Goal: Task Accomplishment & Management: Manage account settings

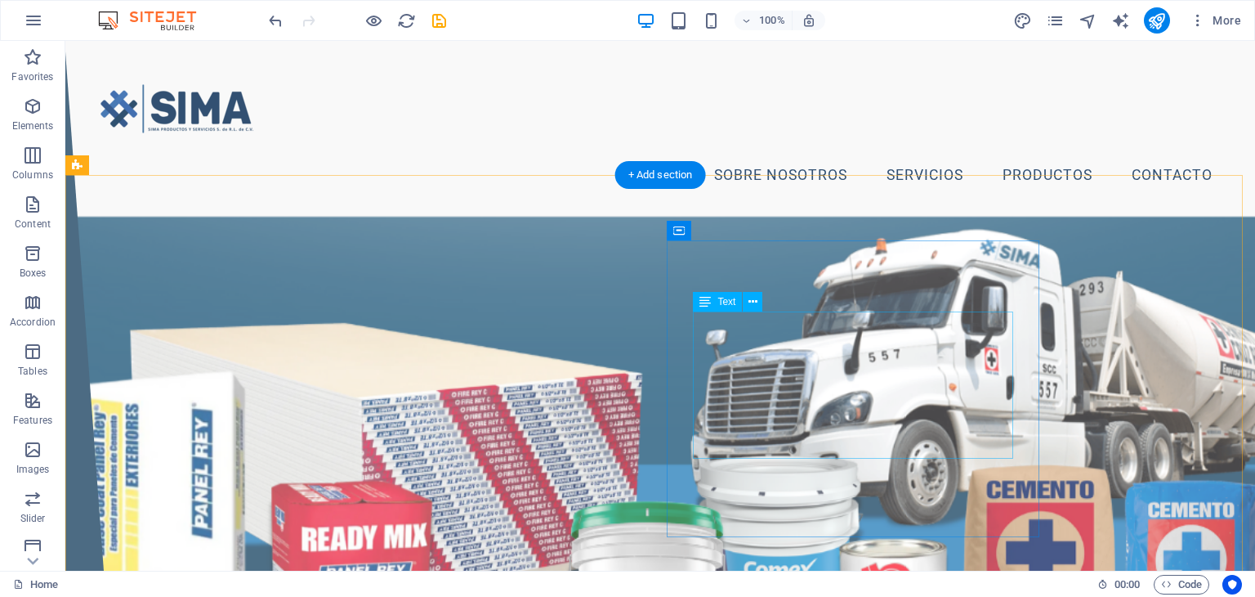
scroll to position [572, 0]
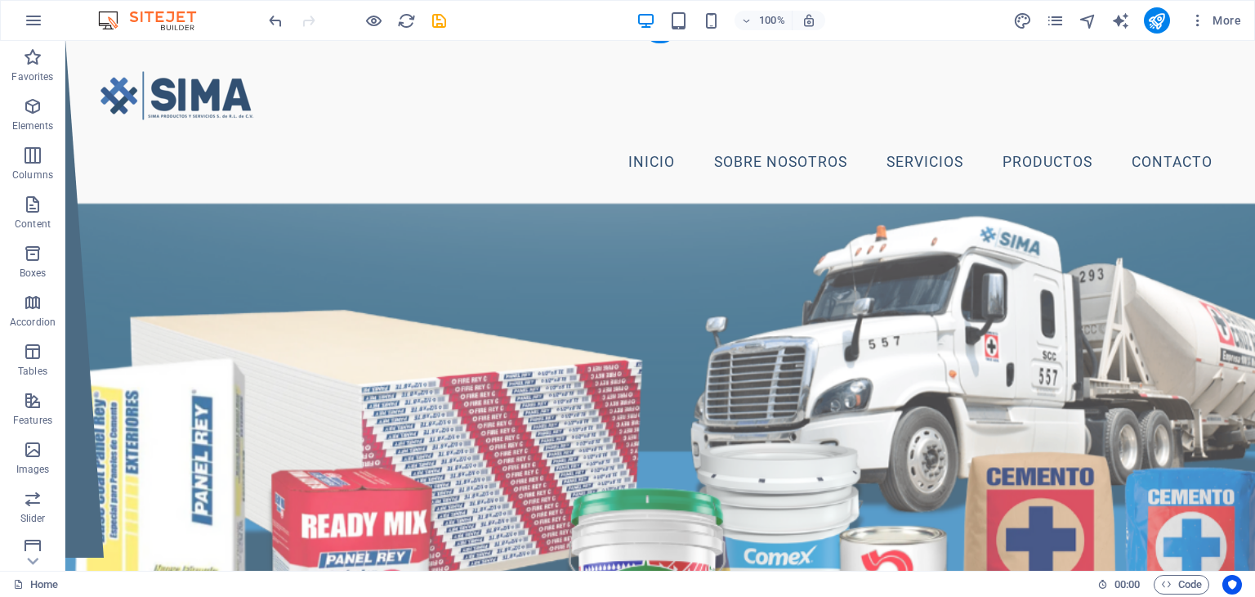
scroll to position [0, 0]
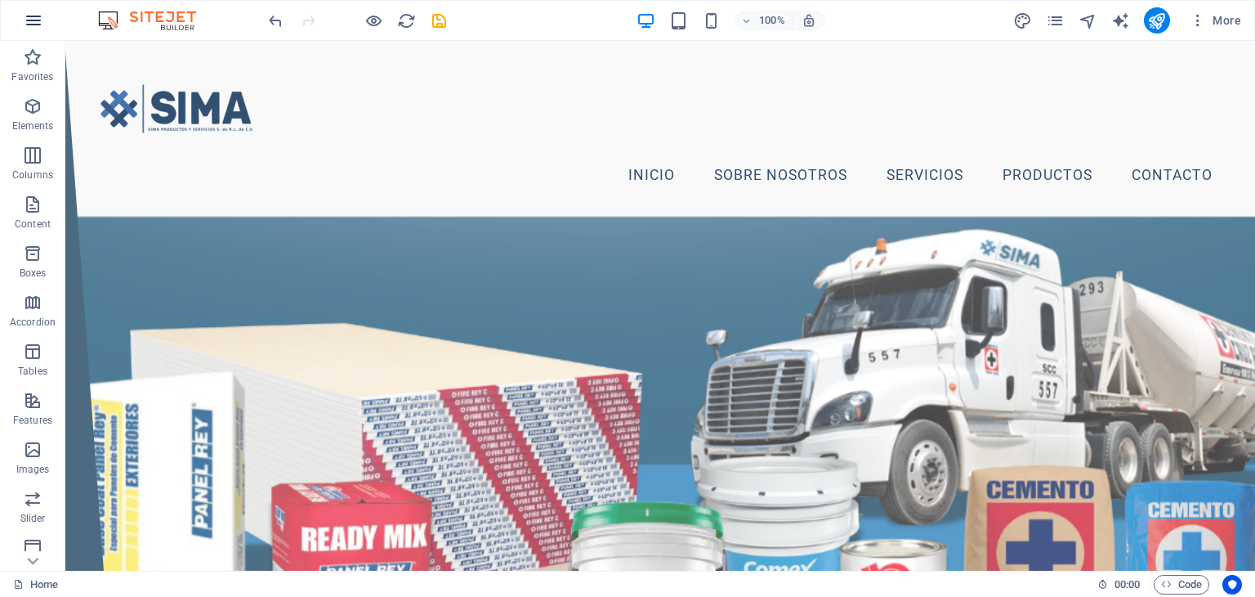
click at [42, 24] on button "button" at bounding box center [33, 20] width 39 height 39
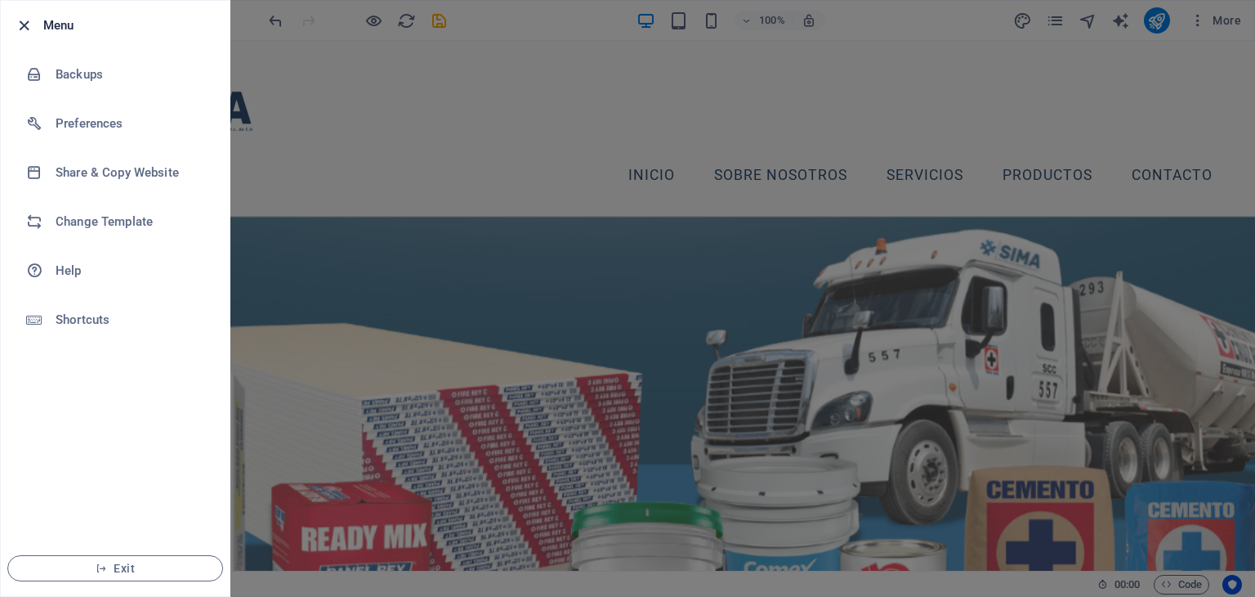
click at [30, 21] on icon "button" at bounding box center [24, 25] width 19 height 19
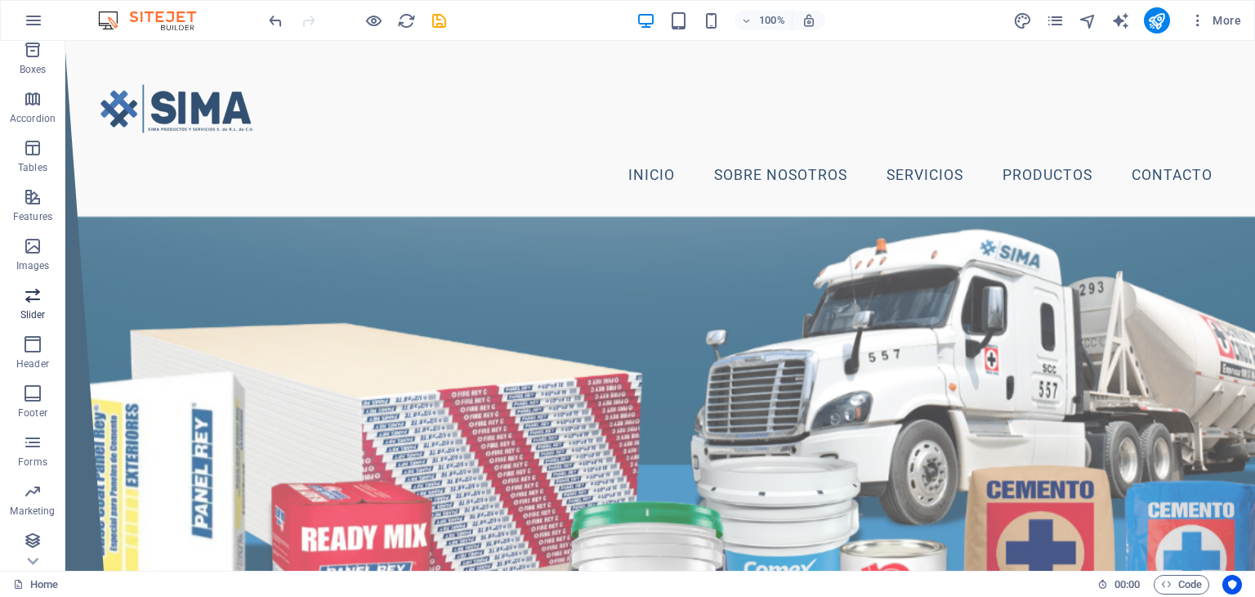
scroll to position [206, 0]
click at [912, 174] on nav "Inicio Sobre Nosotros Servicios Productos Contacto" at bounding box center [660, 175] width 1130 height 41
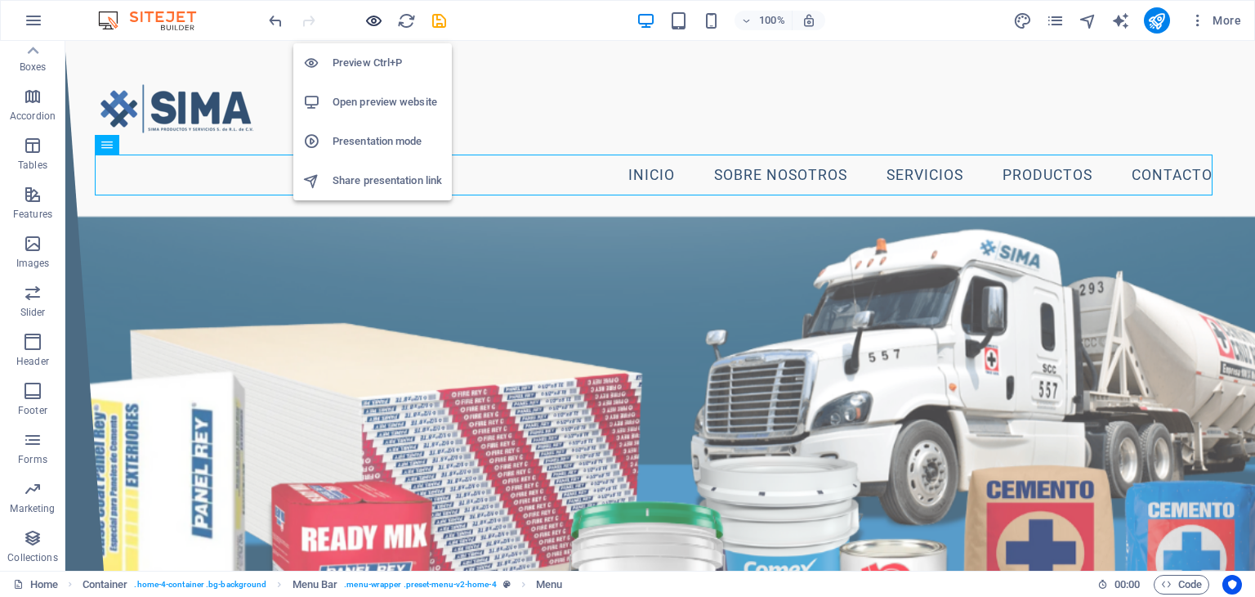
click at [368, 17] on icon "button" at bounding box center [373, 20] width 19 height 19
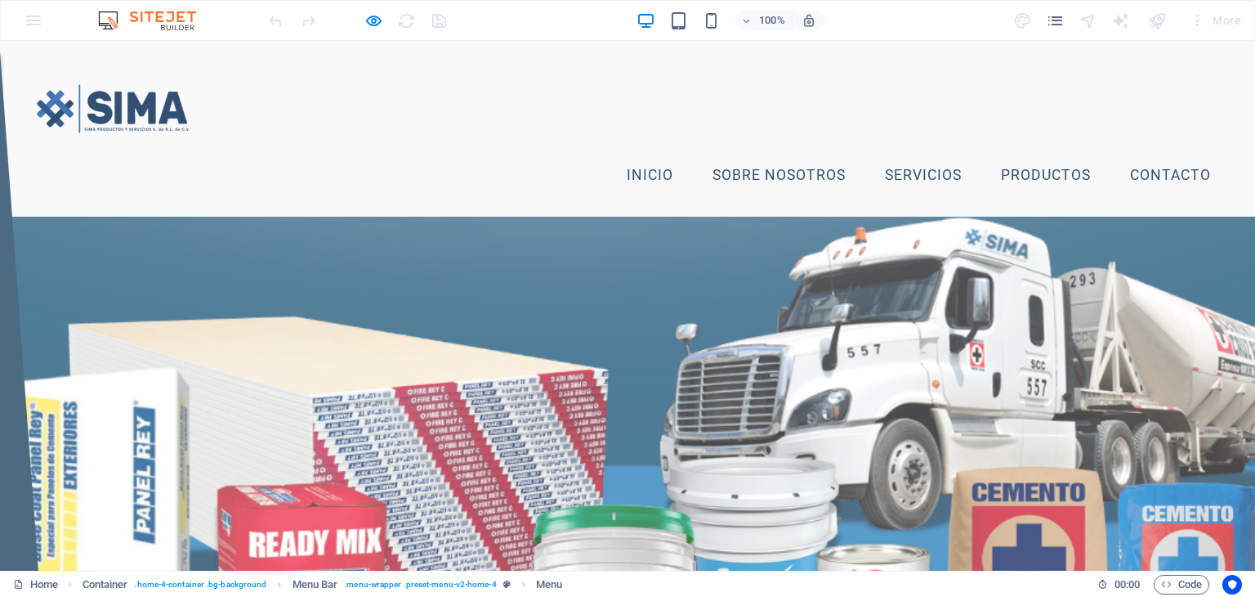
click at [903, 179] on link "Servicios" at bounding box center [923, 175] width 103 height 41
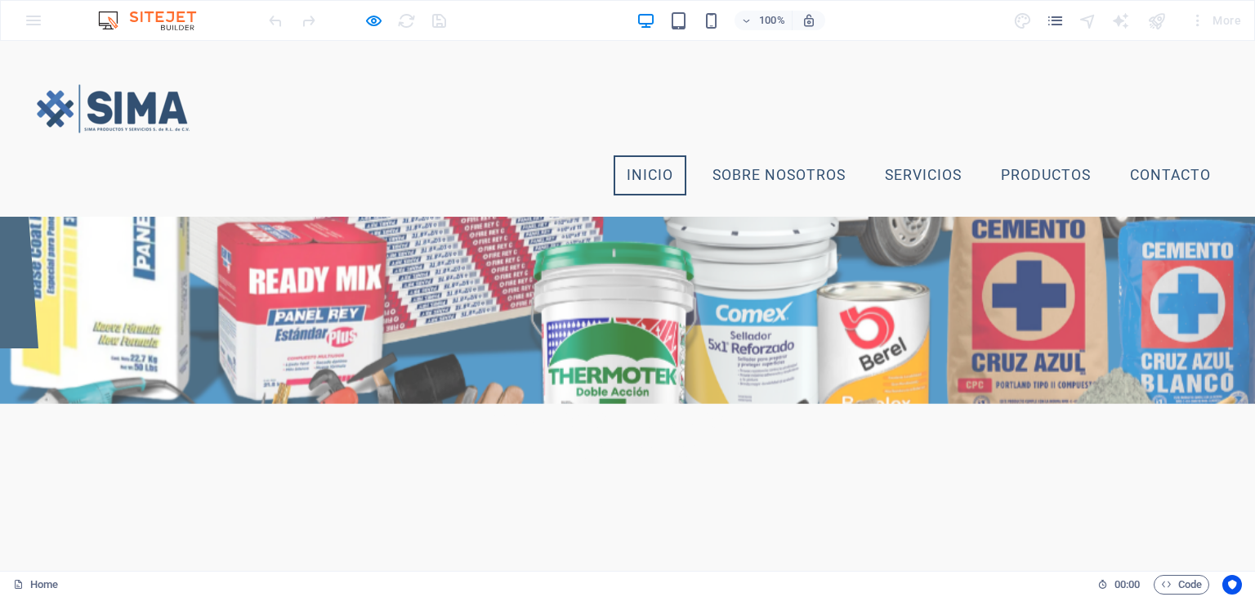
scroll to position [126, 0]
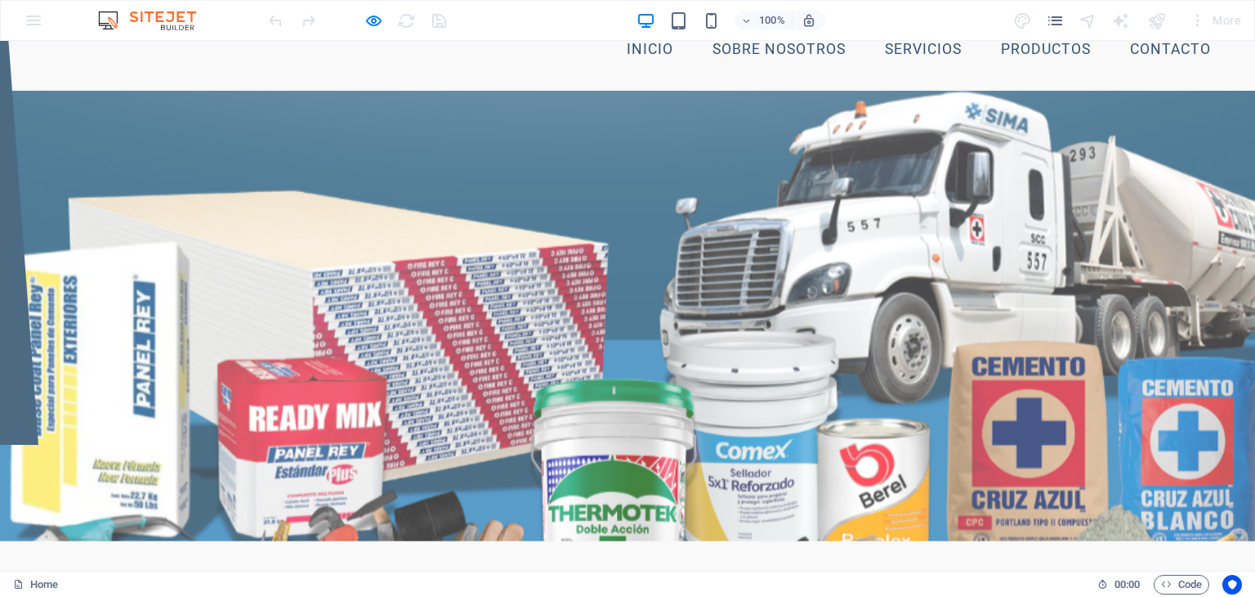
click at [1040, 56] on link "Productos" at bounding box center [1046, 49] width 116 height 41
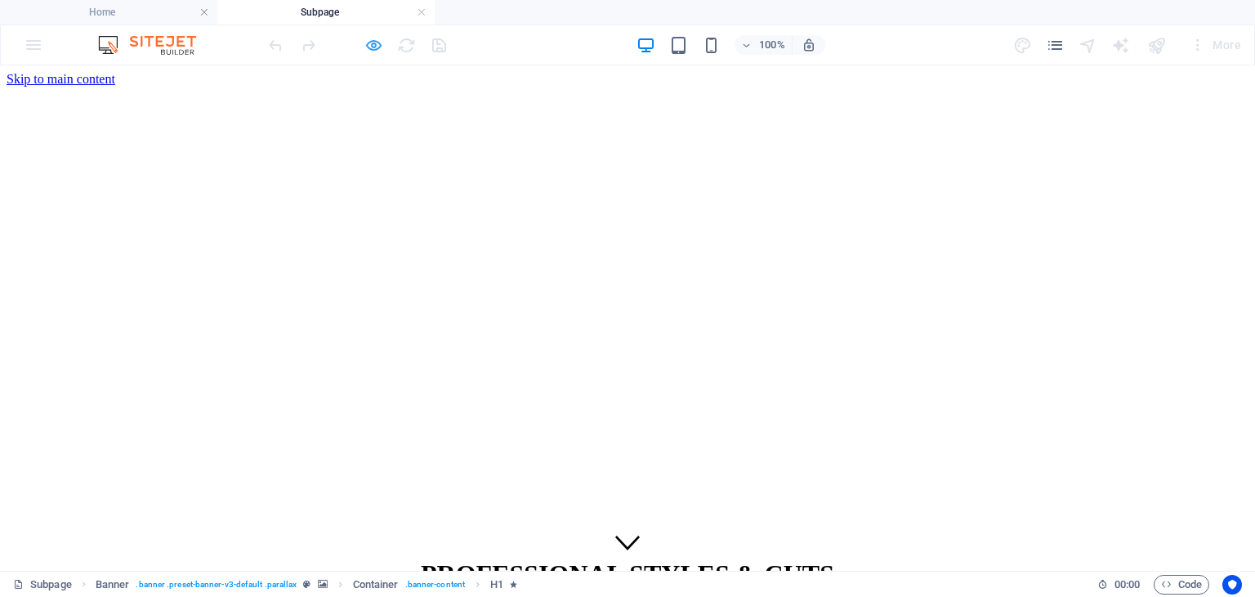
scroll to position [0, 0]
click at [368, 48] on icon "button" at bounding box center [373, 45] width 19 height 19
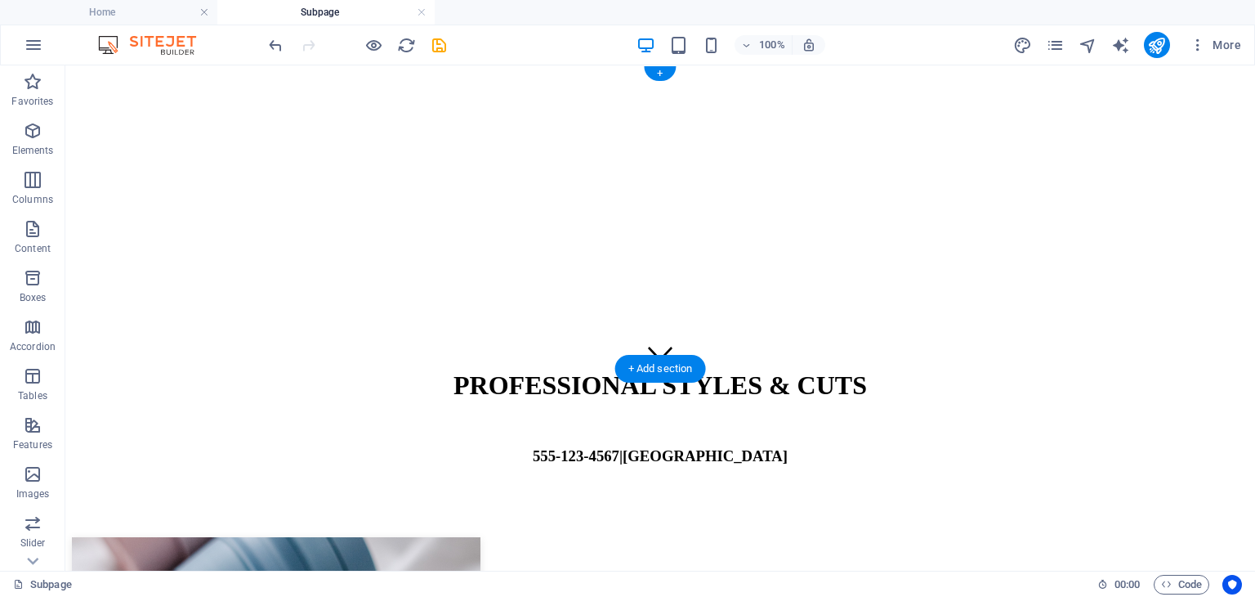
scroll to position [245, 0]
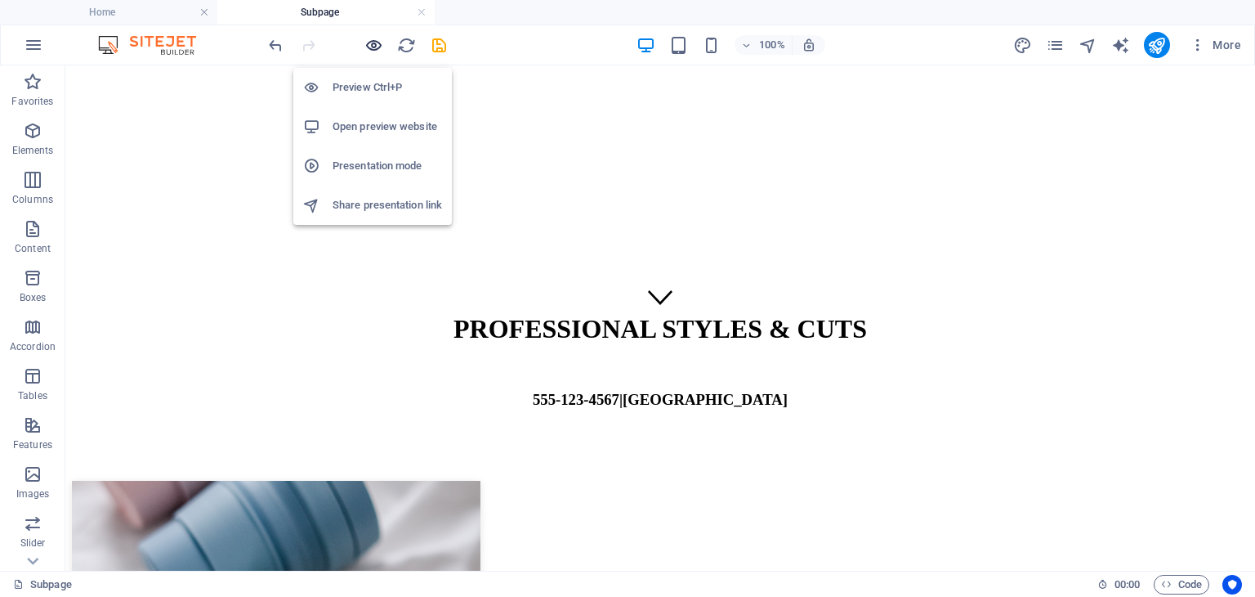
click at [368, 40] on icon "button" at bounding box center [373, 45] width 19 height 19
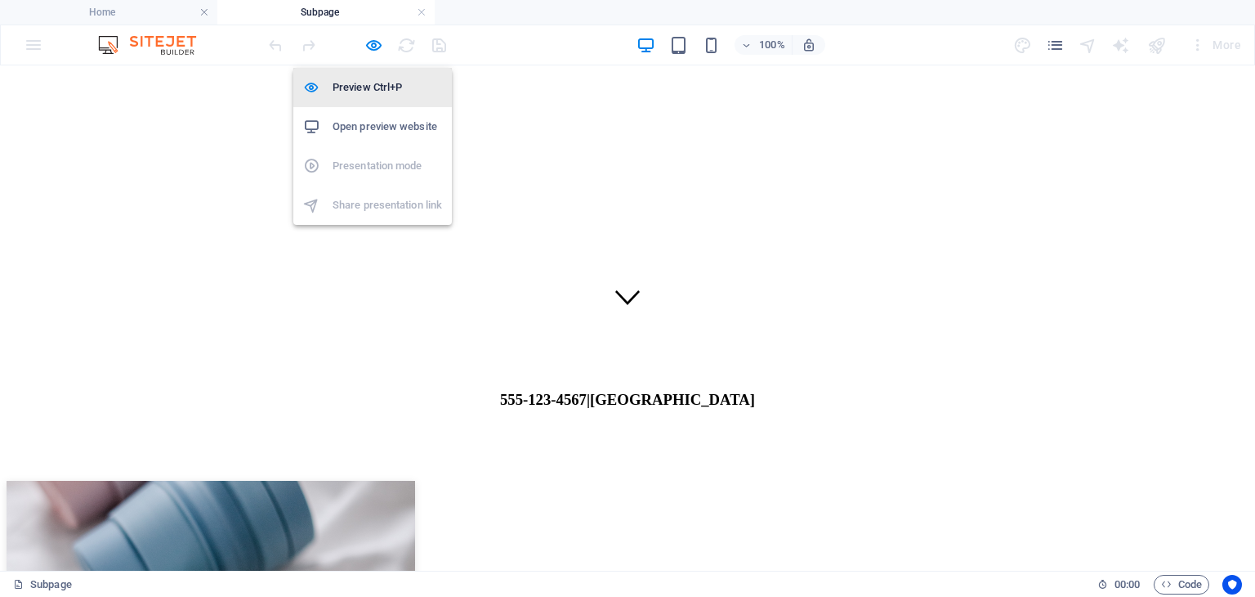
click at [369, 98] on li "Preview Ctrl+P" at bounding box center [372, 87] width 159 height 39
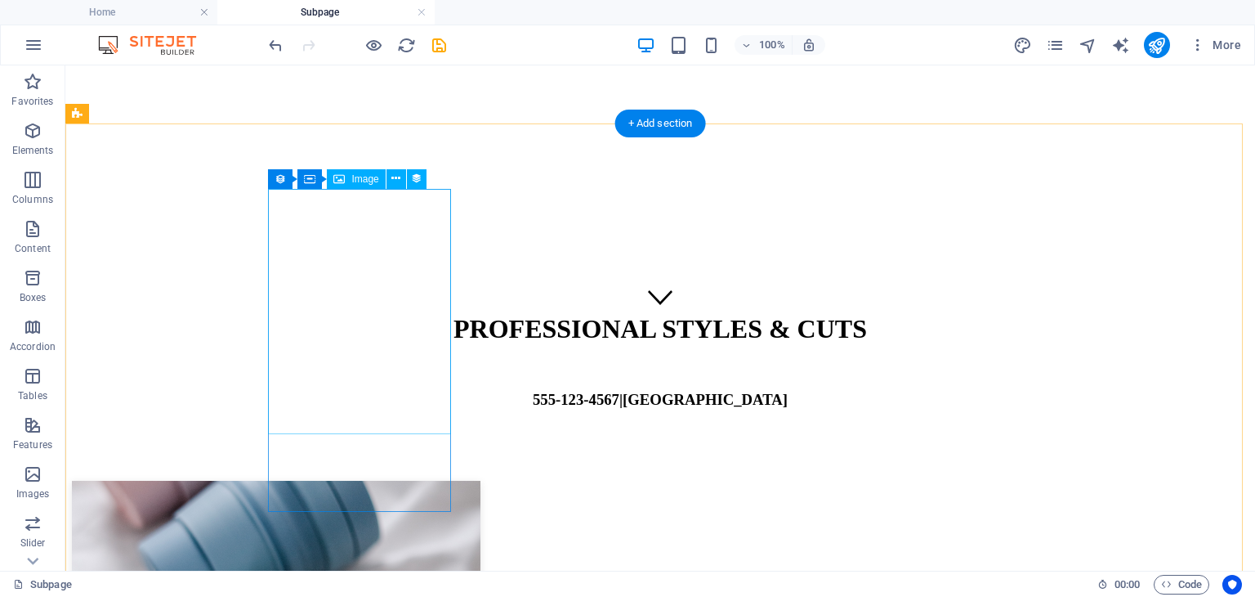
click at [345, 481] on figure at bounding box center [660, 605] width 1177 height 248
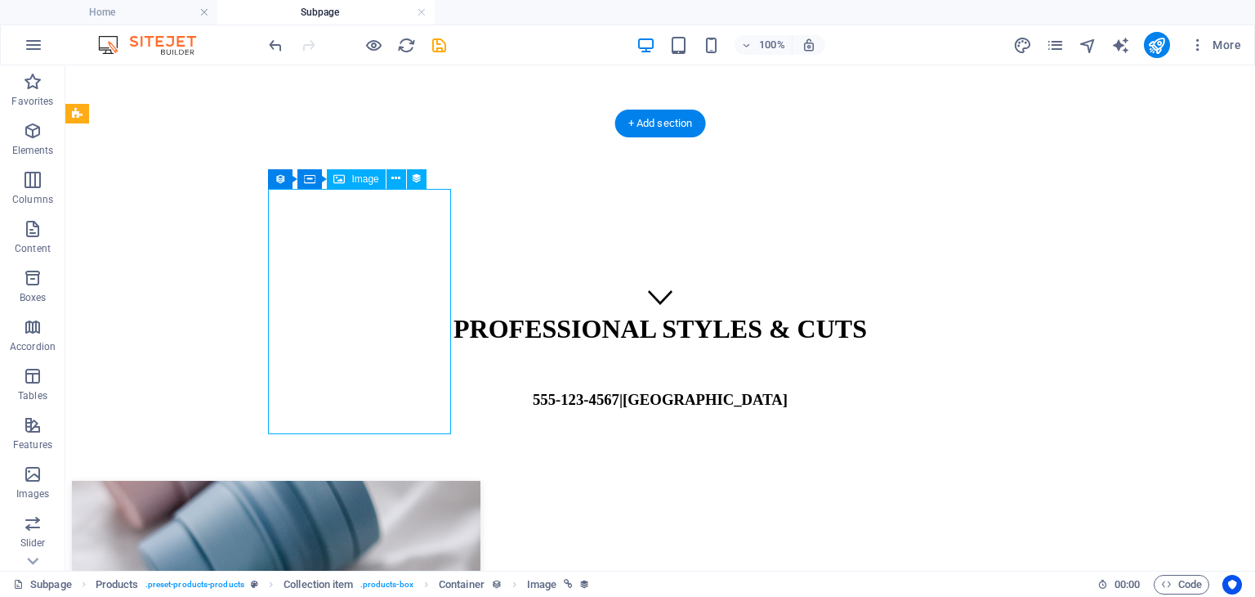
click at [345, 481] on figure at bounding box center [660, 605] width 1177 height 248
select select "px"
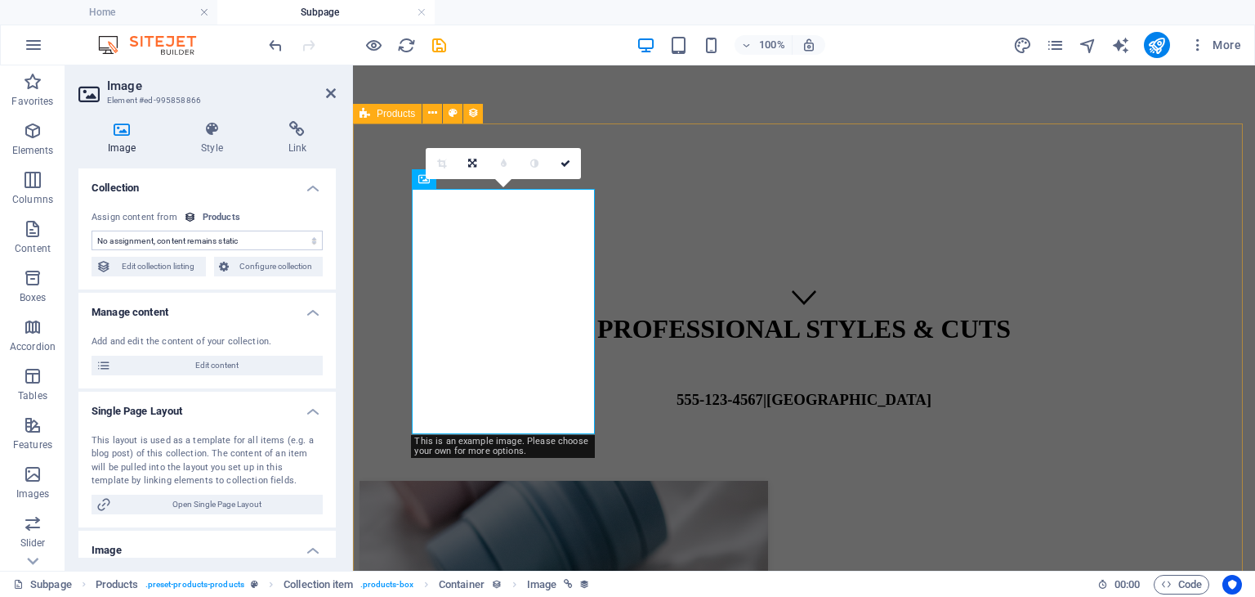
select select "image"
click at [330, 95] on icon at bounding box center [331, 93] width 10 height 13
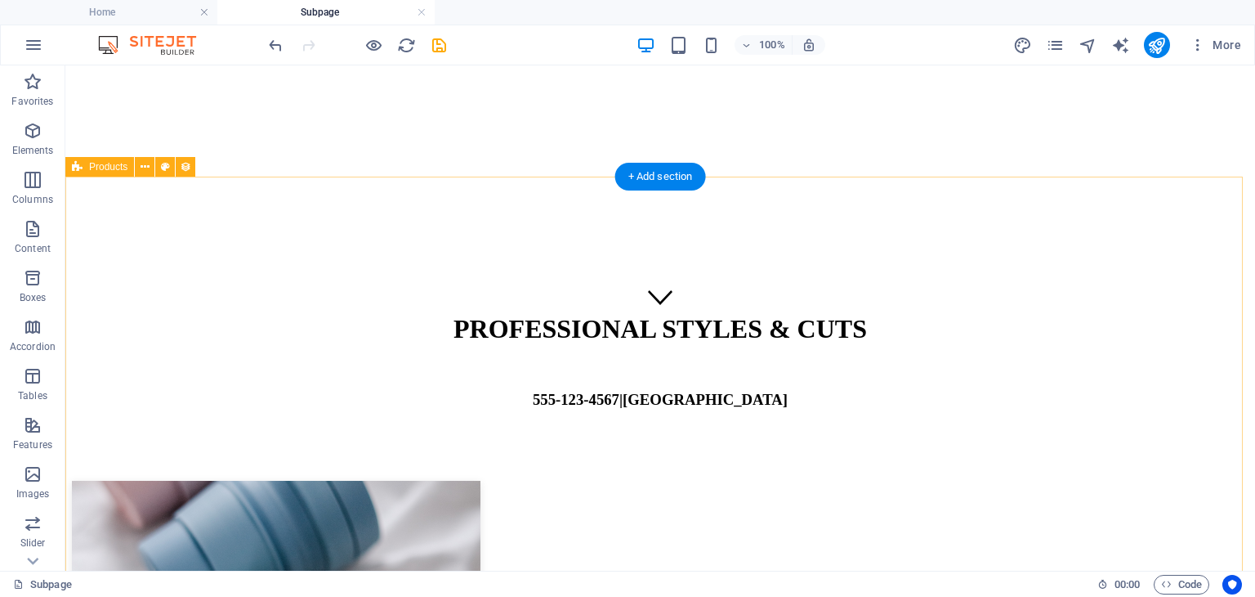
scroll to position [0, 0]
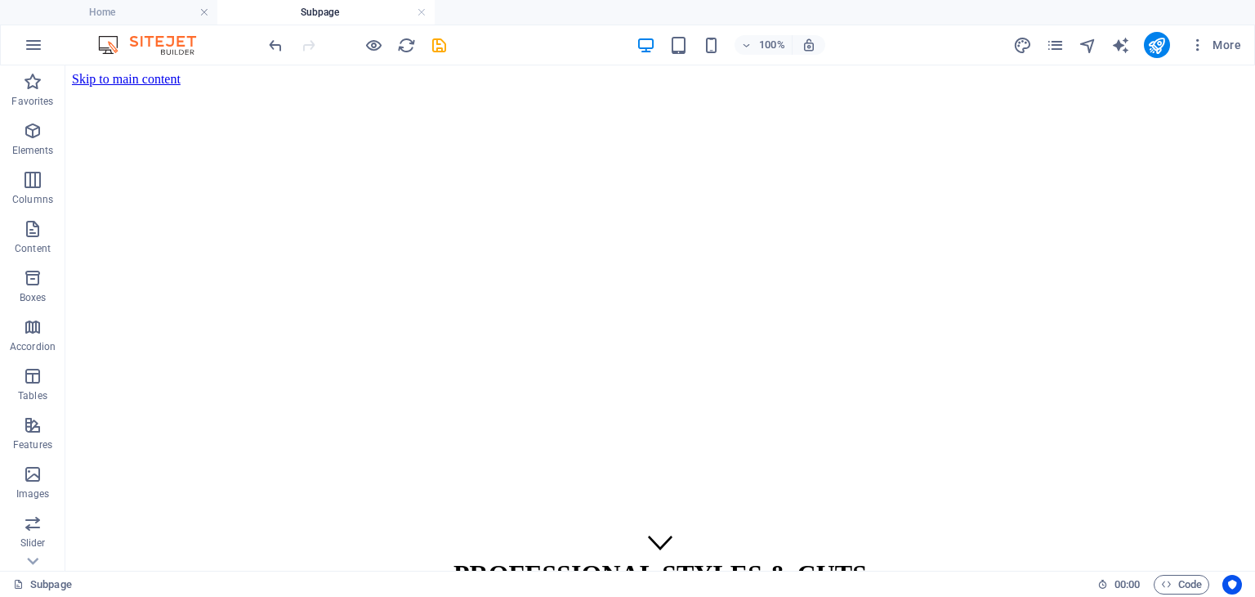
click at [608, 559] on div "PROFESSIONAL STYLES & CUTS" at bounding box center [660, 574] width 1177 height 30
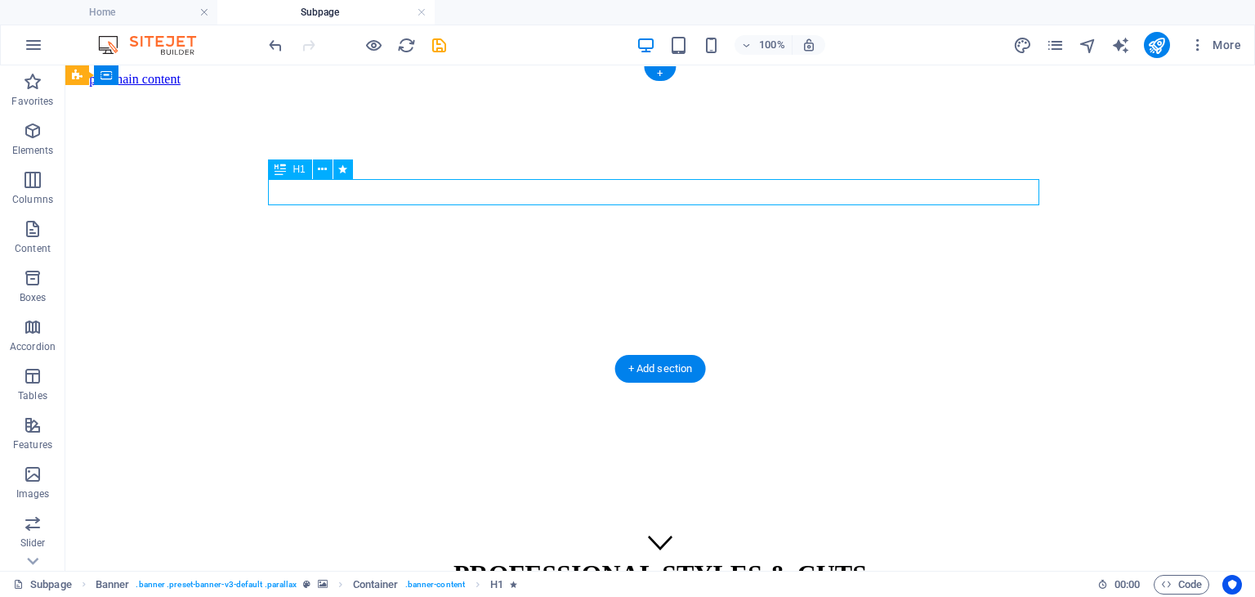
click at [615, 559] on div "PROFESSIONAL STYLES & CUTS" at bounding box center [660, 574] width 1177 height 30
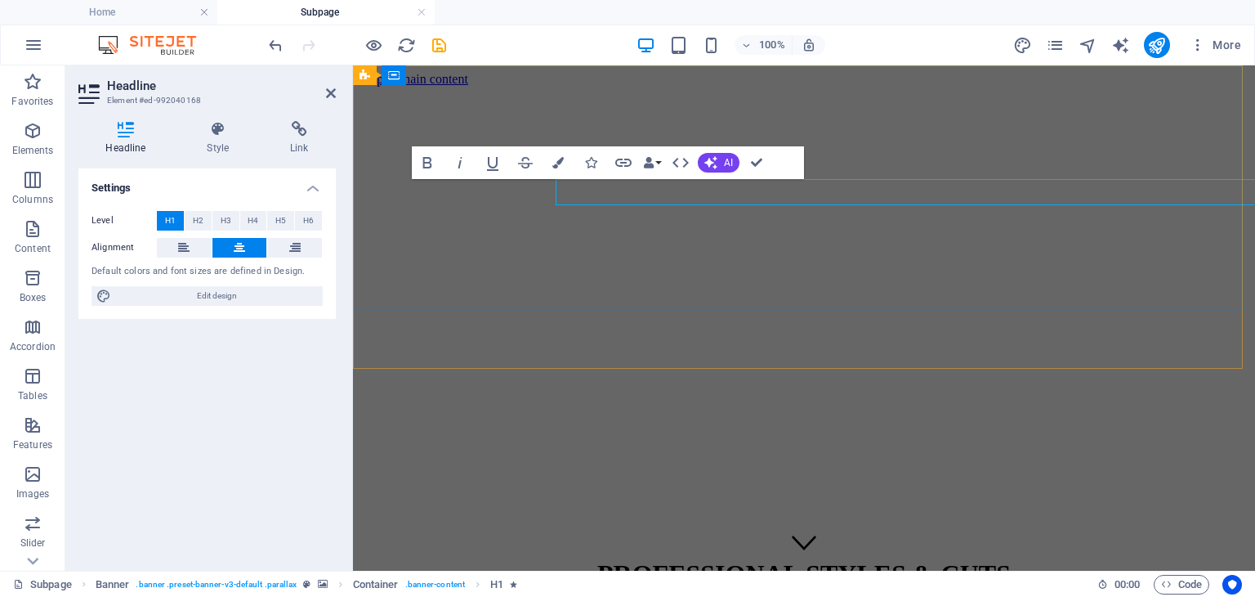
click at [615, 559] on h1 "PROFESSIONAL STYLES & CUTS" at bounding box center [804, 574] width 889 height 30
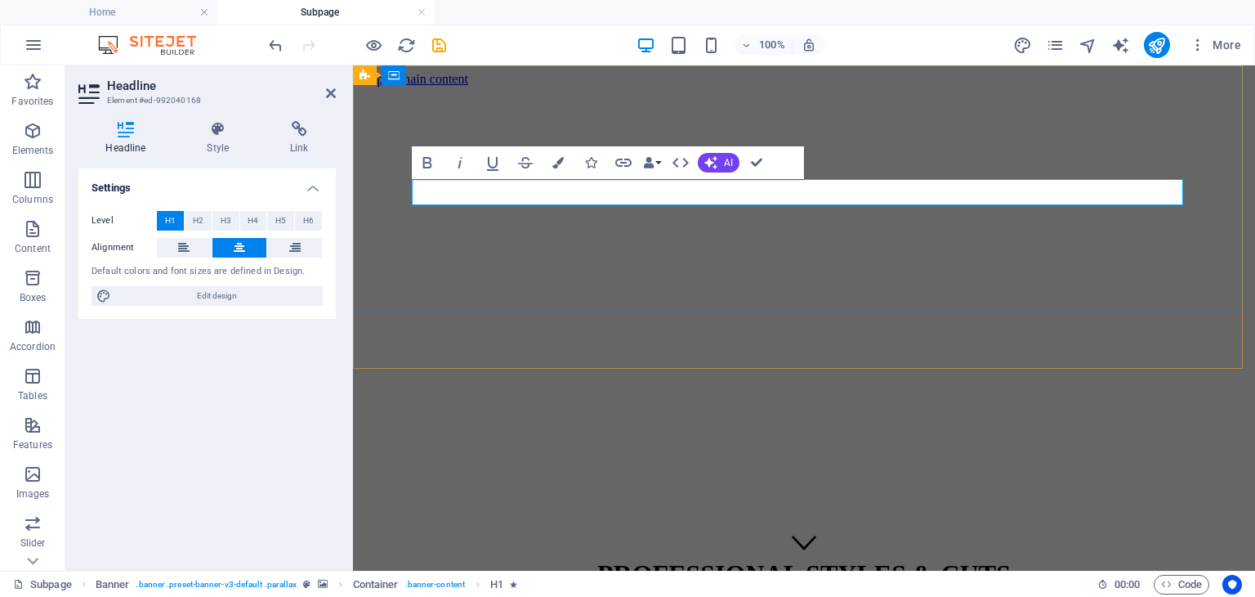
click at [923, 559] on span "PROFESSIONAL STYLES & CUTS" at bounding box center [804, 573] width 414 height 29
click at [961, 559] on h1 "PROFESSIONAL STYLES & CUTS" at bounding box center [804, 574] width 889 height 30
drag, startPoint x: 963, startPoint y: 190, endPoint x: 618, endPoint y: 188, distance: 344.9
click at [618, 559] on h1 "PROFESSIONAL STYLES & CUTS" at bounding box center [804, 574] width 889 height 30
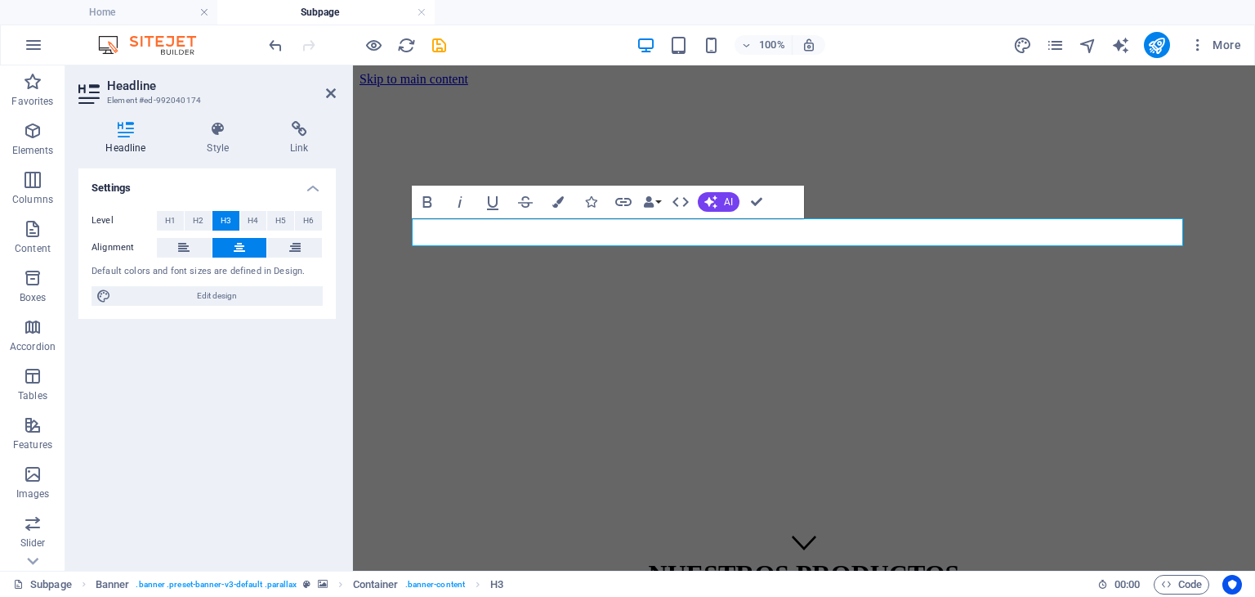
click at [1046, 87] on figure at bounding box center [804, 87] width 889 height 0
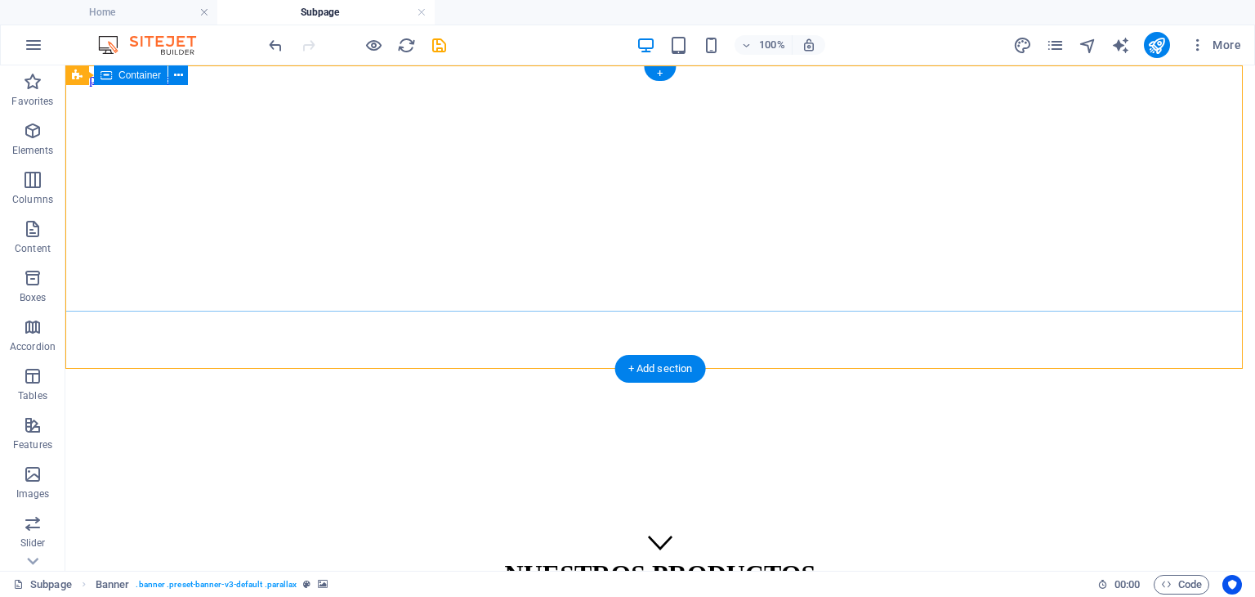
click at [150, 542] on div "NUESTROS PRODUCTOS Descubre nuestra amplia variedad de productos para tu proyec…" at bounding box center [660, 605] width 1177 height 127
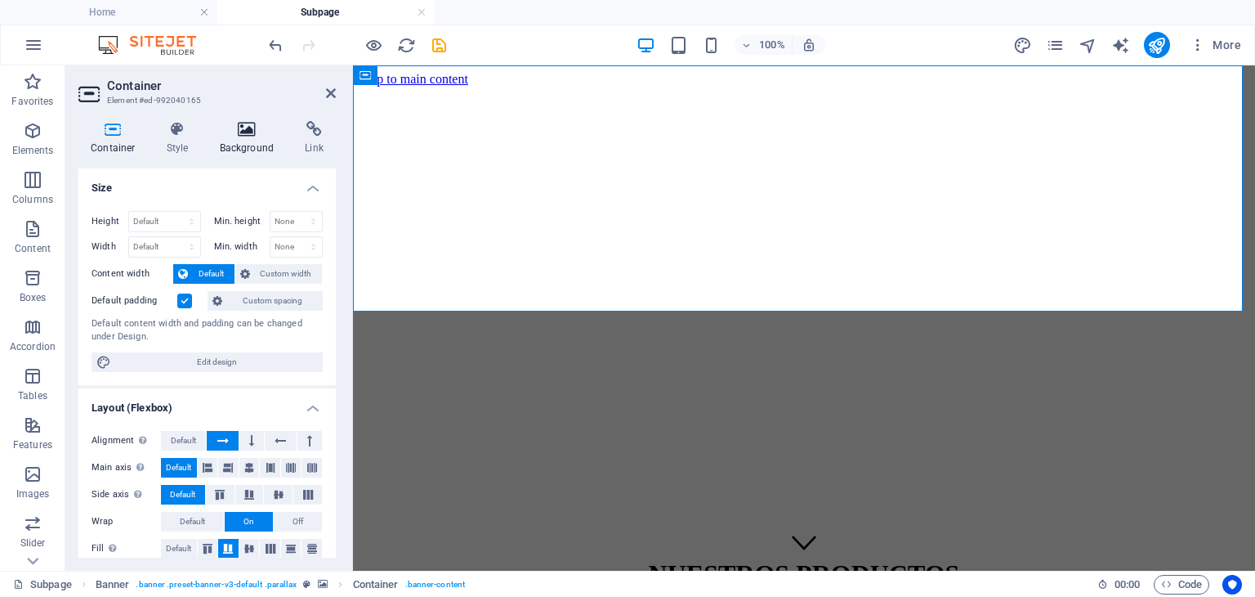
click at [212, 148] on h4 "Background" at bounding box center [251, 138] width 86 height 34
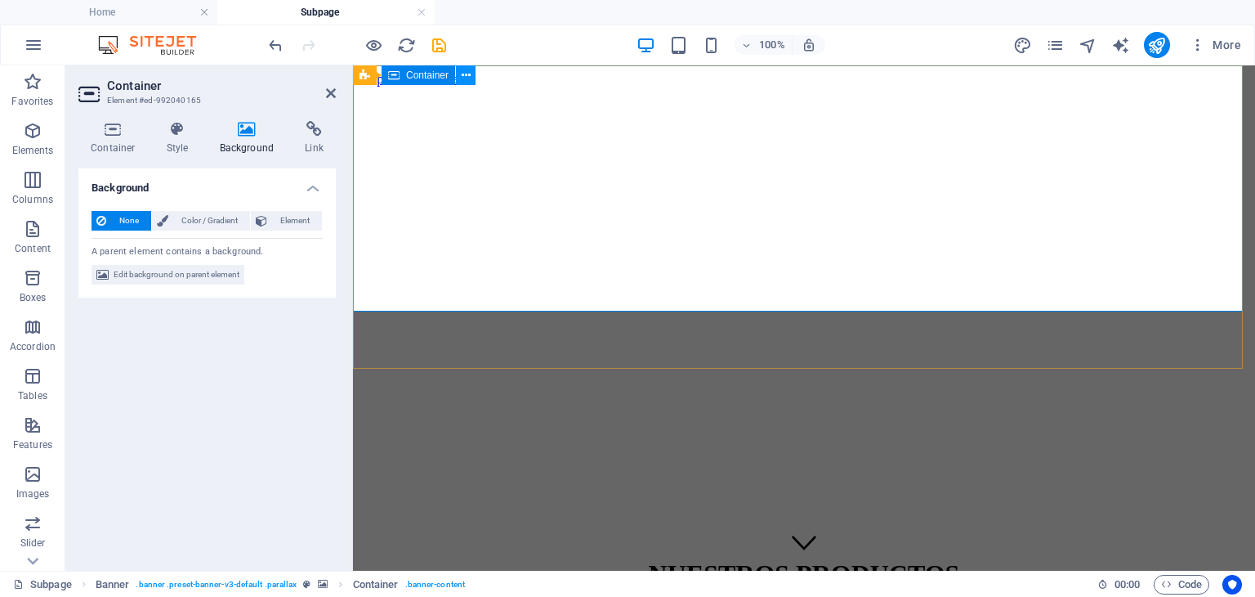
click at [464, 69] on icon at bounding box center [466, 75] width 9 height 17
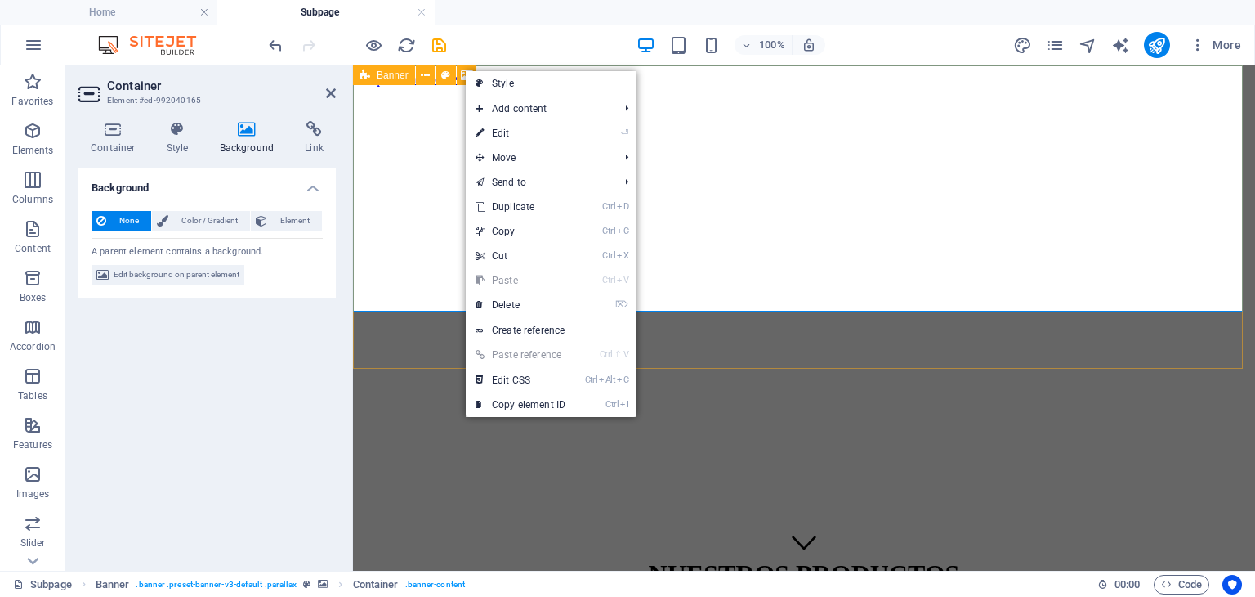
click at [361, 82] on icon at bounding box center [365, 75] width 11 height 20
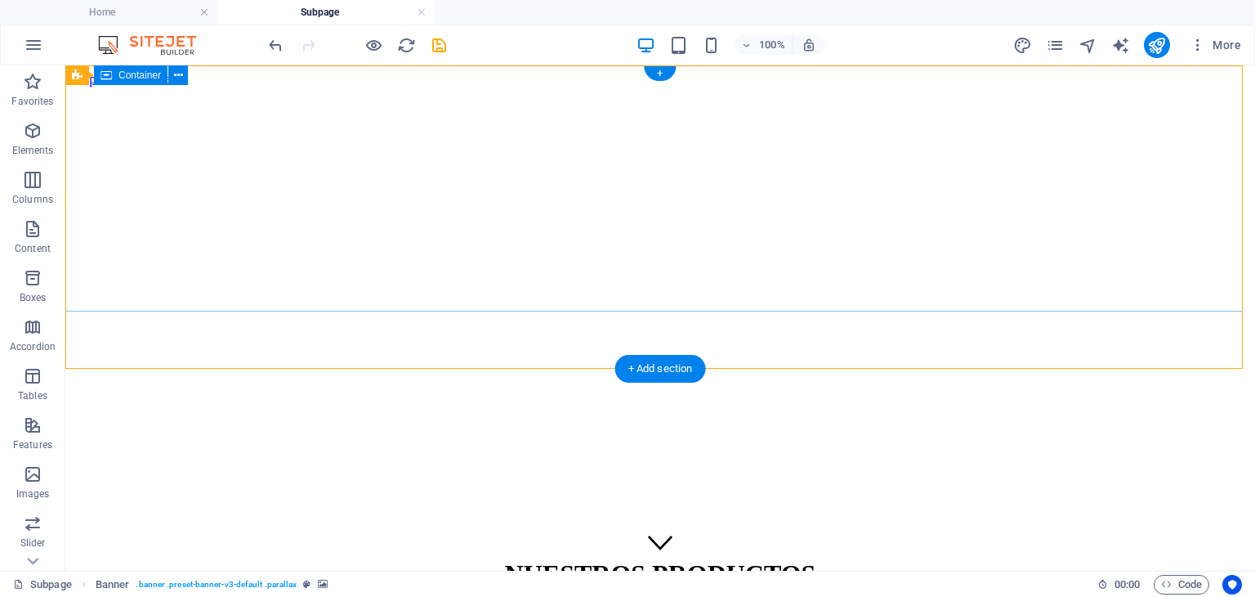
drag, startPoint x: 438, startPoint y: 147, endPoint x: 464, endPoint y: 76, distance: 75.8
click at [464, 542] on div "NUESTROS PRODUCTOS Descubre nuestra amplia variedad de productos para tu proyec…" at bounding box center [660, 605] width 1177 height 127
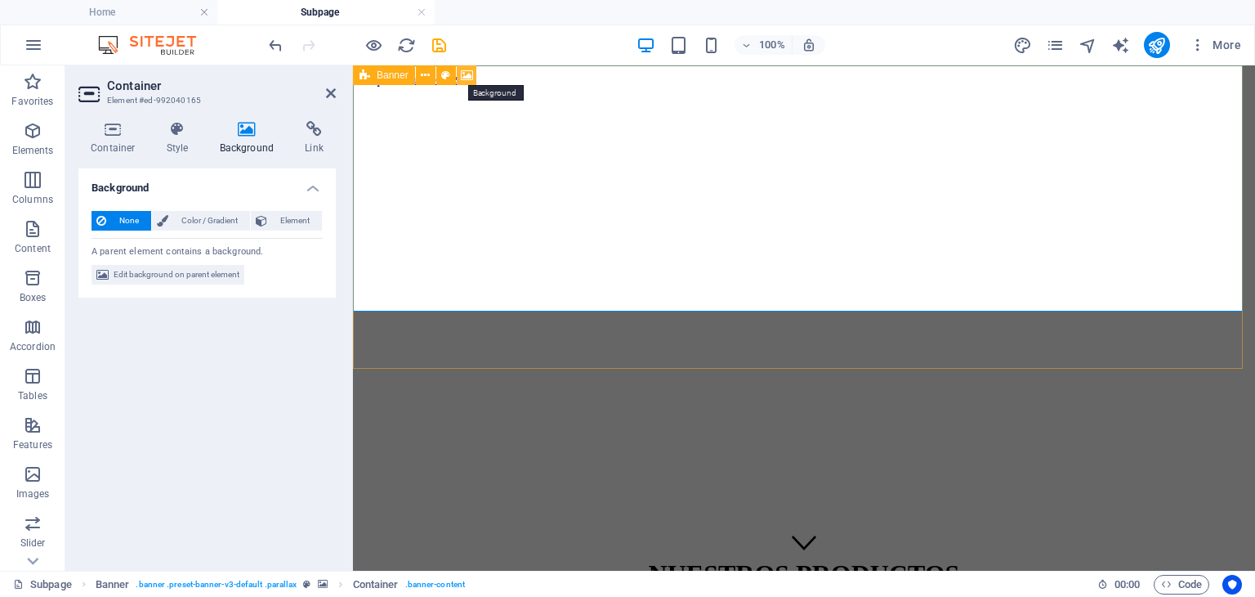
click at [463, 76] on icon at bounding box center [467, 75] width 12 height 17
click at [463, 542] on div "NUESTROS PRODUCTOS Descubre nuestra amplia variedad de productos para tu proyec…" at bounding box center [804, 605] width 889 height 127
click at [183, 138] on h4 "Style" at bounding box center [180, 138] width 53 height 34
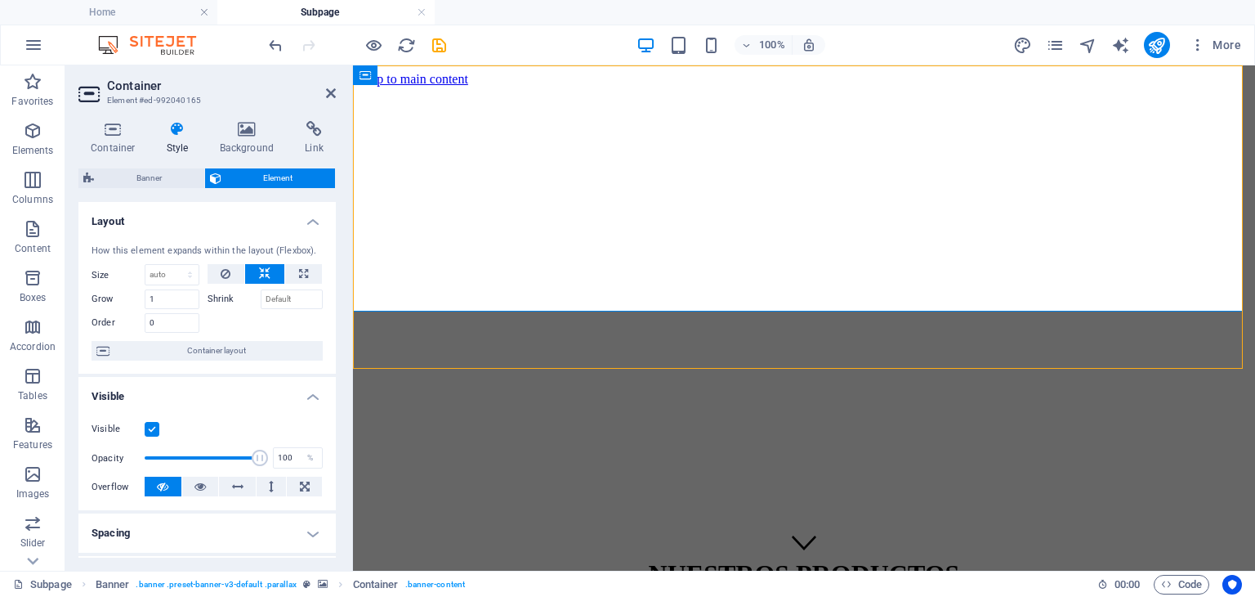
click at [183, 138] on h4 "Style" at bounding box center [180, 138] width 53 height 34
click at [101, 132] on icon at bounding box center [112, 129] width 69 height 16
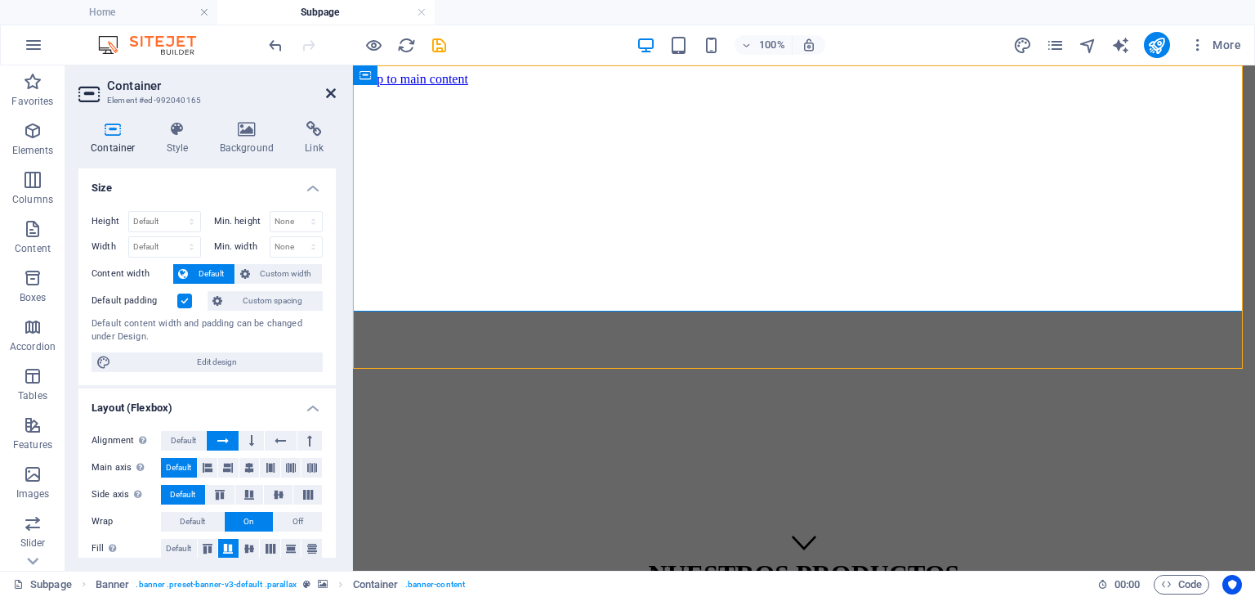
click at [327, 97] on icon at bounding box center [331, 93] width 10 height 13
click at [615, 542] on div "NUESTROS PRODUCTOS Descubre nuestra amplia variedad de productos para tu proyec…" at bounding box center [804, 605] width 889 height 127
click at [324, 94] on header "Container Element #ed-992040165" at bounding box center [206, 86] width 257 height 42
click at [328, 92] on icon at bounding box center [331, 93] width 10 height 13
click at [615, 542] on div "NUESTROS PRODUCTOS Descubre nuestra amplia variedad de productos para tu proyec…" at bounding box center [804, 605] width 889 height 127
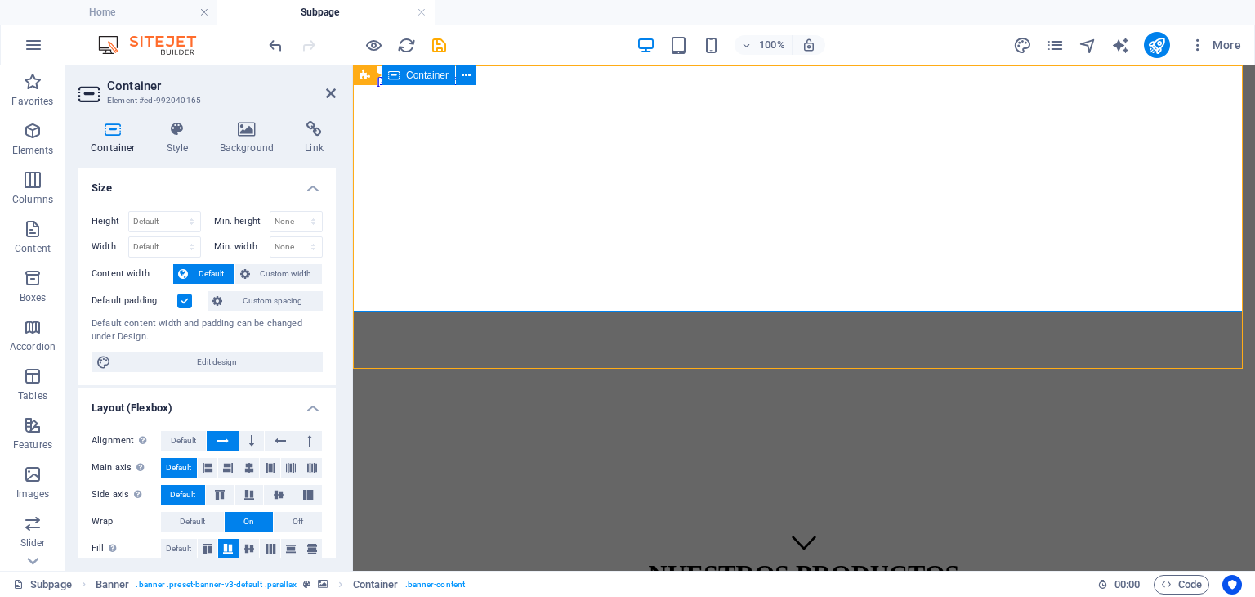
click at [418, 74] on span "Container" at bounding box center [427, 75] width 42 height 10
click at [463, 74] on icon at bounding box center [466, 75] width 9 height 17
click at [462, 74] on icon at bounding box center [466, 75] width 9 height 17
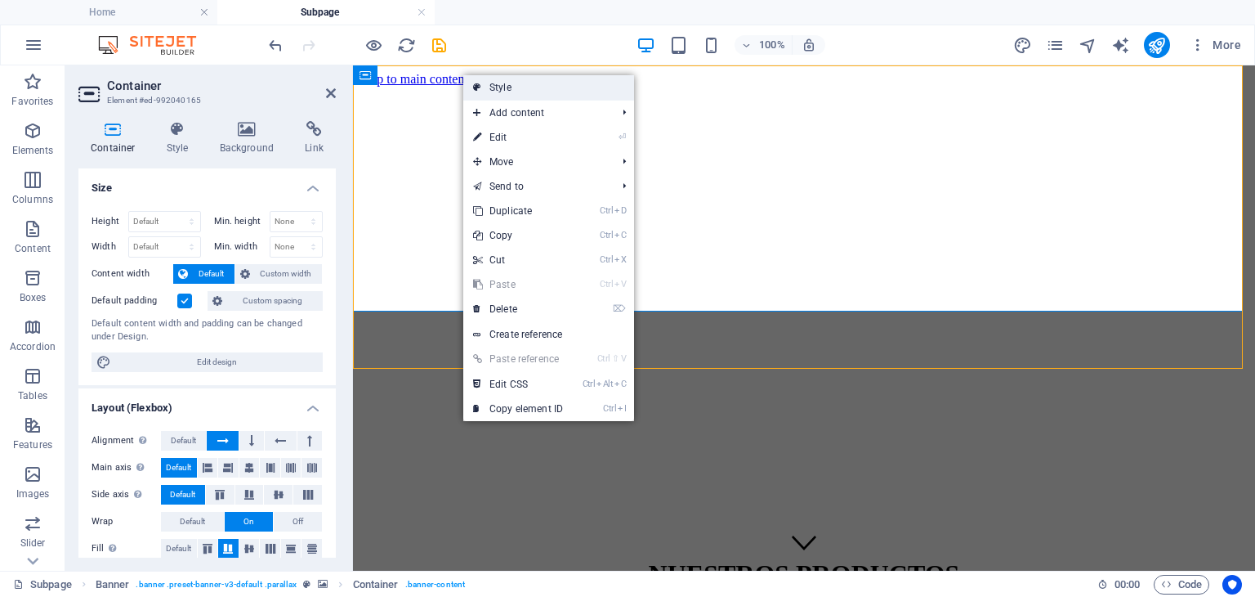
click at [477, 84] on icon at bounding box center [477, 87] width 8 height 25
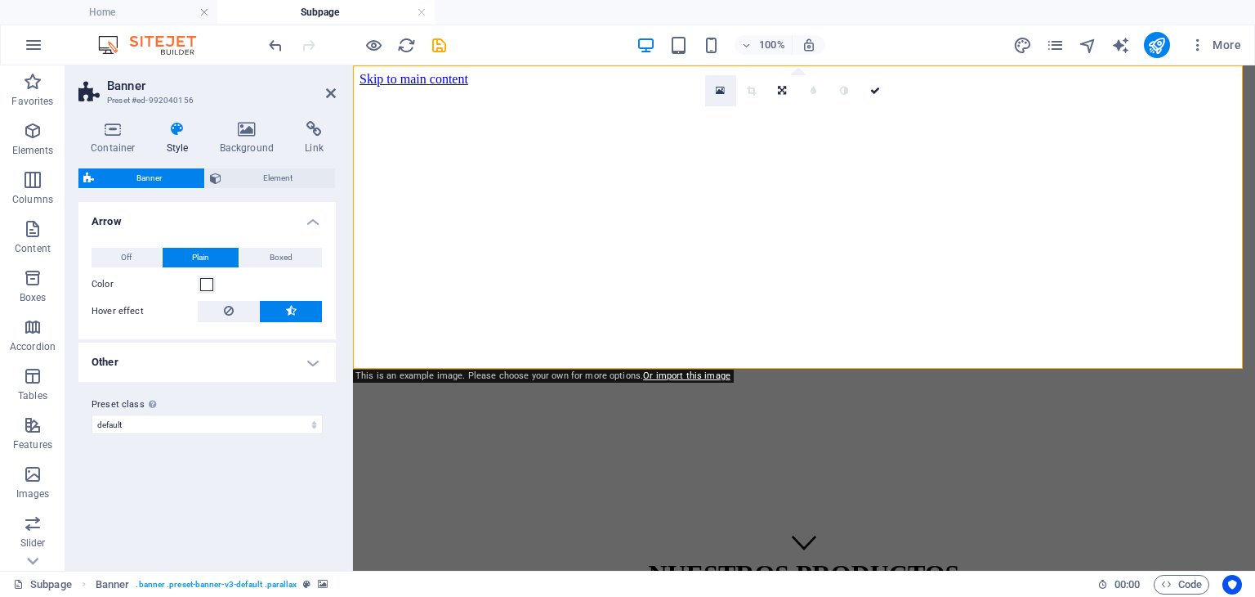
click at [721, 92] on icon at bounding box center [720, 90] width 9 height 11
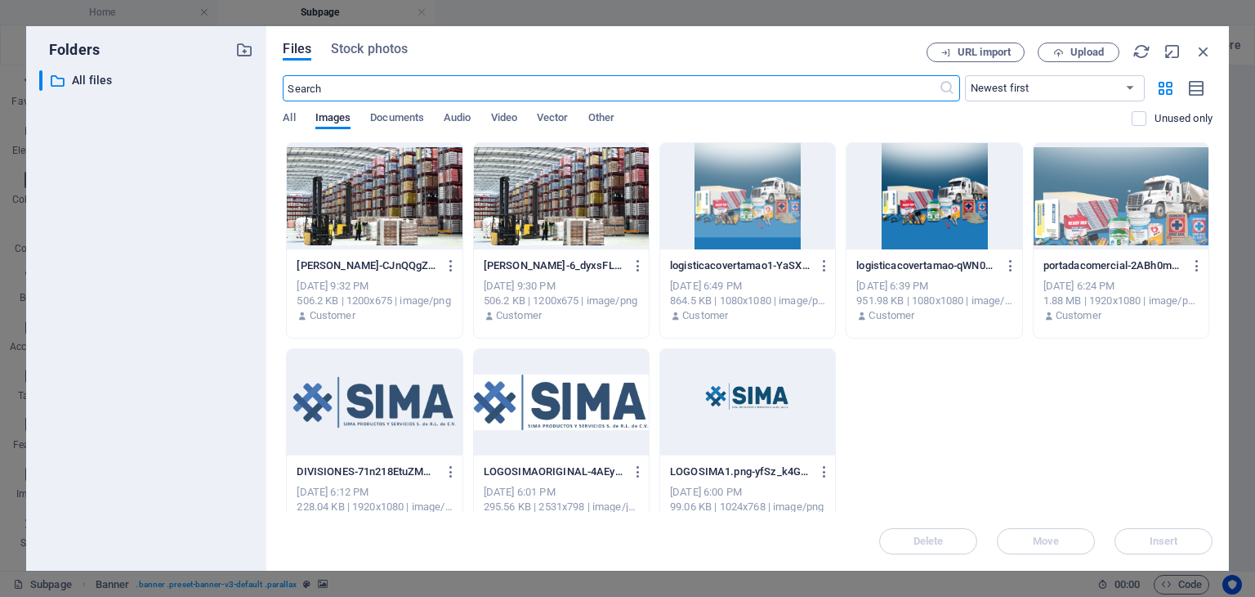
click at [716, 89] on input "text" at bounding box center [610, 88] width 655 height 26
click at [1093, 53] on span "Upload" at bounding box center [1088, 52] width 34 height 10
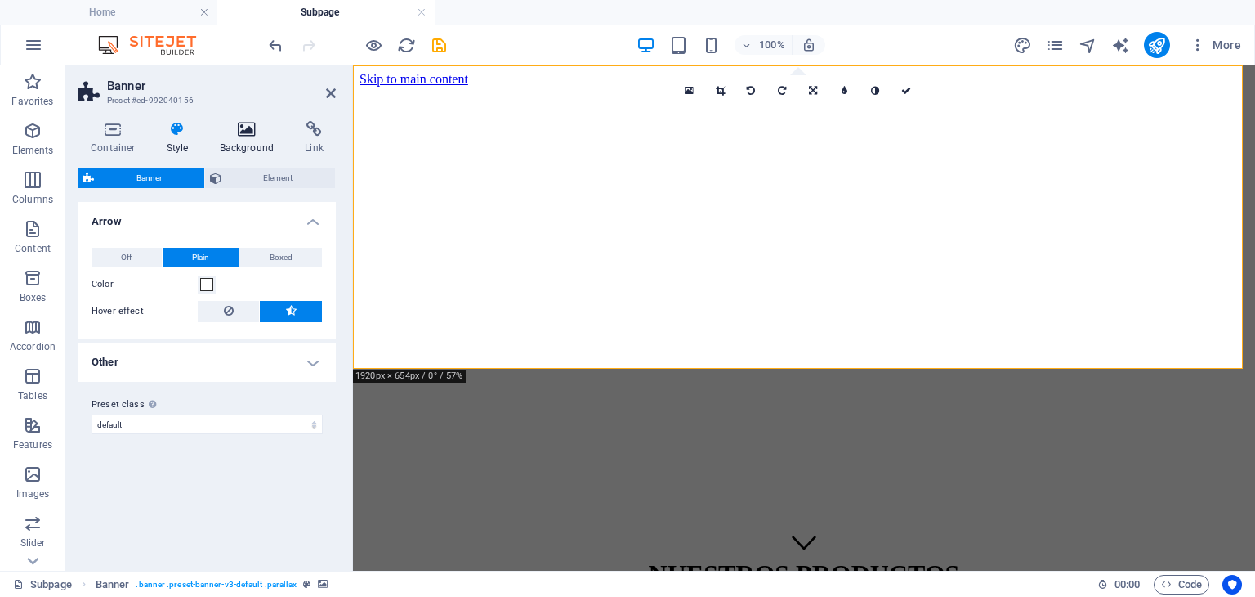
click at [241, 139] on h4 "Background" at bounding box center [251, 138] width 86 height 34
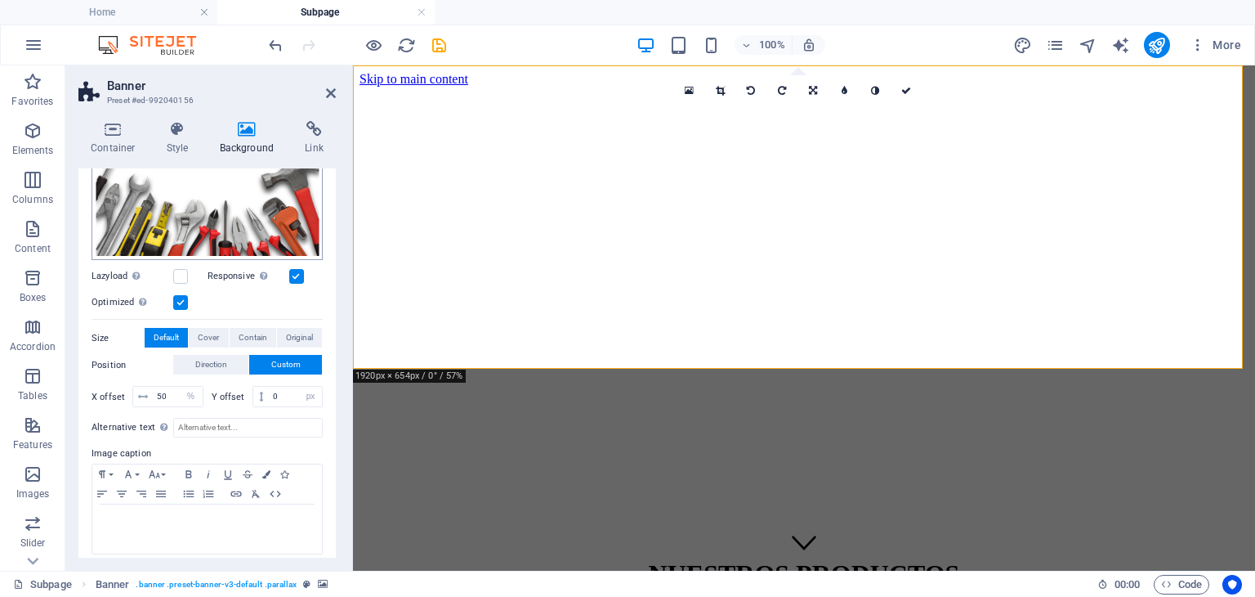
scroll to position [194, 0]
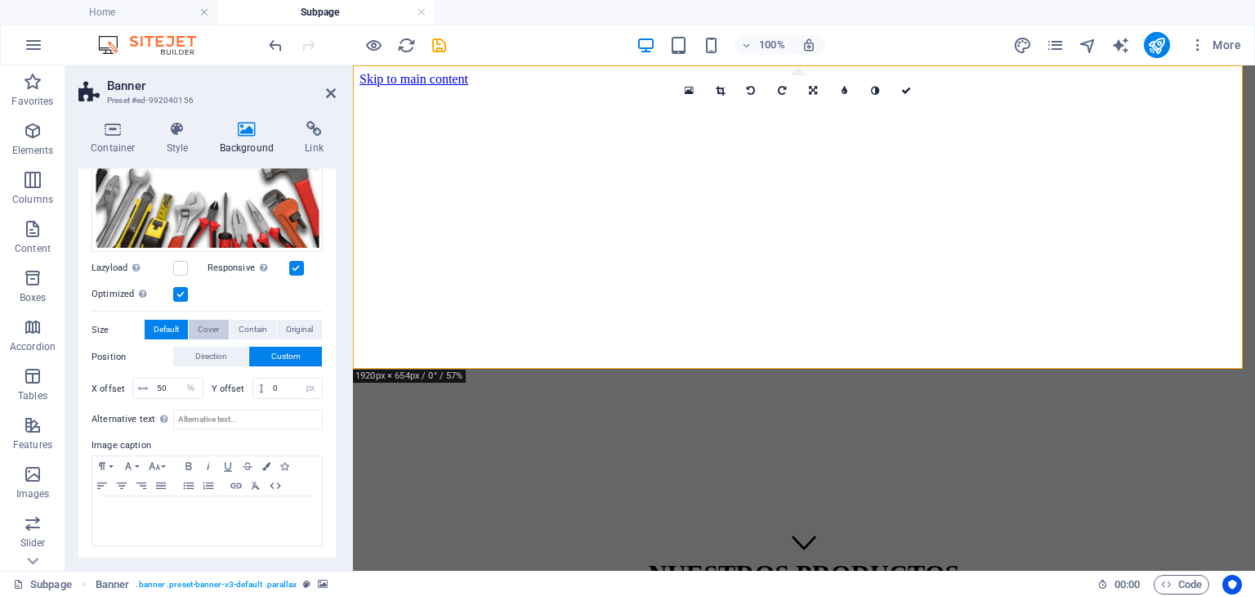
click at [216, 324] on span "Cover" at bounding box center [208, 330] width 21 height 20
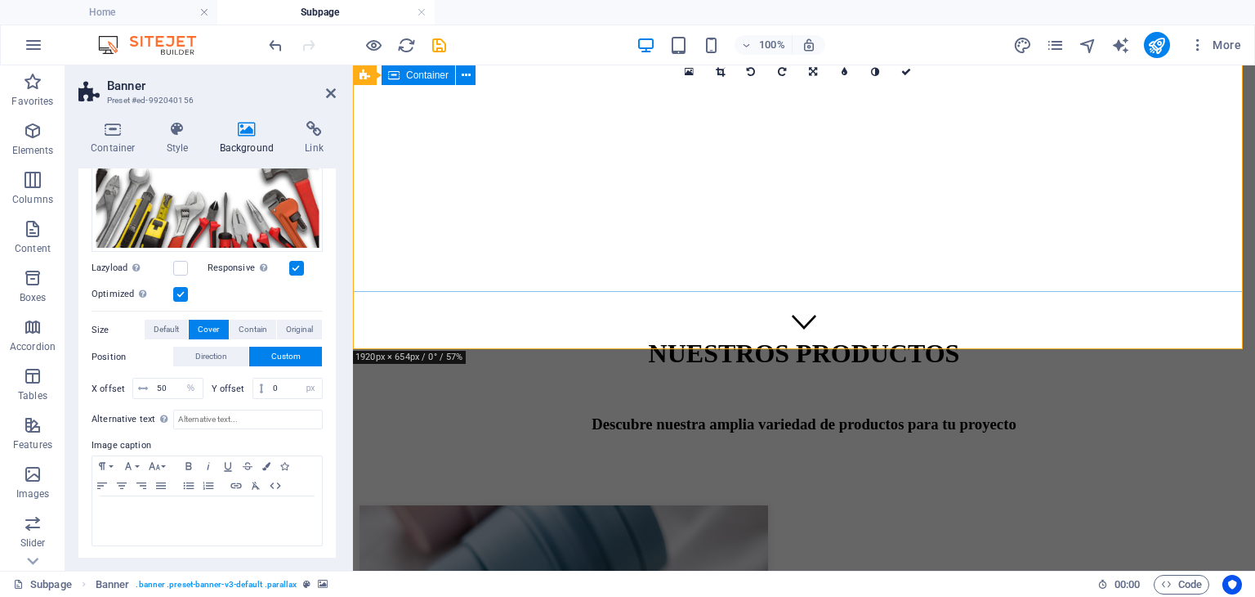
scroll to position [0, 0]
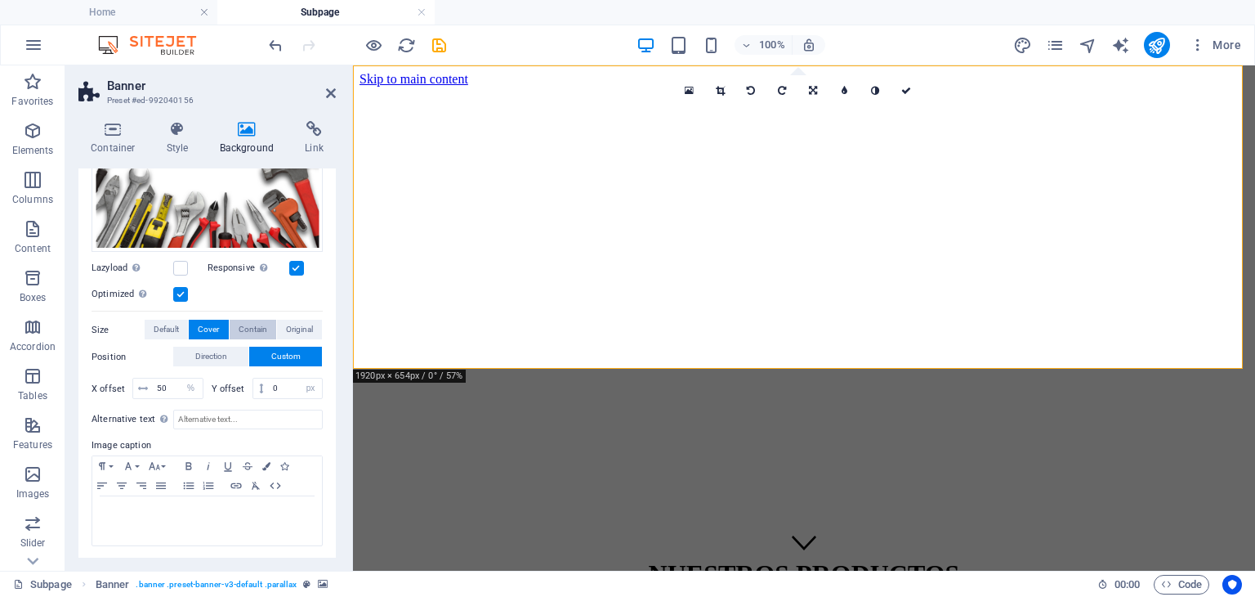
click at [245, 321] on span "Contain" at bounding box center [253, 330] width 29 height 20
click at [299, 324] on span "Original" at bounding box center [299, 330] width 27 height 20
click at [226, 323] on button "Cover" at bounding box center [208, 330] width 39 height 20
click at [811, 92] on icon at bounding box center [813, 91] width 8 height 10
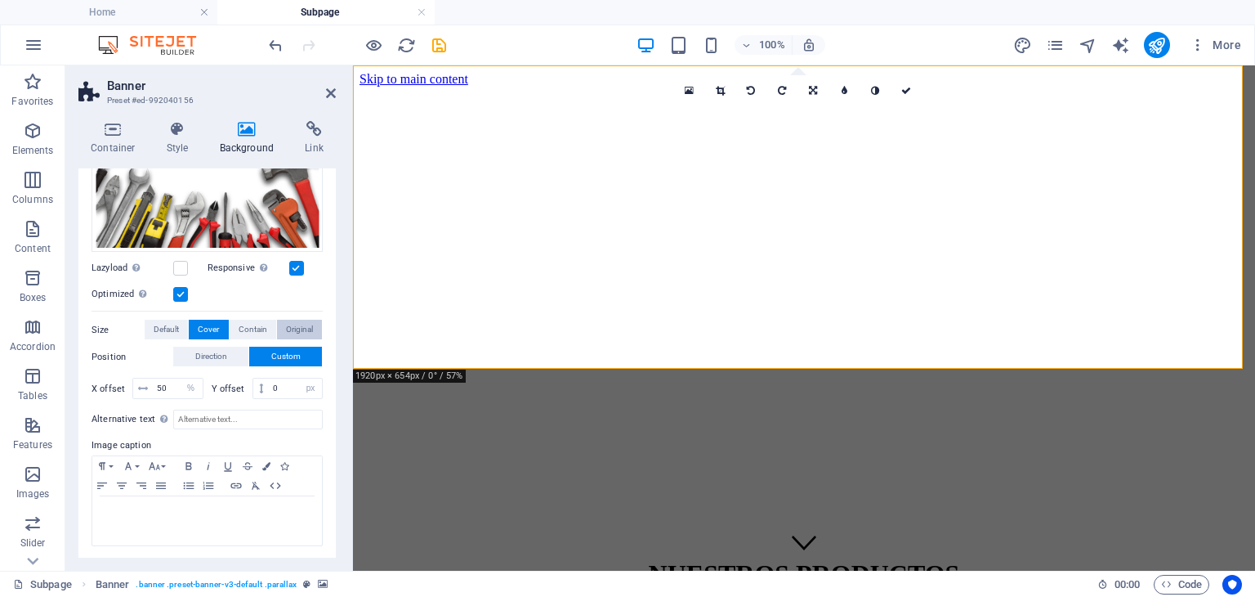
click at [0, 0] on icon at bounding box center [0, 0] width 0 height 0
click at [294, 162] on div "Container Style Background Link Size Height Default px rem % vh vw Min. height …" at bounding box center [206, 339] width 257 height 436
click at [170, 329] on span "Default" at bounding box center [166, 330] width 25 height 20
click at [170, 321] on span "Default" at bounding box center [166, 330] width 25 height 20
click at [293, 328] on span "Original" at bounding box center [299, 330] width 27 height 20
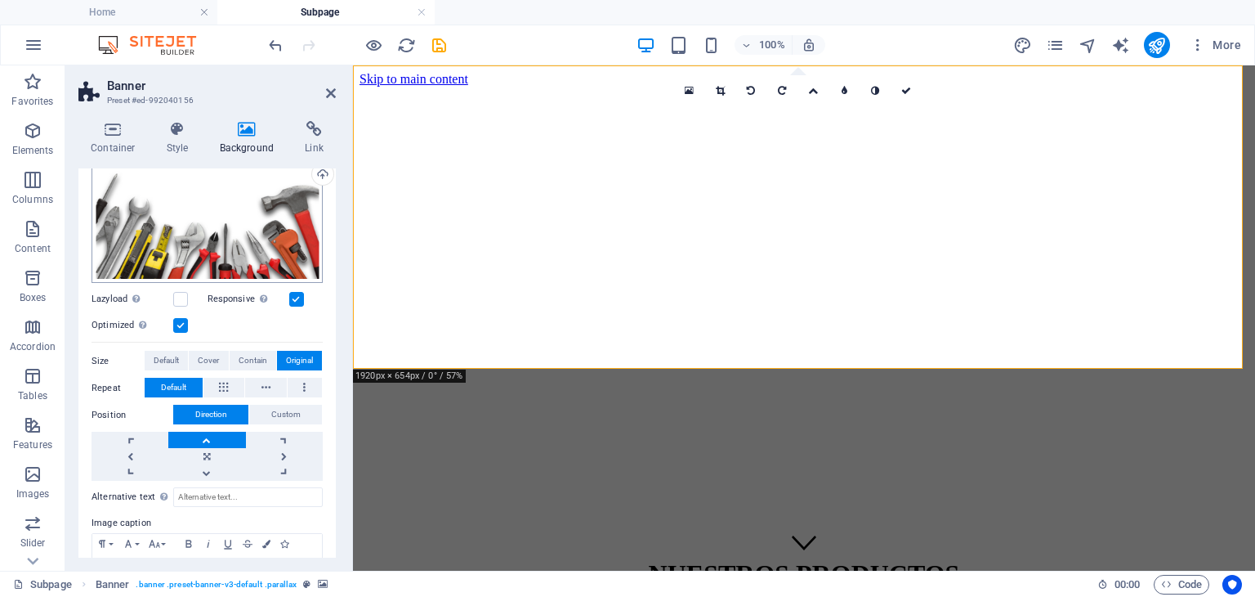
scroll to position [242, 0]
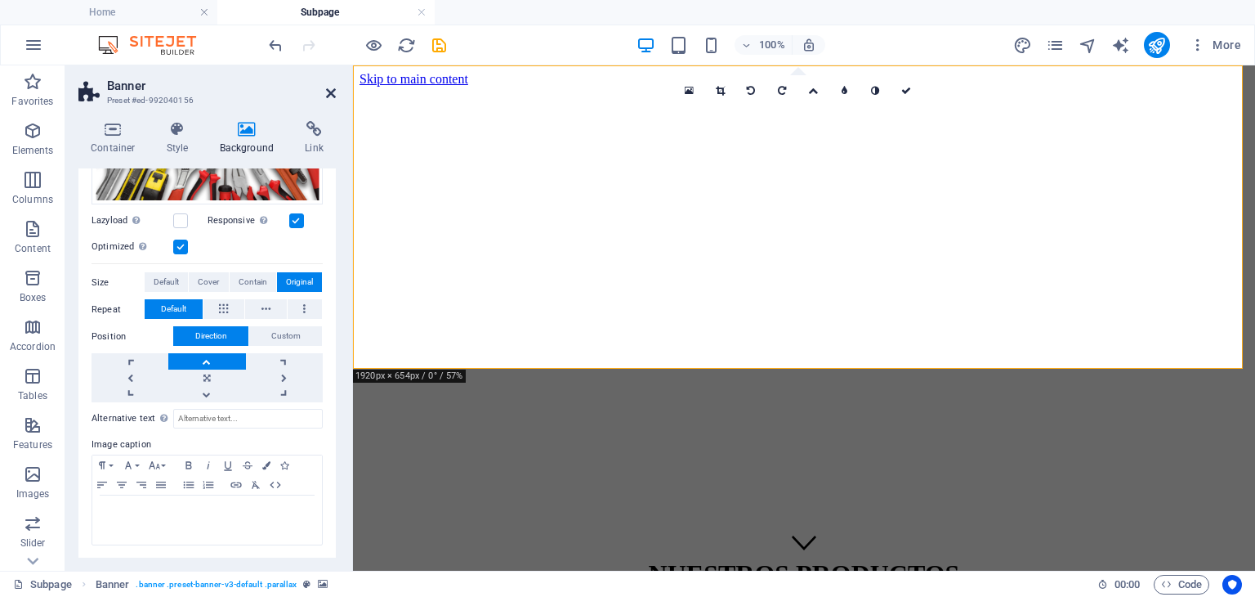
click at [327, 93] on icon at bounding box center [331, 93] width 10 height 13
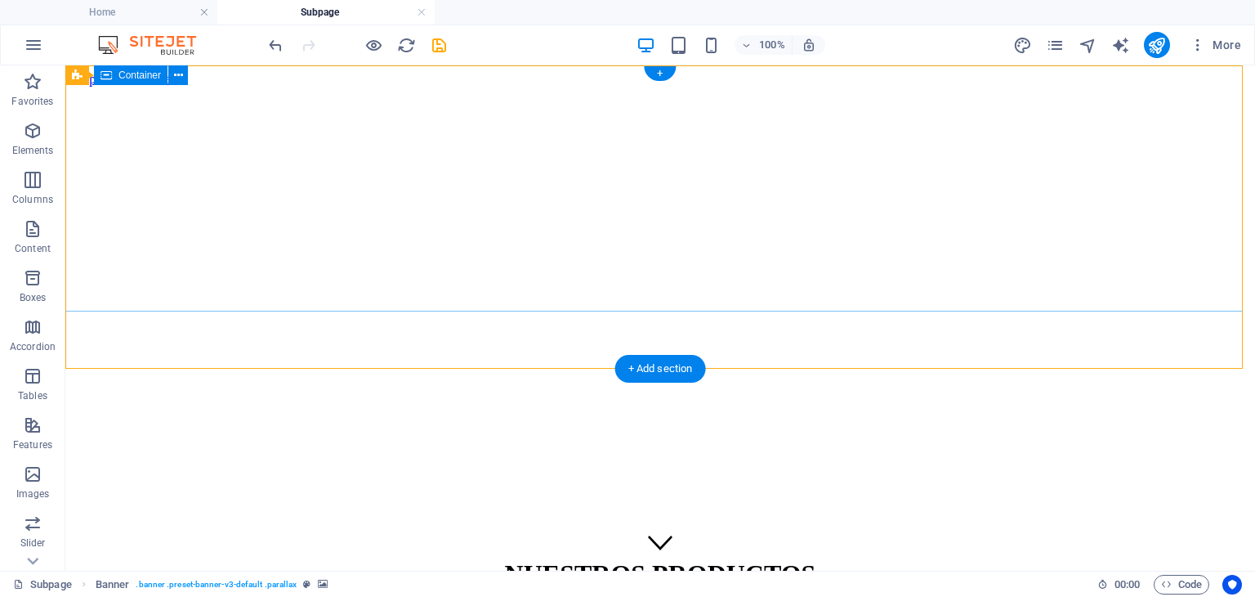
click at [329, 542] on div "NUESTROS PRODUCTOS Descubre nuestra amplia variedad de productos para tu proyec…" at bounding box center [660, 605] width 1177 height 127
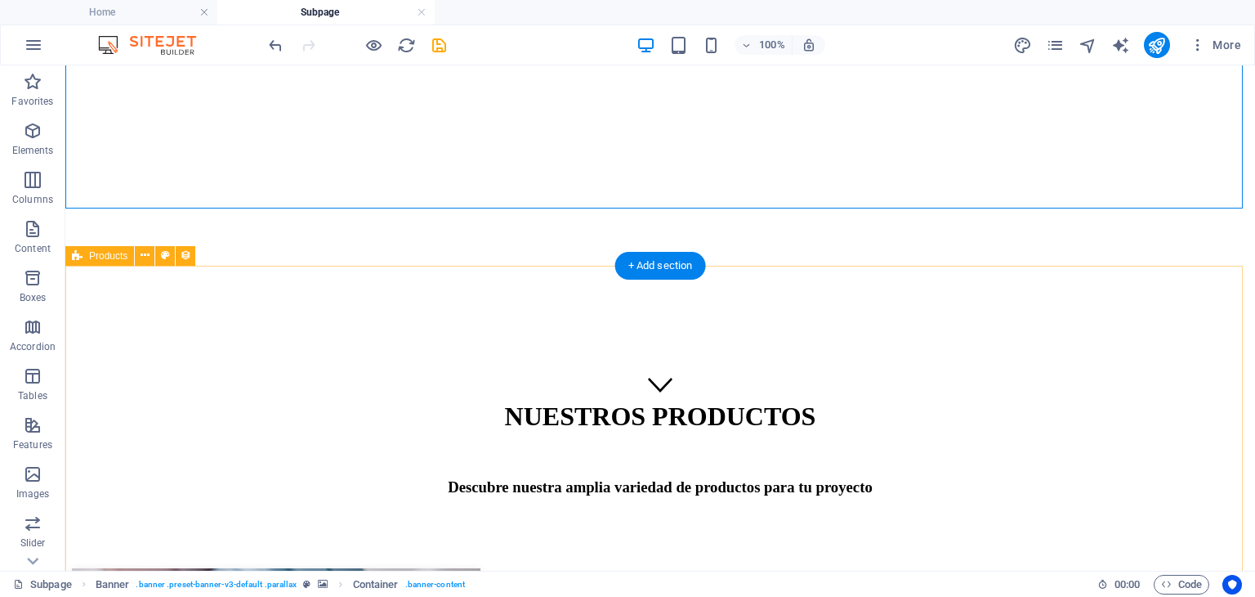
scroll to position [0, 0]
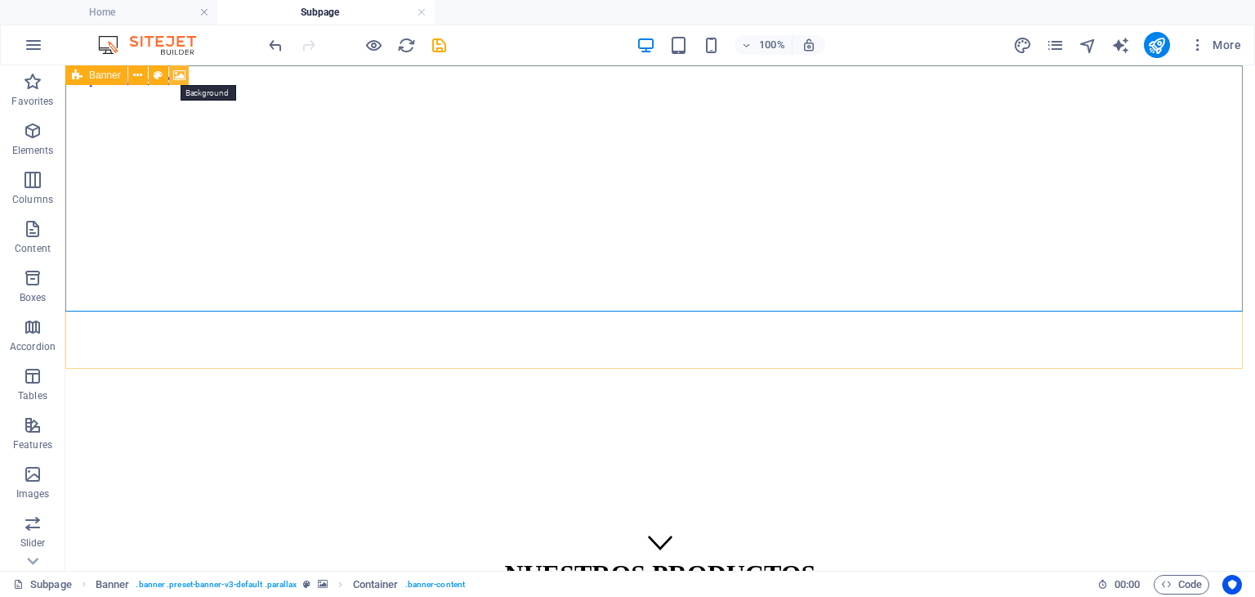
click at [177, 75] on icon at bounding box center [179, 75] width 12 height 17
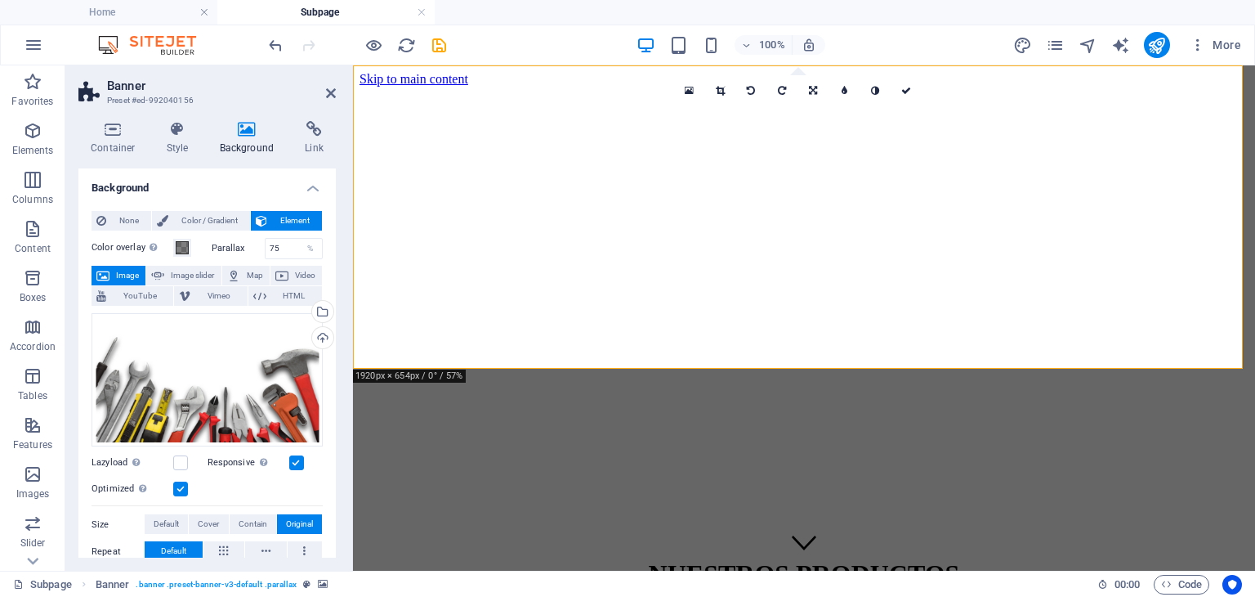
scroll to position [163, 0]
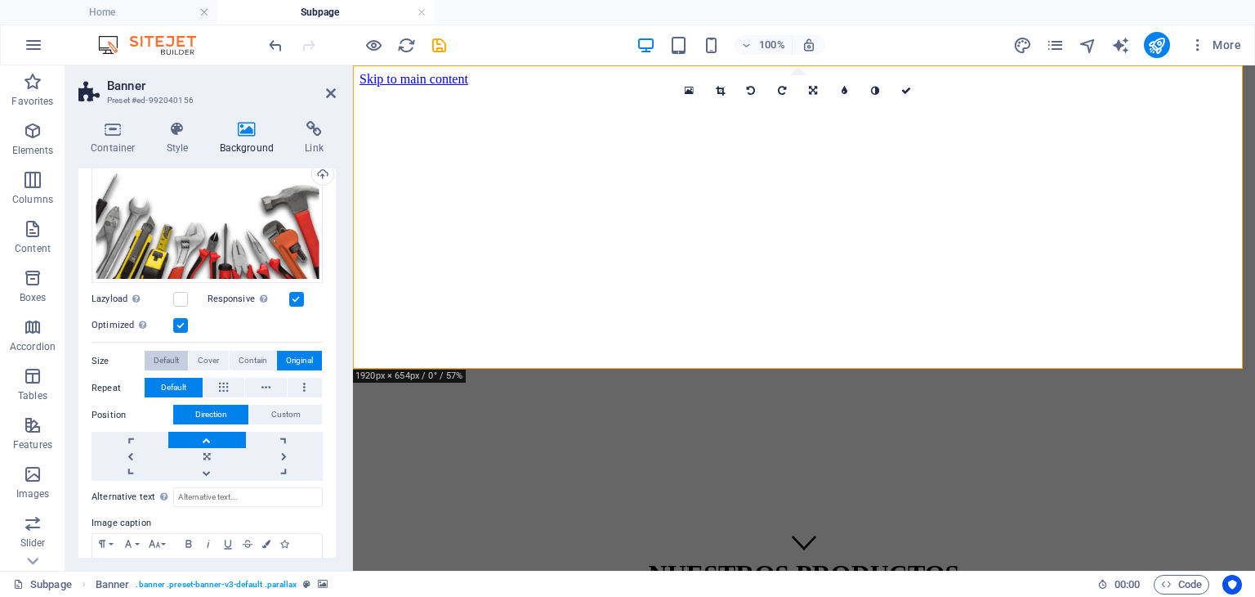
click at [186, 362] on button "Default" at bounding box center [166, 361] width 43 height 20
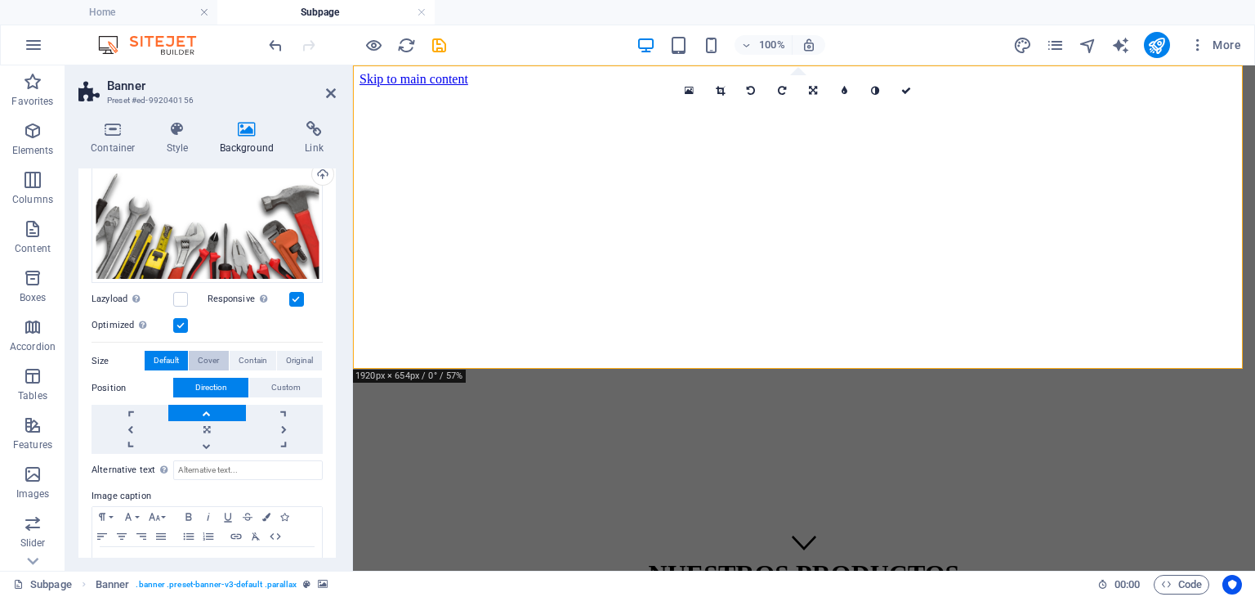
click at [219, 352] on button "Cover" at bounding box center [208, 361] width 39 height 20
click at [220, 431] on link at bounding box center [206, 429] width 77 height 16
click at [212, 405] on link at bounding box center [206, 413] width 77 height 16
click at [209, 448] on link at bounding box center [206, 445] width 77 height 16
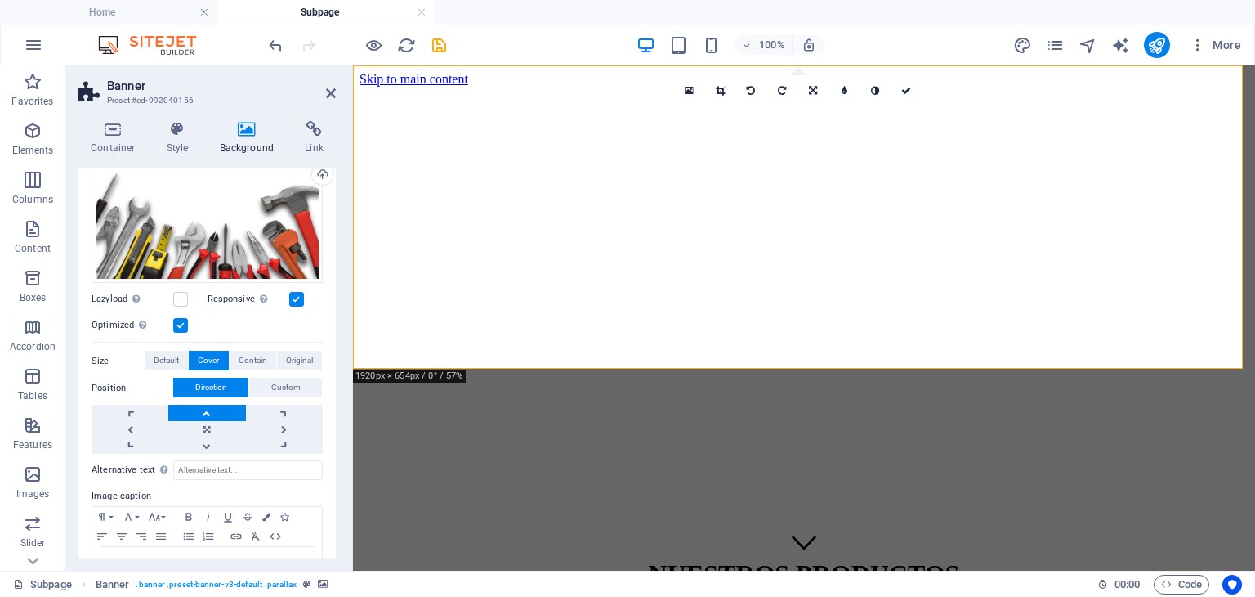
click at [209, 408] on link at bounding box center [206, 413] width 77 height 16
click at [326, 94] on icon at bounding box center [331, 93] width 10 height 13
click at [618, 542] on div "NUESTROS PRODUCTOS Descubre nuestra amplia variedad de productos para tu proyec…" at bounding box center [804, 605] width 889 height 127
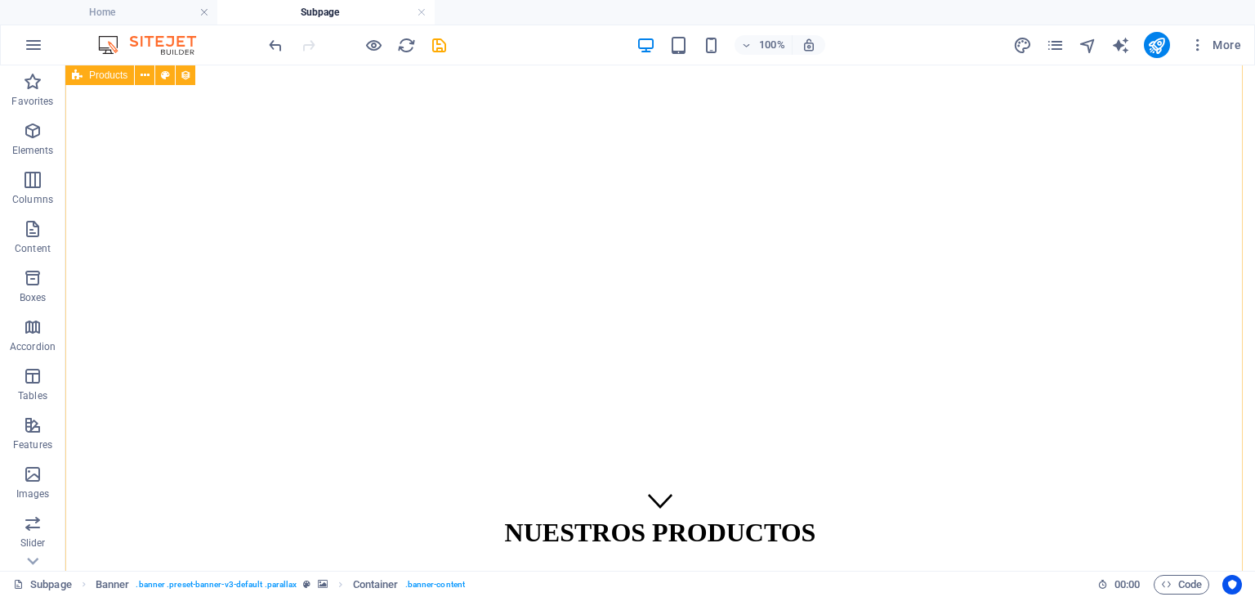
scroll to position [0, 0]
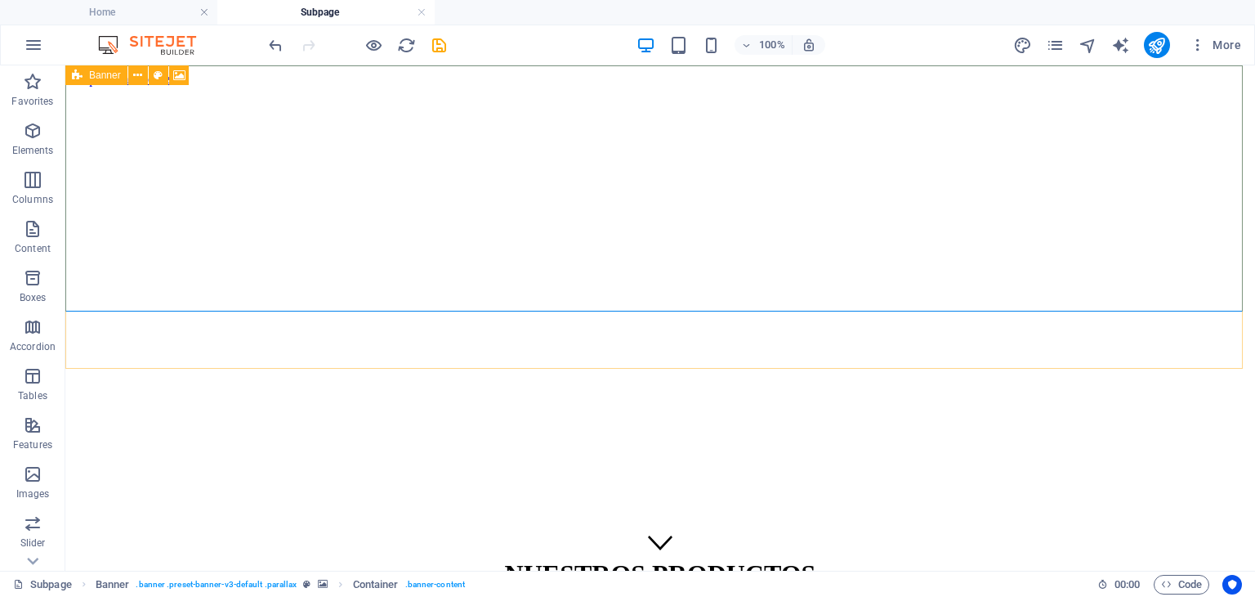
click at [80, 71] on icon at bounding box center [77, 75] width 11 height 20
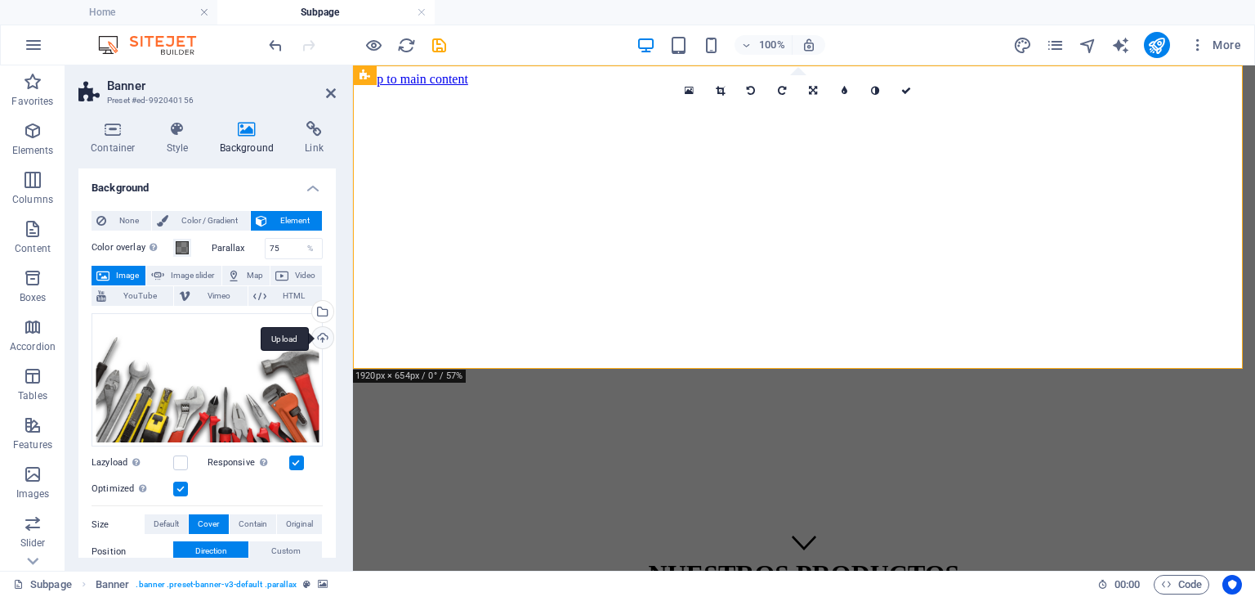
click at [322, 338] on div "Upload" at bounding box center [321, 339] width 25 height 25
click at [177, 462] on label at bounding box center [180, 462] width 15 height 15
click at [0, 0] on input "Lazyload Loading images after the page loads improves page speed." at bounding box center [0, 0] width 0 height 0
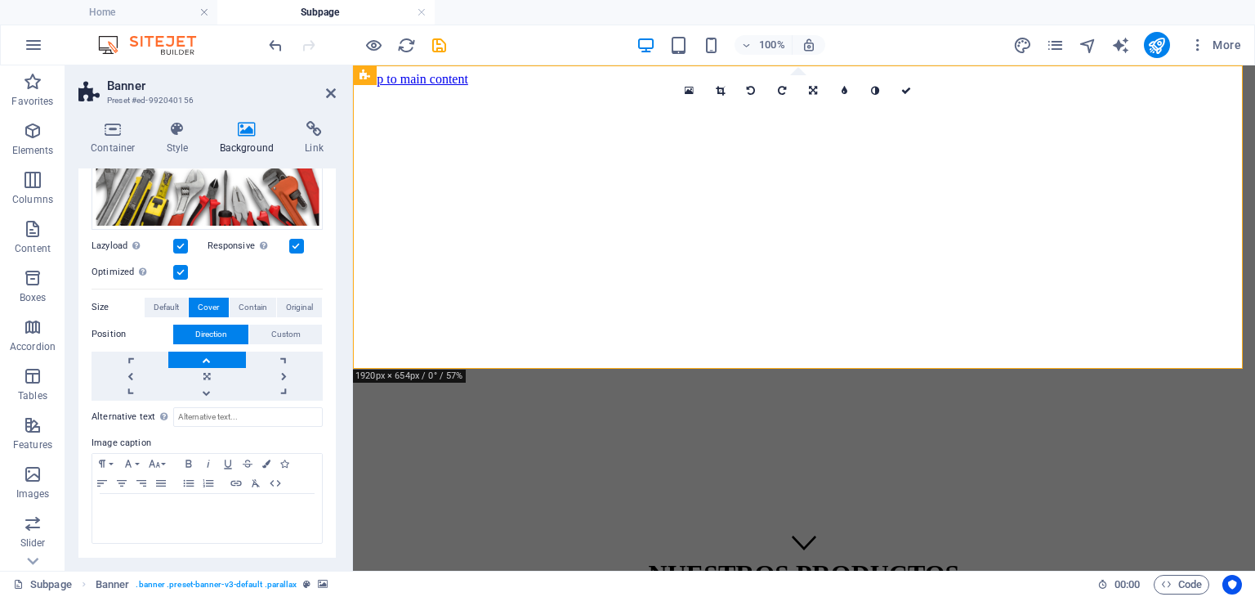
drag, startPoint x: 181, startPoint y: 244, endPoint x: 246, endPoint y: 436, distance: 202.6
click at [181, 244] on label at bounding box center [180, 246] width 15 height 15
click at [0, 0] on input "Lazyload Loading images after the page loads improves page speed." at bounding box center [0, 0] width 0 height 0
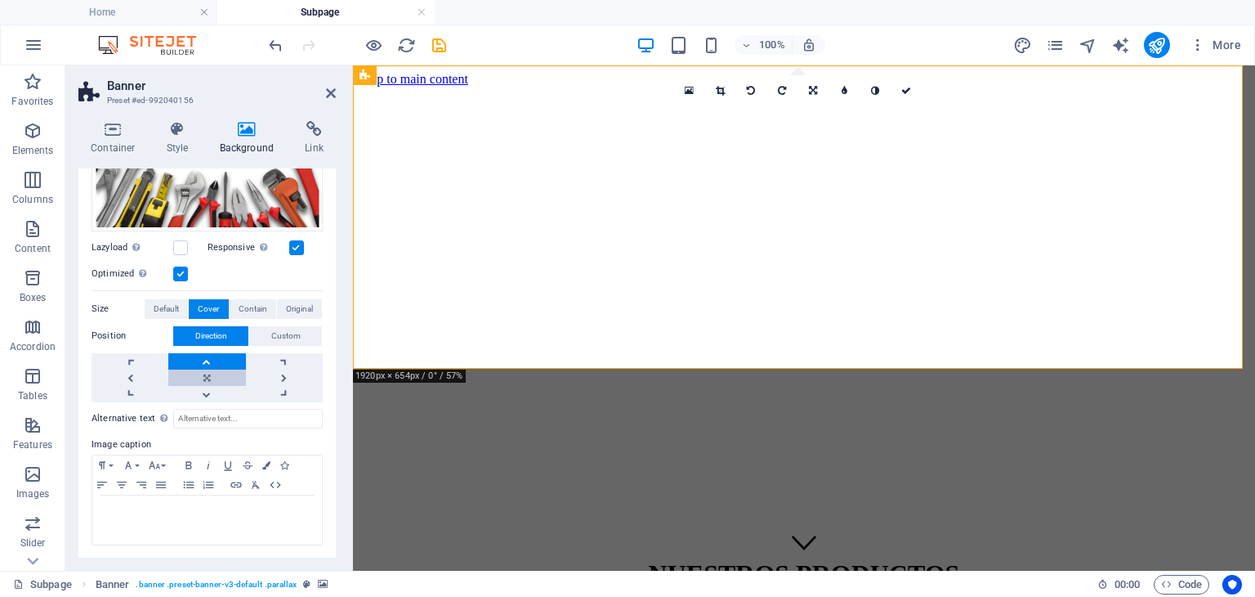
click at [209, 375] on link at bounding box center [206, 377] width 77 height 16
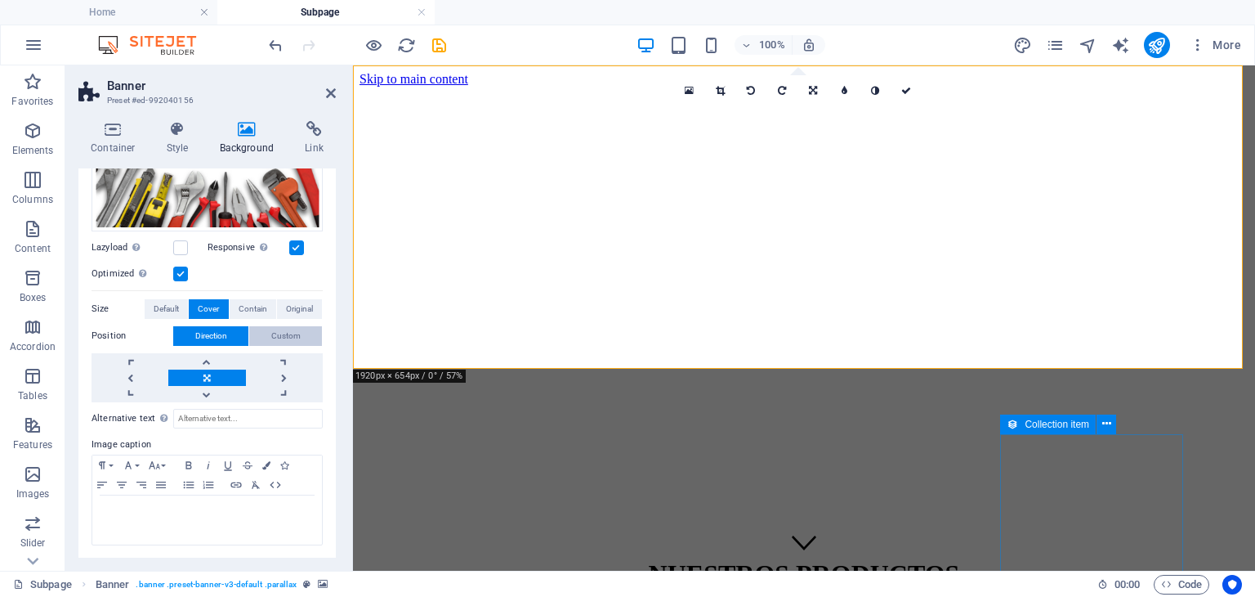
click at [276, 334] on span "Custom" at bounding box center [285, 336] width 29 height 20
click at [870, 542] on div "NUESTROS PRODUCTOS Descubre nuestra amplia variedad de productos para tu proyec…" at bounding box center [804, 605] width 889 height 127
click at [986, 542] on div "NUESTROS PRODUCTOS Descubre nuestra amplia variedad de productos para tu proyec…" at bounding box center [804, 605] width 889 height 127
click at [1101, 542] on div "NUESTROS PRODUCTOS Descubre nuestra amplia variedad de productos para tu proyec…" at bounding box center [804, 605] width 889 height 127
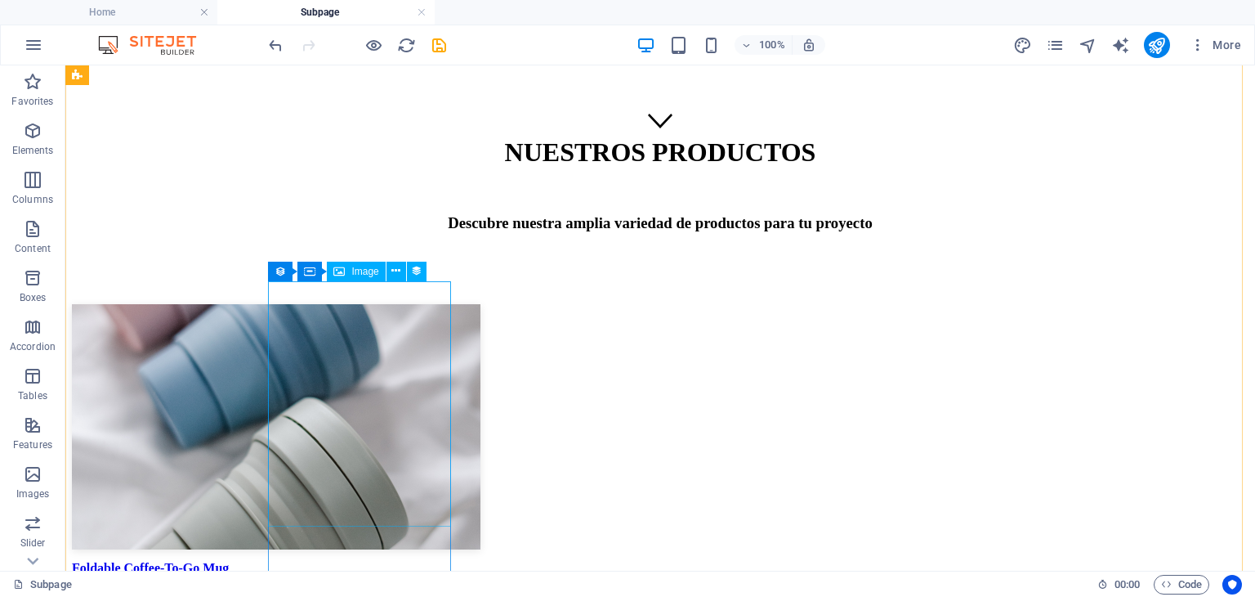
scroll to position [327, 0]
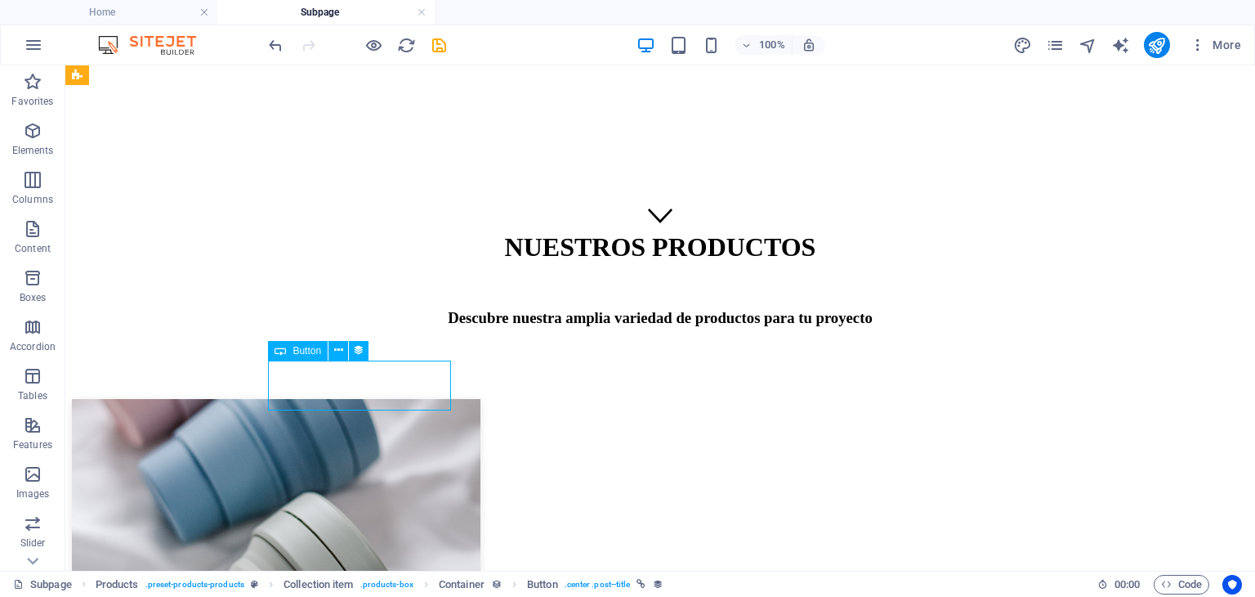
select select "name"
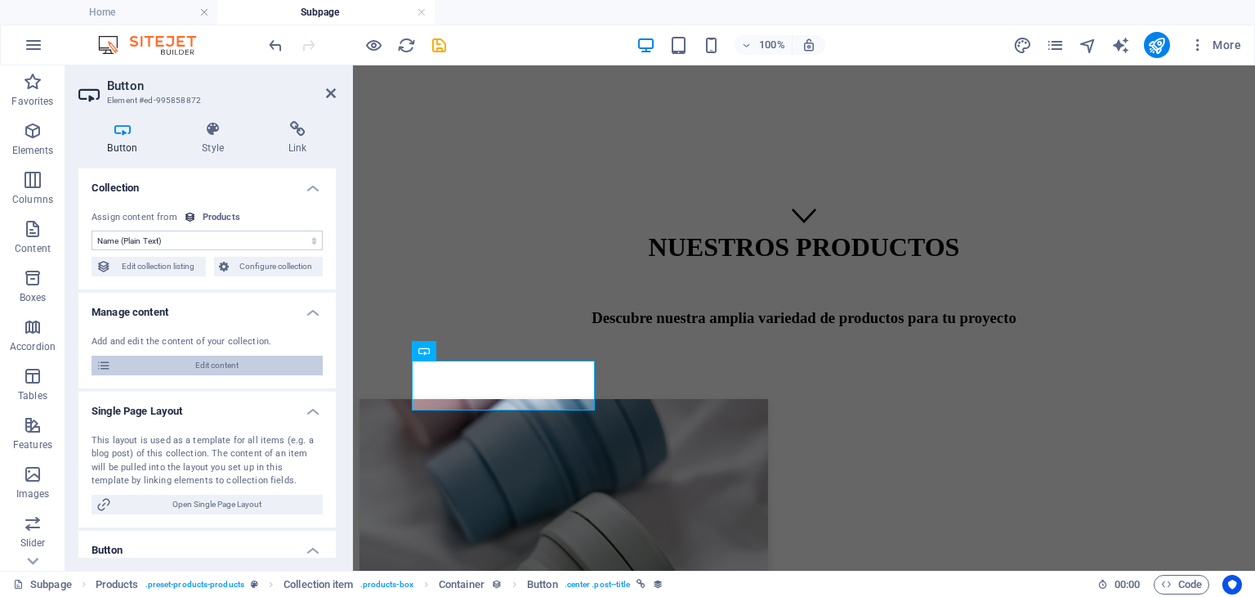
click at [212, 362] on span "Edit content" at bounding box center [217, 365] width 202 height 20
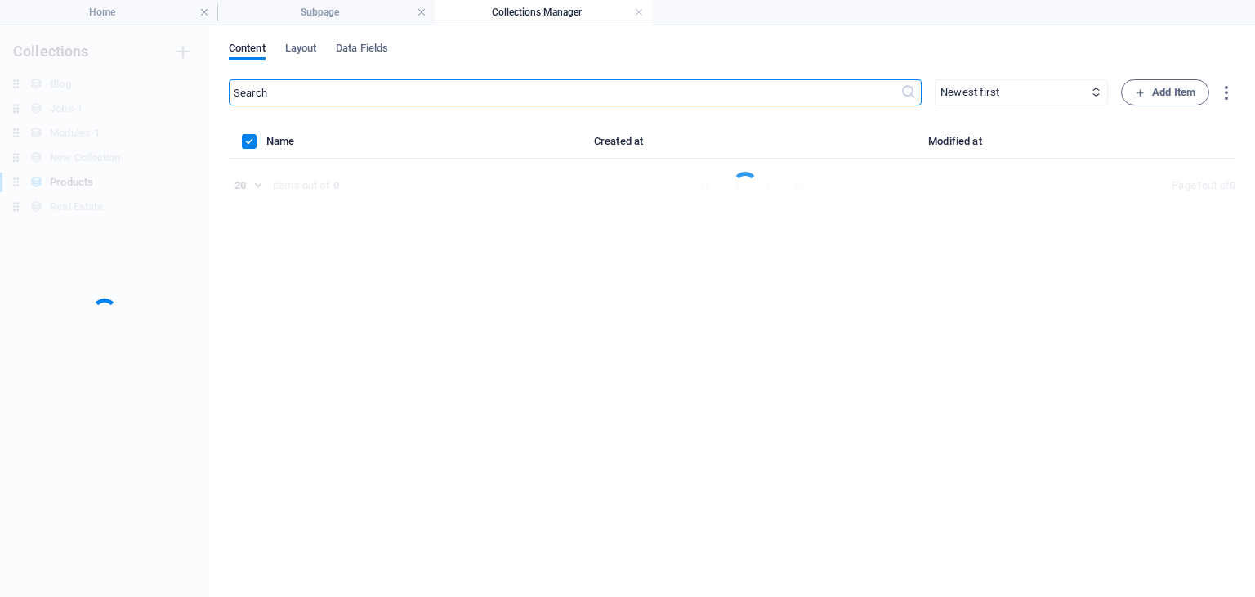
scroll to position [0, 0]
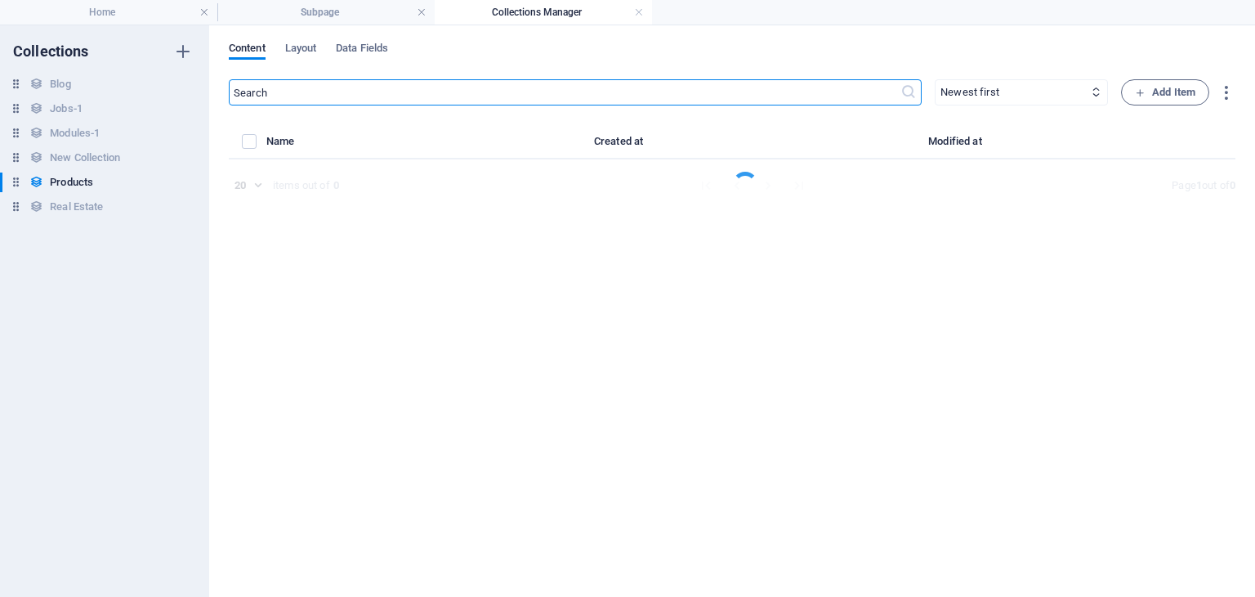
select select "Out of stock"
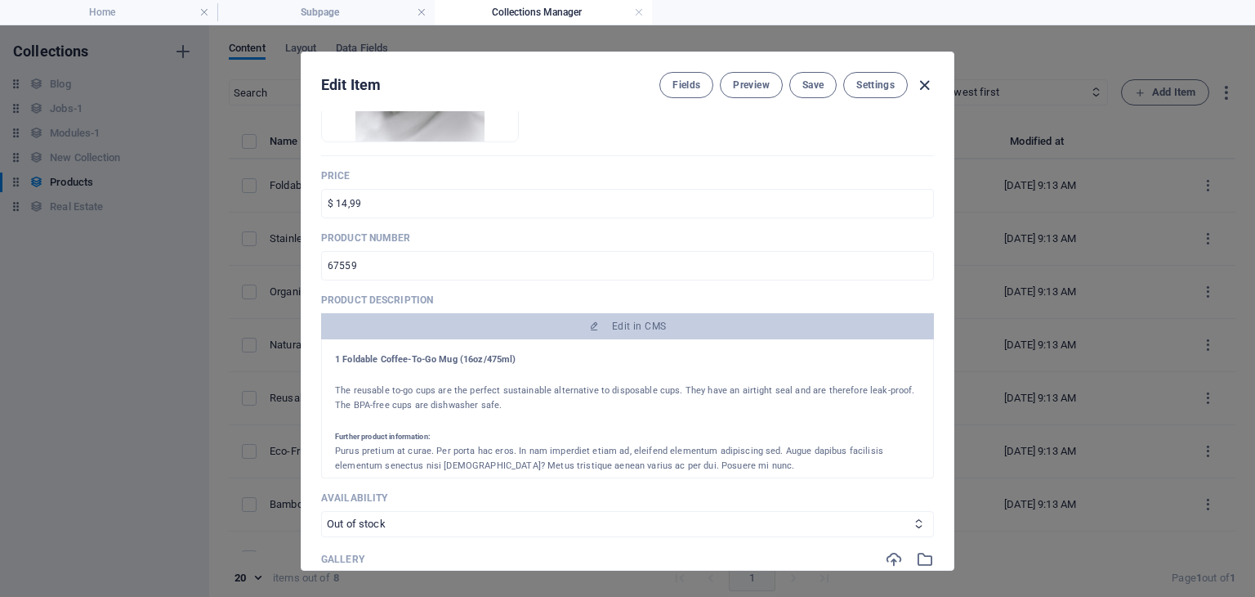
click at [925, 86] on icon "button" at bounding box center [924, 85] width 19 height 19
type input "foldable-coffee-to-go-mug"
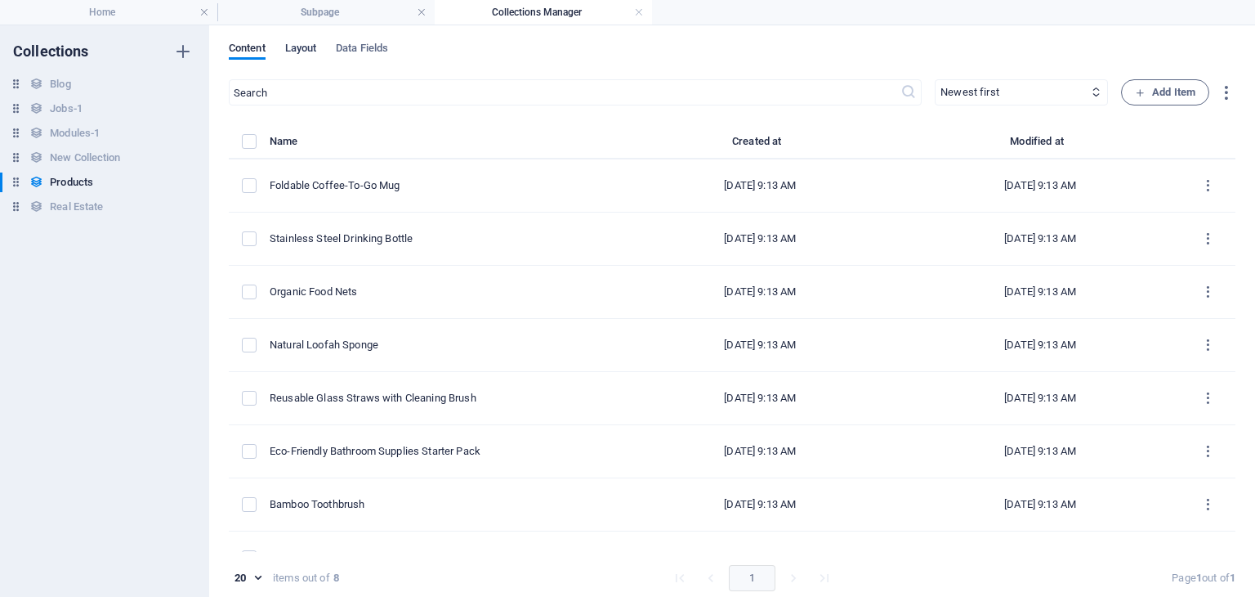
click at [303, 49] on span "Layout" at bounding box center [301, 49] width 32 height 23
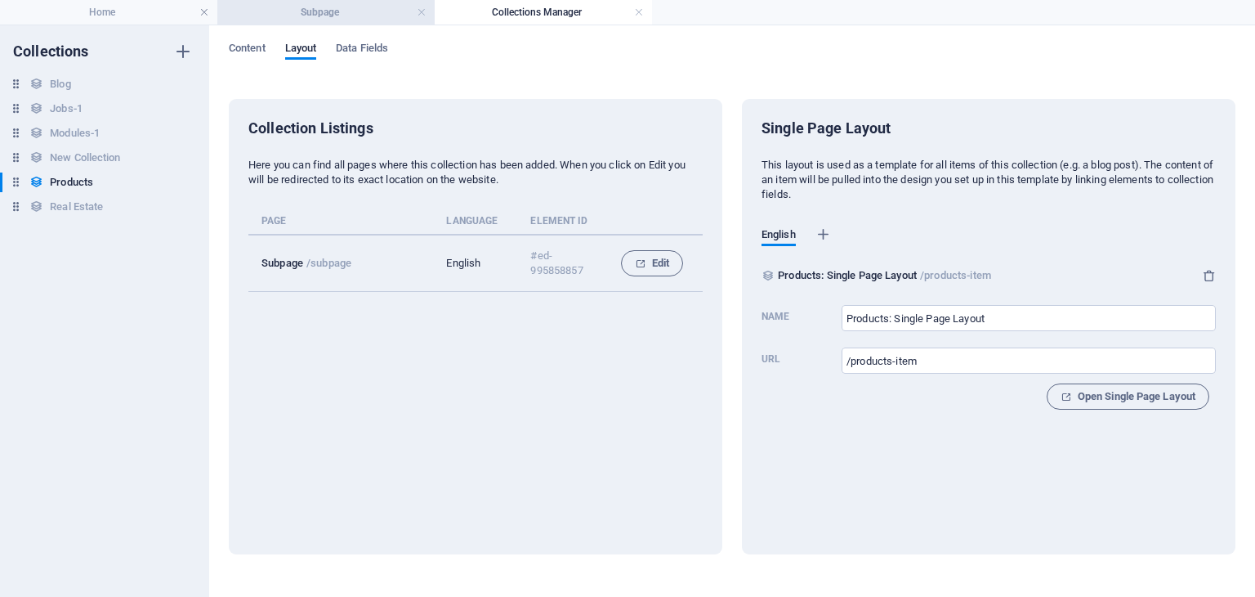
click at [336, 6] on h4 "Subpage" at bounding box center [325, 12] width 217 height 18
click at [0, 0] on div "100% More" at bounding box center [0, 0] width 0 height 0
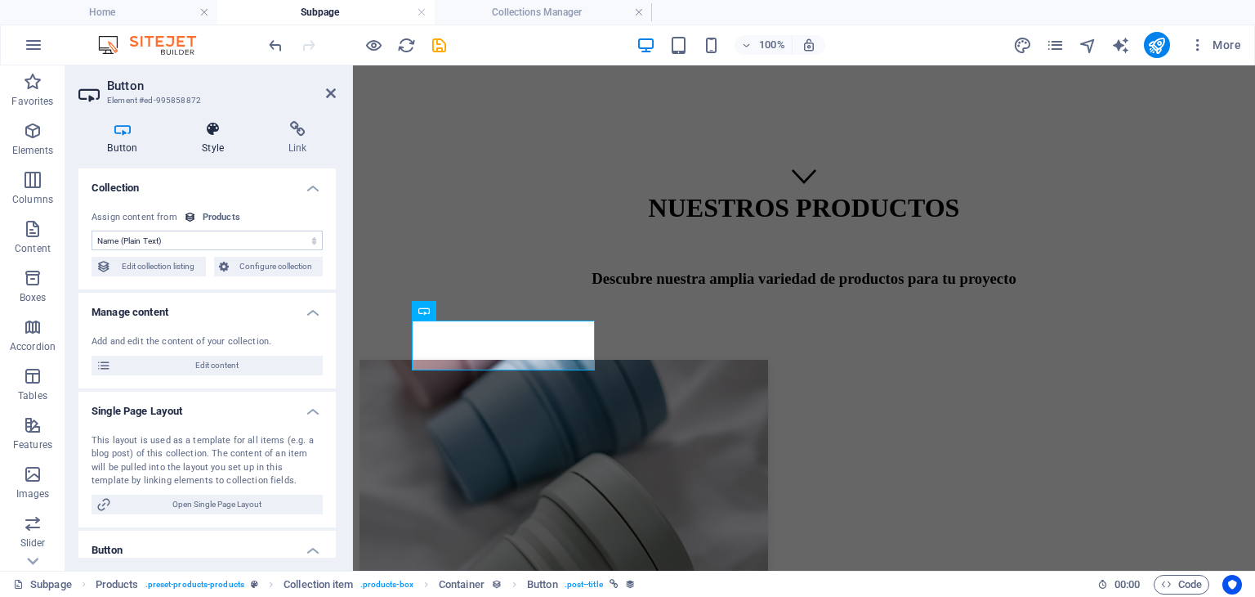
click at [226, 148] on h4 "Style" at bounding box center [216, 138] width 87 height 34
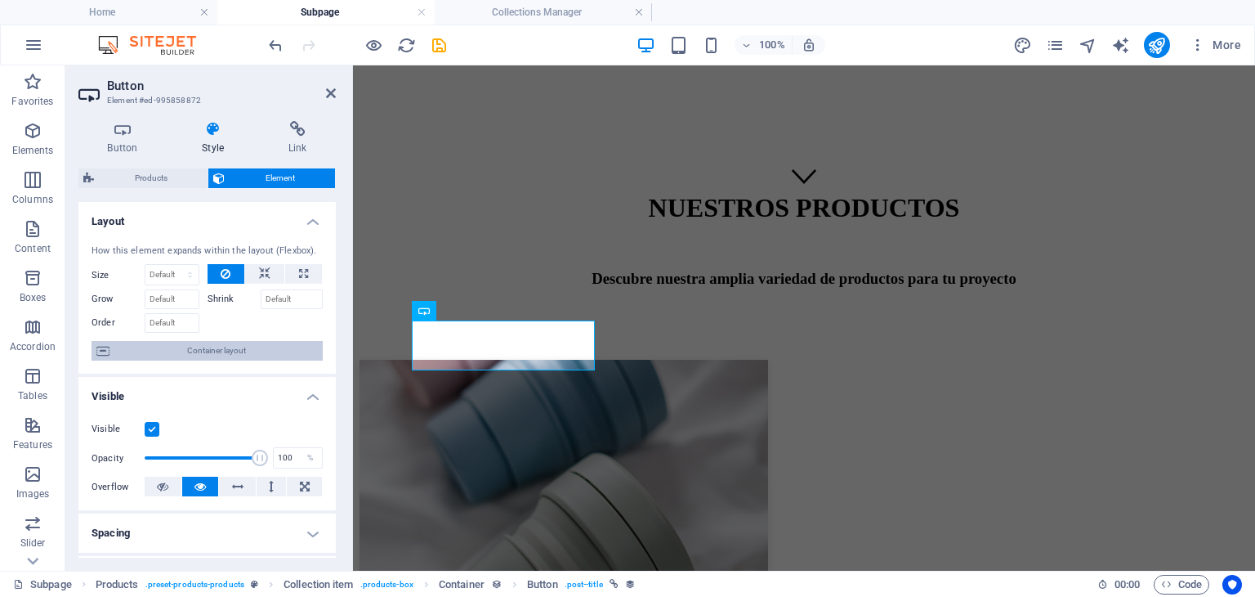
click at [208, 351] on span "Container layout" at bounding box center [215, 351] width 203 height 20
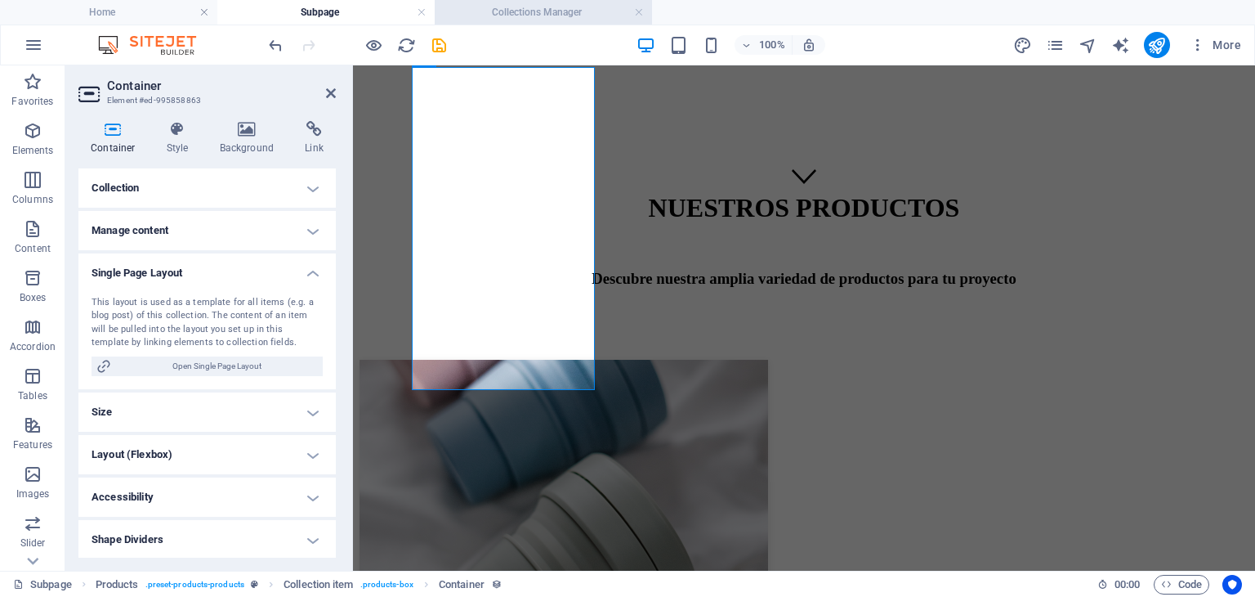
click at [531, 20] on h4 "Collections Manager" at bounding box center [543, 12] width 217 height 18
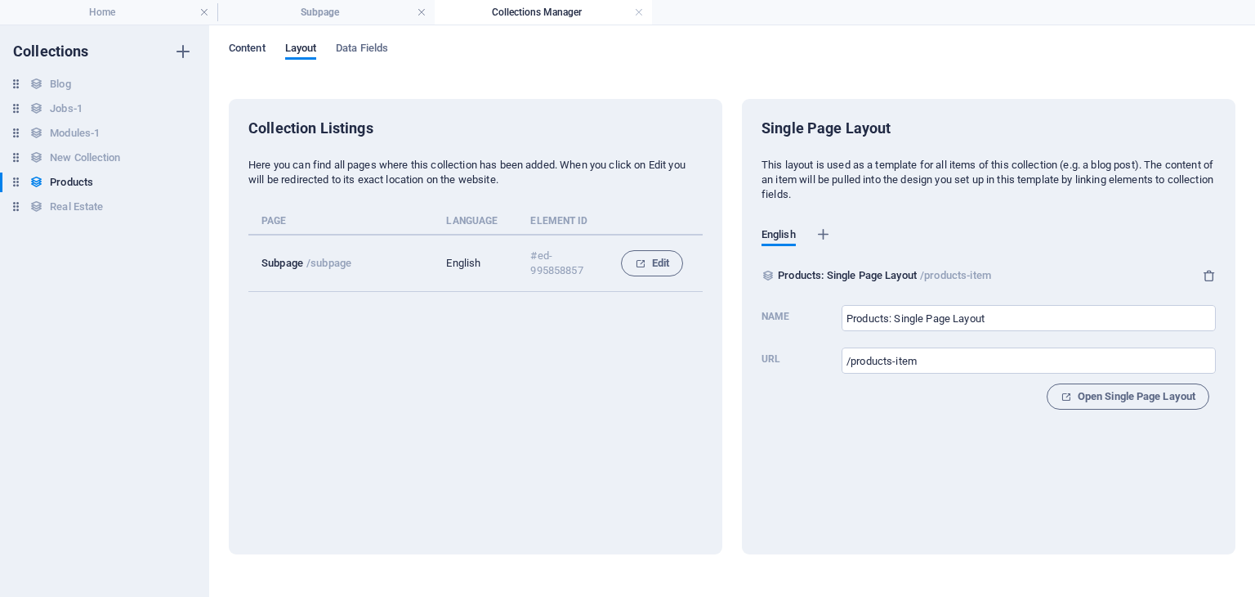
click at [261, 49] on span "Content" at bounding box center [247, 49] width 37 height 23
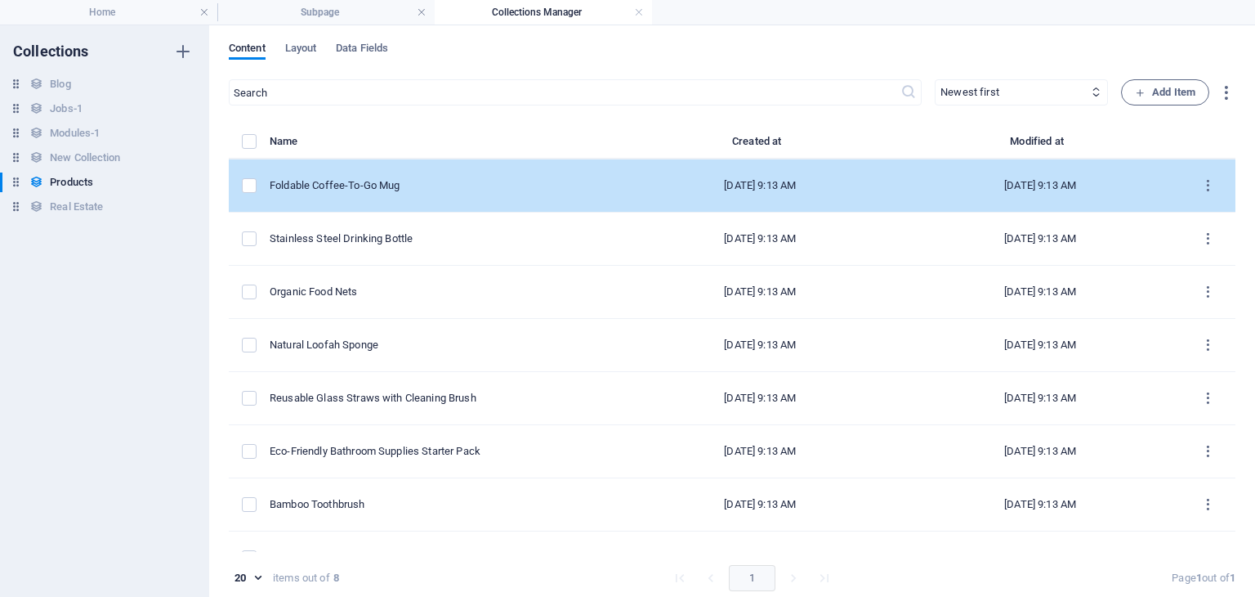
click at [396, 181] on div "Foldable Coffee-To-Go Mug" at bounding box center [439, 185] width 338 height 15
select select "Out of stock"
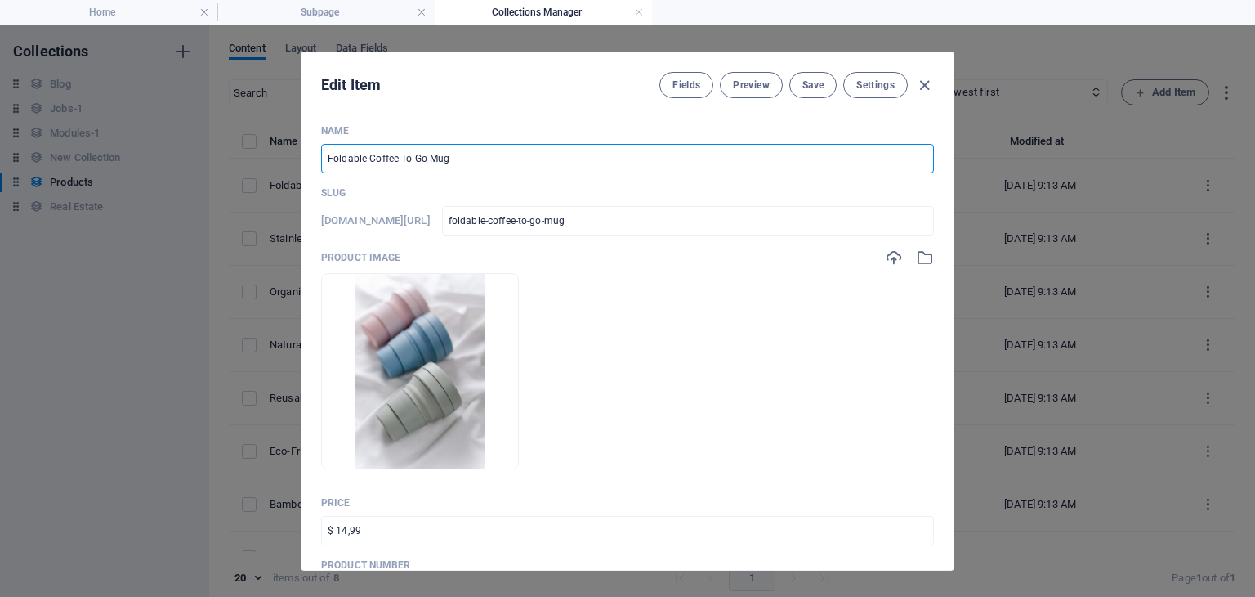
click at [470, 164] on input "Foldable Coffee-To-Go Mug" at bounding box center [627, 158] width 613 height 29
drag, startPoint x: 470, startPoint y: 164, endPoint x: 248, endPoint y: 162, distance: 221.5
click at [248, 162] on div "Edit Item Fields Preview Save Settings Name Foldable Coffee-To-Go Mug ​ Slug [D…" at bounding box center [627, 310] width 1255 height 571
type input "S"
type input "s"
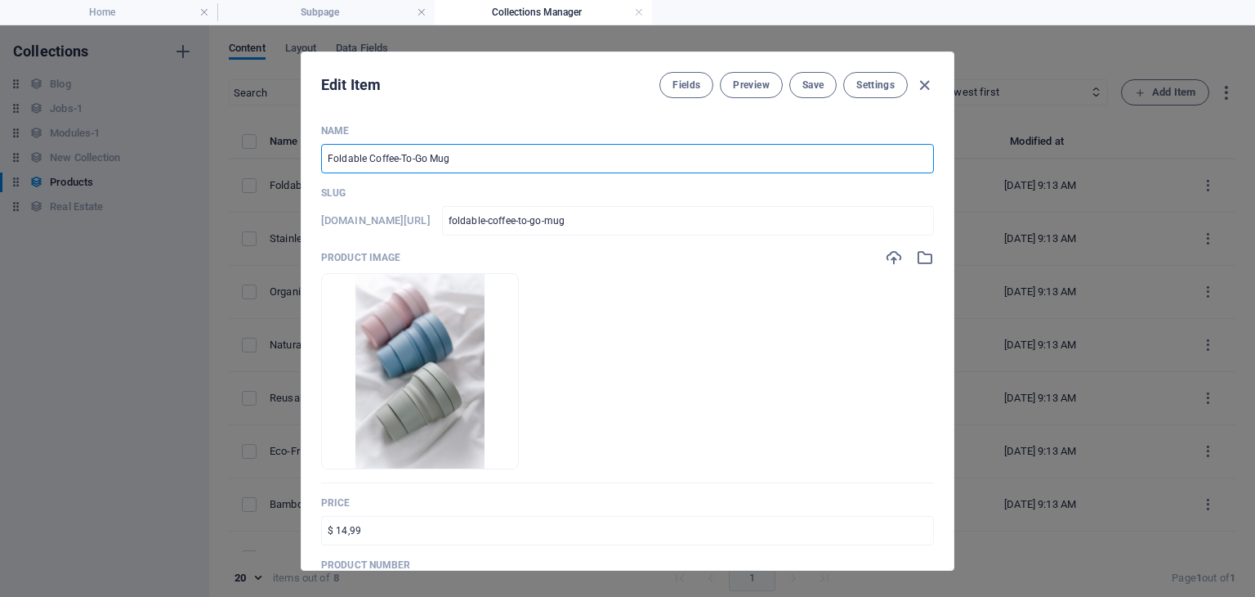
type input "s"
type input "Se"
type input "se"
type input "S"
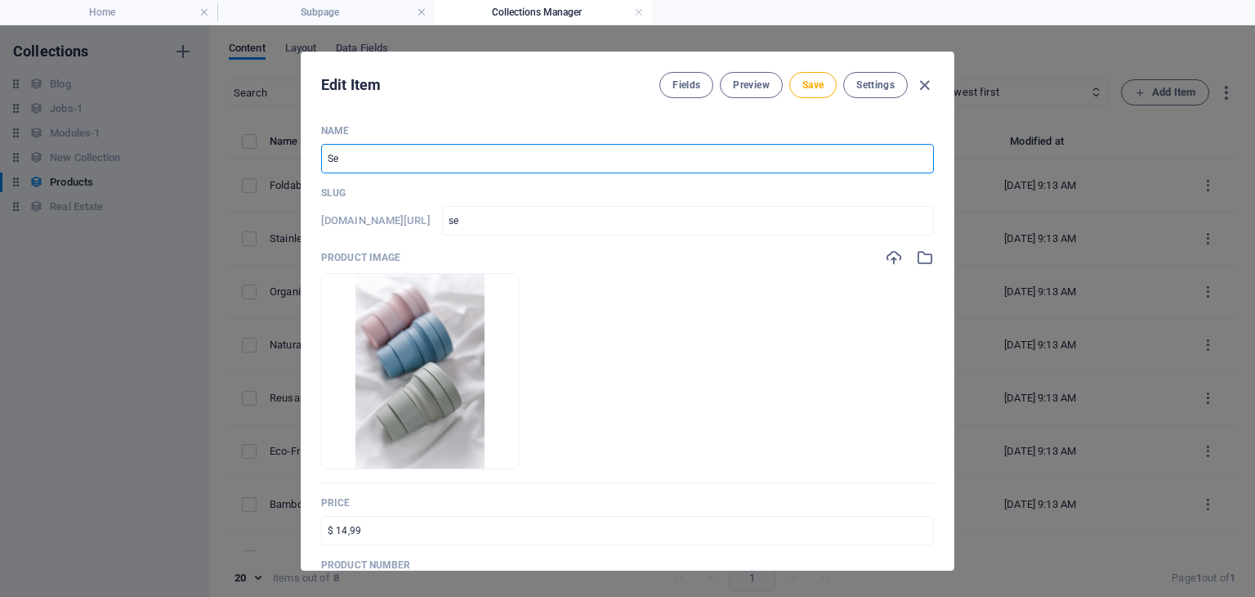
type input "s"
type input "Se"
type input "se"
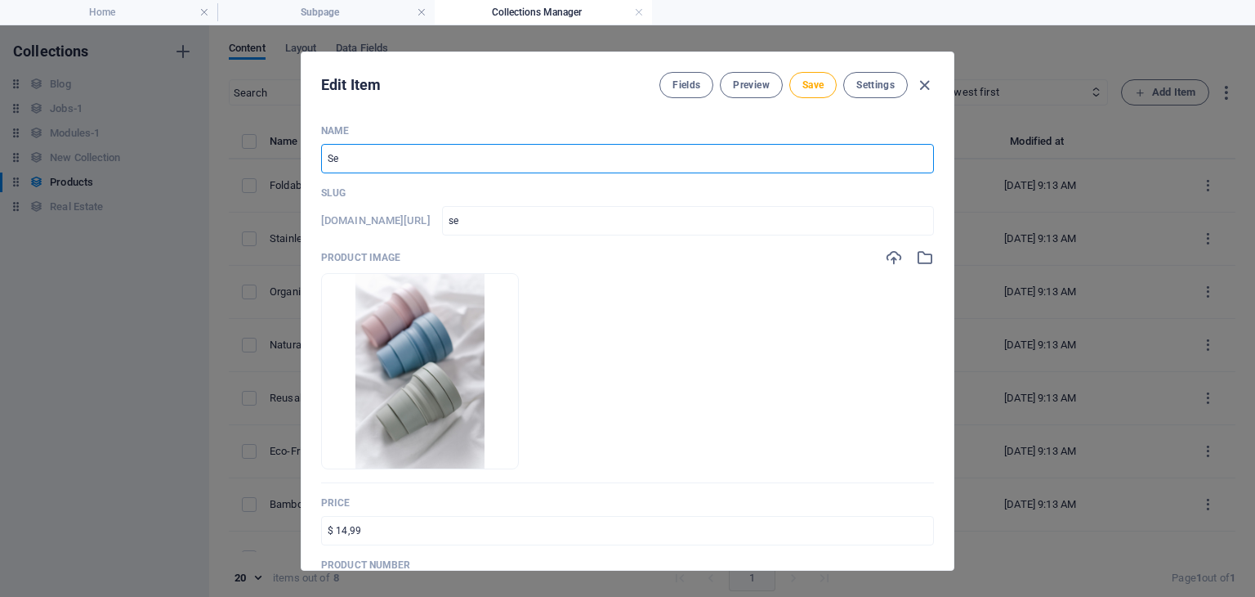
type input "Seg"
type input "seg"
type input "Segu"
type input "segu"
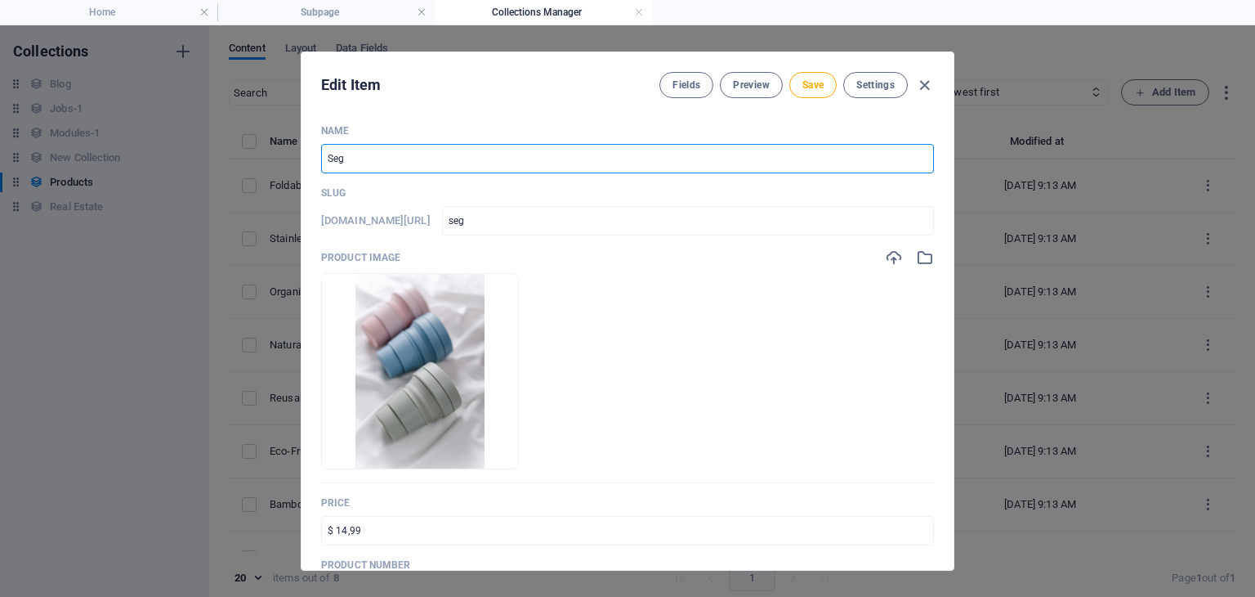
type input "segu"
type input "Segur"
type input "segur"
type input "Seguri"
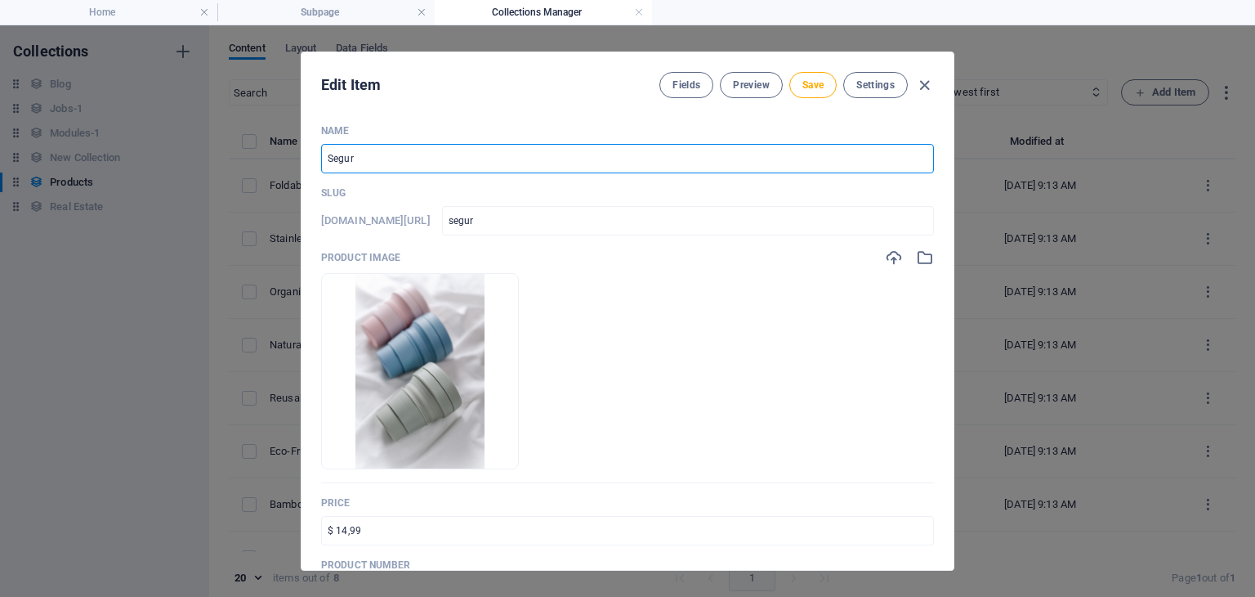
type input "seguri"
type input "Segurid"
type input "segurid"
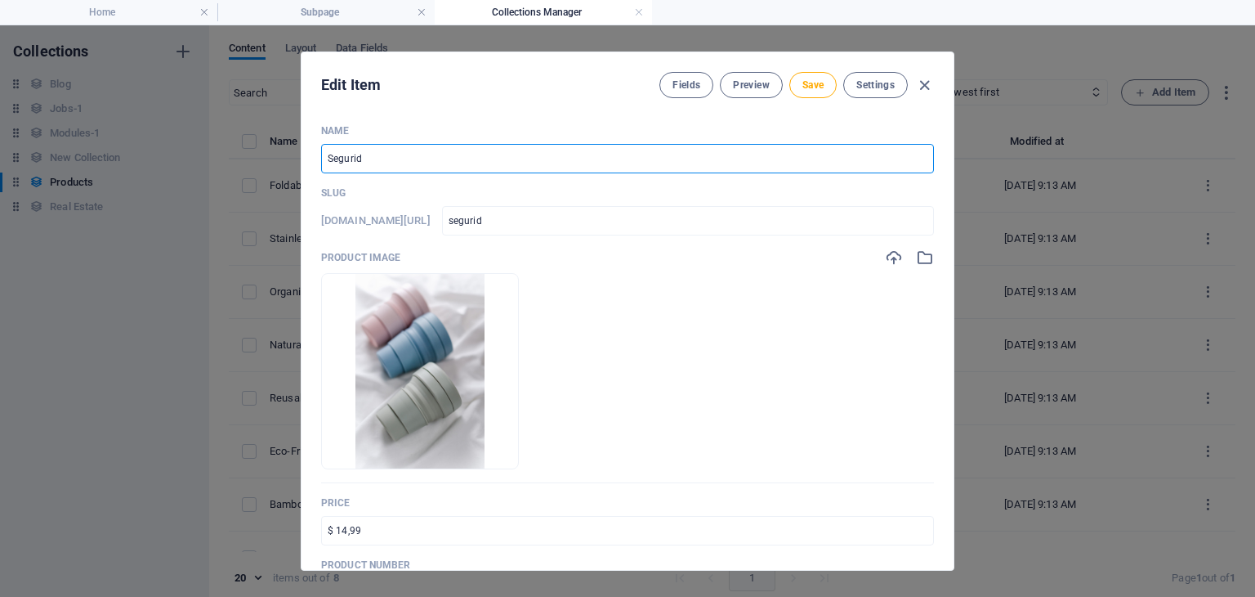
type input "Segurida"
type input "segurida"
type input "Seguridad"
type input "seguridad"
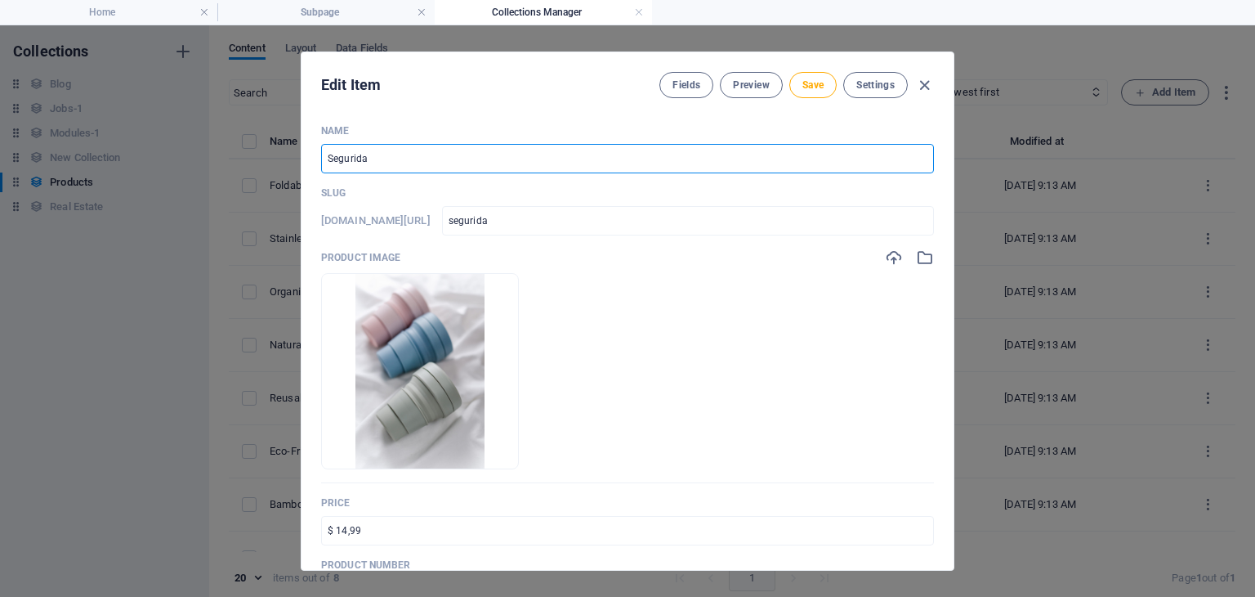
type input "seguridad"
type input "Seguridad c"
type input "seguridad-c"
type input "Seguridad co"
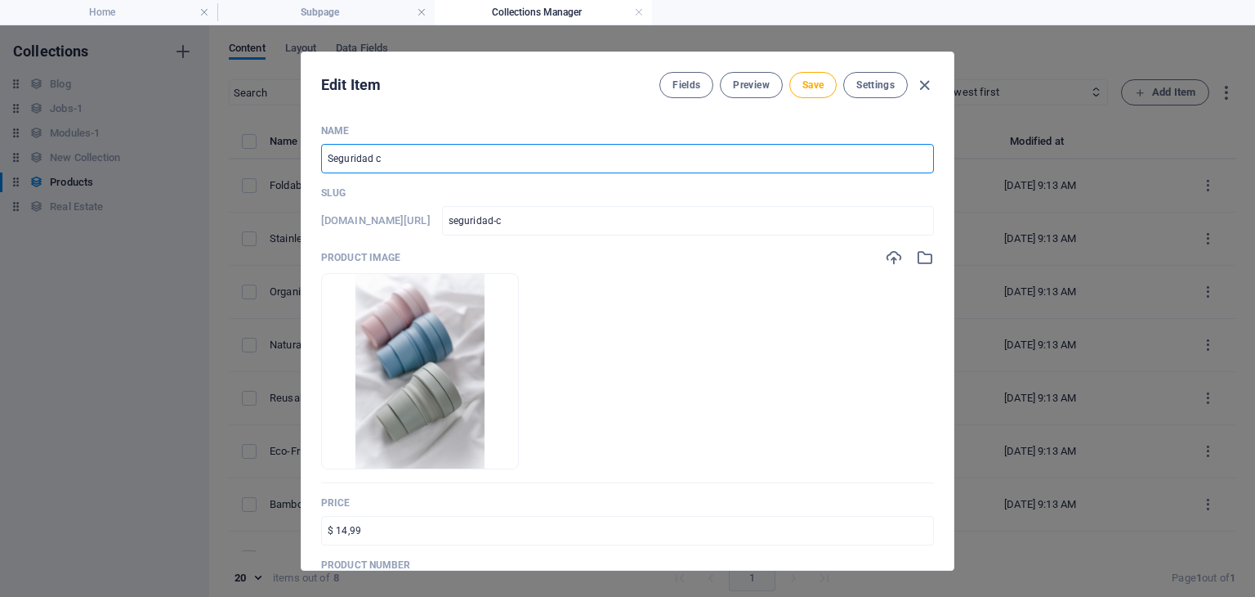
type input "seguridad-co"
type input "Seguridad con"
type input "seguridad-con"
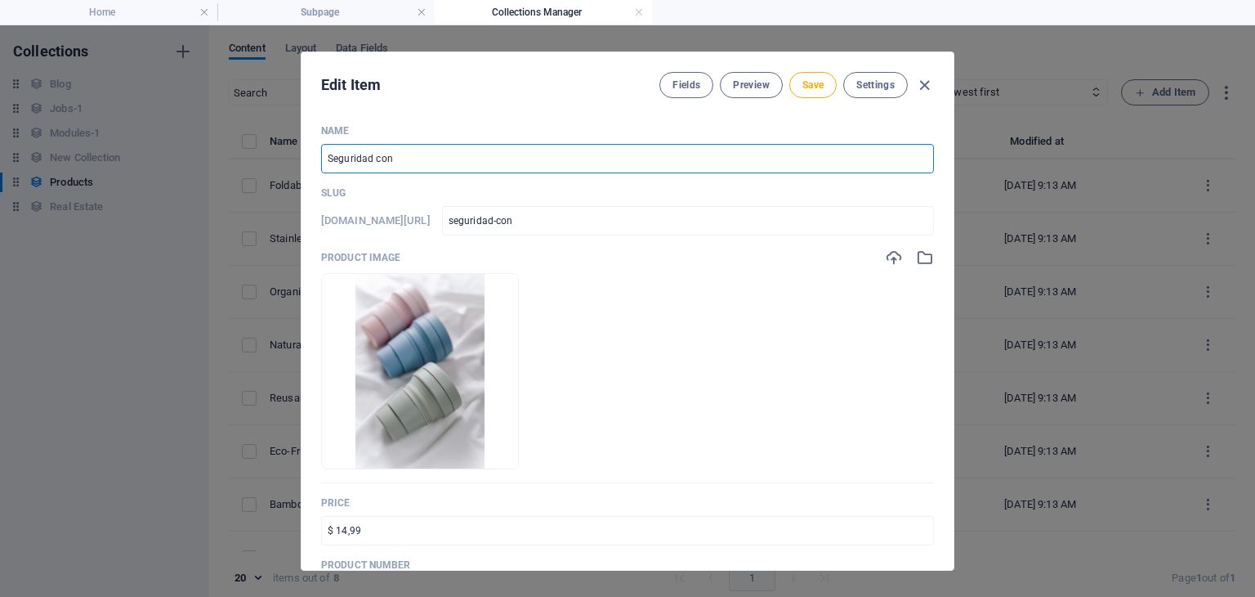
type input "Seguridad cont"
type input "seguridad-cont"
type input "Seguridad conttr"
type input "seguridad-conttr"
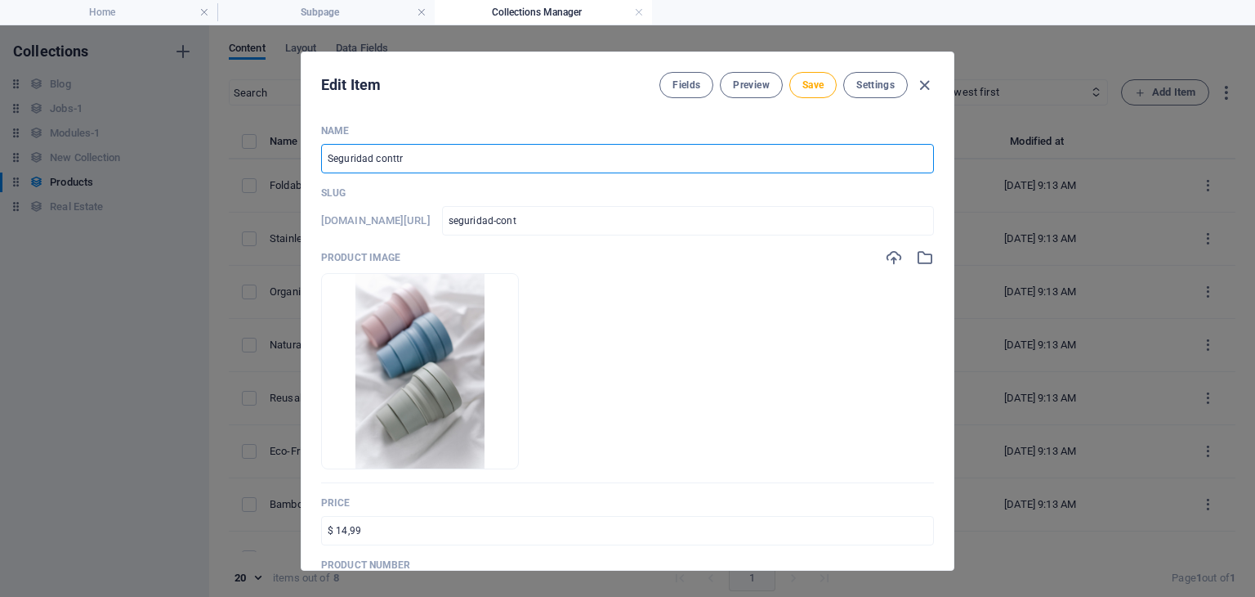
type input "seguridad-conttr"
type input "Seguridad contt"
type input "seguridad-contt"
type input "Seguridad cont"
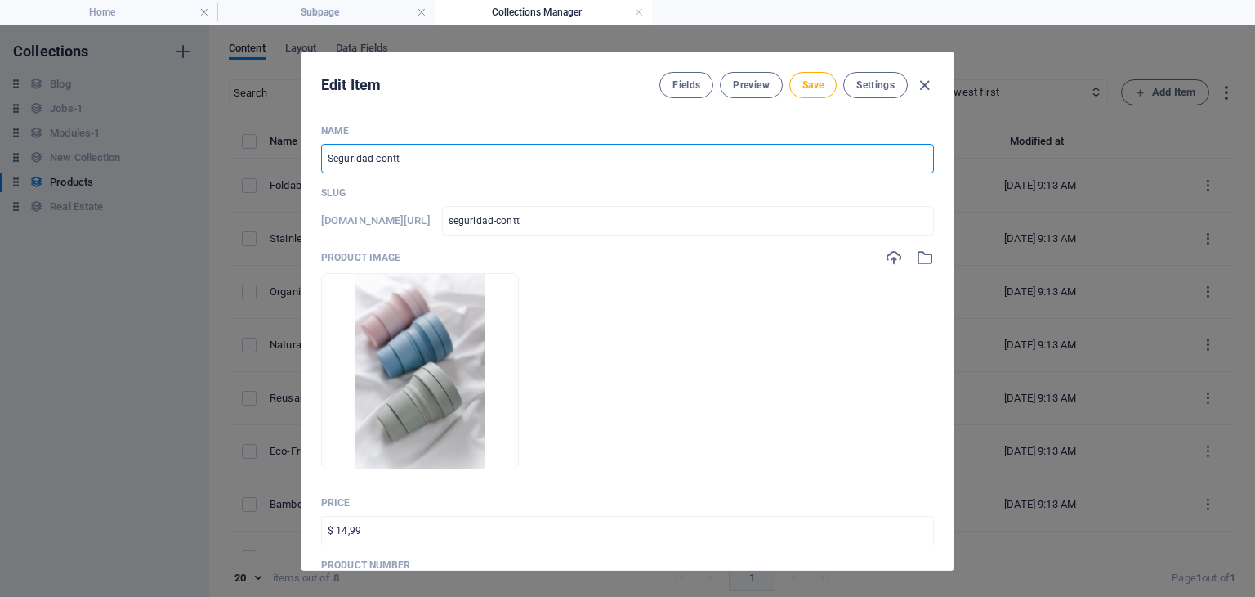
type input "seguridad-cont"
type input "Seguridad conta"
type input "seguridad-conta"
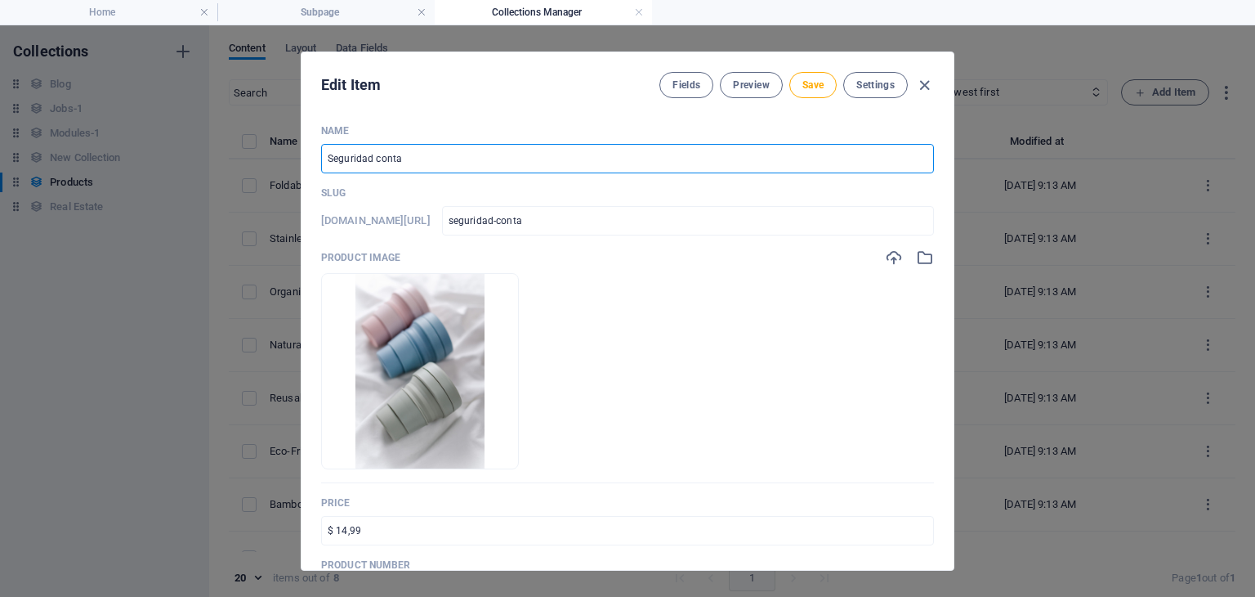
type input "Seguridad cont"
type input "seguridad-cont"
type input "Seguridad contr"
type input "seguridad-contr"
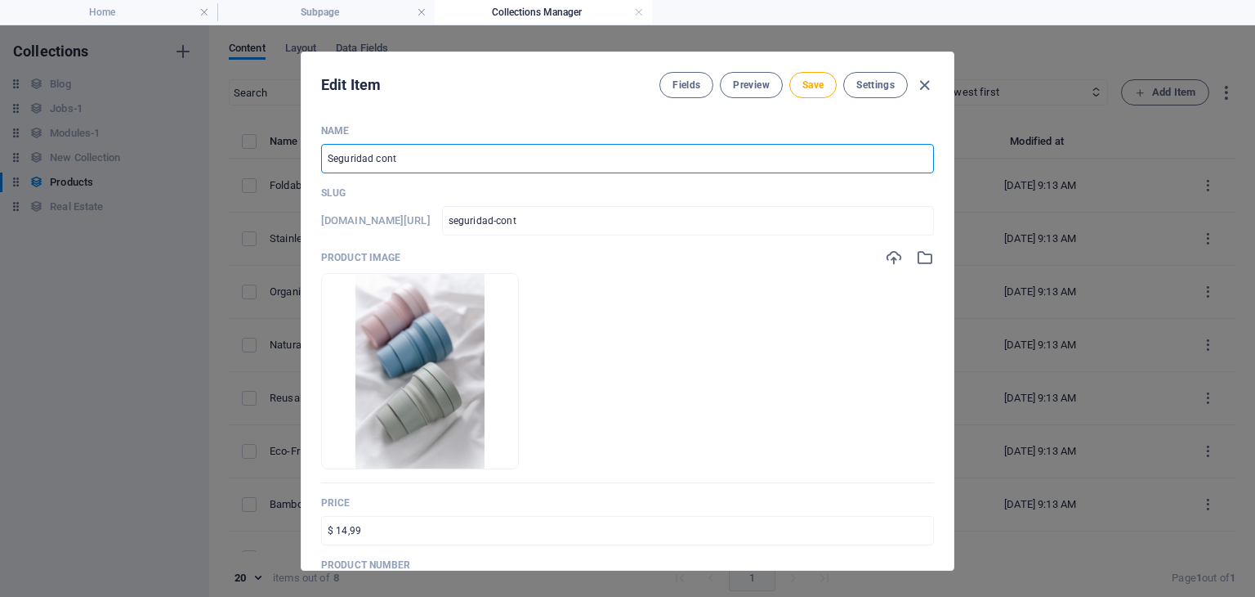
type input "seguridad-contr"
type input "Seguridad contra"
type input "seguridad-contra"
type input "Seguridad contra i"
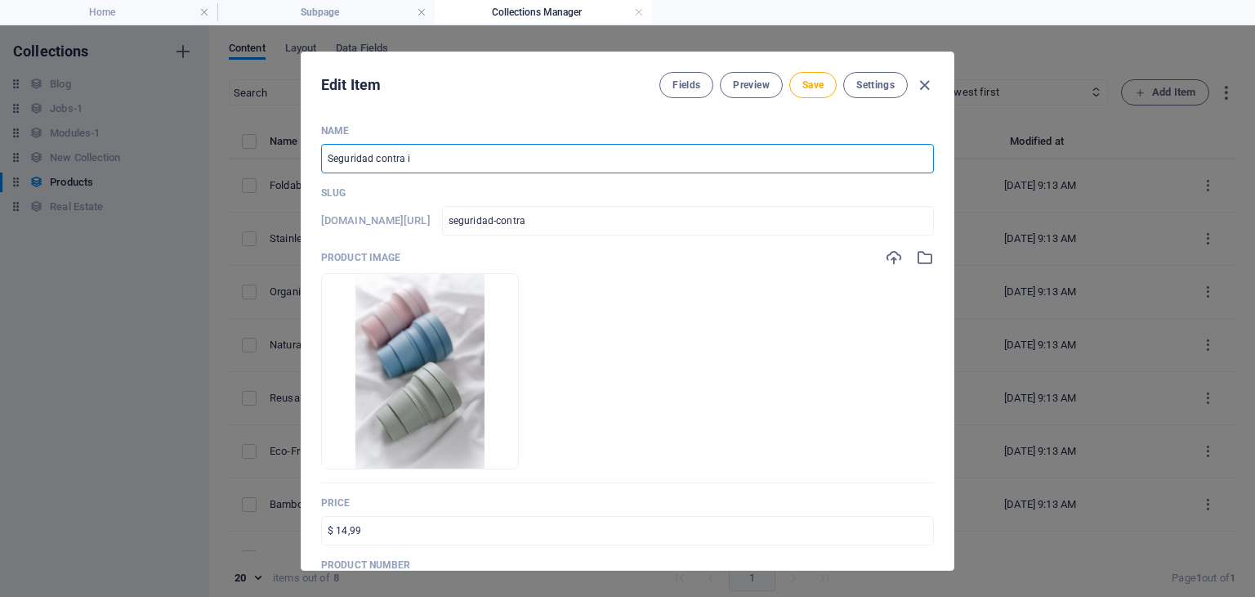
type input "seguridad-contra-i"
type input "Seguridad contra in"
type input "seguridad-contra-in"
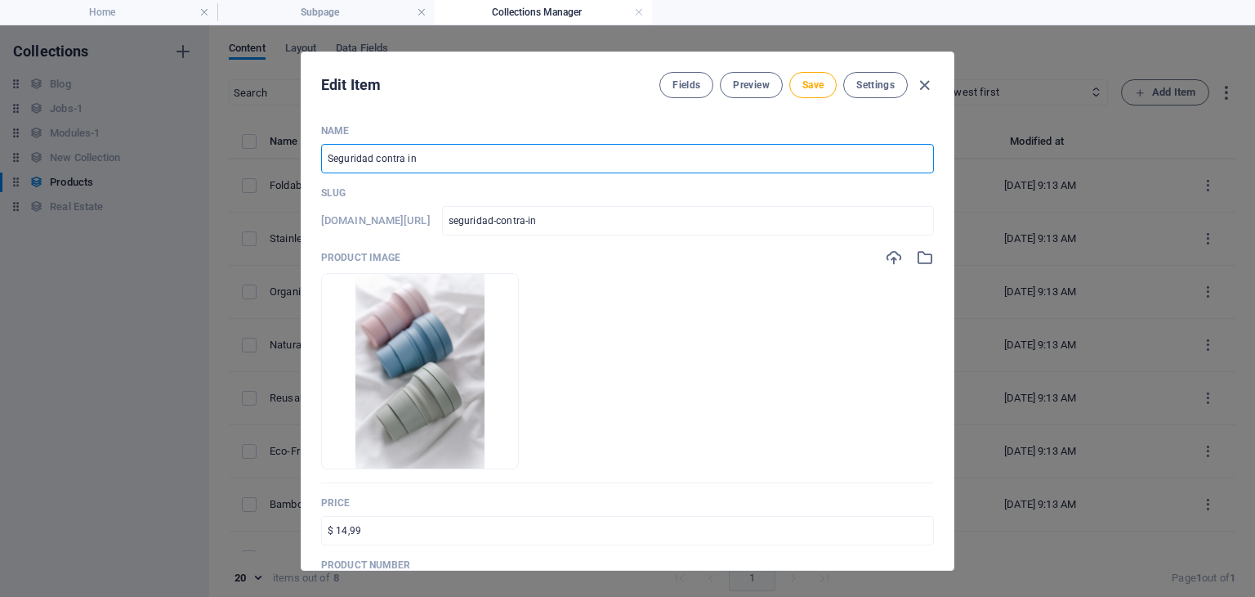
type input "Seguridad contra inc"
type input "seguridad-contra-inc"
type input "Seguridad contra ince"
type input "seguridad-contra-[PERSON_NAME]"
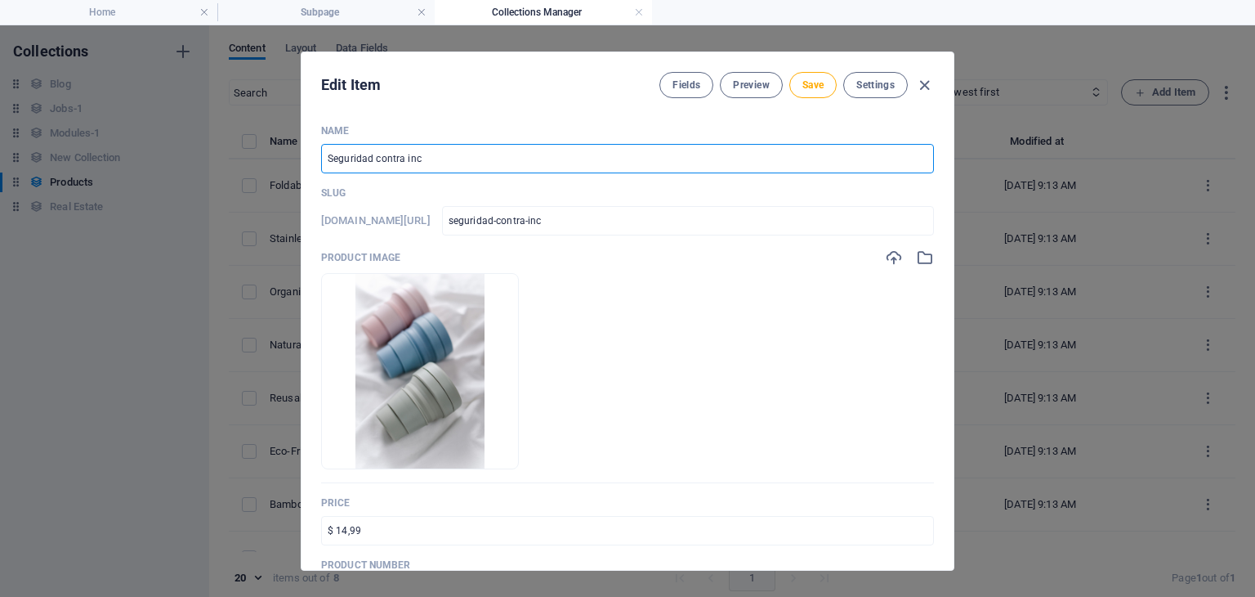
type input "seguridad-contra-[PERSON_NAME]"
type input "Seguridad contra incen"
type input "seguridad-contra-incen"
type input "Seguridad contra incend"
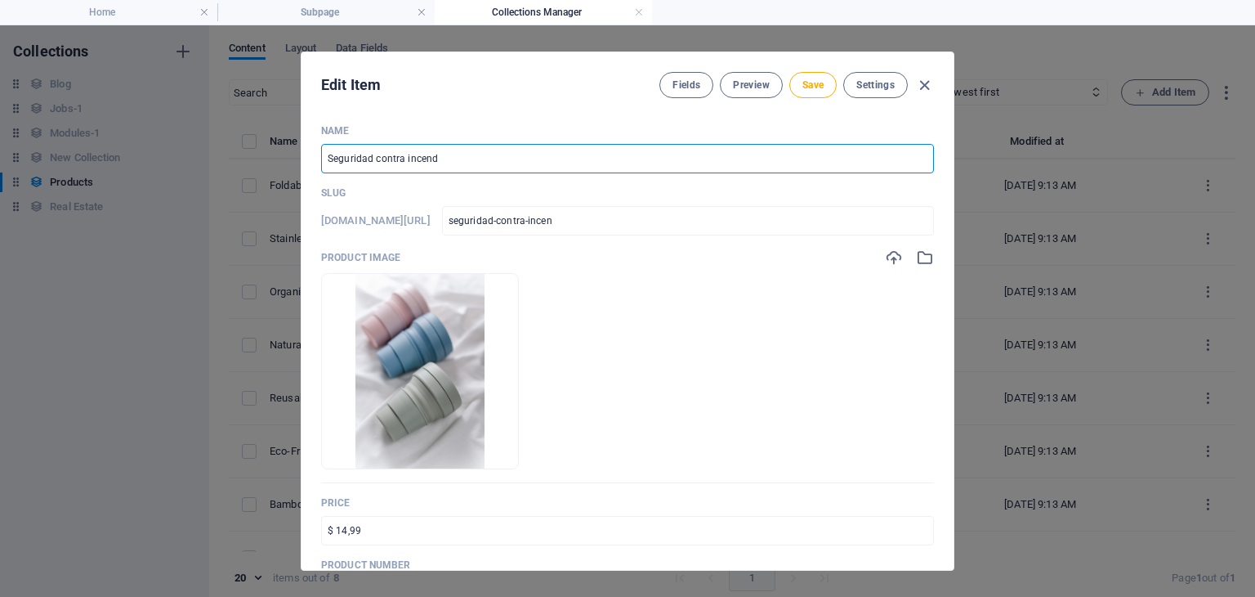
type input "seguridad-contra-incend"
type input "Seguridad contra incendi"
type input "seguridad-contra-incendi"
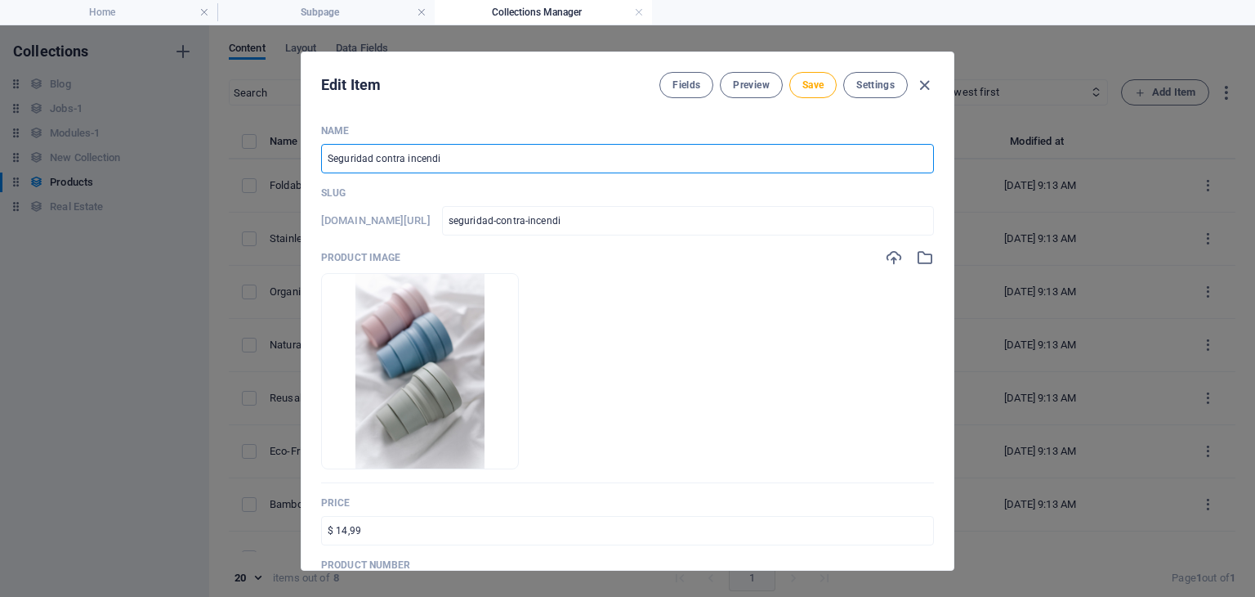
type input "Seguridad contra incendio"
type input "seguridad-contra-incendio"
type input "Seguridad contra incendios"
type input "seguridad-contra-incendios"
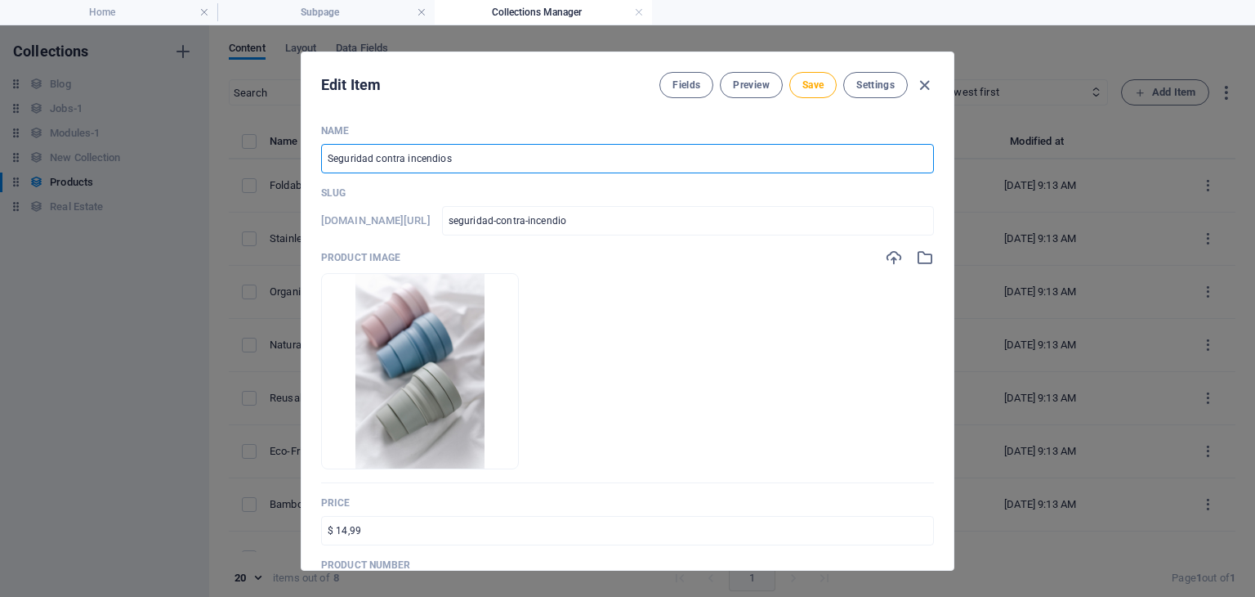
type input "seguridad-contra-incendios"
type input "Seguridad contra incendios"
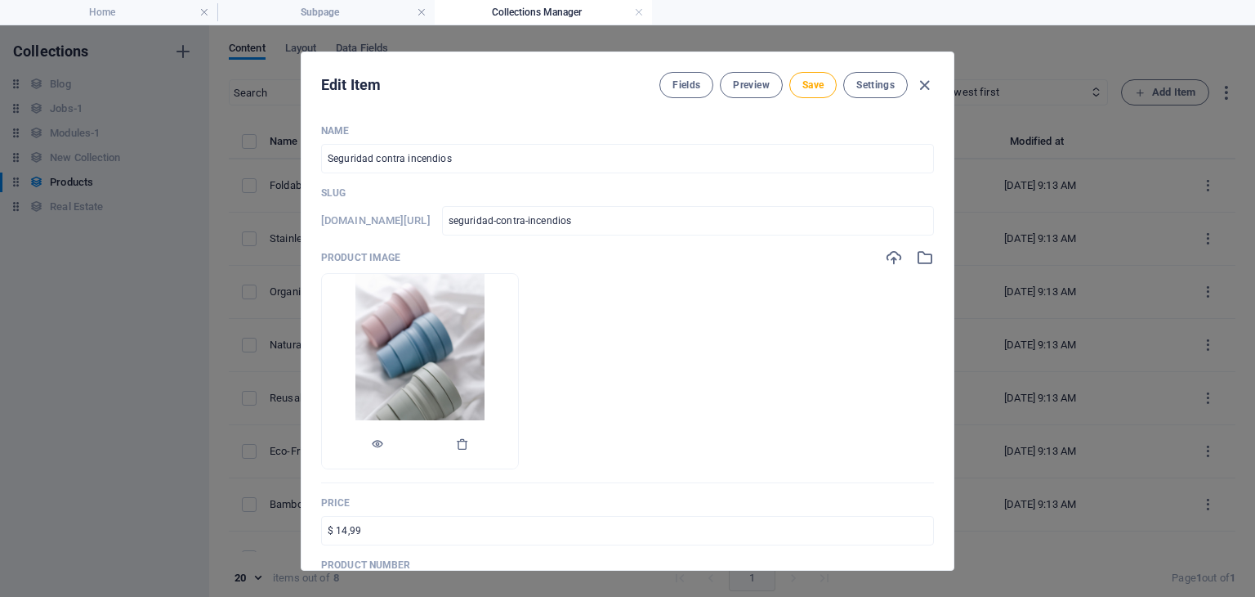
click at [433, 352] on img at bounding box center [420, 371] width 130 height 194
drag, startPoint x: 445, startPoint y: 343, endPoint x: 389, endPoint y: 343, distance: 55.6
click at [389, 343] on li at bounding box center [420, 371] width 198 height 196
click at [886, 255] on icon "button" at bounding box center [894, 257] width 18 height 18
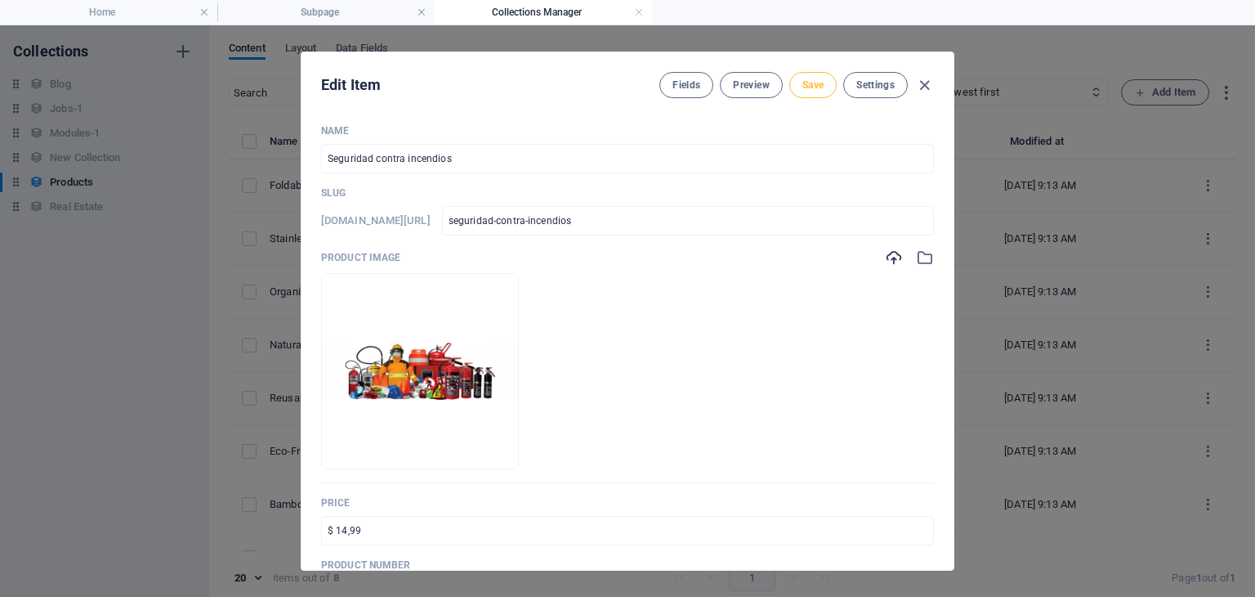
click at [820, 87] on span "Save" at bounding box center [813, 84] width 21 height 13
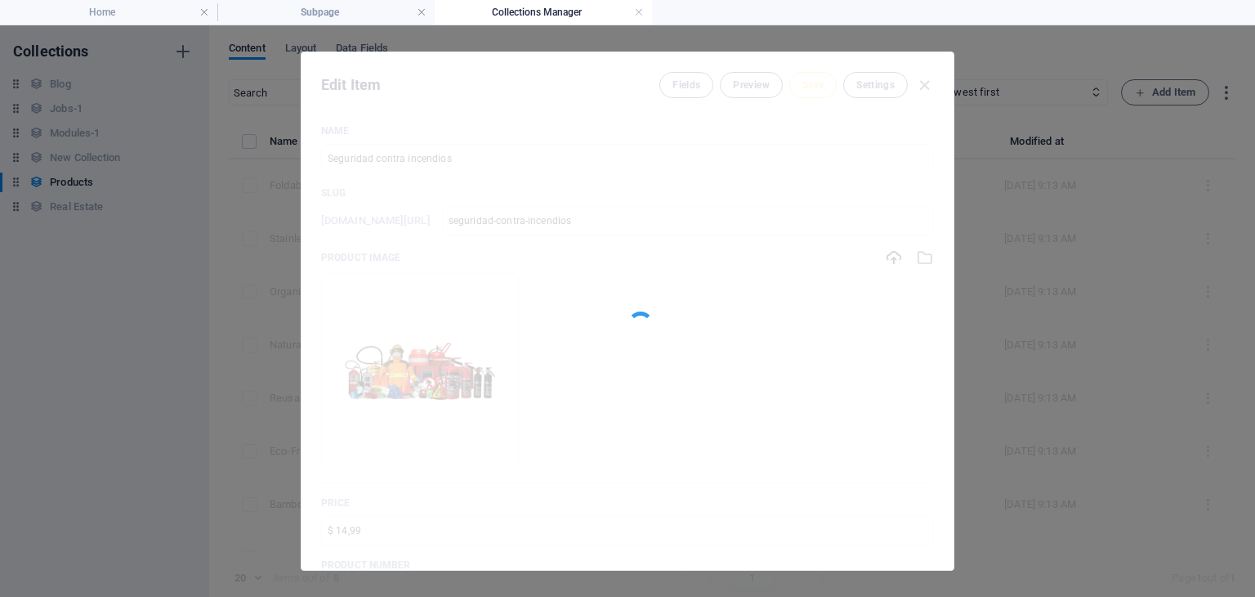
type input "seguridad-contra-incendios"
type input "Seguridad contra incendios"
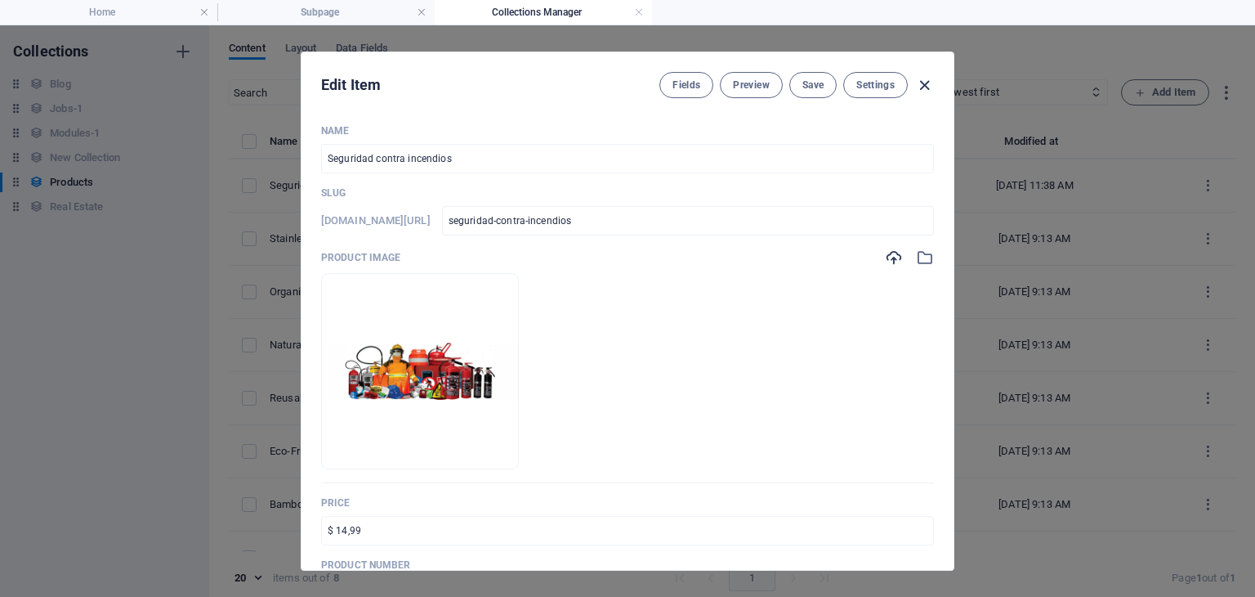
click at [922, 94] on button "button" at bounding box center [924, 85] width 20 height 20
type input "seguridad-contra-incendios"
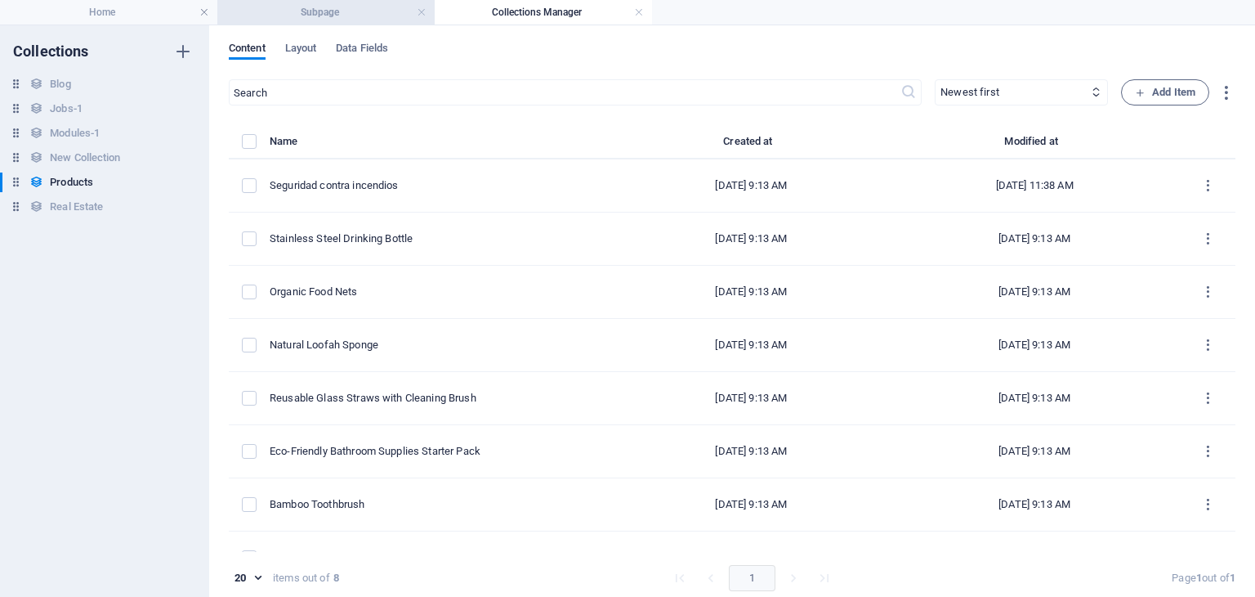
click at [343, 9] on h4 "Subpage" at bounding box center [325, 12] width 217 height 18
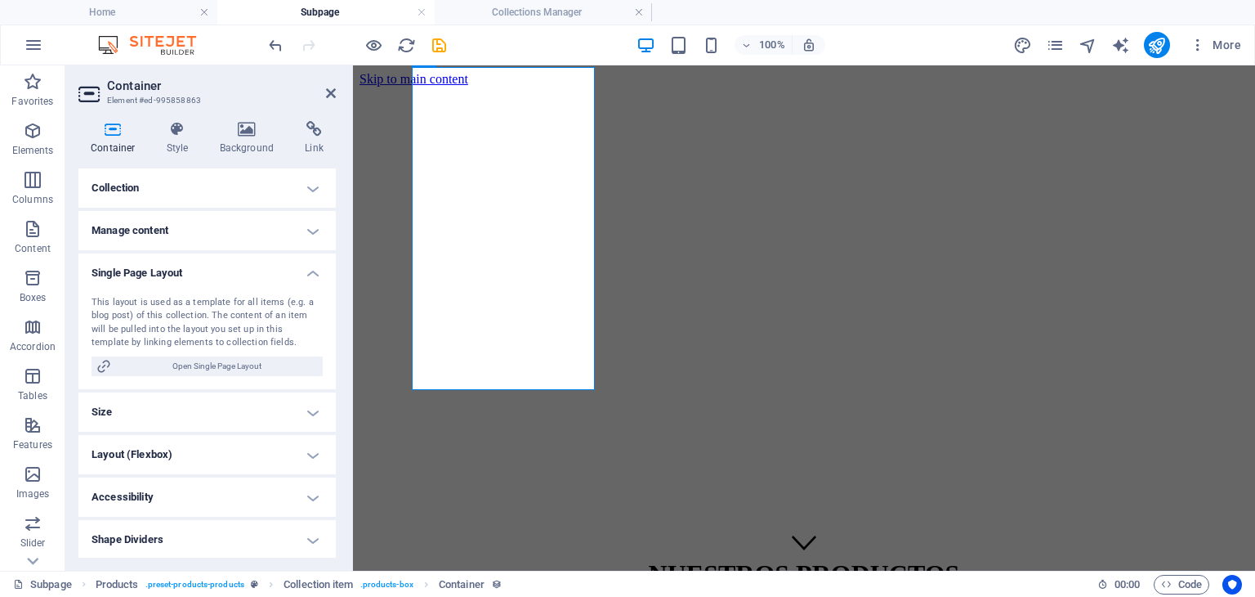
scroll to position [366, 0]
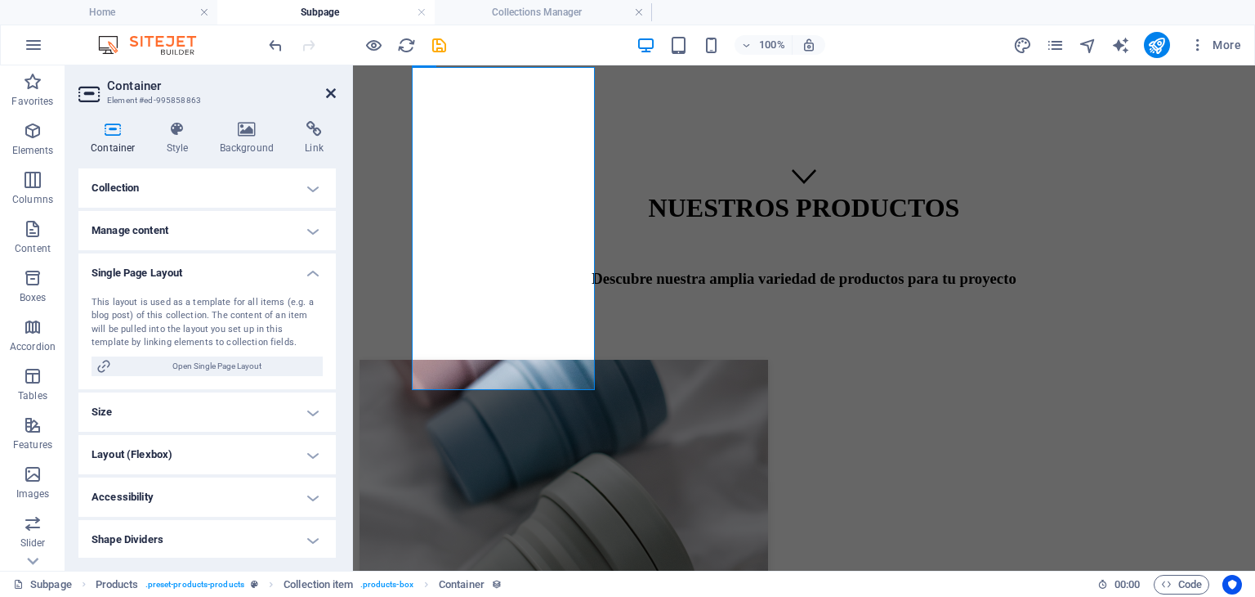
drag, startPoint x: 332, startPoint y: 93, endPoint x: 266, endPoint y: 29, distance: 91.9
click at [332, 94] on icon at bounding box center [331, 93] width 10 height 13
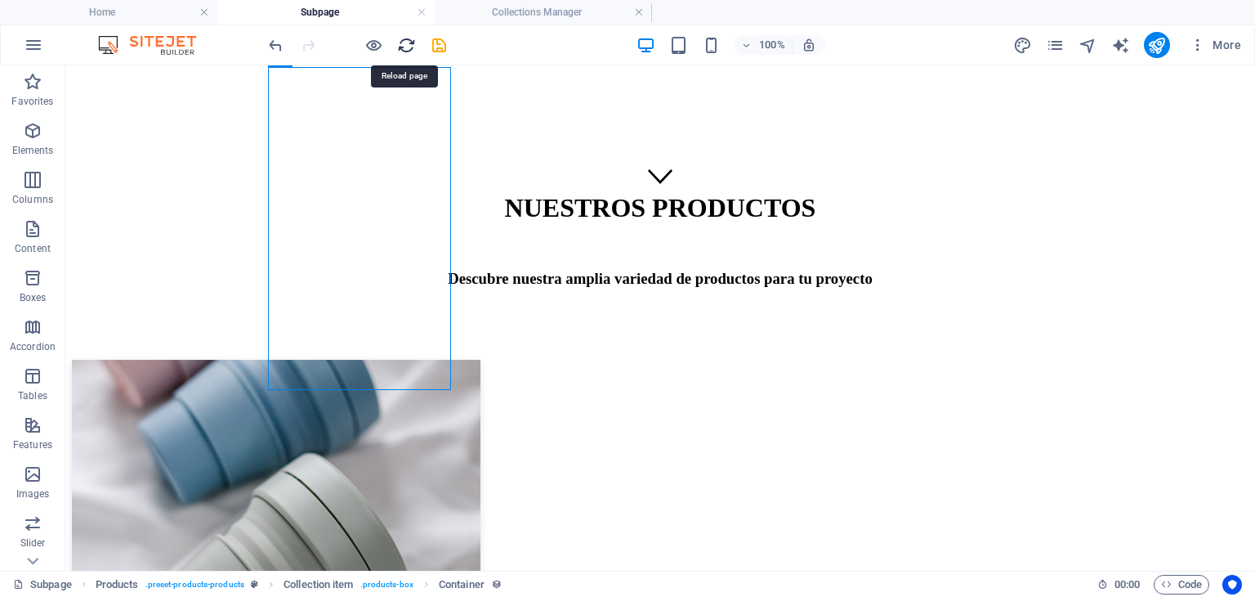
click at [399, 46] on icon "reload" at bounding box center [406, 45] width 19 height 19
click at [445, 40] on icon "save" at bounding box center [439, 45] width 19 height 19
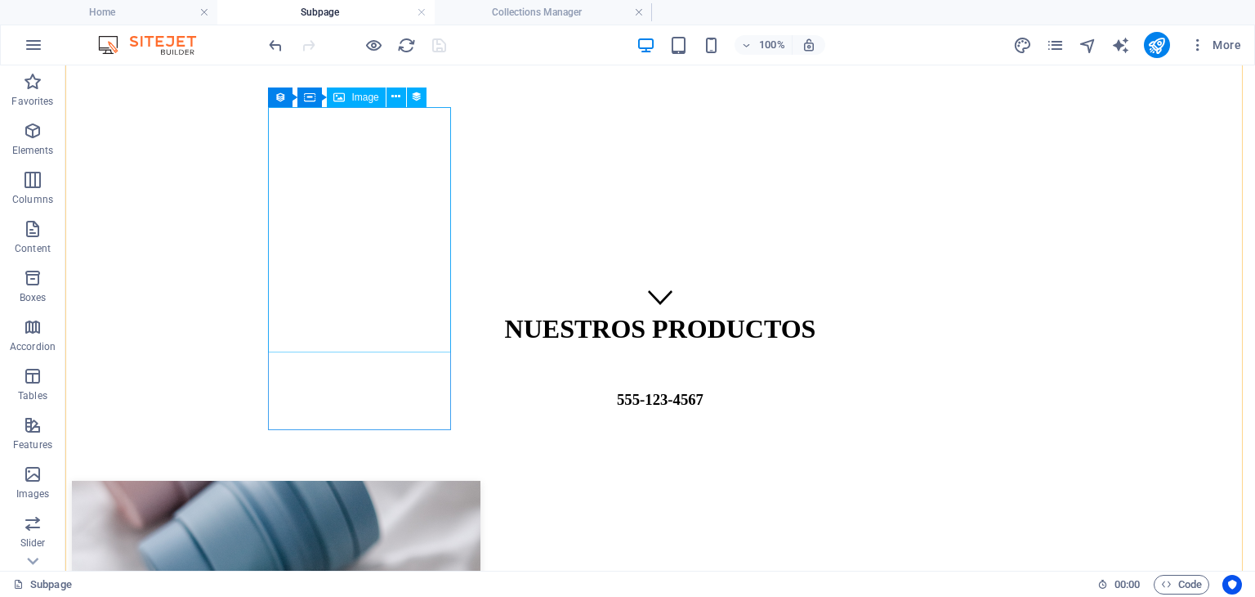
scroll to position [327, 0]
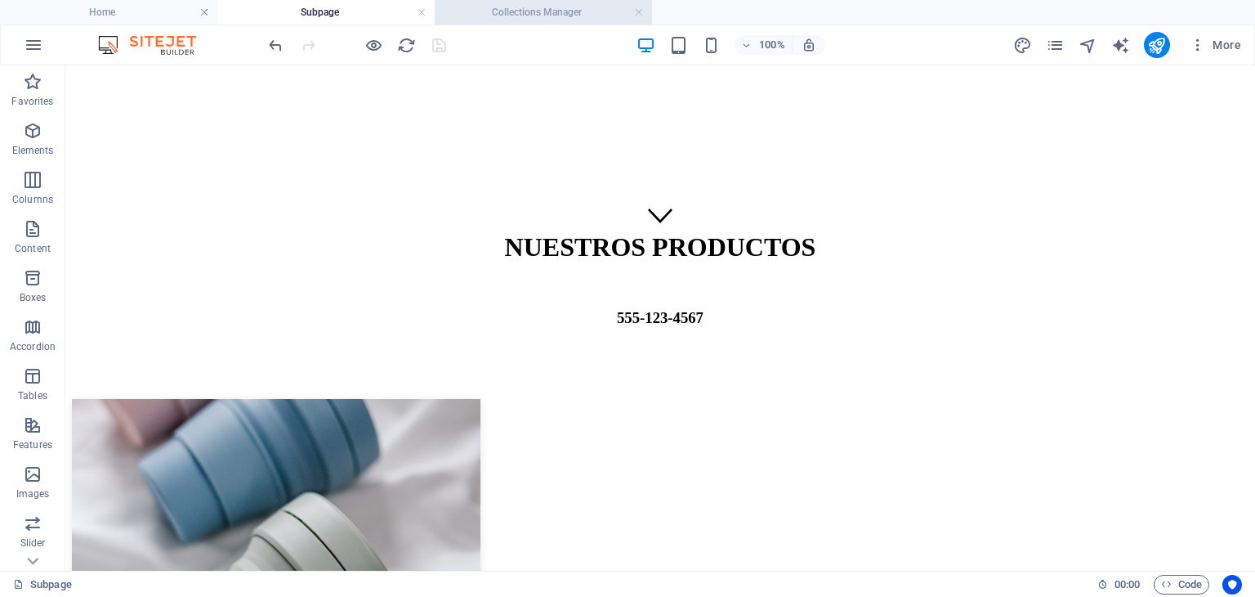
click at [486, 17] on h4 "Collections Manager" at bounding box center [543, 12] width 217 height 18
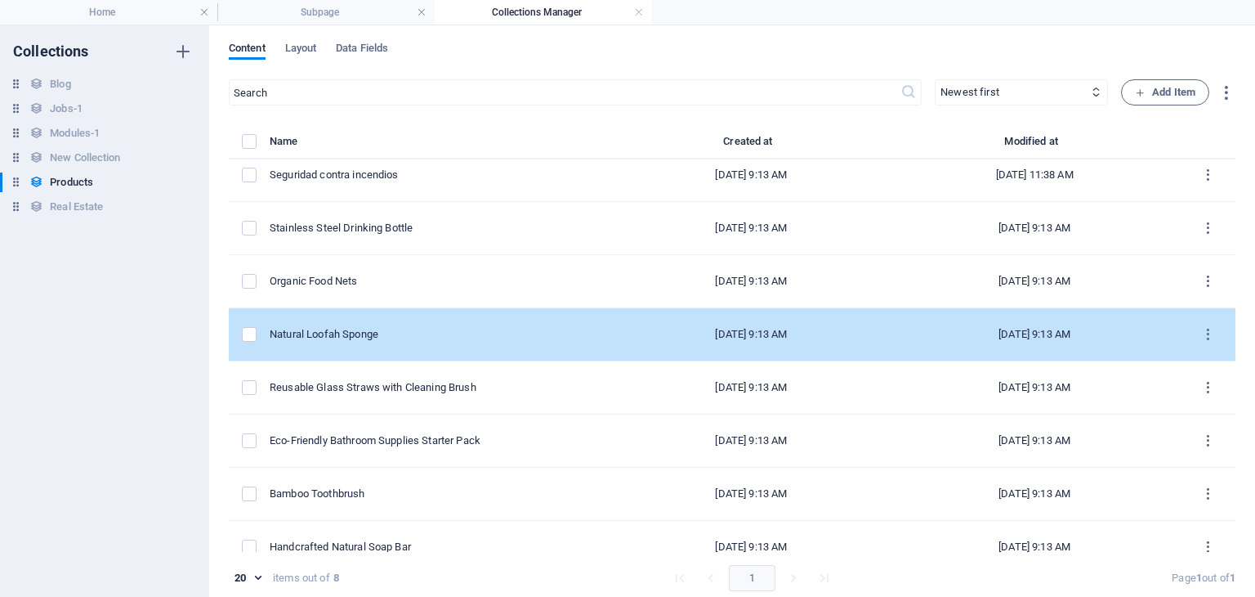
scroll to position [0, 0]
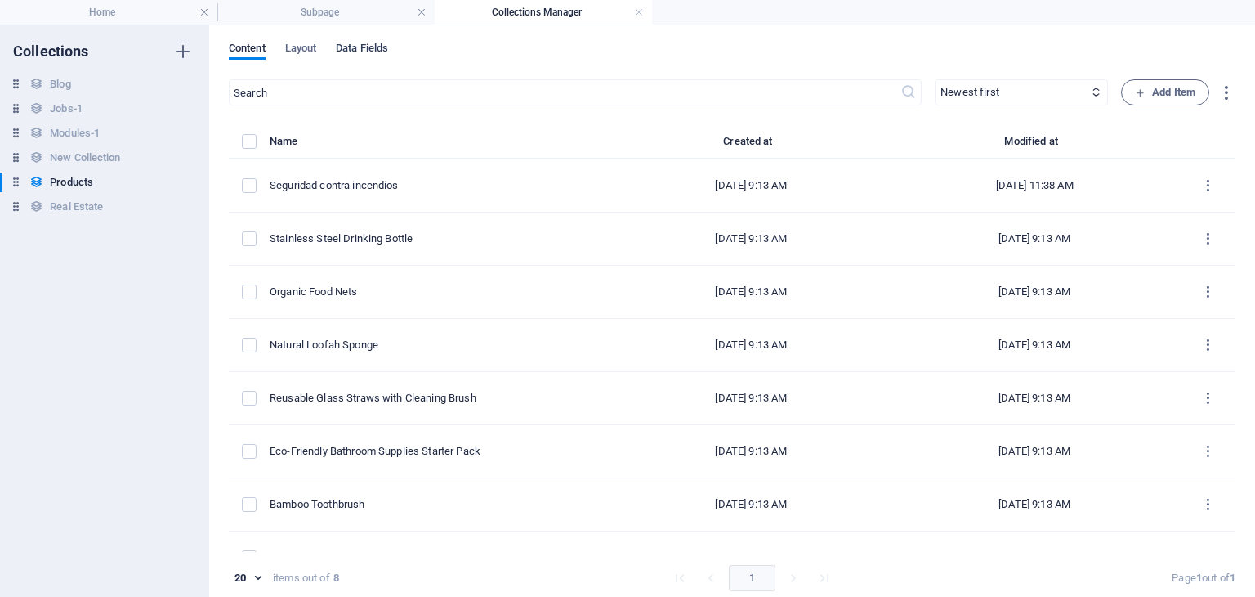
click at [382, 43] on span "Data Fields" at bounding box center [362, 49] width 52 height 23
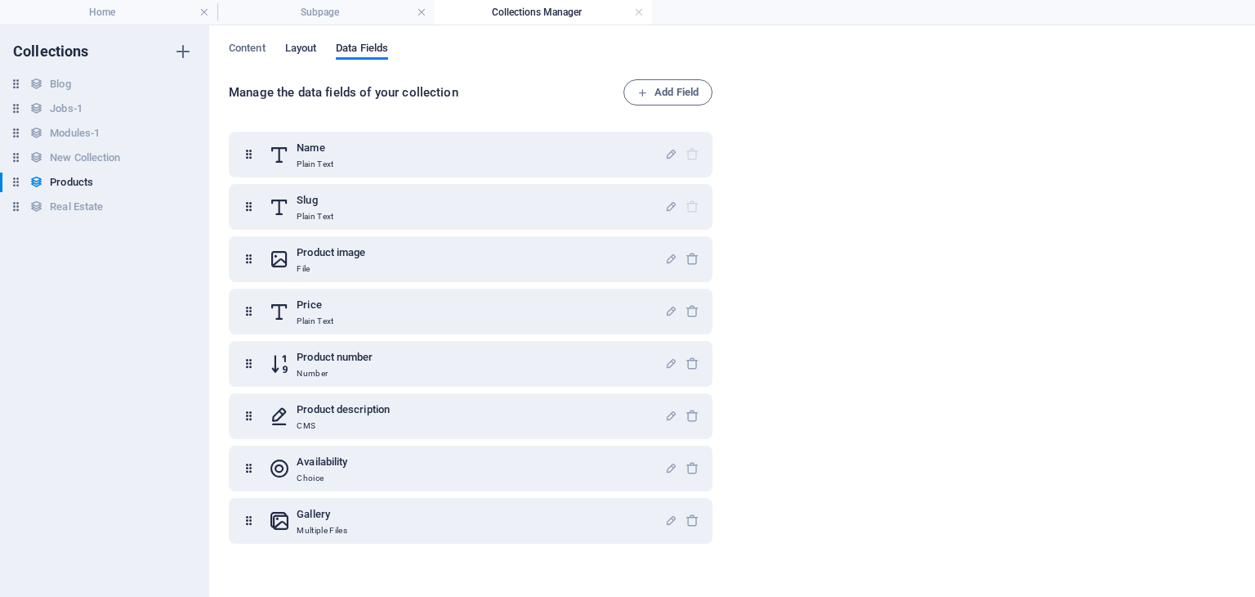
click at [311, 43] on span "Layout" at bounding box center [301, 49] width 32 height 23
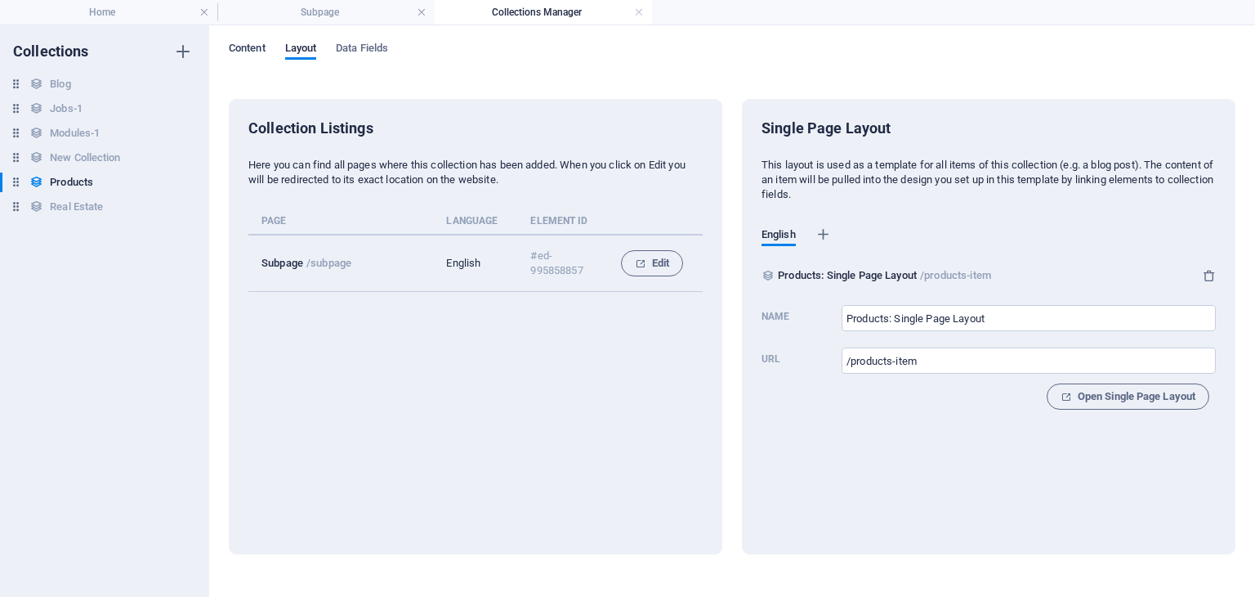
click at [251, 51] on span "Content" at bounding box center [247, 49] width 37 height 23
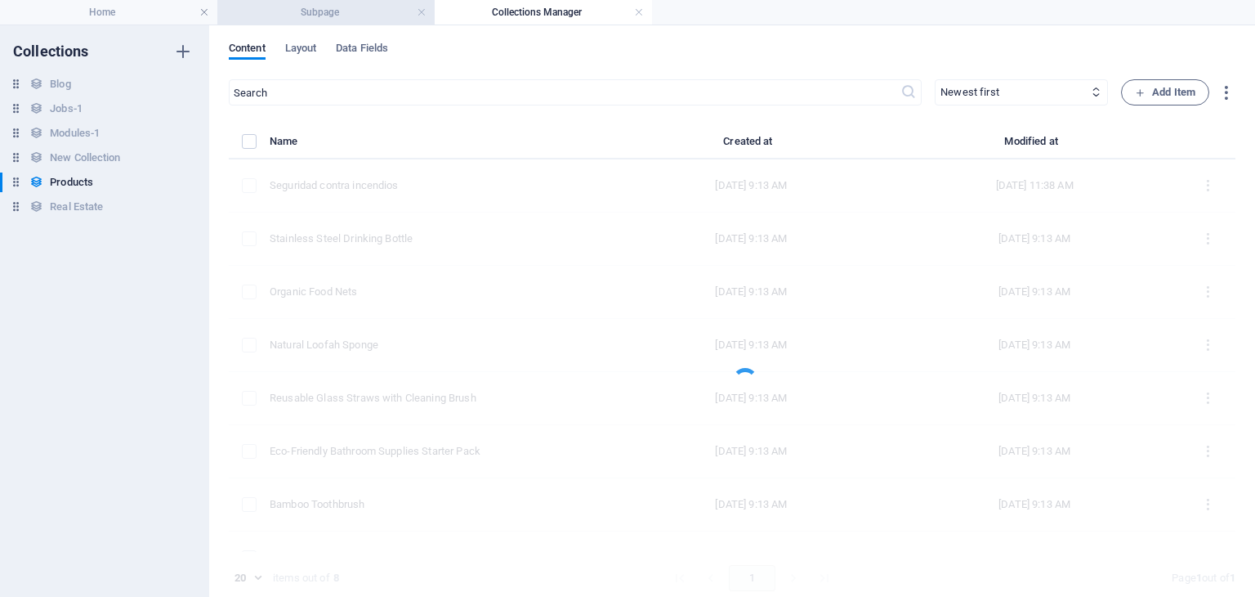
click at [324, 24] on li "Subpage" at bounding box center [325, 12] width 217 height 25
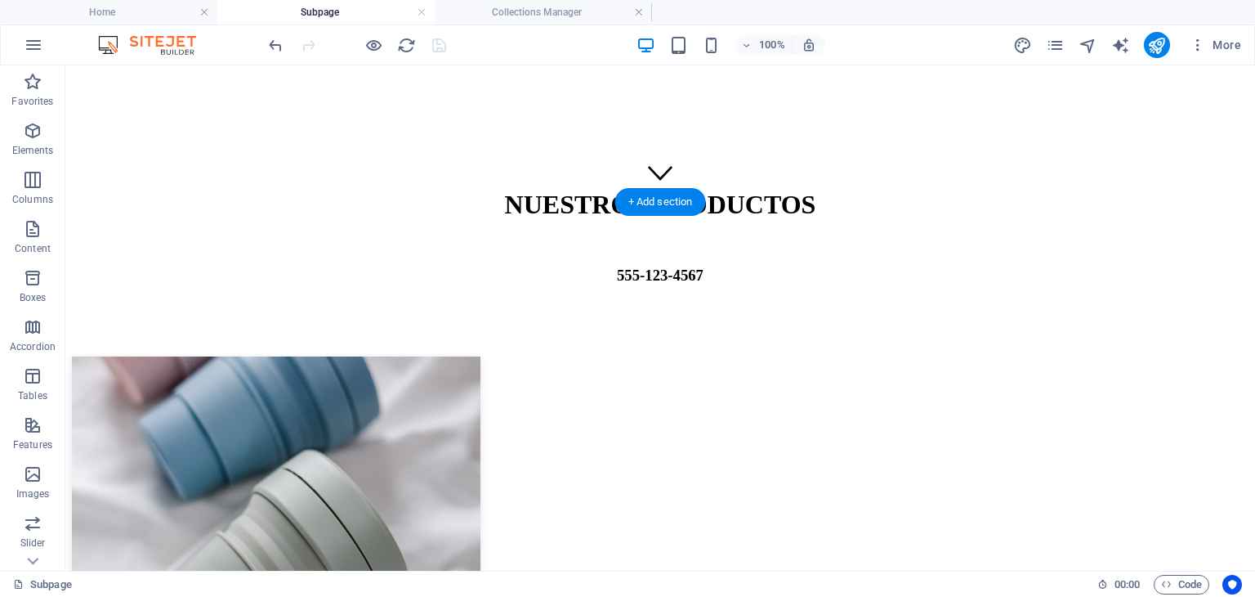
scroll to position [163, 0]
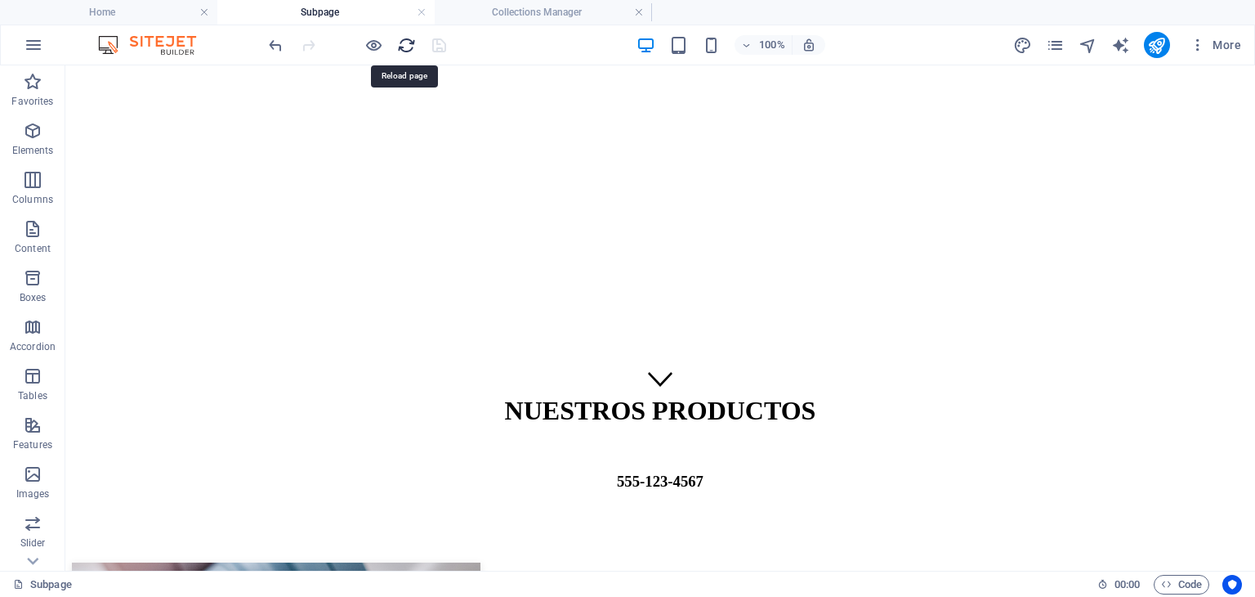
click at [404, 53] on icon "reload" at bounding box center [406, 45] width 19 height 19
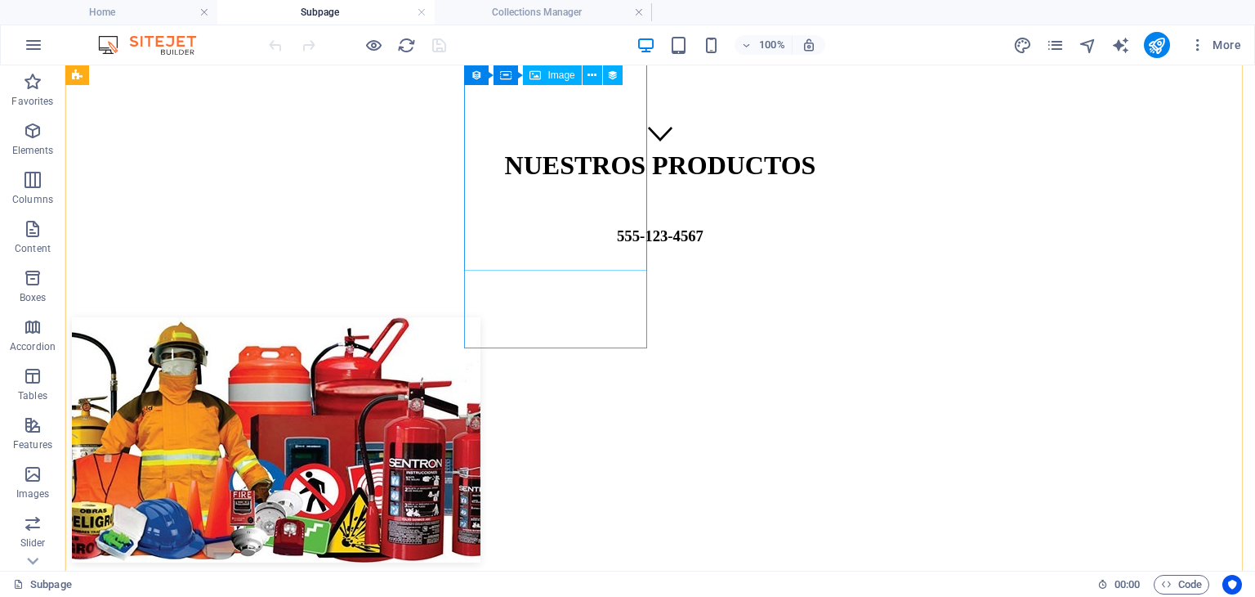
scroll to position [245, 0]
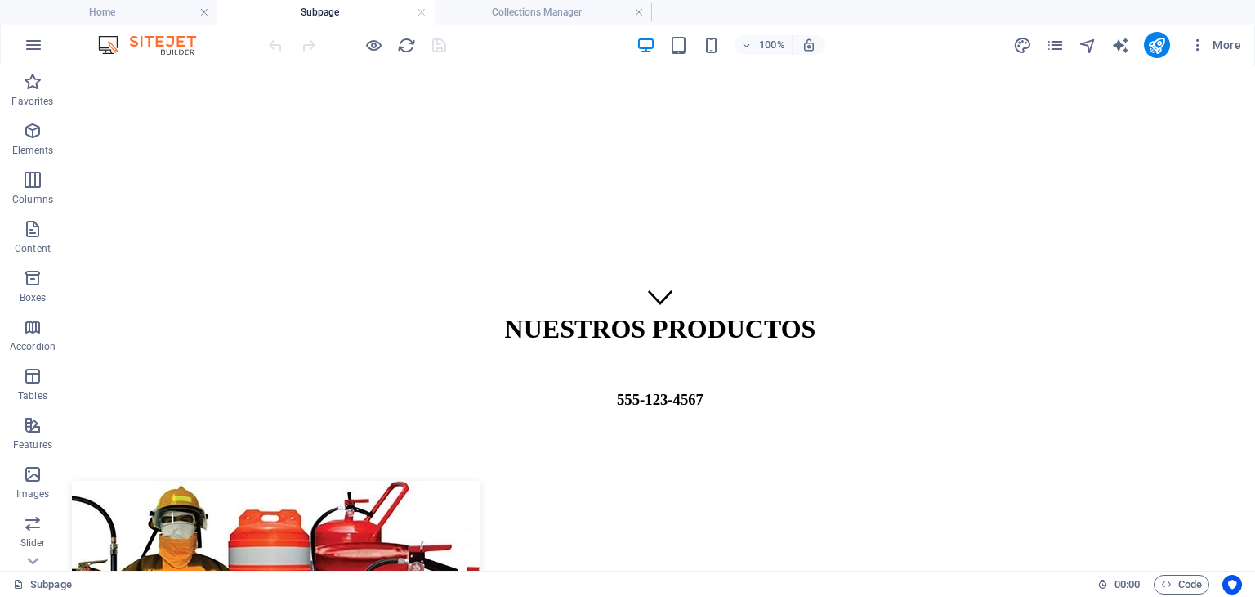
click at [390, 481] on figure at bounding box center [660, 605] width 1177 height 248
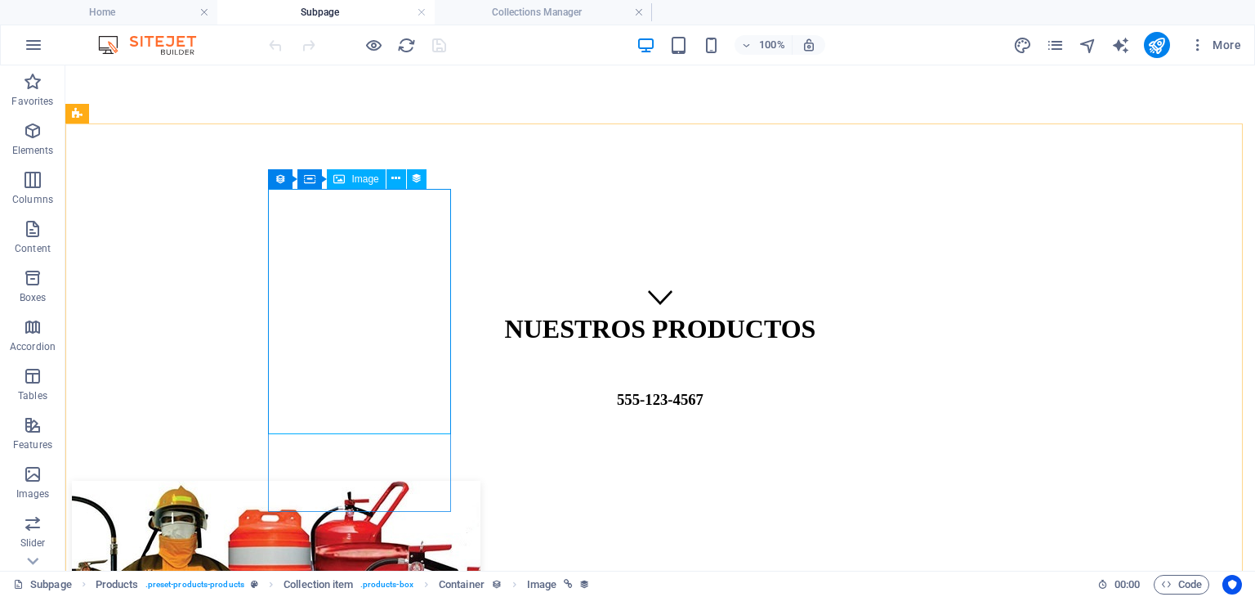
click at [356, 181] on span "Image" at bounding box center [364, 179] width 27 height 10
click at [347, 176] on div "Image" at bounding box center [356, 179] width 58 height 20
click at [360, 180] on span "Image" at bounding box center [364, 179] width 27 height 10
click at [400, 178] on button at bounding box center [397, 179] width 20 height 20
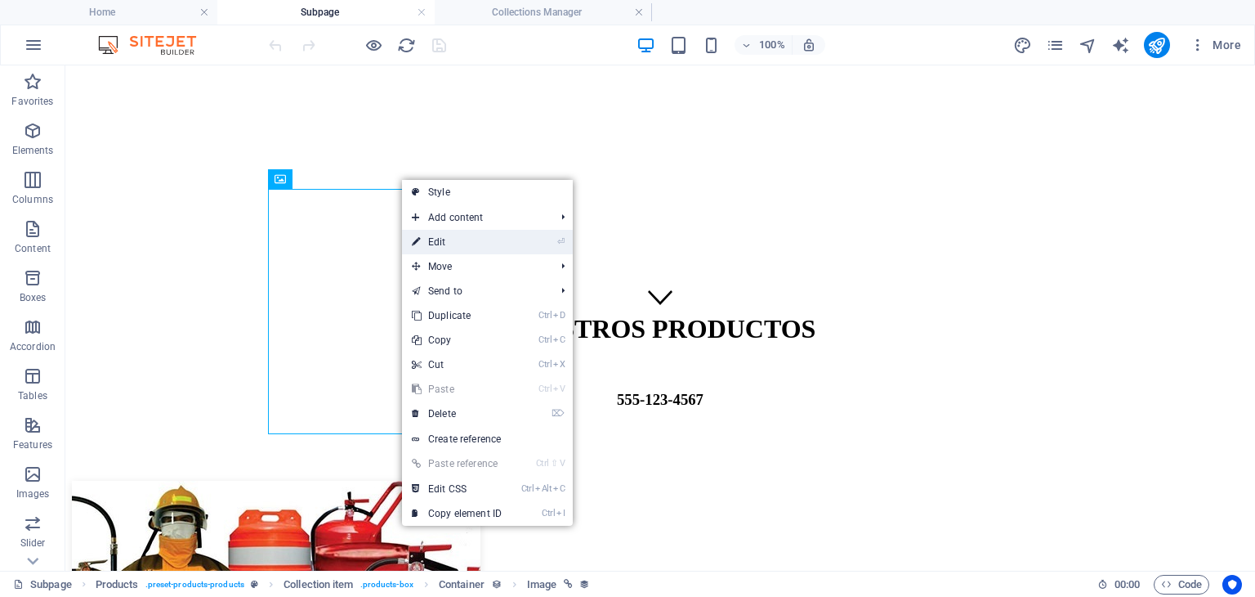
click at [437, 244] on link "⏎ Edit" at bounding box center [457, 242] width 110 height 25
select select "image"
select select "px"
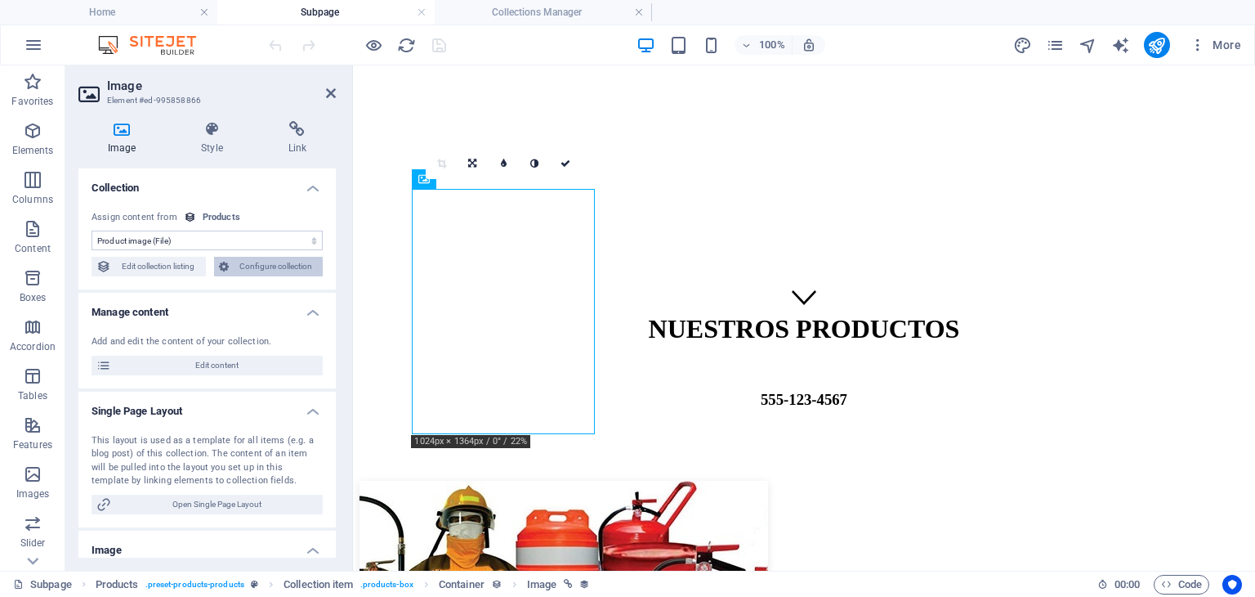
click at [257, 266] on span "Configure collection" at bounding box center [276, 267] width 85 height 20
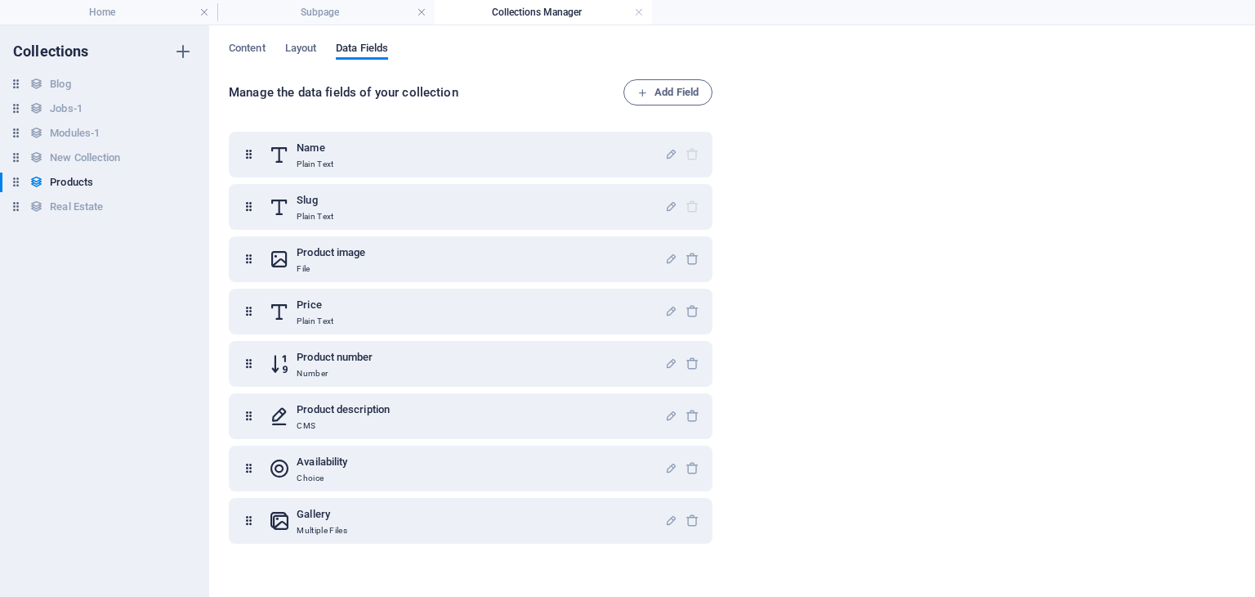
scroll to position [0, 0]
click at [664, 264] on icon "button" at bounding box center [671, 259] width 14 height 14
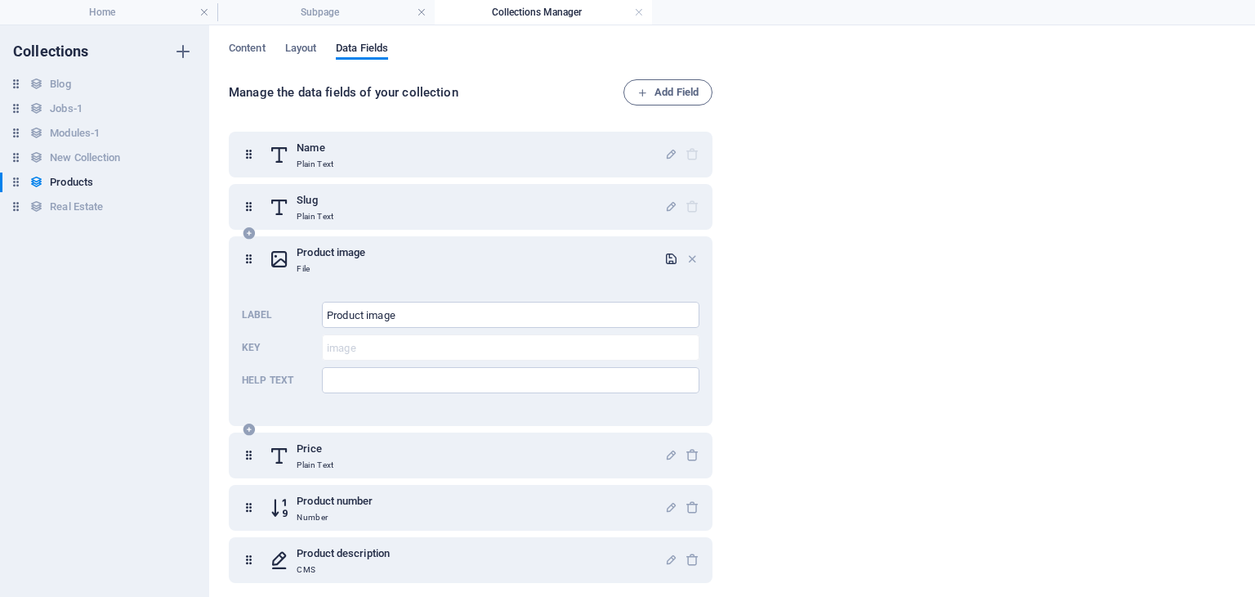
click at [664, 264] on icon "button" at bounding box center [671, 259] width 14 height 14
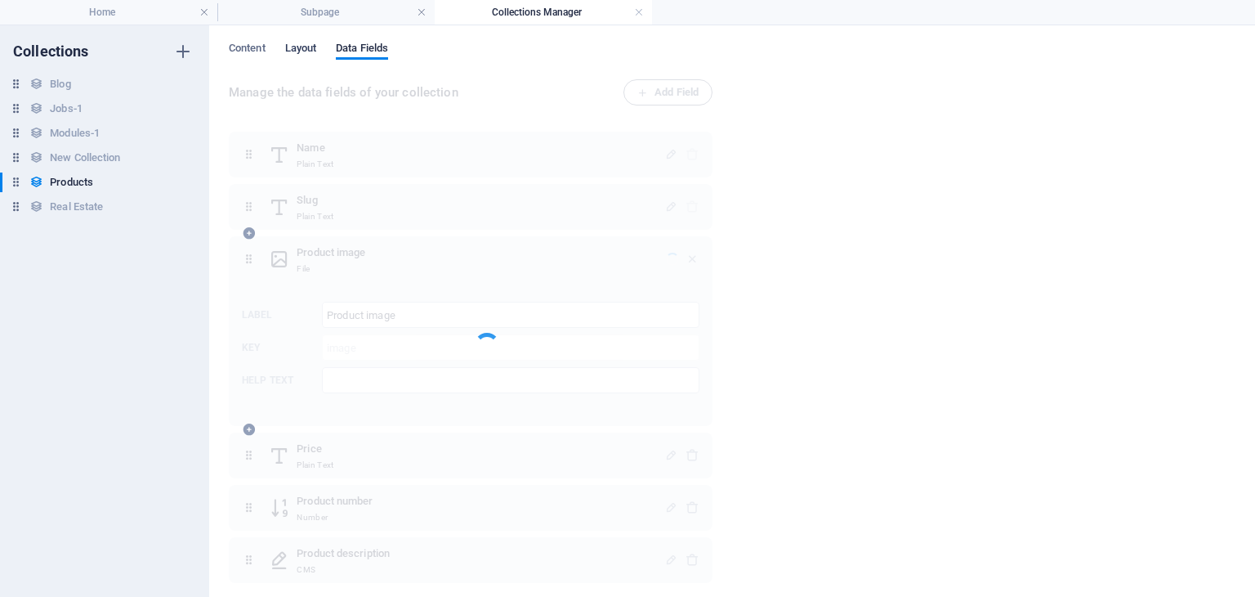
click at [291, 41] on span "Layout" at bounding box center [301, 49] width 32 height 23
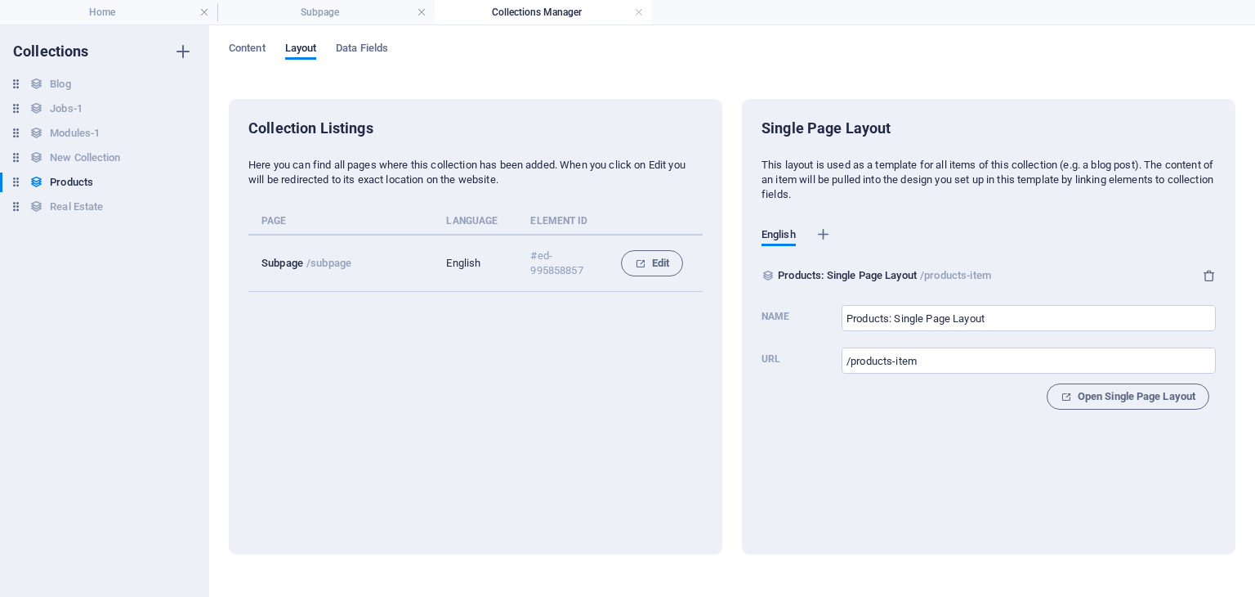
click at [226, 151] on div "Content Layout Data Fields Collection Listings Here you can find all pages wher…" at bounding box center [732, 310] width 1046 height 571
click at [385, 2] on li "Subpage" at bounding box center [325, 12] width 217 height 25
click at [382, 14] on h4 "Subpage" at bounding box center [325, 12] width 217 height 18
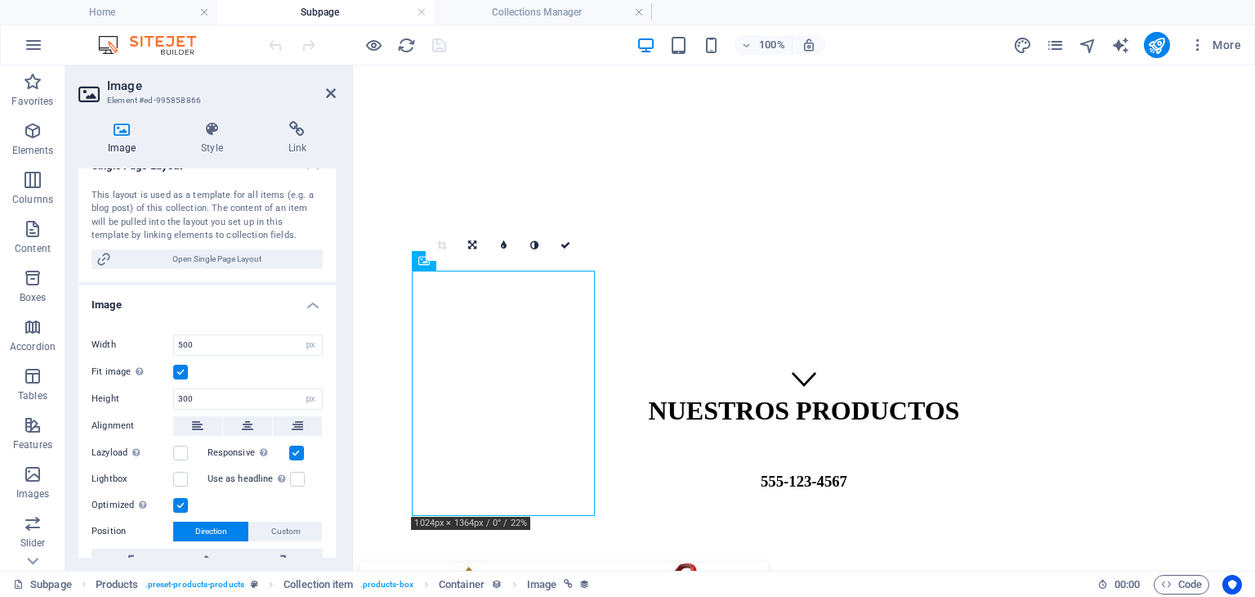
scroll to position [82, 0]
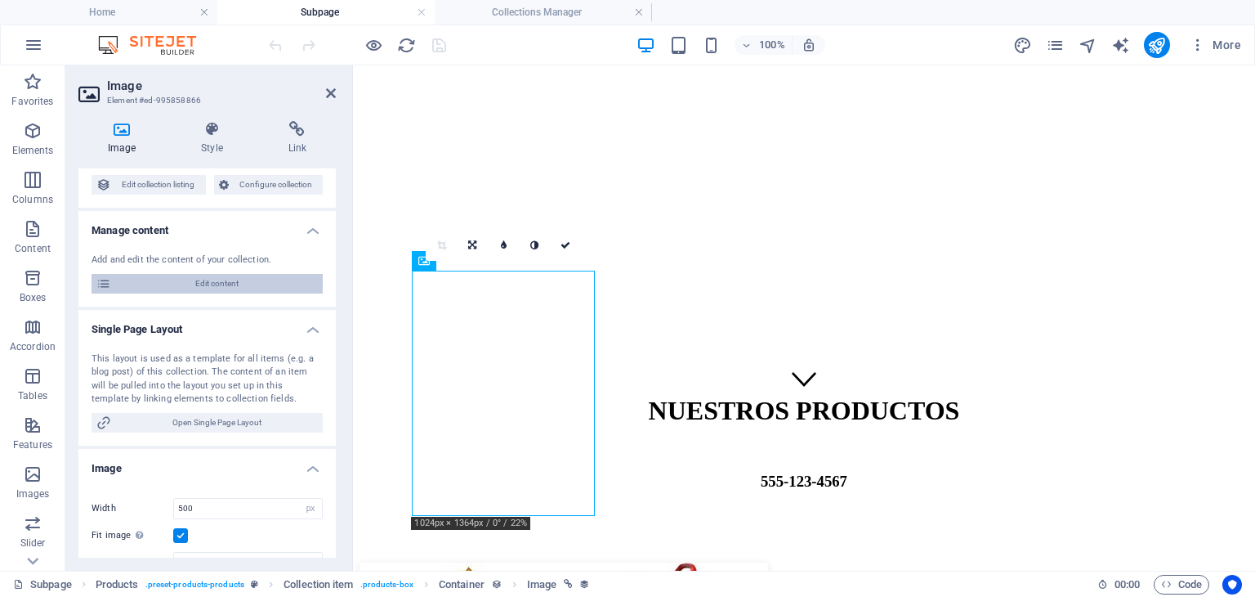
click at [286, 275] on span "Edit content" at bounding box center [217, 284] width 202 height 20
select select "Out of stock"
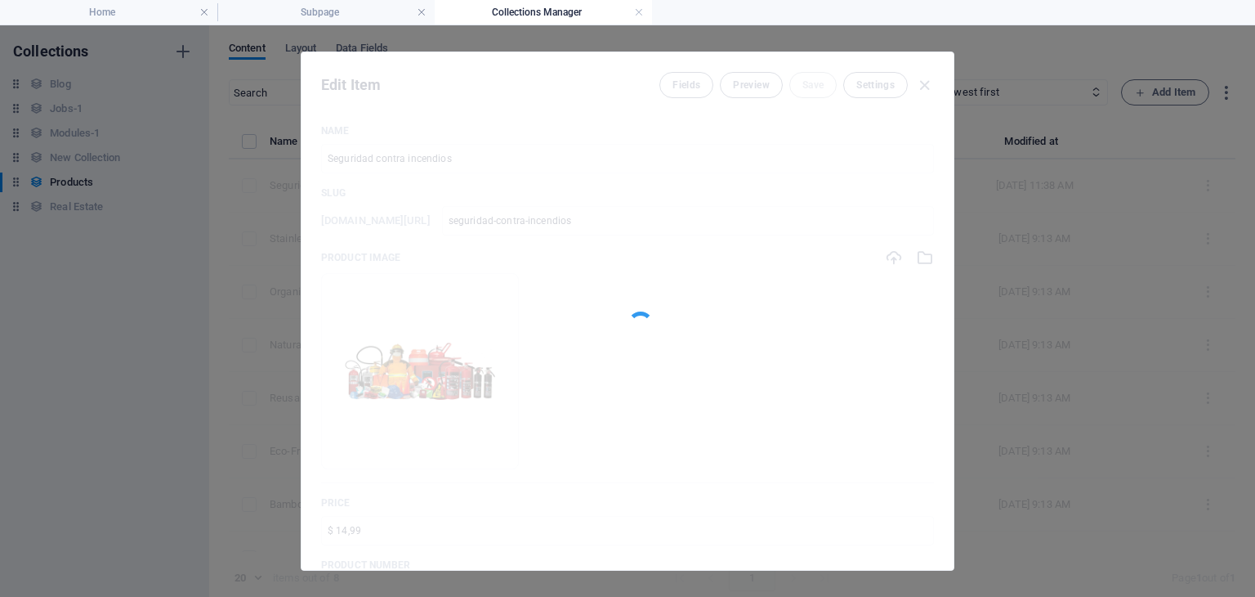
scroll to position [0, 0]
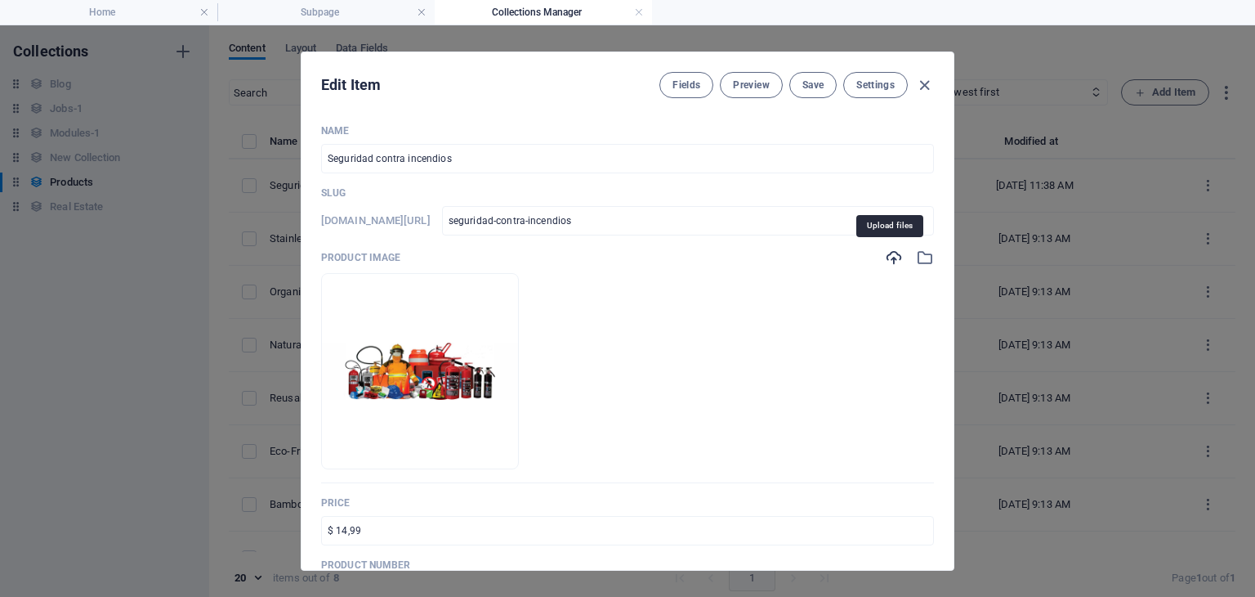
click at [887, 259] on icon "button" at bounding box center [894, 257] width 18 height 18
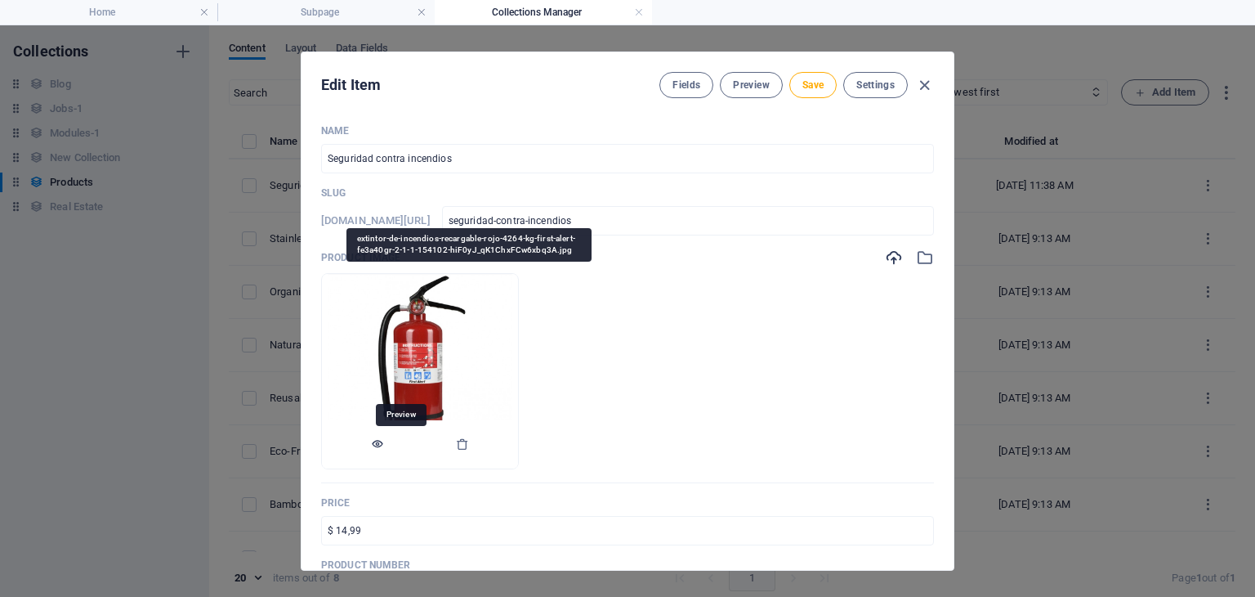
click at [384, 445] on icon "button" at bounding box center [377, 443] width 13 height 13
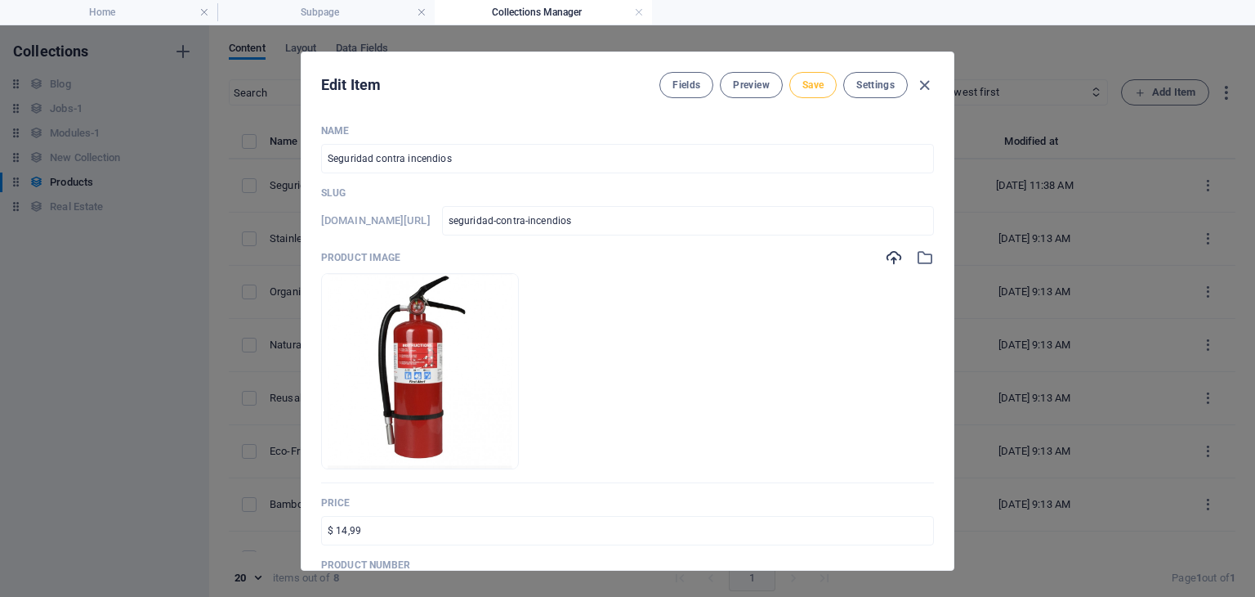
click at [824, 87] on button "Save" at bounding box center [812, 85] width 47 height 26
click at [770, 87] on button "Preview" at bounding box center [751, 85] width 62 height 26
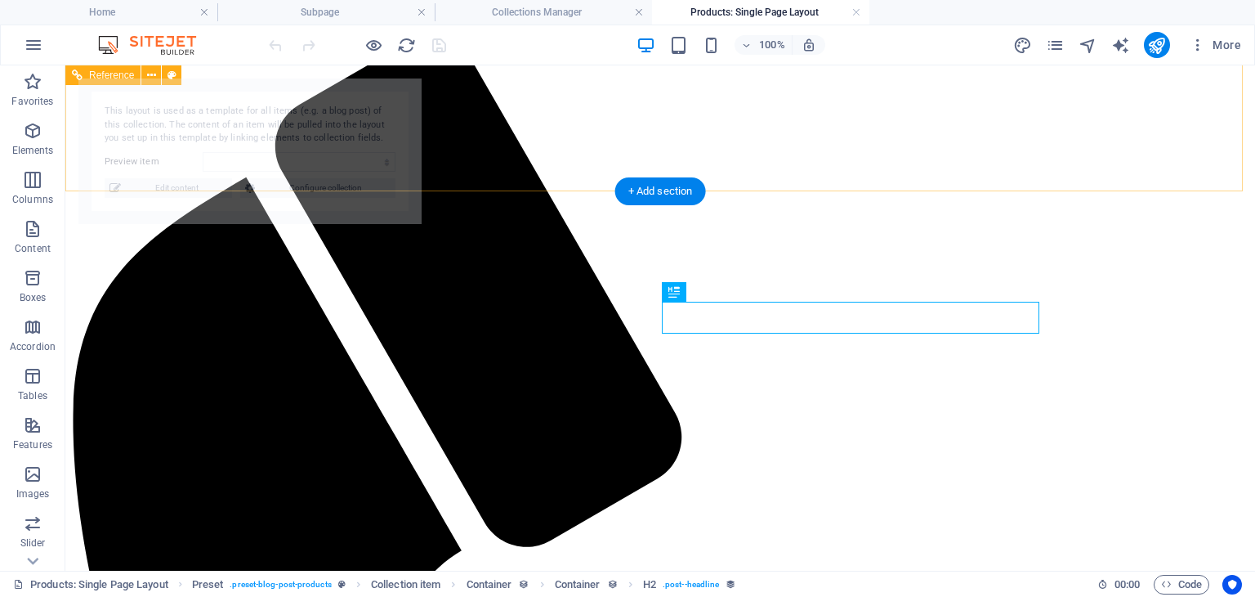
select select "68dbf393316b0bd30f04bdee"
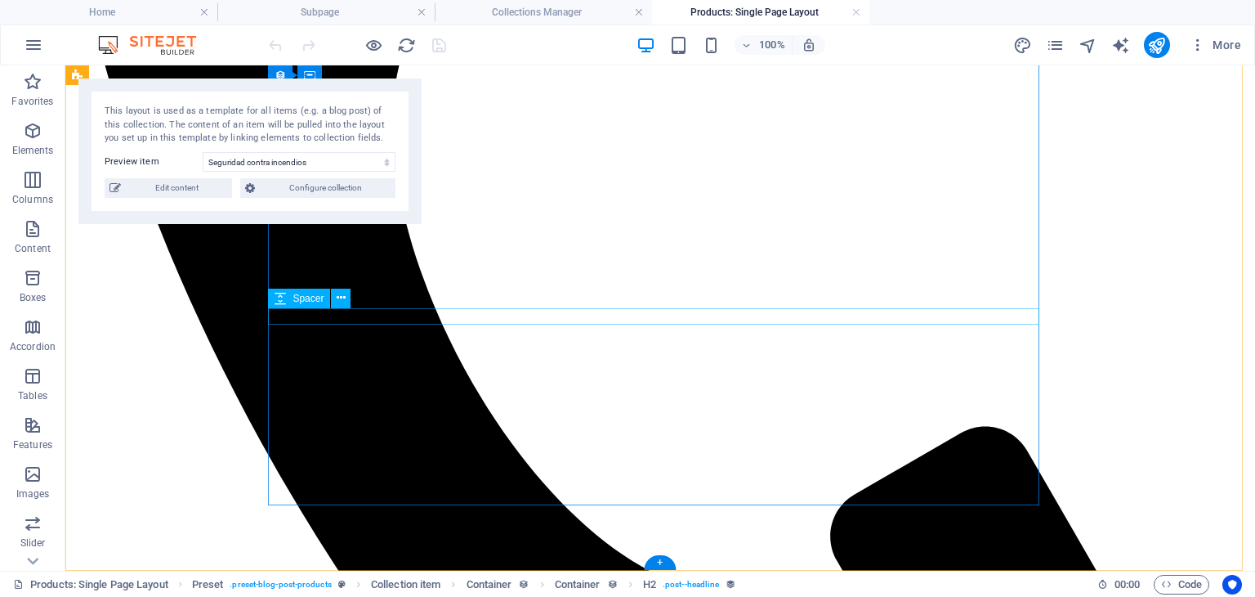
scroll to position [653, 0]
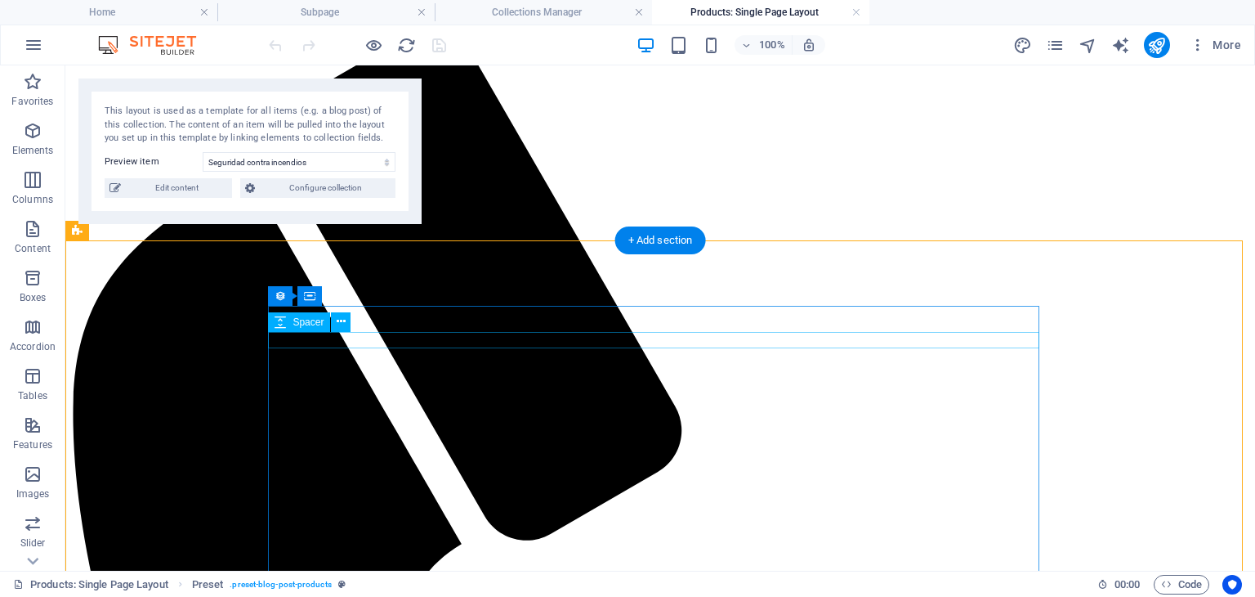
scroll to position [0, 0]
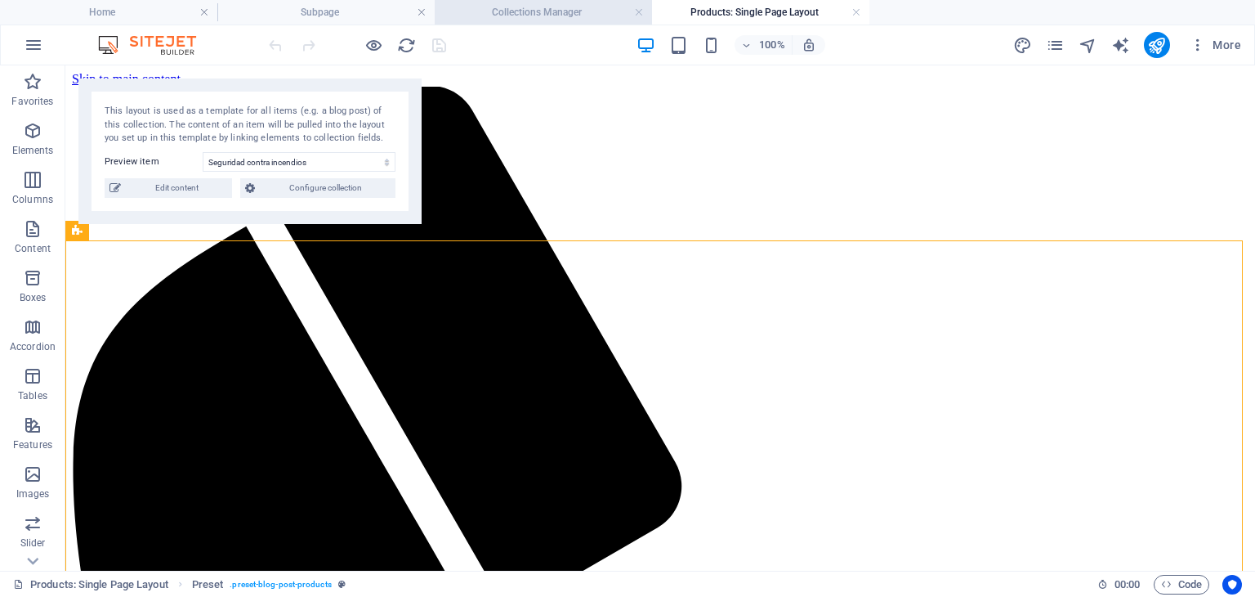
click at [537, 11] on h4 "Collections Manager" at bounding box center [543, 12] width 217 height 18
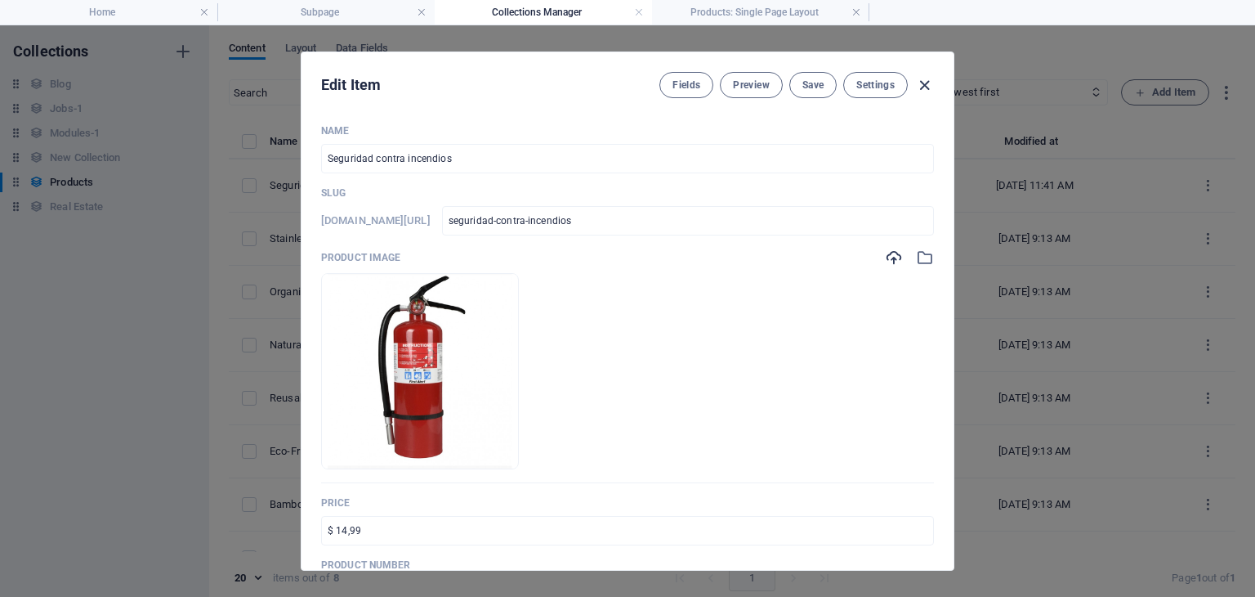
click at [928, 83] on icon "button" at bounding box center [924, 85] width 19 height 19
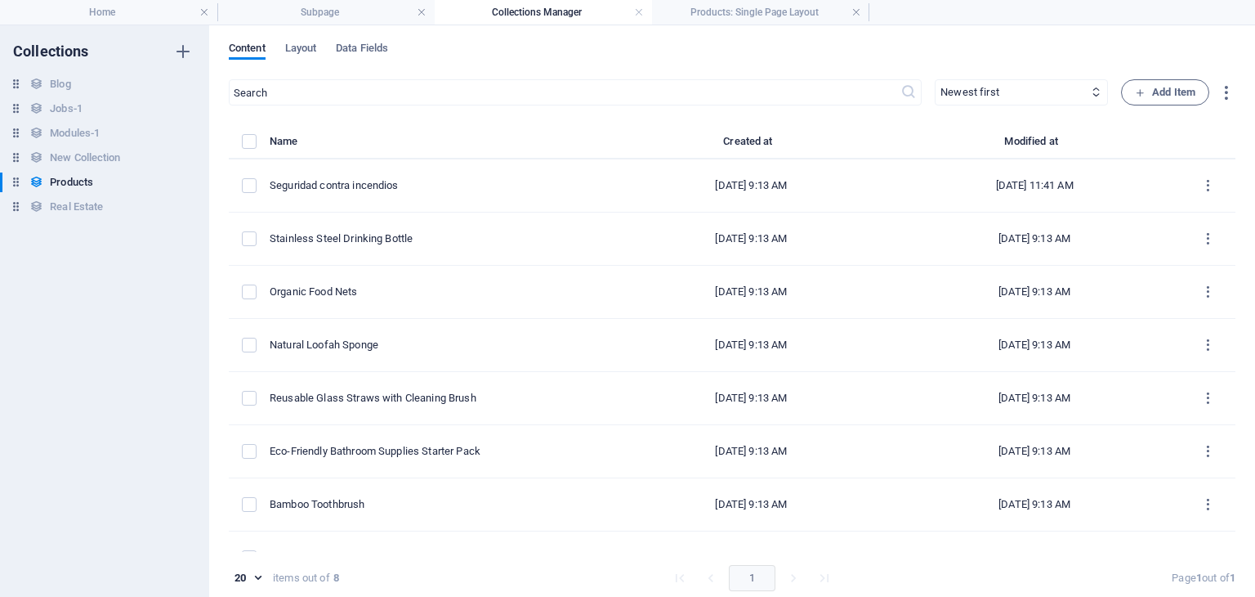
type input "seguridad-contra-incendios"
click at [158, 20] on h4 "Home" at bounding box center [108, 12] width 217 height 18
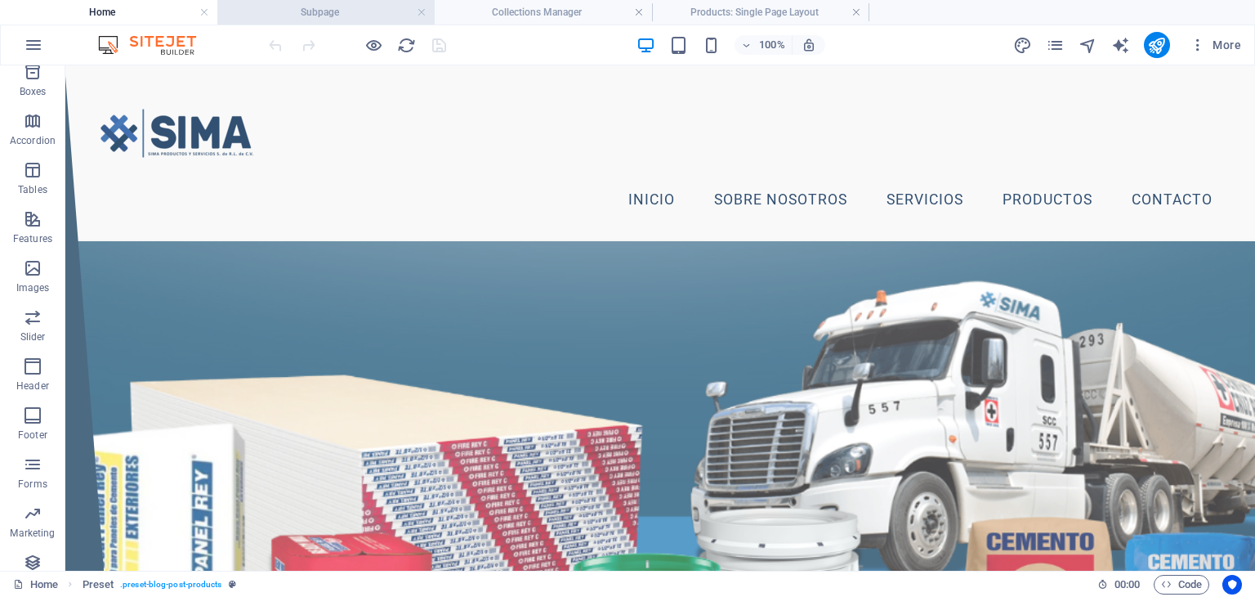
scroll to position [126, 0]
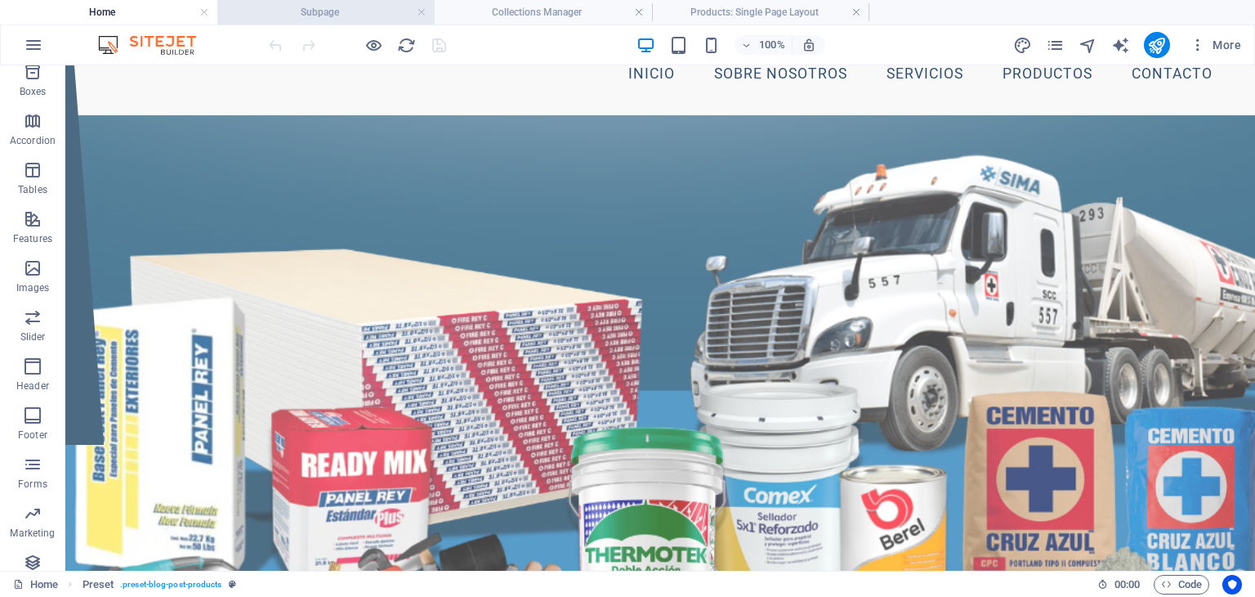
click at [311, 18] on h4 "Subpage" at bounding box center [325, 12] width 217 height 18
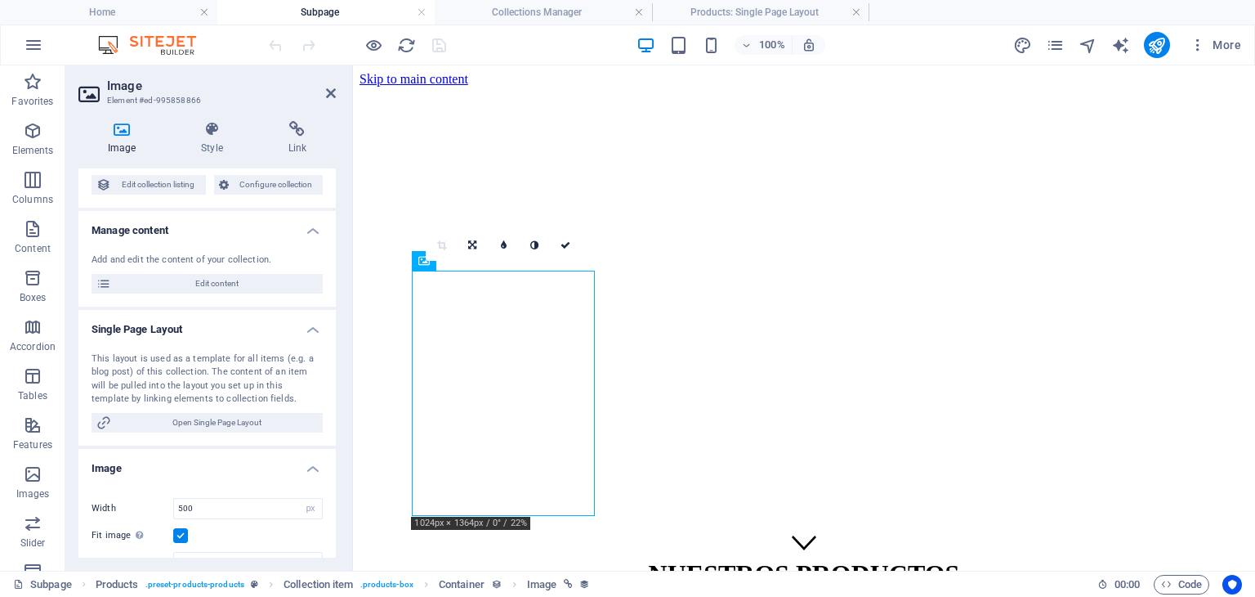
scroll to position [0, 0]
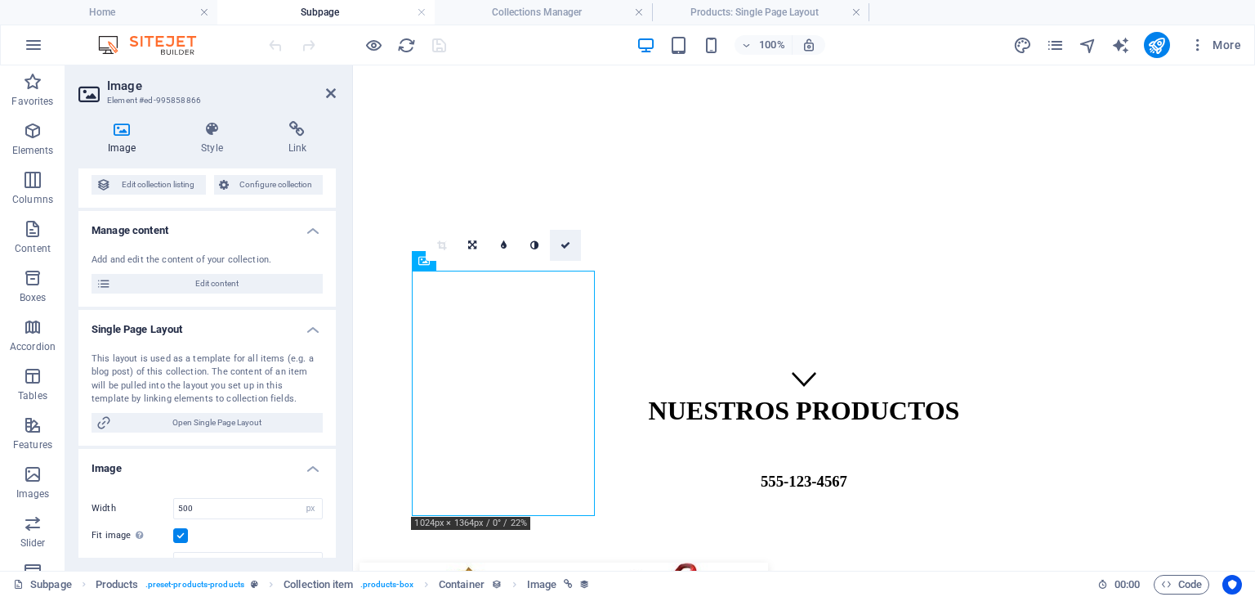
click at [558, 245] on link at bounding box center [565, 245] width 31 height 31
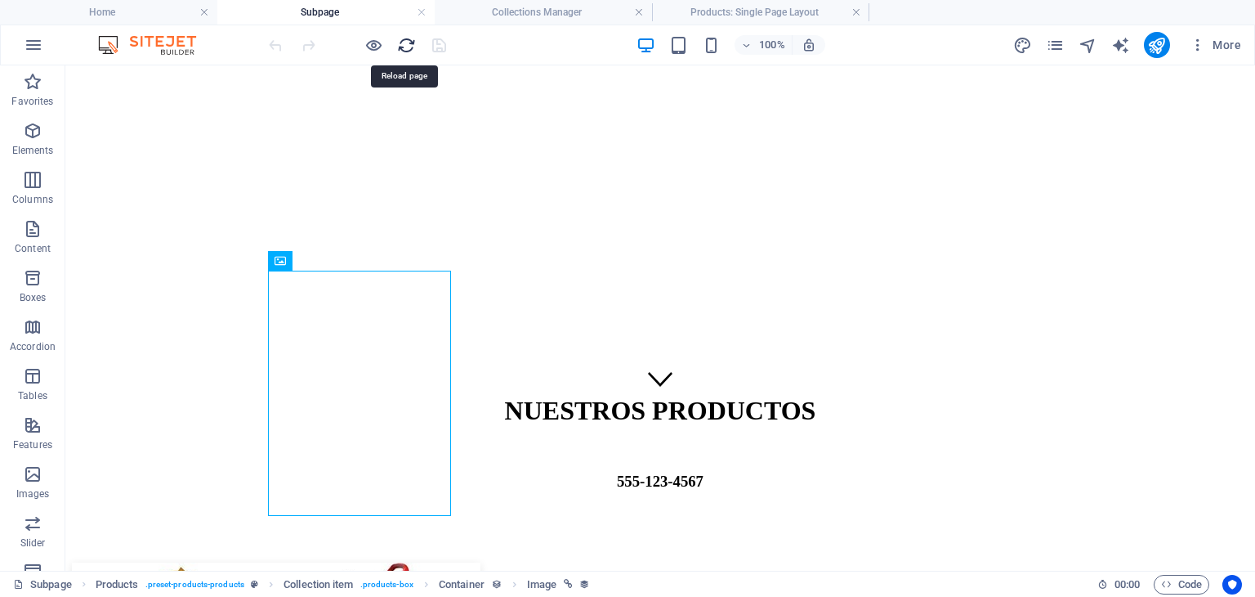
click at [399, 52] on icon "reload" at bounding box center [406, 45] width 19 height 19
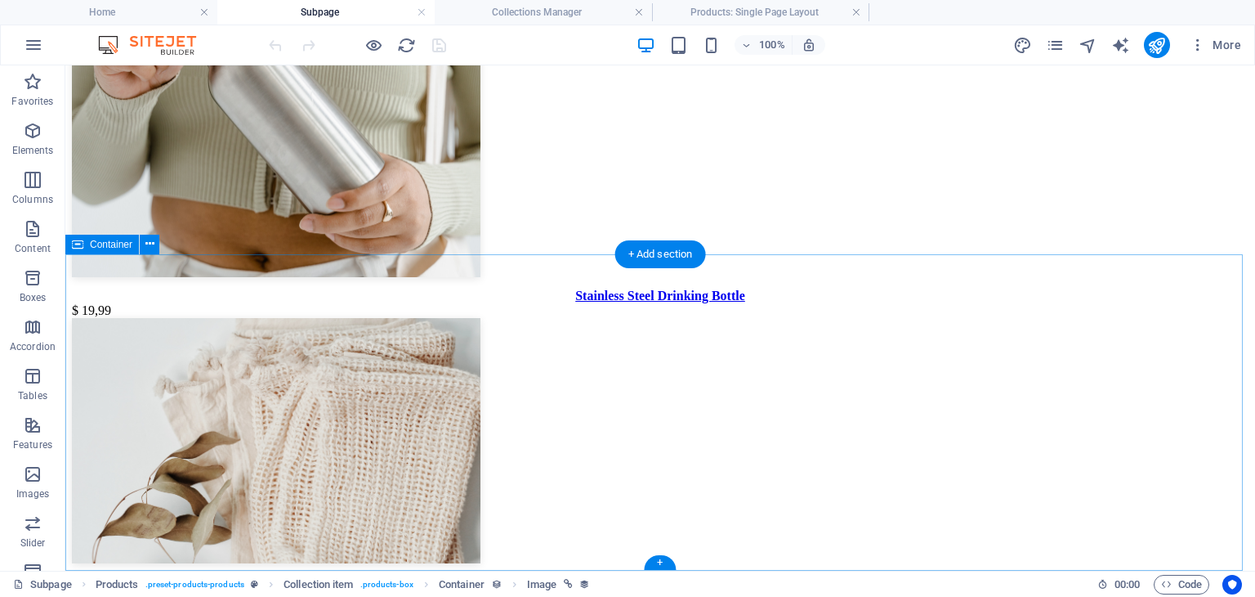
scroll to position [981, 0]
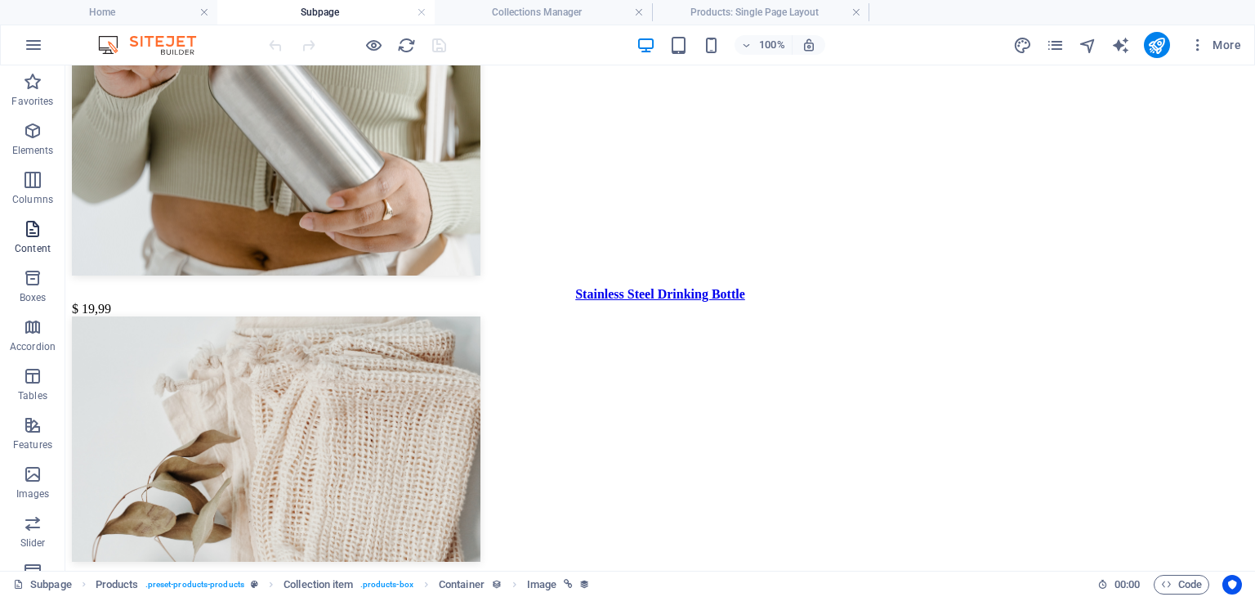
click at [37, 233] on icon "button" at bounding box center [33, 229] width 20 height 20
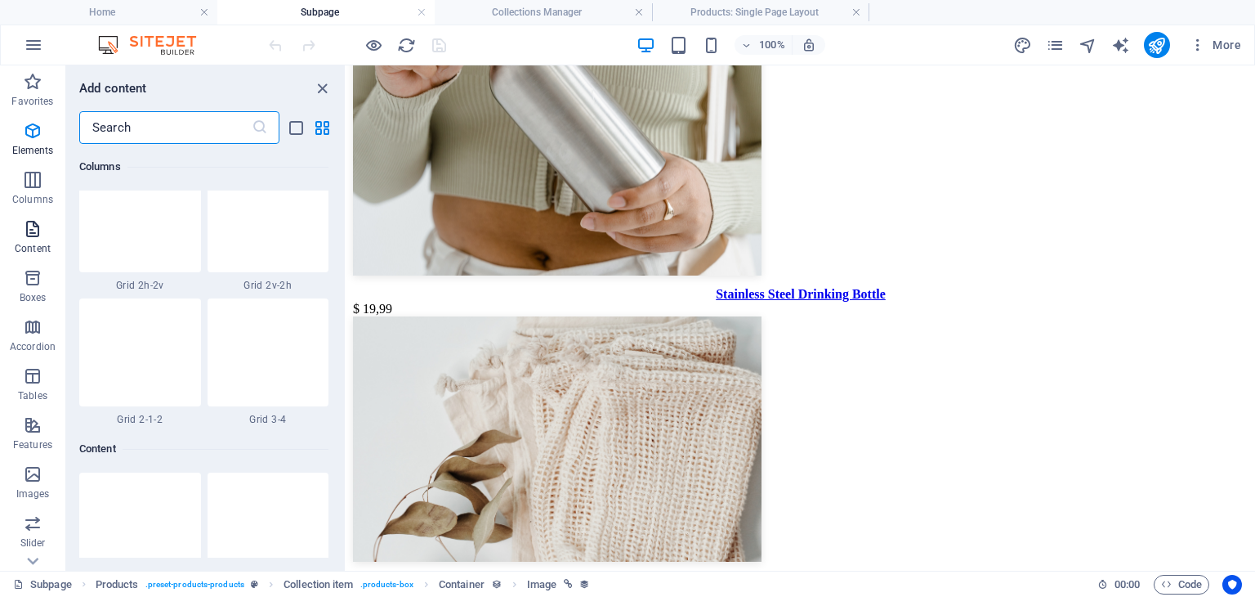
scroll to position [2859, 0]
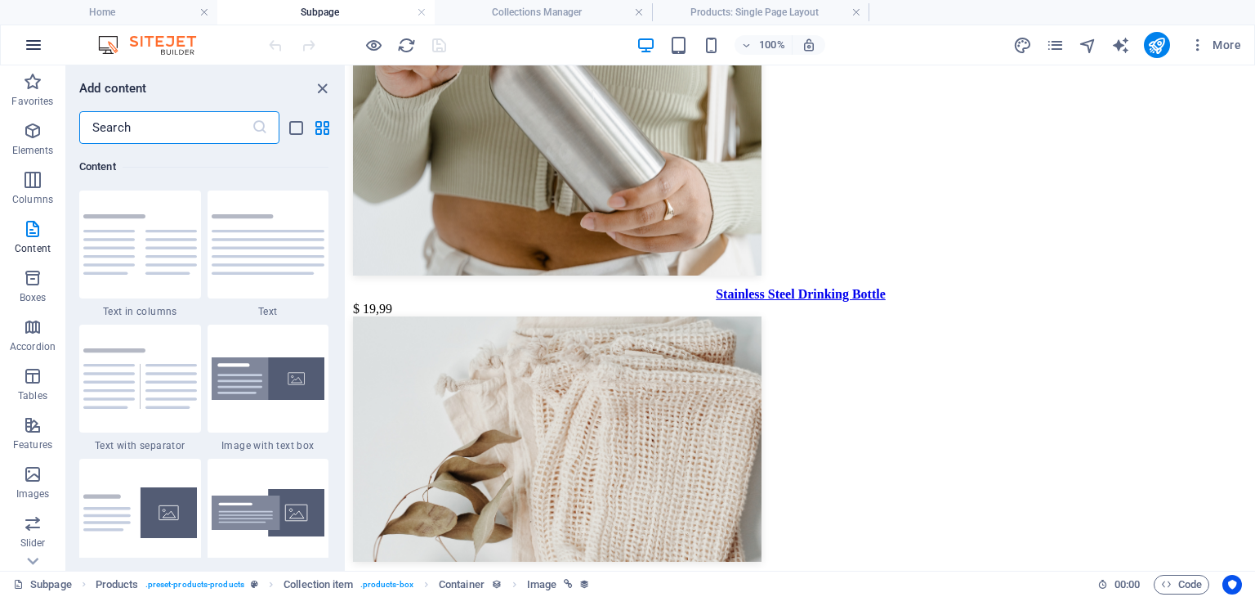
click at [29, 50] on icon "button" at bounding box center [34, 45] width 20 height 20
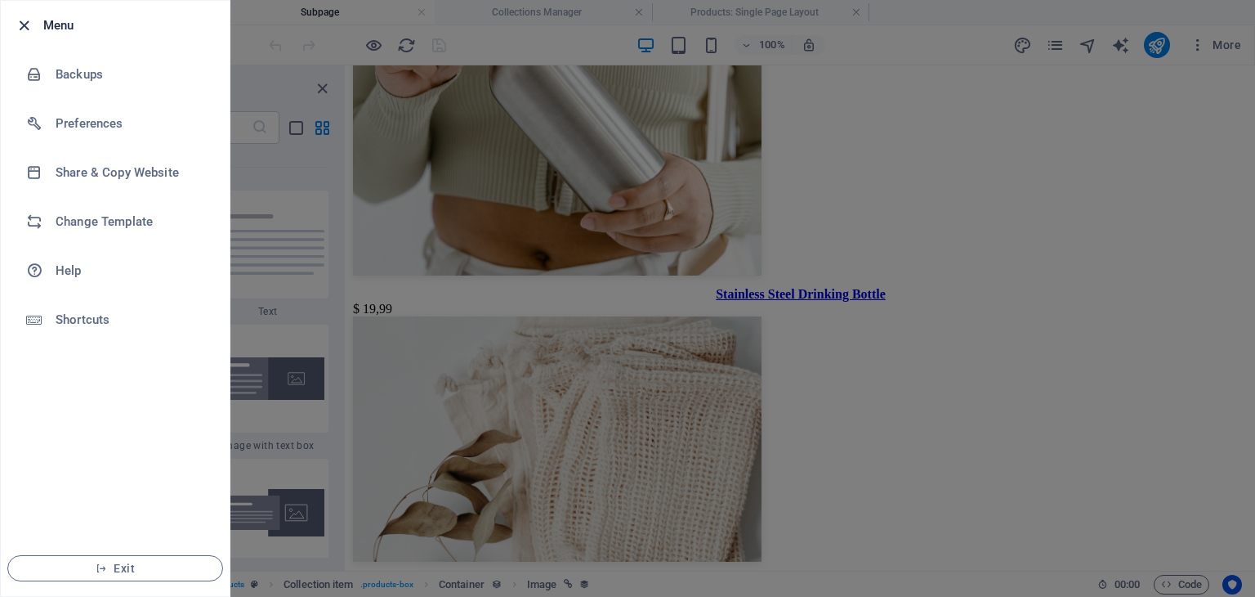
click at [24, 19] on icon "button" at bounding box center [24, 25] width 19 height 19
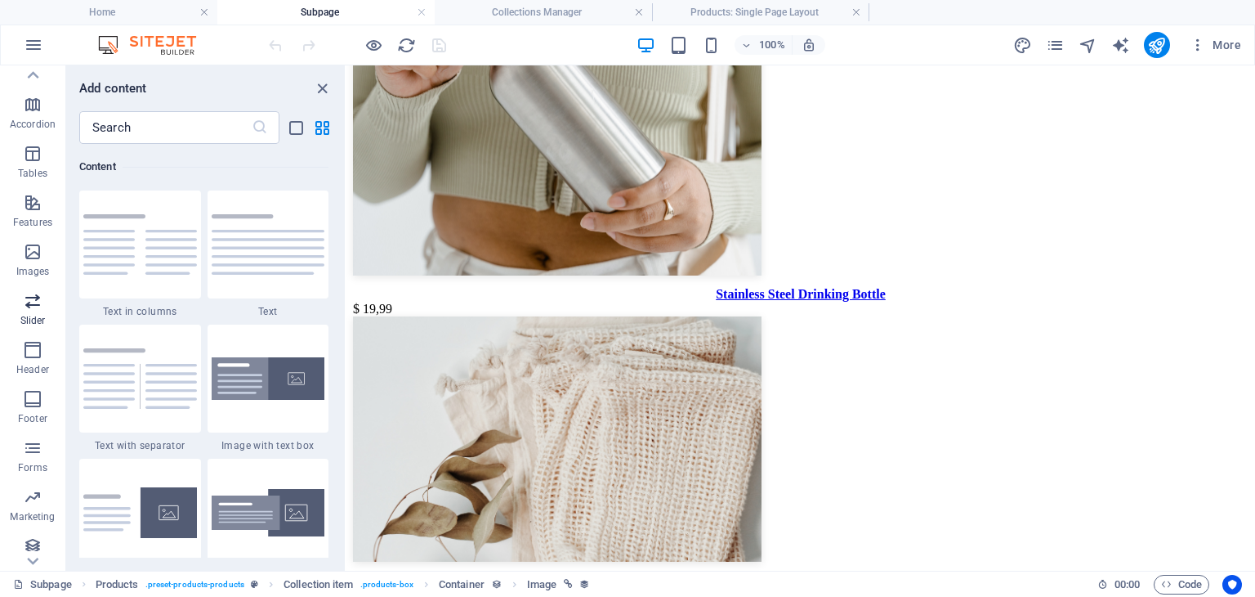
scroll to position [230, 0]
click at [35, 547] on icon "button" at bounding box center [33, 538] width 20 height 20
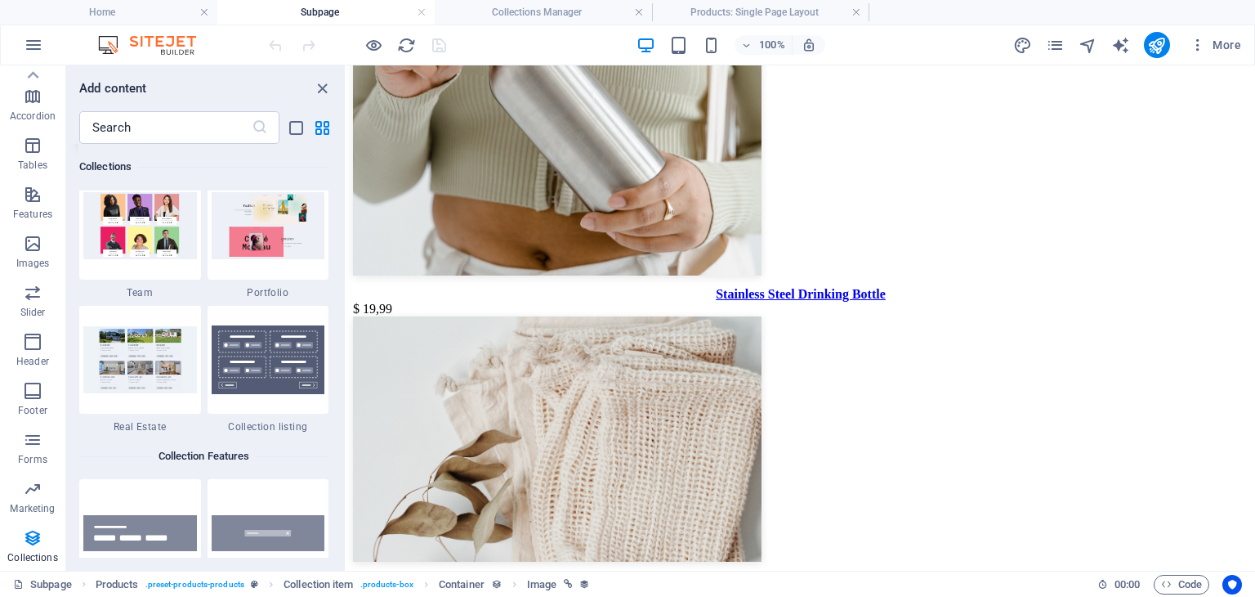
scroll to position [15287, 0]
click at [37, 303] on span "Slider" at bounding box center [32, 302] width 65 height 39
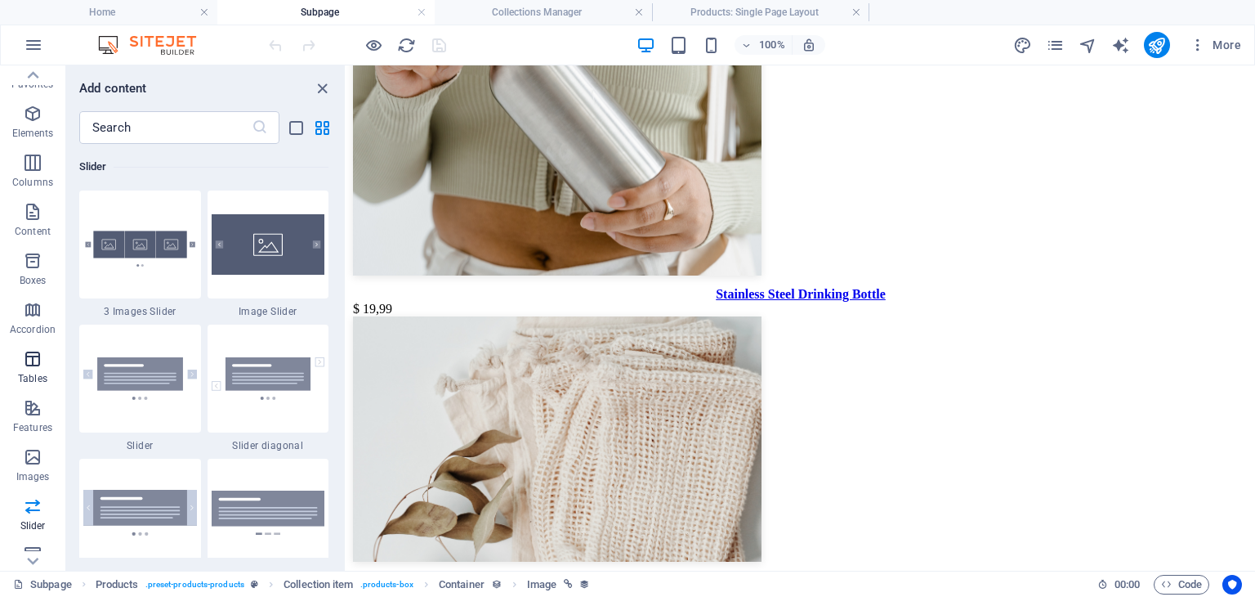
scroll to position [0, 0]
click at [37, 240] on span "Content" at bounding box center [32, 238] width 65 height 39
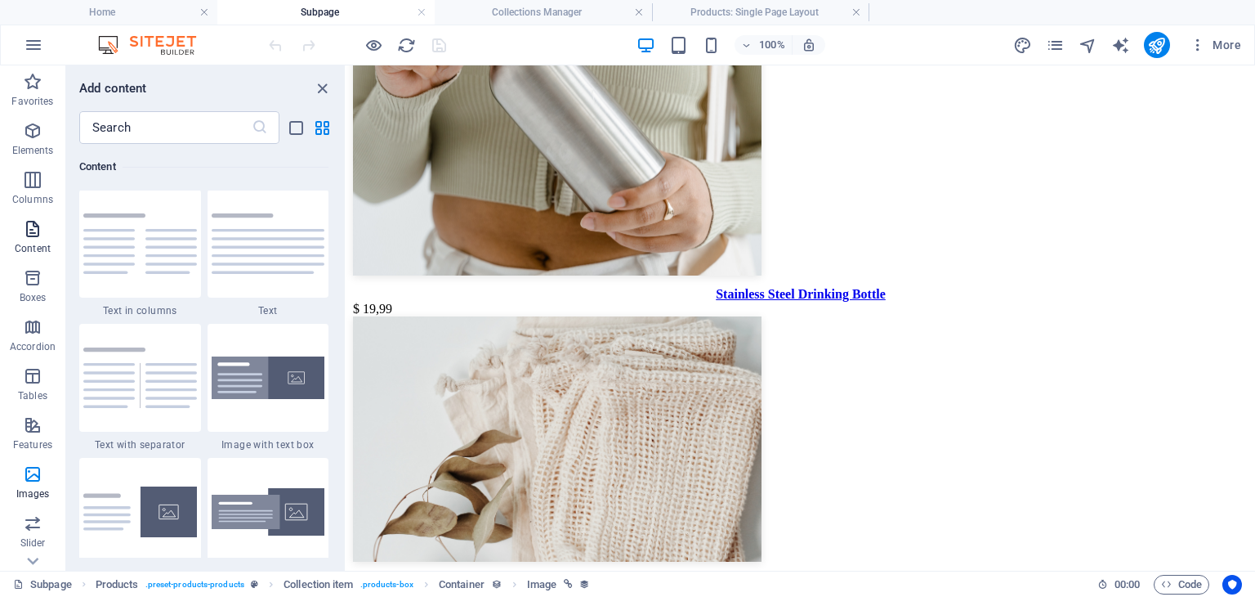
scroll to position [2859, 0]
click at [38, 127] on icon "button" at bounding box center [33, 131] width 20 height 20
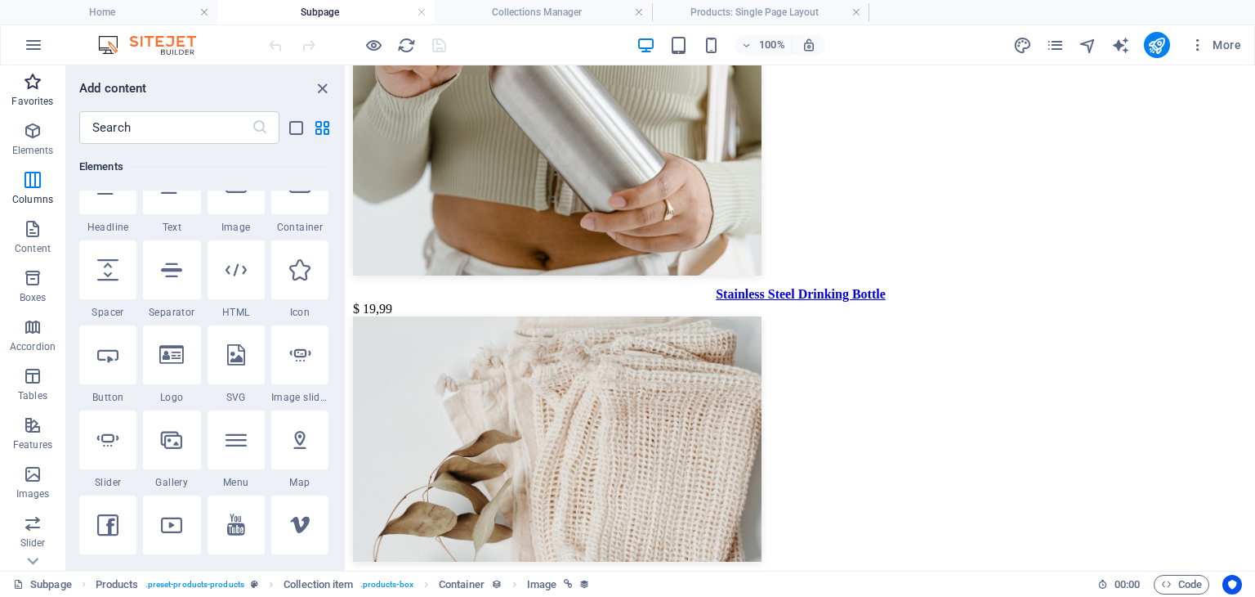
scroll to position [174, 0]
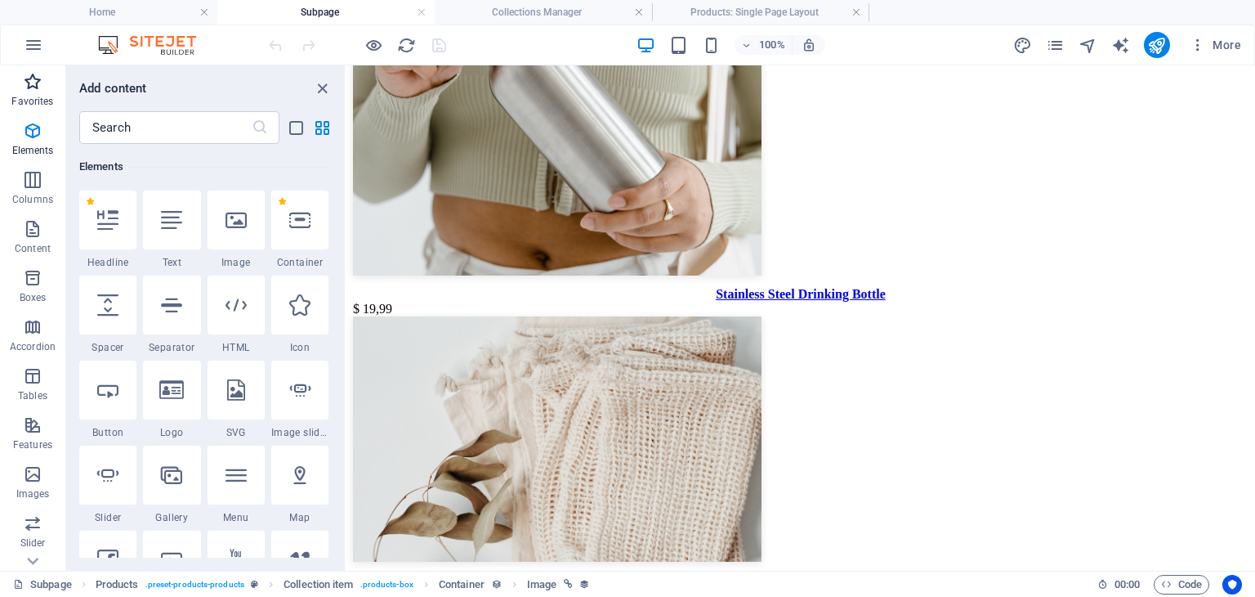
click at [40, 100] on p "Favorites" at bounding box center [32, 101] width 42 height 13
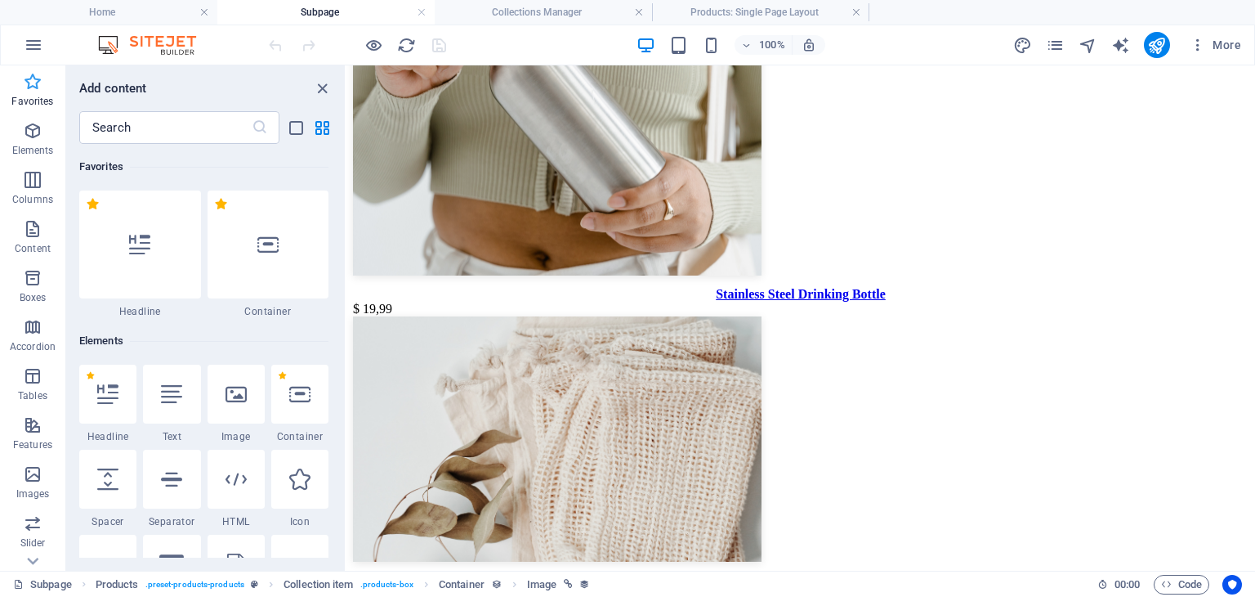
scroll to position [0, 0]
click at [29, 47] on icon "button" at bounding box center [34, 45] width 20 height 20
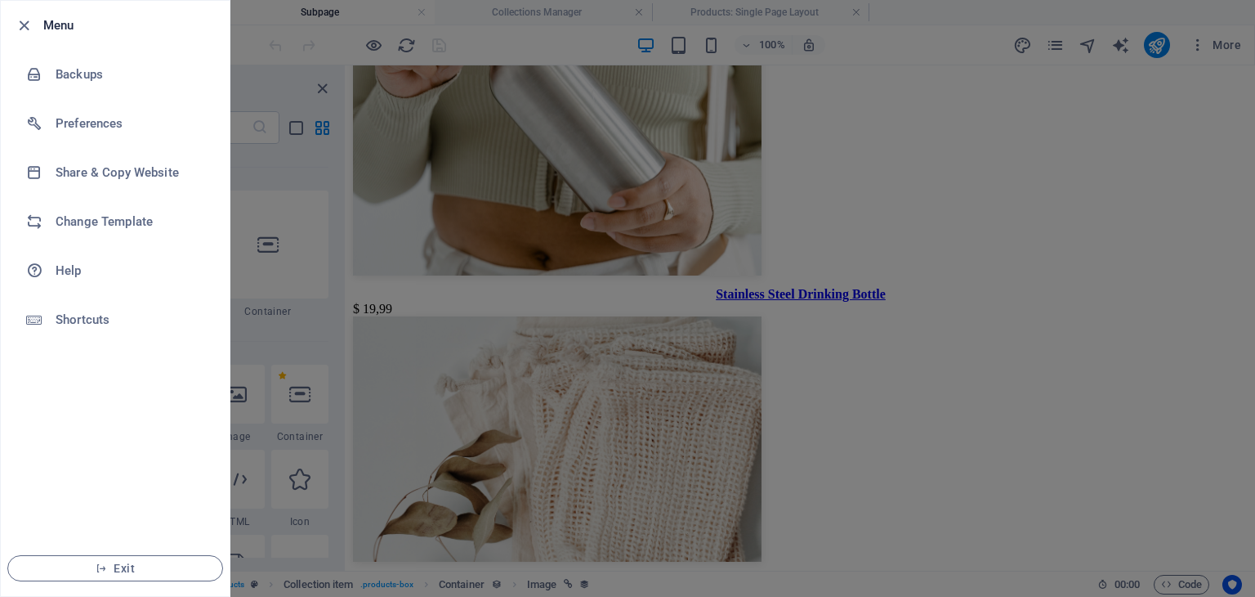
click at [287, 64] on div at bounding box center [627, 298] width 1255 height 597
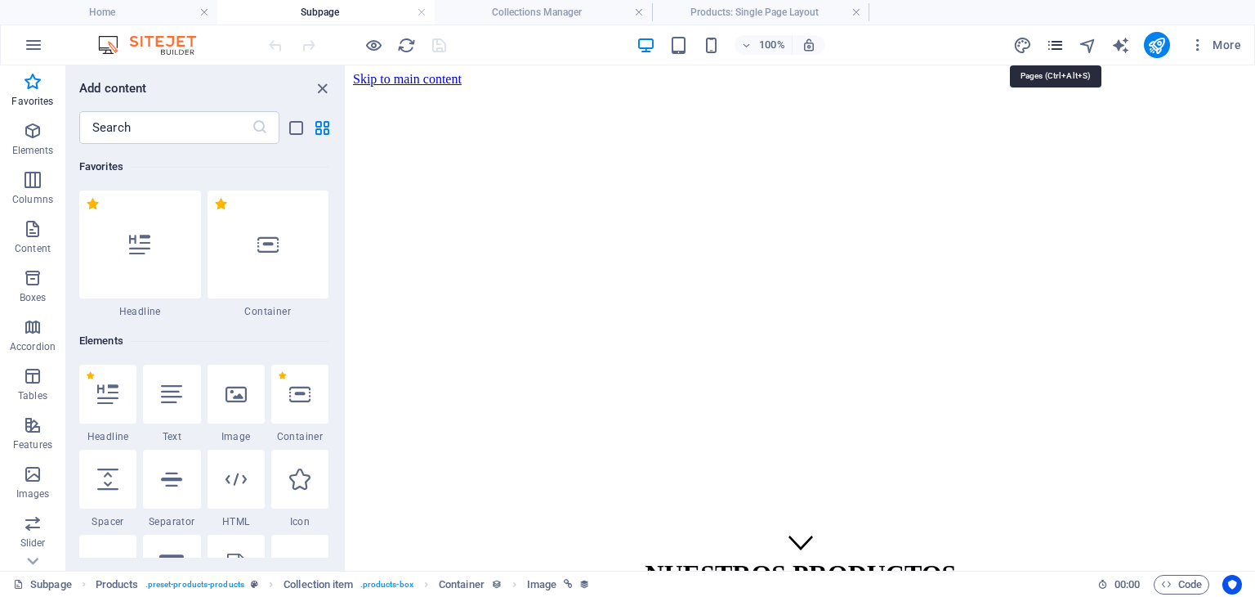
click at [1055, 40] on icon "pages" at bounding box center [1055, 45] width 19 height 19
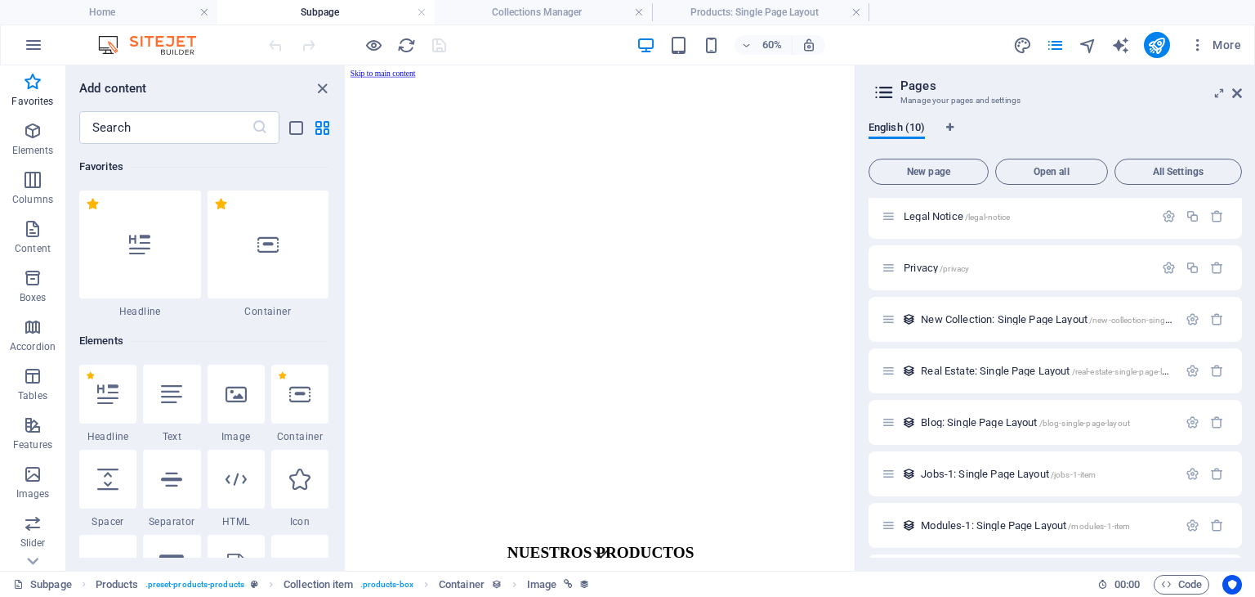
scroll to position [155, 0]
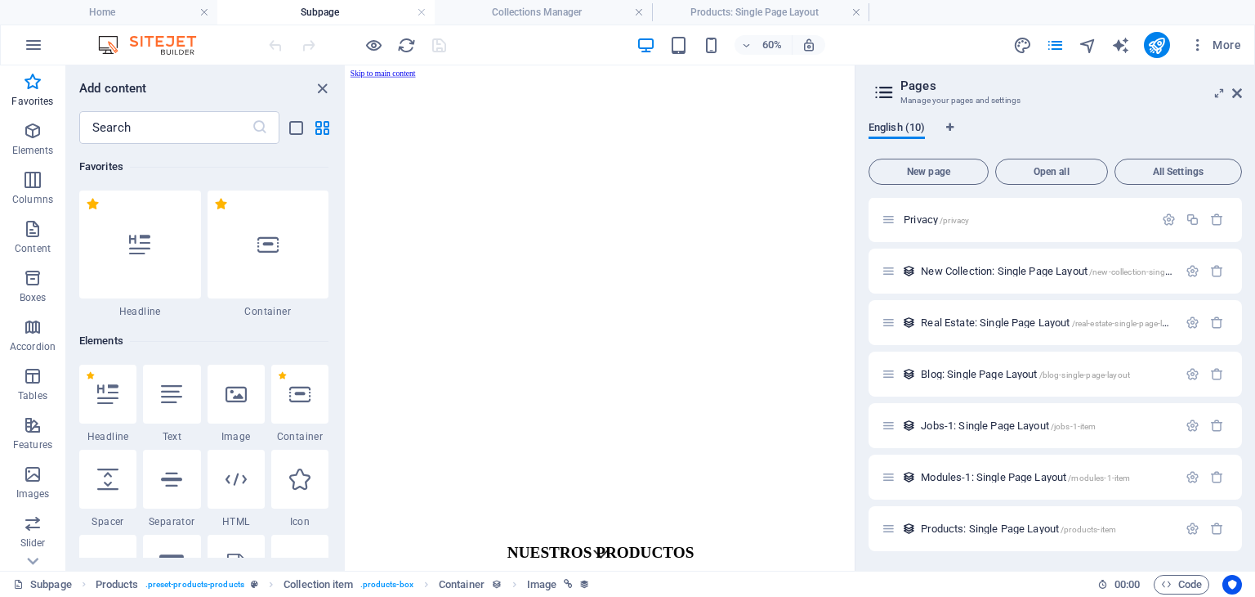
click at [903, 125] on span "English (10)" at bounding box center [897, 129] width 56 height 23
click at [955, 127] on div "English (10)" at bounding box center [1055, 136] width 373 height 31
click at [949, 125] on icon "Language Tabs" at bounding box center [949, 128] width 7 height 10
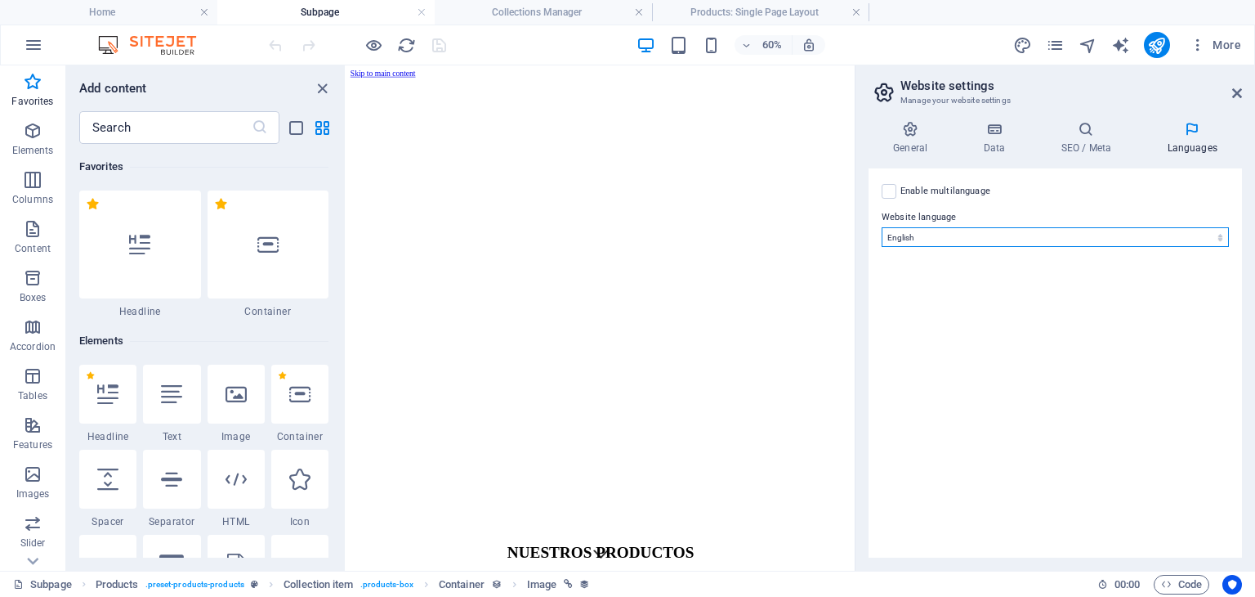
click at [1009, 230] on select "Abkhazian Afar Afrikaans Akan Albanian Amharic Arabic Aragonese Armenian Assame…" at bounding box center [1055, 237] width 347 height 20
click at [932, 236] on select "Abkhazian Afar Afrikaans Akan Albanian Amharic Arabic Aragonese Armenian Assame…" at bounding box center [1055, 237] width 347 height 20
select select "148"
click at [882, 227] on select "Abkhazian Afar Afrikaans Akan Albanian Amharic Arabic Aragonese Armenian Assame…" at bounding box center [1055, 237] width 347 height 20
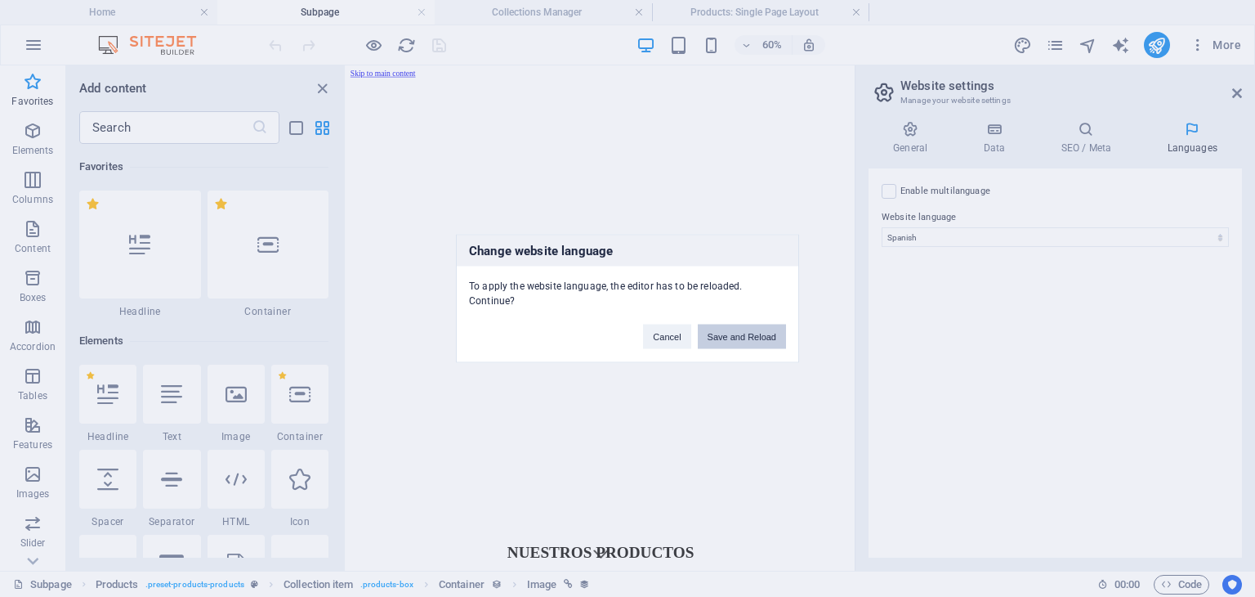
click at [709, 331] on button "Save and Reload" at bounding box center [742, 336] width 88 height 25
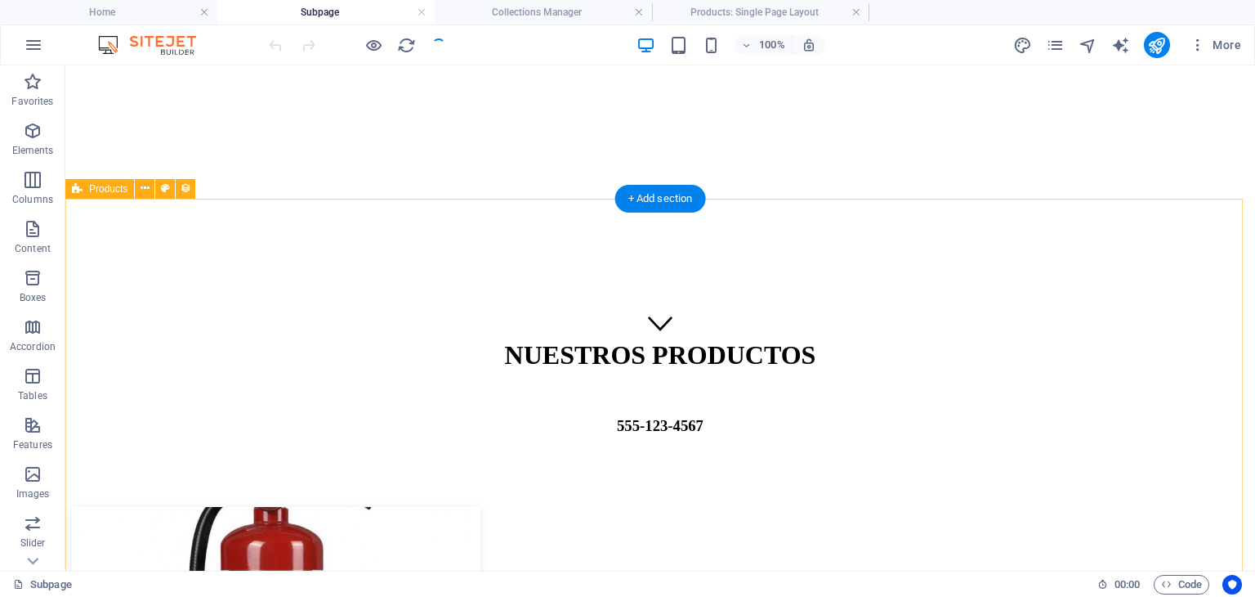
scroll to position [163, 0]
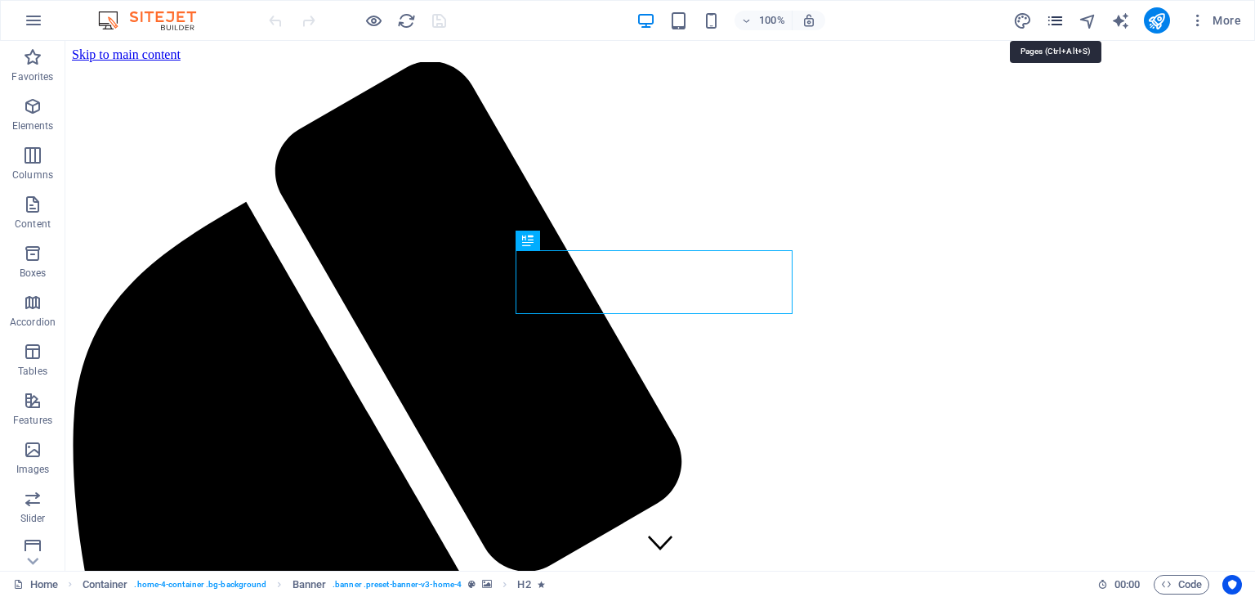
click at [1062, 16] on icon "pages" at bounding box center [1055, 20] width 19 height 19
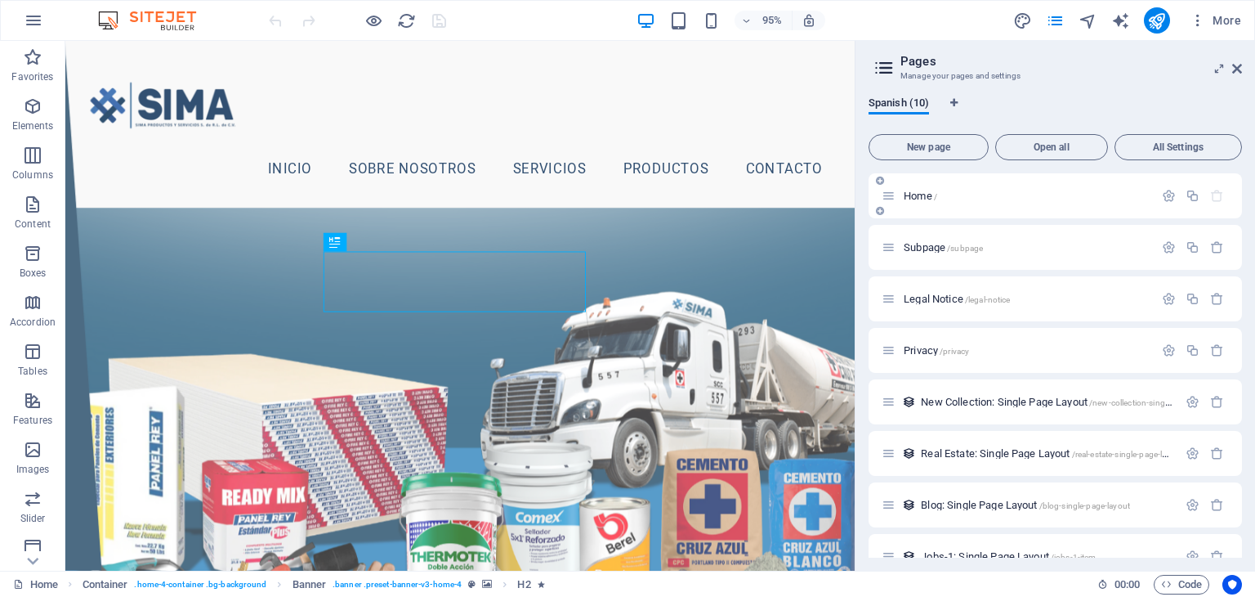
click at [896, 195] on div "Home /" at bounding box center [1018, 195] width 272 height 19
click at [883, 197] on icon at bounding box center [889, 196] width 14 height 14
click at [1219, 73] on icon at bounding box center [1219, 68] width 0 height 13
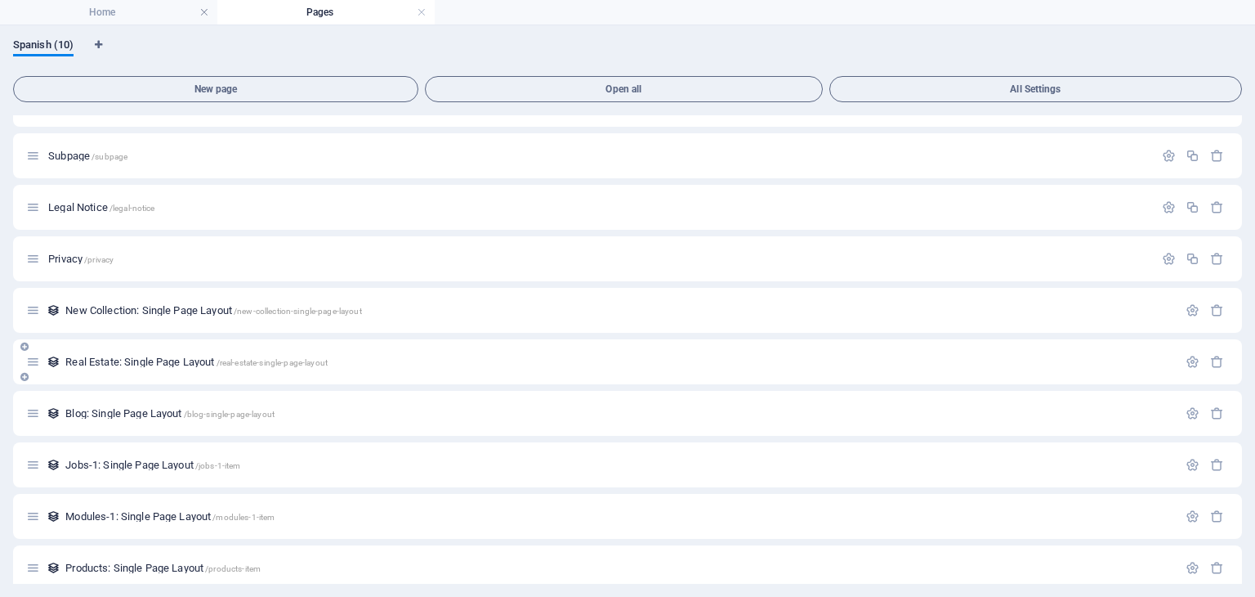
scroll to position [47, 0]
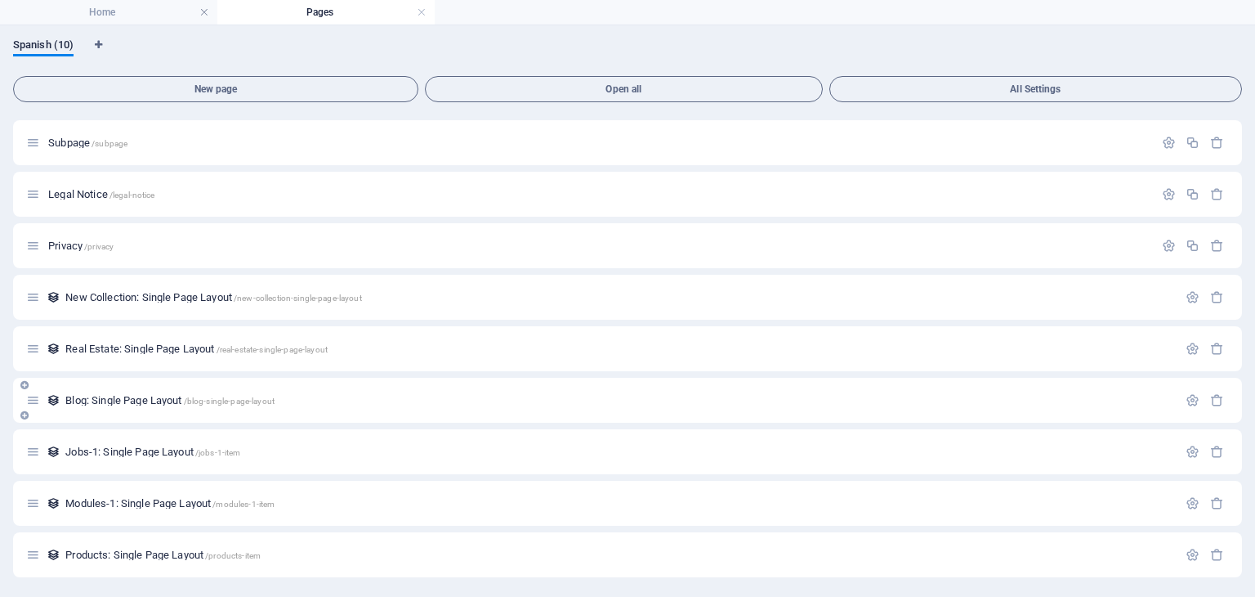
click at [435, 405] on div "Blog: Single Page Layout /blog-single-page-layout" at bounding box center [601, 400] width 1151 height 19
click at [1190, 393] on icon "button" at bounding box center [1193, 400] width 14 height 14
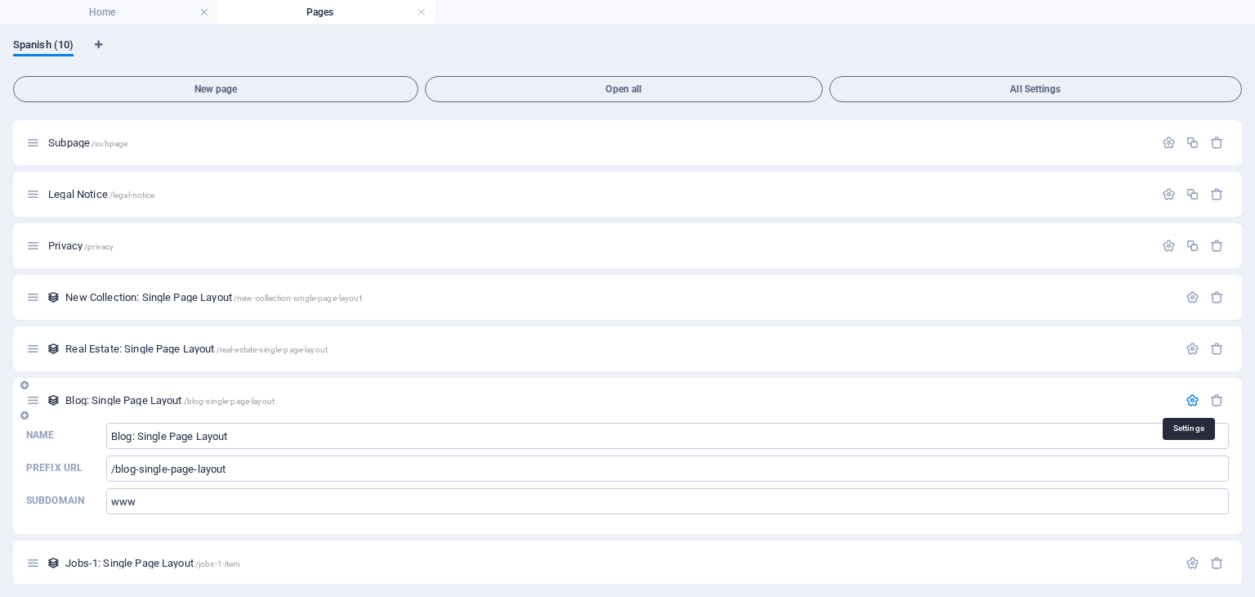
click at [1190, 393] on icon "button" at bounding box center [1193, 400] width 14 height 14
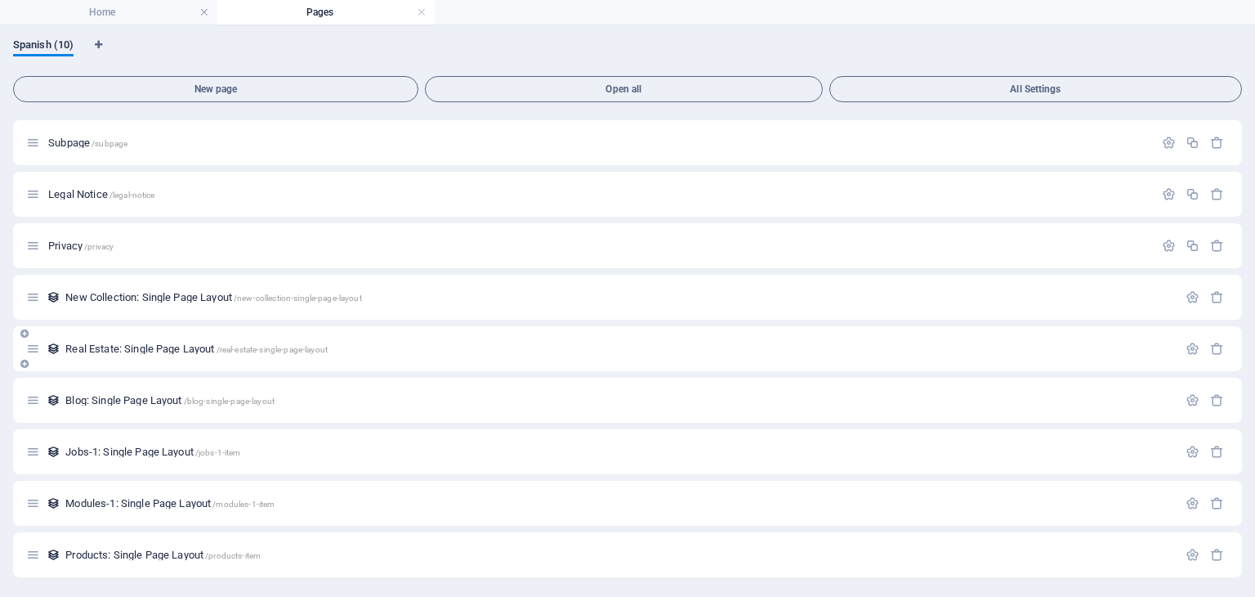
scroll to position [0, 0]
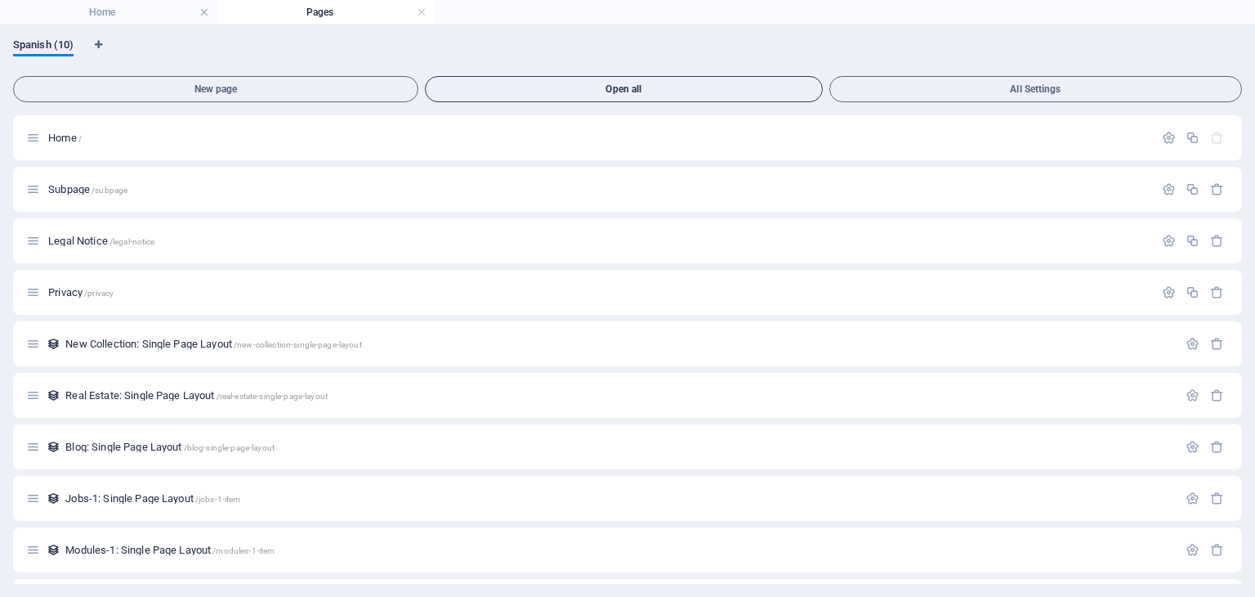
click at [589, 88] on span "Open all" at bounding box center [623, 89] width 383 height 10
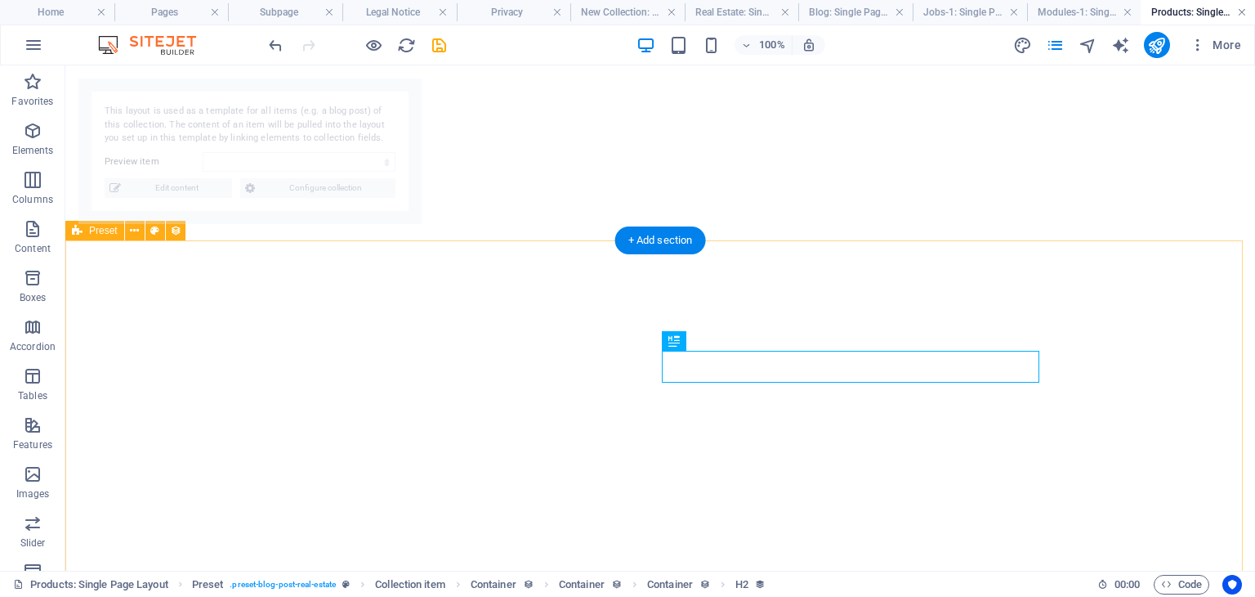
click at [1242, 10] on link at bounding box center [1242, 13] width 10 height 16
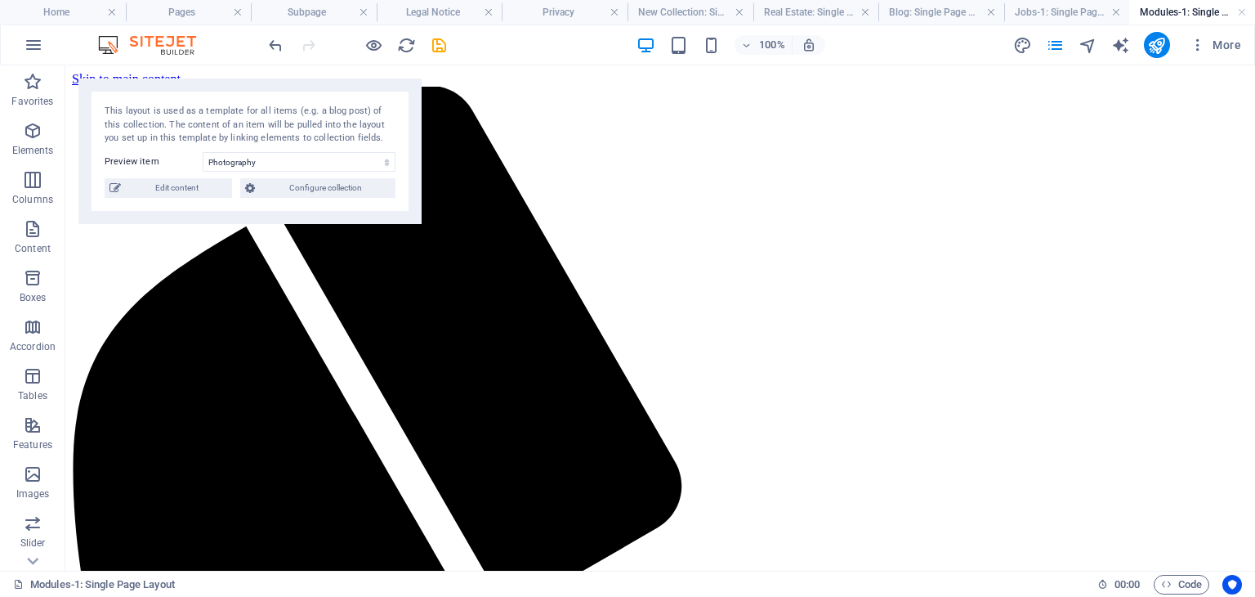
select select "68dad2e397fd04d0980a77df"
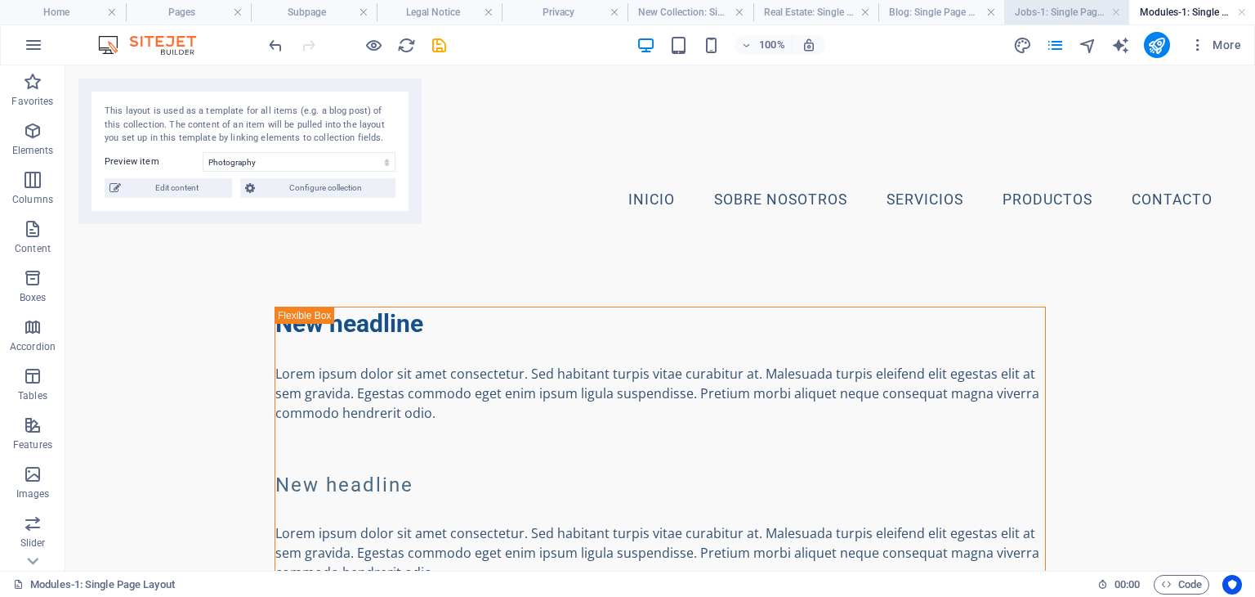
click at [1040, 18] on h4 "Jobs-1: Single Page Layout" at bounding box center [1067, 12] width 126 height 18
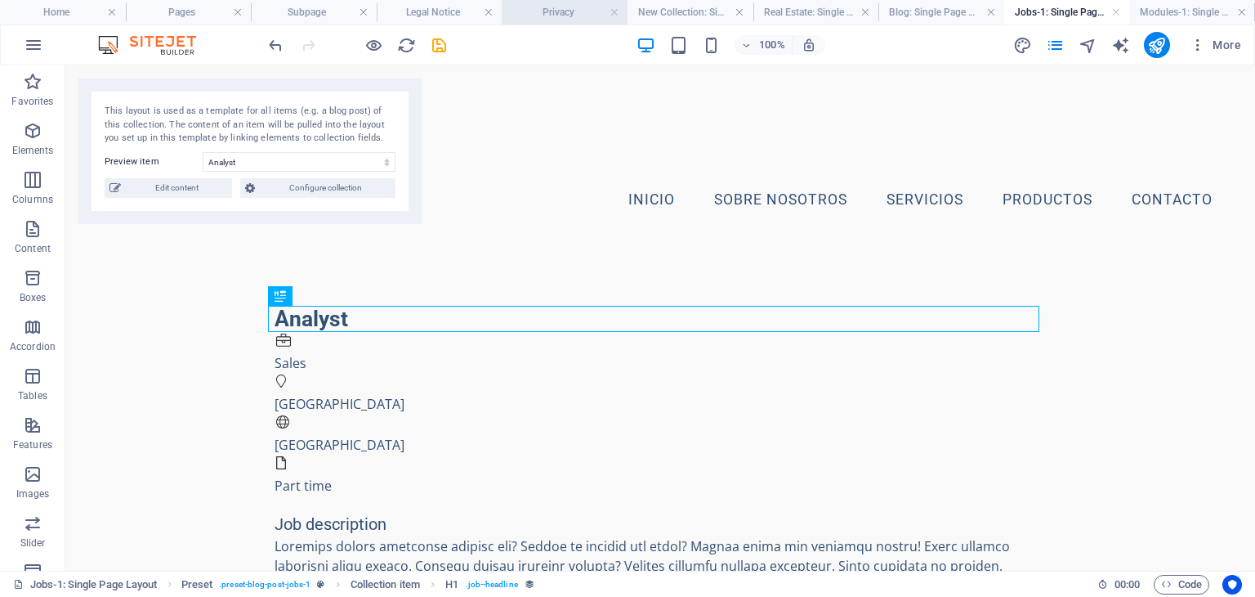
click at [550, 15] on h4 "Privacy" at bounding box center [565, 12] width 126 height 18
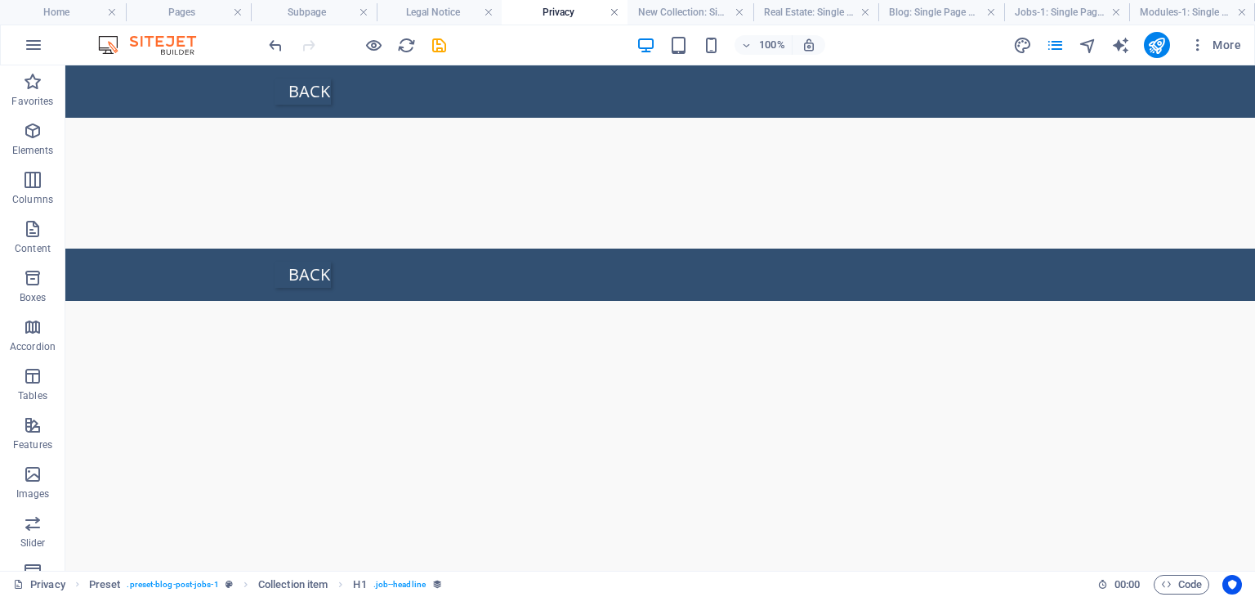
click at [610, 10] on link at bounding box center [615, 13] width 10 height 16
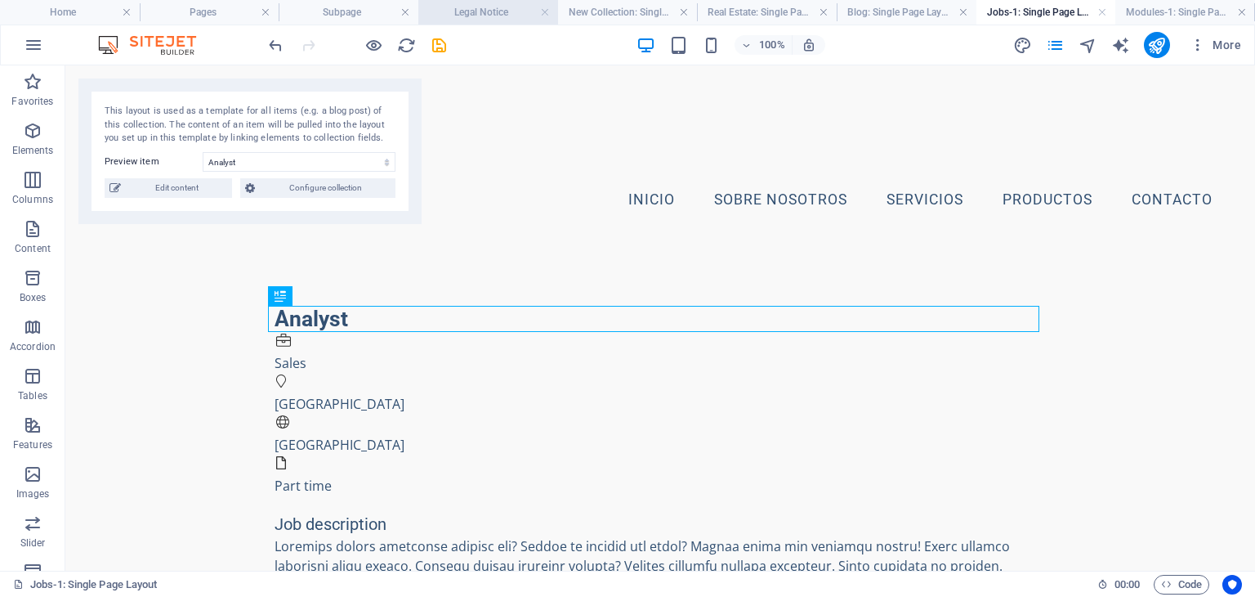
click at [475, 4] on h4 "Legal Notice" at bounding box center [488, 12] width 140 height 18
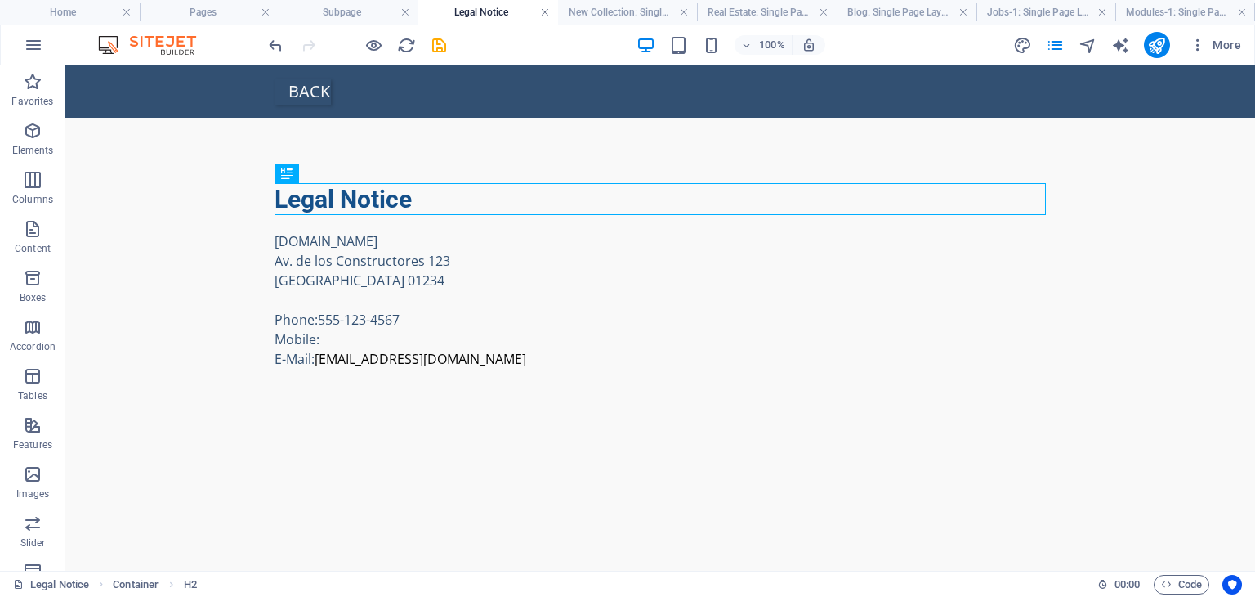
click at [543, 11] on link at bounding box center [545, 13] width 10 height 16
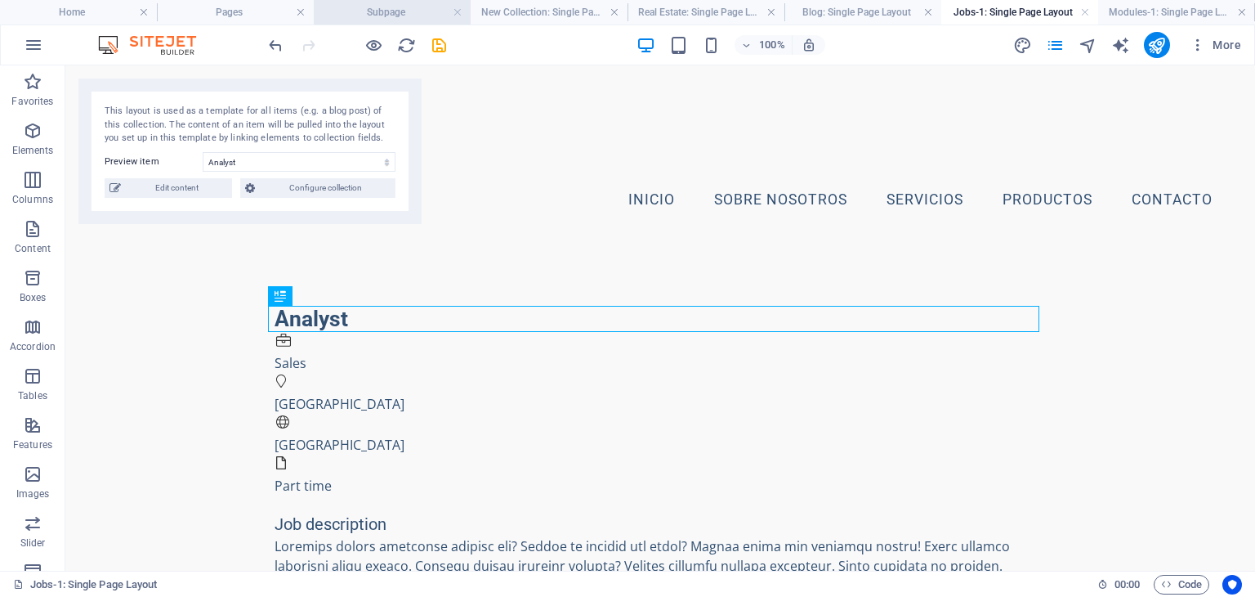
drag, startPoint x: 324, startPoint y: 10, endPoint x: 293, endPoint y: 379, distance: 370.6
click at [324, 10] on h4 "Subpage" at bounding box center [392, 12] width 157 height 18
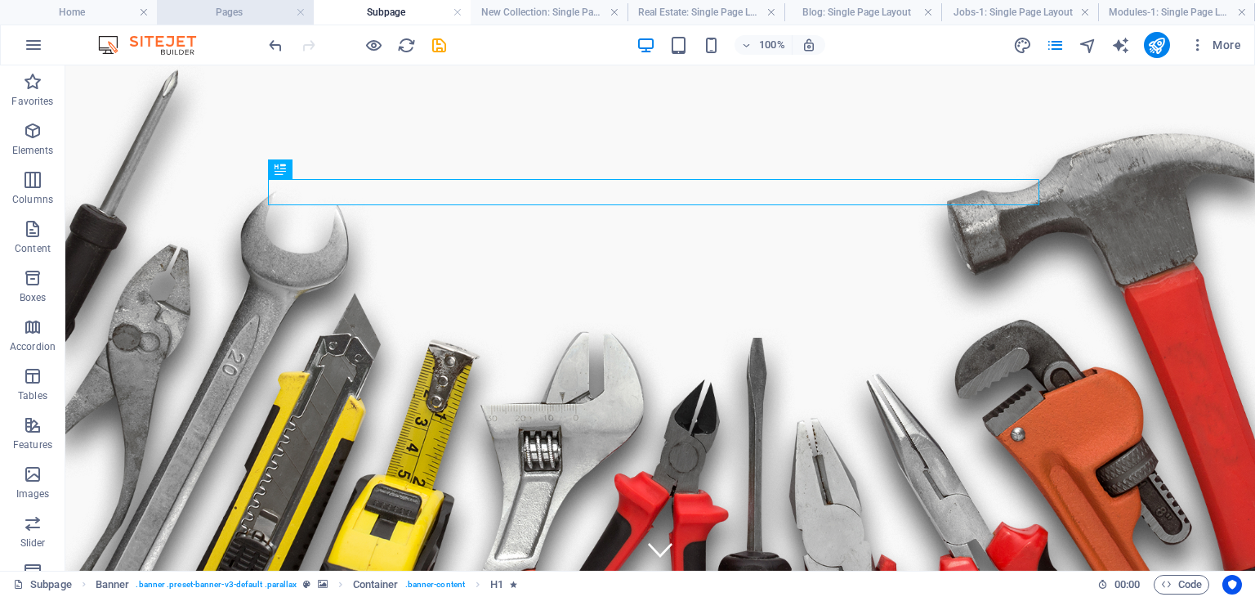
click at [230, 3] on h4 "Pages" at bounding box center [235, 12] width 157 height 18
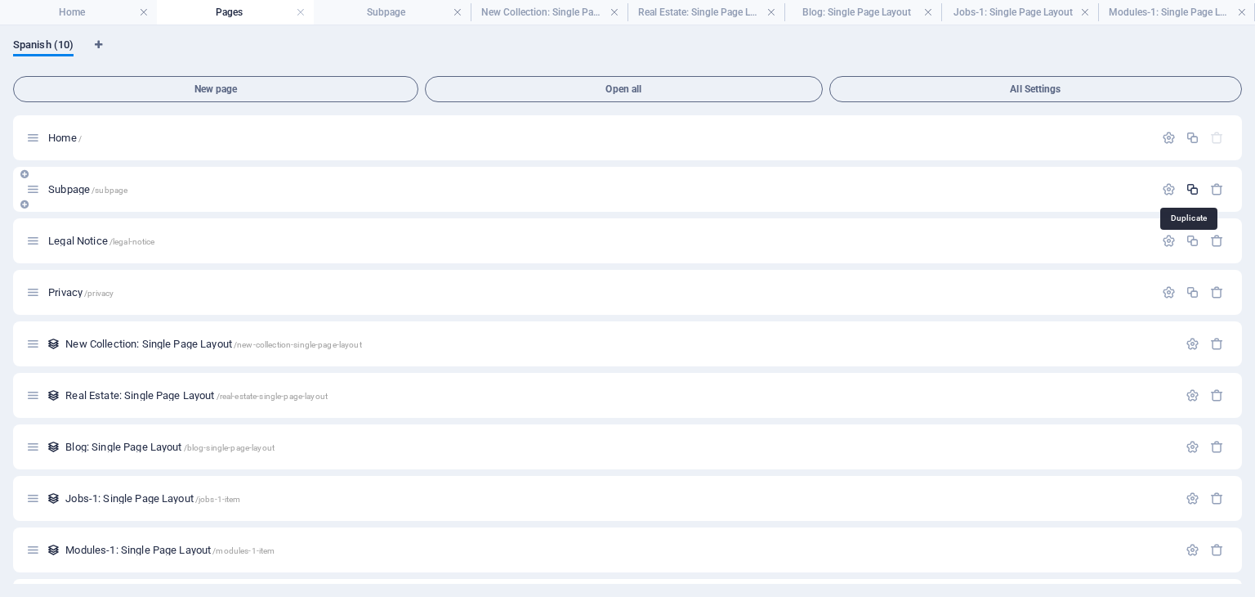
click at [1190, 185] on icon "button" at bounding box center [1193, 189] width 14 height 14
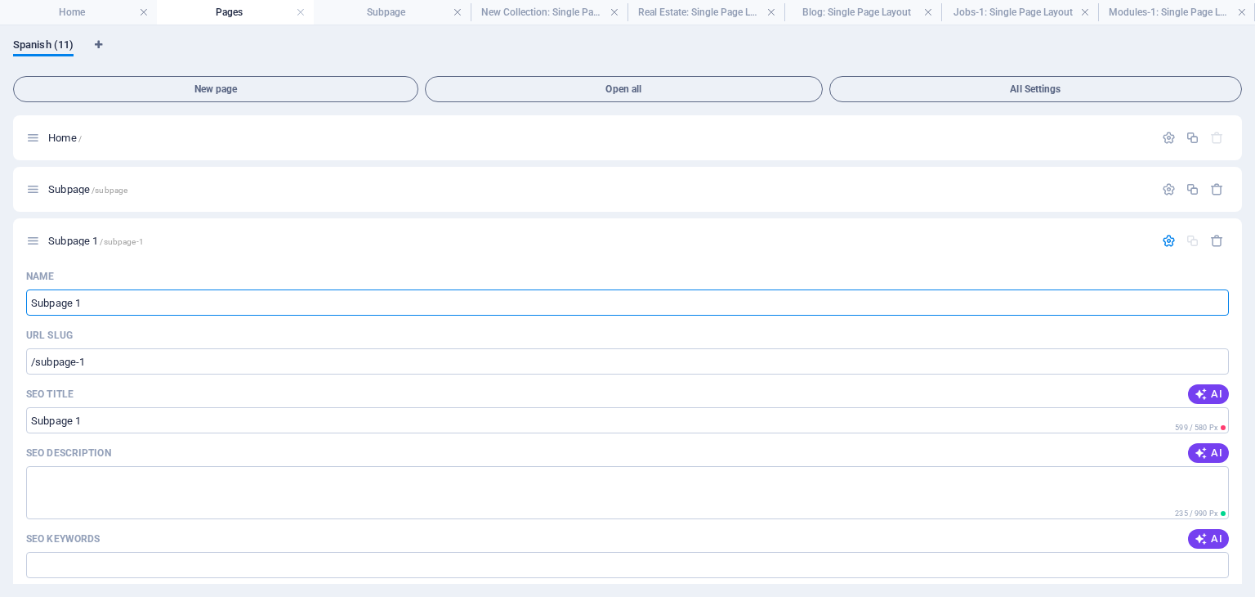
type input "F"
type input "/f"
type input "F"
type input "/"
type input "FAMILIAS PRODUCTO"
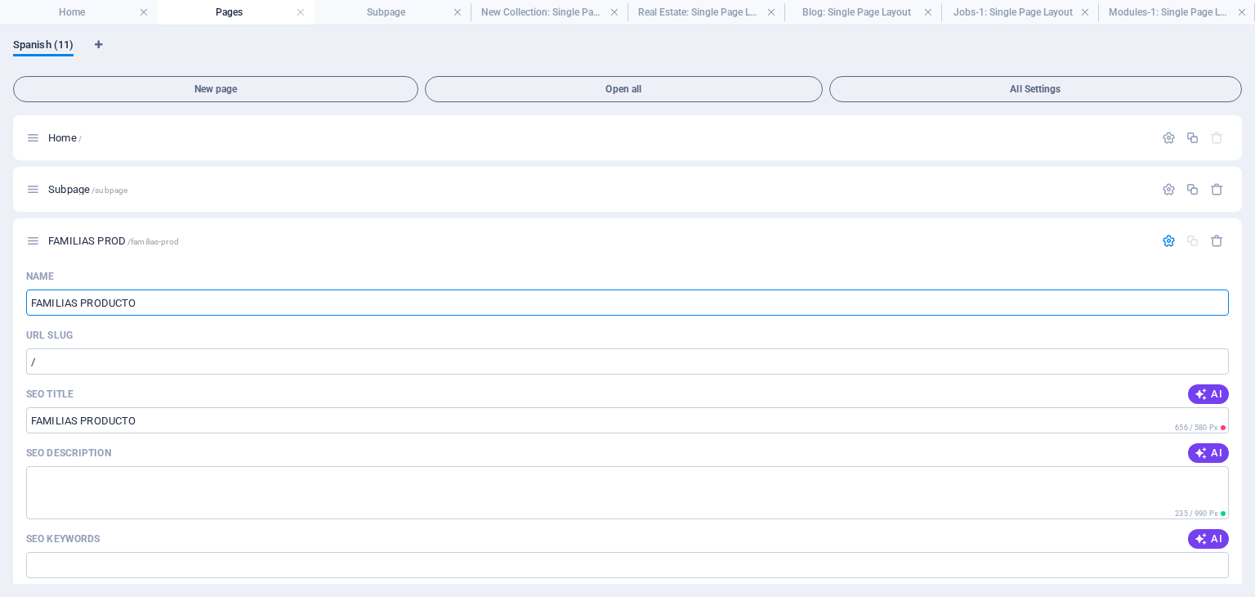
type input "/familias-prod"
type input "FAMILIAS PROD"
type input "FAMILIAS PRODUCTOS"
type input "/familias-productos"
type input "FAMILIAS PRODUCTOS"
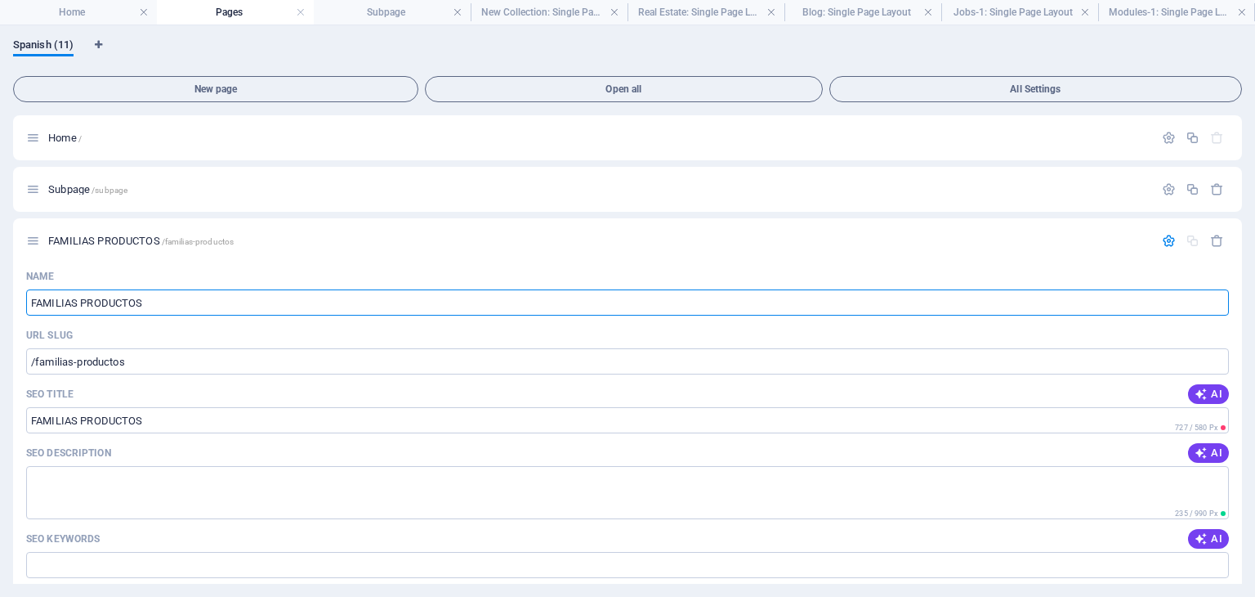
type input "FAMILIAS PRODUCTOS"
click at [332, 241] on p "FAMILIAS PRODUCTOS /familias-productos" at bounding box center [598, 240] width 1101 height 11
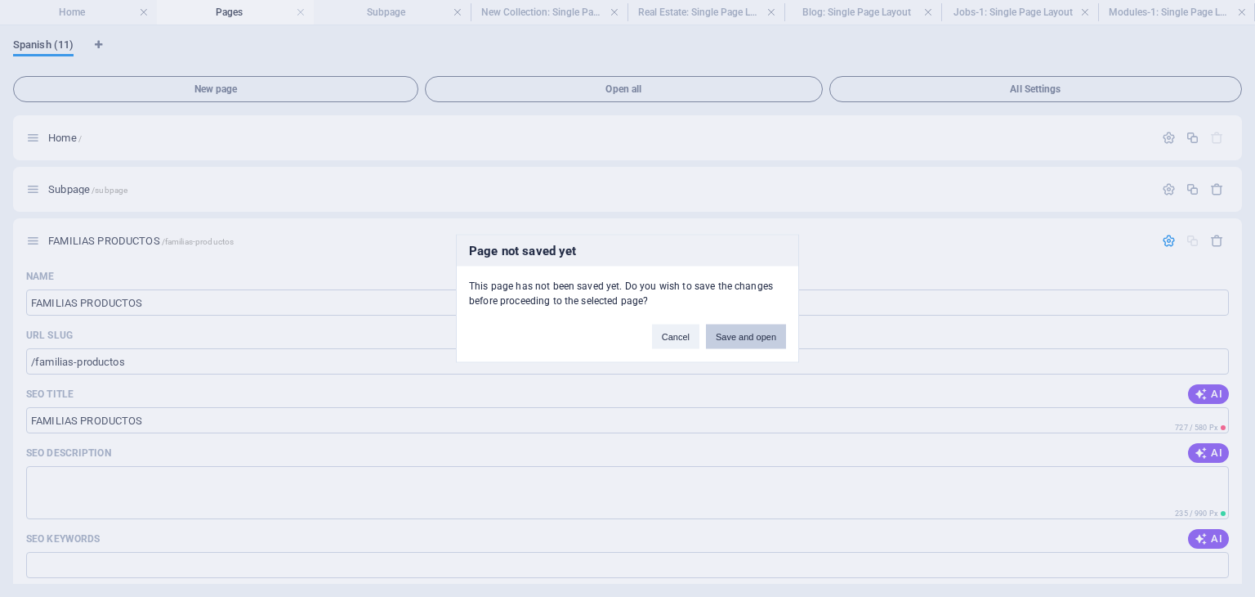
click at [731, 338] on button "Save and open" at bounding box center [746, 336] width 80 height 25
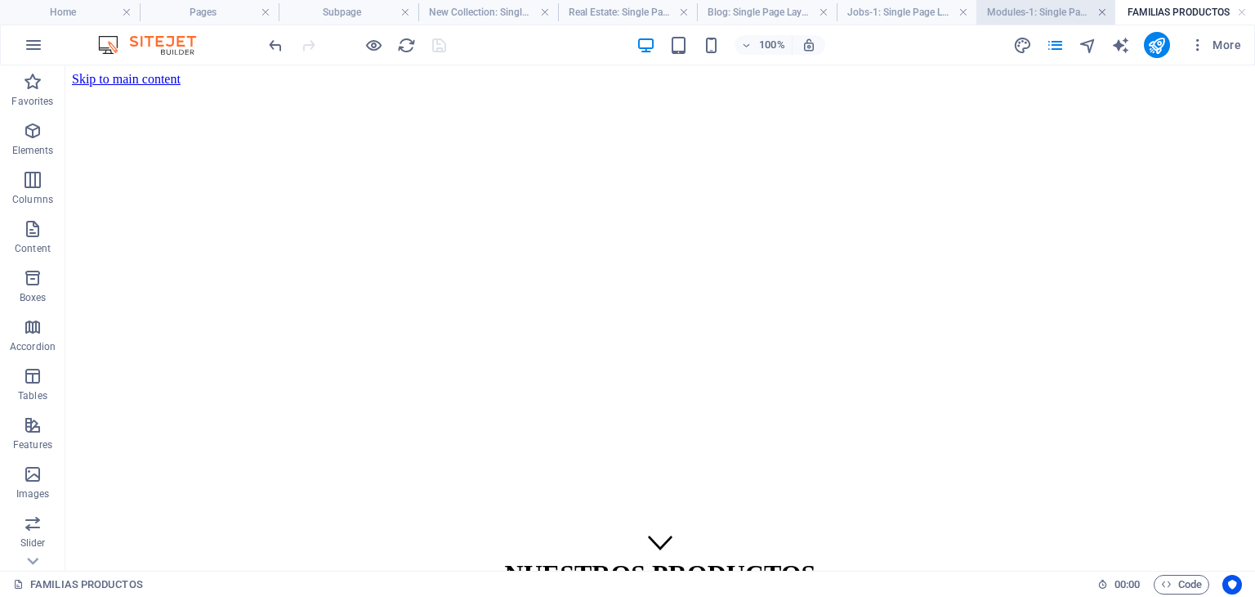
click at [1103, 15] on link at bounding box center [1103, 13] width 10 height 16
click at [958, 16] on h4 "Jobs-1: Single Page Layout" at bounding box center [1019, 12] width 157 height 18
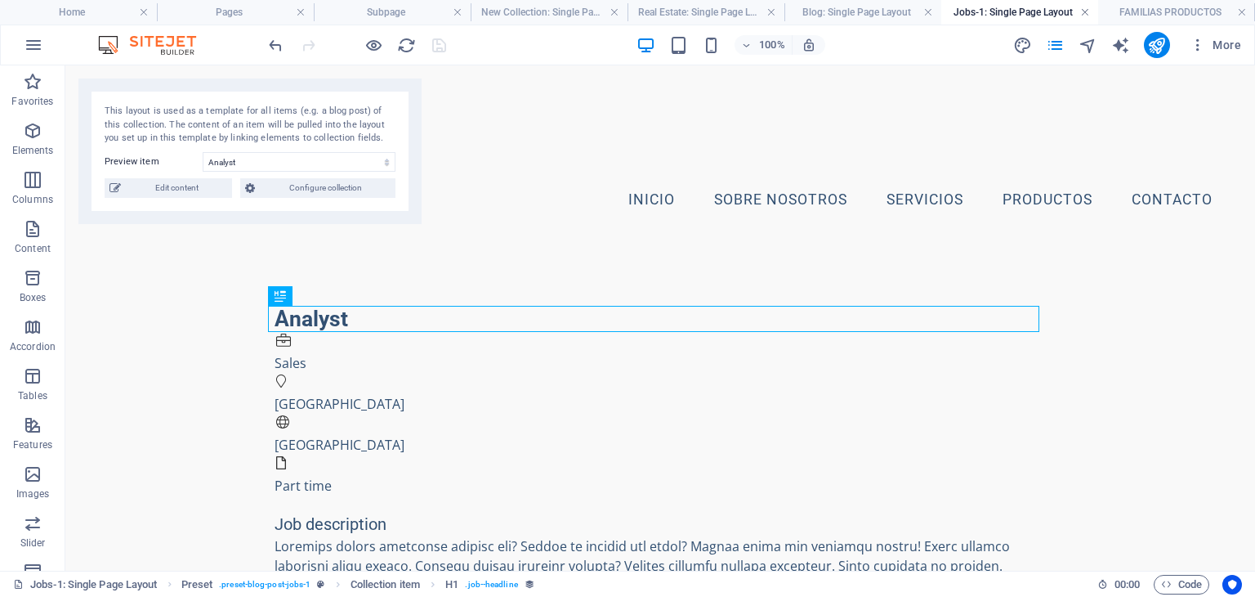
click at [1085, 14] on link at bounding box center [1085, 13] width 10 height 16
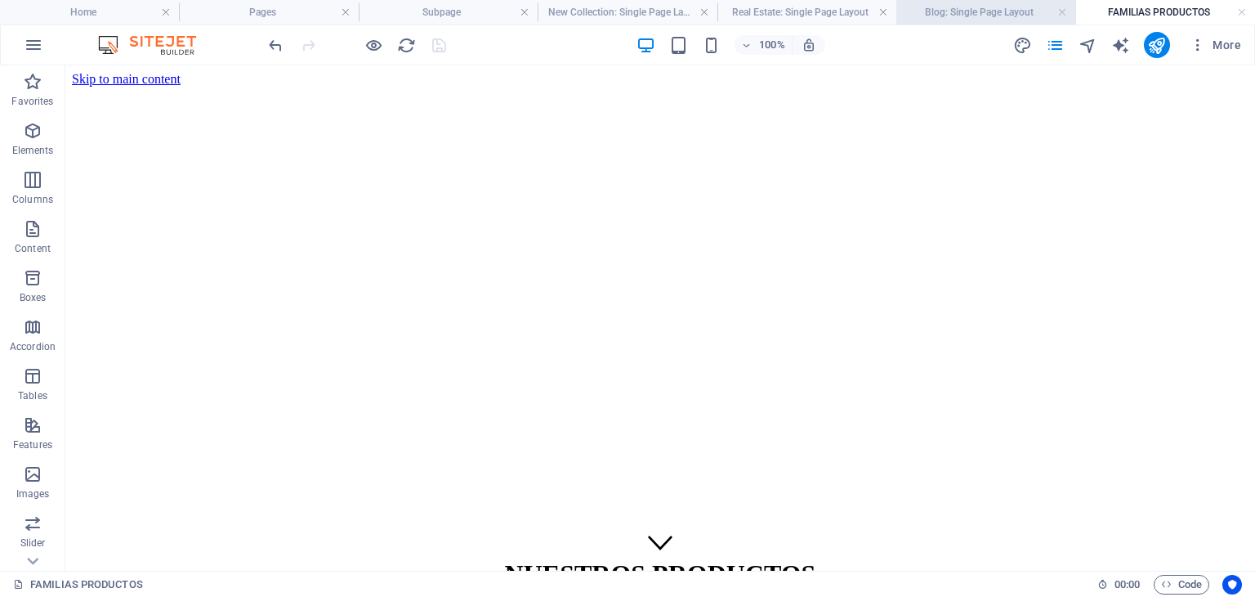
click at [1059, 20] on h4 "Blog: Single Page Layout" at bounding box center [985, 12] width 179 height 18
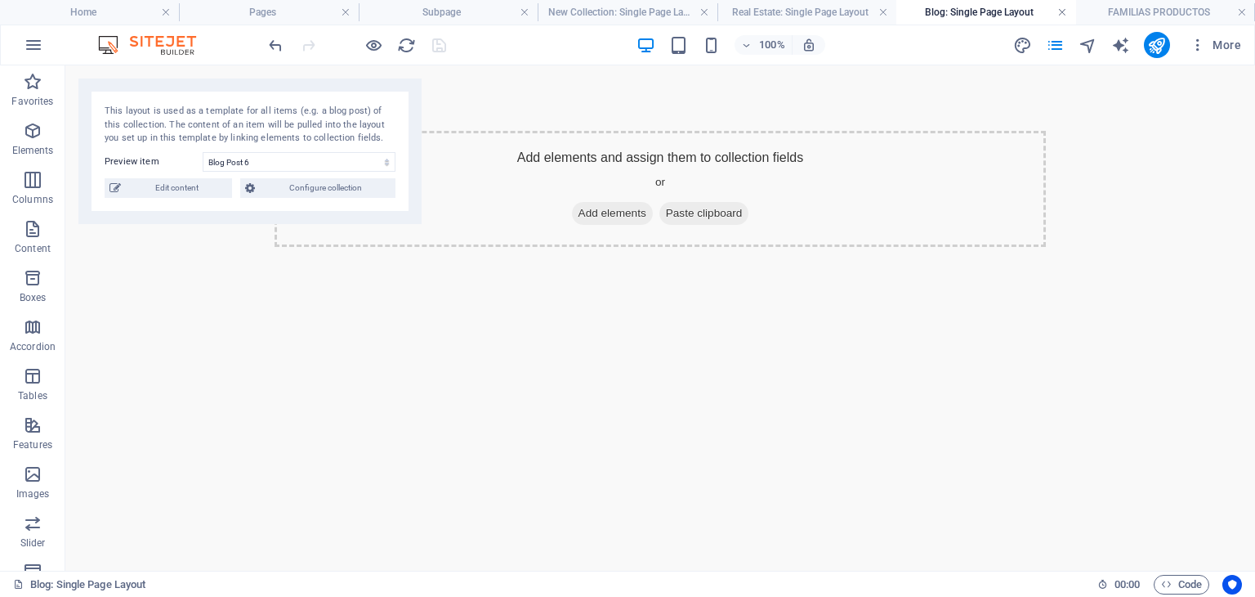
click at [1061, 13] on link at bounding box center [1062, 13] width 10 height 16
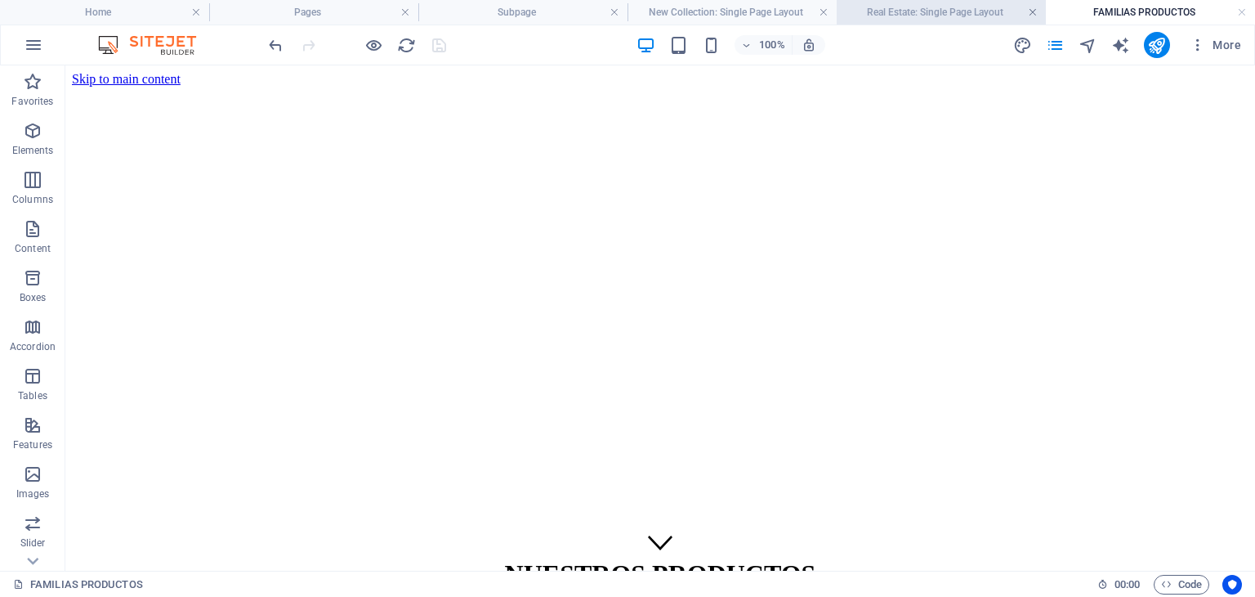
click at [1034, 12] on link at bounding box center [1033, 13] width 10 height 16
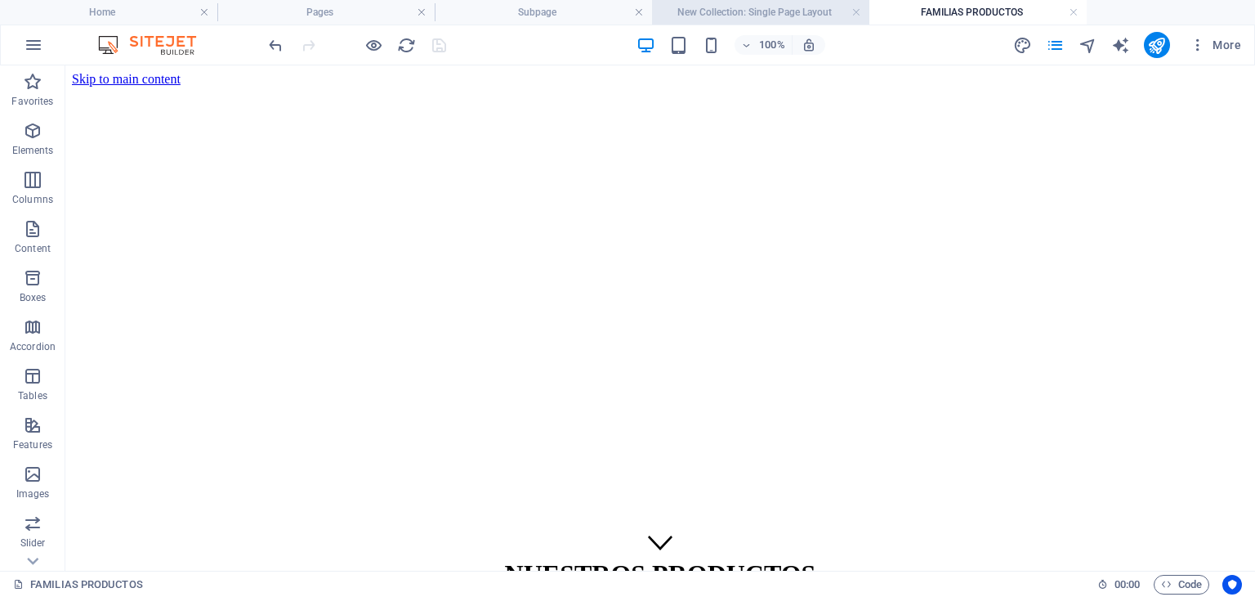
click at [808, 12] on h4 "New Collection: Single Page Layout" at bounding box center [760, 12] width 217 height 18
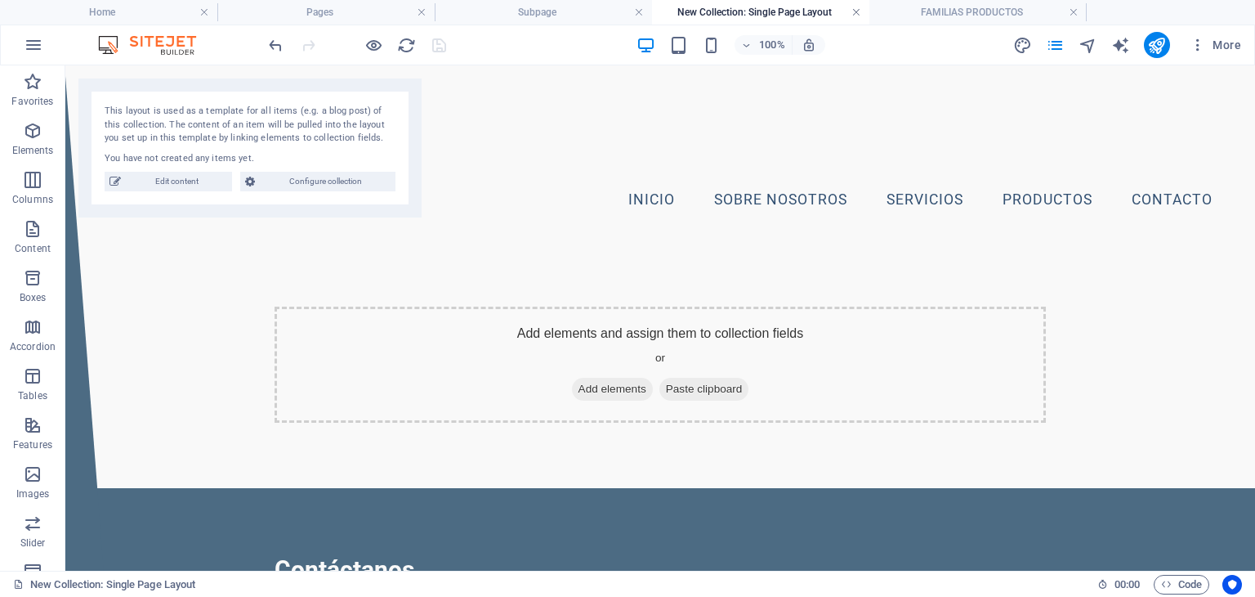
click at [852, 13] on link at bounding box center [857, 13] width 10 height 16
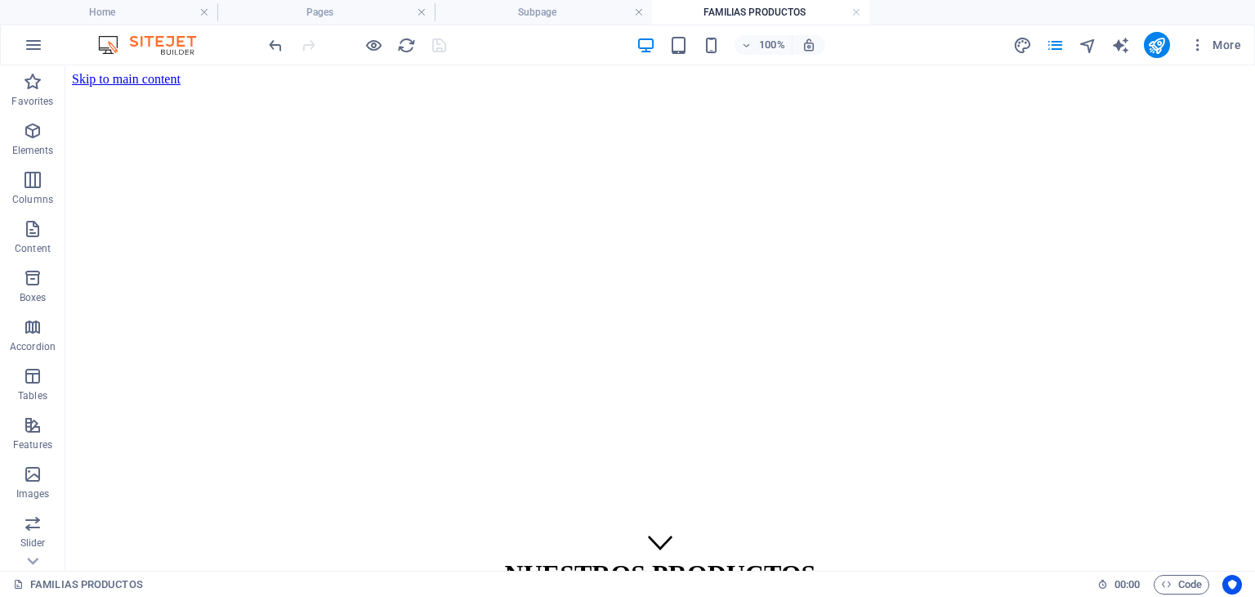
click at [351, 25] on div "100% More" at bounding box center [628, 44] width 1254 height 39
click at [364, 14] on h4 "Pages" at bounding box center [325, 12] width 217 height 18
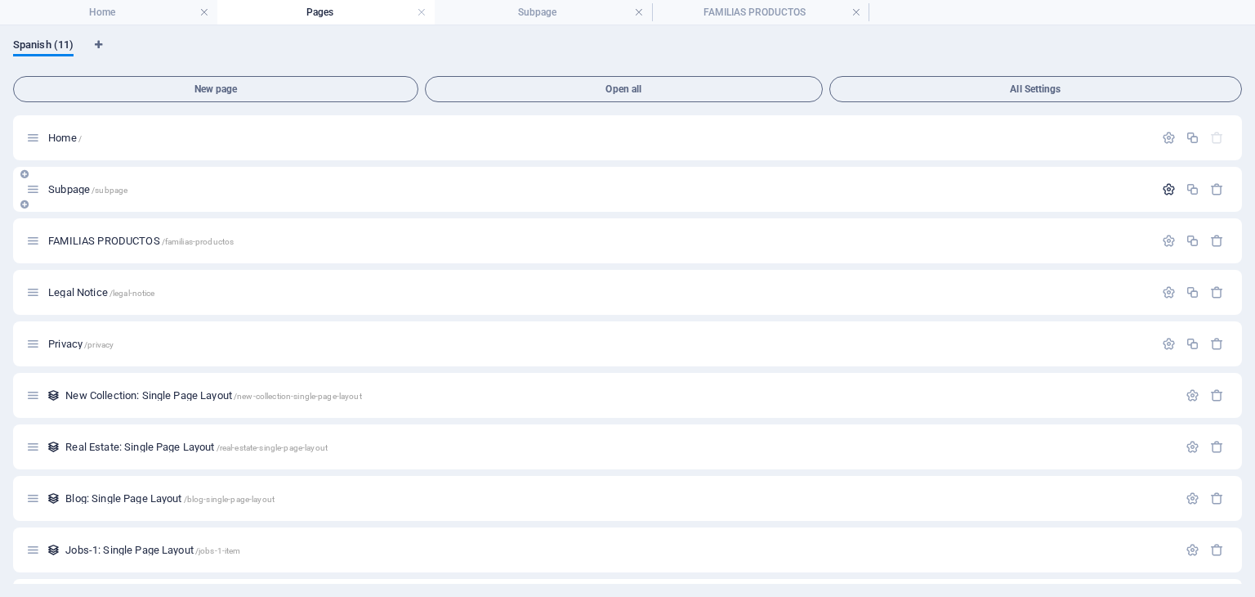
click at [1157, 189] on button "button" at bounding box center [1169, 189] width 24 height 14
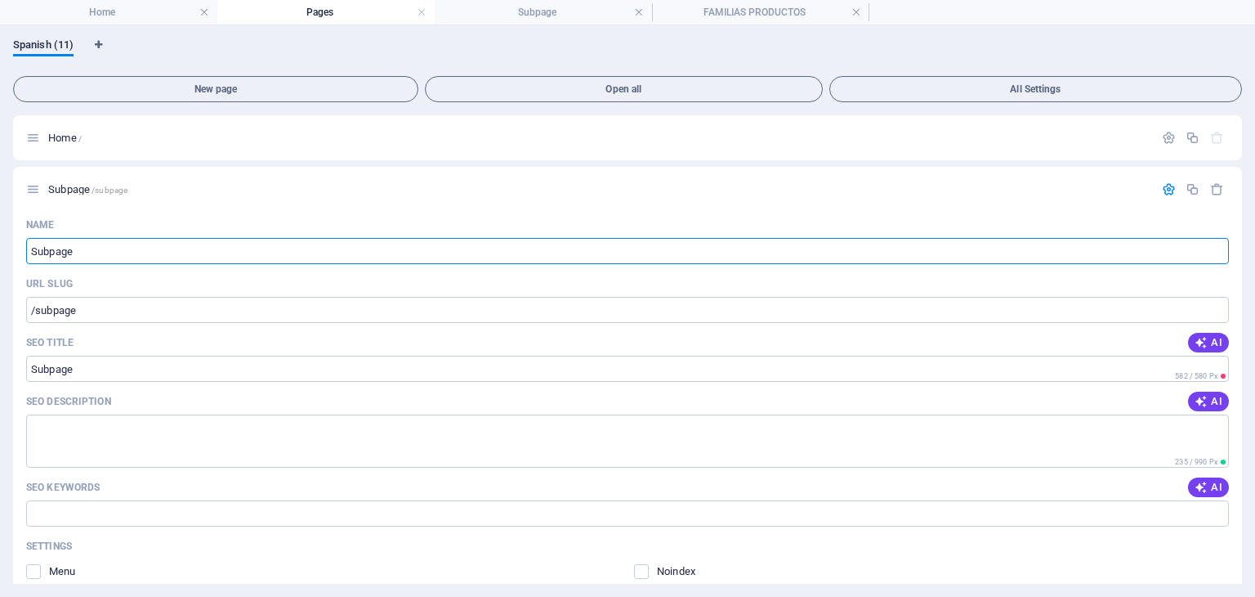
drag, startPoint x: 94, startPoint y: 252, endPoint x: 0, endPoint y: 256, distance: 94.1
click at [0, 256] on div "Spanish (11) New page Open all All Settings Home / Subpage /subpage Name Subpag…" at bounding box center [627, 310] width 1255 height 571
type input "NUESTROS PRO"
type input "/nuestros-pr"
type input "NUESTROS PR"
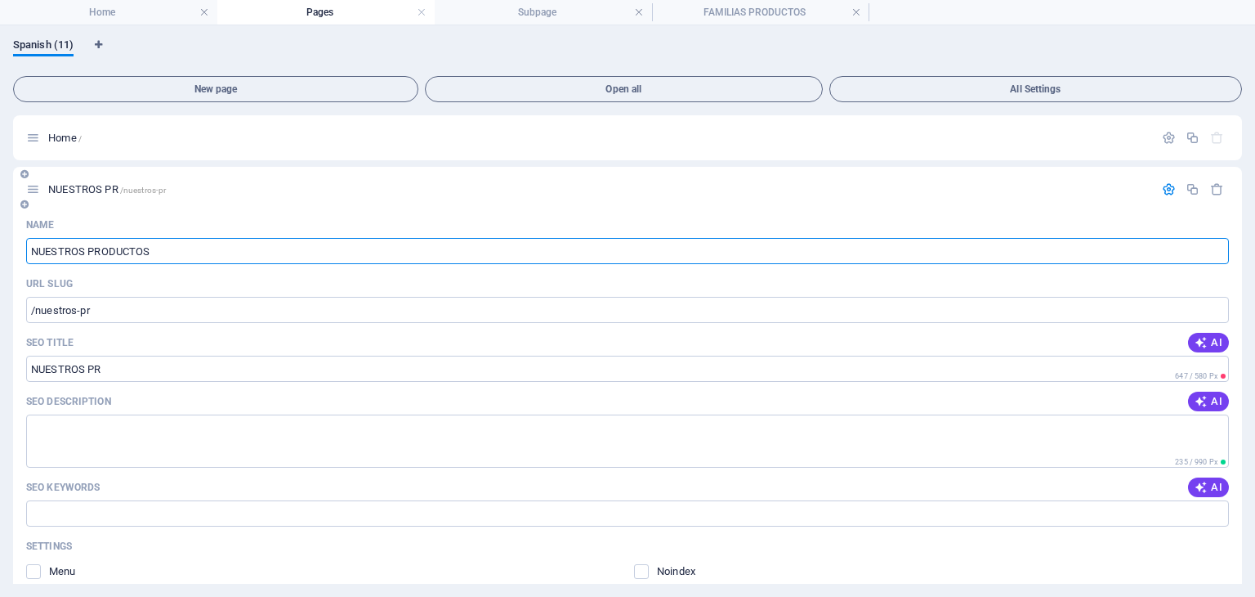
type input "NUESTROS PRODUCTOS"
type input "/nuestros-productos"
type input "NUESTROS PRODUCTOS"
type input "NUESTROS PRODUCTOS ("
type input "NUESTROS PRODUCTOS"
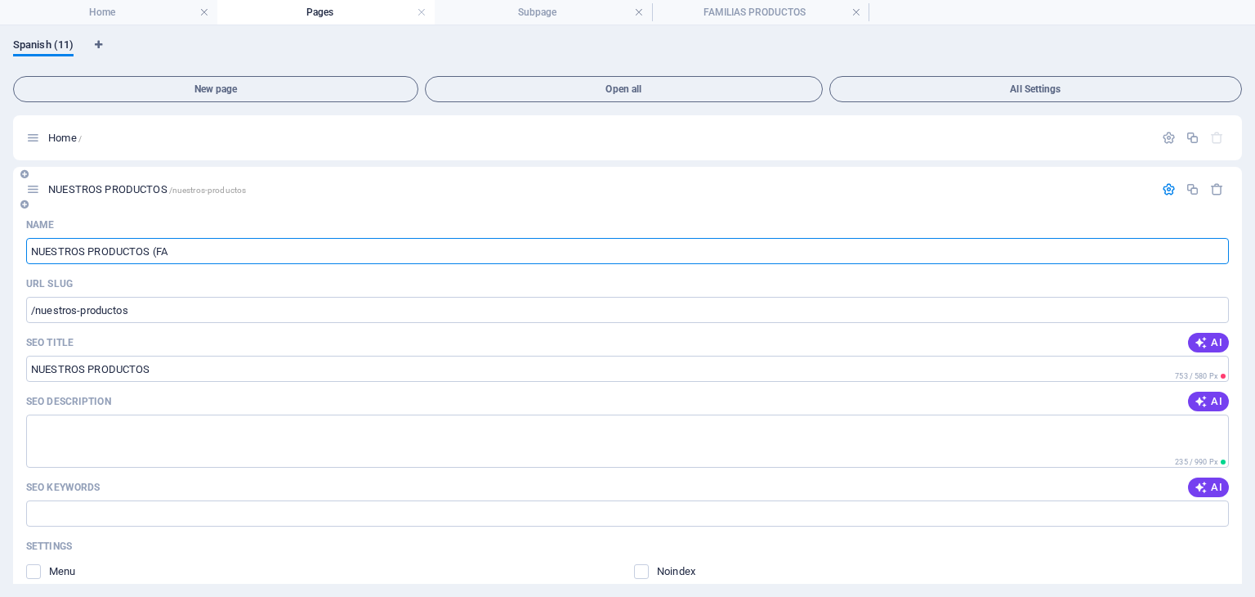
type input "NUESTROS PRODUCTOS (FAN"
type input "NUESTROS PRODUCTOS ("
type input "NUESTROS PRODUCTOS (FAI"
type input "/nuestros-productos-fa"
type input "NUESTROS PRODUCTOS (FA"
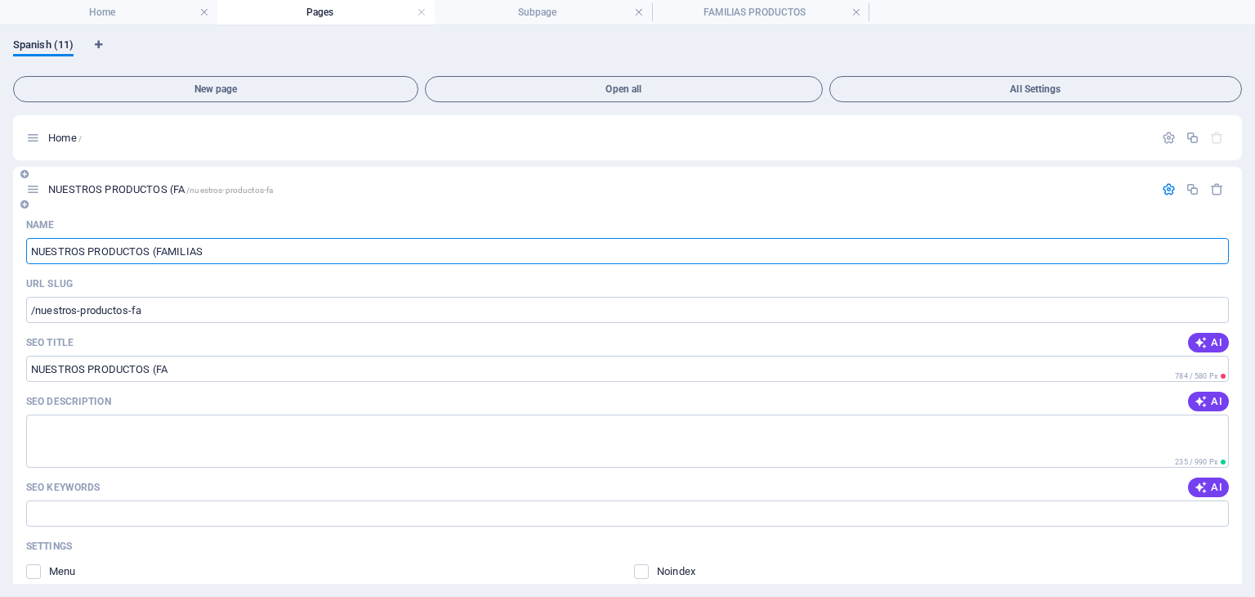
type input "NUESTROS PRODUCTOS (FAMILIAS)"
type input "/nuestros-productos-familias"
type input "NUESTROS PRODUCTOS (FAMILIAS"
type input "NUESTROS PRODUCTOS (FAMILIAS)"
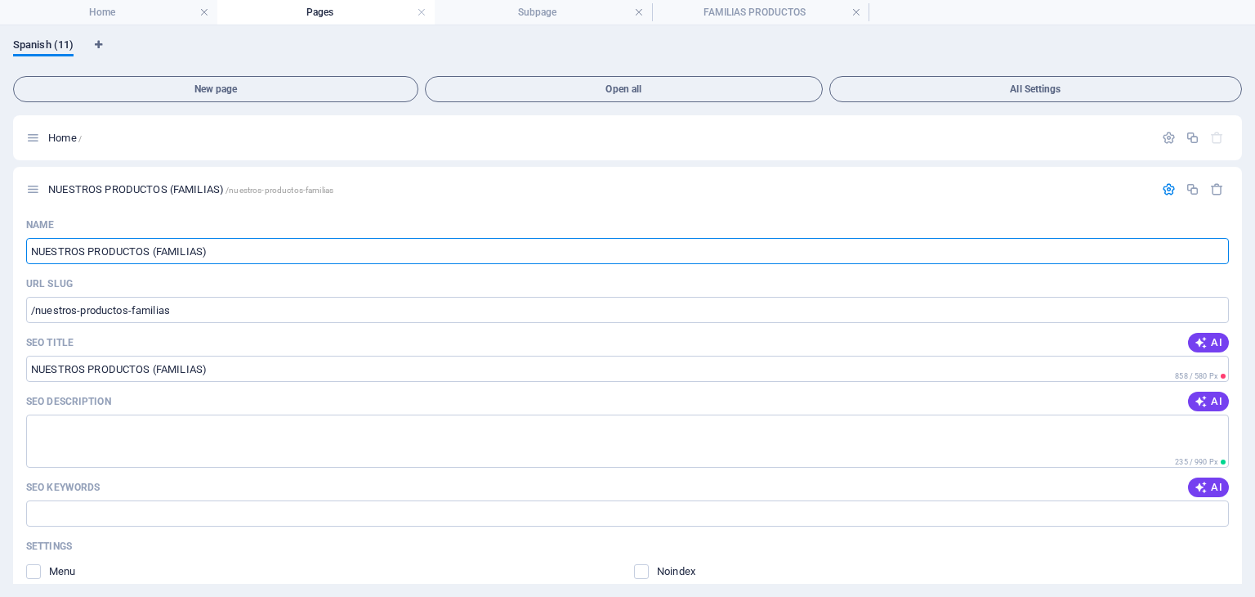
type input "NUESTROS PRODUCTOS (FAMILIAS)"
click at [1, 287] on div "Spanish (11) New page Open all All Settings Home / NUESTROS PRODUCTOS (FAMILIAS…" at bounding box center [627, 310] width 1255 height 571
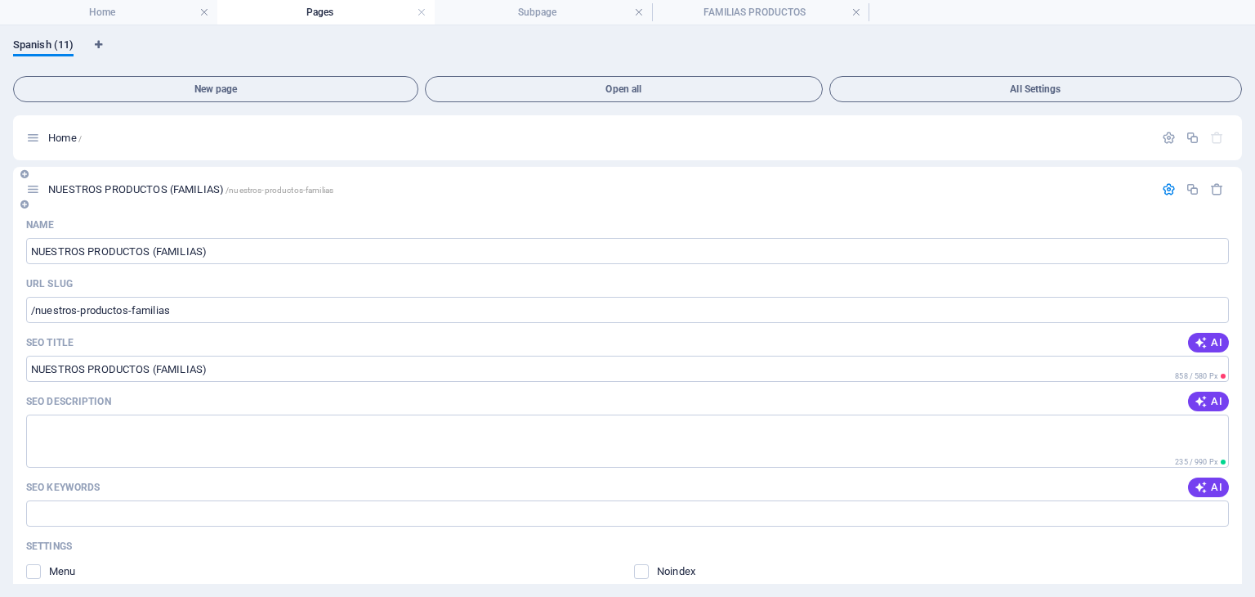
click at [1061, 199] on div "NUESTROS PRODUCTOS (FAMILIAS) /nuestros-productos-familias" at bounding box center [627, 189] width 1229 height 45
click at [37, 192] on icon at bounding box center [33, 189] width 14 height 14
click at [24, 203] on icon at bounding box center [24, 204] width 8 height 10
click at [39, 193] on icon at bounding box center [33, 189] width 14 height 14
click at [21, 174] on icon at bounding box center [24, 174] width 8 height 10
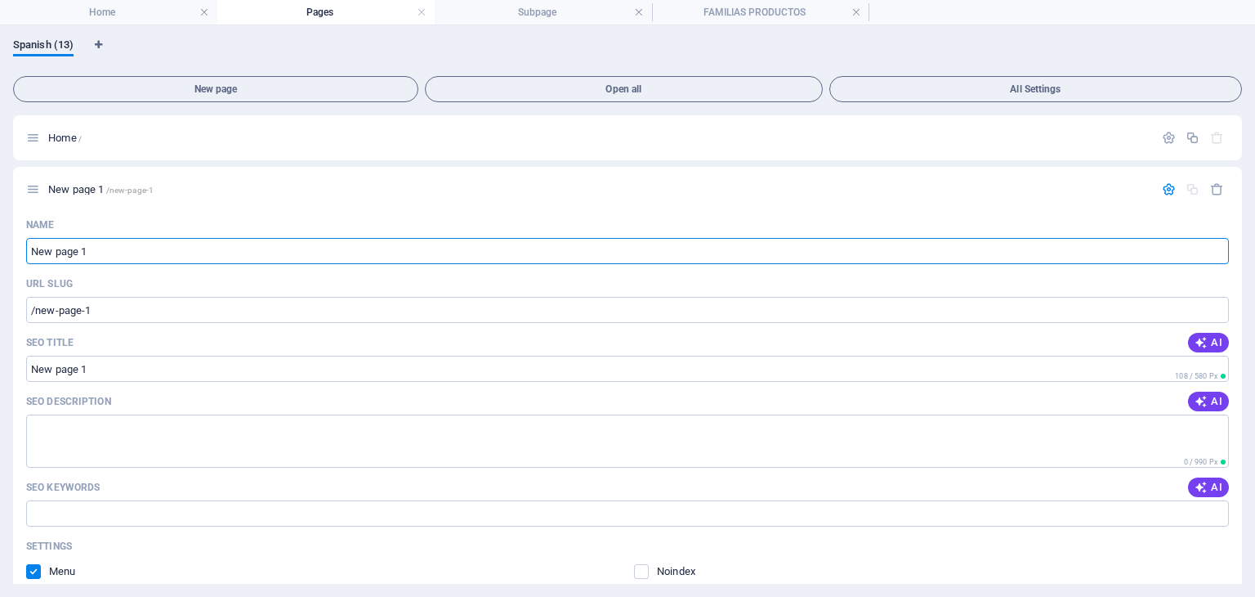
click at [0, 226] on div "Spanish (13) New page Open all All Settings Home / New page 1 /new-page-1 Name …" at bounding box center [627, 310] width 1255 height 571
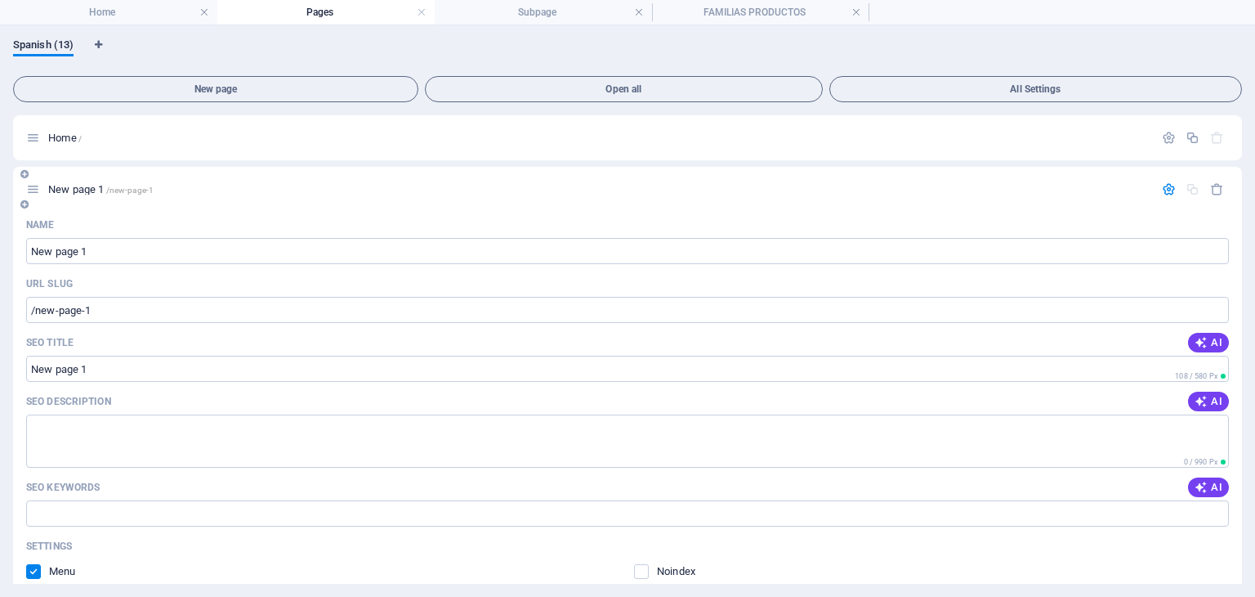
click at [1102, 181] on div "New page 1 /new-page-1" at bounding box center [590, 189] width 1128 height 19
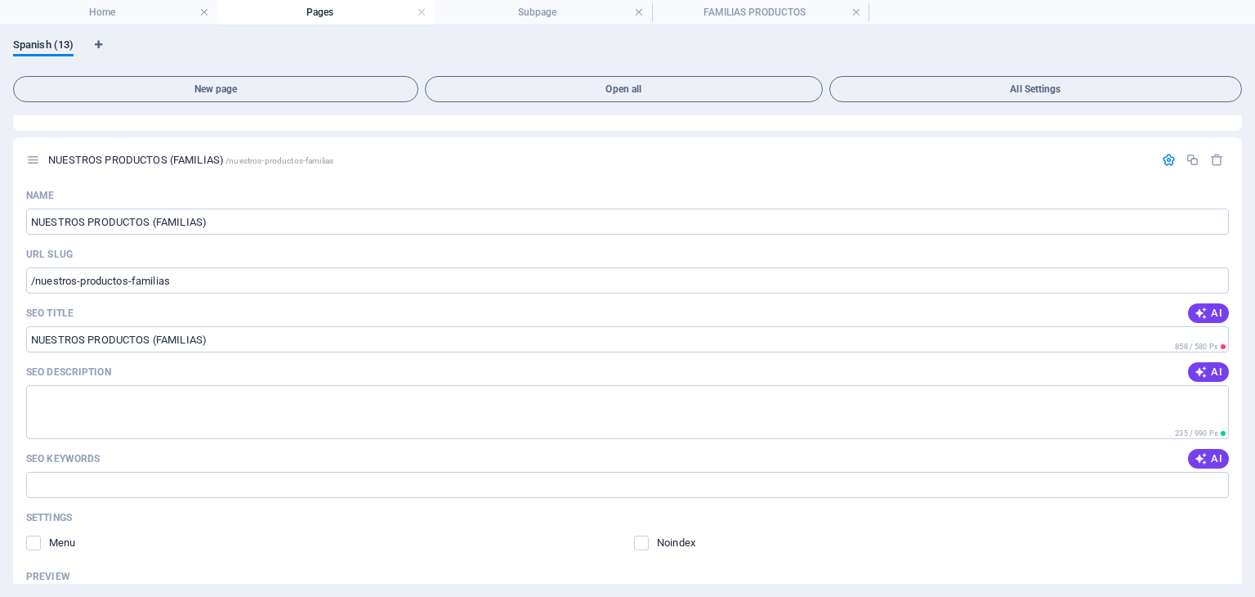
scroll to position [654, 0]
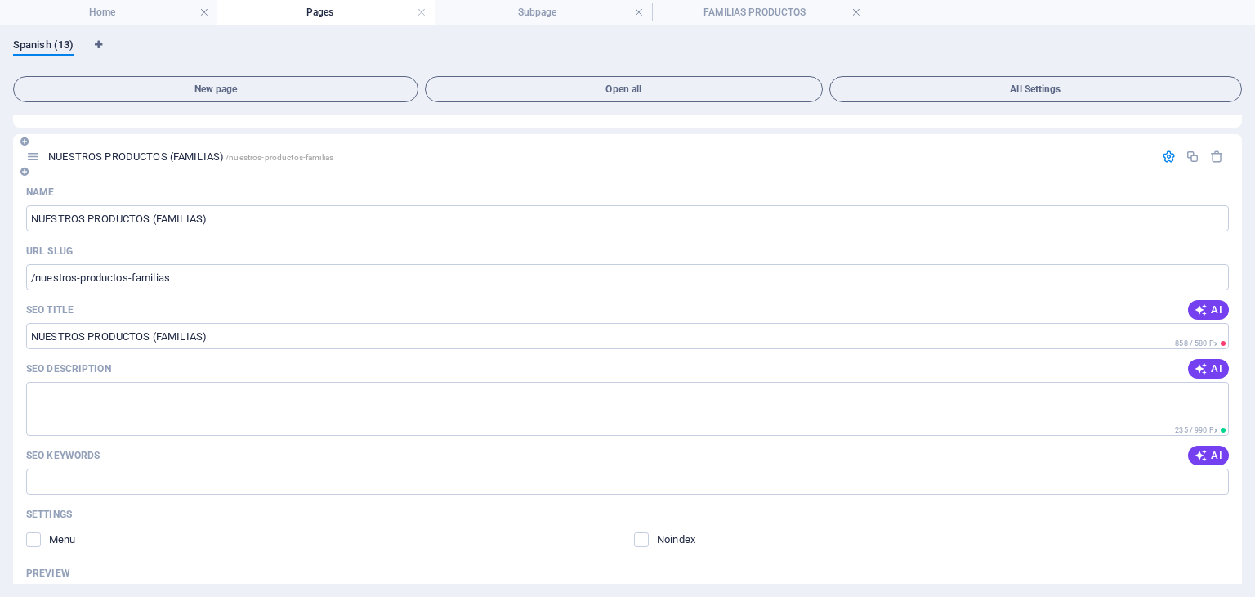
click at [1162, 155] on icon "button" at bounding box center [1169, 157] width 14 height 14
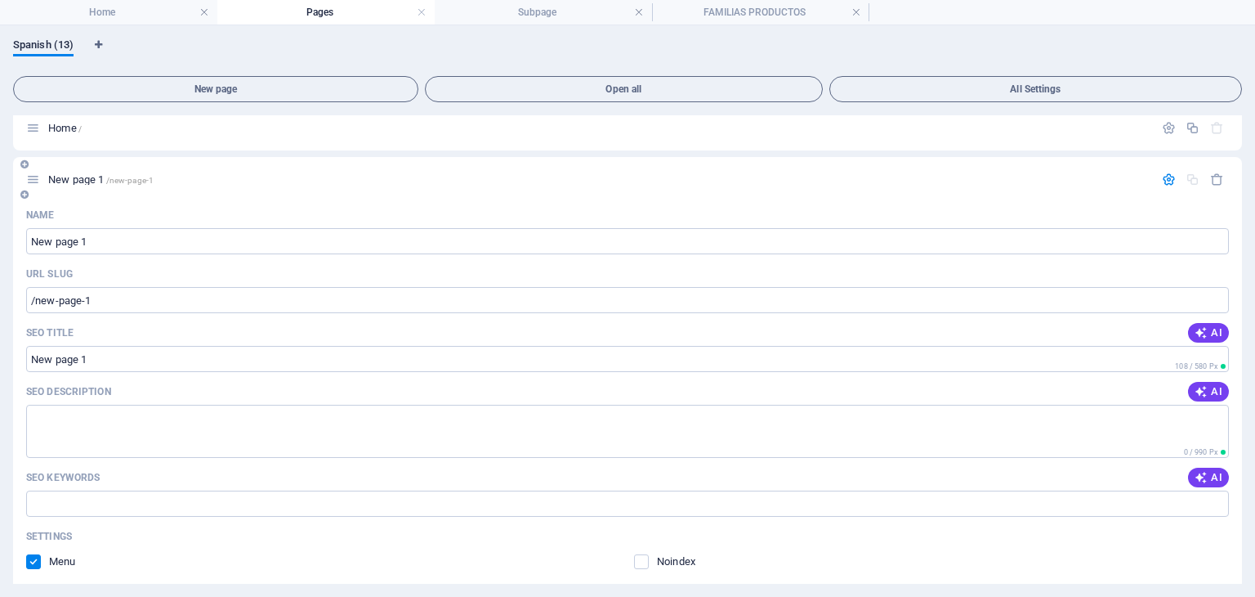
scroll to position [0, 0]
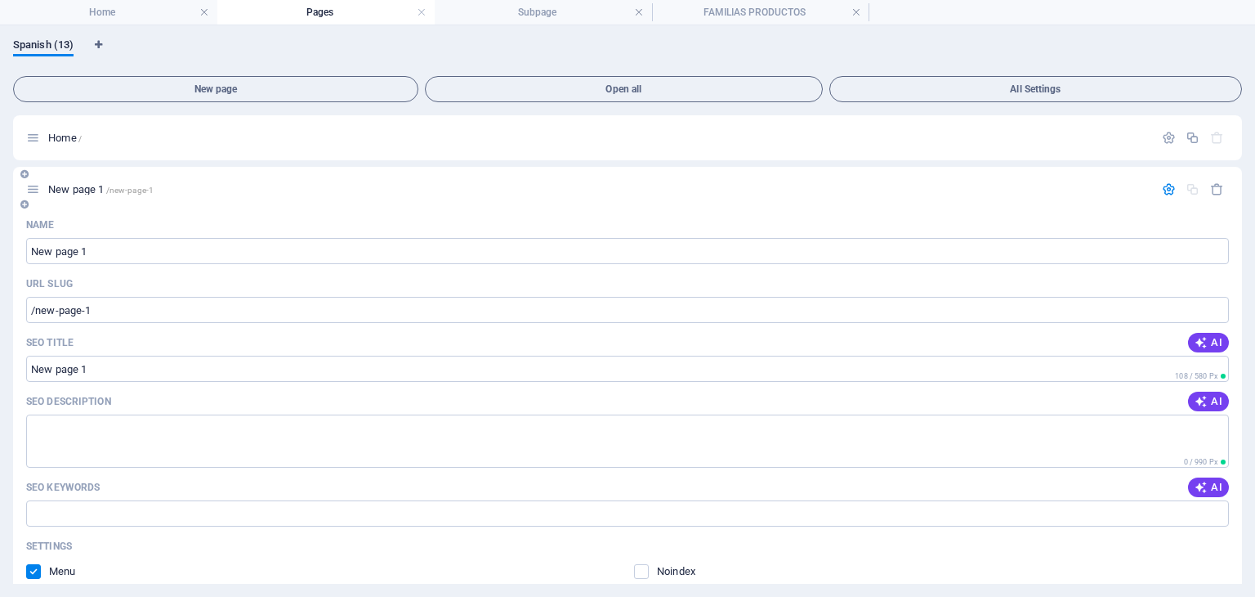
click at [1169, 184] on icon "button" at bounding box center [1169, 189] width 14 height 14
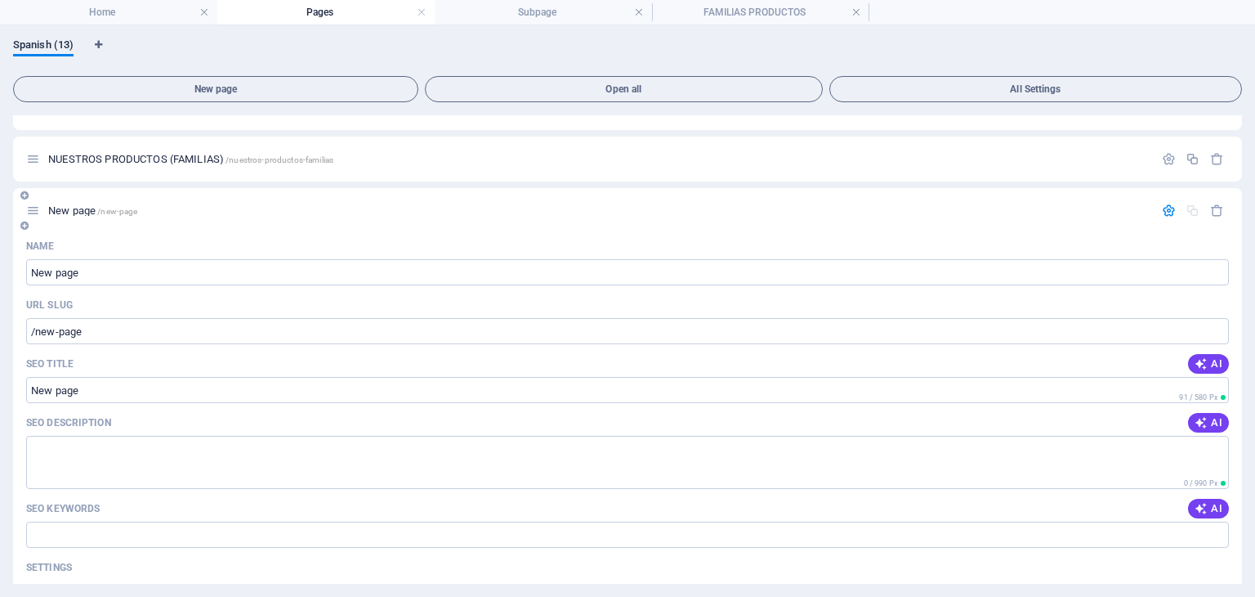
click at [1166, 210] on icon "button" at bounding box center [1169, 210] width 14 height 14
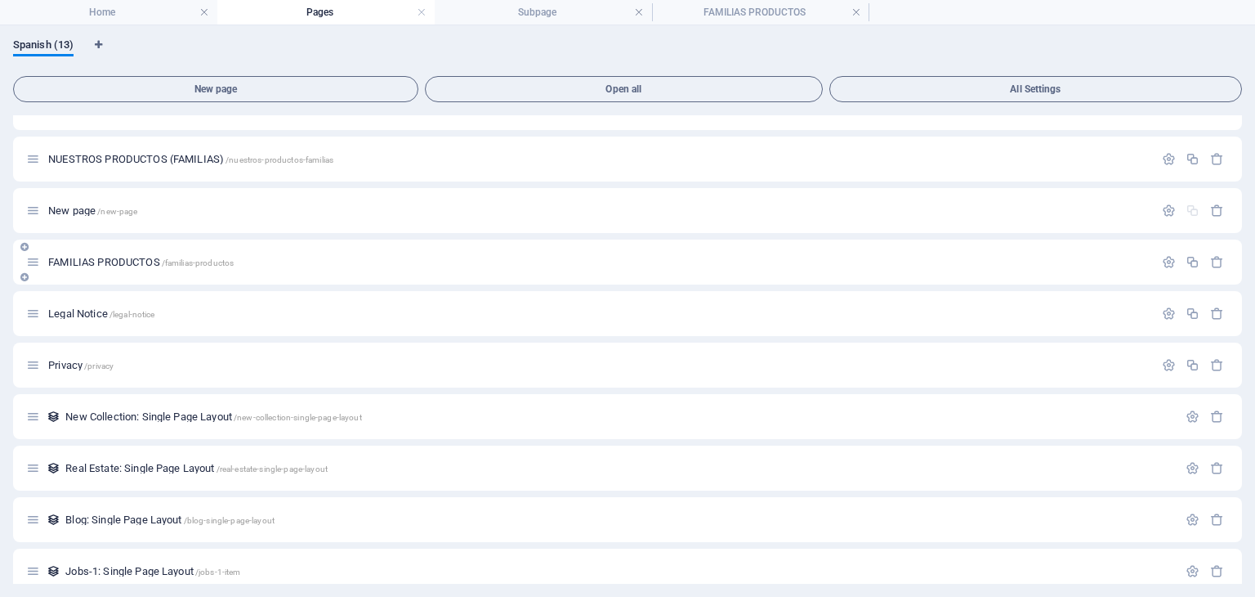
scroll to position [0, 0]
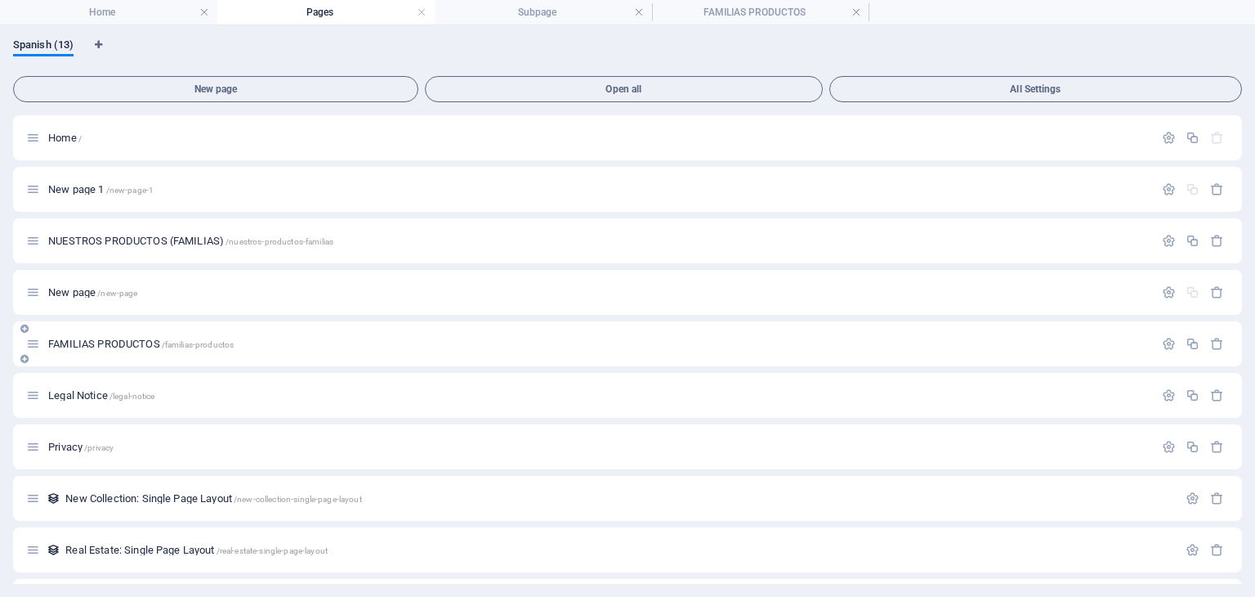
click at [320, 340] on p "FAMILIAS PRODUCTOS /familias-productos" at bounding box center [598, 343] width 1101 height 11
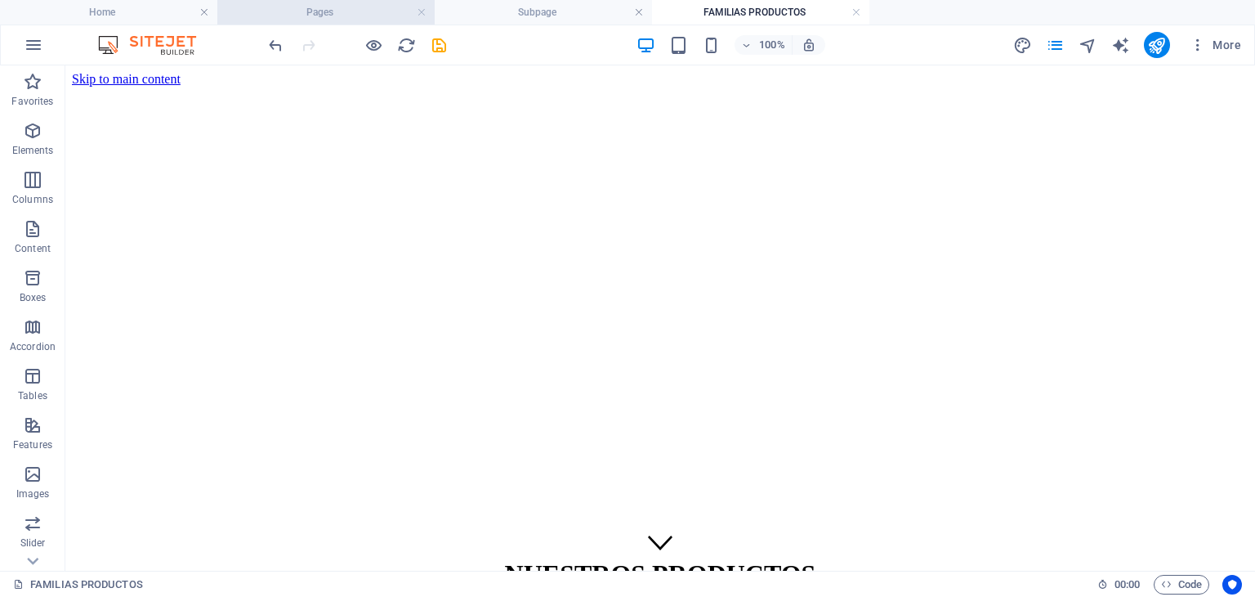
click at [363, 16] on h4 "Pages" at bounding box center [325, 12] width 217 height 18
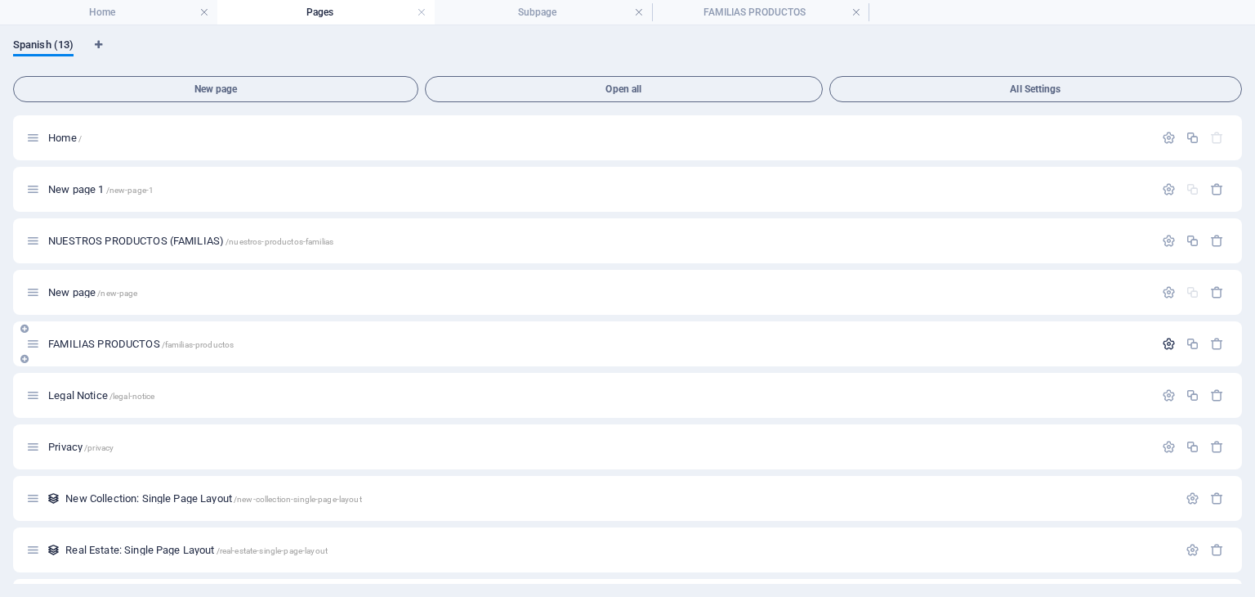
click at [1163, 343] on icon "button" at bounding box center [1169, 344] width 14 height 14
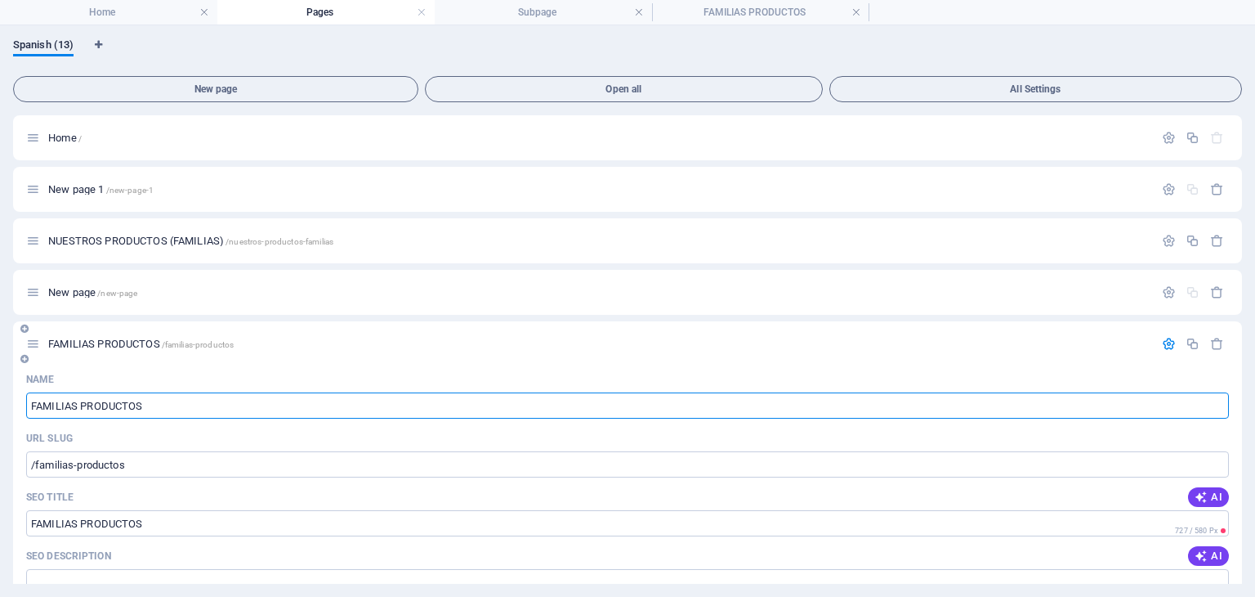
drag, startPoint x: 157, startPoint y: 405, endPoint x: 29, endPoint y: 405, distance: 128.3
click at [29, 405] on input "FAMILIAS PRODUCTOS" at bounding box center [627, 405] width 1203 height 26
type input "SEG"
type input "/se"
type input "SE"
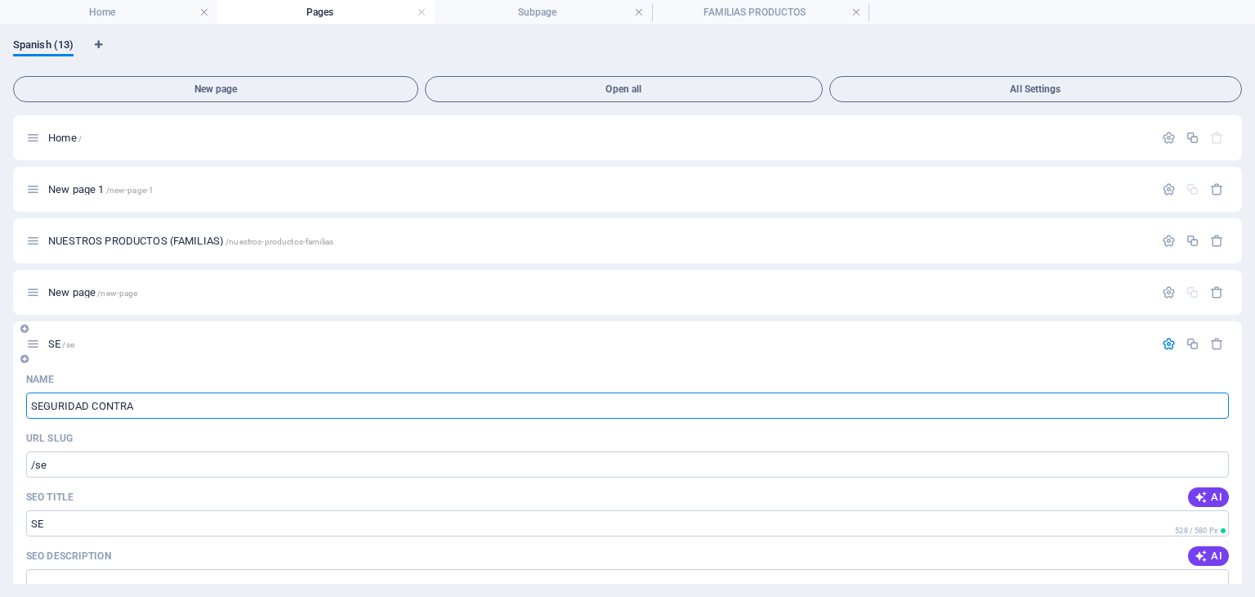
type input "SEGURIDAD CONTRA"
type input "/seguridad-con"
type input "SEGURIDAD CON"
type input "SEGURIDAD CONTRA I"
type input "/seguridad-contra"
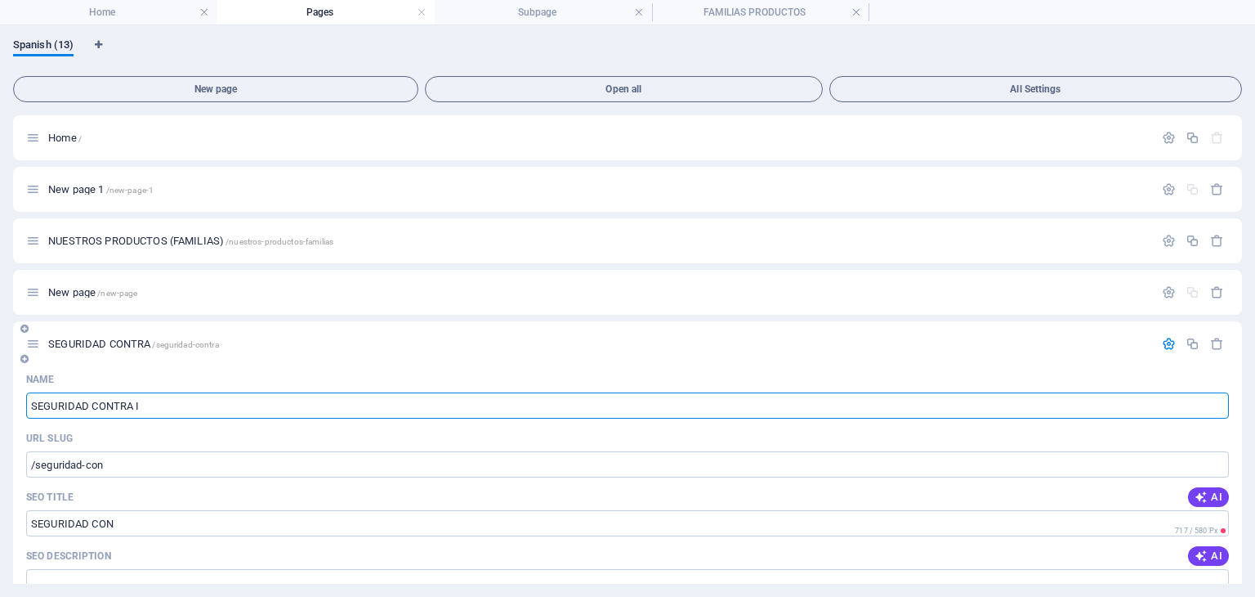
type input "SEGURIDAD CONTRA"
type input "SEGURIDAD CONTRA INCE"
type input "/seguridad-contra-in"
type input "SEGURIDAD CONTRA IN"
type input "SEGURIDAD CONTRA INCEND"
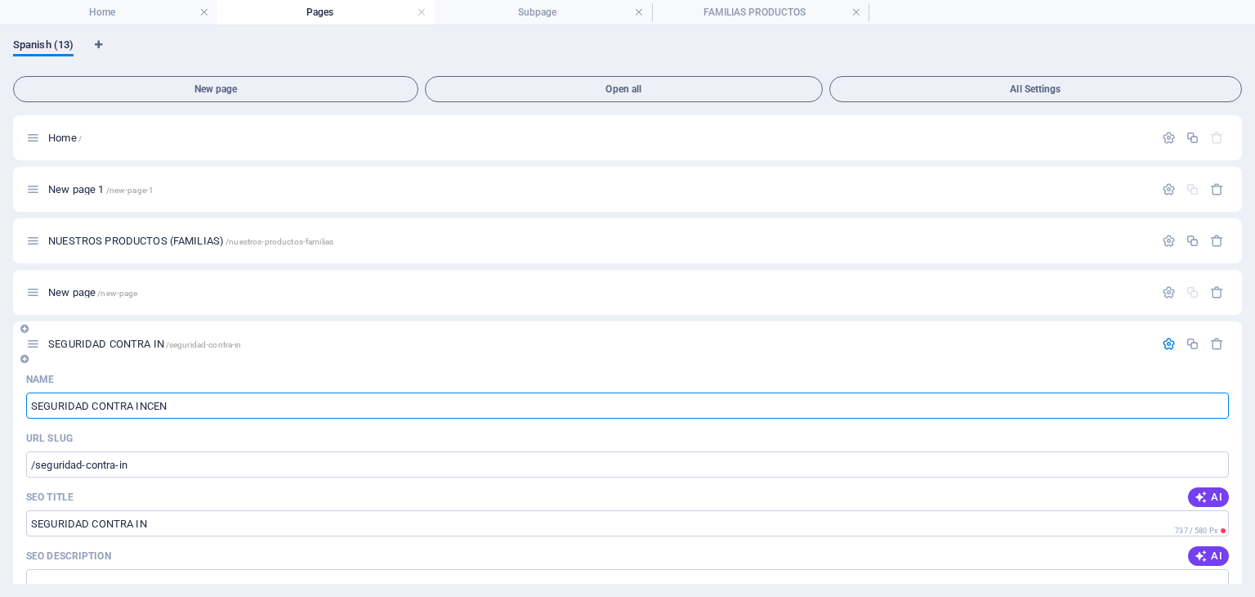
type input "/seguridad-contra-incen"
type input "SEGURIDAD CONTRA INCEN"
type input "SEGURIDAD CONTRA INCENDIOS"
type input "/seguridad-contra-incendios"
type input "SEGURIDAD CONTRA INCENDIOS"
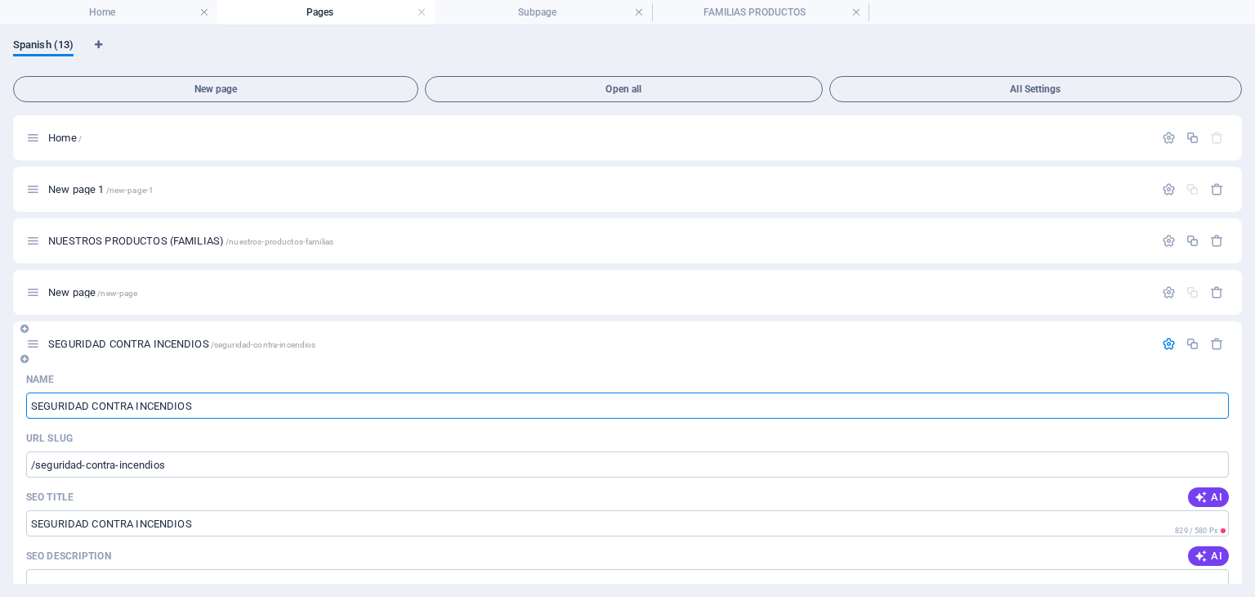
type input "SEGURIDAD CONTRA INCENDIOS"
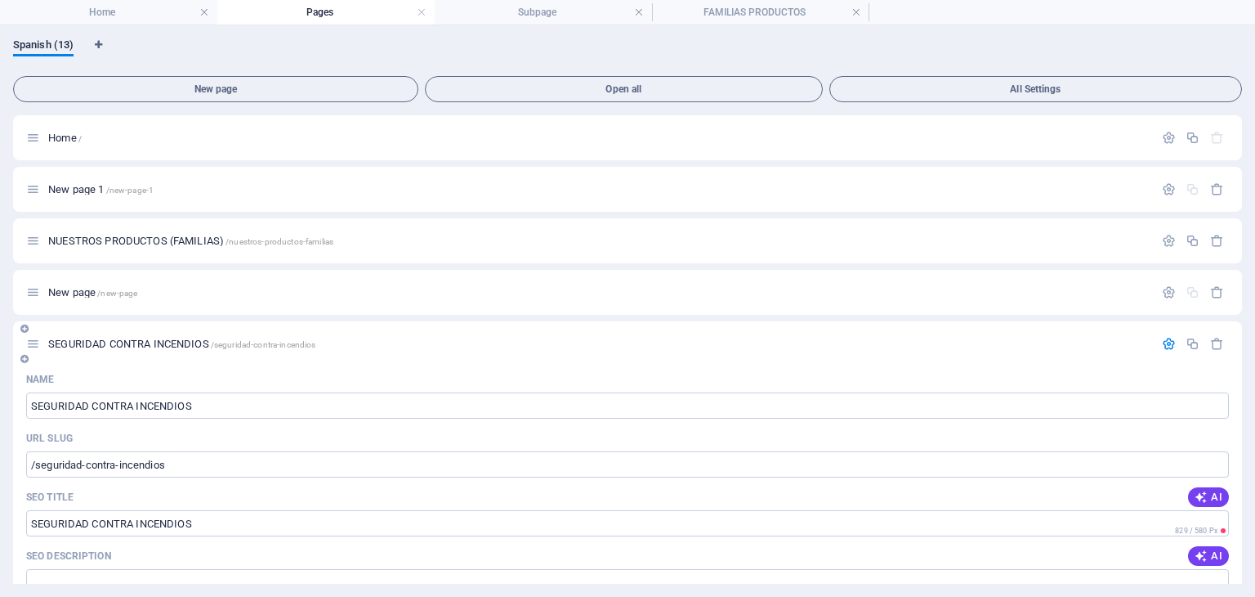
click at [1164, 342] on icon "button" at bounding box center [1169, 344] width 14 height 14
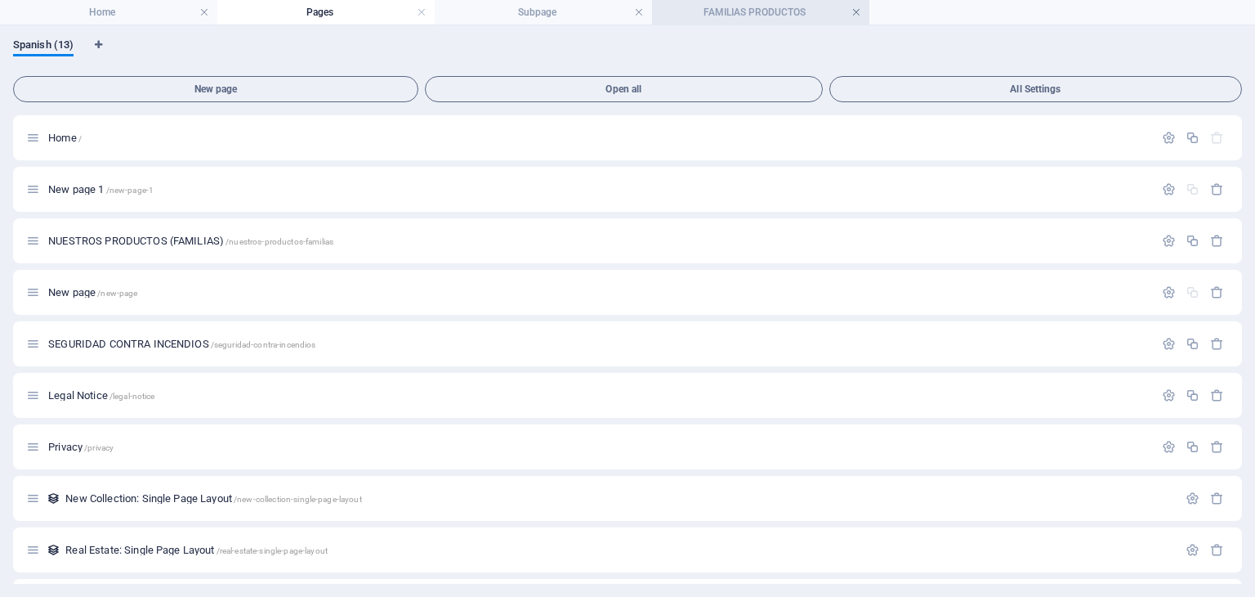
click at [856, 11] on link at bounding box center [857, 13] width 10 height 16
click at [1186, 345] on icon "button" at bounding box center [1193, 344] width 14 height 14
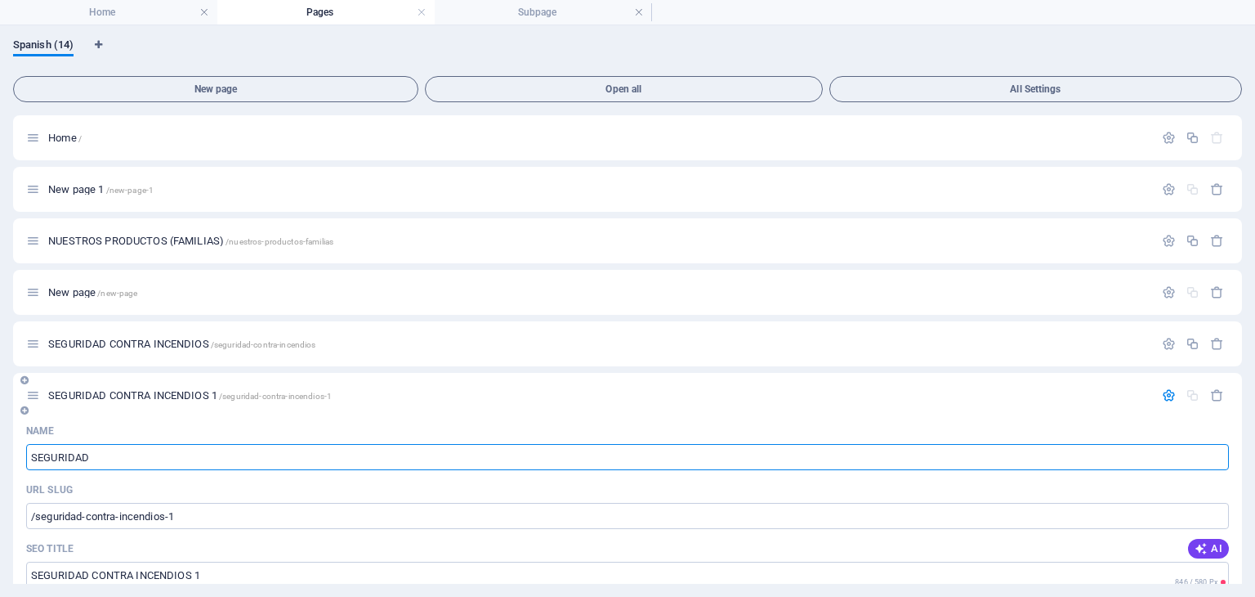
type input "SEGURIDAD V"
type input "/seguridad"
type input "SEGURIDAD"
type input "SEGURIDAD VIAL"
type input "/seguridad-vial"
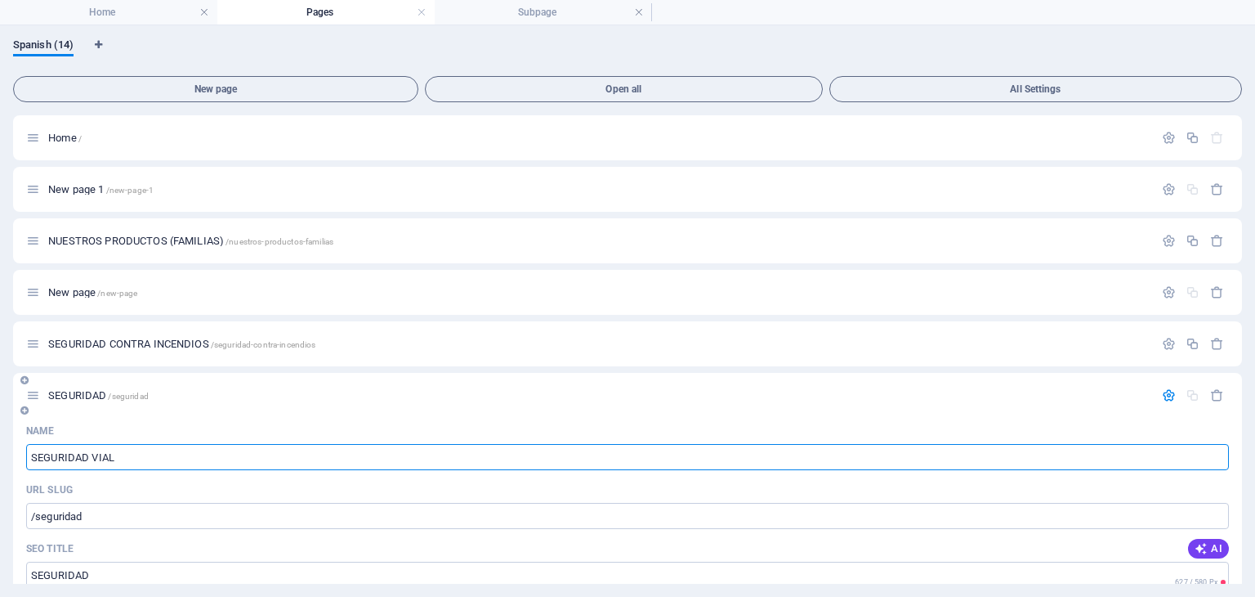
type input "SEGURIDAD VIAL"
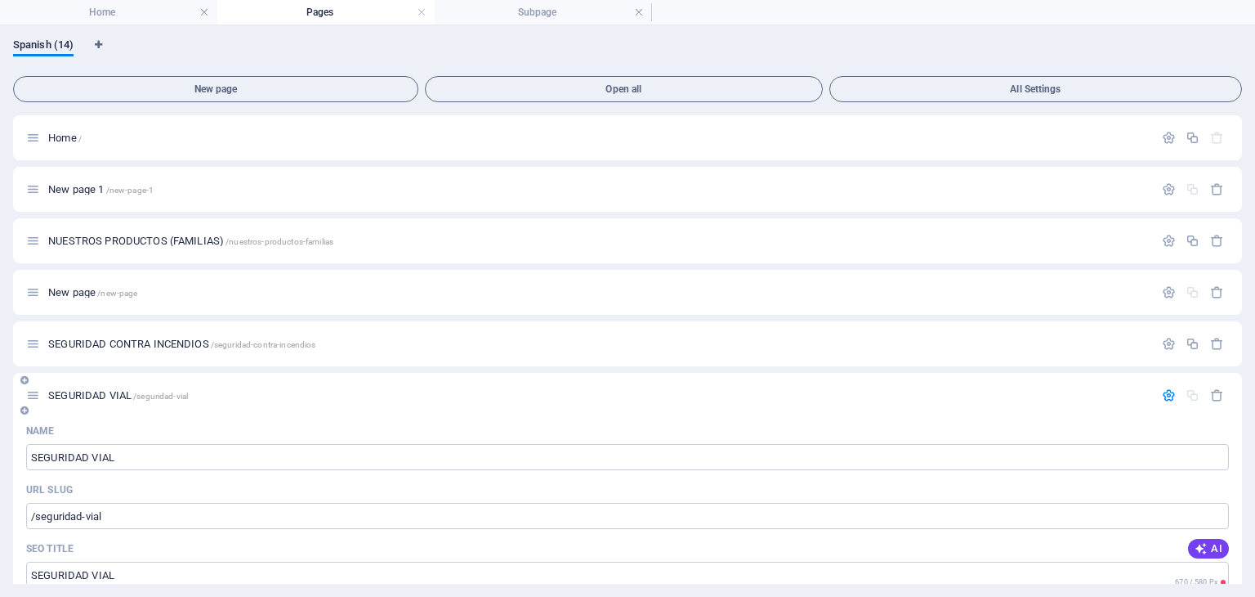
click at [1164, 400] on icon "button" at bounding box center [1169, 395] width 14 height 14
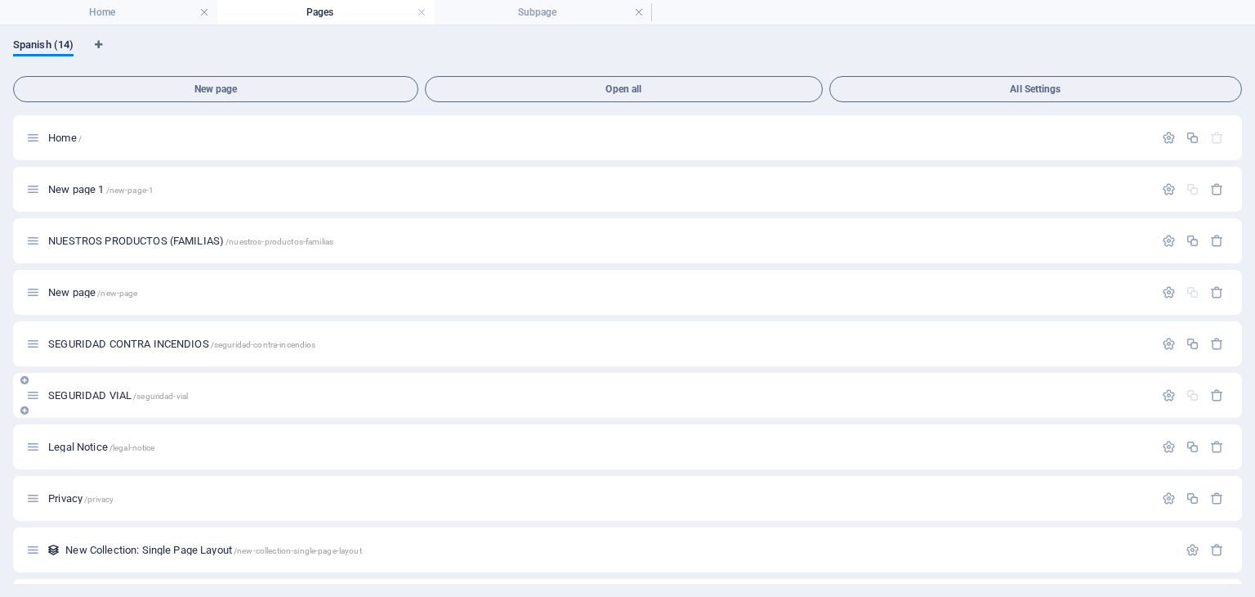
click at [1187, 394] on div at bounding box center [1193, 395] width 72 height 14
click at [1173, 394] on button "button" at bounding box center [1169, 395] width 24 height 14
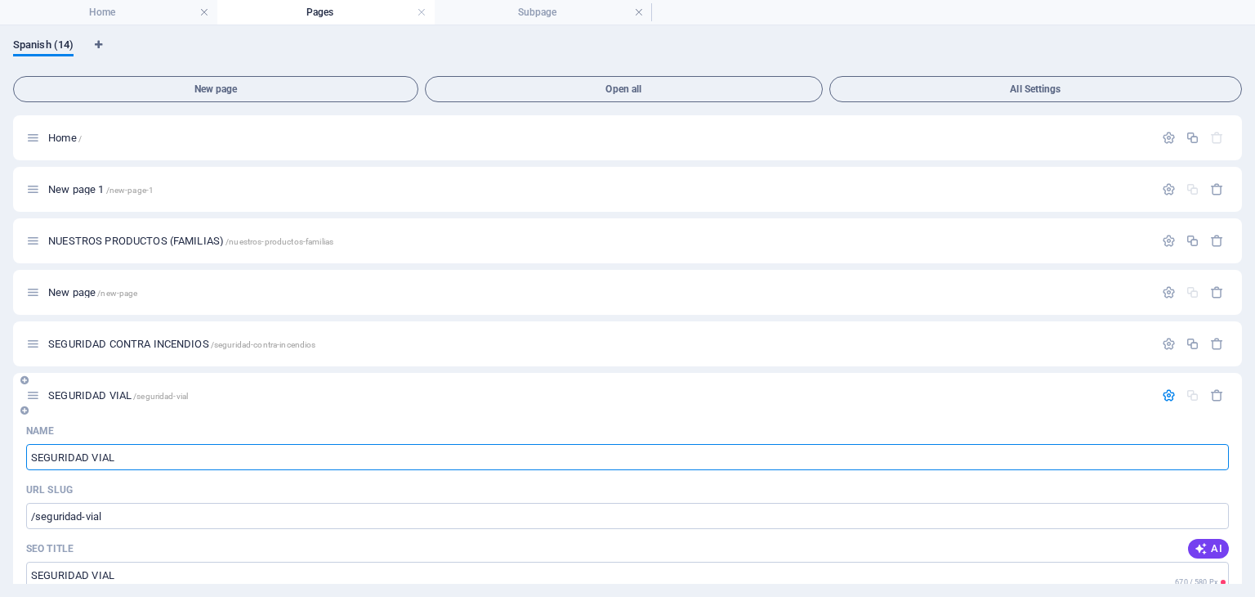
click at [1165, 400] on icon "button" at bounding box center [1169, 395] width 14 height 14
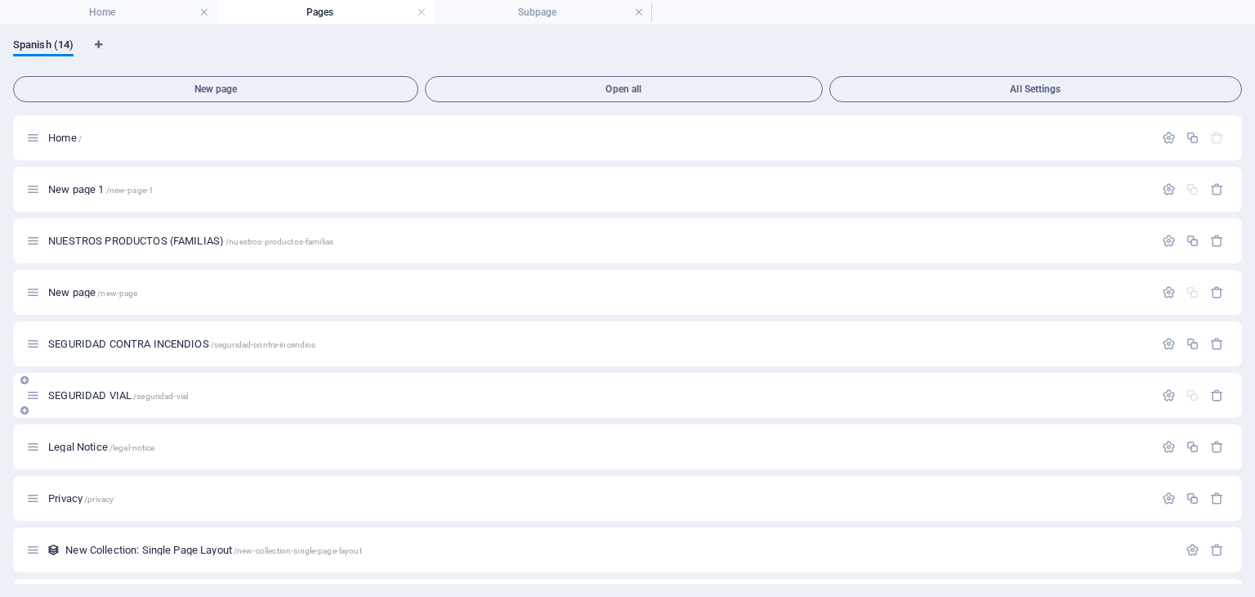
click at [1192, 395] on div at bounding box center [1193, 395] width 72 height 14
click at [286, 392] on p "SEGURIDAD VIAL /seguridad-vial" at bounding box center [598, 395] width 1101 height 11
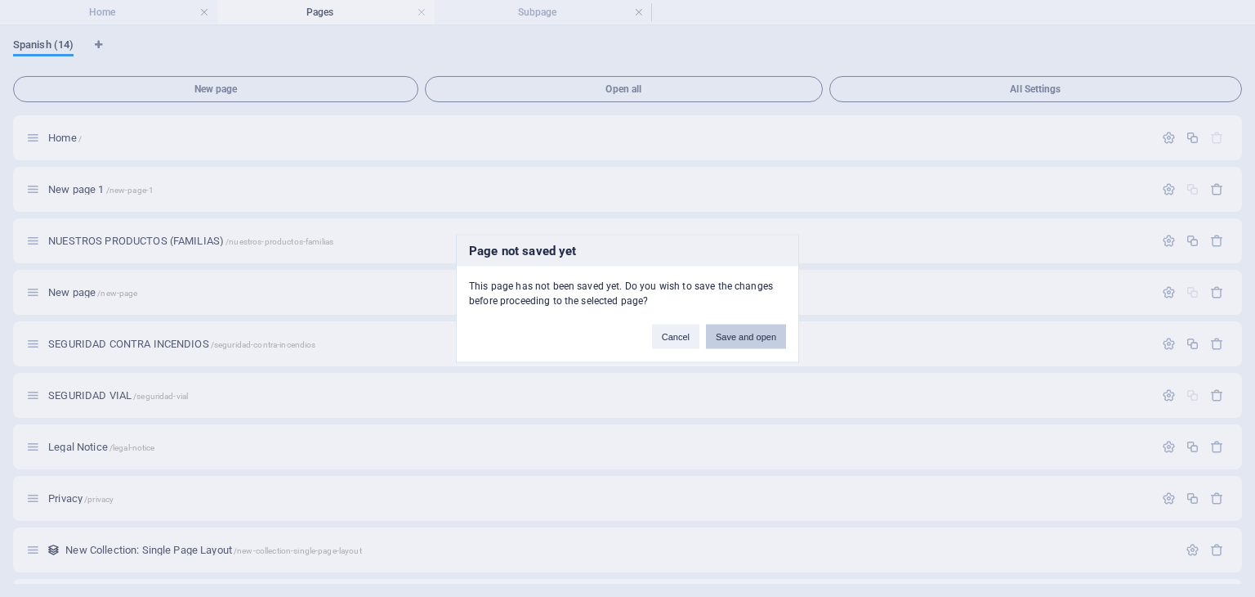
click at [753, 340] on button "Save and open" at bounding box center [746, 336] width 80 height 25
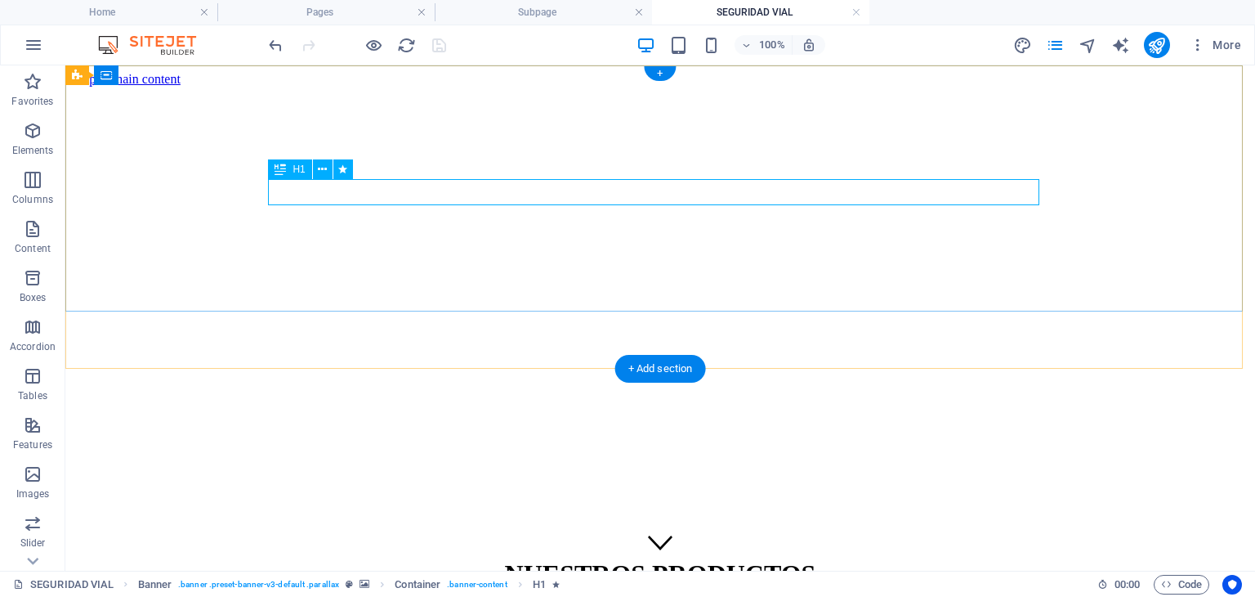
click at [716, 559] on div "NUESTROS PRODUCTOS" at bounding box center [660, 574] width 1177 height 30
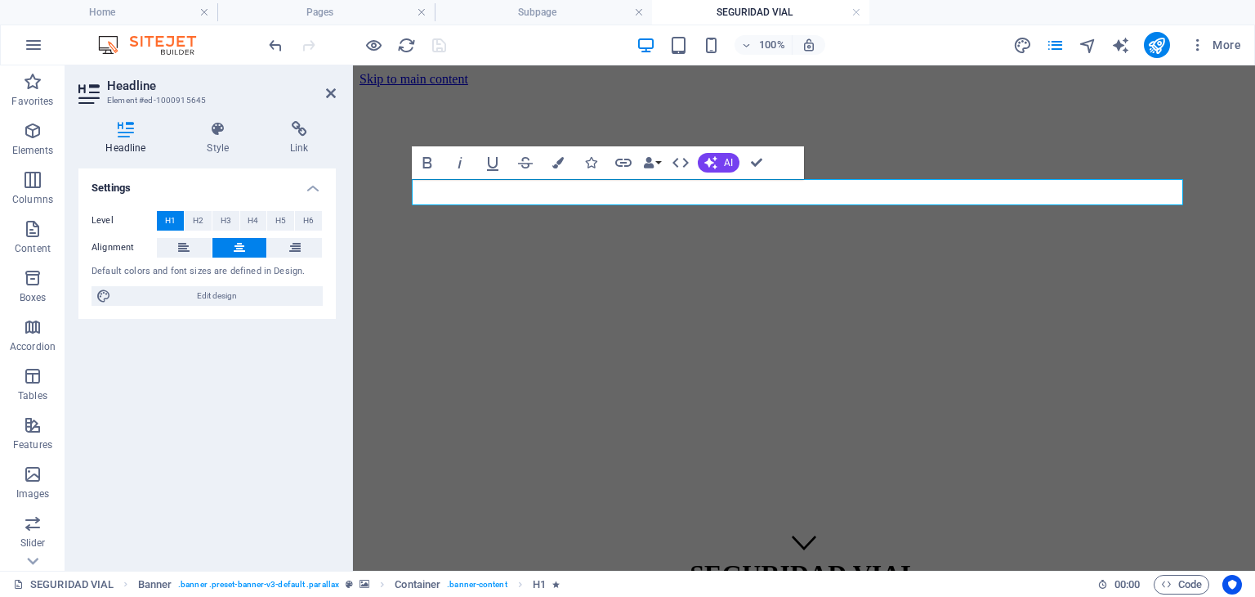
click at [1066, 87] on figure at bounding box center [804, 87] width 889 height 0
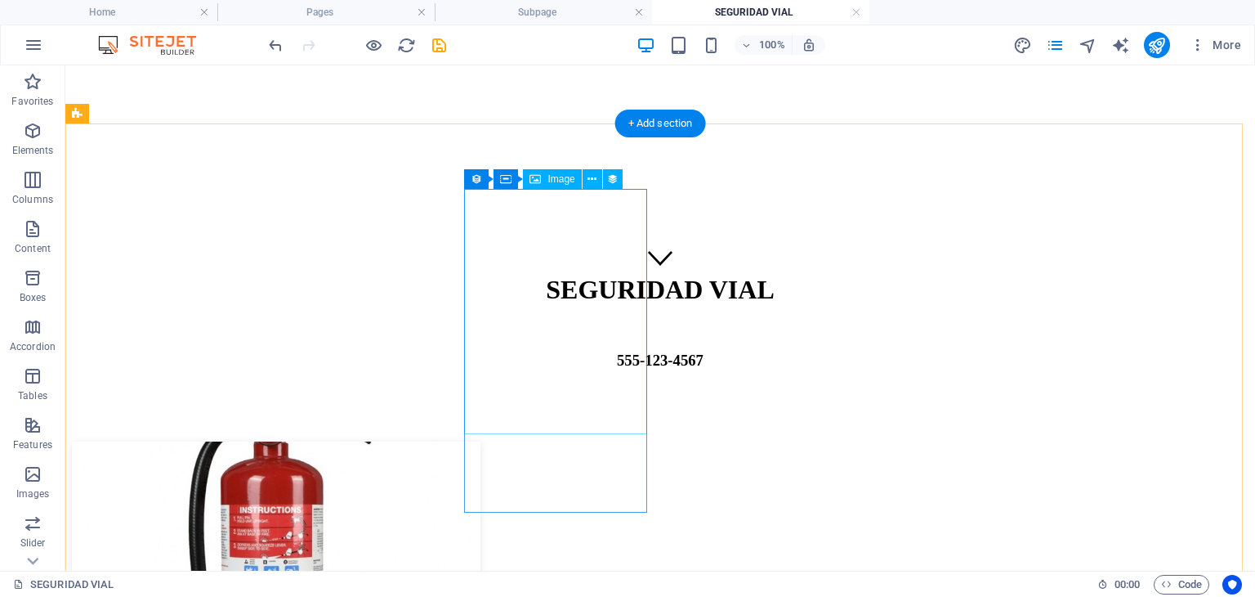
scroll to position [409, 0]
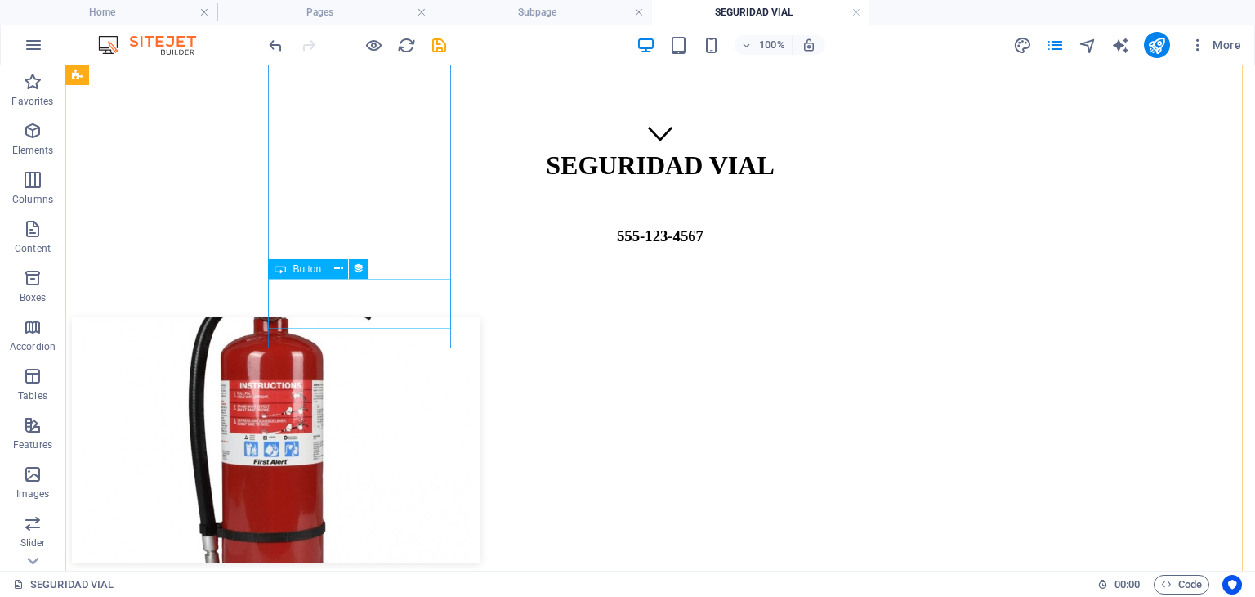
click at [423, 574] on div "Seguridad contra incendios" at bounding box center [660, 581] width 1177 height 15
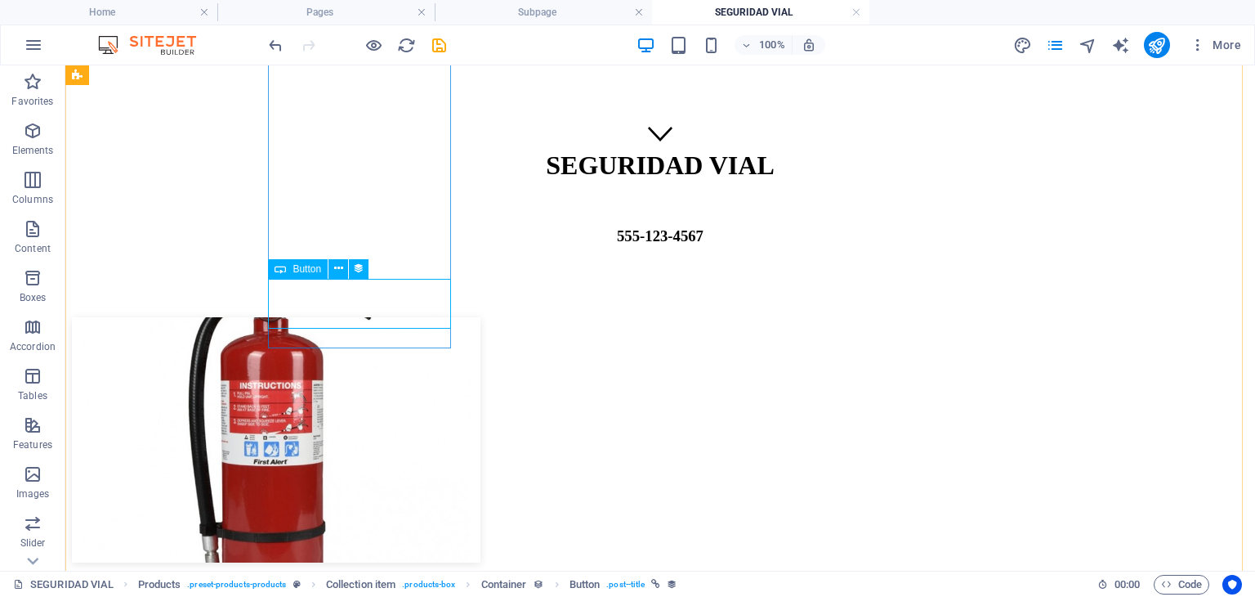
click at [369, 574] on div "Seguridad contra incendios" at bounding box center [660, 581] width 1177 height 15
drag, startPoint x: 369, startPoint y: 310, endPoint x: 83, endPoint y: 310, distance: 286.8
click at [370, 574] on div "Seguridad contra incendios" at bounding box center [660, 581] width 1177 height 15
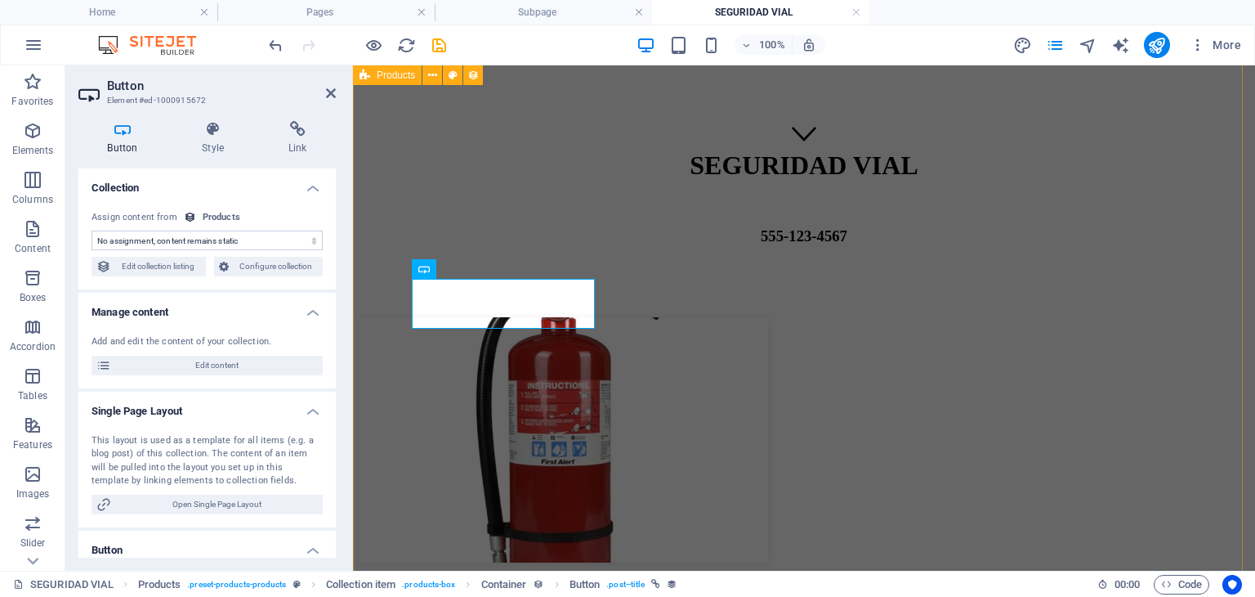
select select "name"
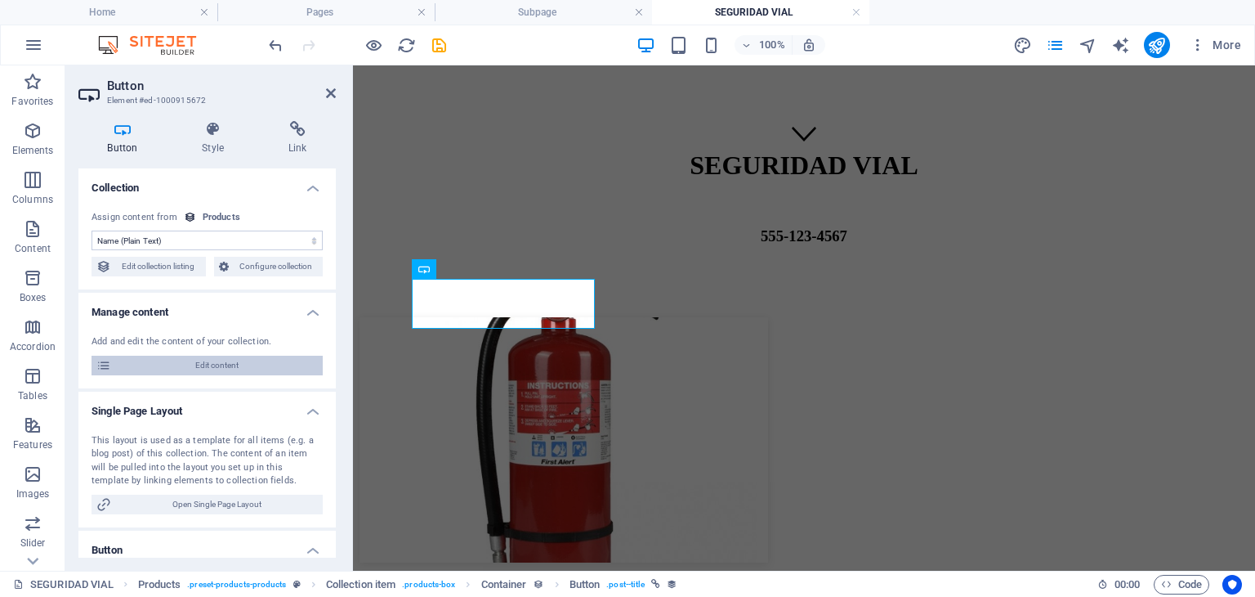
click at [243, 360] on span "Edit content" at bounding box center [217, 365] width 202 height 20
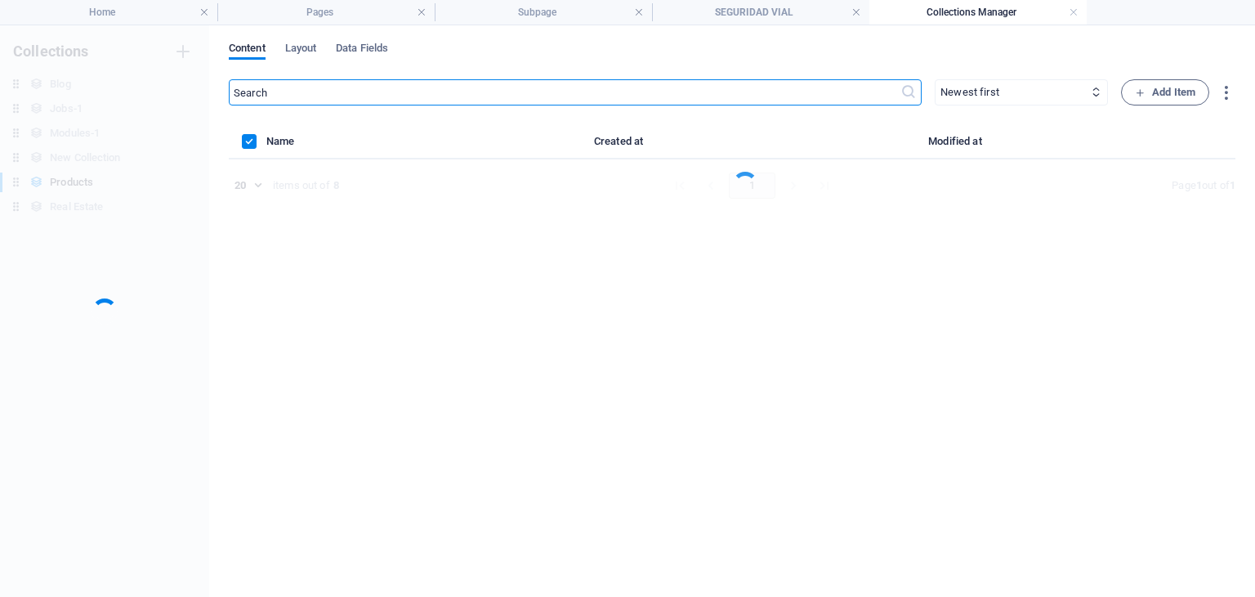
scroll to position [0, 0]
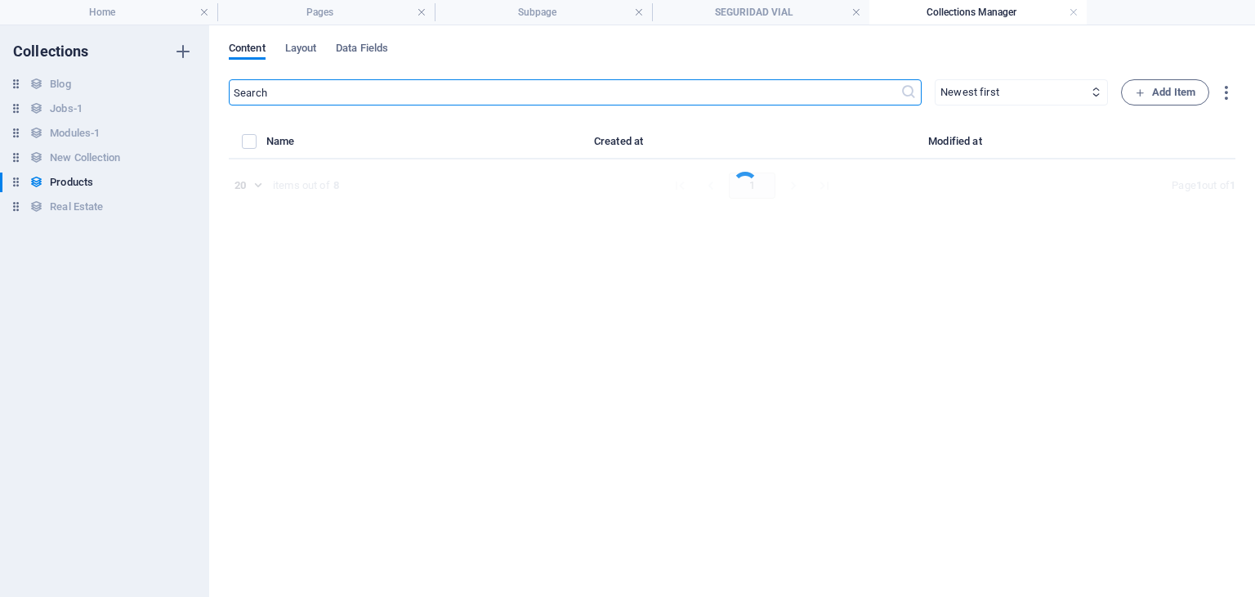
select select "Out of stock"
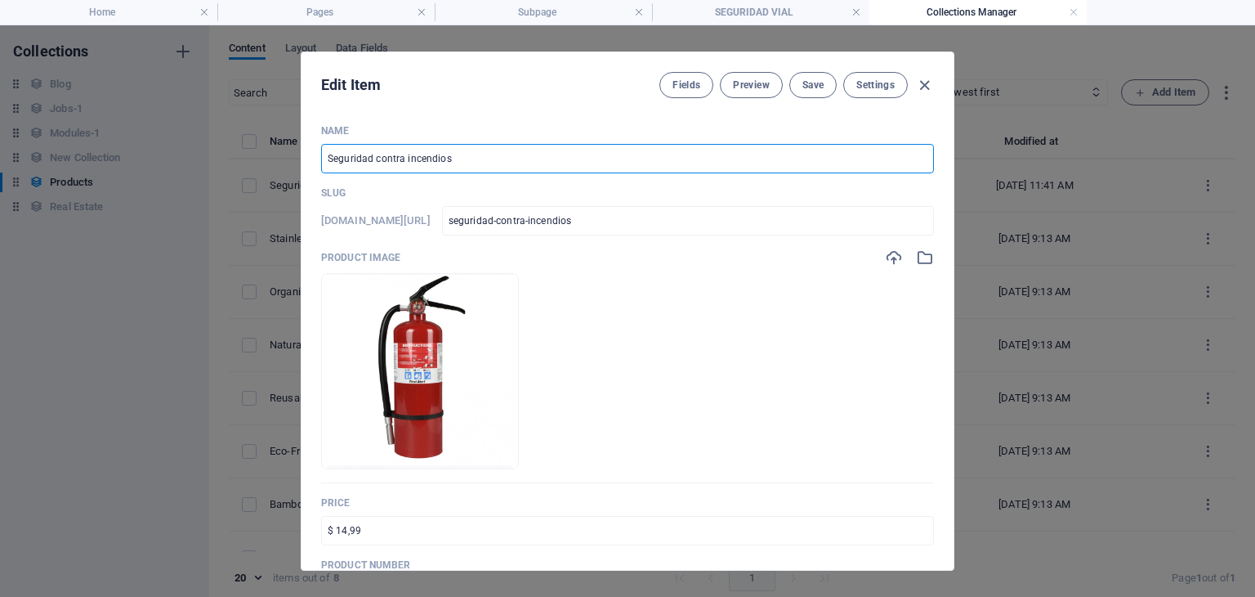
drag, startPoint x: 476, startPoint y: 150, endPoint x: 292, endPoint y: 163, distance: 184.3
click at [292, 163] on div "Edit Item Fields Preview Save Settings Name Seguridad contra incendios ​ Slug […" at bounding box center [627, 310] width 1255 height 571
paste input "ñalización zona de"
type input "Señalización zona de"
type input "senalizacion-zona-de"
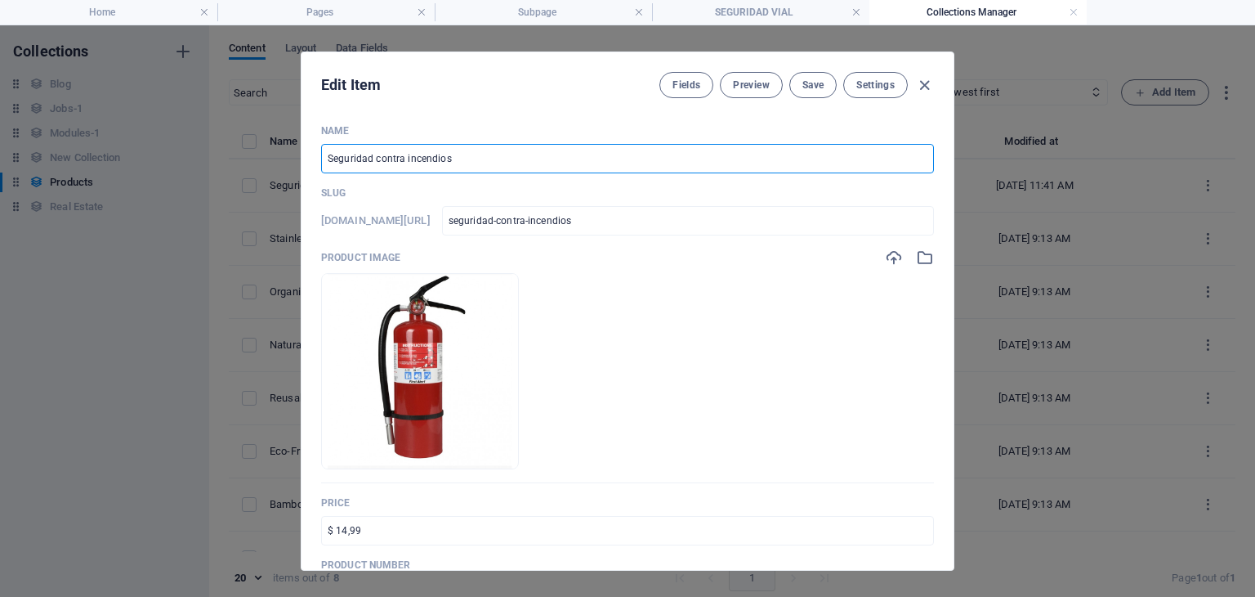
type input "senalizacion-zona-de"
paste input "obra vial SIP-8 de 1.78 x0.71 m. 2.20 m de alto"
type input "Señalización zona de obra vial SIP-8 de 1.78 x0.71 m. 2.20 m de alto"
type input "senalizacion-zona-de-obra-vial-sip-8-de-1-78-x0-71-m-2-20-m-de-alto"
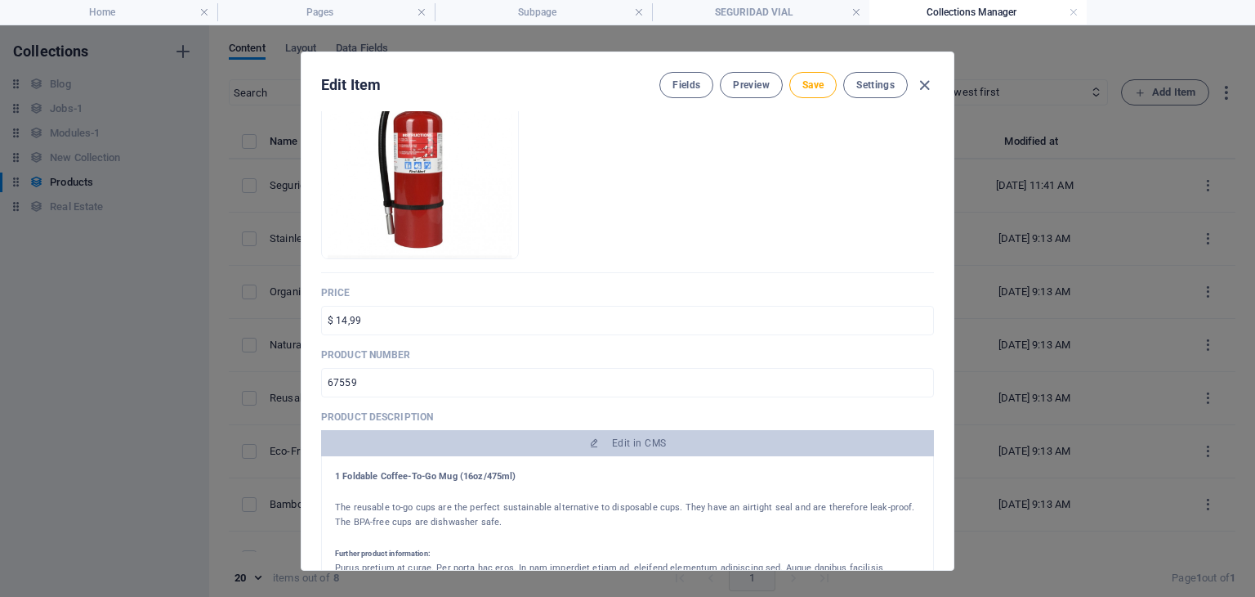
scroll to position [245, 0]
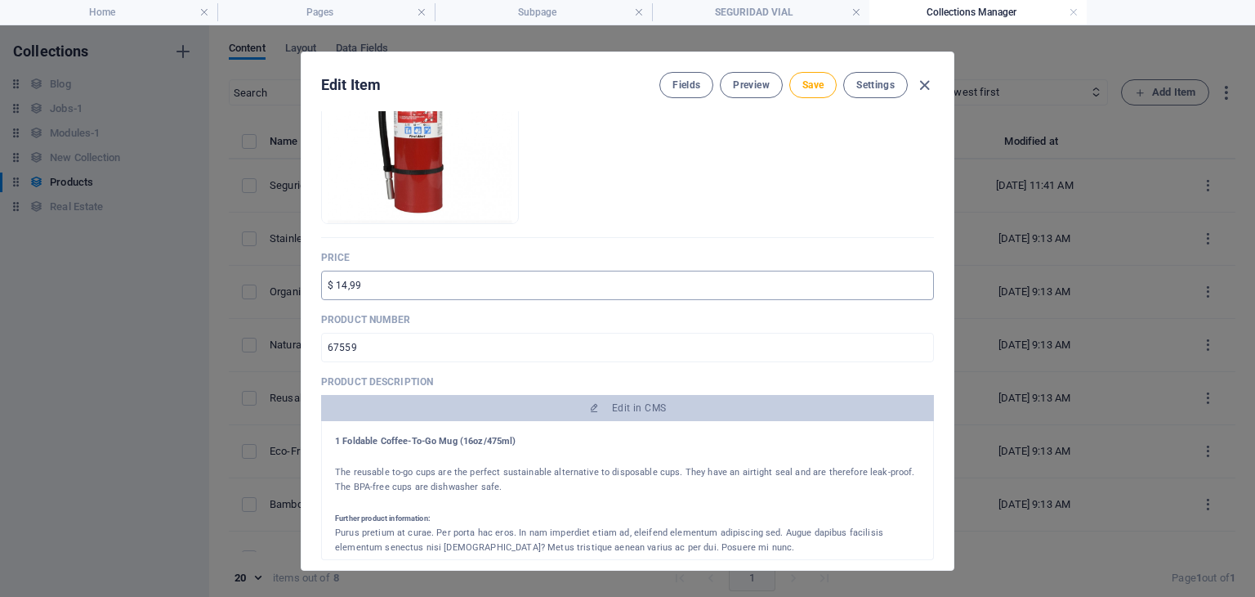
type input "Señalización zona de obra vial SIP-8 de 1.78 x0.71 m. 2.20 m de alto"
drag, startPoint x: 440, startPoint y: 291, endPoint x: 245, endPoint y: 318, distance: 196.4
click at [245, 318] on div "Edit Item Fields Preview Save Settings Name Señalización zona de obra vial SIP-…" at bounding box center [627, 310] width 1255 height 571
click at [498, 315] on p "Product number" at bounding box center [627, 319] width 613 height 13
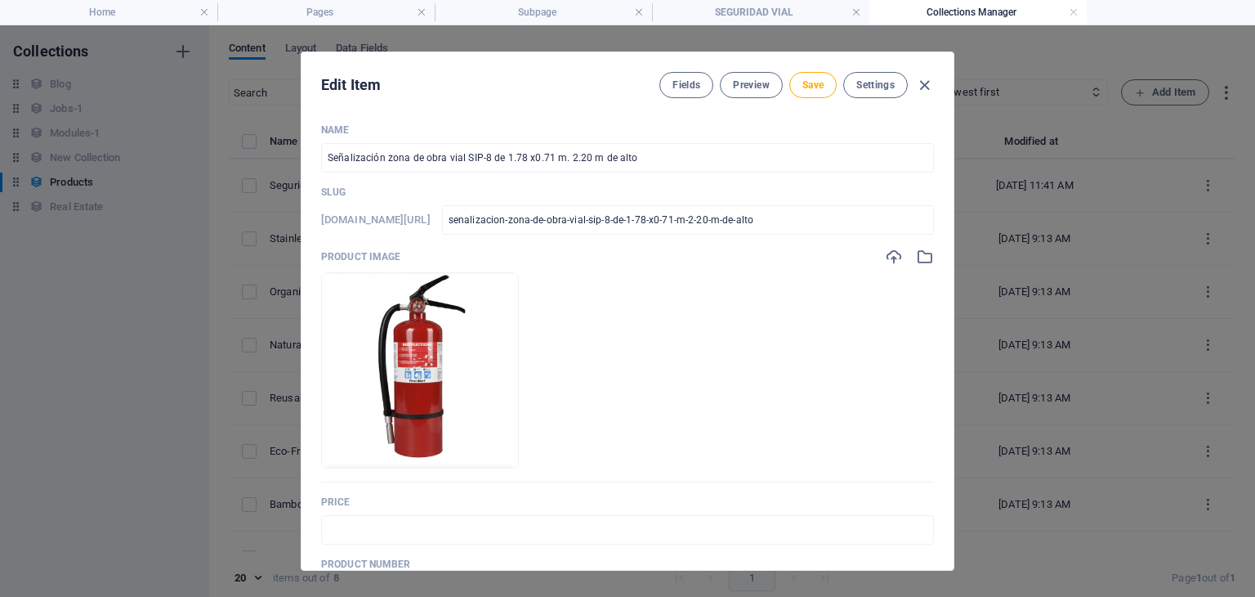
scroll to position [0, 0]
click at [894, 256] on icon "button" at bounding box center [894, 257] width 18 height 18
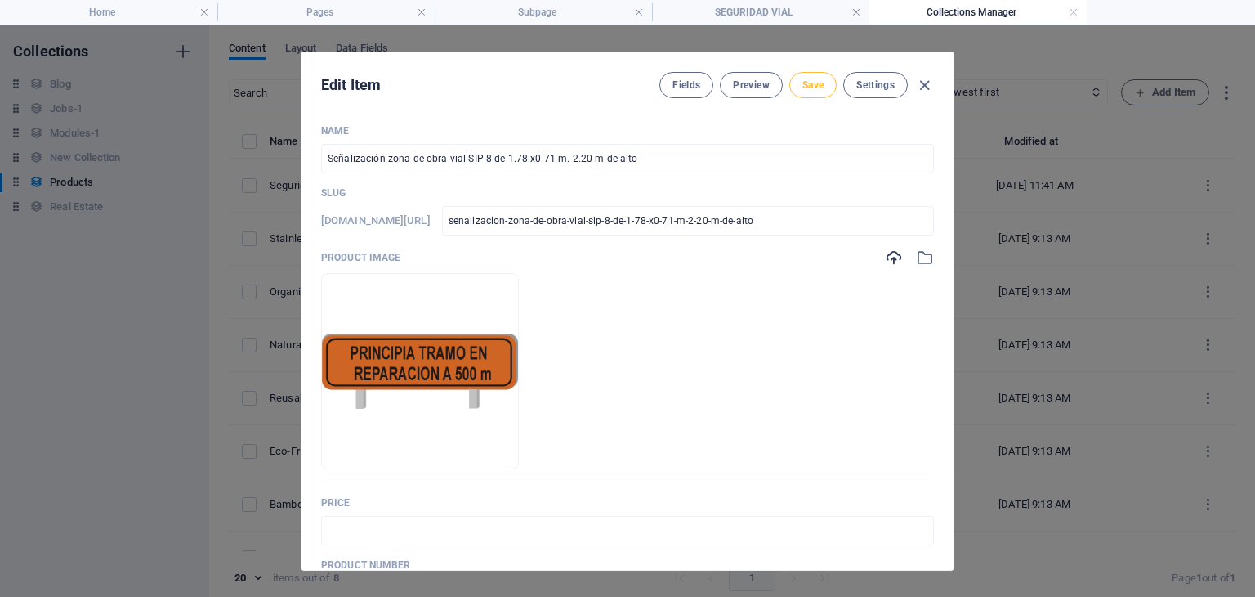
click at [803, 88] on span "Save" at bounding box center [813, 84] width 21 height 13
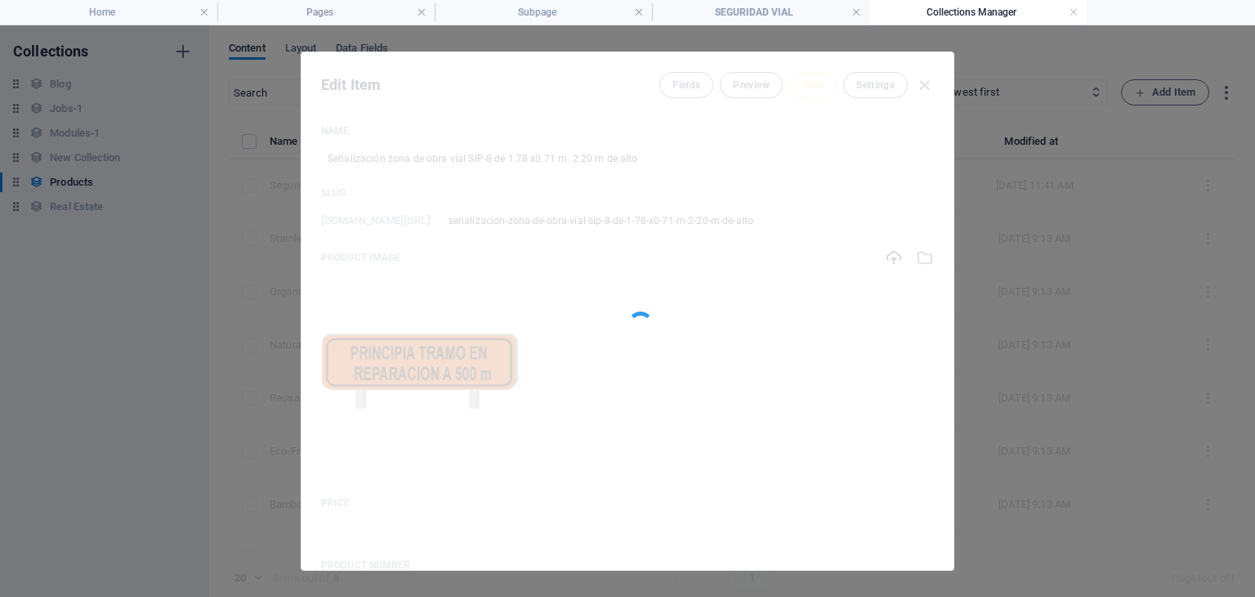
type input "senalizacion-zona-de-obra-vial-sip-8-de-1-78-x0-71-m-2-20-m-de-alto"
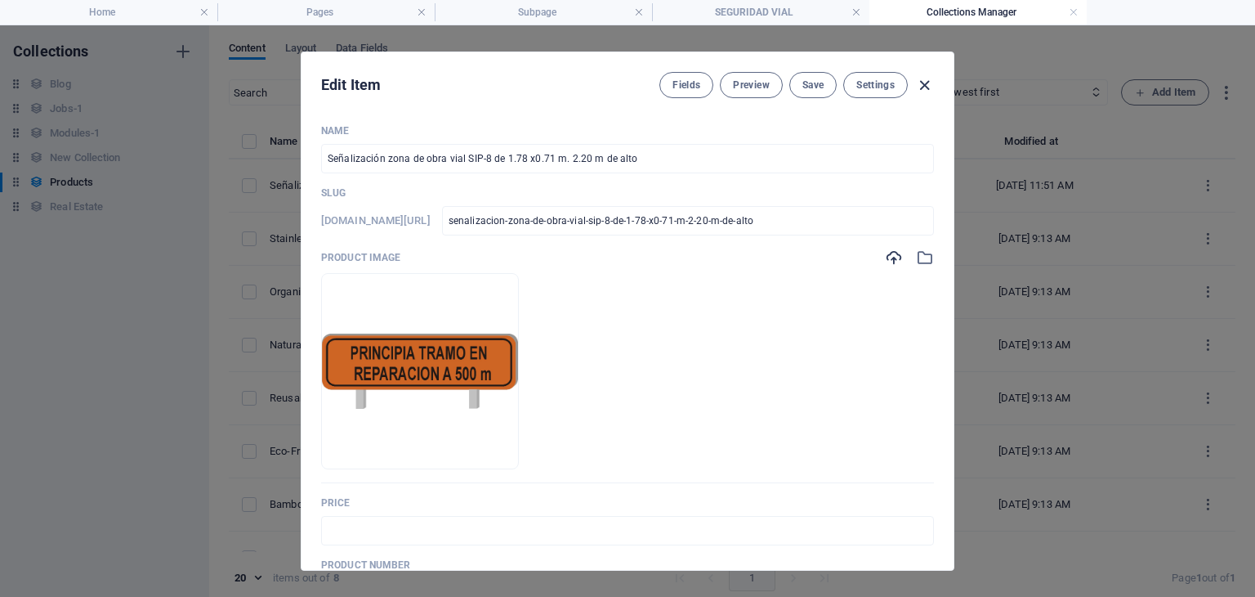
click at [916, 88] on icon "button" at bounding box center [924, 85] width 19 height 19
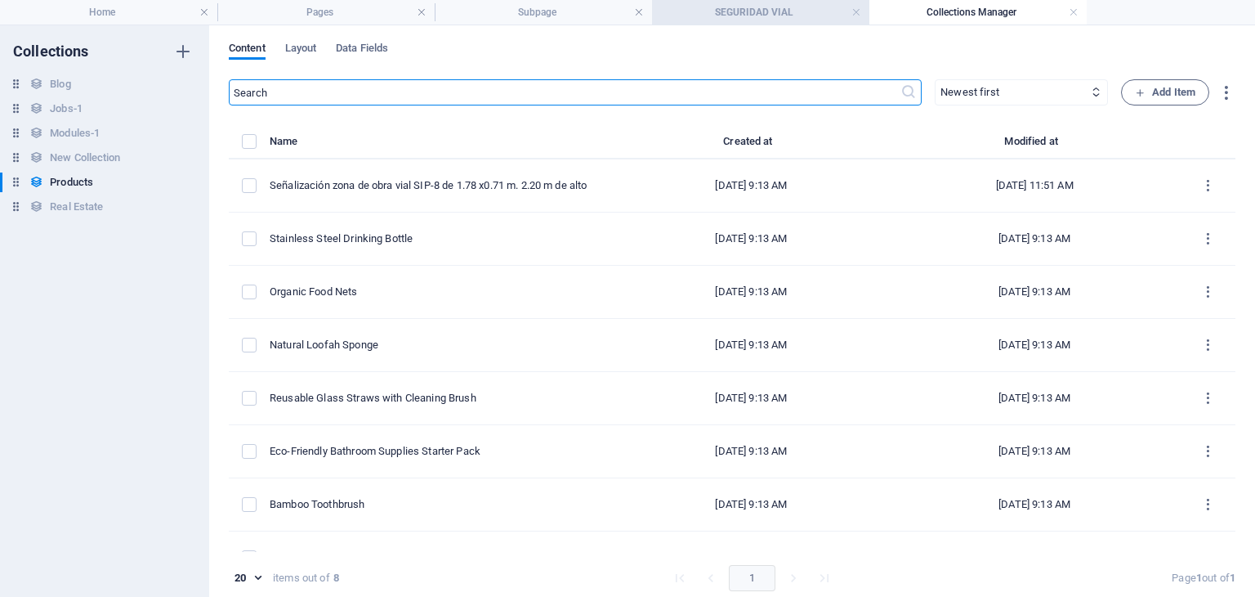
click at [739, 20] on h4 "SEGURIDAD VIAL" at bounding box center [760, 12] width 217 height 18
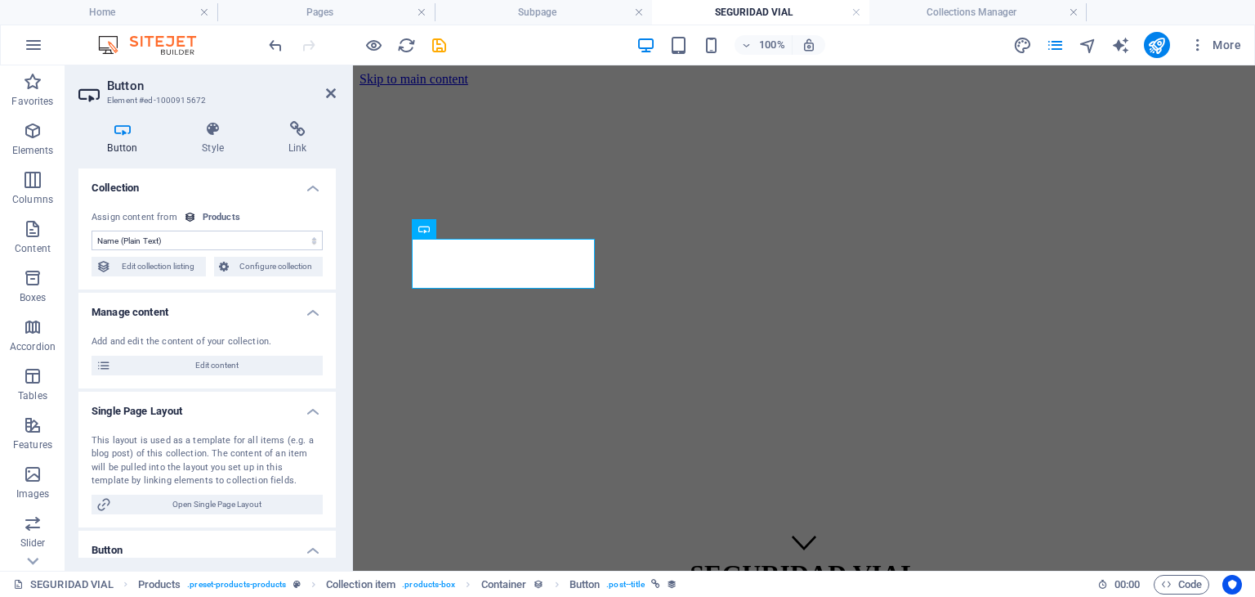
scroll to position [448, 0]
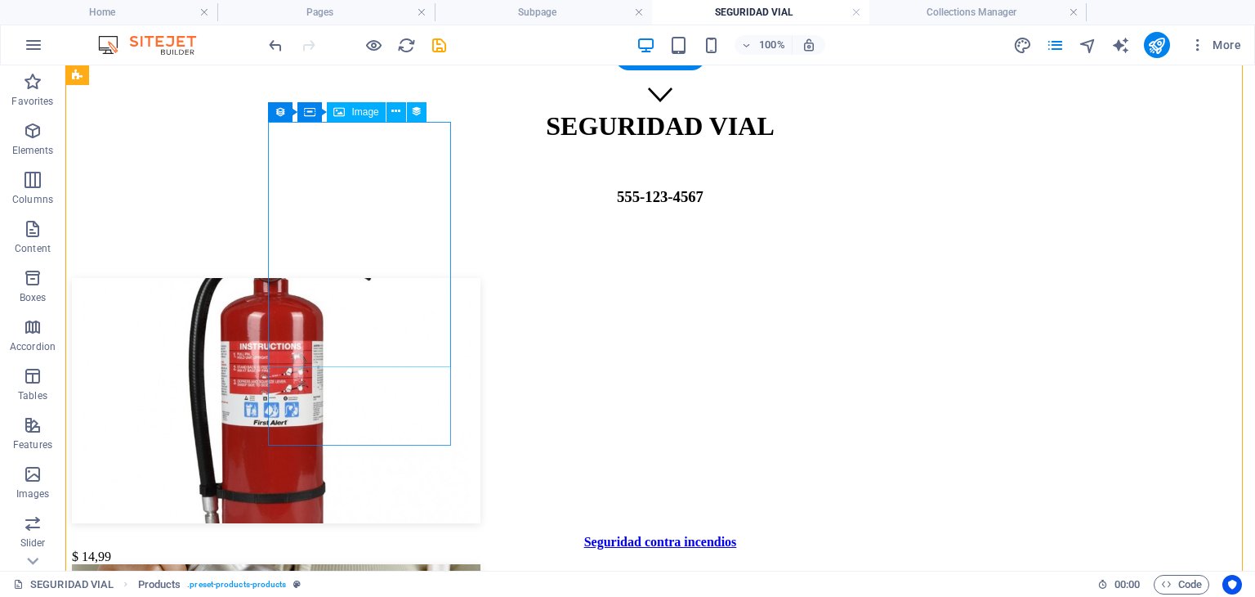
scroll to position [284, 0]
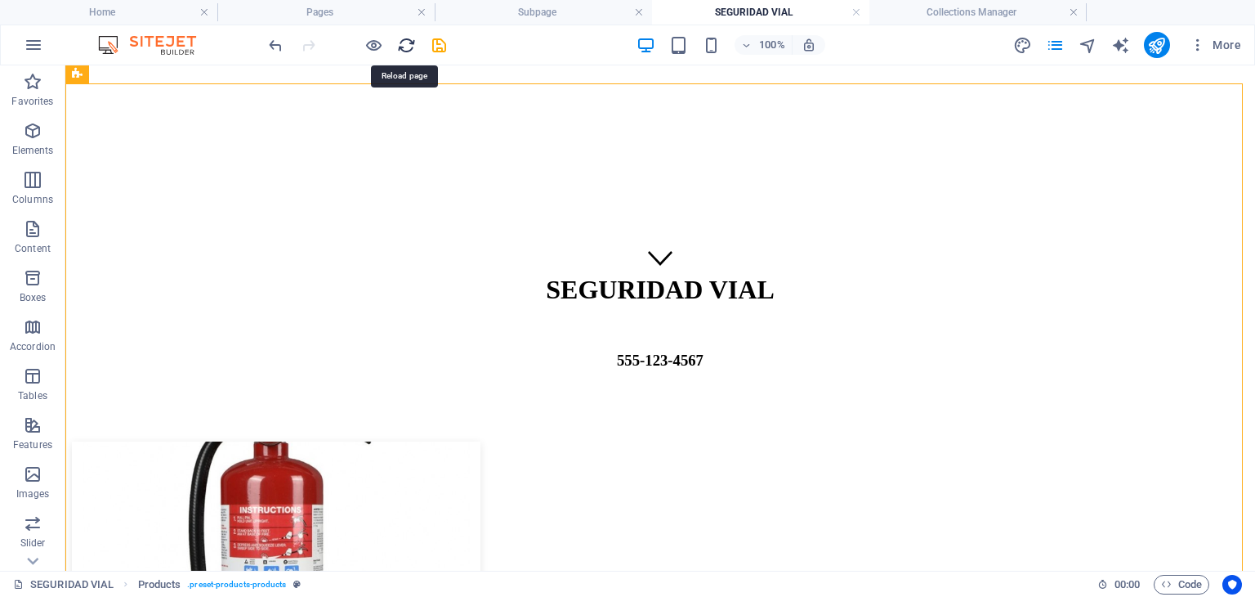
click at [405, 38] on icon "reload" at bounding box center [406, 45] width 19 height 19
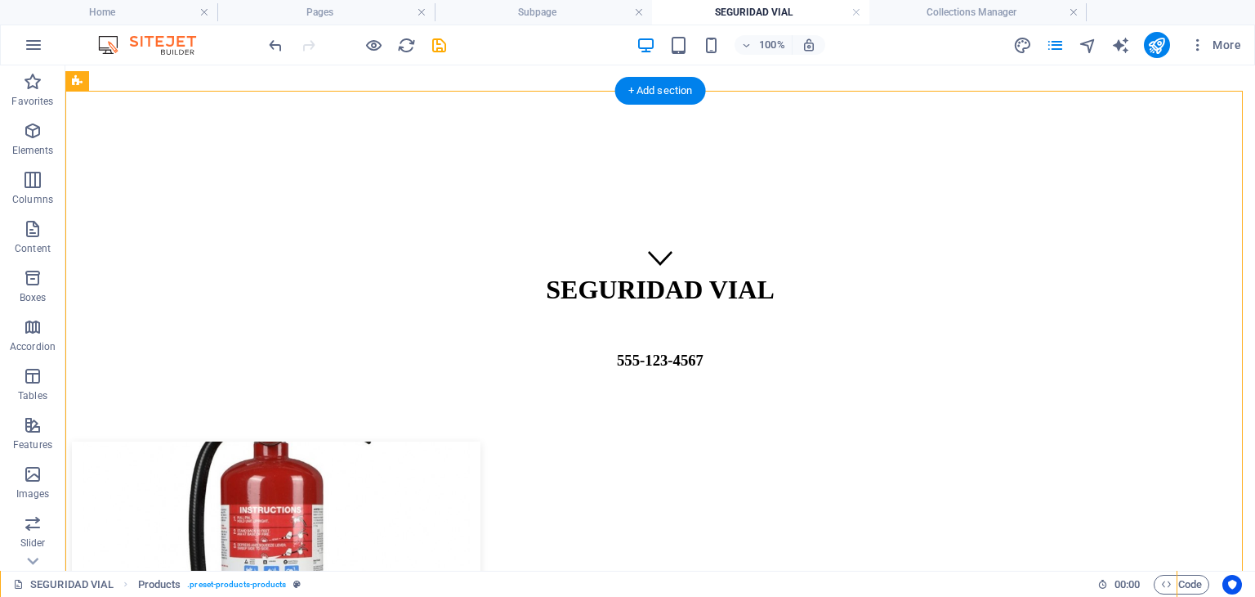
scroll to position [39, 0]
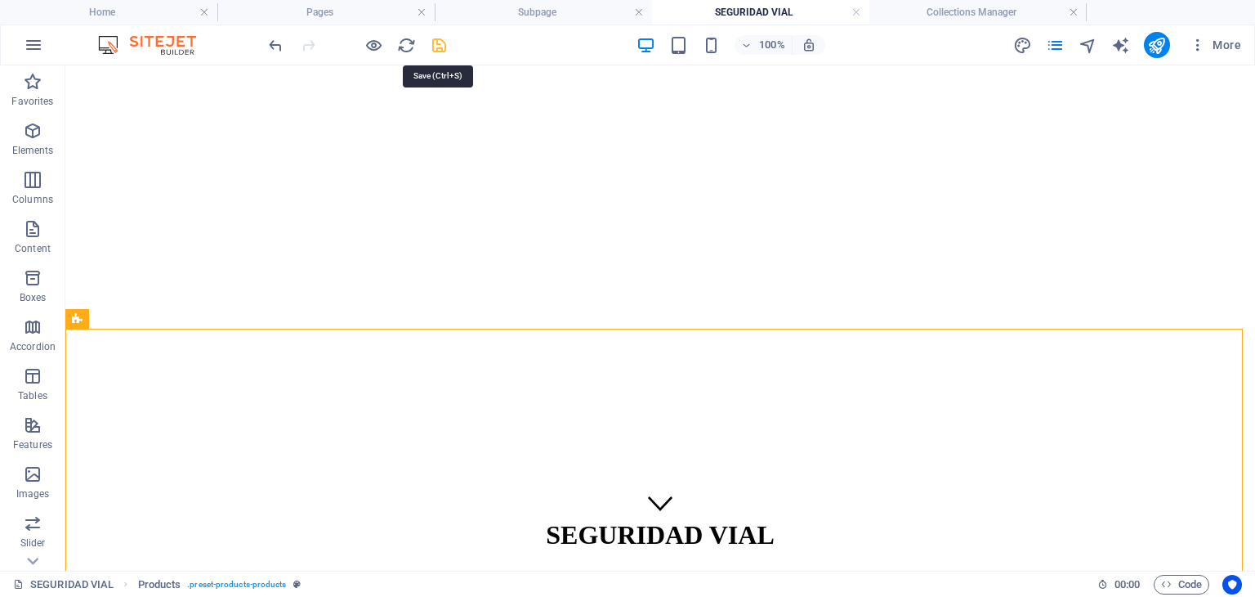
click at [441, 43] on icon "save" at bounding box center [439, 45] width 19 height 19
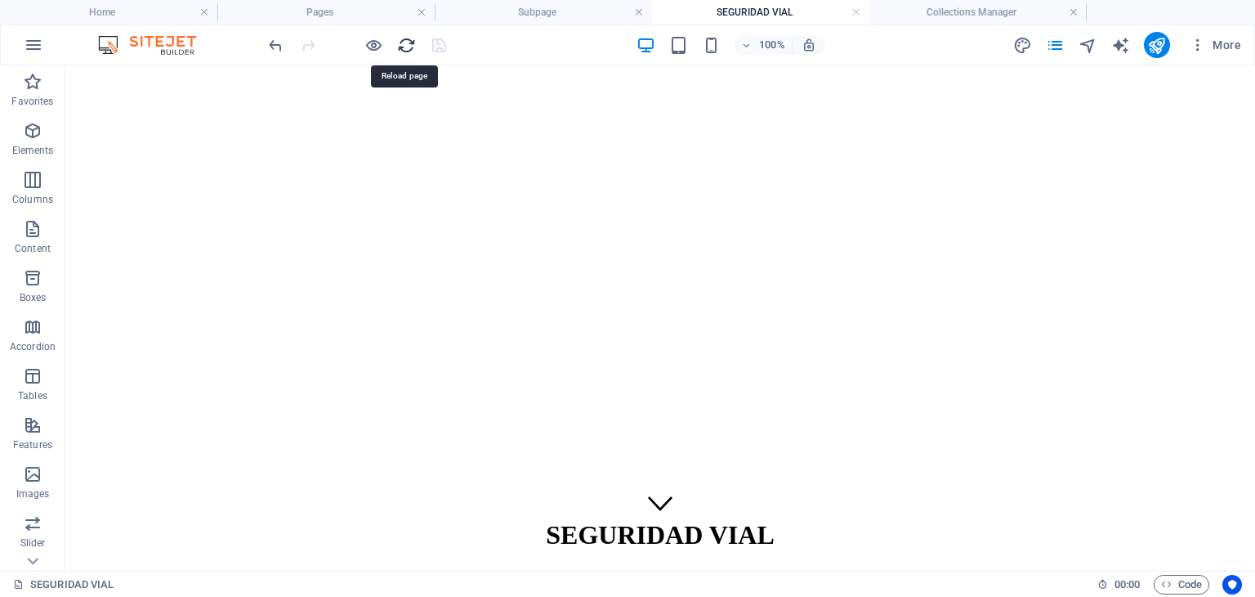
click at [402, 40] on icon "reload" at bounding box center [406, 45] width 19 height 19
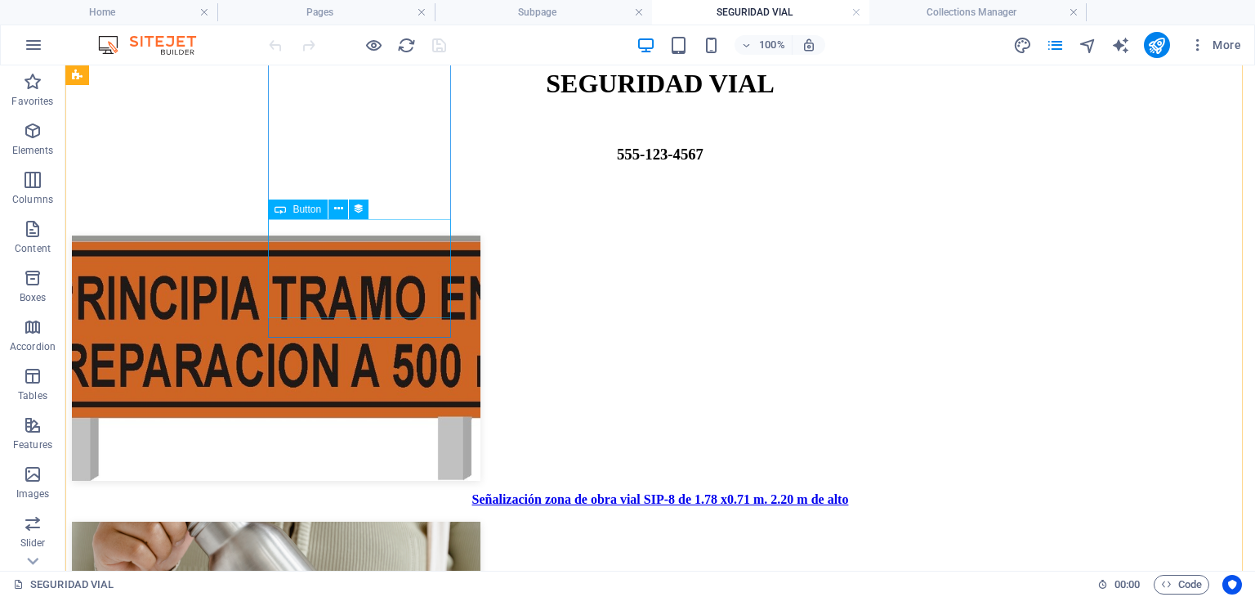
scroll to position [327, 0]
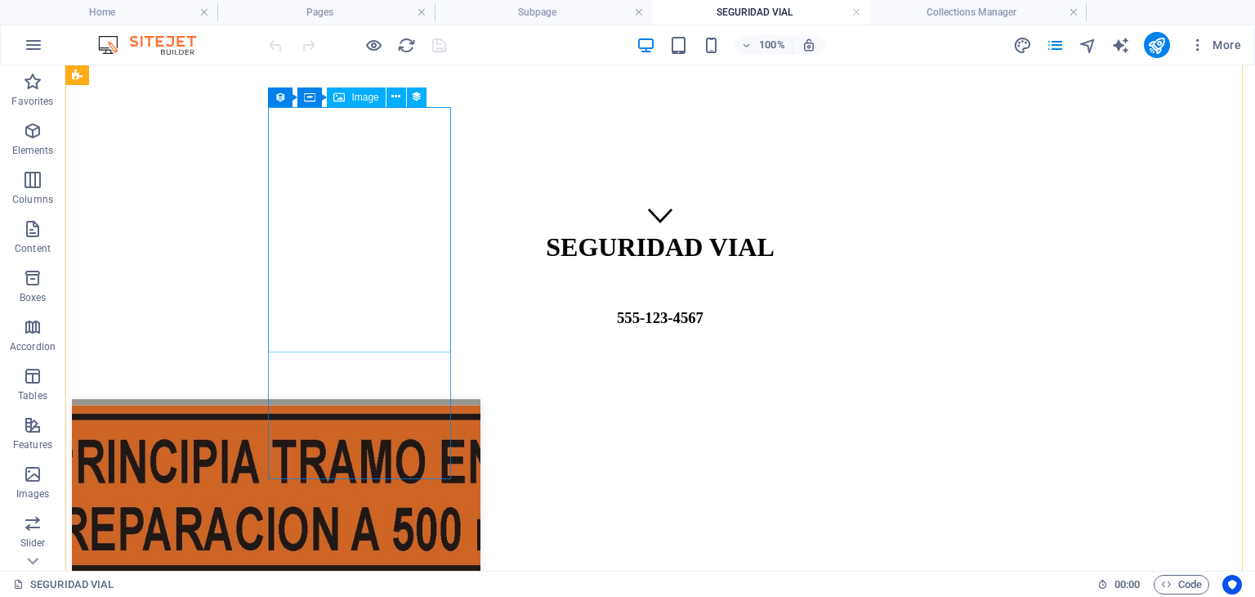
click at [353, 97] on span "Image" at bounding box center [364, 97] width 27 height 10
click at [367, 96] on span "Image" at bounding box center [364, 97] width 27 height 10
click at [391, 96] on icon at bounding box center [395, 96] width 9 height 17
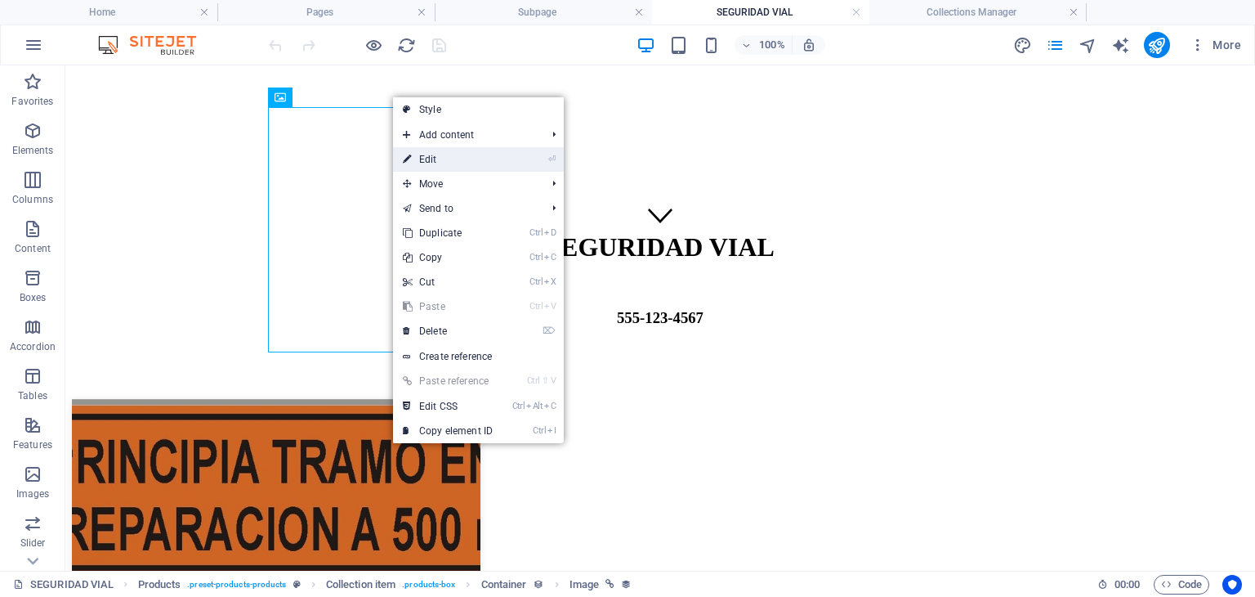
click at [449, 159] on link "⏎ Edit" at bounding box center [448, 159] width 110 height 25
select select "image"
select select "px"
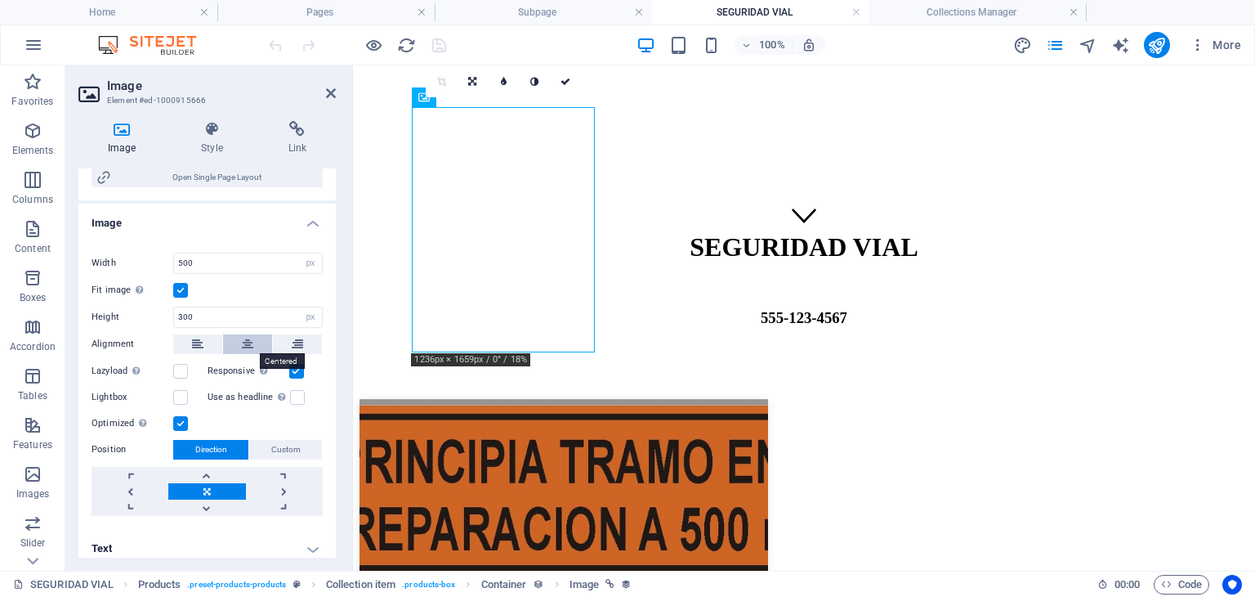
click at [248, 350] on icon at bounding box center [247, 344] width 11 height 20
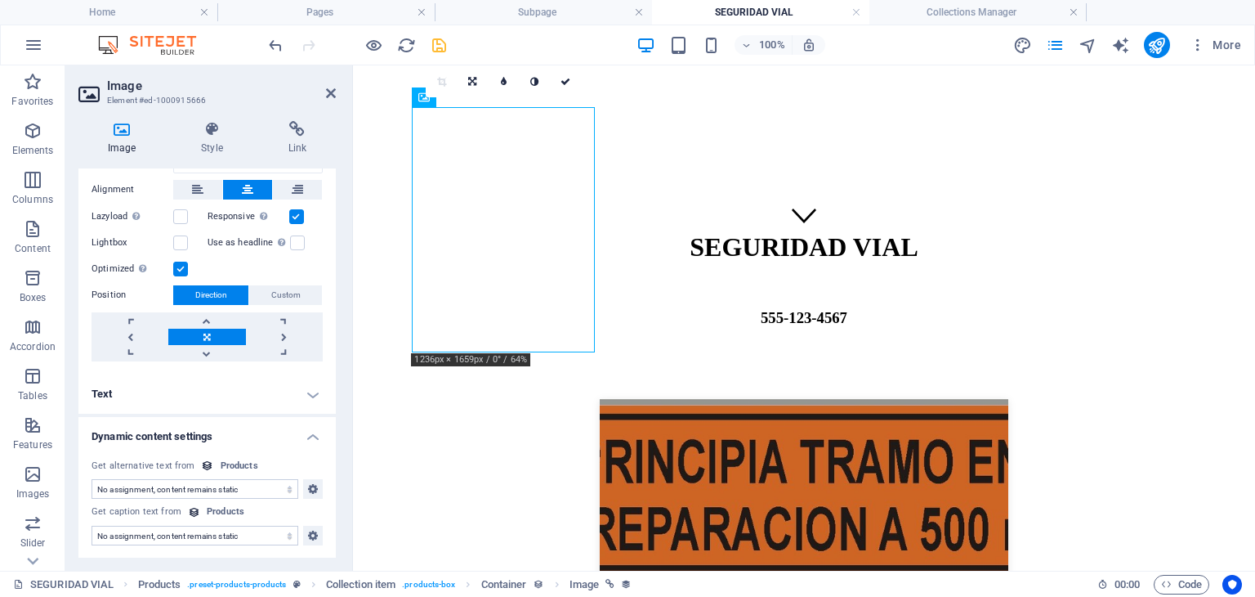
scroll to position [318, 0]
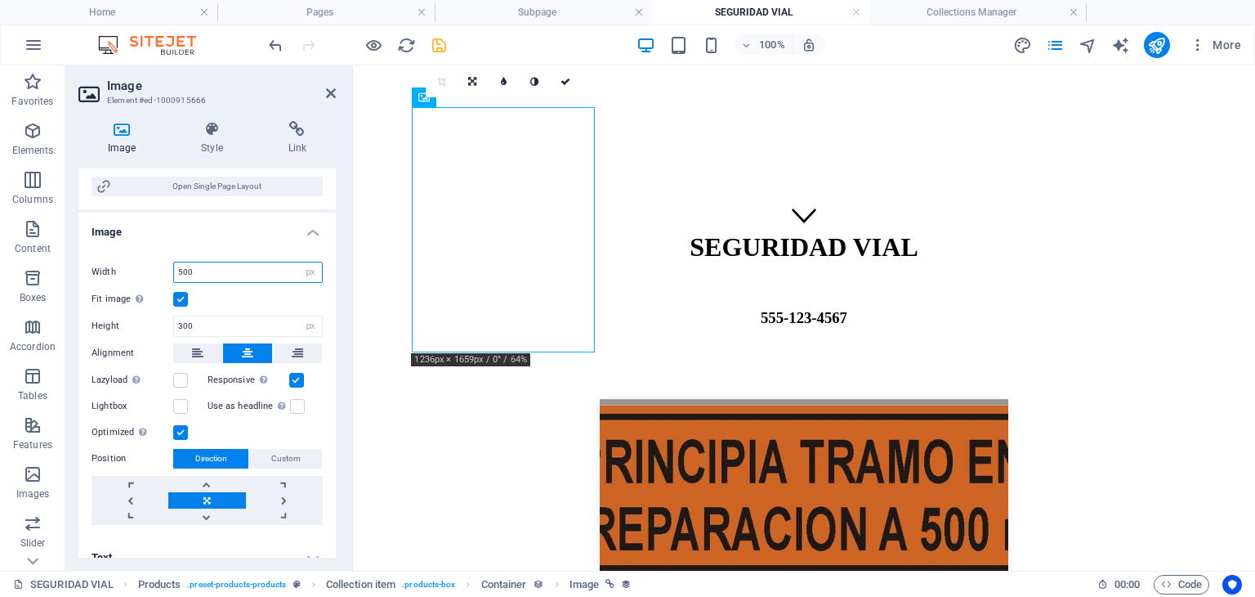
drag, startPoint x: 235, startPoint y: 274, endPoint x: 177, endPoint y: 275, distance: 58.0
click at [177, 275] on input "500" at bounding box center [248, 272] width 148 height 20
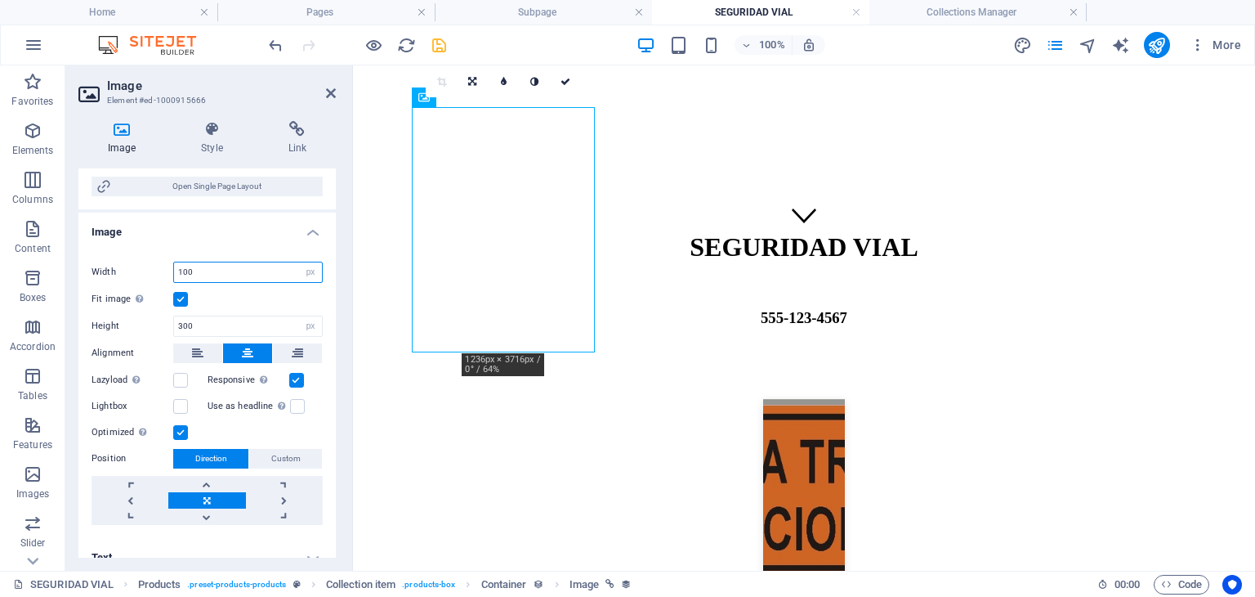
click at [174, 279] on input "100" at bounding box center [248, 272] width 148 height 20
type input "500"
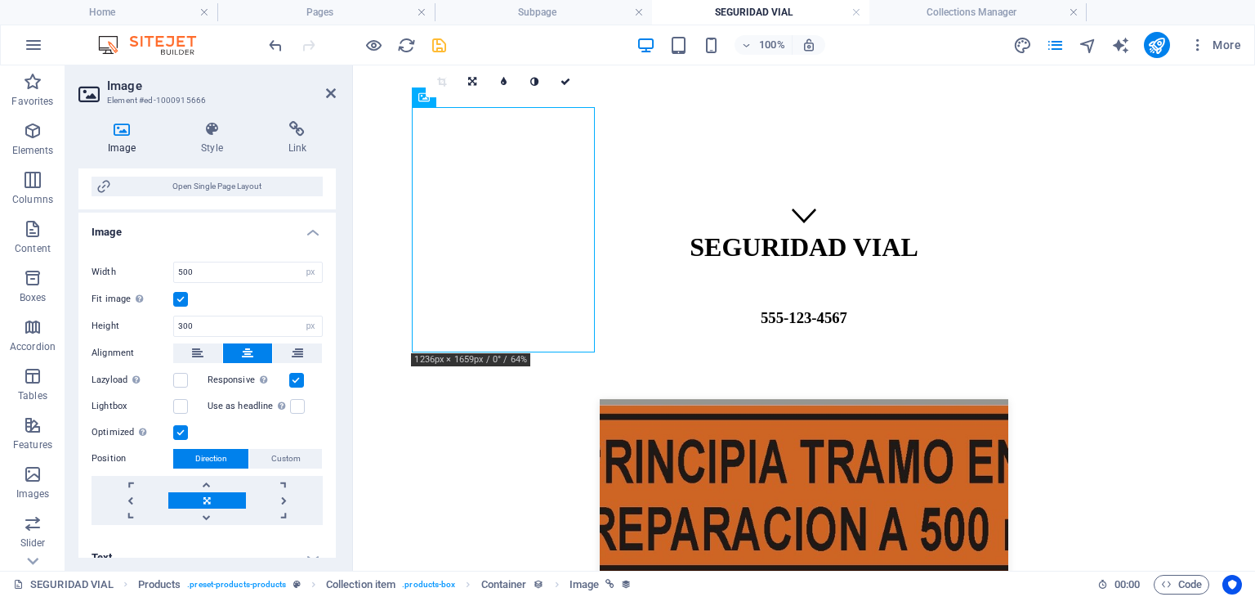
click at [182, 297] on label at bounding box center [180, 299] width 15 height 15
click at [0, 0] on input "Fit image Automatically fit image to a fixed width and height" at bounding box center [0, 0] width 0 height 0
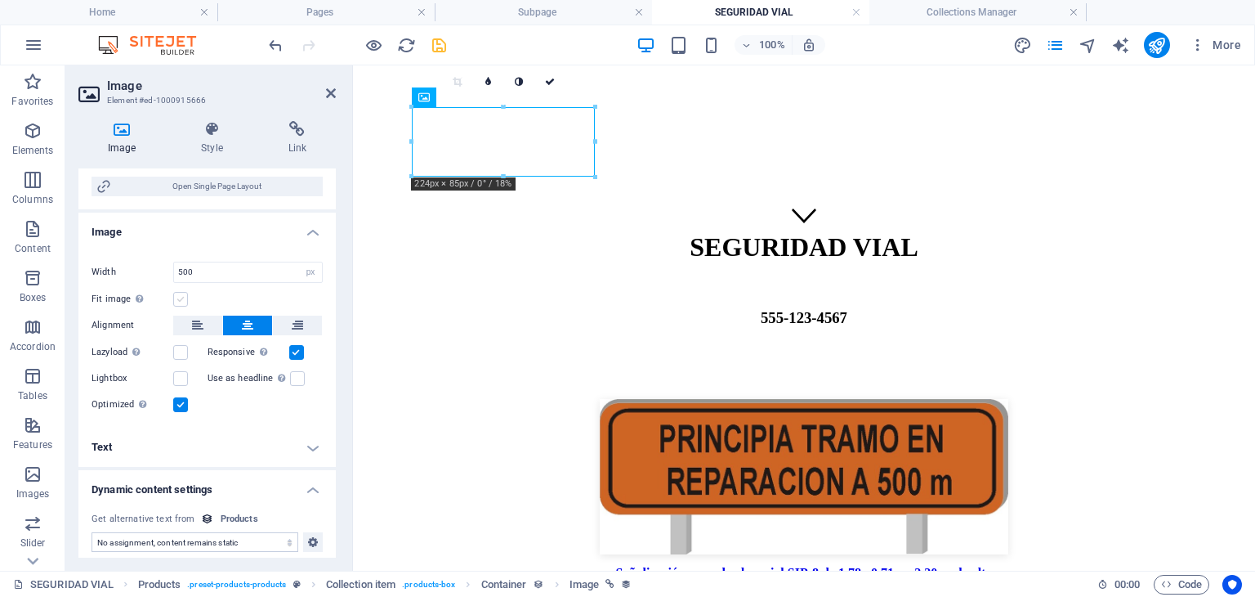
click at [177, 298] on label at bounding box center [180, 299] width 15 height 15
click at [0, 0] on input "Fit image Automatically fit image to a fixed width and height" at bounding box center [0, 0] width 0 height 0
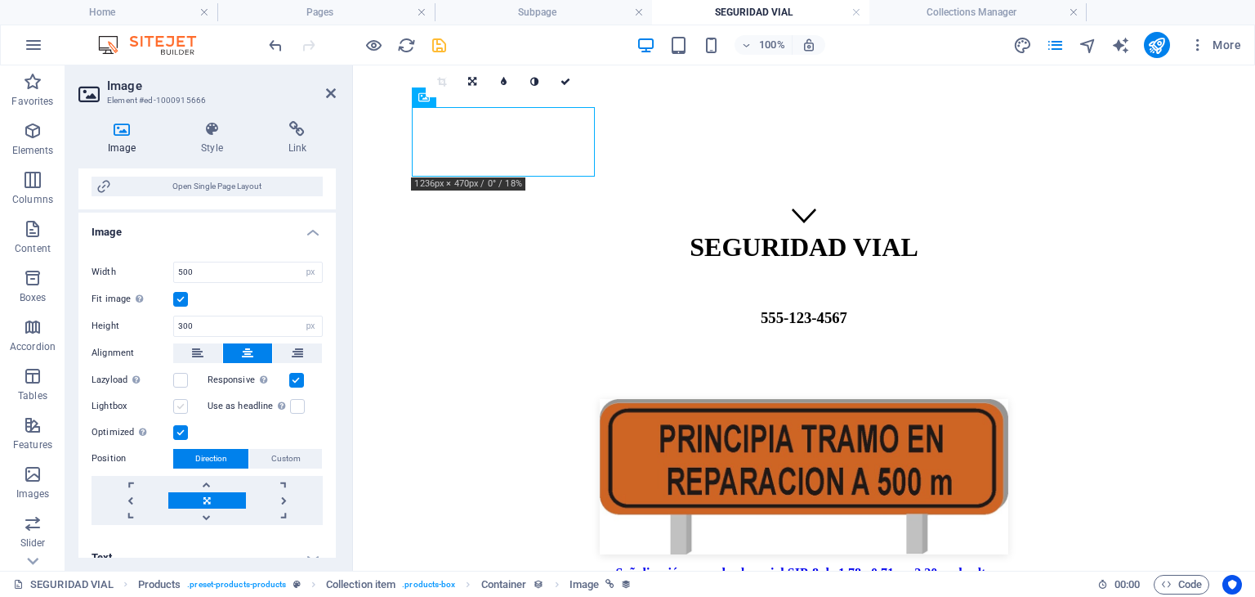
click at [180, 400] on label at bounding box center [180, 406] width 15 height 15
click at [0, 0] on input "Lightbox" at bounding box center [0, 0] width 0 height 0
click at [180, 400] on label at bounding box center [180, 406] width 15 height 15
click at [0, 0] on input "Lightbox" at bounding box center [0, 0] width 0 height 0
click at [281, 449] on span "Custom" at bounding box center [285, 459] width 29 height 20
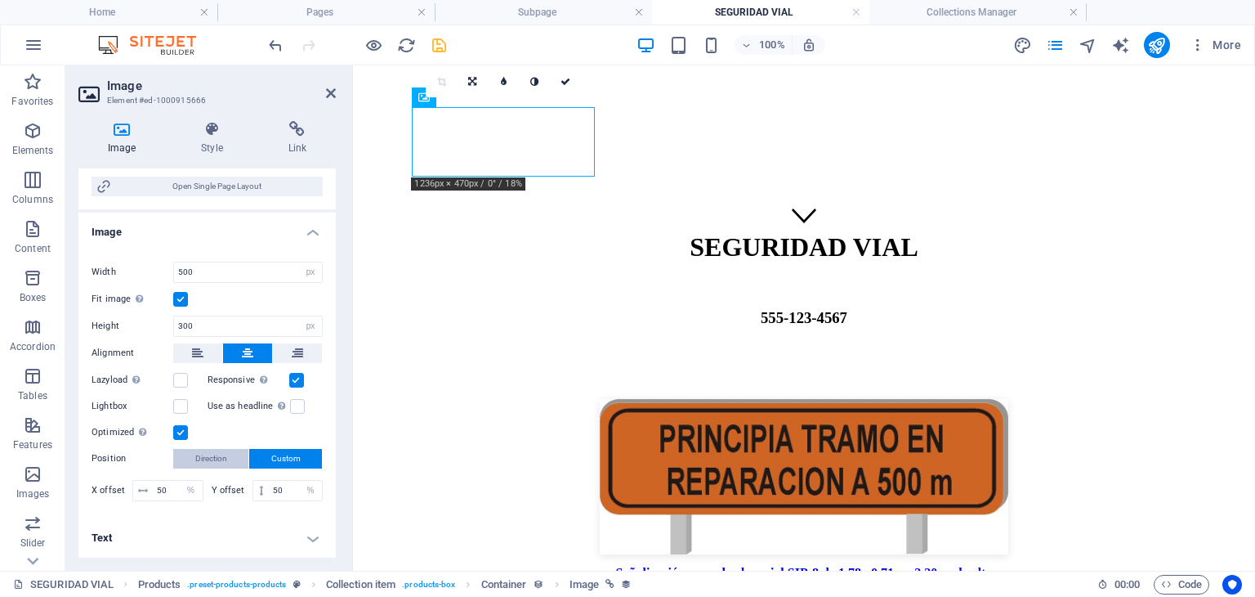
click at [234, 457] on button "Direction" at bounding box center [210, 459] width 75 height 20
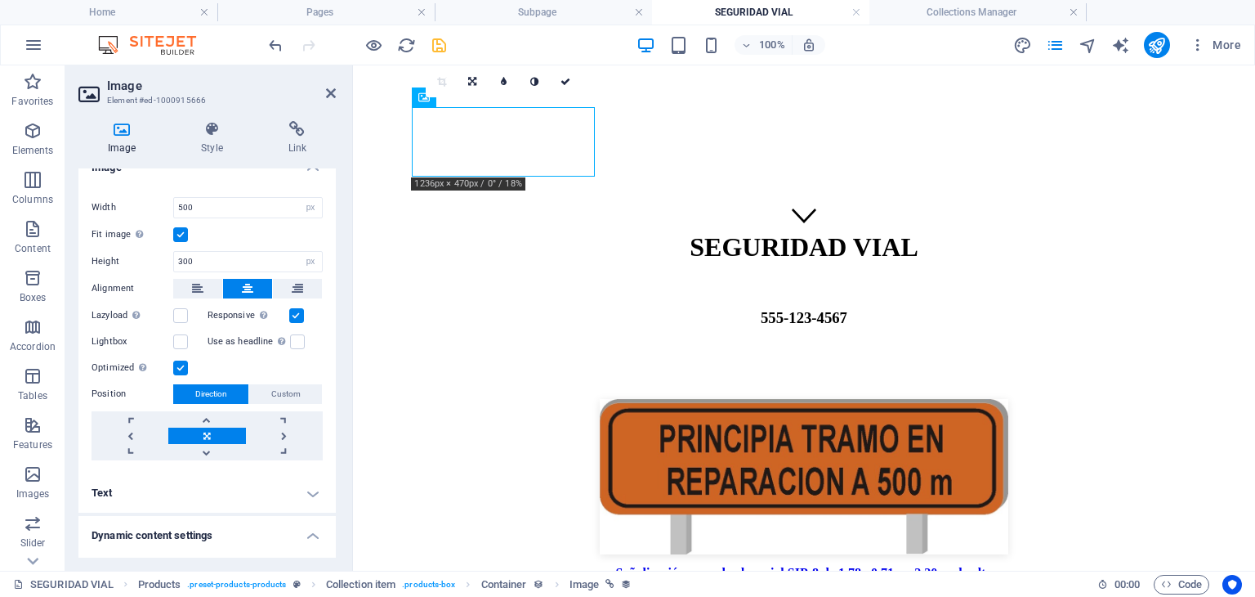
scroll to position [400, 0]
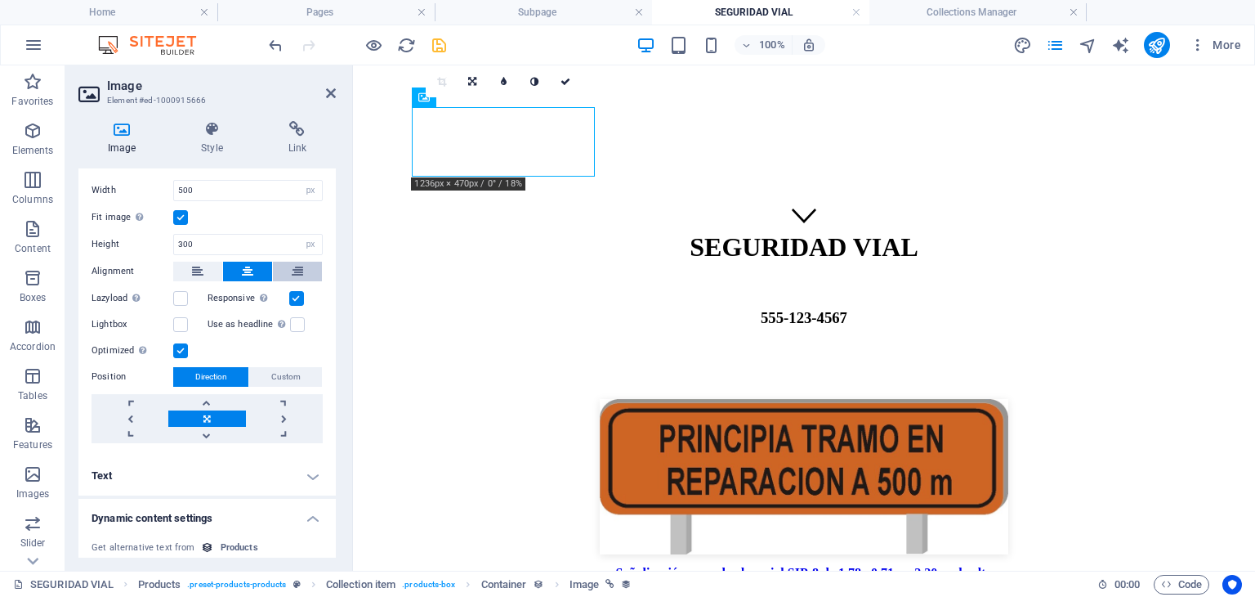
click at [301, 272] on button at bounding box center [297, 272] width 49 height 20
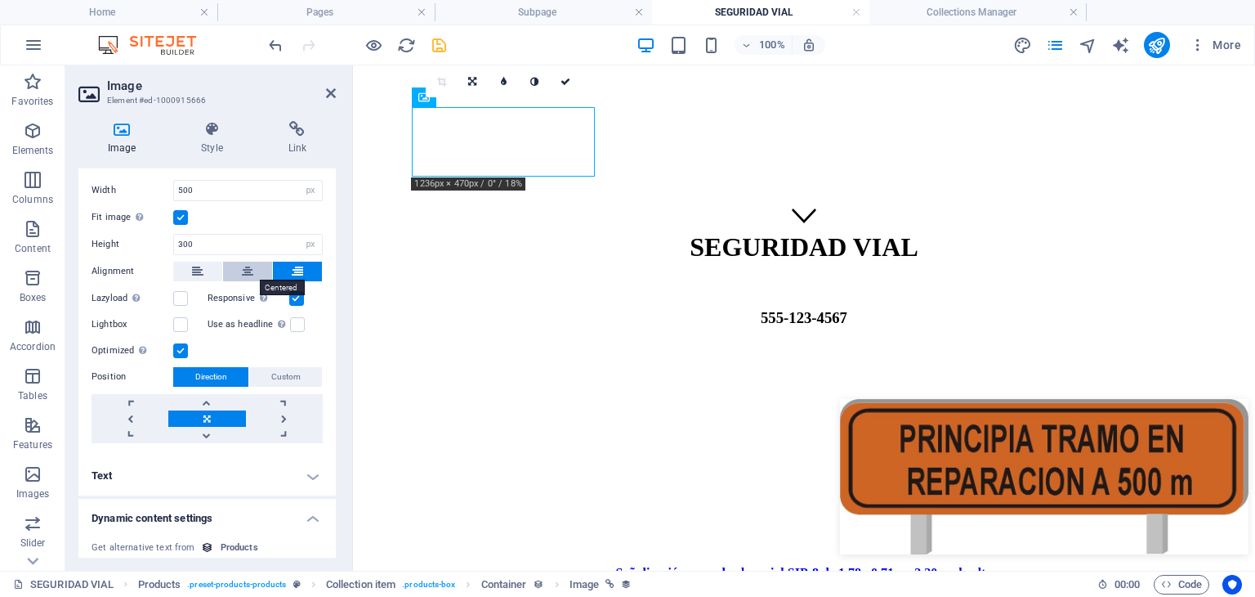
click at [255, 274] on button at bounding box center [247, 272] width 49 height 20
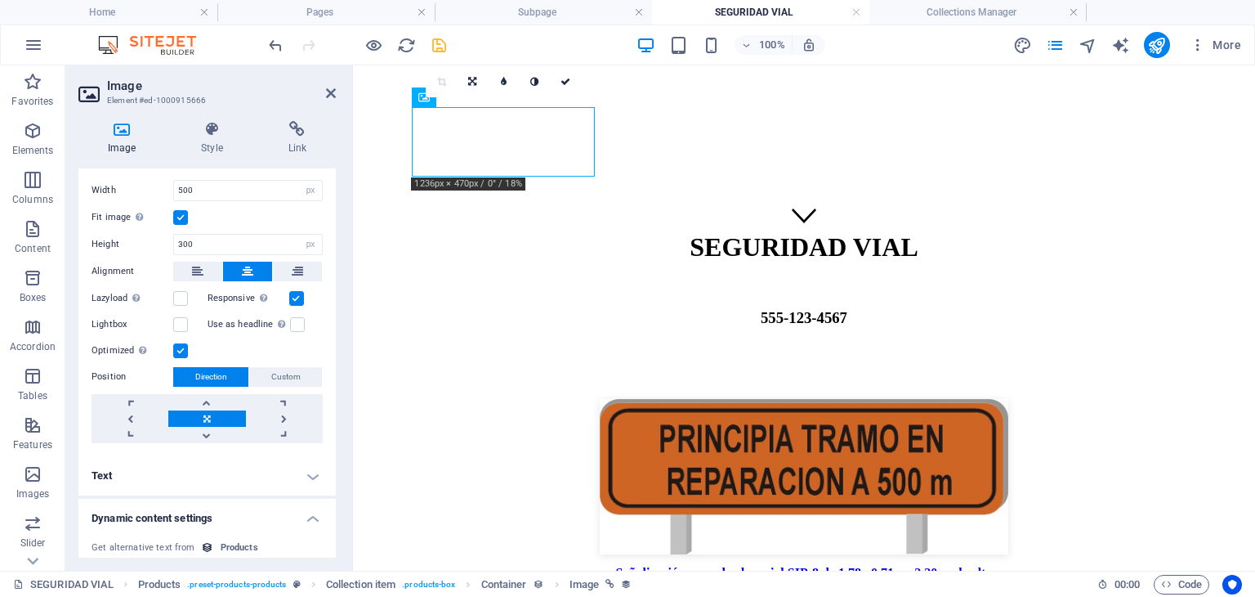
scroll to position [481, 0]
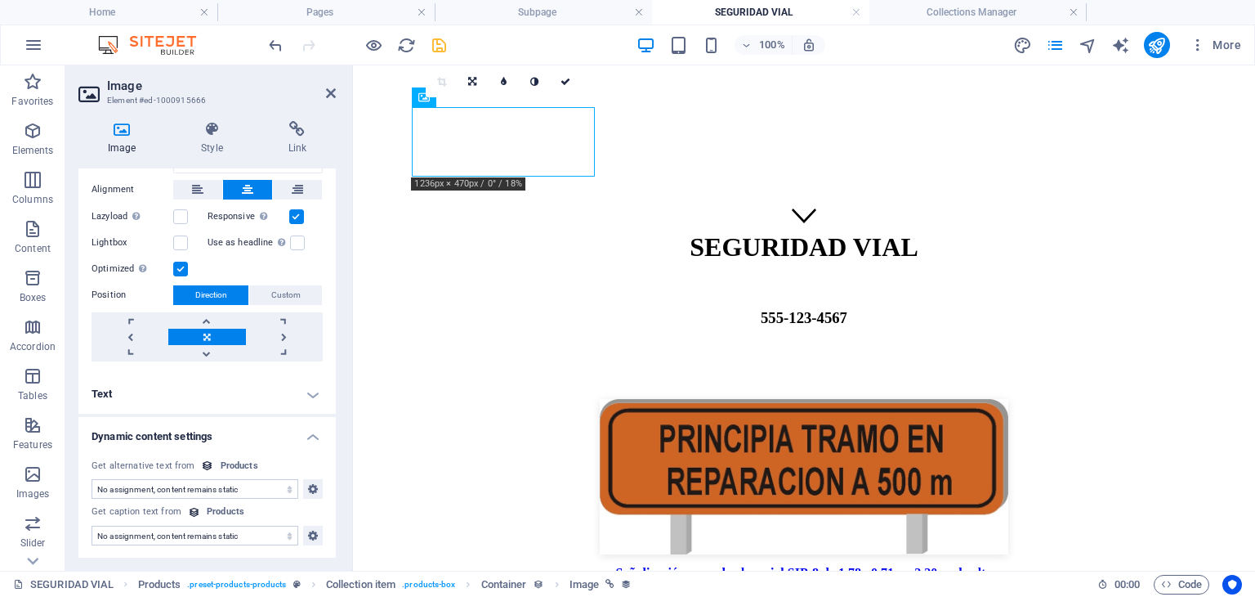
click at [311, 389] on h4 "Text" at bounding box center [206, 393] width 257 height 39
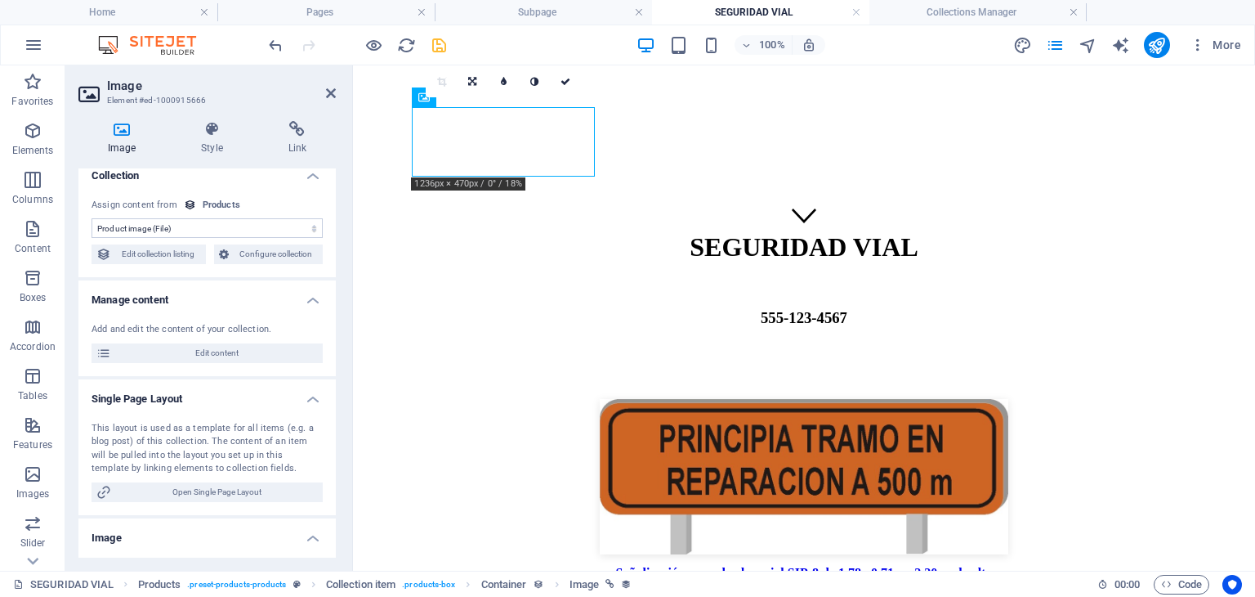
scroll to position [0, 0]
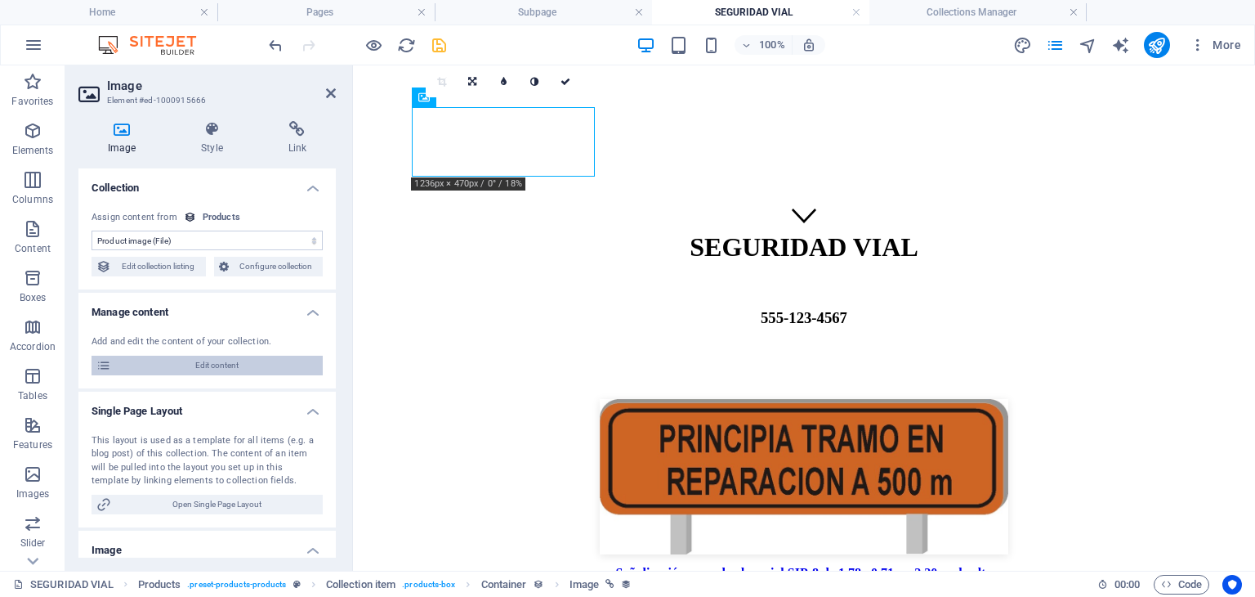
click at [265, 362] on span "Edit content" at bounding box center [217, 365] width 202 height 20
select select "Out of stock"
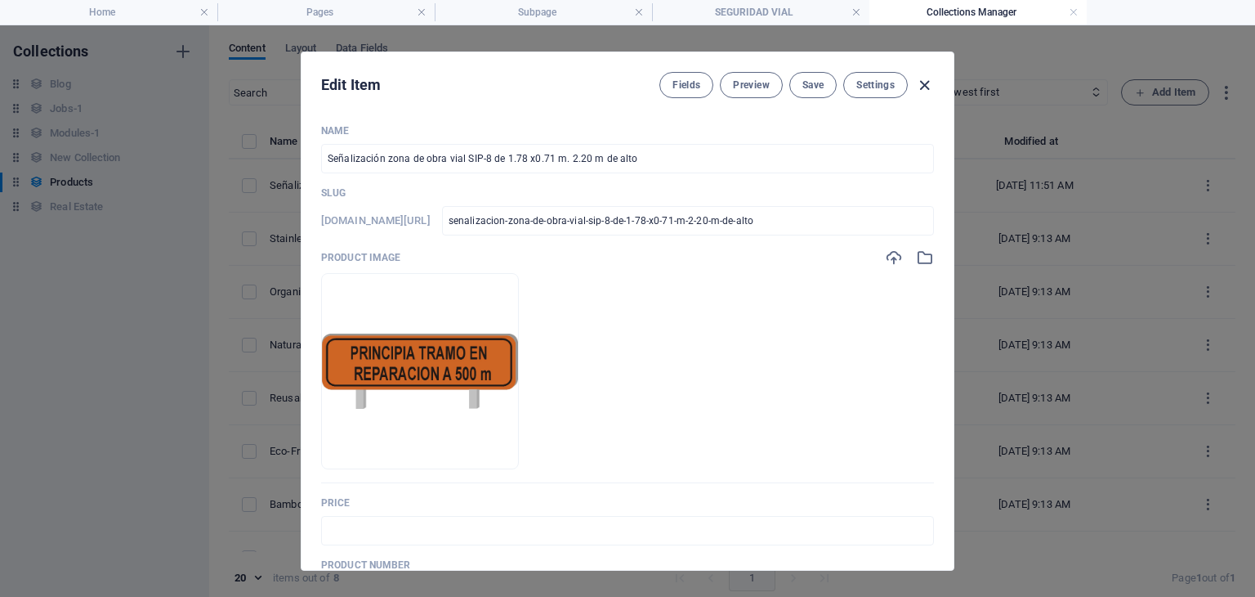
click at [922, 87] on icon "button" at bounding box center [924, 85] width 19 height 19
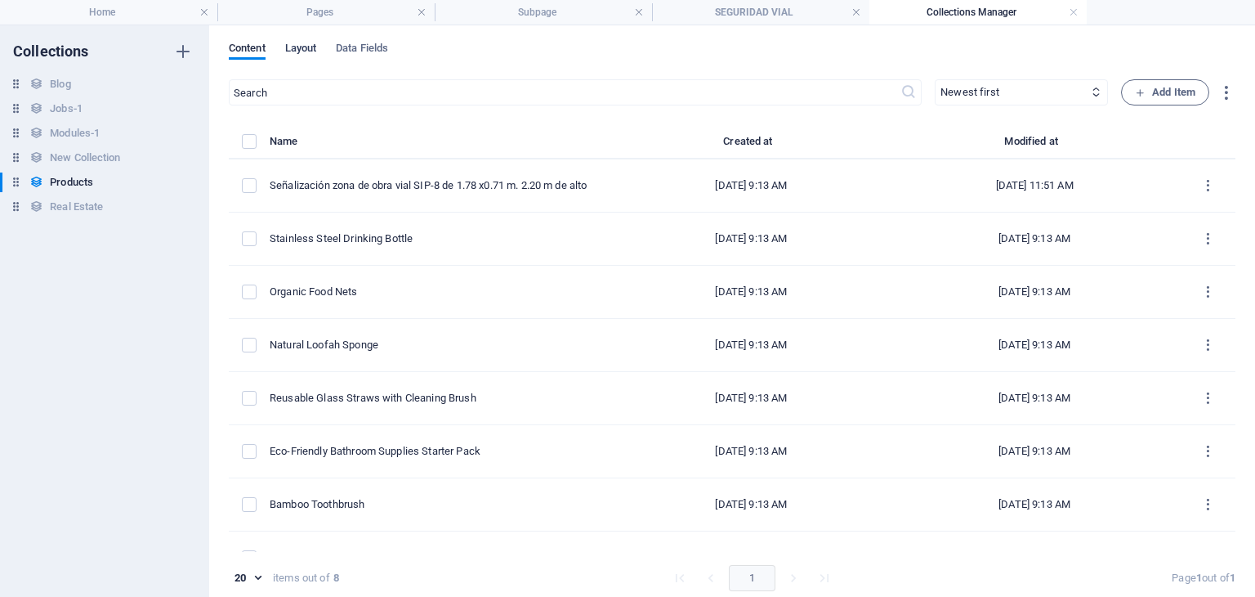
click at [313, 47] on span "Layout" at bounding box center [301, 49] width 32 height 23
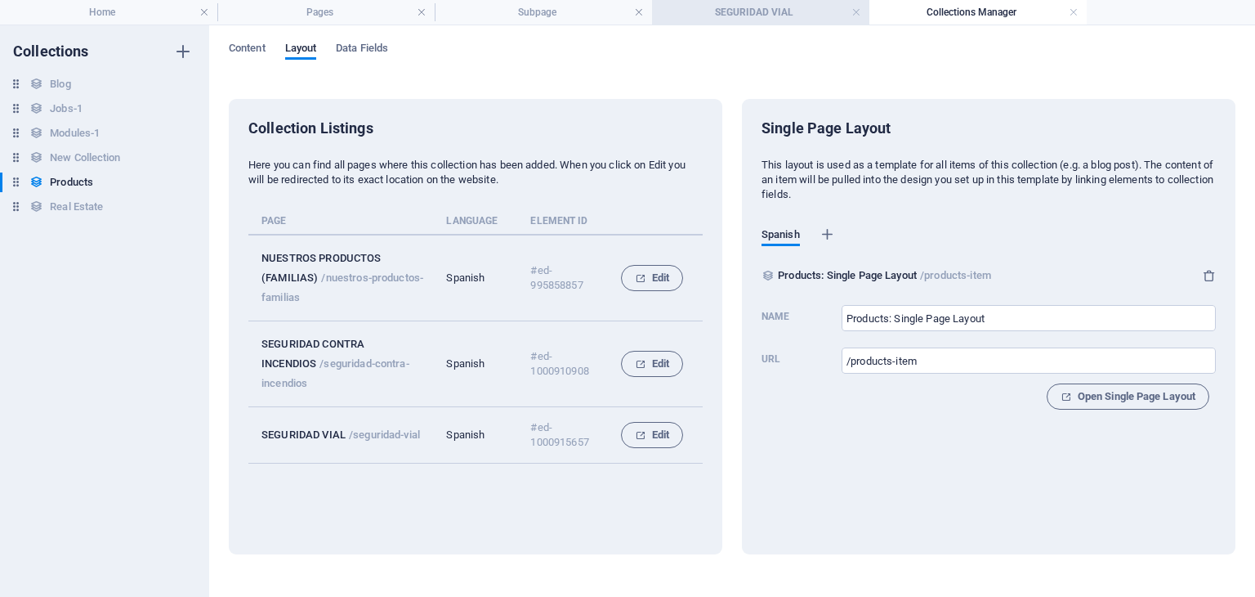
click at [784, 14] on h4 "SEGURIDAD VIAL" at bounding box center [760, 12] width 217 height 18
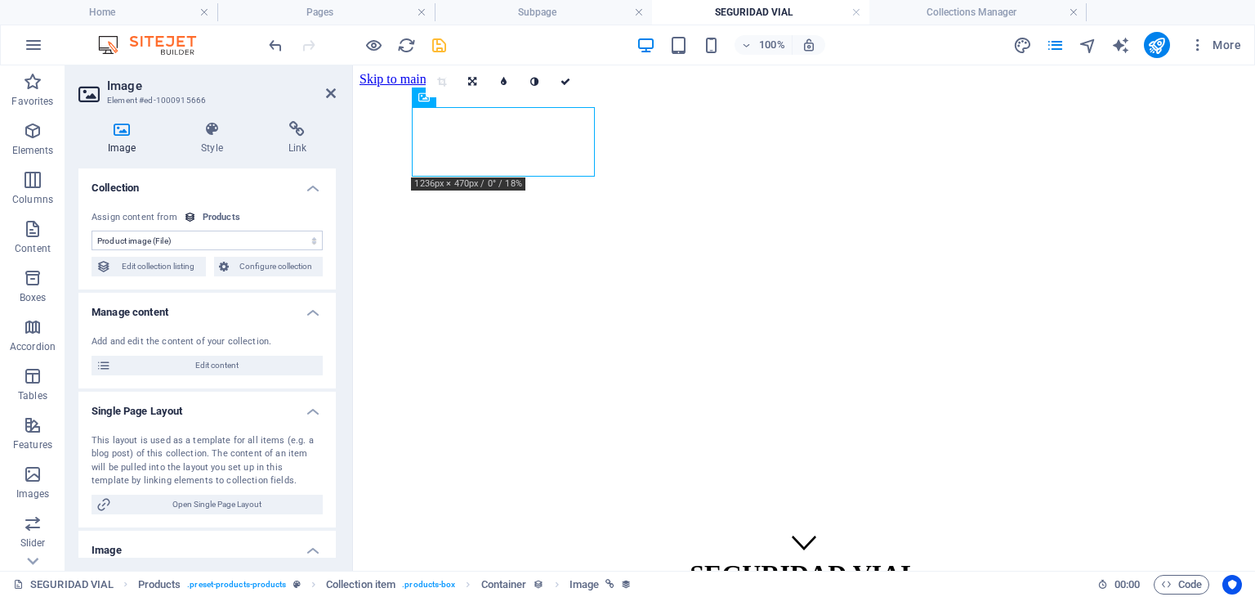
scroll to position [327, 0]
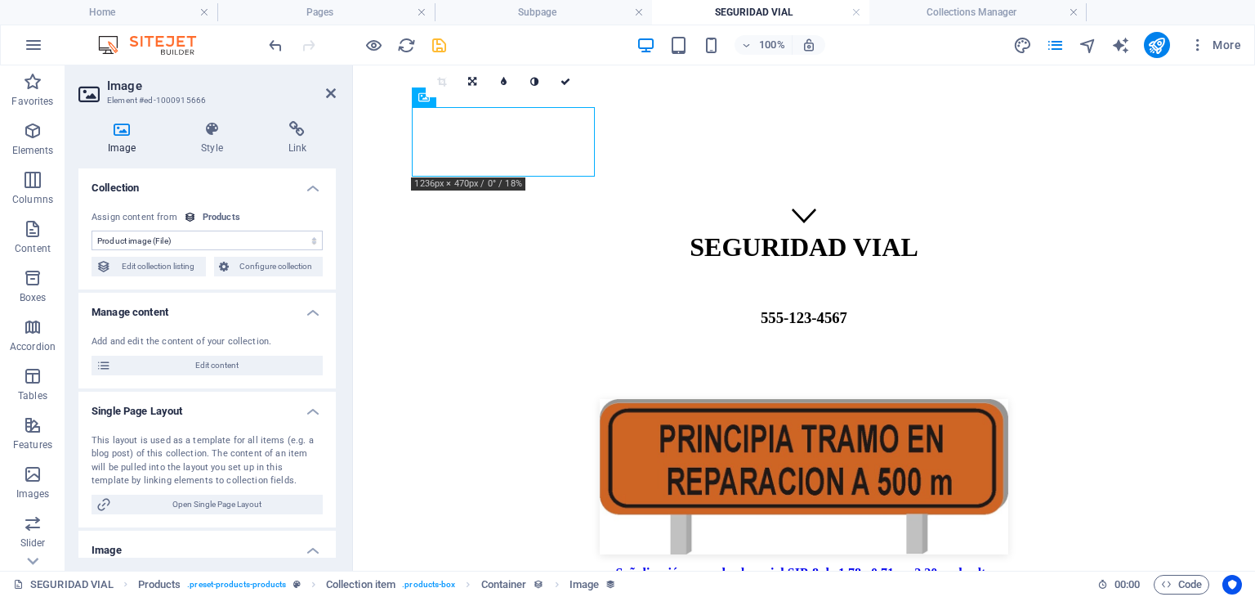
select select "DISABLED_OPTION_VALUE"
click at [559, 566] on div "Señalización zona de obra vial SIP-8 de 1.78 x0.71 m. 2.20 m de alto" at bounding box center [804, 573] width 889 height 15
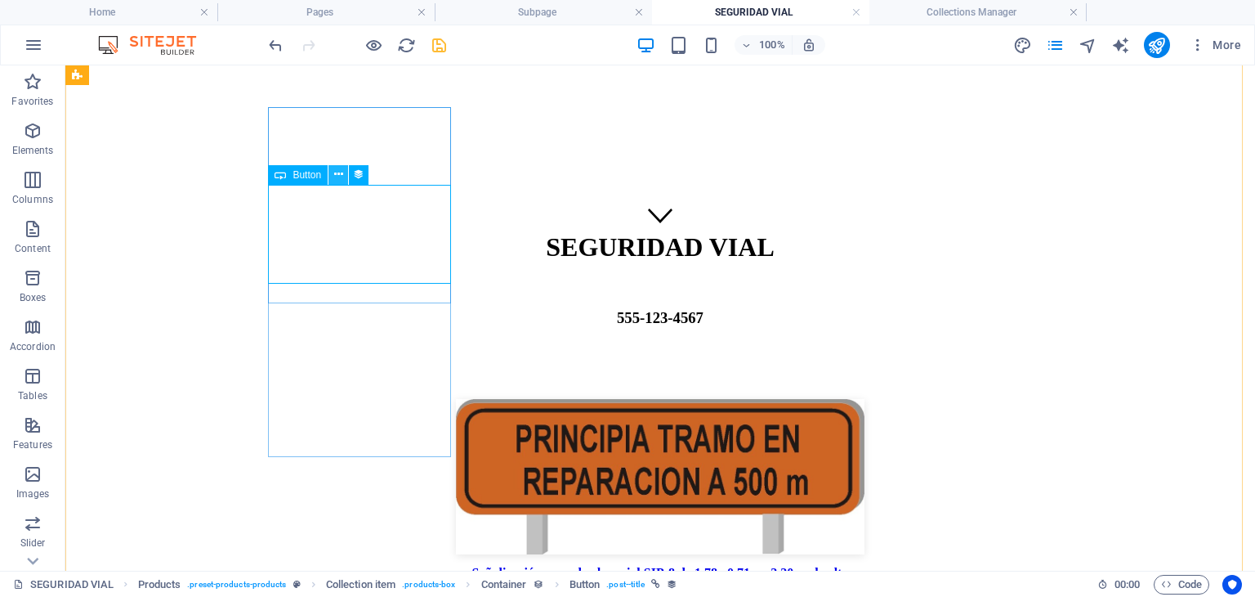
click at [337, 177] on icon at bounding box center [338, 174] width 9 height 17
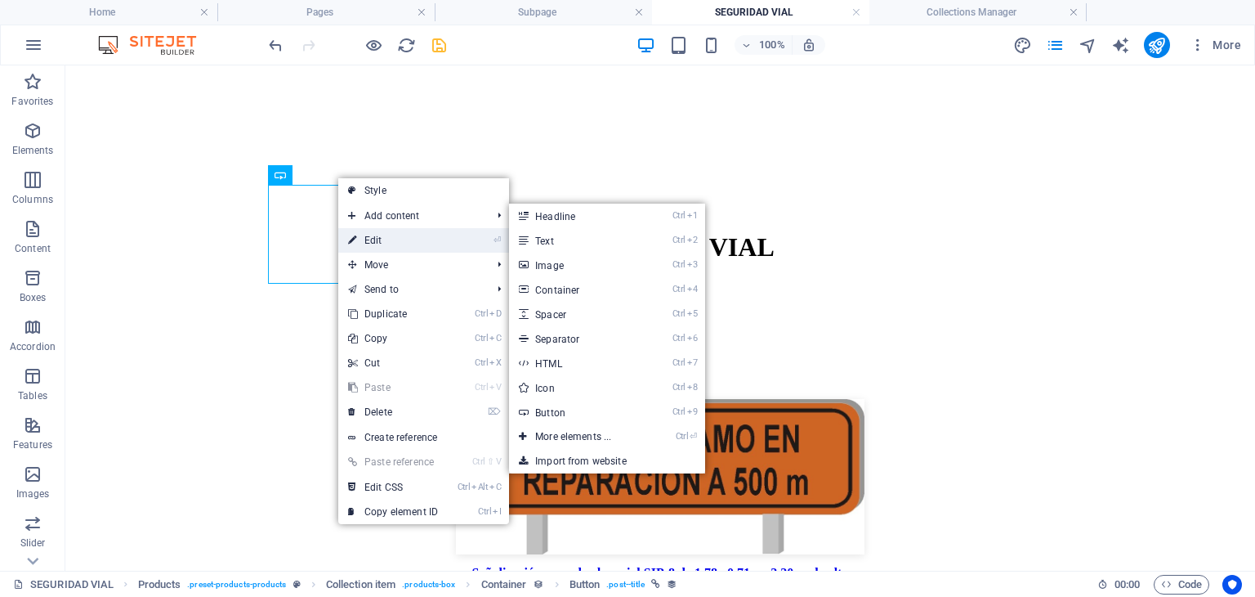
click at [379, 236] on link "⏎ Edit" at bounding box center [393, 240] width 110 height 25
select select "name"
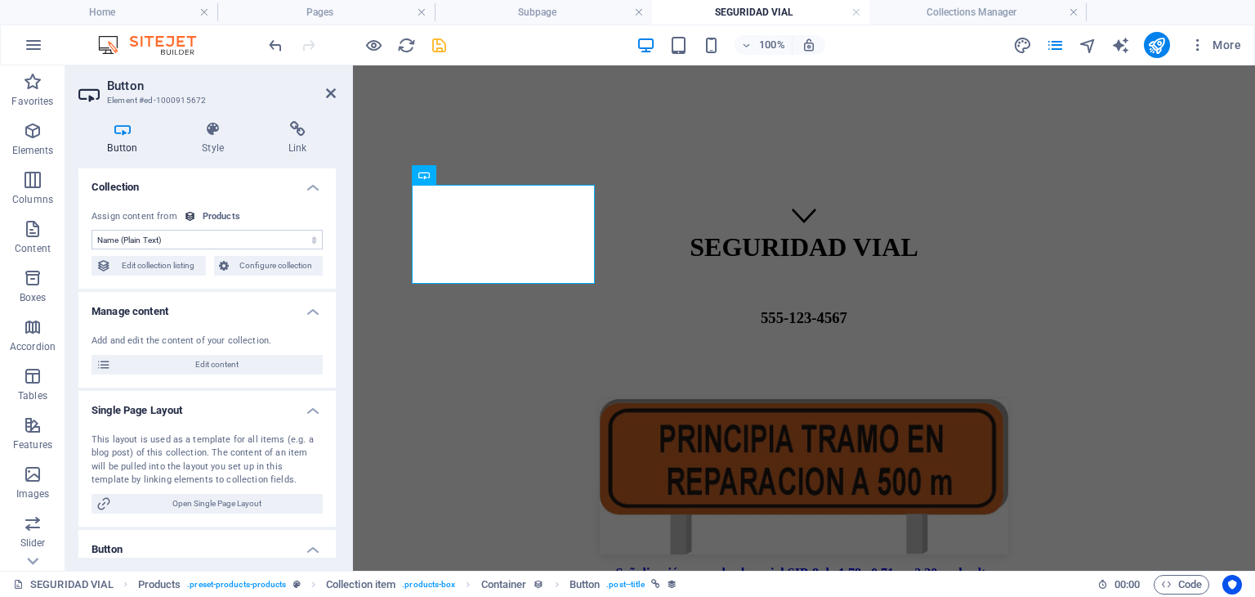
scroll to position [0, 0]
click at [210, 143] on h4 "Style" at bounding box center [216, 138] width 87 height 34
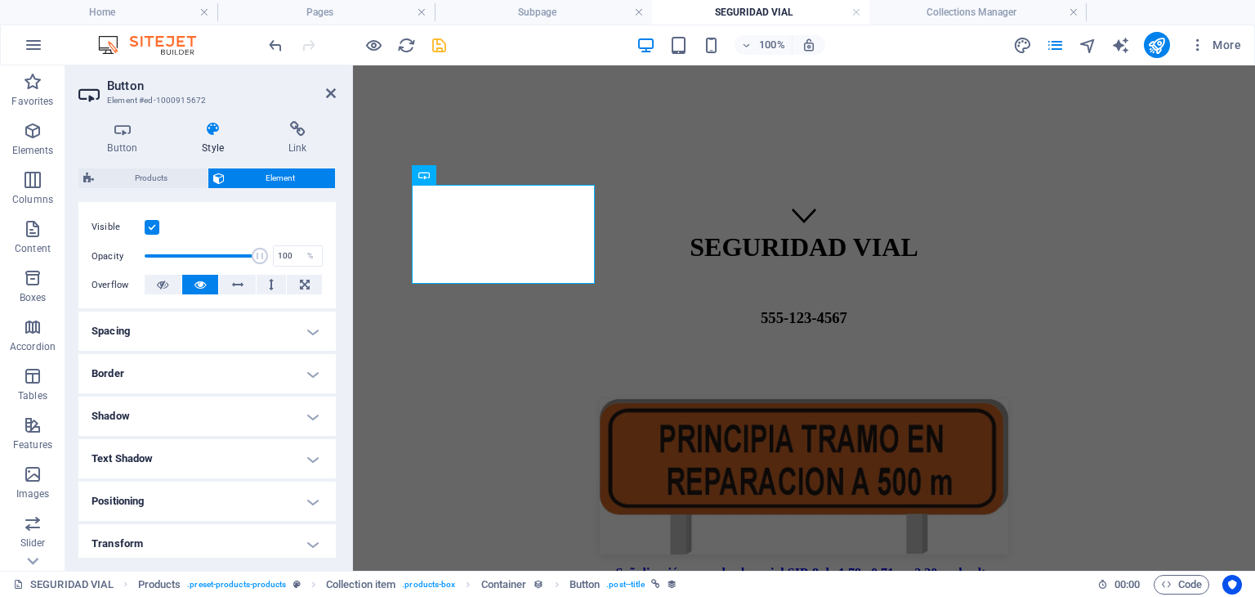
scroll to position [245, 0]
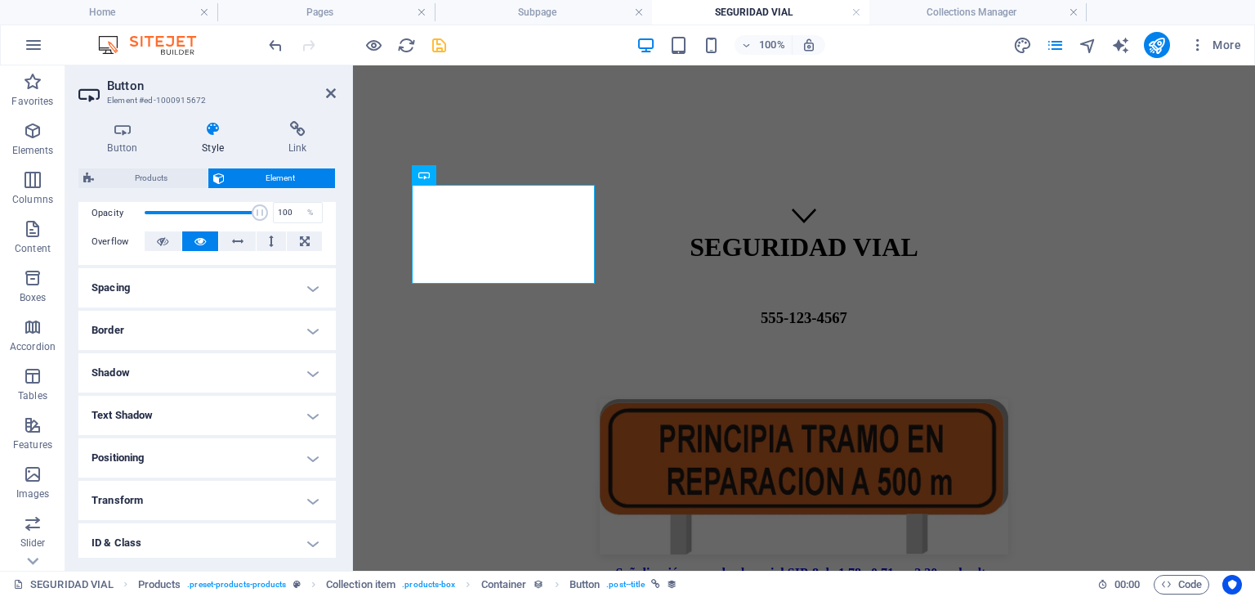
click at [263, 293] on h4 "Spacing" at bounding box center [206, 287] width 257 height 39
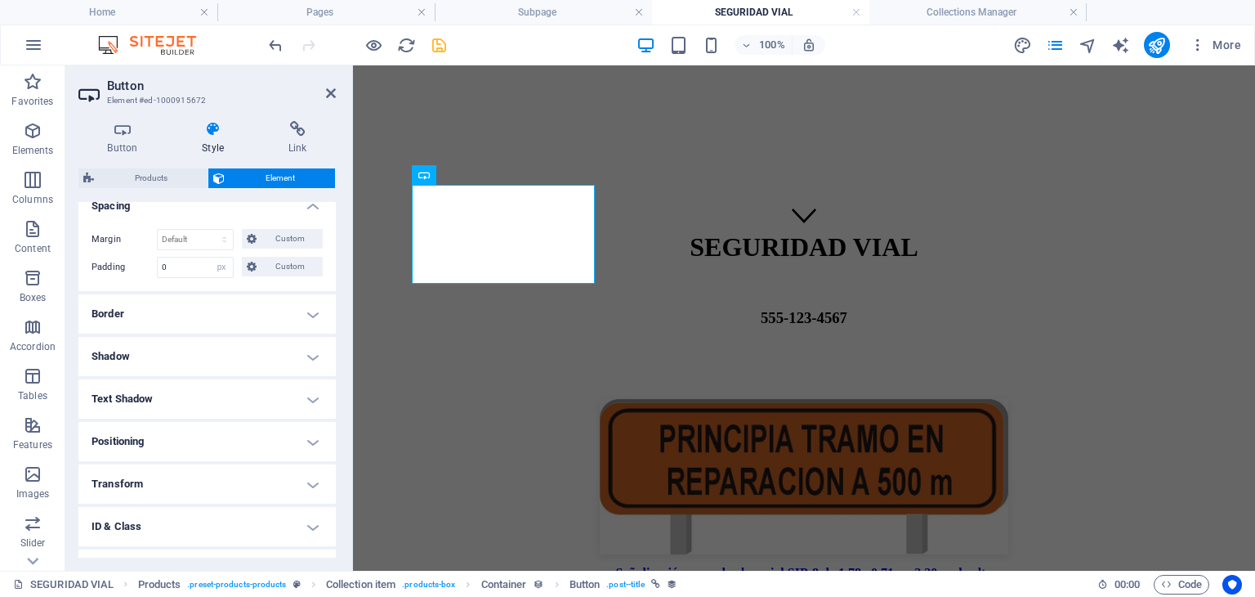
scroll to position [399, 0]
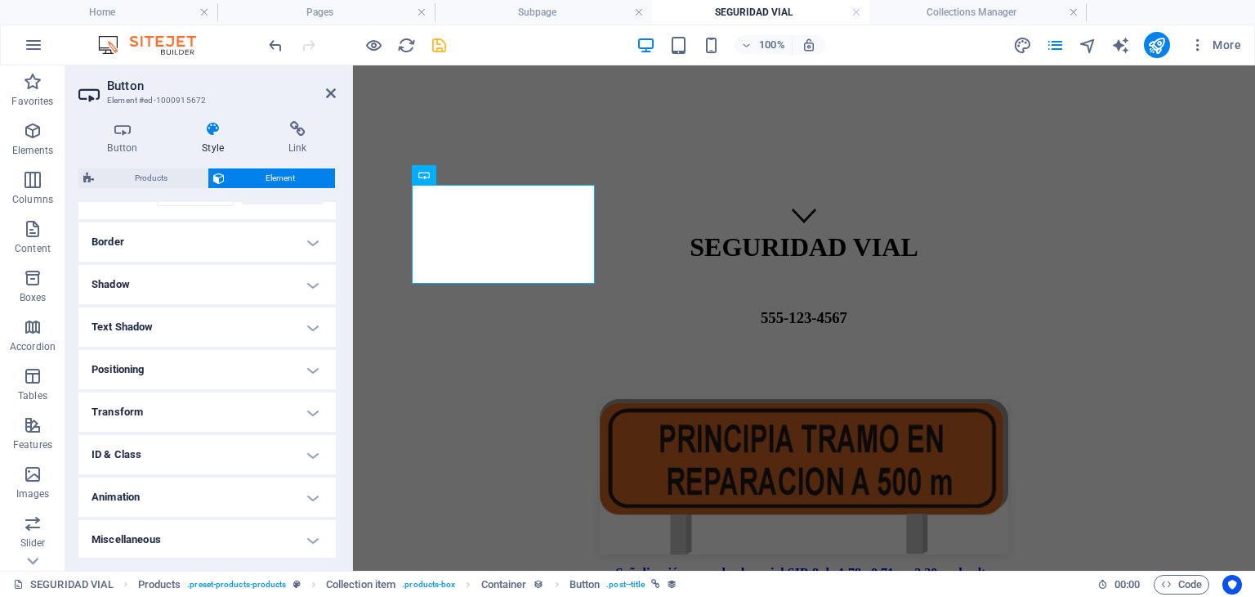
click at [240, 372] on h4 "Positioning" at bounding box center [206, 369] width 257 height 39
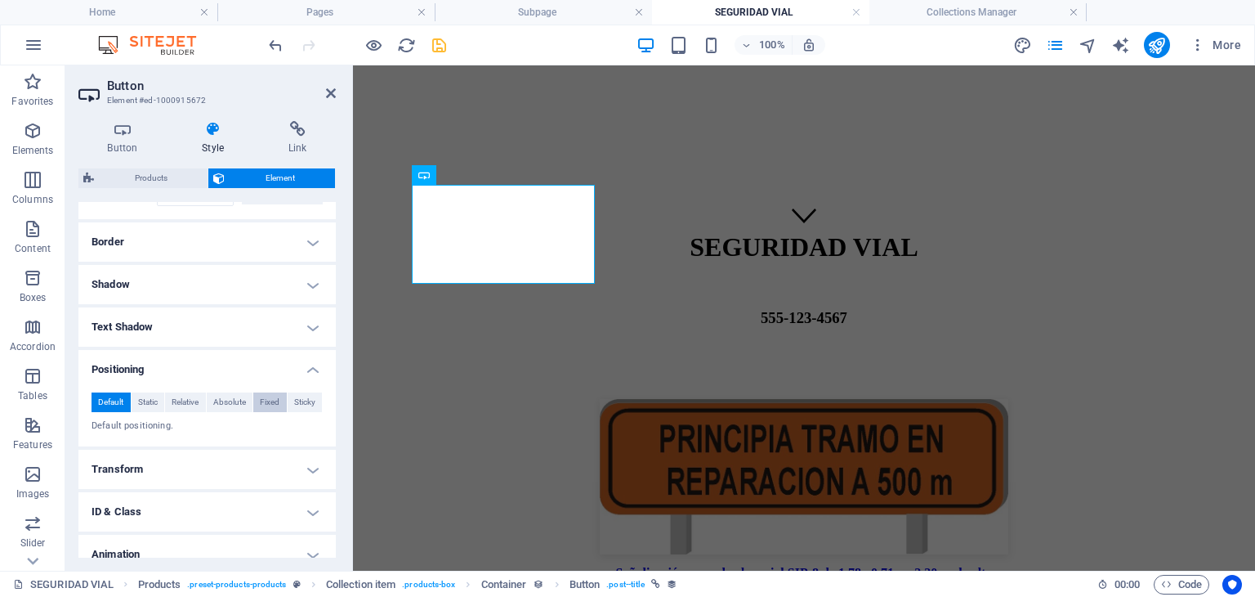
click at [262, 399] on span "Fixed" at bounding box center [270, 402] width 20 height 20
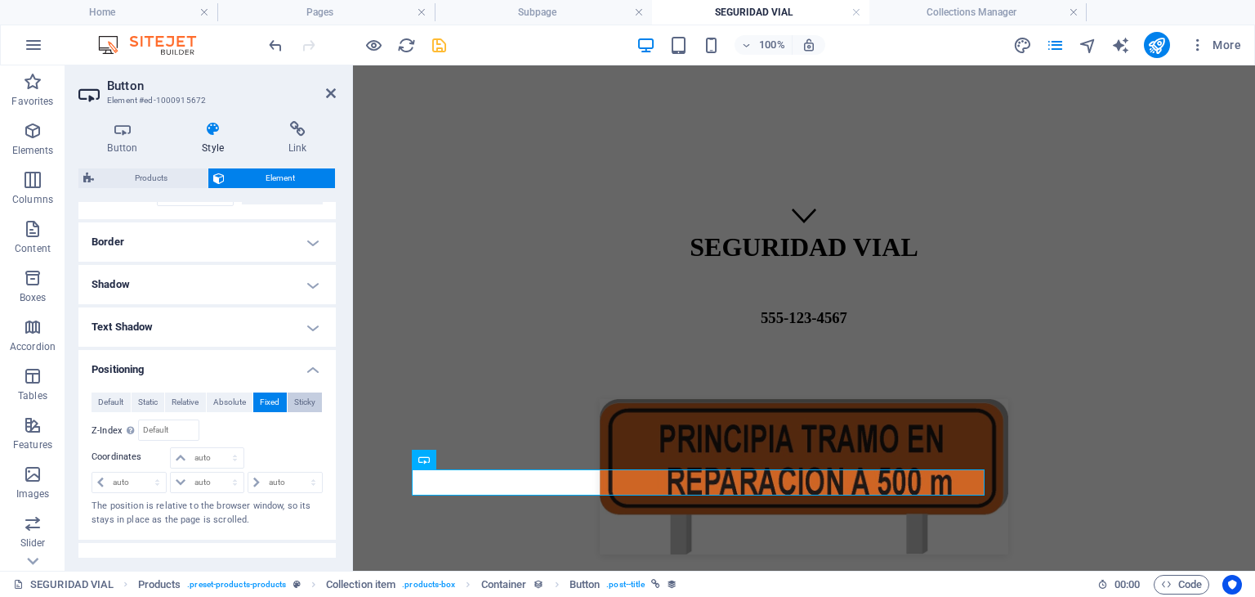
click at [298, 400] on span "Sticky" at bounding box center [304, 402] width 21 height 20
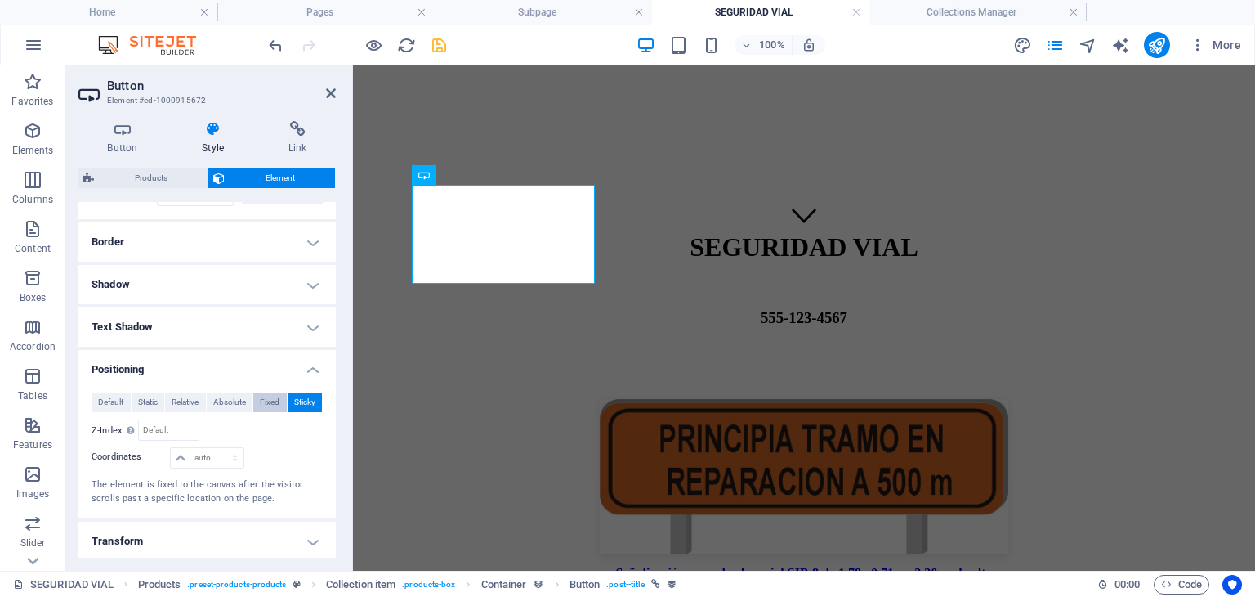
click at [268, 406] on span "Fixed" at bounding box center [270, 402] width 20 height 20
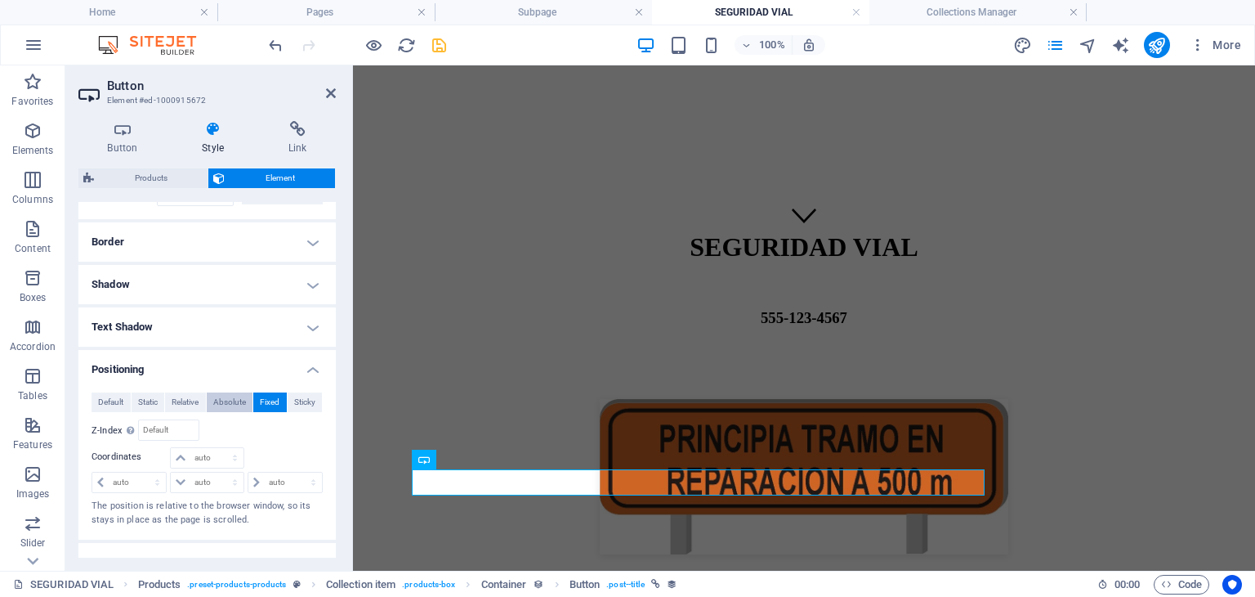
click at [229, 395] on span "Absolute" at bounding box center [229, 402] width 33 height 20
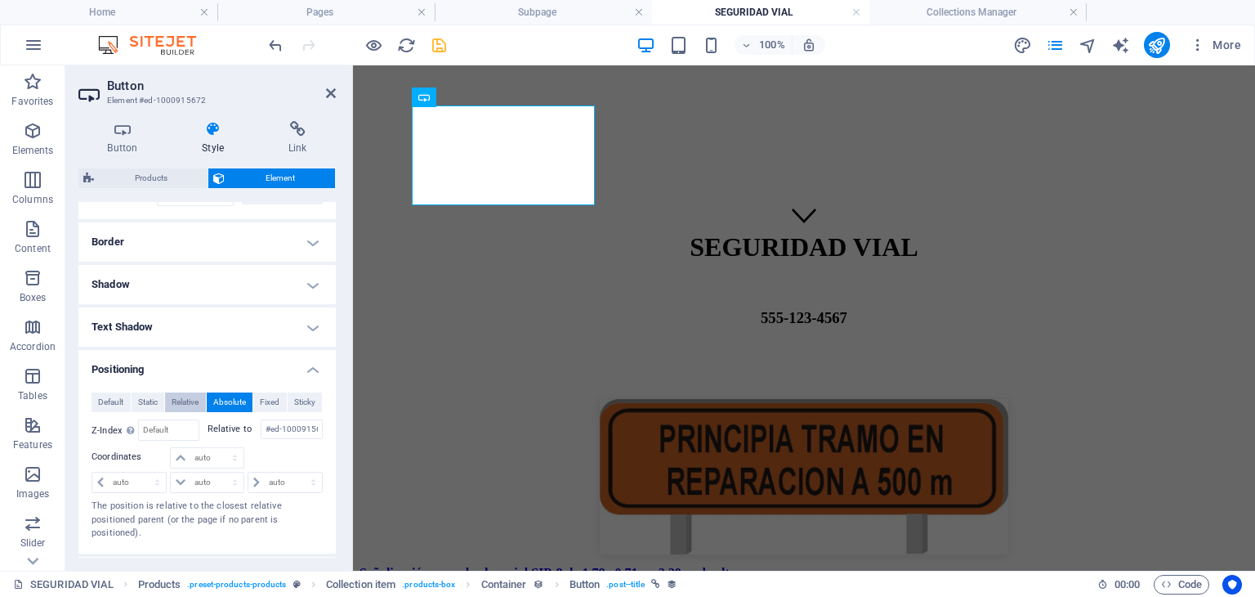
click at [185, 404] on span "Relative" at bounding box center [185, 402] width 27 height 20
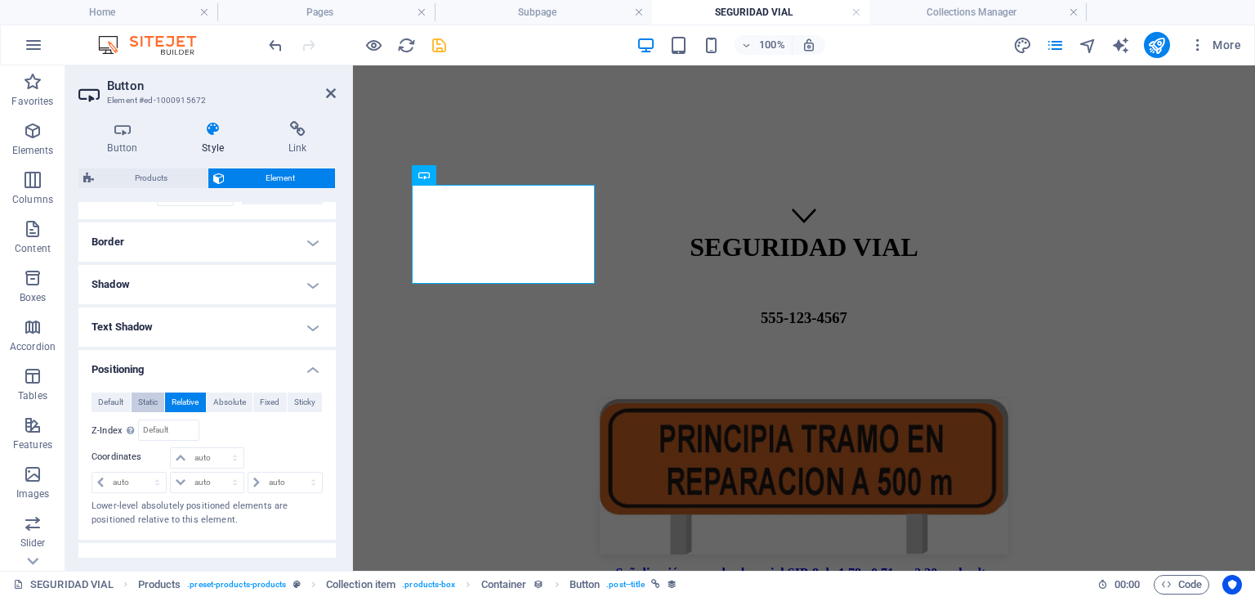
click at [161, 396] on button "Static" at bounding box center [149, 402] width 34 height 20
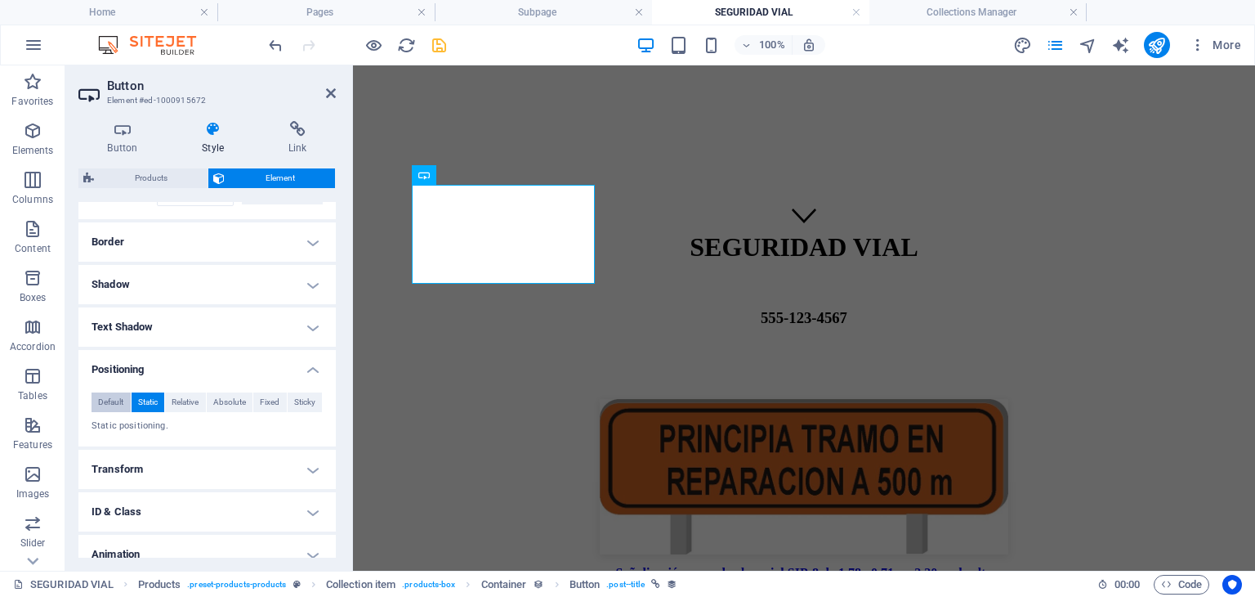
click at [123, 397] on span "Default" at bounding box center [110, 402] width 25 height 20
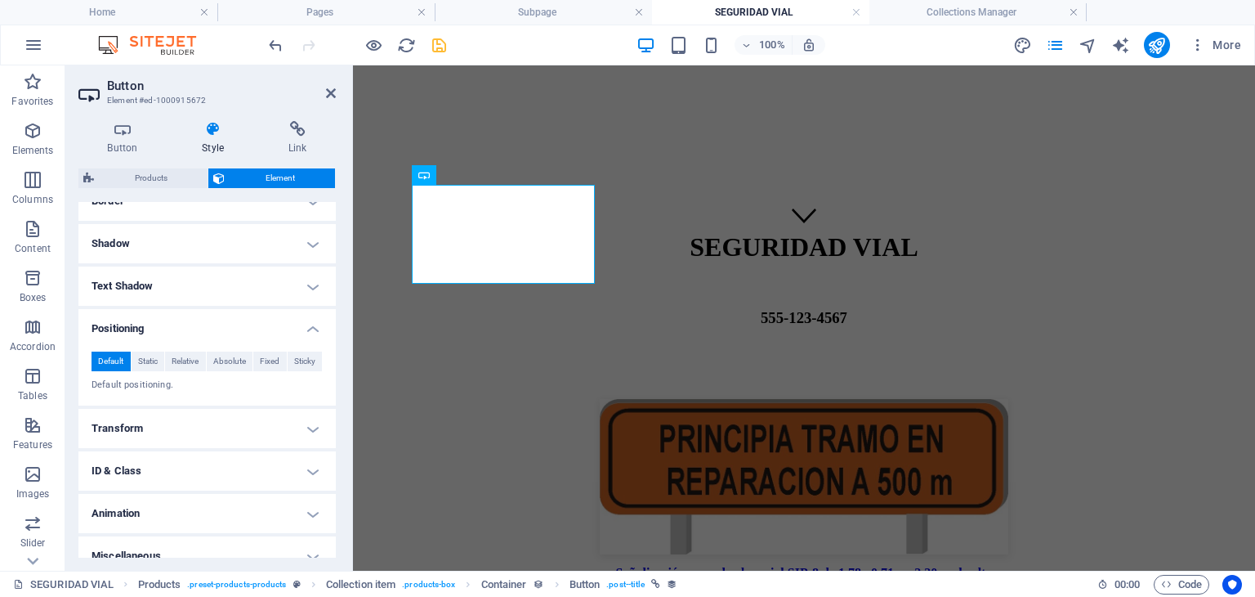
scroll to position [456, 0]
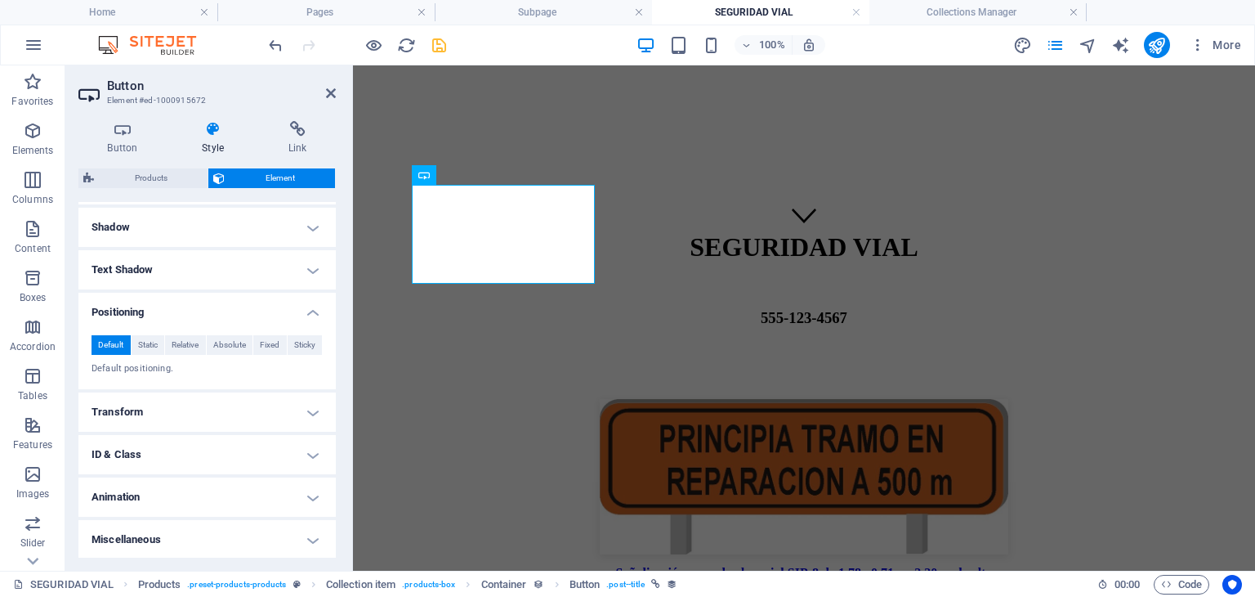
click at [181, 410] on h4 "Transform" at bounding box center [206, 411] width 257 height 39
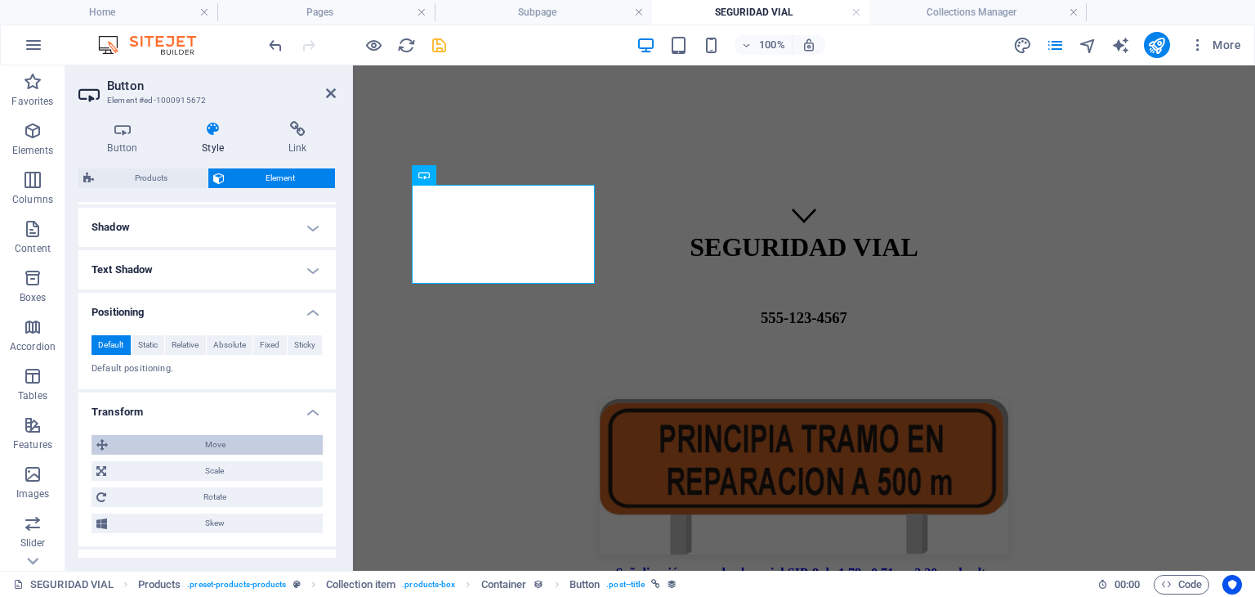
click at [186, 445] on span "Move" at bounding box center [215, 445] width 205 height 20
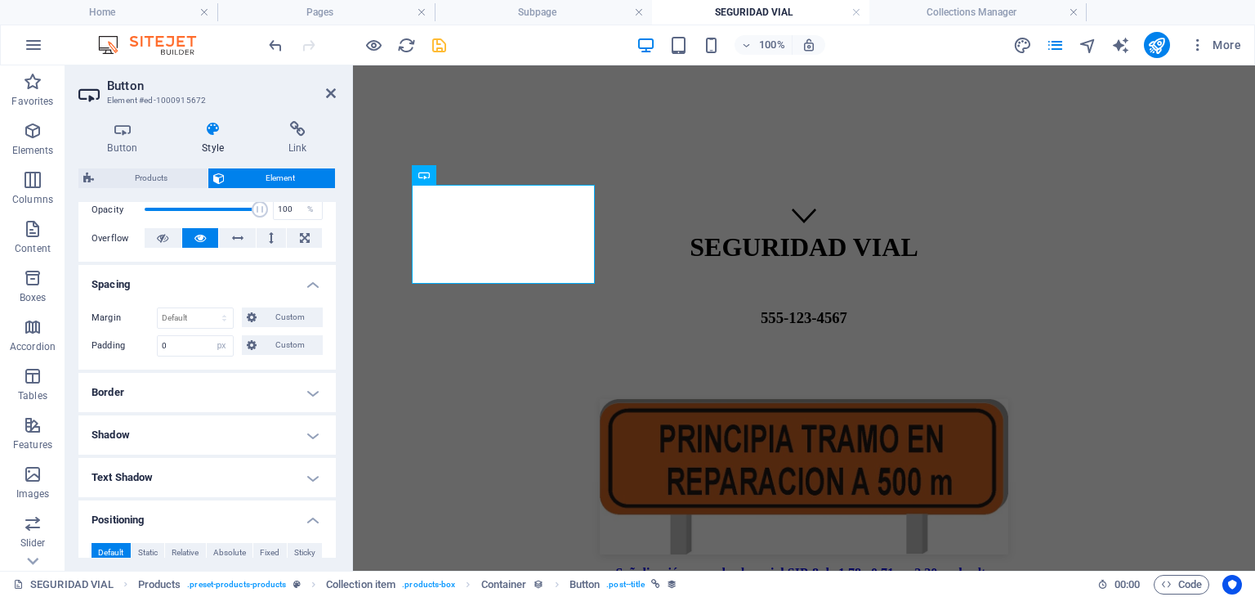
scroll to position [211, 0]
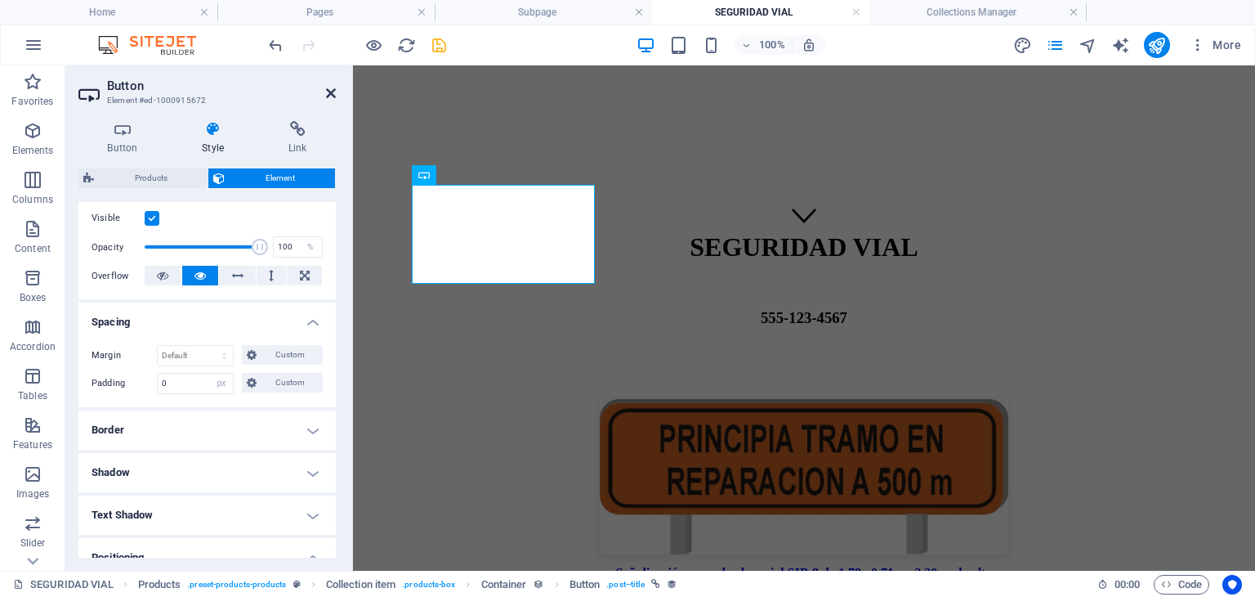
click at [334, 90] on icon at bounding box center [331, 93] width 10 height 13
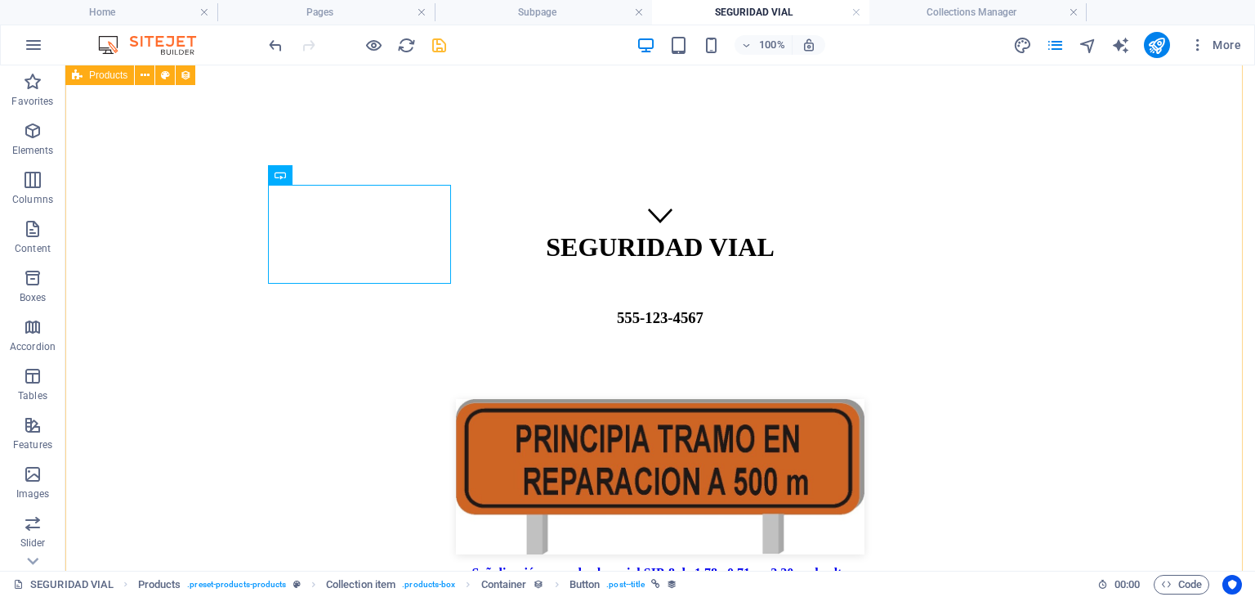
drag, startPoint x: 392, startPoint y: 233, endPoint x: 386, endPoint y: 411, distance: 178.3
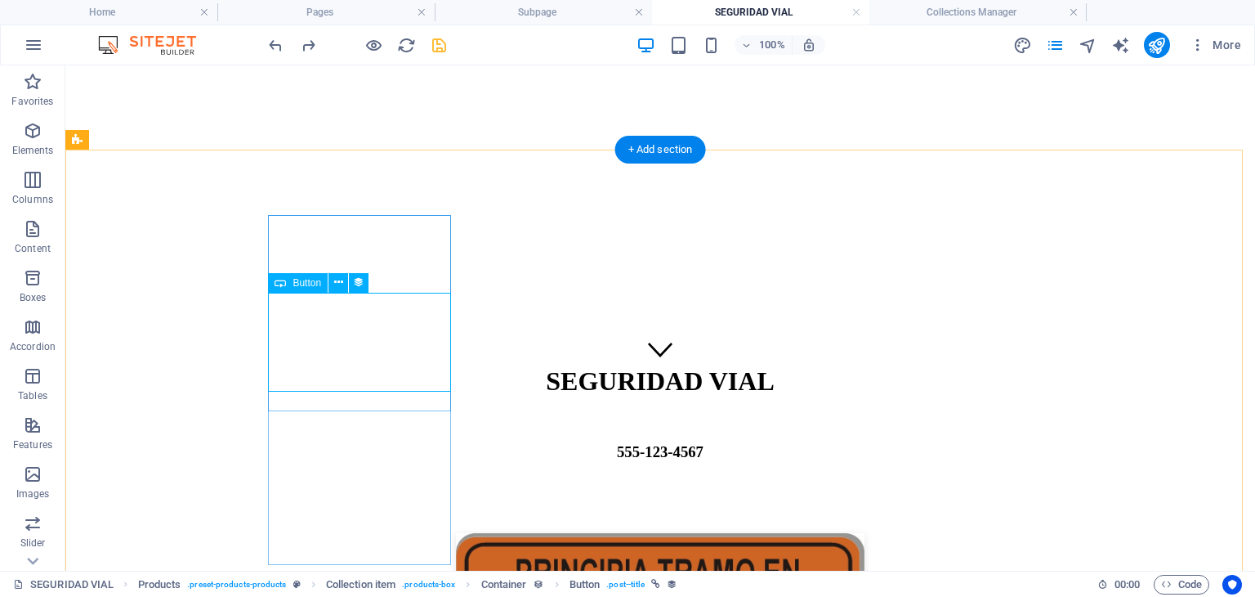
scroll to position [219, 0]
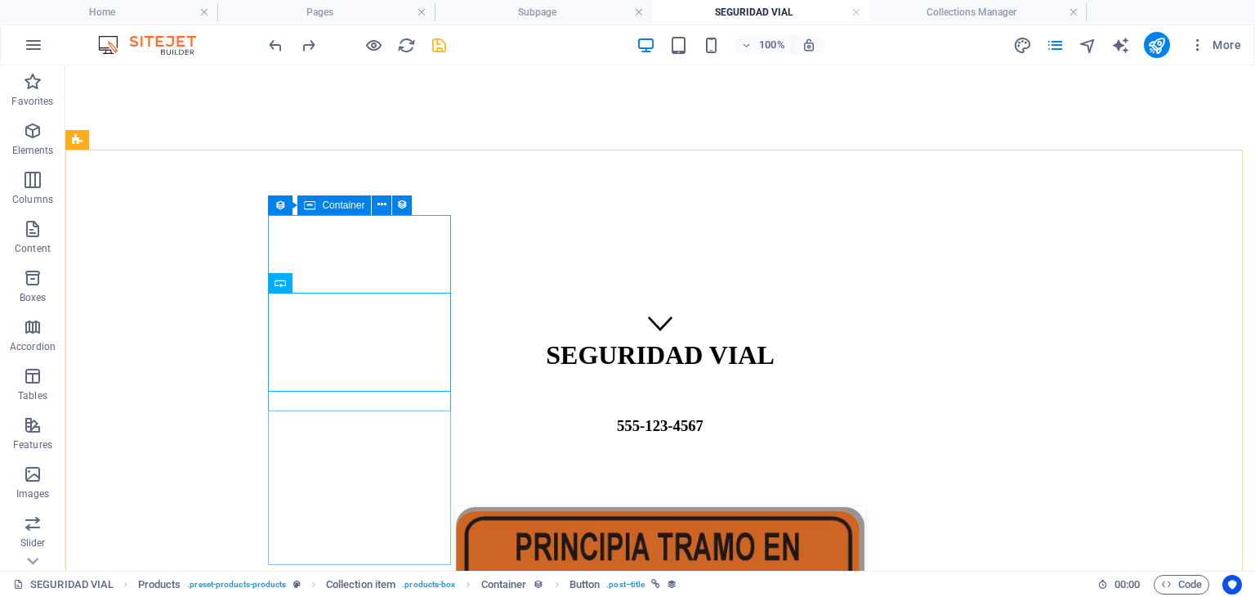
click at [356, 203] on span "Container" at bounding box center [343, 205] width 42 height 10
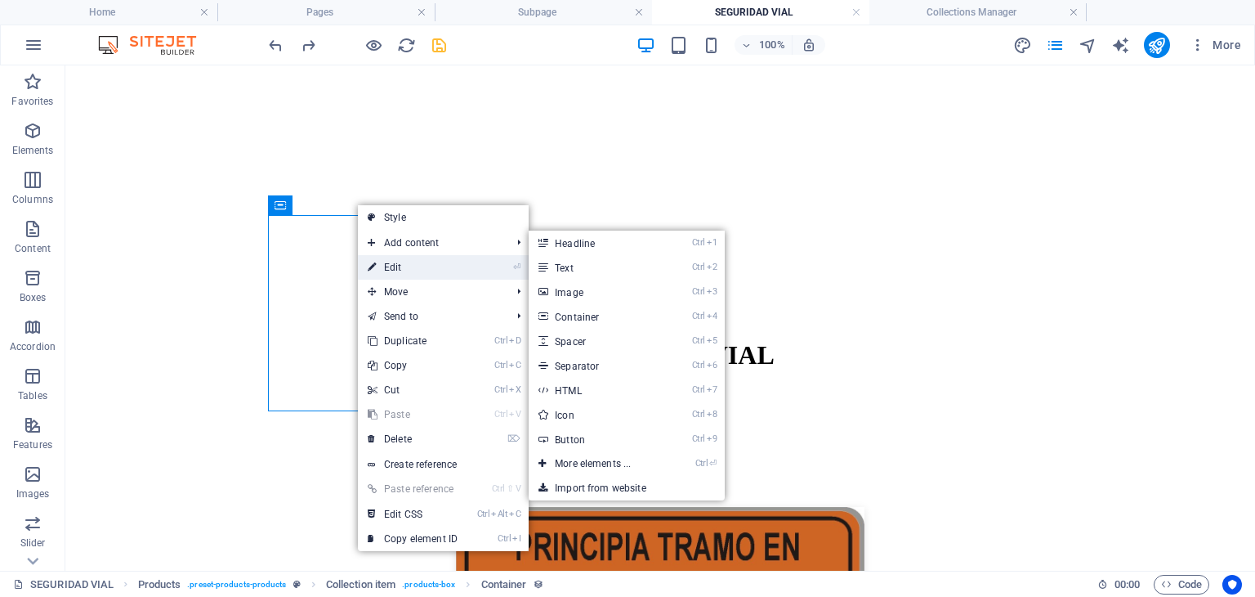
click at [396, 259] on link "⏎ Edit" at bounding box center [413, 267] width 110 height 25
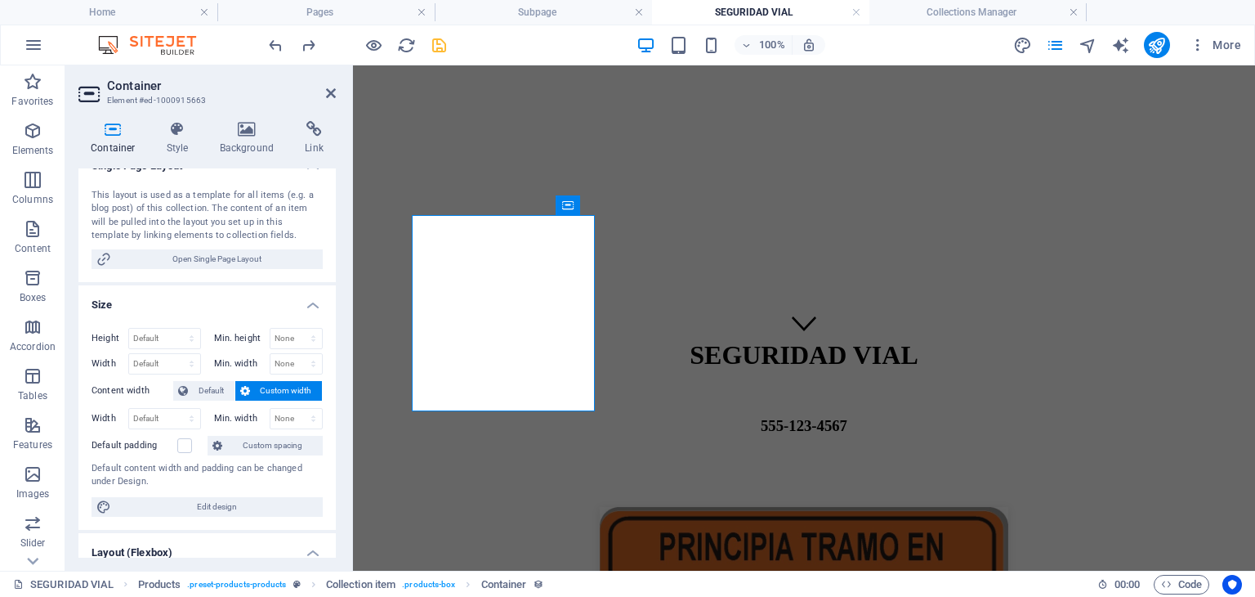
scroll to position [327, 0]
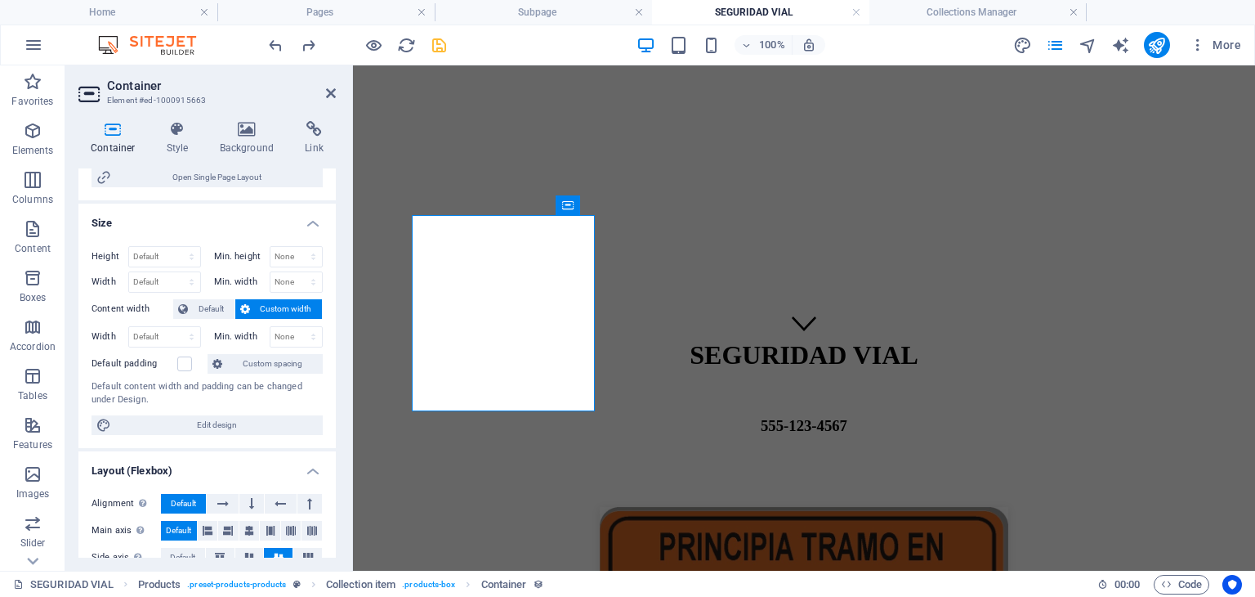
click at [208, 311] on span "Default" at bounding box center [211, 309] width 37 height 20
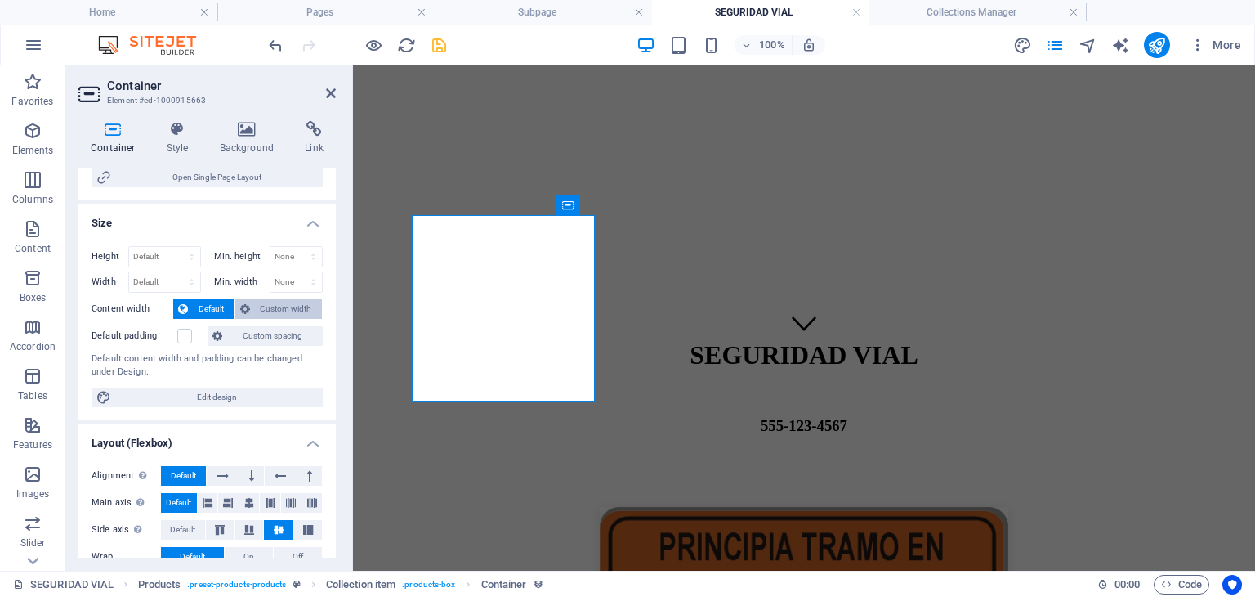
click at [274, 308] on span "Custom width" at bounding box center [286, 309] width 63 height 20
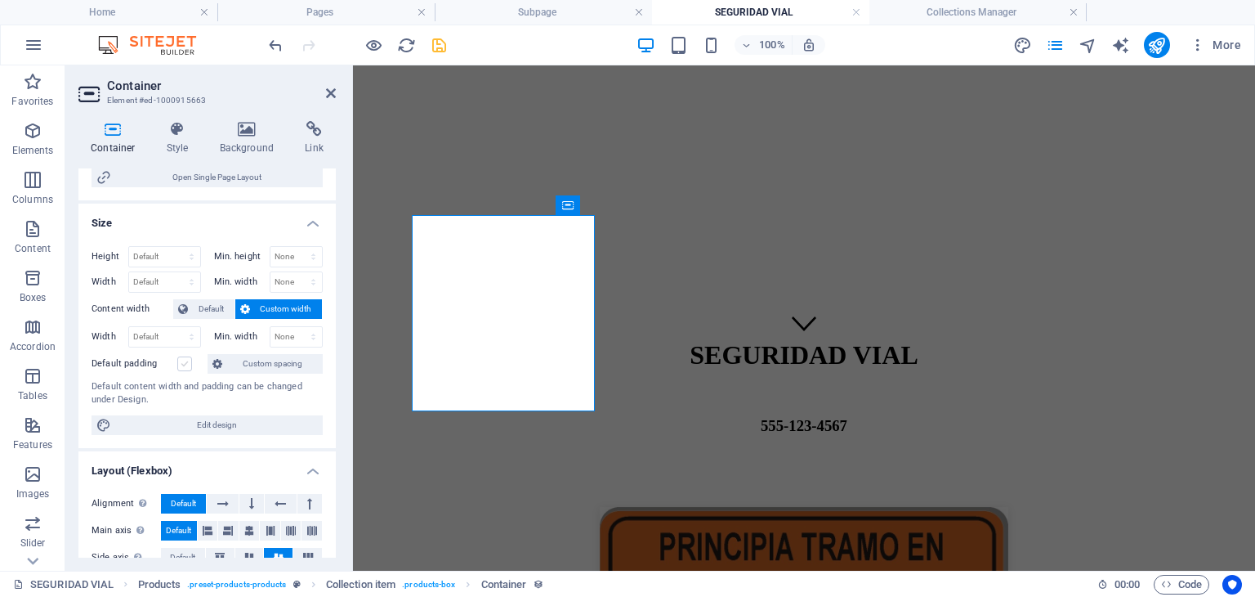
click at [190, 360] on label at bounding box center [184, 363] width 15 height 15
click at [0, 0] on input "Default padding" at bounding box center [0, 0] width 0 height 0
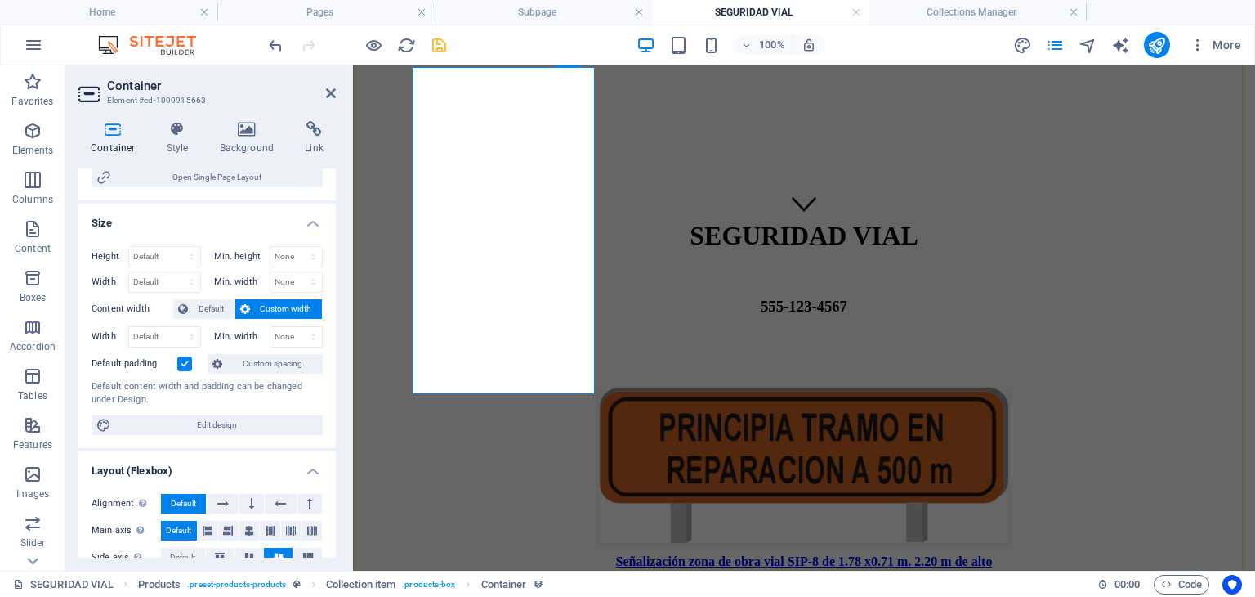
scroll to position [301, 0]
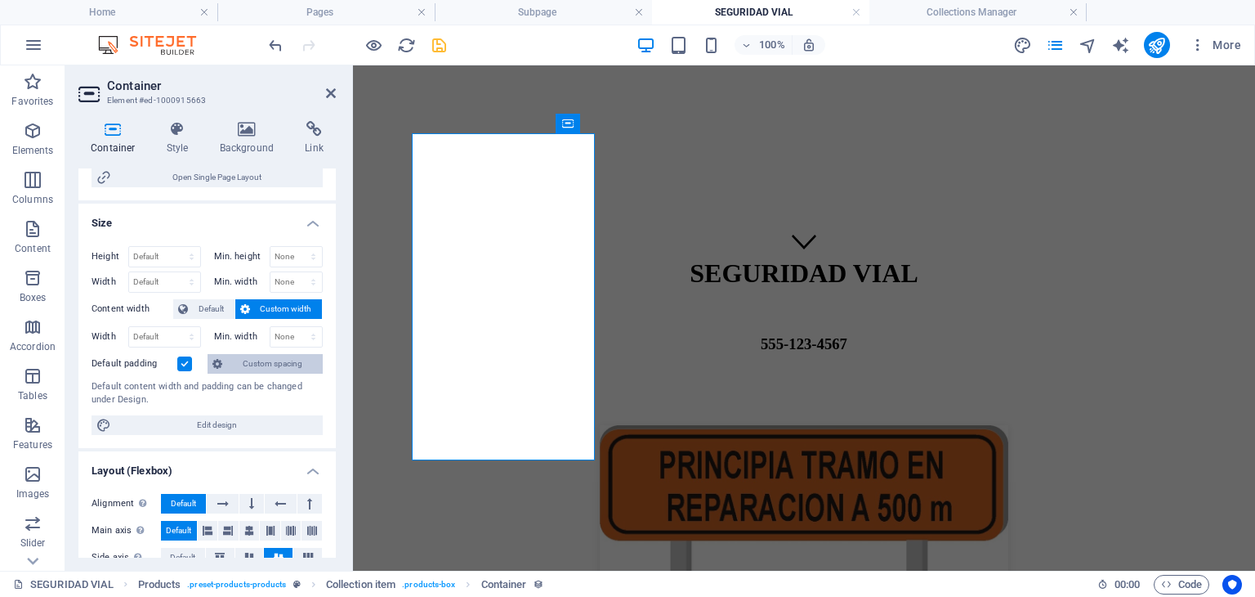
click at [293, 366] on span "Custom spacing" at bounding box center [272, 364] width 91 height 20
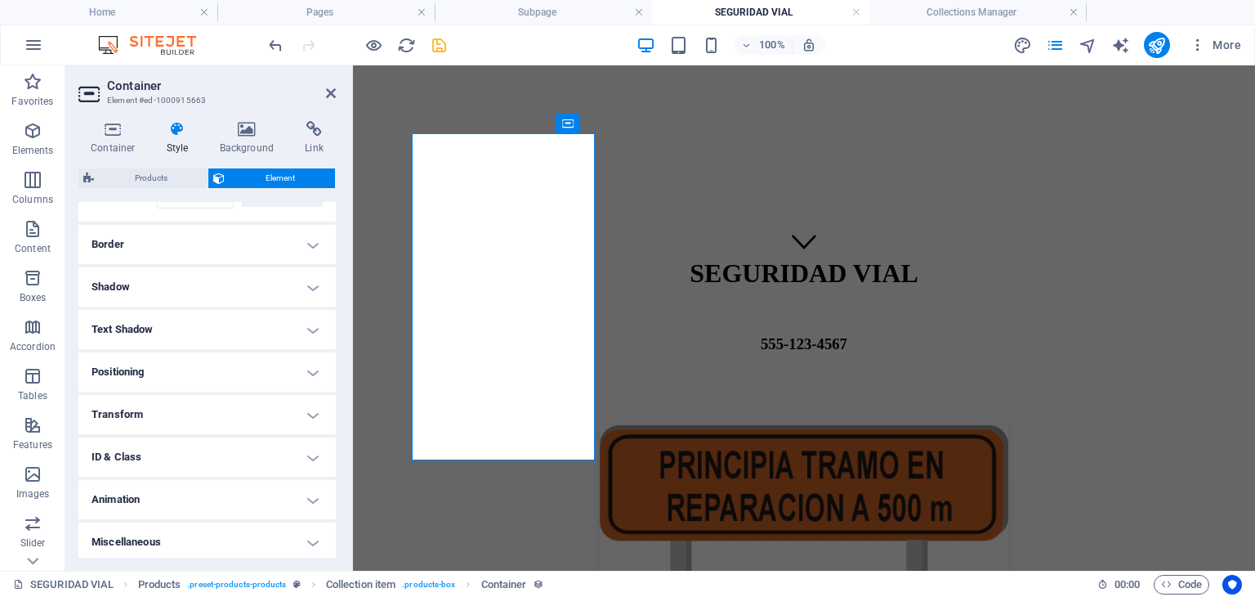
scroll to position [173, 0]
click at [338, 89] on aside "Container Element #ed-1000915663 Container Style Background Link Collection No …" at bounding box center [209, 317] width 288 height 505
click at [332, 96] on icon at bounding box center [331, 93] width 10 height 13
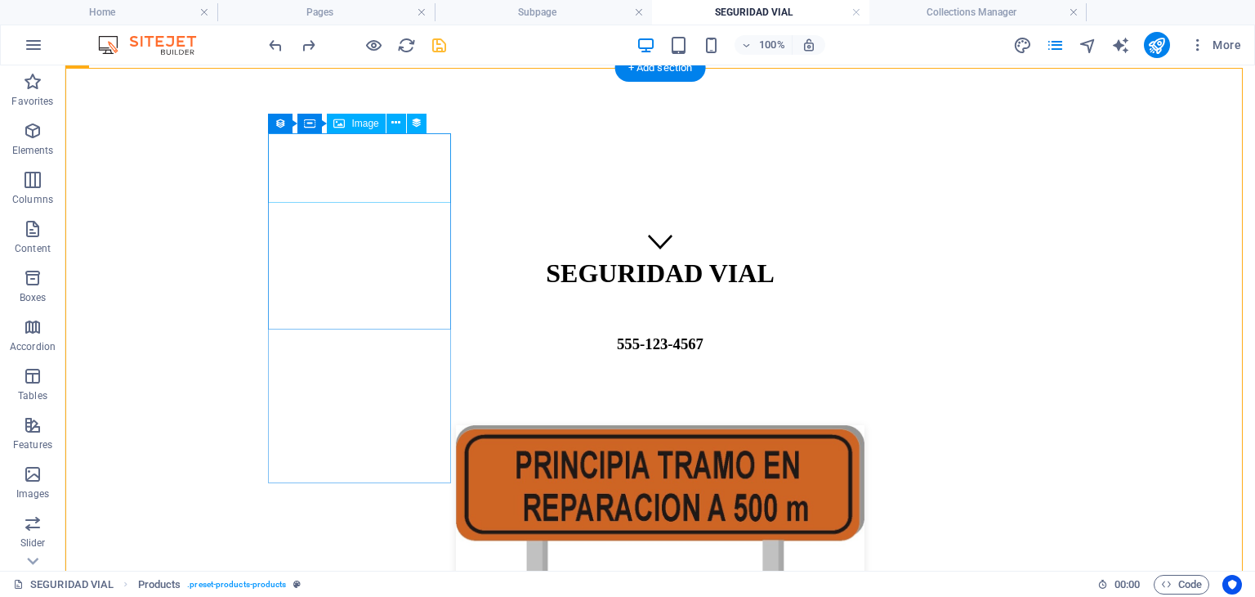
click at [418, 425] on figure at bounding box center [660, 504] width 1177 height 159
click at [366, 126] on span "Image" at bounding box center [364, 123] width 27 height 10
click at [396, 124] on icon at bounding box center [395, 122] width 9 height 17
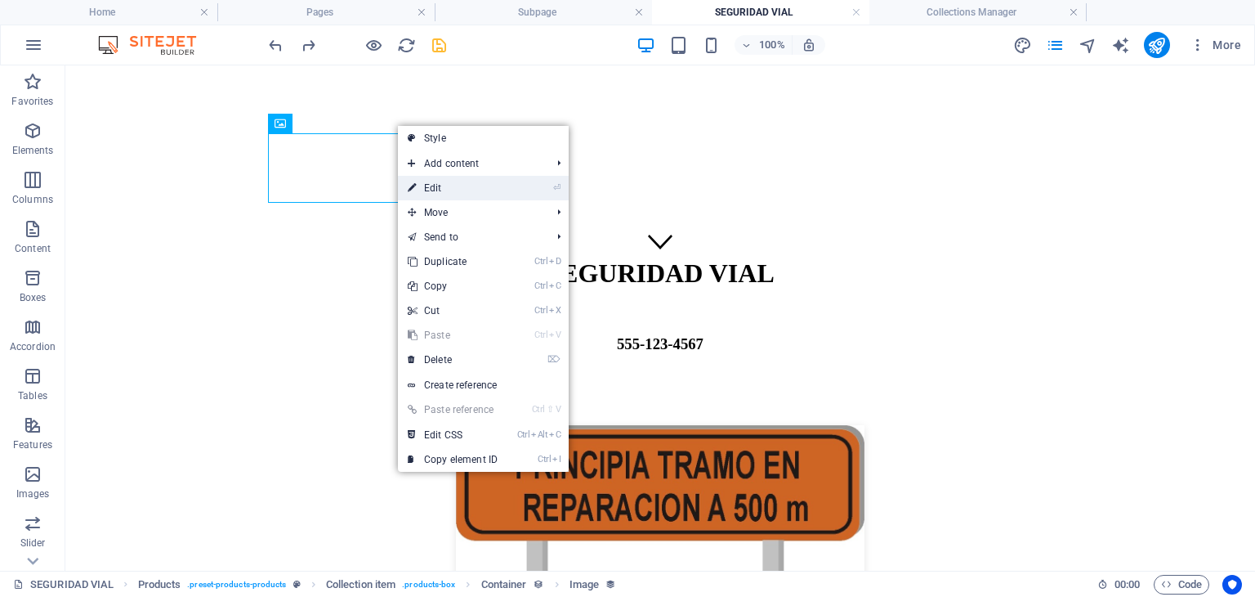
click at [416, 180] on link "⏎ Edit" at bounding box center [453, 188] width 110 height 25
select select "image"
select select "px"
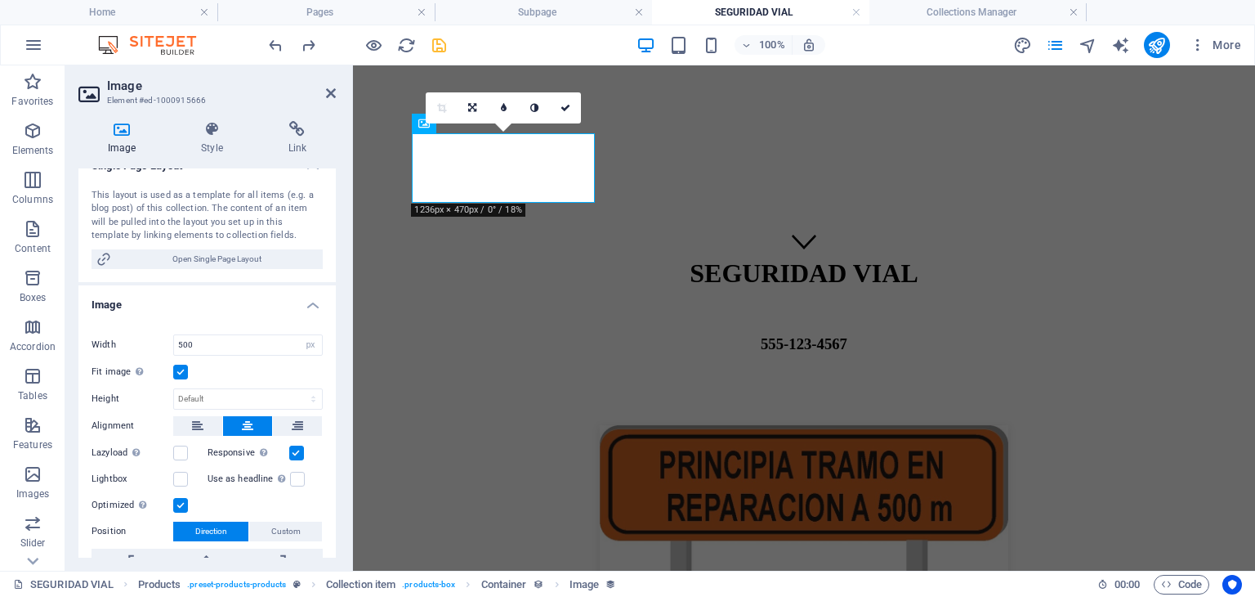
scroll to position [327, 0]
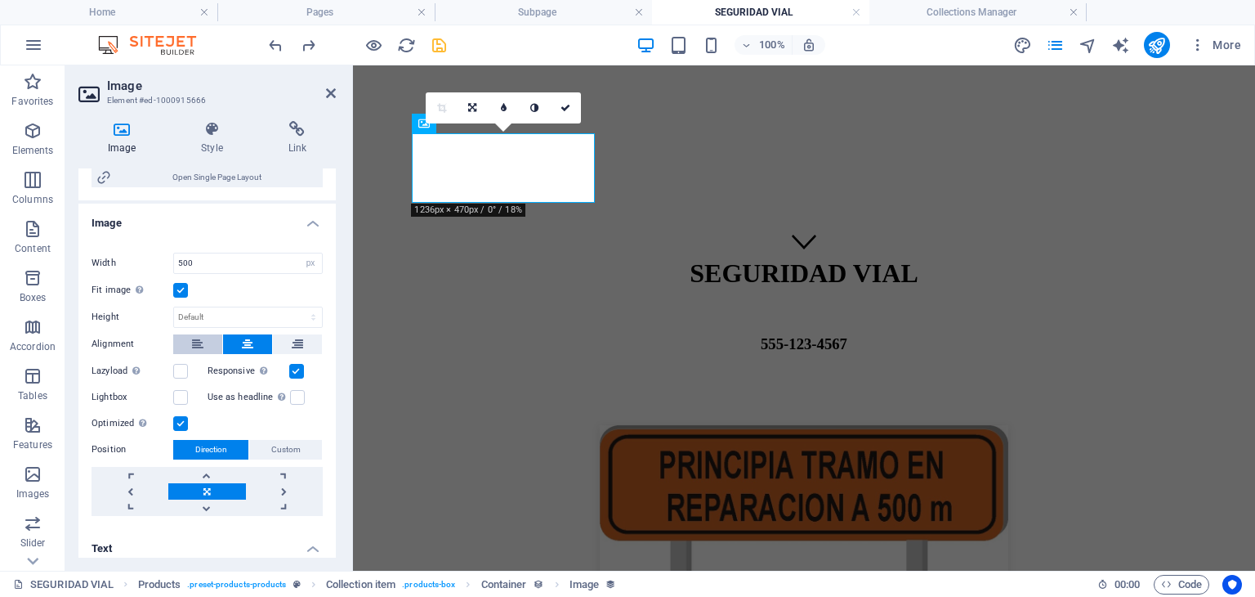
click at [203, 341] on button at bounding box center [197, 344] width 49 height 20
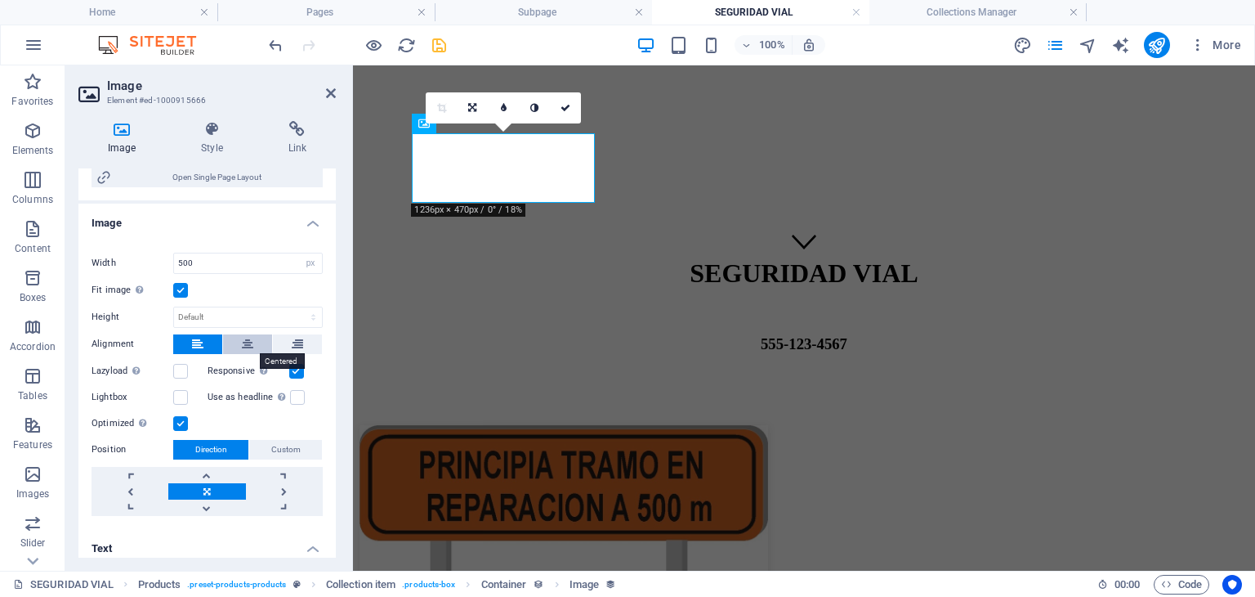
click at [239, 338] on button at bounding box center [247, 344] width 49 height 20
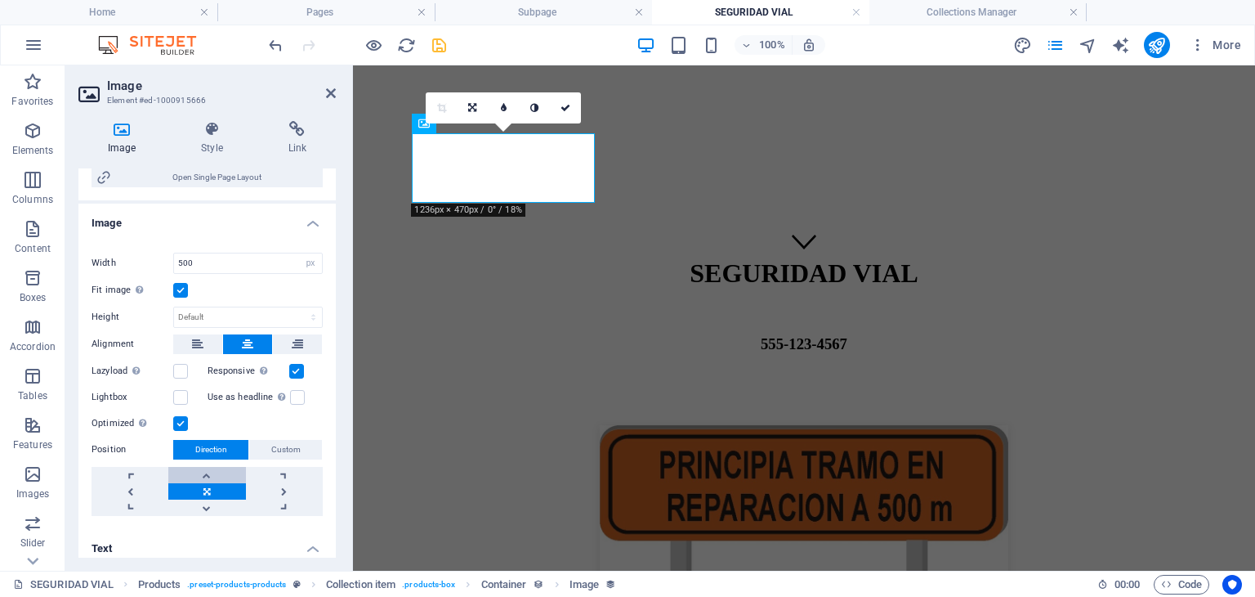
click at [190, 469] on link at bounding box center [206, 475] width 77 height 16
click at [275, 447] on span "Custom" at bounding box center [285, 450] width 29 height 20
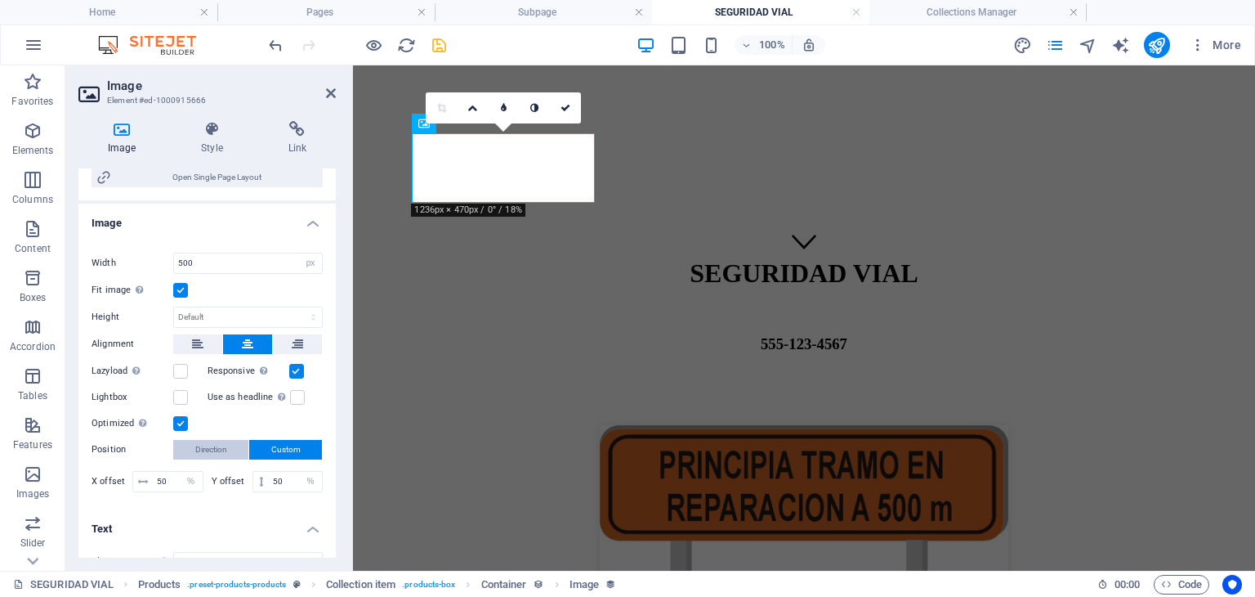
click at [221, 451] on span "Direction" at bounding box center [211, 450] width 32 height 20
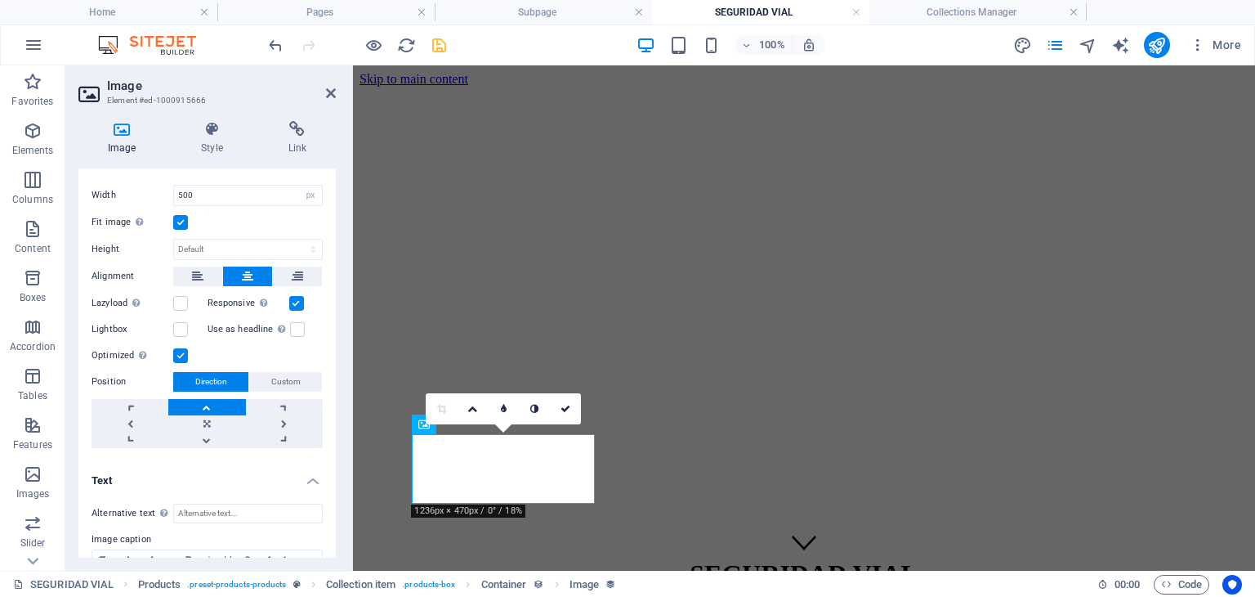
scroll to position [490, 0]
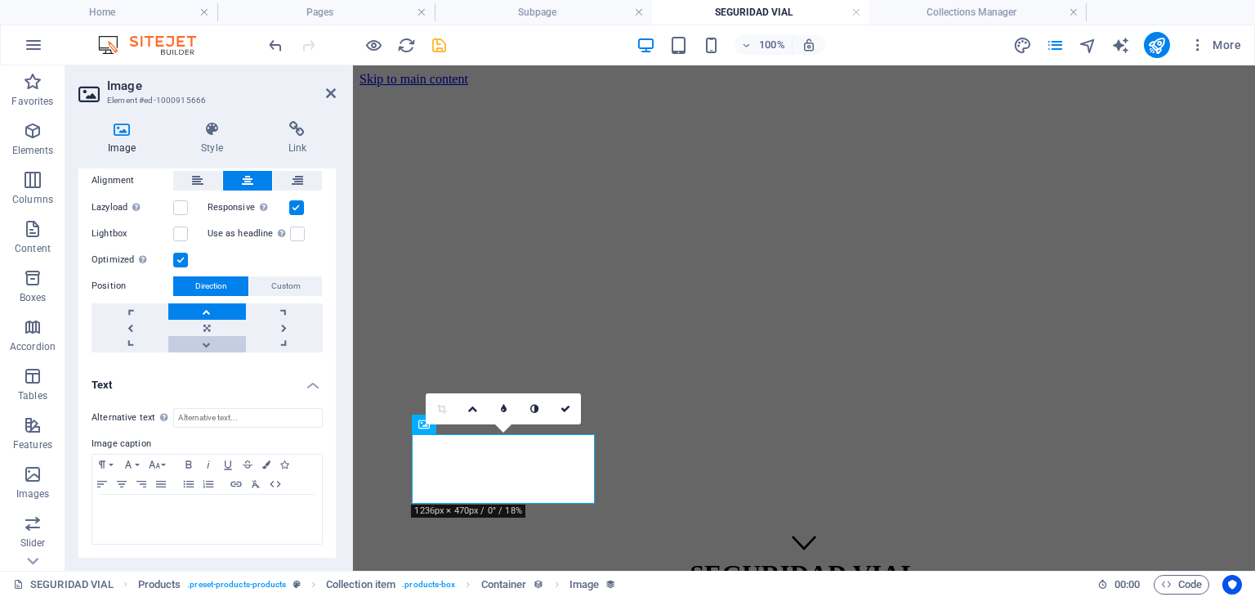
click at [226, 340] on link at bounding box center [206, 344] width 77 height 16
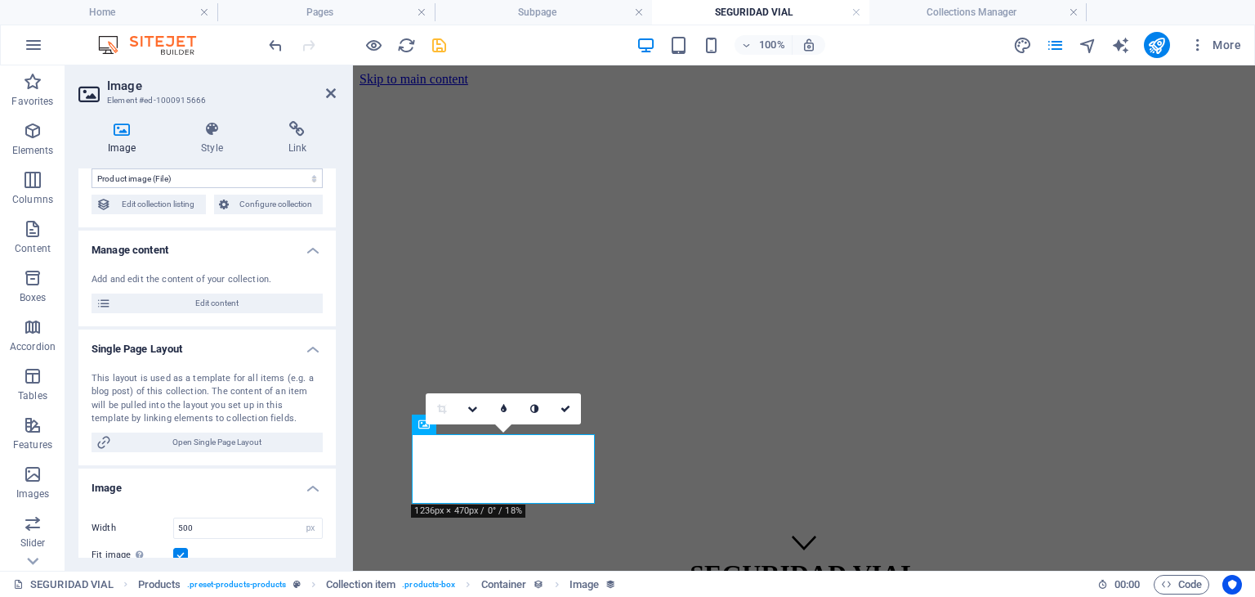
scroll to position [0, 0]
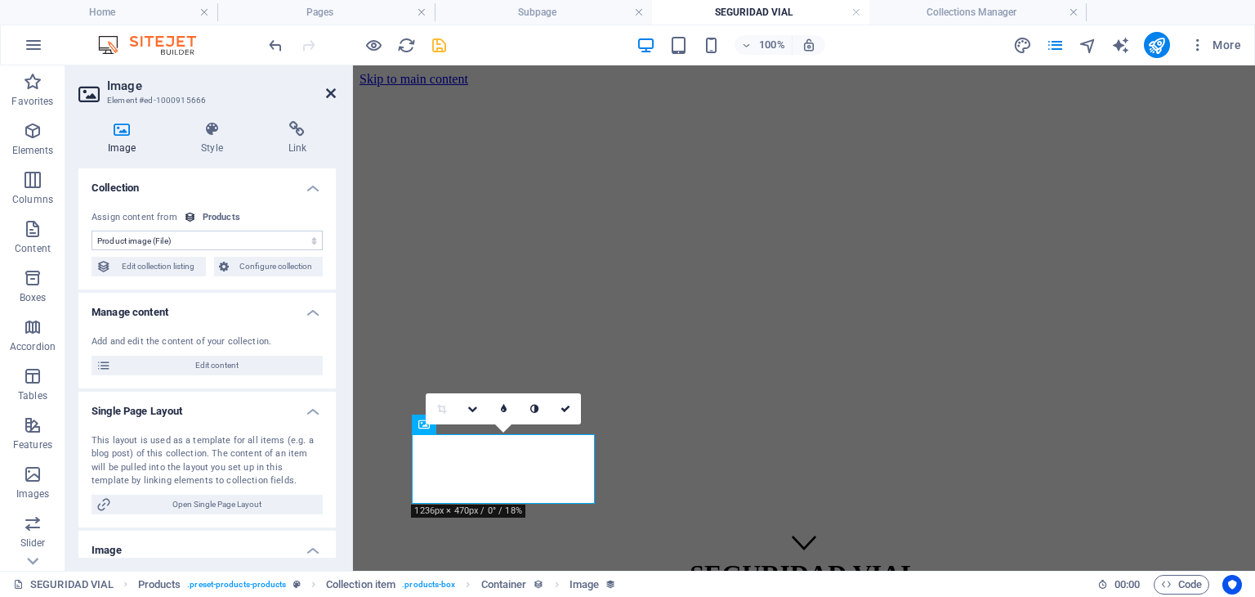
click at [329, 95] on icon at bounding box center [331, 93] width 10 height 13
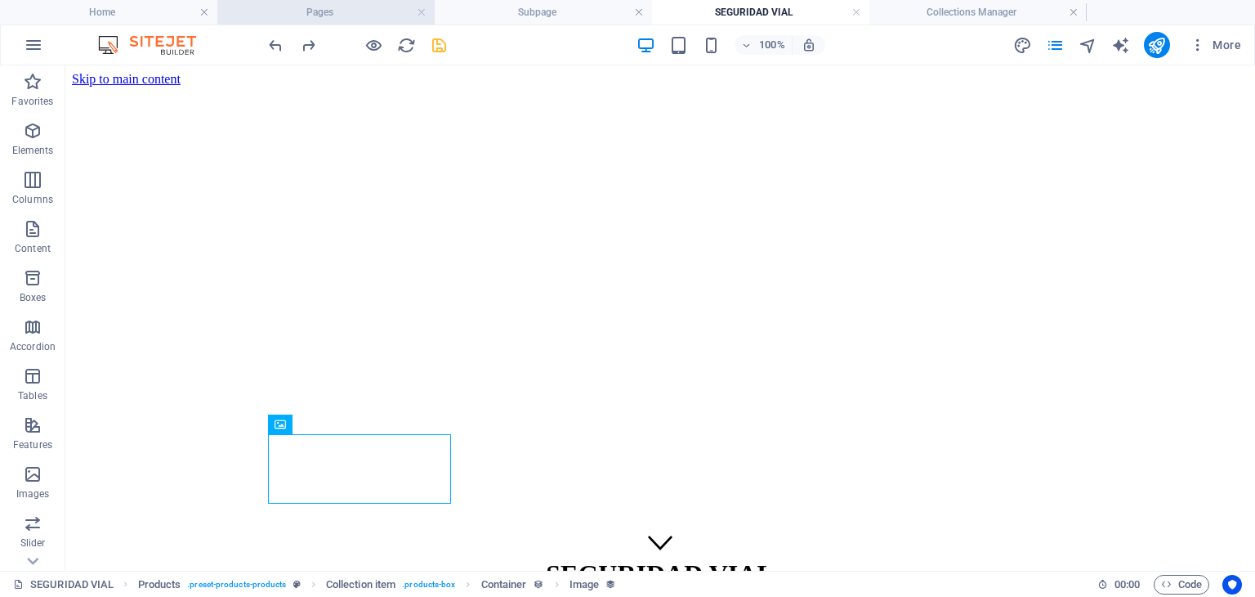
click at [338, 8] on h4 "Pages" at bounding box center [325, 12] width 217 height 18
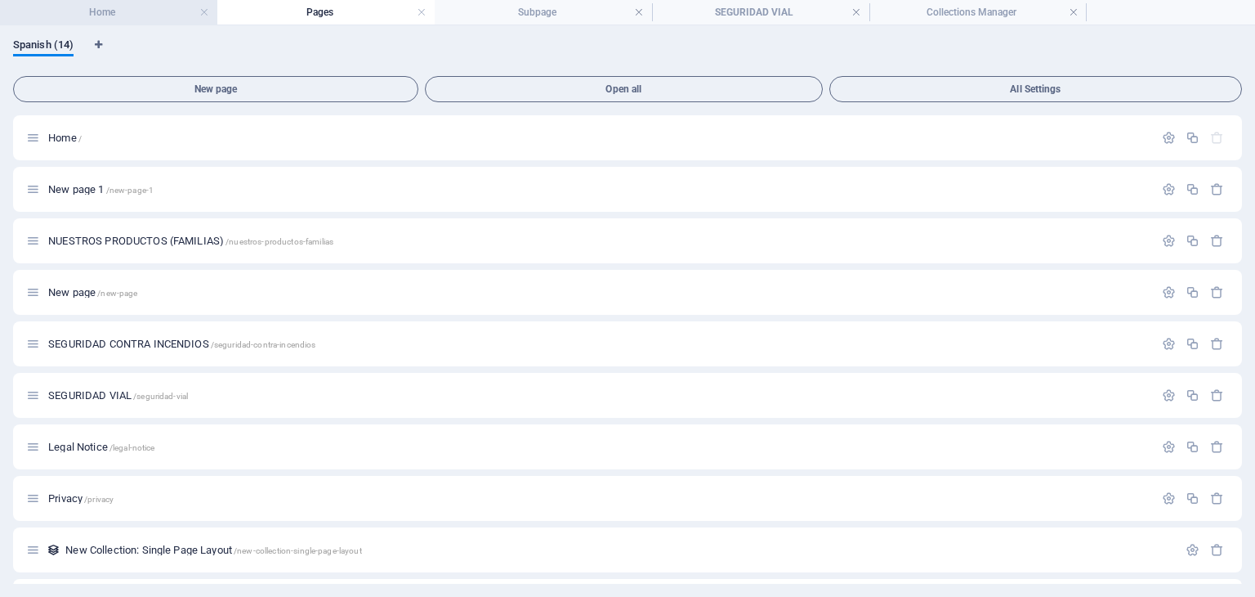
click at [145, 17] on h4 "Home" at bounding box center [108, 12] width 217 height 18
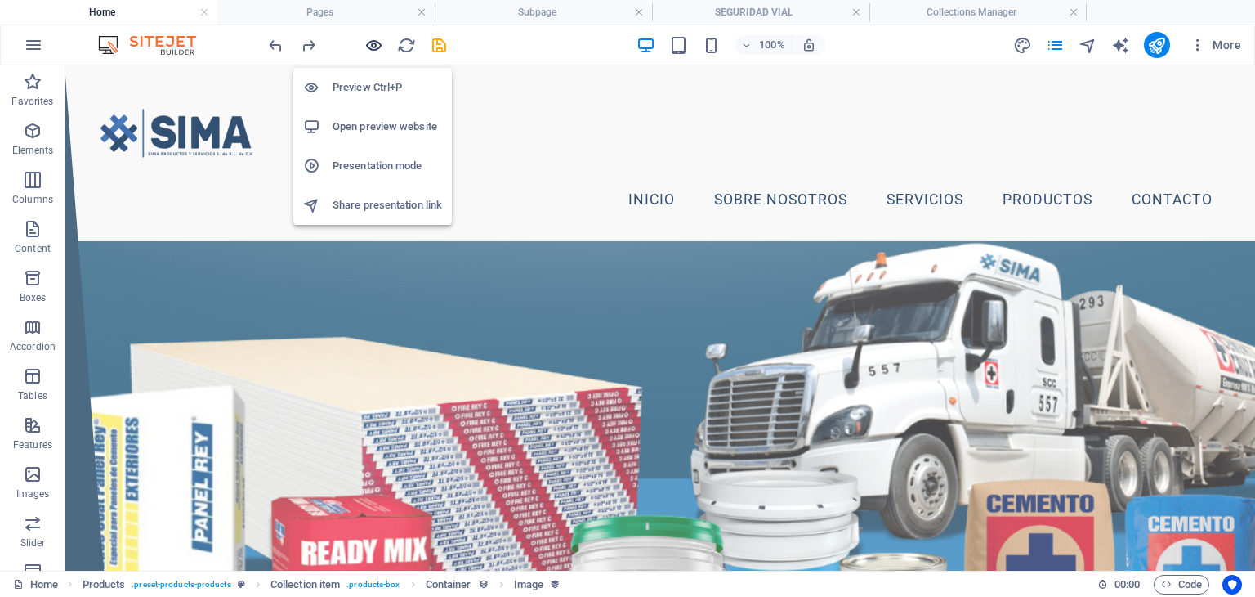
click at [374, 45] on icon "button" at bounding box center [373, 45] width 19 height 19
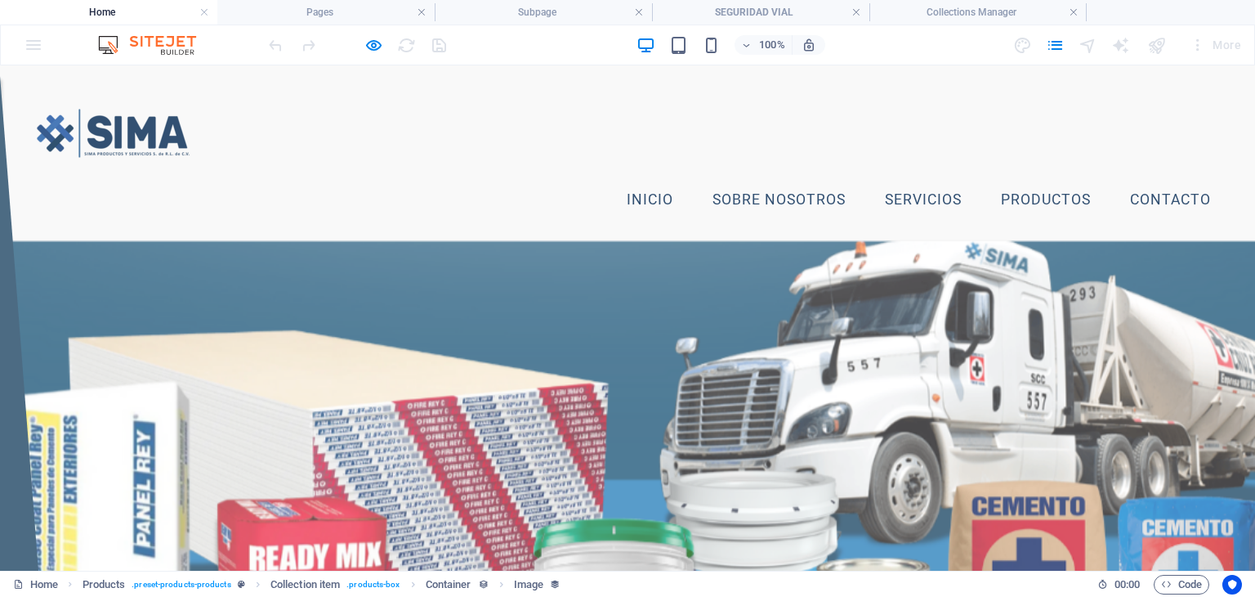
click at [1062, 197] on link "Productos" at bounding box center [1046, 200] width 116 height 41
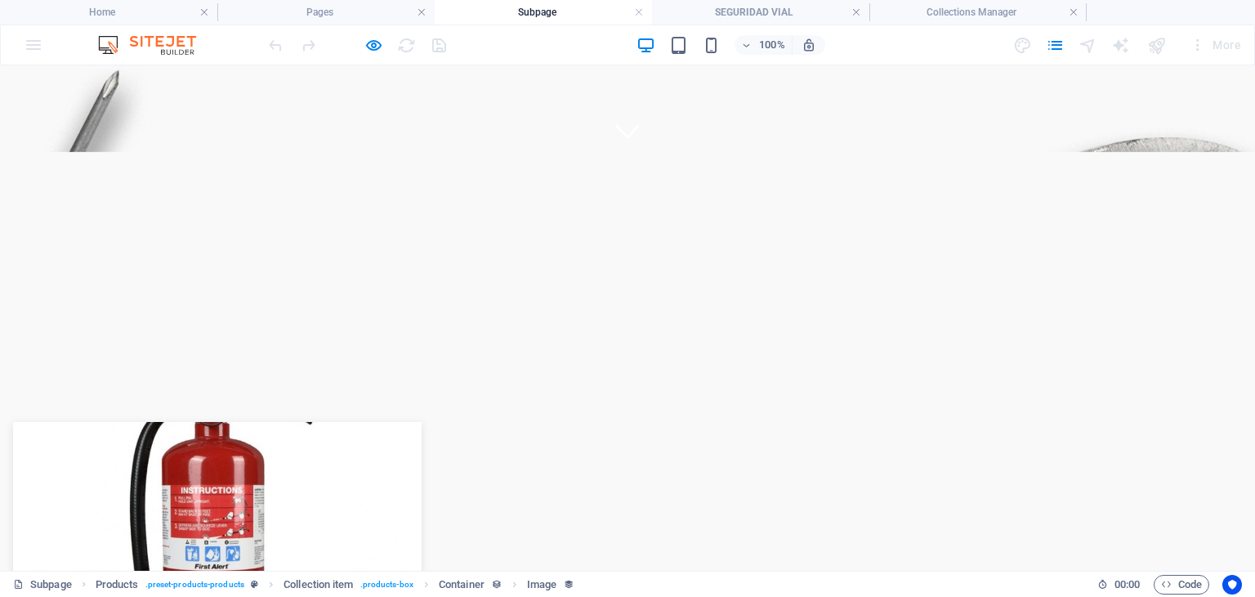
scroll to position [327, 0]
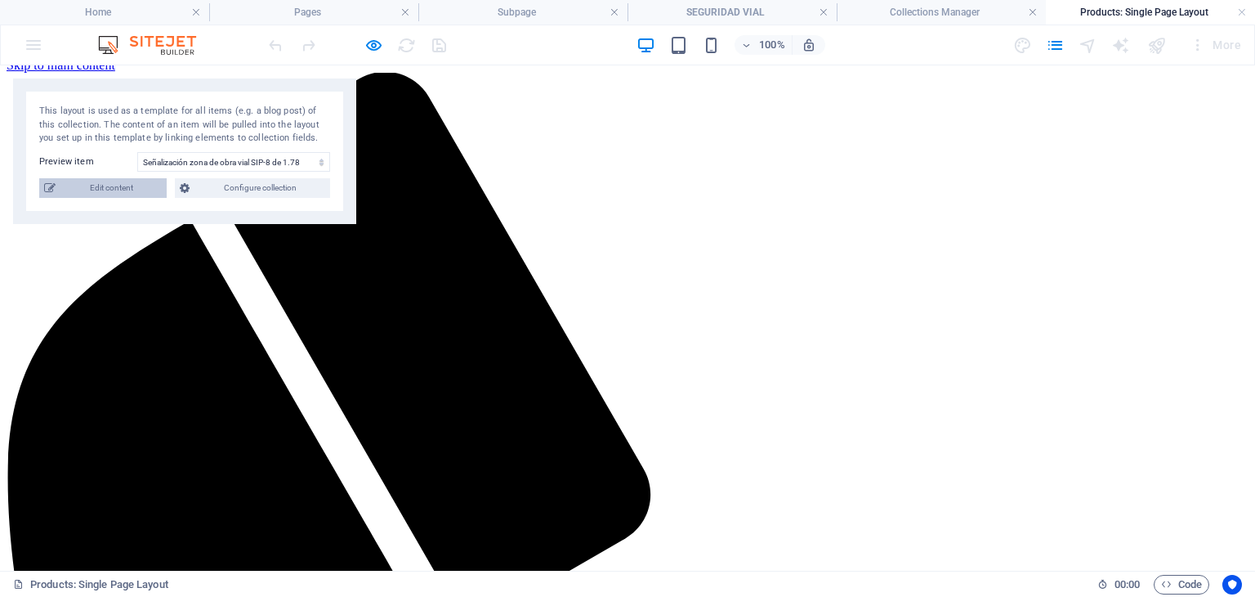
scroll to position [0, 0]
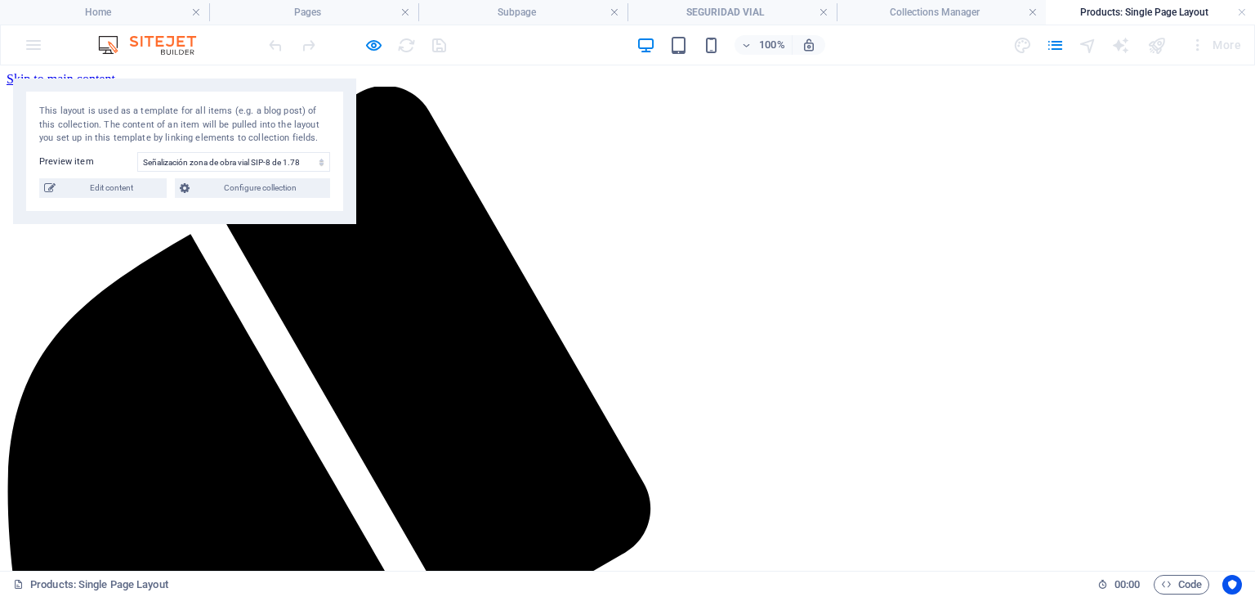
click at [279, 190] on span "Configure collection" at bounding box center [259, 188] width 131 height 20
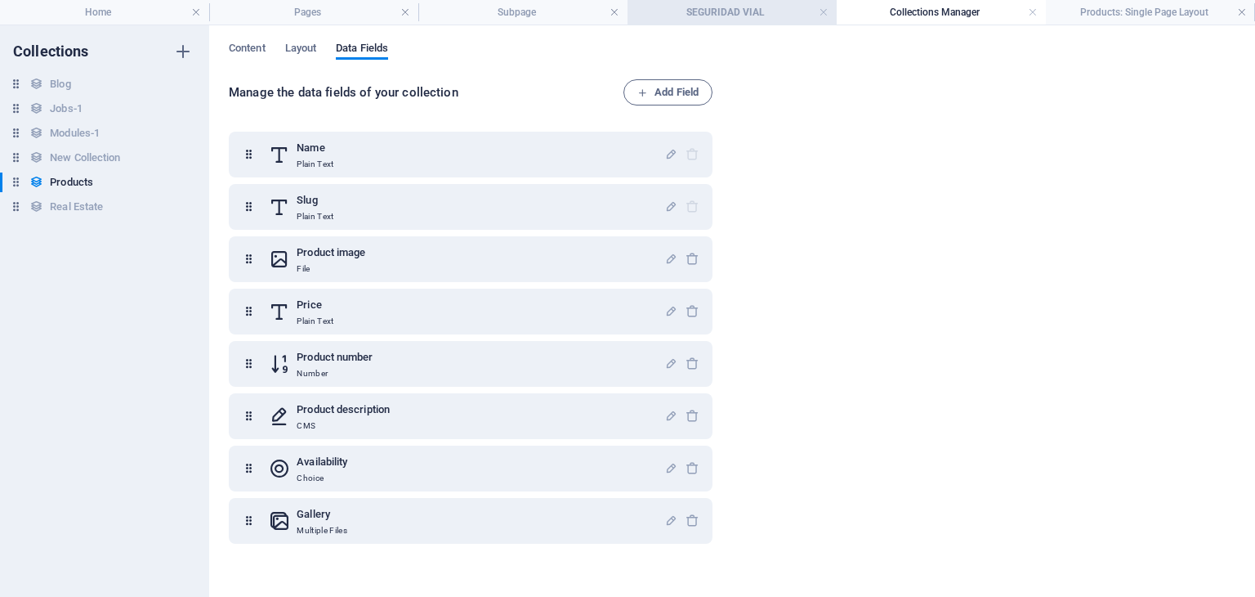
click at [729, 14] on h4 "SEGURIDAD VIAL" at bounding box center [732, 12] width 209 height 18
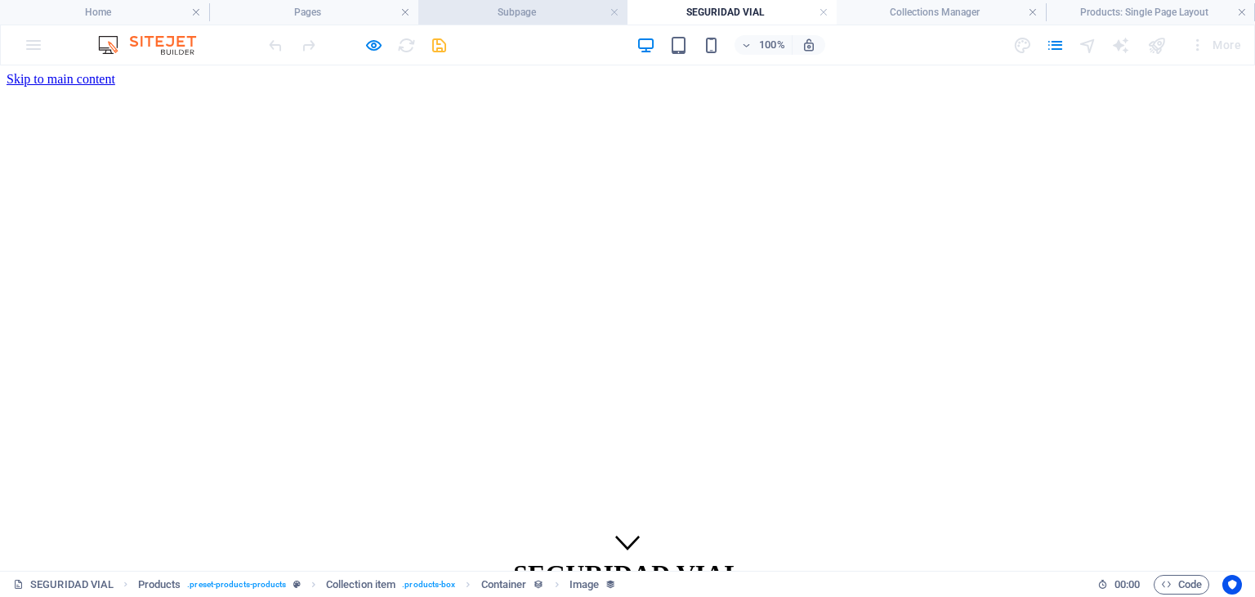
click at [548, 16] on h4 "Subpage" at bounding box center [522, 12] width 209 height 18
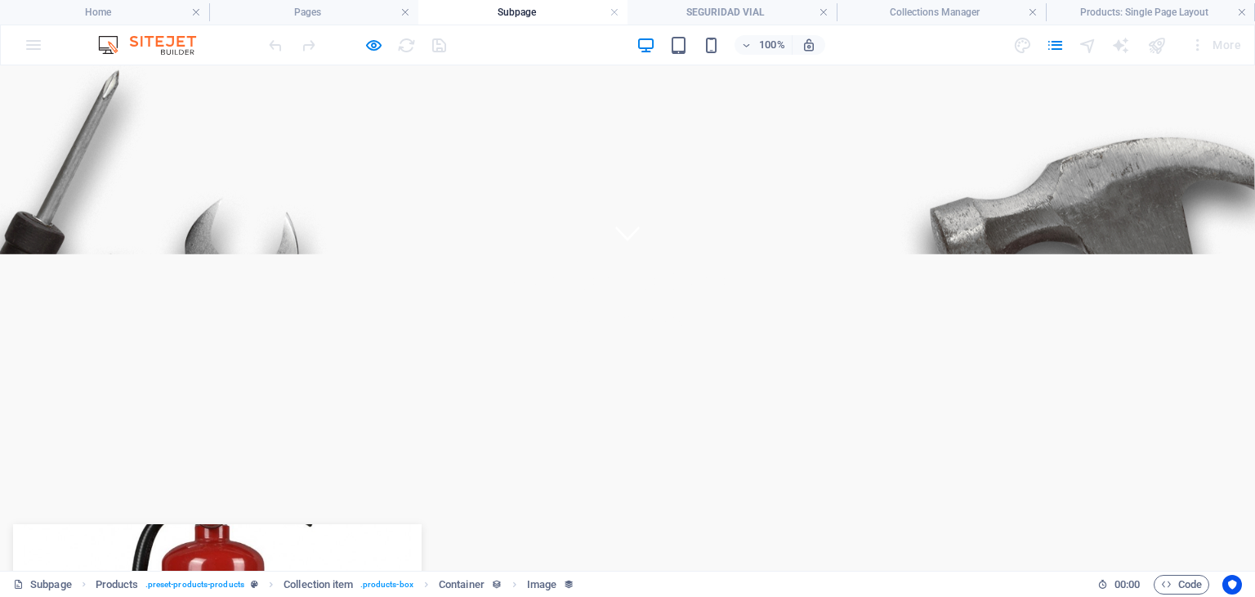
scroll to position [284, 0]
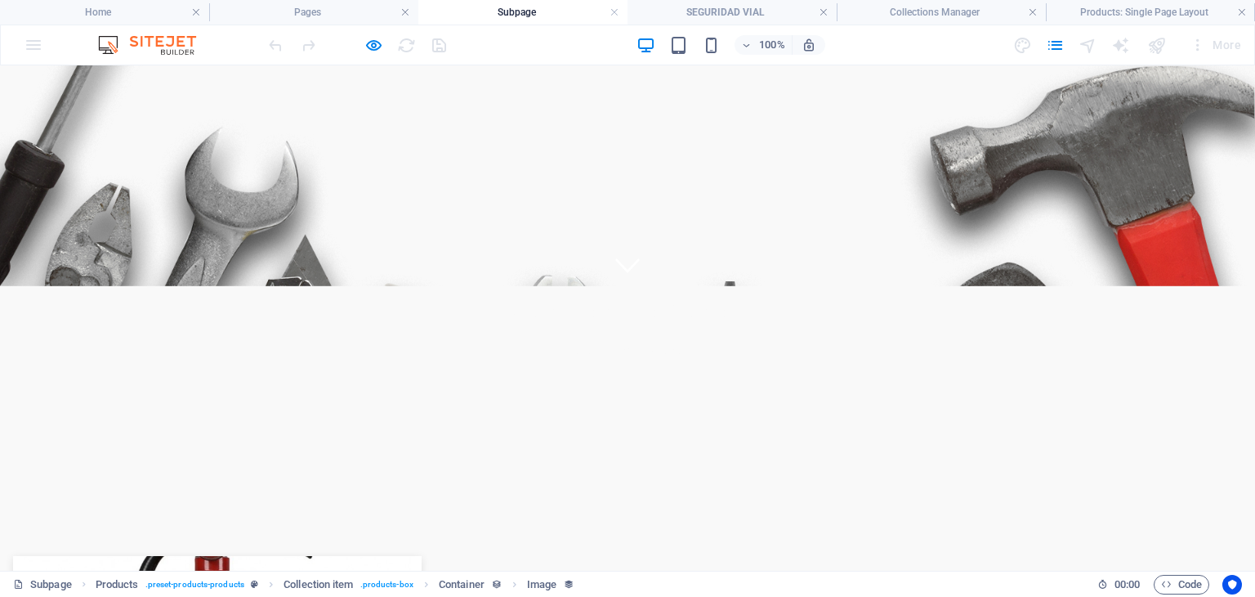
select select "68dbf393316b0bd30f04bded"
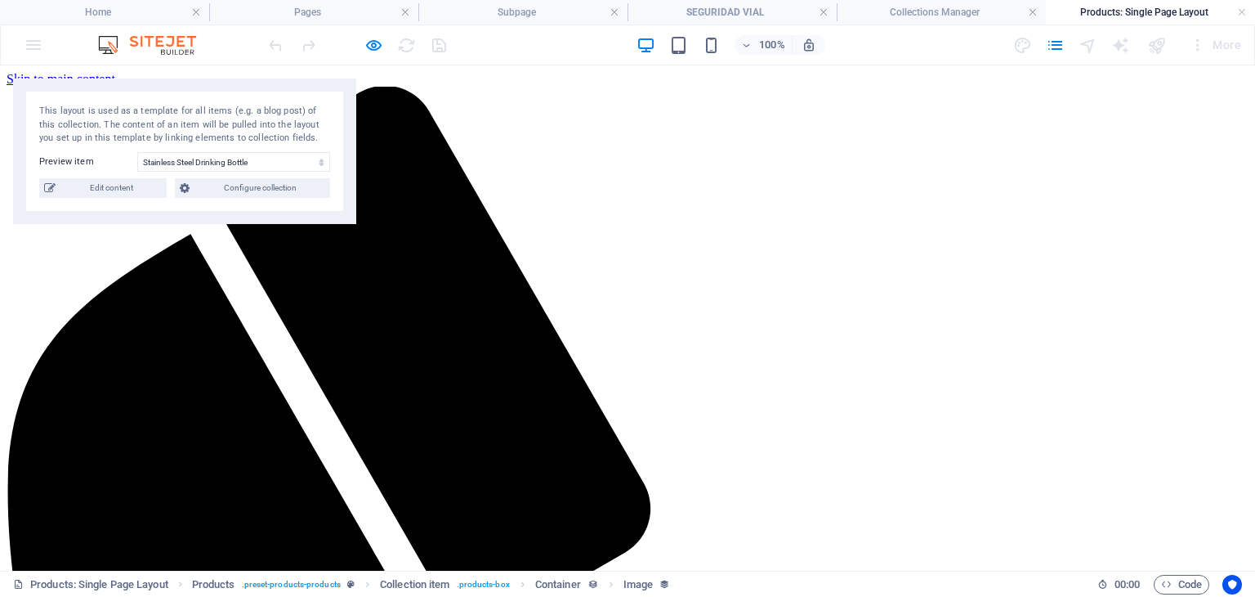
scroll to position [0, 0]
click at [87, 180] on span "Edit content" at bounding box center [110, 188] width 101 height 20
select select "In stock"
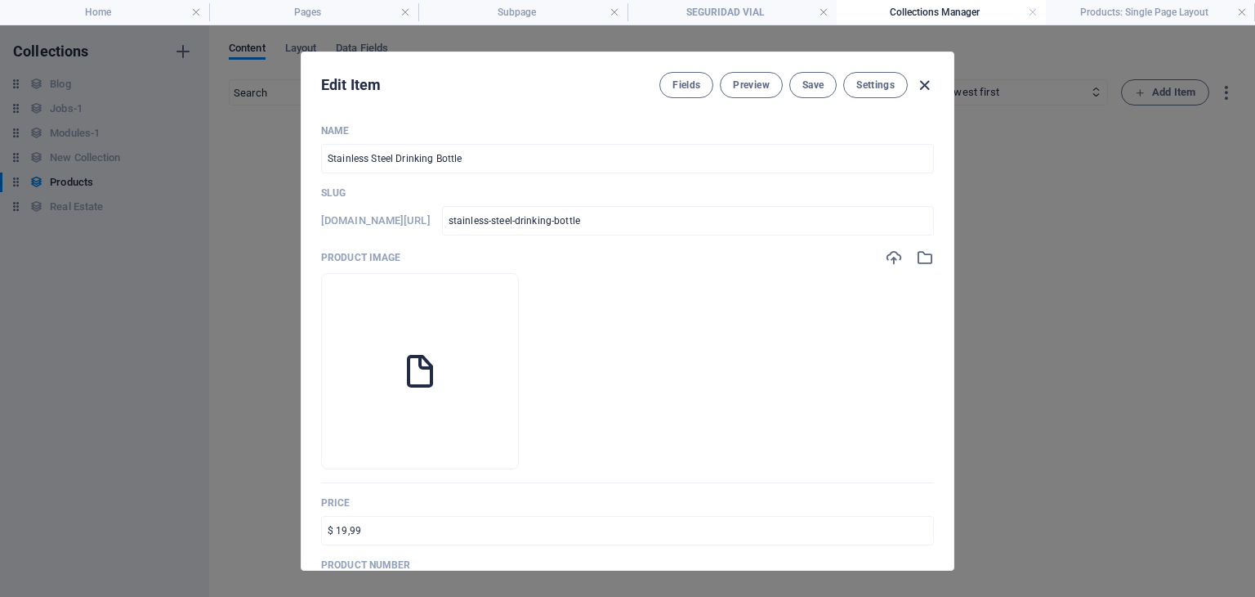
click at [918, 86] on icon "button" at bounding box center [924, 85] width 19 height 19
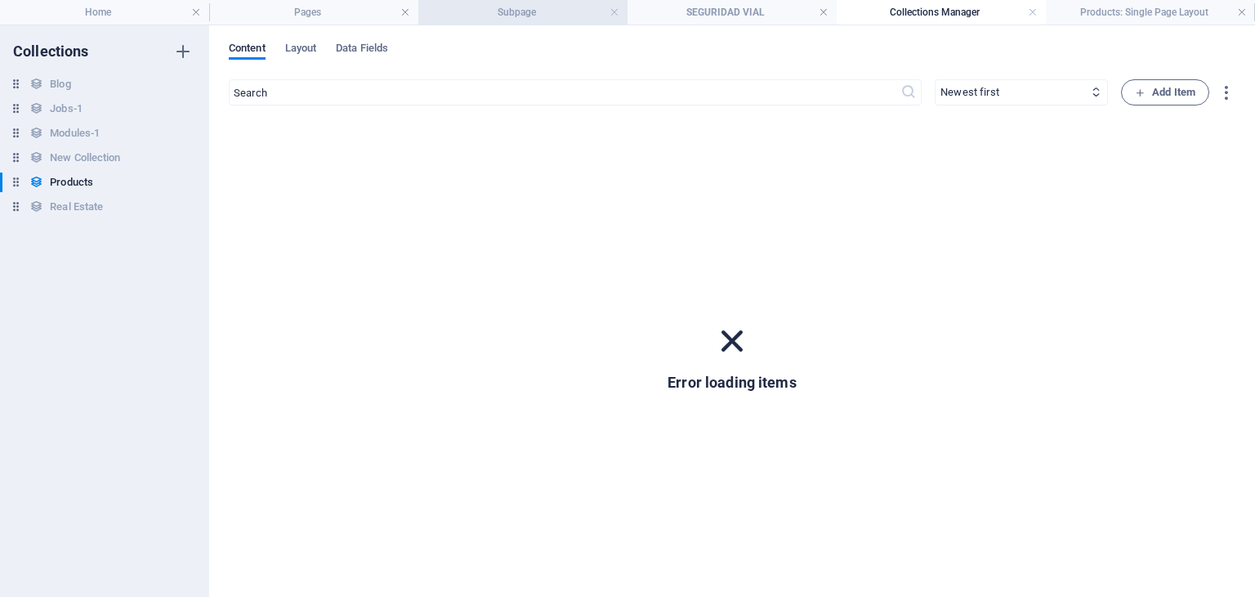
click at [497, 20] on h4 "Subpage" at bounding box center [522, 12] width 209 height 18
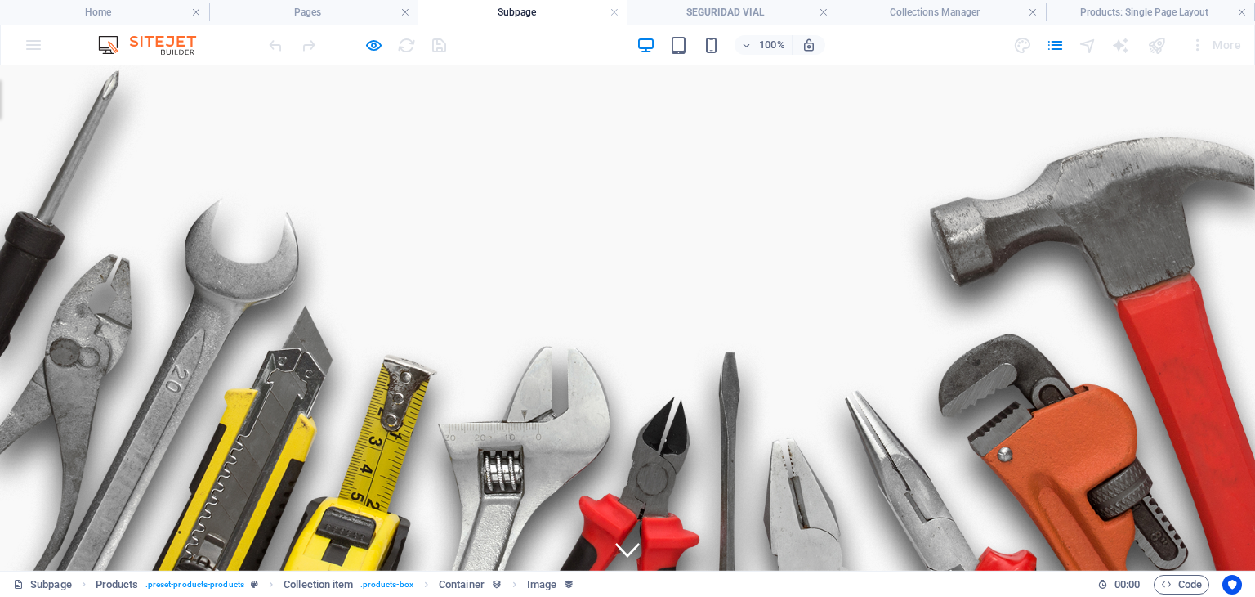
click at [512, 7] on h4 "Subpage" at bounding box center [522, 12] width 209 height 18
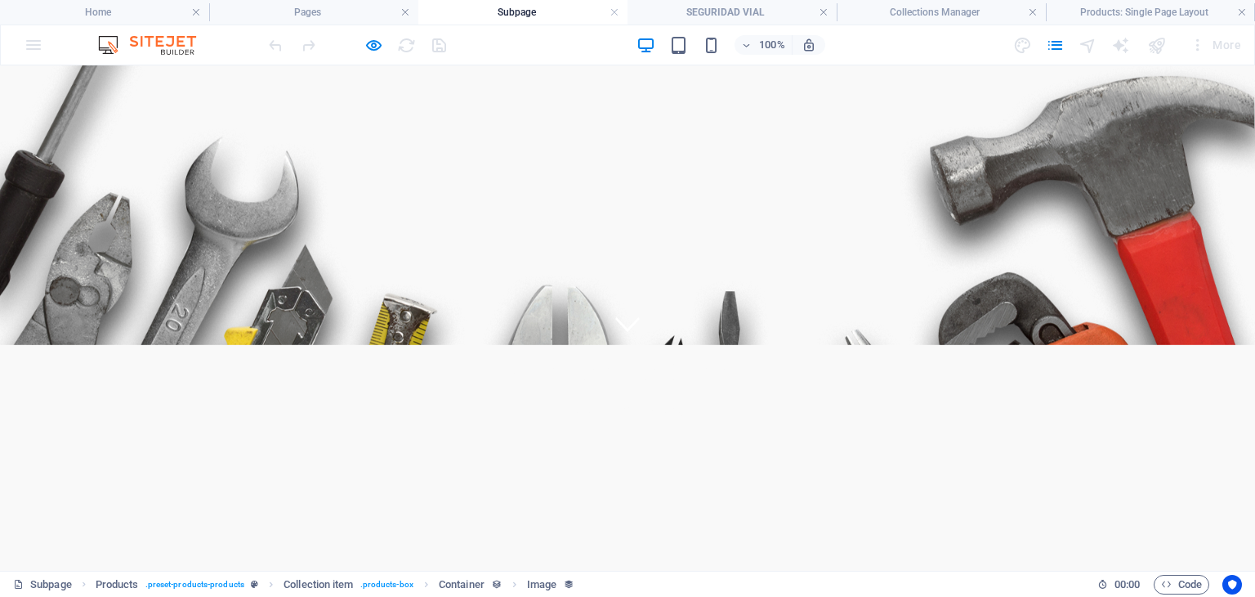
scroll to position [245, 0]
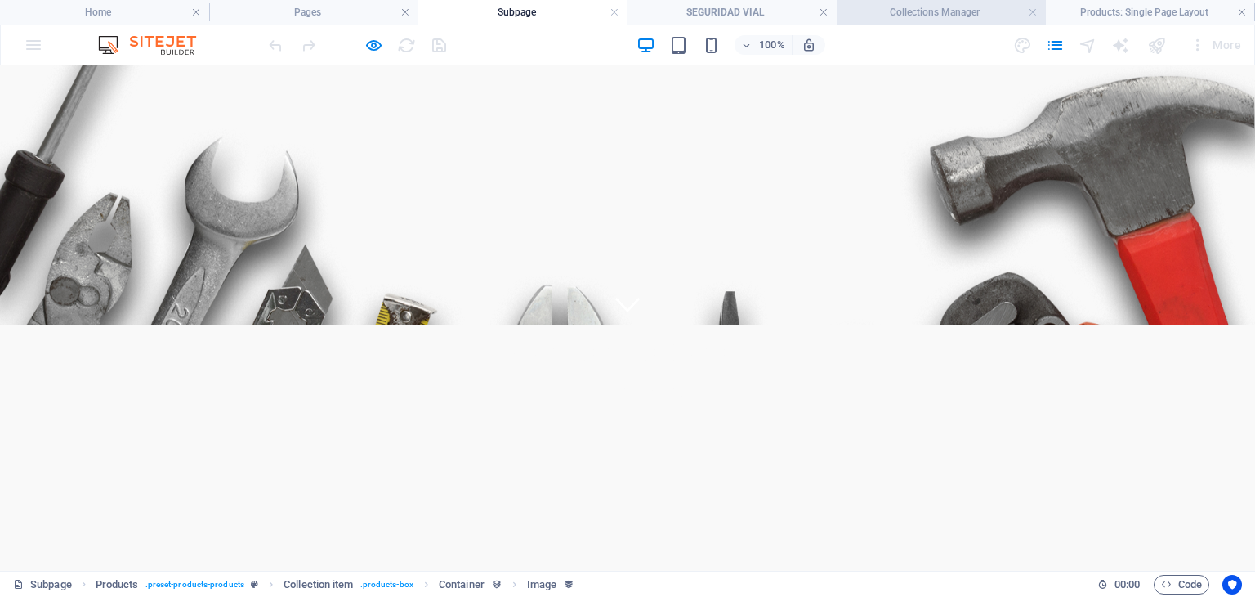
click at [924, 16] on h4 "Collections Manager" at bounding box center [941, 12] width 209 height 18
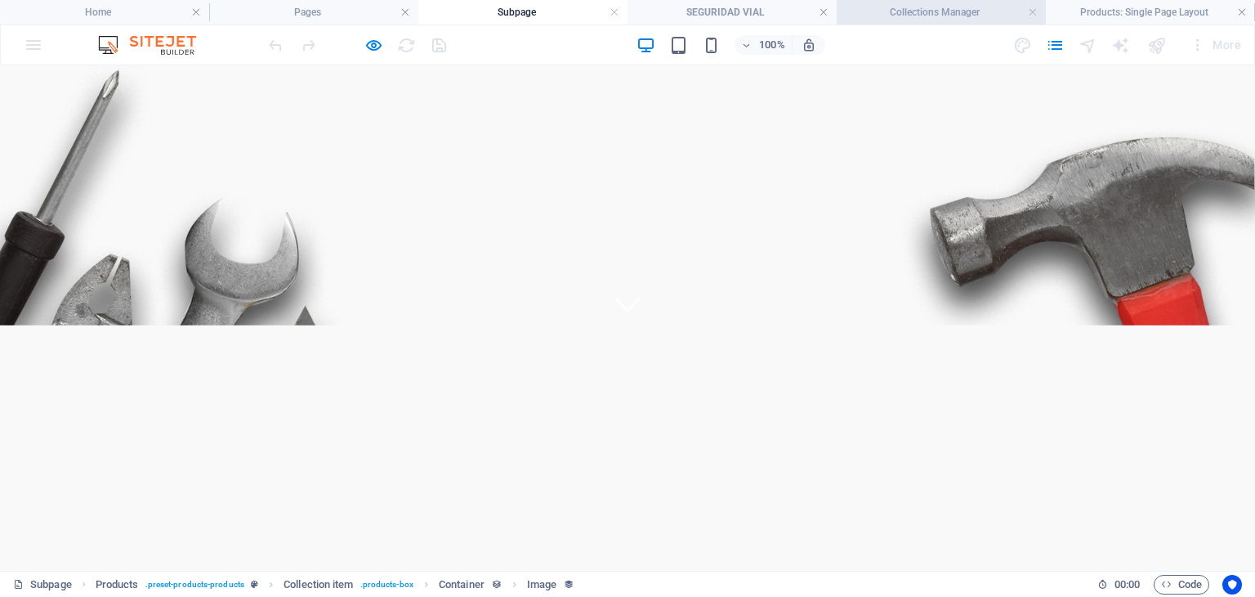
scroll to position [0, 0]
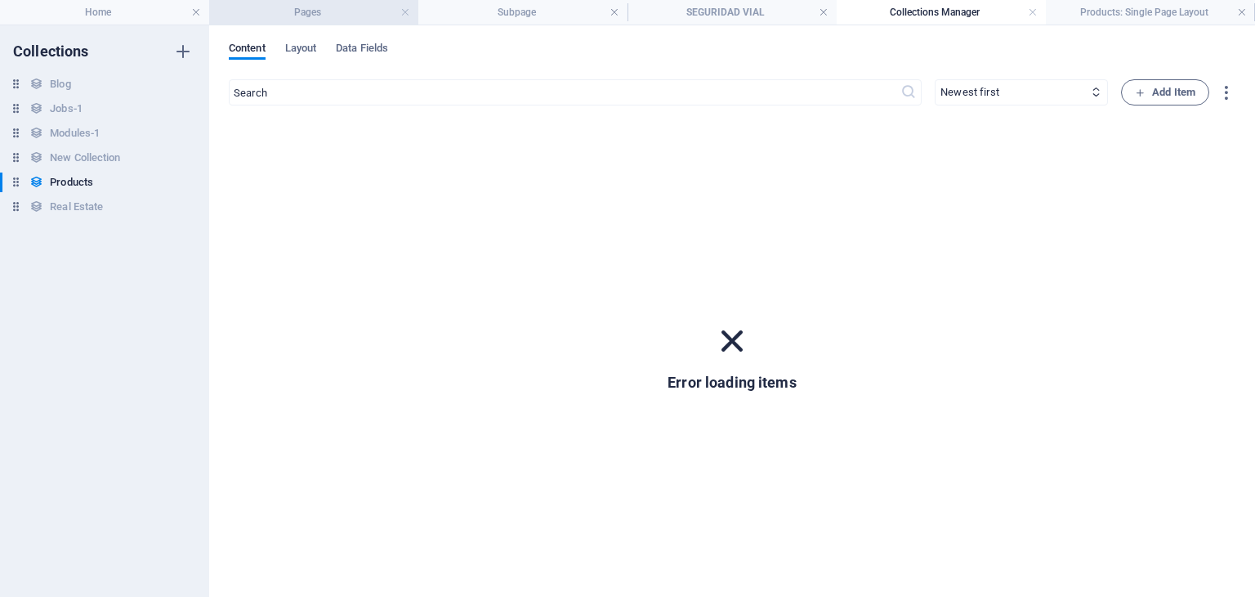
click at [346, 8] on h4 "Pages" at bounding box center [313, 12] width 209 height 18
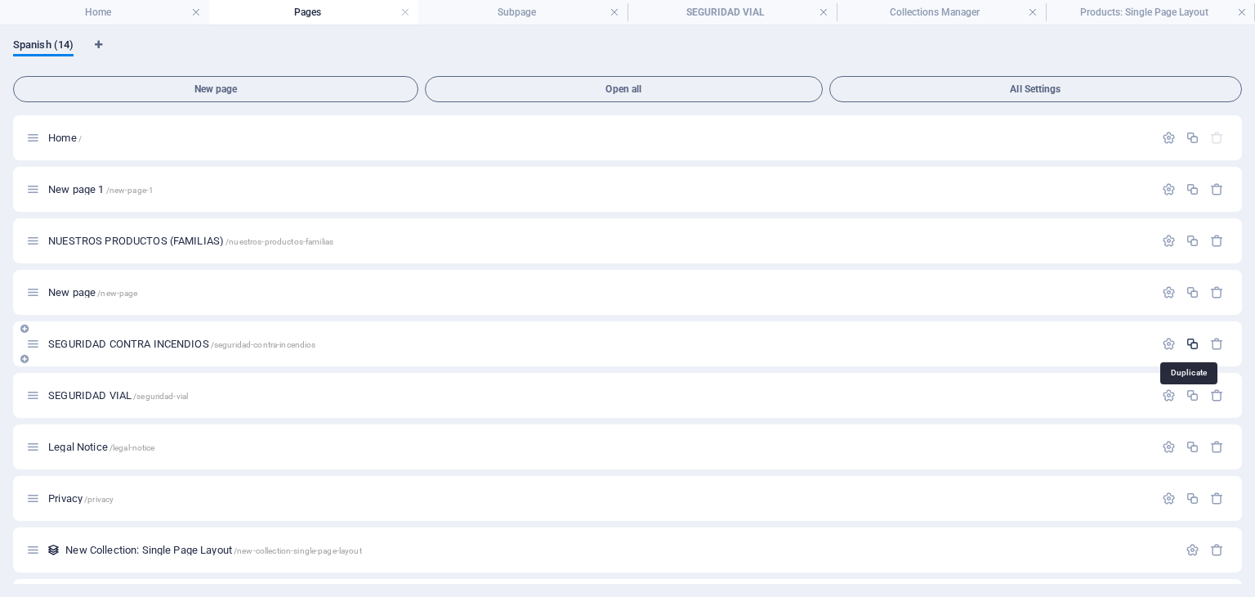
click at [1187, 341] on icon "button" at bounding box center [1193, 344] width 14 height 14
click at [1191, 342] on icon "button" at bounding box center [1193, 344] width 14 height 14
click at [1187, 341] on icon "button" at bounding box center [1193, 344] width 14 height 14
click at [1193, 388] on icon "button" at bounding box center [1193, 395] width 14 height 14
click at [23, 383] on icon at bounding box center [24, 380] width 8 height 10
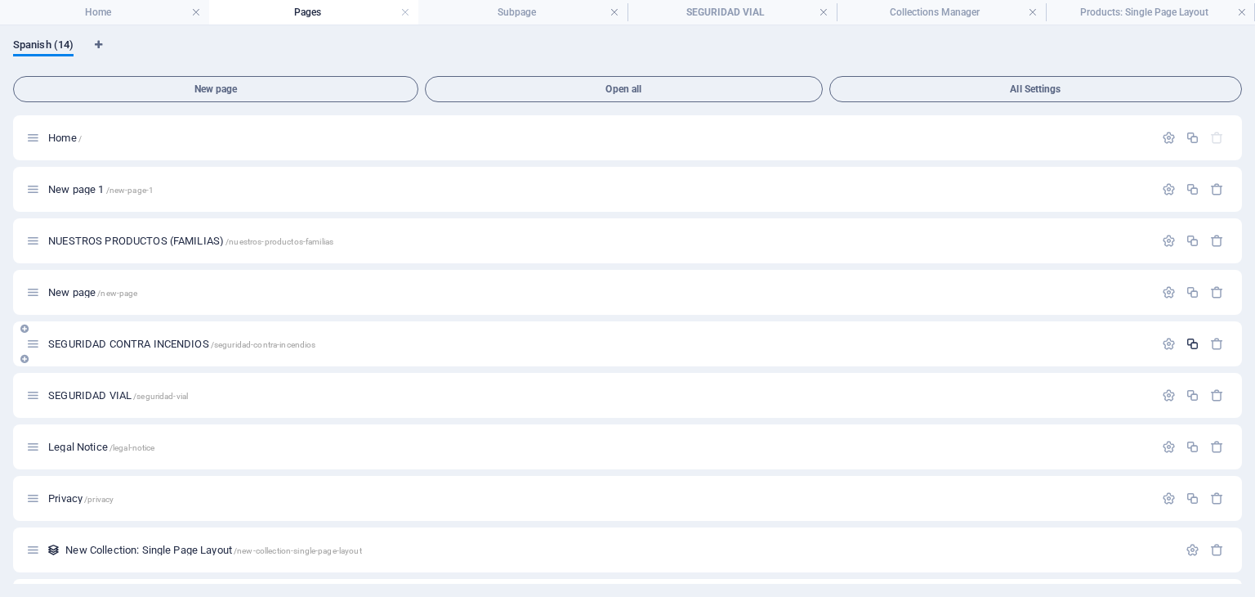
click at [1191, 346] on icon "button" at bounding box center [1193, 344] width 14 height 14
click at [469, 5] on h4 "Subpage" at bounding box center [522, 12] width 209 height 18
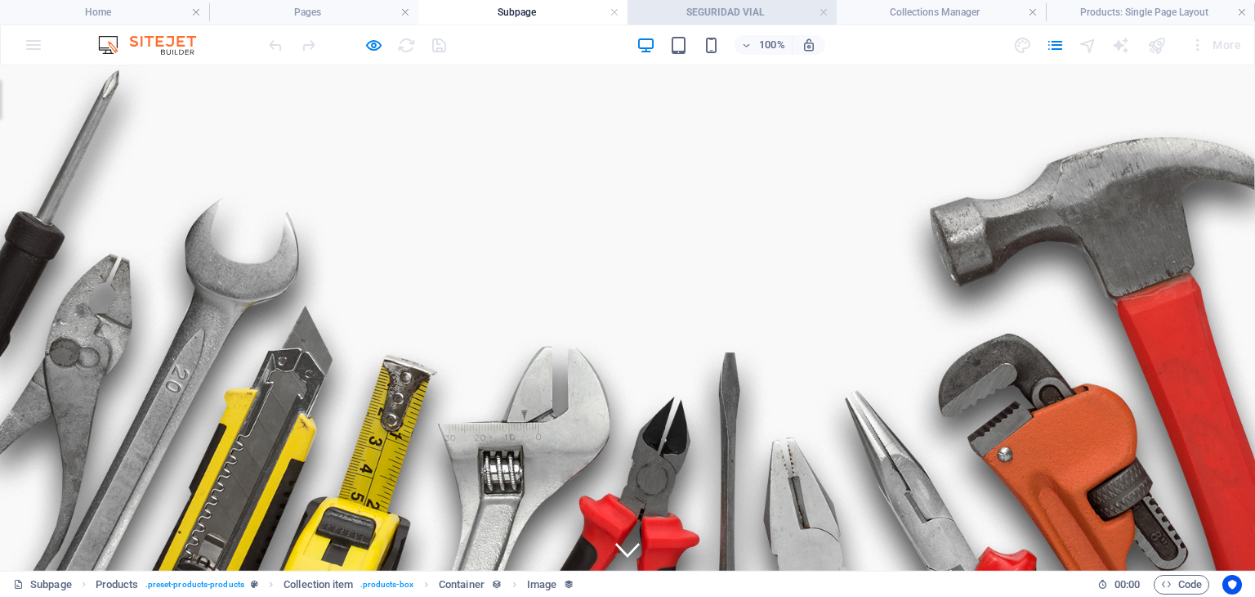
click at [746, 15] on h4 "SEGURIDAD VIAL" at bounding box center [732, 12] width 209 height 18
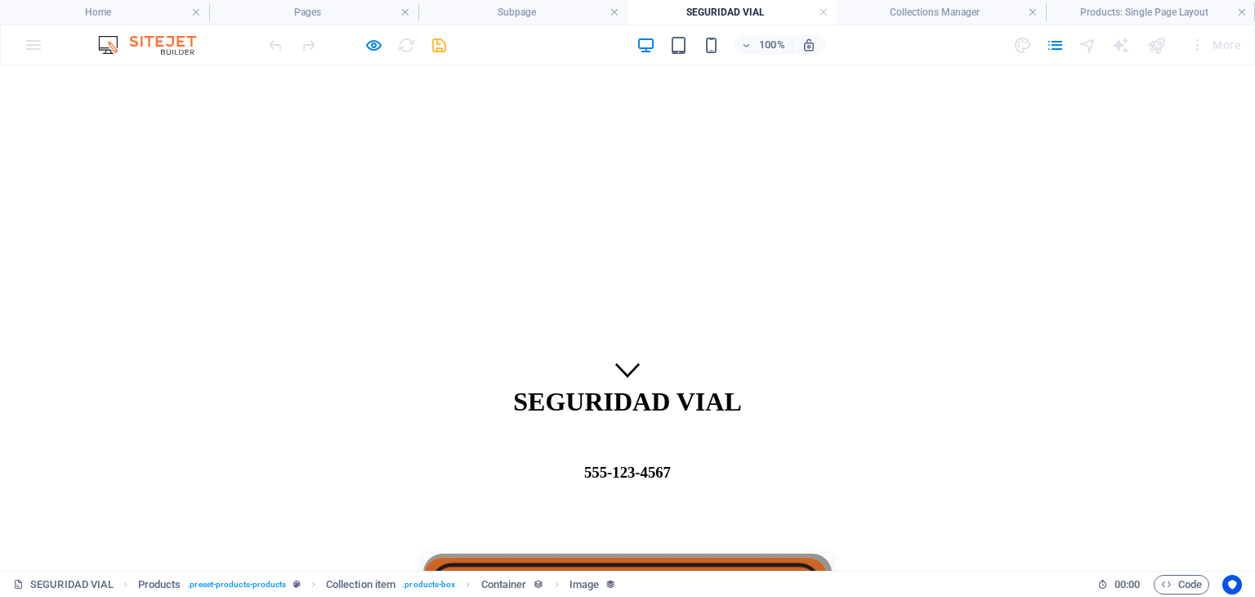
scroll to position [327, 0]
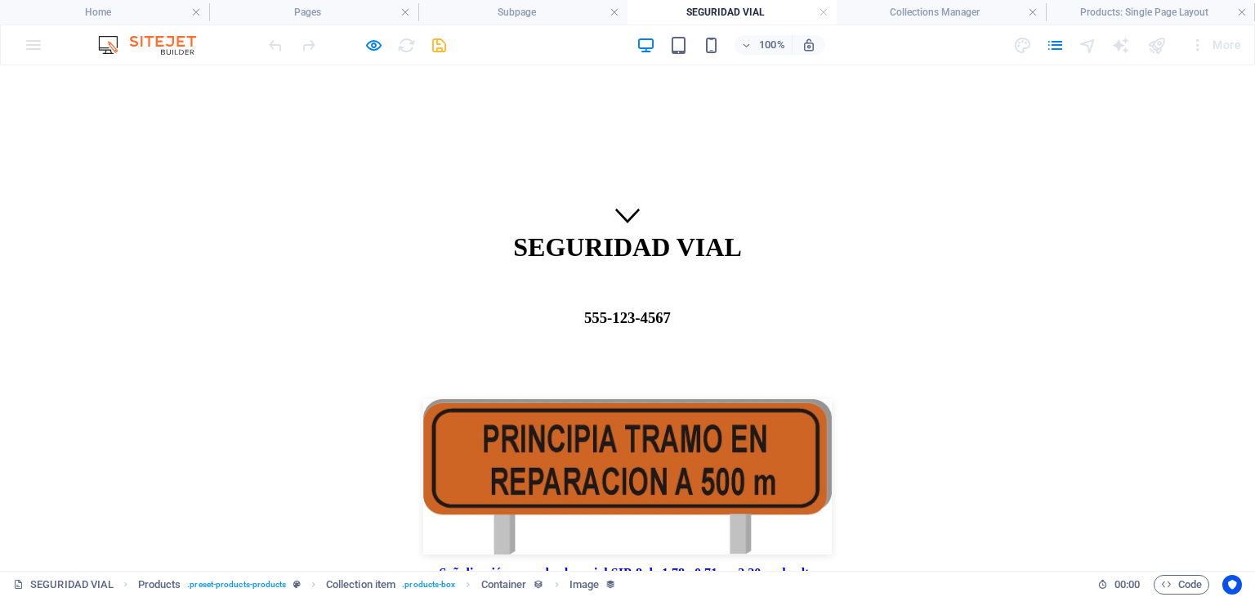
click at [440, 566] on link "Señalización zona de obra vial SIP-8 de 1.78 x0.71 m. 2.20 m de alto" at bounding box center [628, 573] width 377 height 14
select select "68dbf393316b0bd30f04bdee"
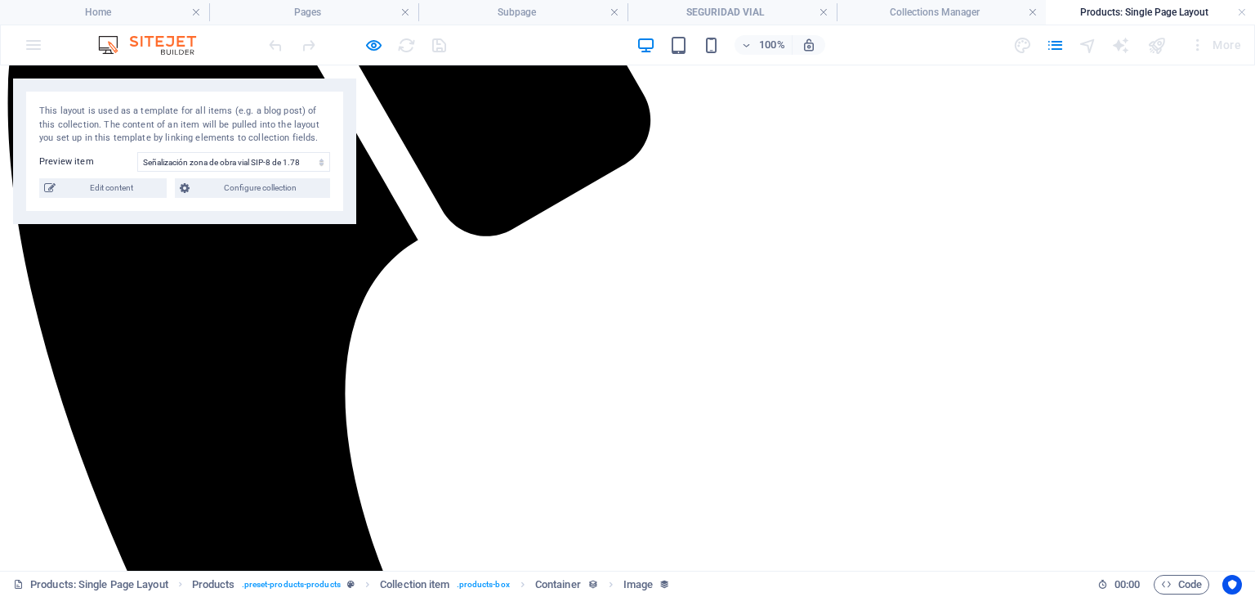
scroll to position [143, 0]
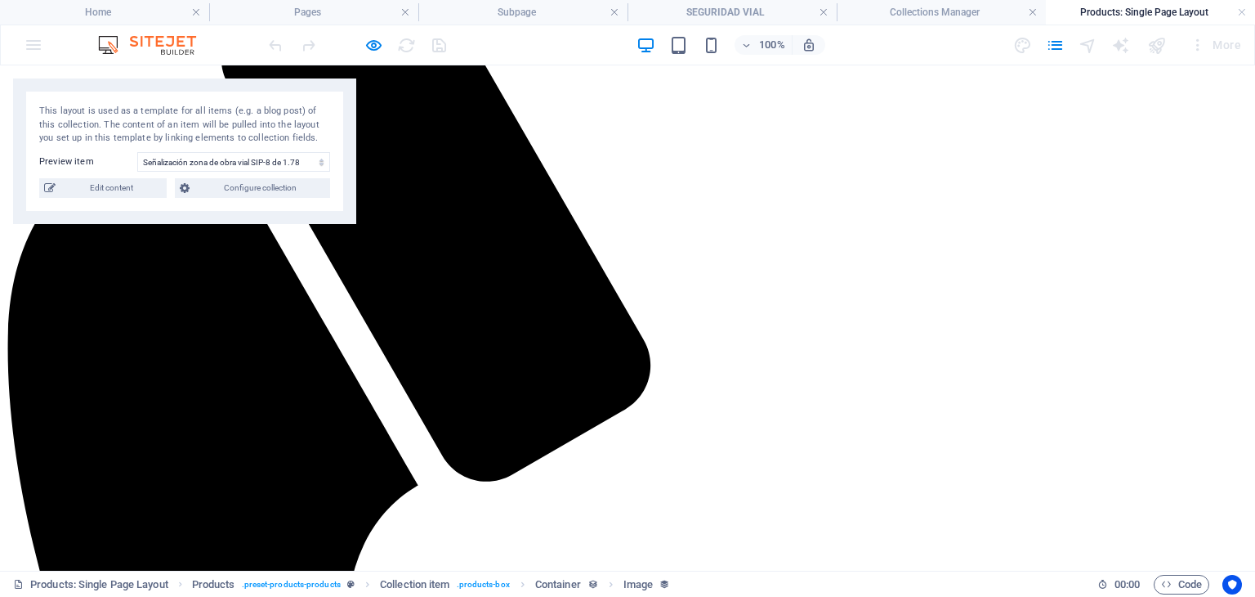
click at [700, 8] on h4 "SEGURIDAD VIAL" at bounding box center [732, 12] width 209 height 18
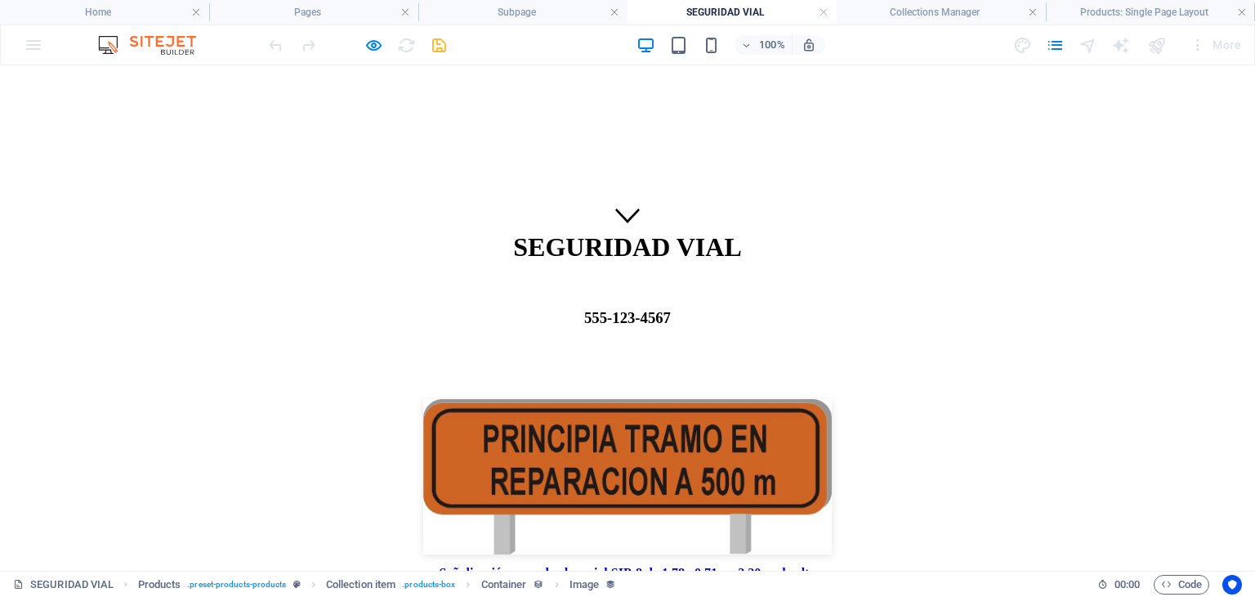
scroll to position [0, 0]
click at [536, 11] on h4 "Subpage" at bounding box center [522, 12] width 209 height 18
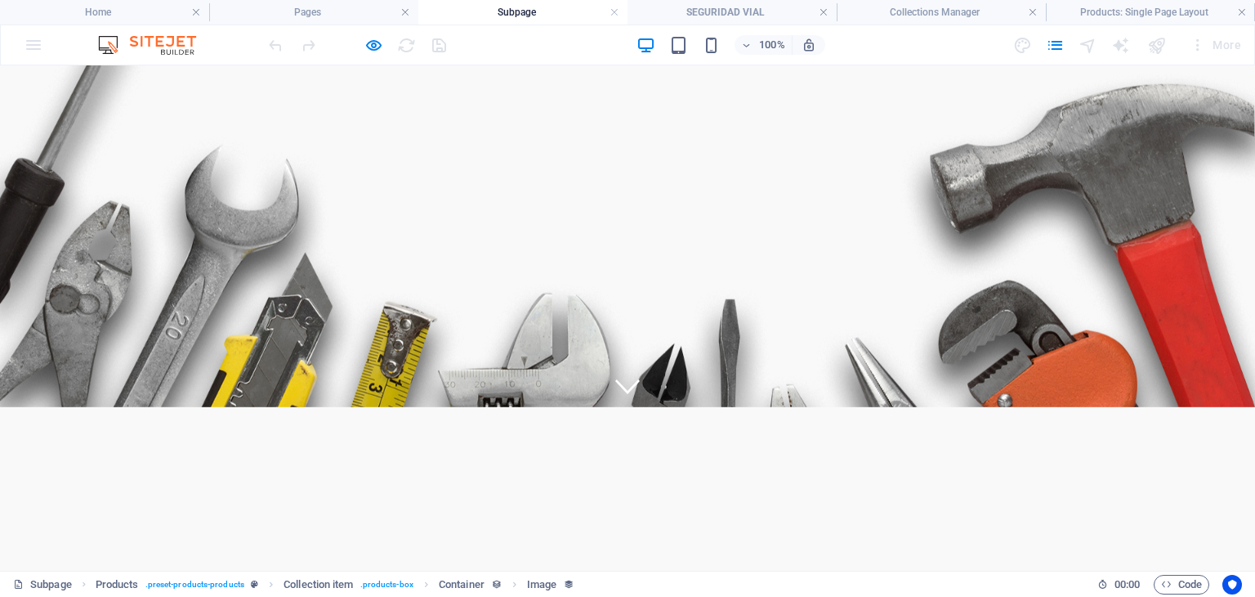
scroll to position [327, 0]
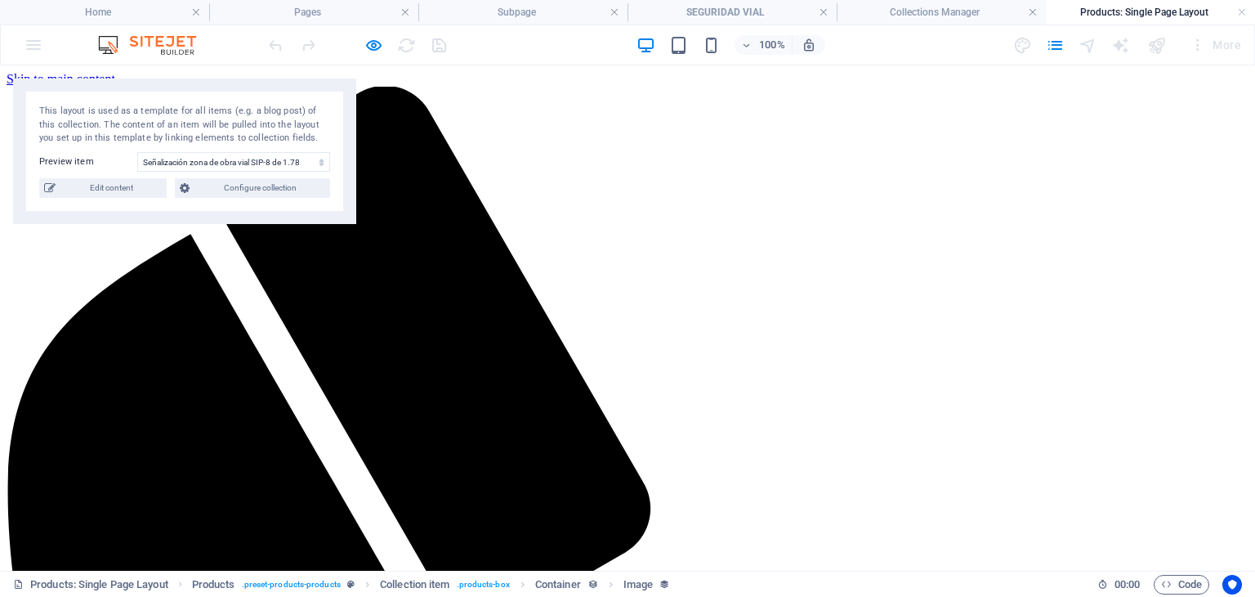
scroll to position [0, 0]
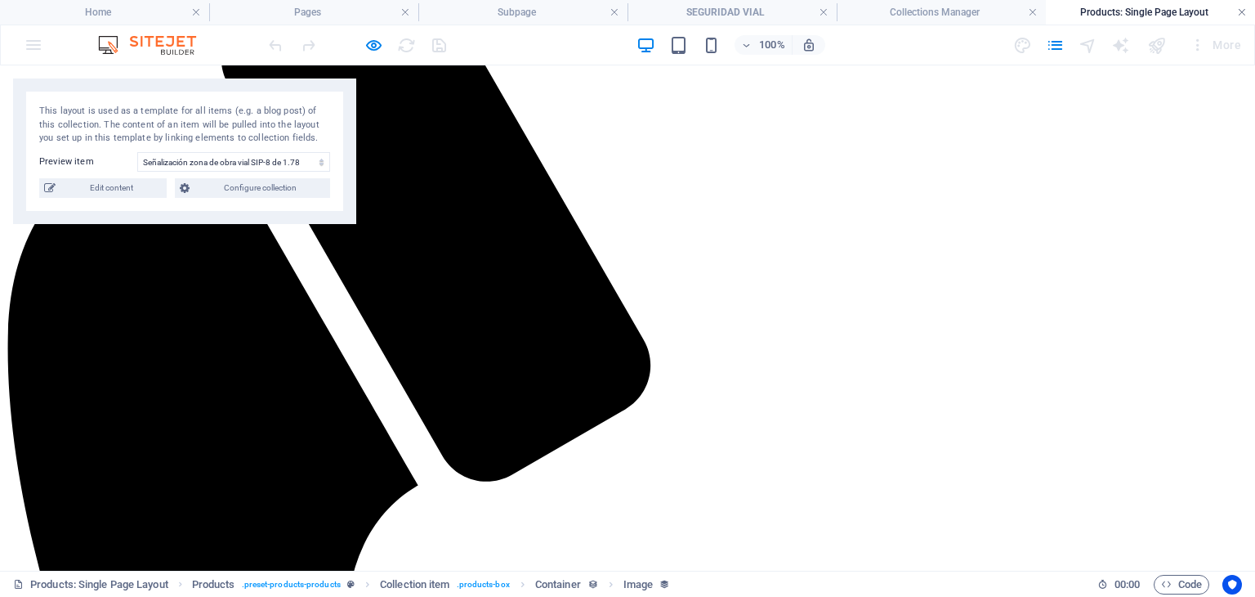
click at [1244, 6] on link at bounding box center [1242, 13] width 10 height 16
click at [1244, 6] on ul "Home Pages Subpage SEGURIDAD VIAL Collections Manager Products: Single Page Lay…" at bounding box center [627, 12] width 1255 height 25
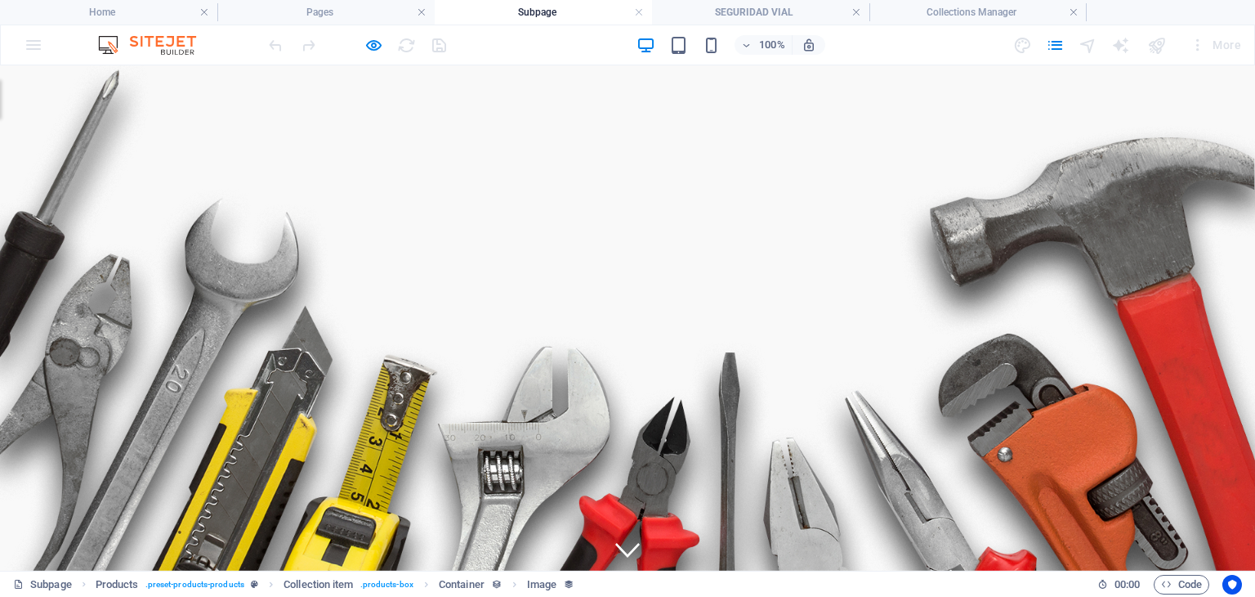
scroll to position [327, 0]
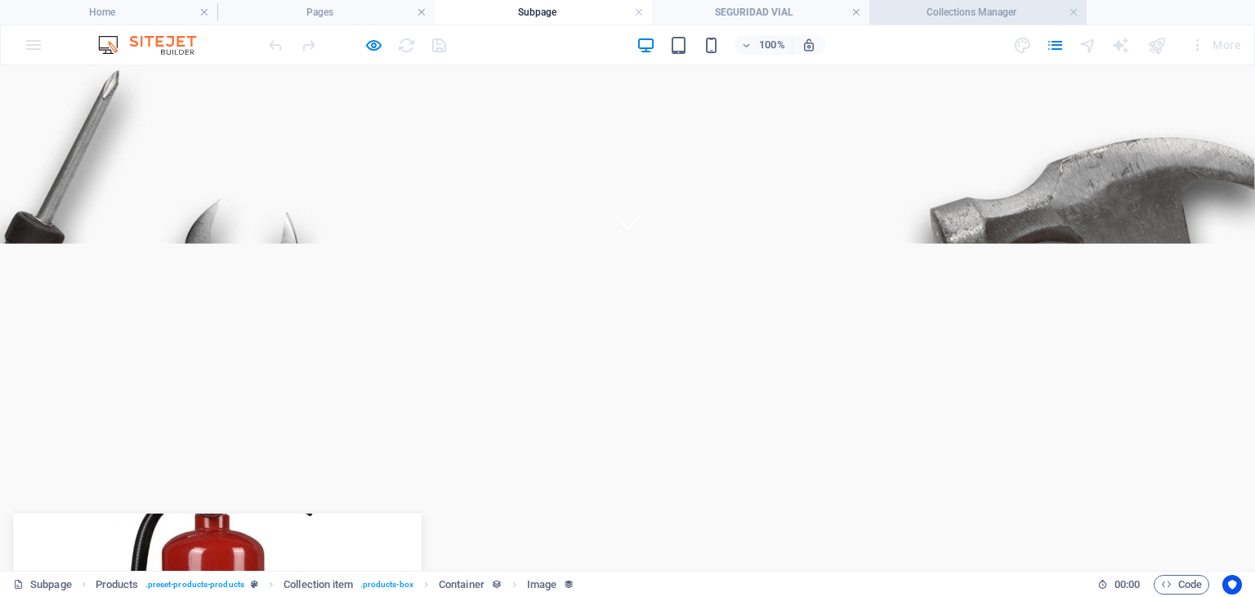
click at [1007, 7] on h4 "Collections Manager" at bounding box center [978, 12] width 217 height 18
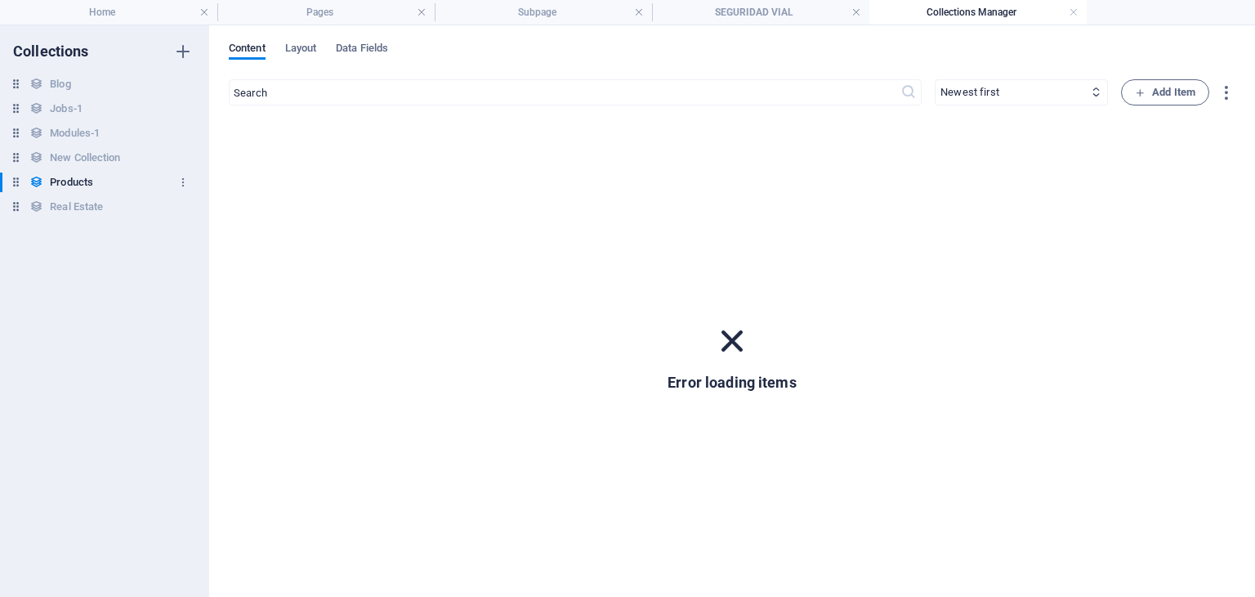
click at [69, 187] on h6 "Products" at bounding box center [71, 182] width 43 height 20
click at [176, 181] on button "button" at bounding box center [183, 182] width 20 height 26
click at [55, 302] on div at bounding box center [627, 298] width 1255 height 597
click at [70, 178] on h6 "Products" at bounding box center [71, 182] width 43 height 20
click at [310, 38] on div "Content Layout Data Fields ​ Newest first Oldest first Last modified Name (asce…" at bounding box center [732, 310] width 1046 height 571
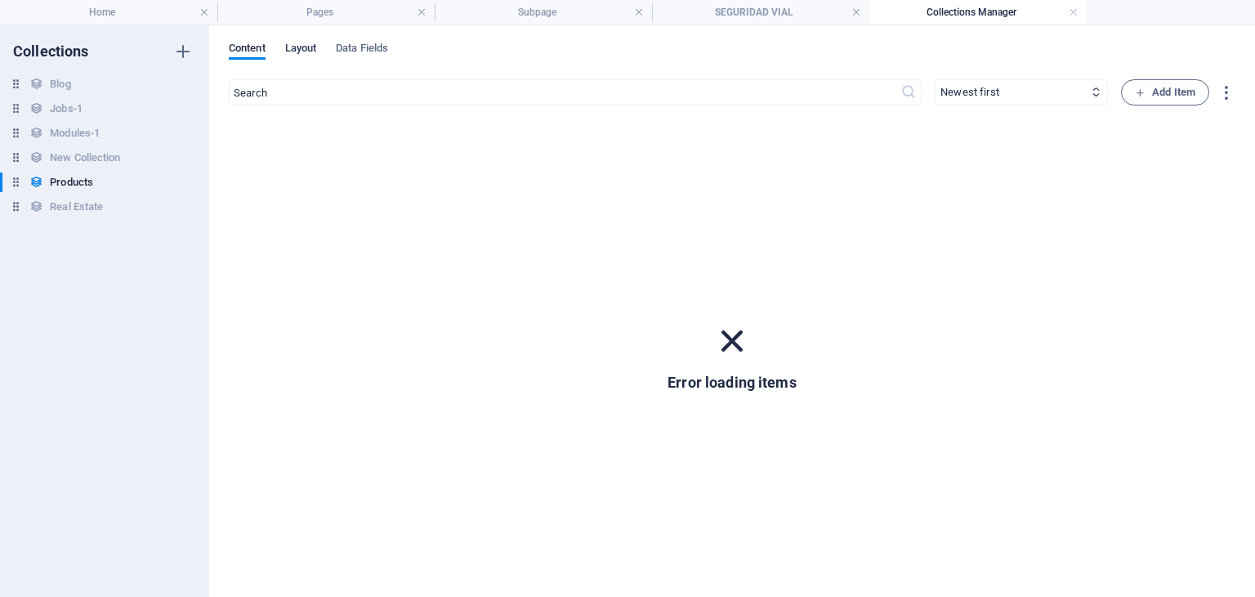
click at [311, 47] on span "Layout" at bounding box center [301, 49] width 32 height 23
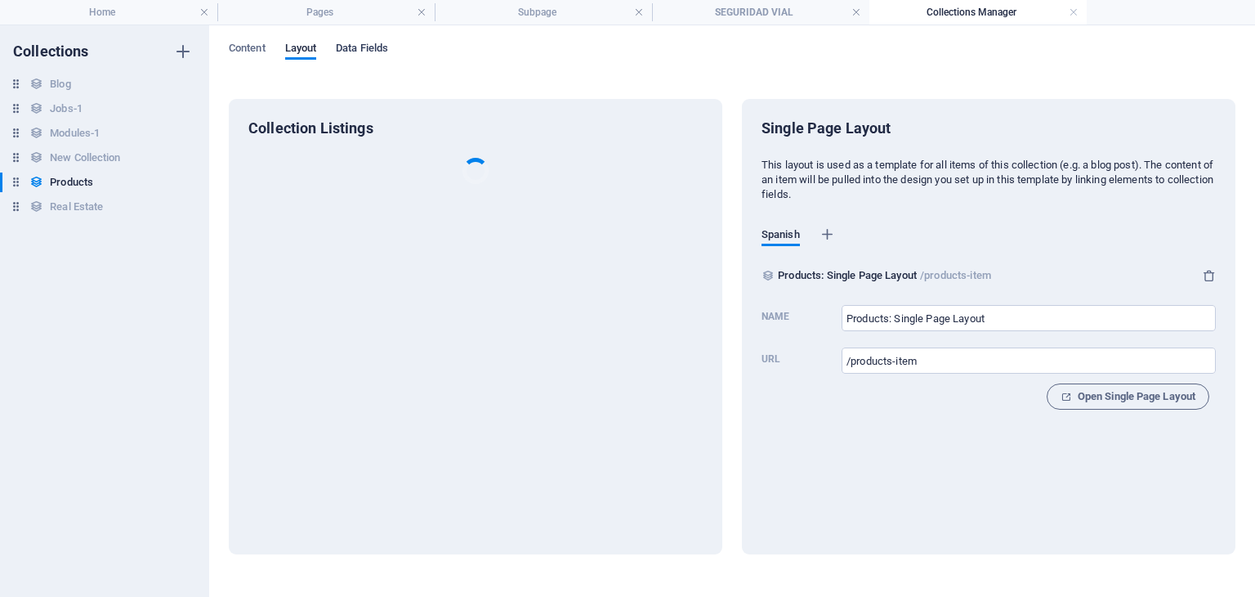
click at [362, 47] on span "Data Fields" at bounding box center [362, 49] width 52 height 23
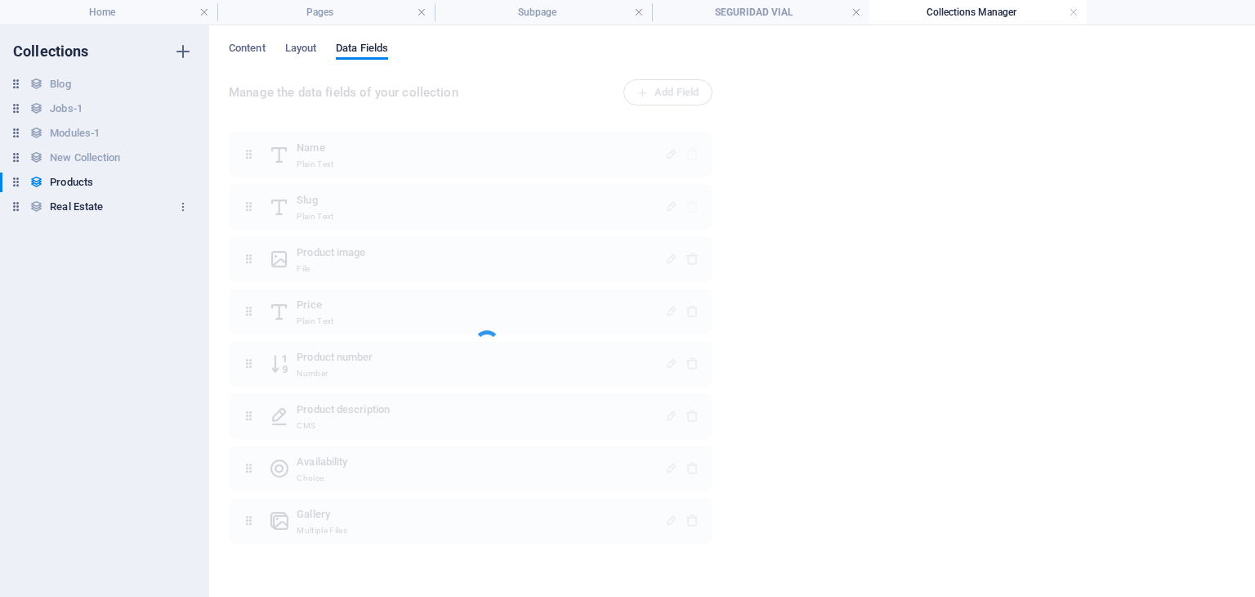
click at [84, 204] on h6 "Real Estate" at bounding box center [76, 207] width 53 height 20
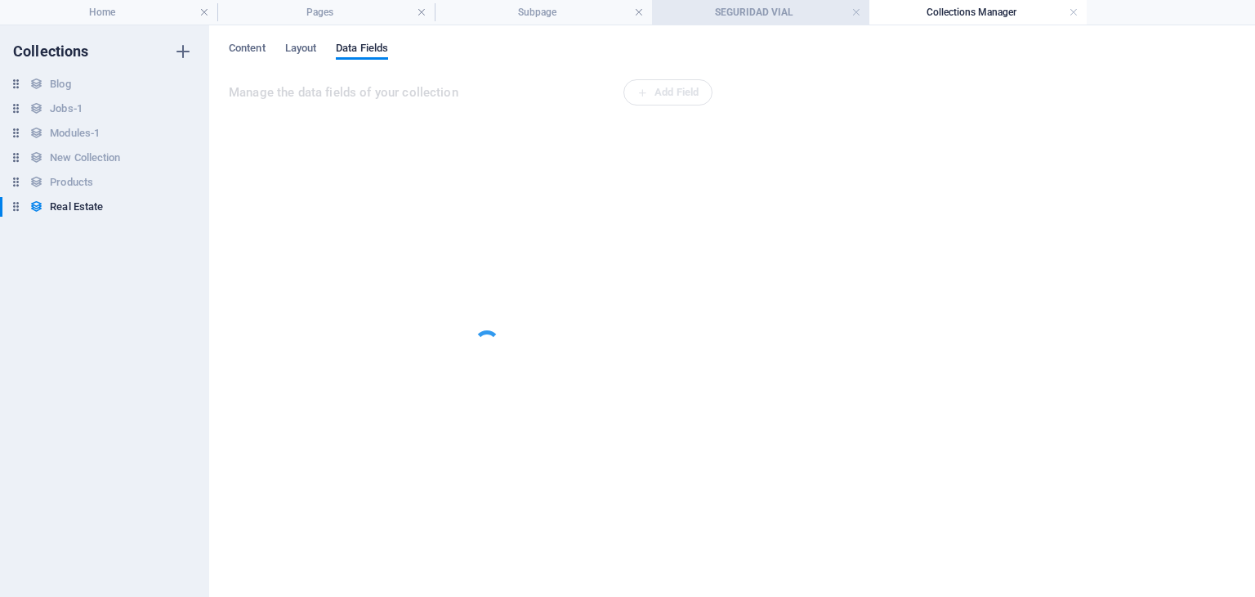
click at [754, 20] on h4 "SEGURIDAD VIAL" at bounding box center [760, 12] width 217 height 18
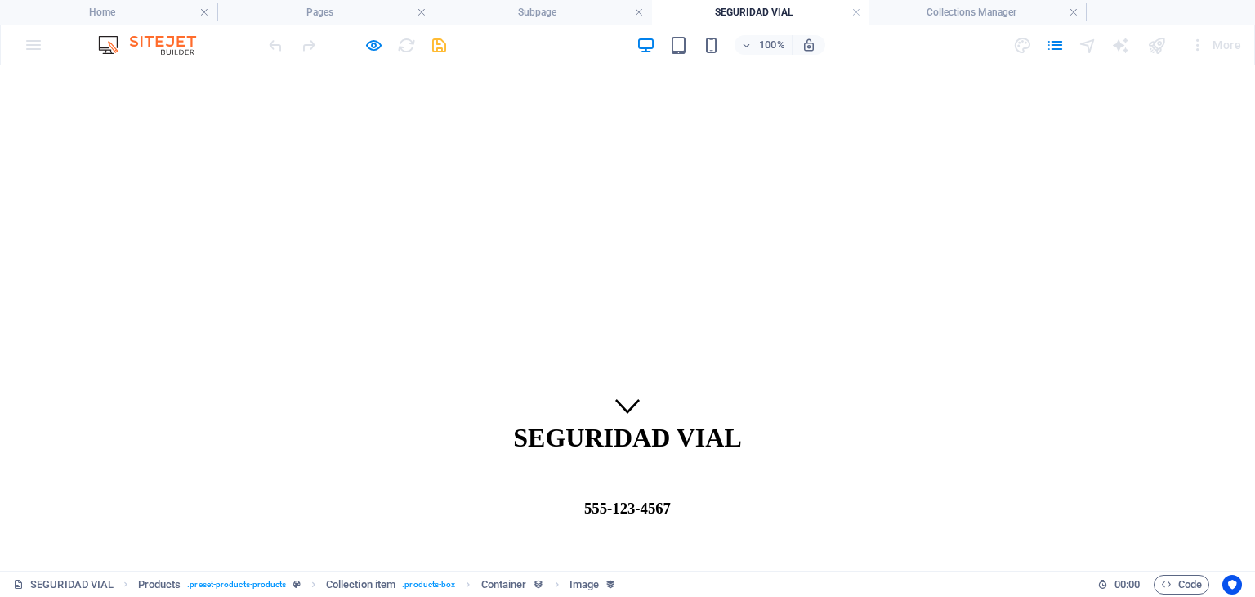
scroll to position [82, 0]
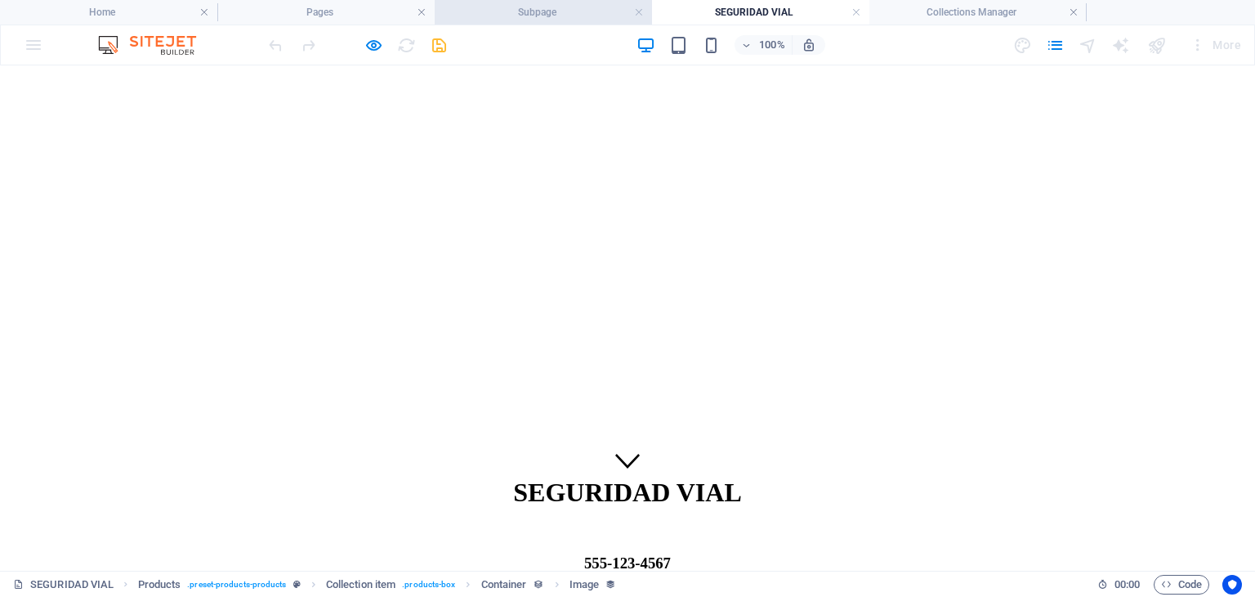
click at [551, 10] on h4 "Subpage" at bounding box center [543, 12] width 217 height 18
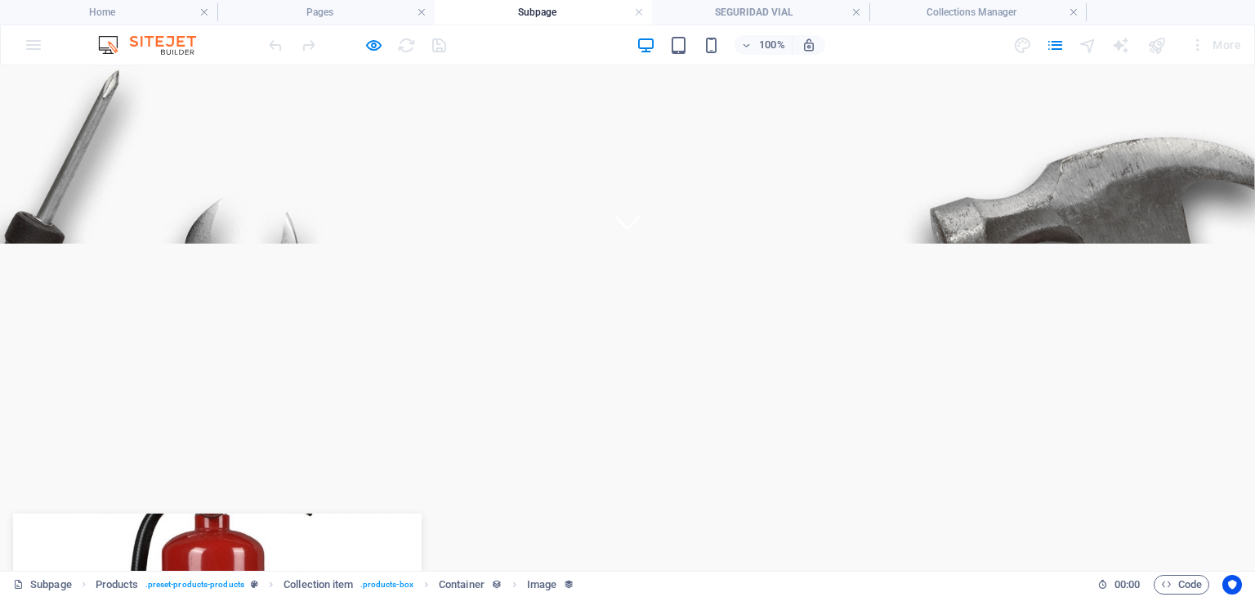
scroll to position [0, 0]
click at [551, 10] on h4 "Subpage" at bounding box center [543, 12] width 217 height 18
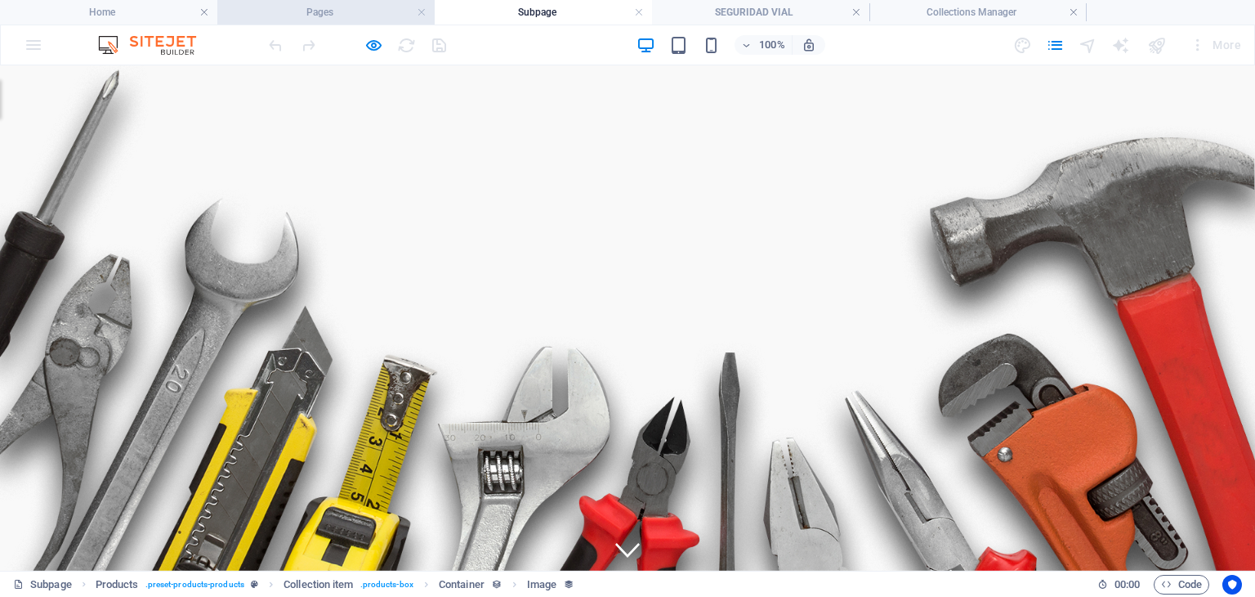
click at [372, 23] on li "Pages" at bounding box center [325, 12] width 217 height 25
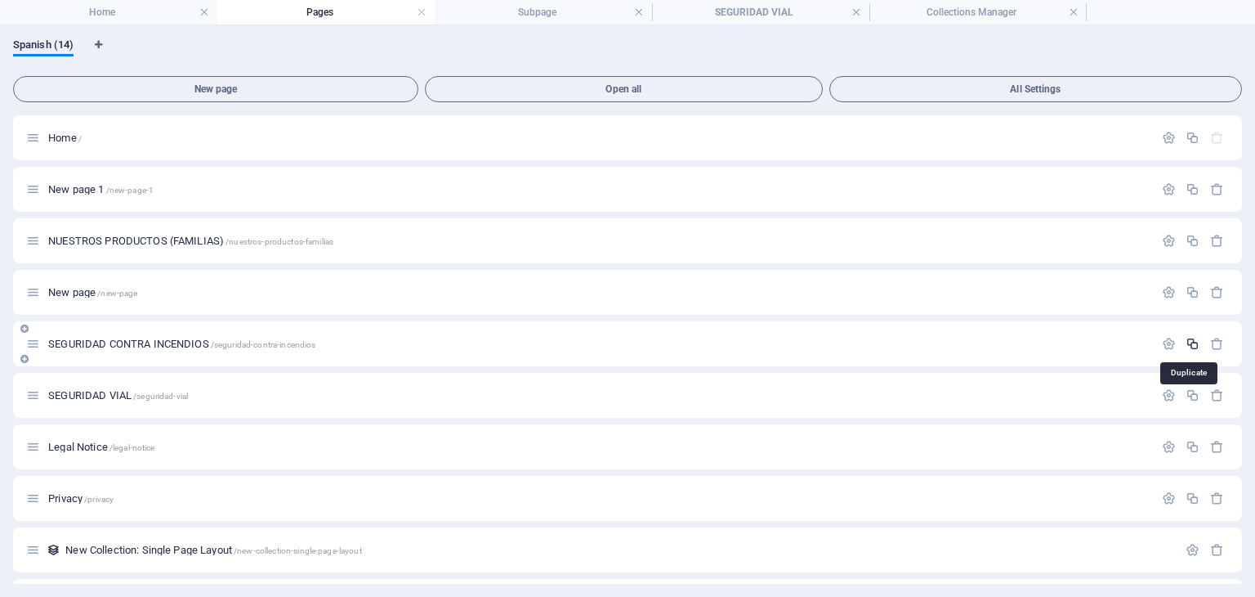
click at [1191, 341] on icon "button" at bounding box center [1193, 344] width 14 height 14
click at [1187, 345] on icon "button" at bounding box center [1193, 344] width 14 height 14
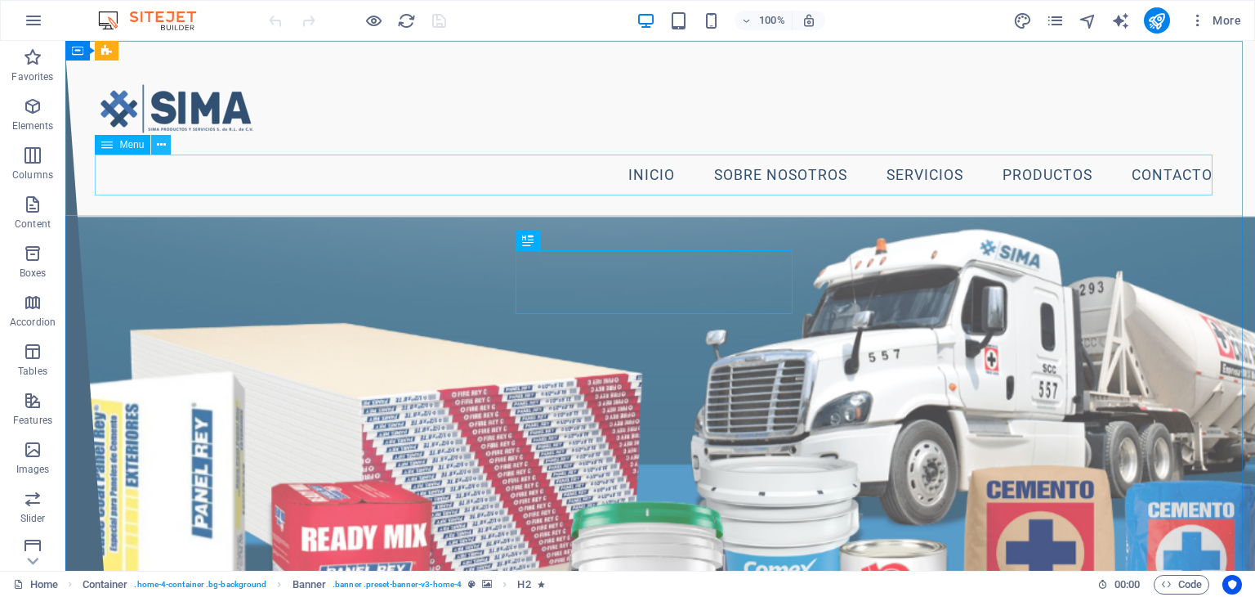
click at [154, 141] on button at bounding box center [161, 145] width 20 height 20
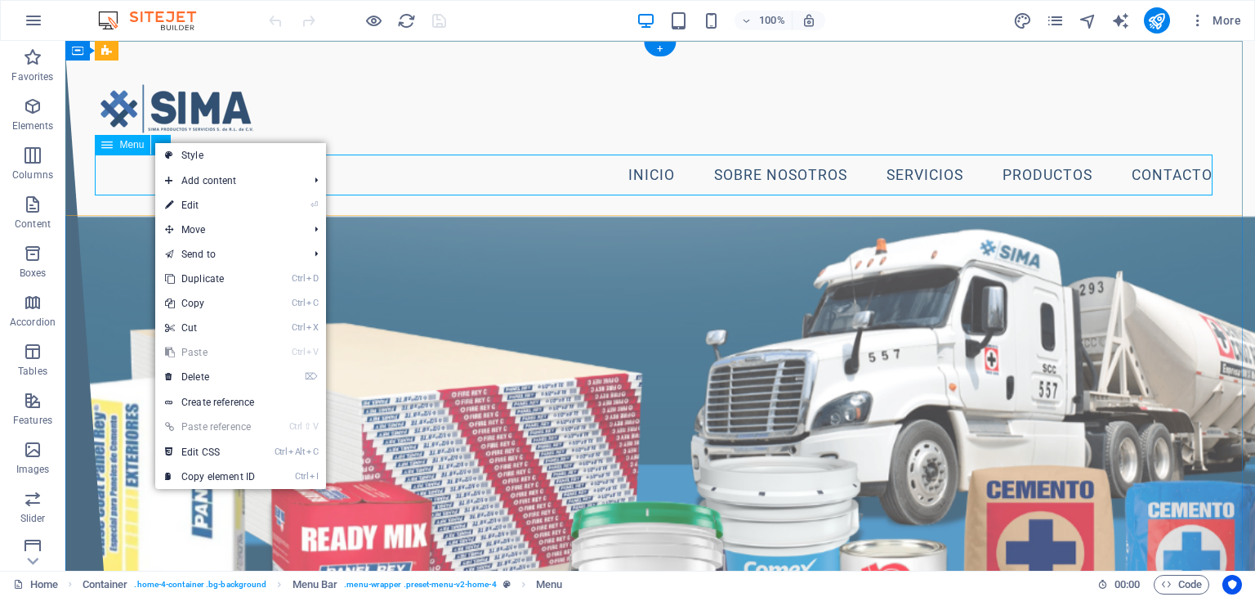
click at [121, 174] on nav "Inicio Sobre Nosotros Servicios Productos Contacto" at bounding box center [660, 175] width 1130 height 41
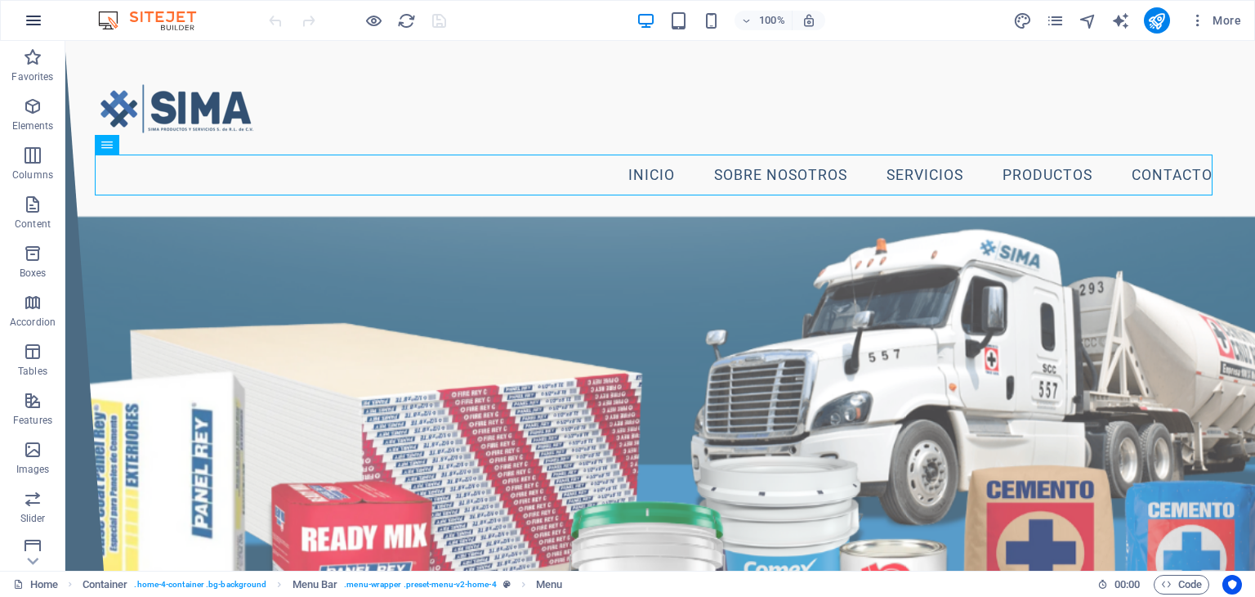
click at [46, 16] on button "button" at bounding box center [33, 20] width 39 height 39
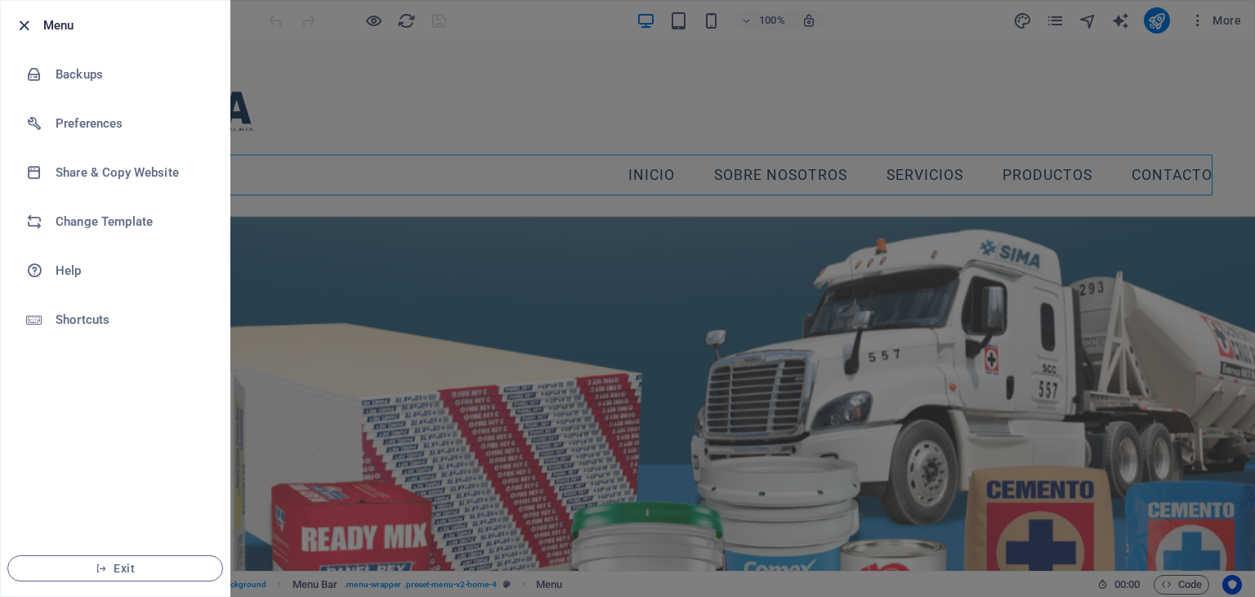
click at [26, 27] on icon "button" at bounding box center [24, 25] width 19 height 19
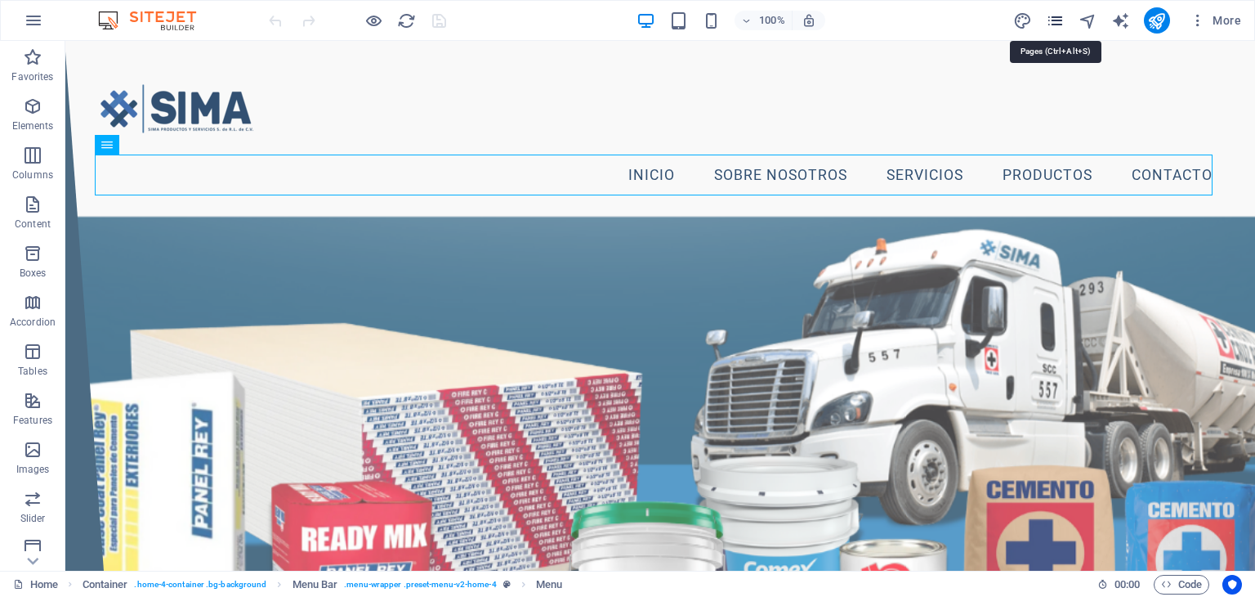
click at [1050, 20] on icon "pages" at bounding box center [1055, 20] width 19 height 19
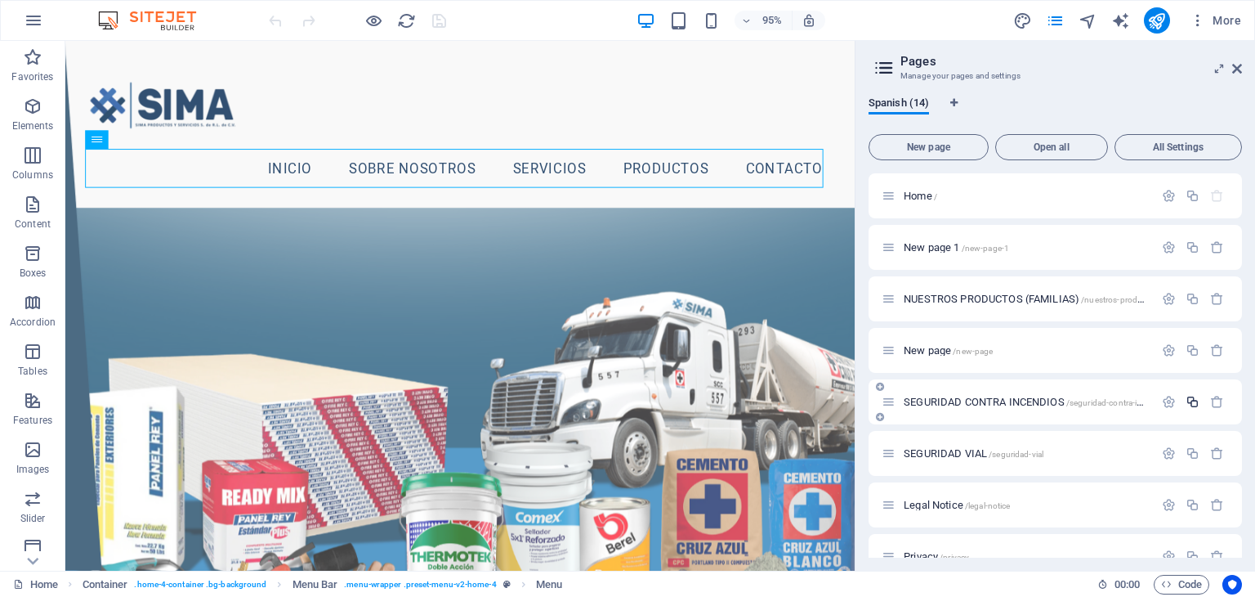
click at [1190, 403] on icon "button" at bounding box center [1193, 402] width 14 height 14
type input "PROTECC"
type input "/pro"
type input "PRO"
type input "PROTECCION"
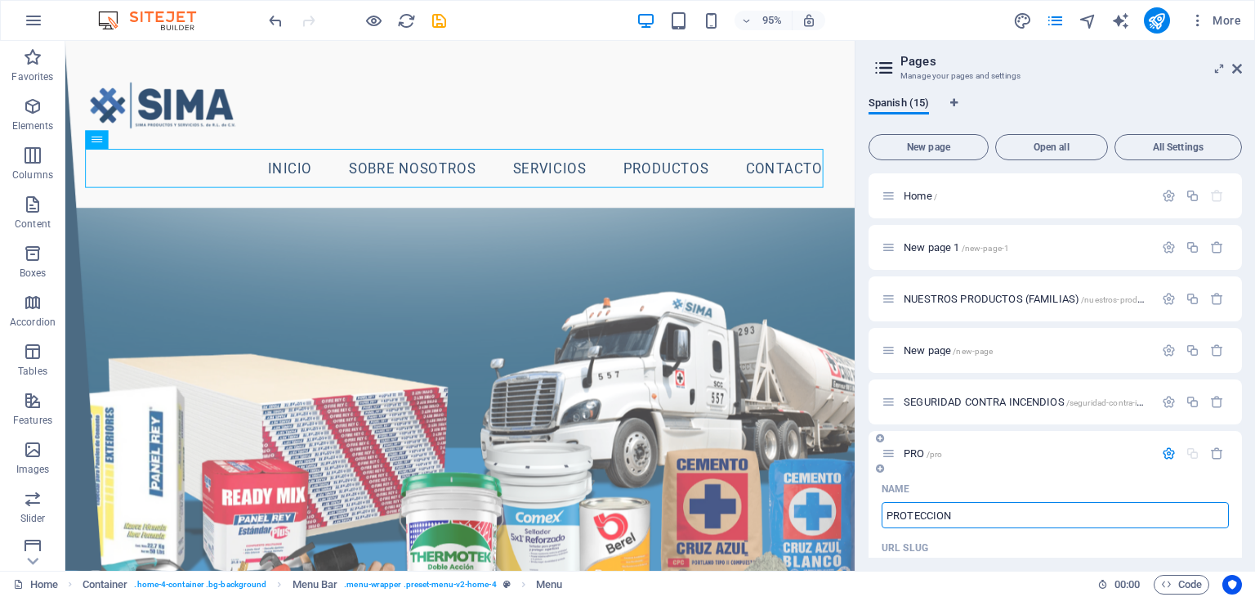
type input "/proteccion"
type input "PROTECCION"
type input "PROTECCION VIAL"
type input "/proteccion-vial"
type input "PROTECCION VIAL"
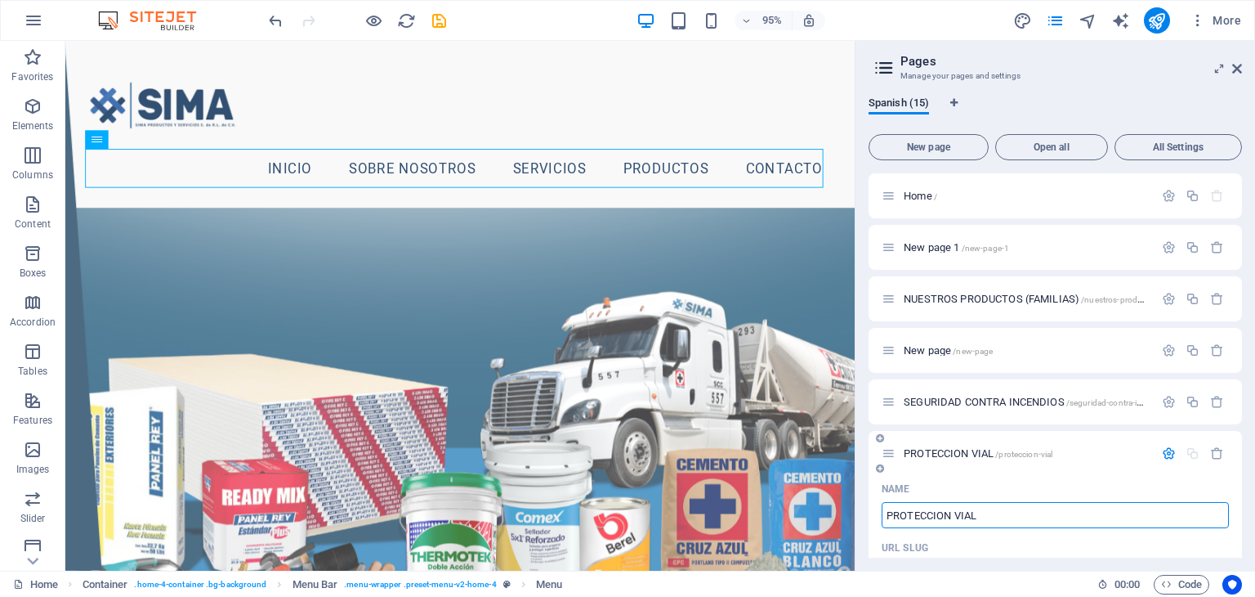
type input "PROTECCION VIAL"
click at [1167, 452] on icon "button" at bounding box center [1169, 453] width 14 height 14
click at [1189, 402] on icon "button" at bounding box center [1193, 402] width 14 height 14
type input "DISCOS DE CORTE"
type input "/discos-de-corte"
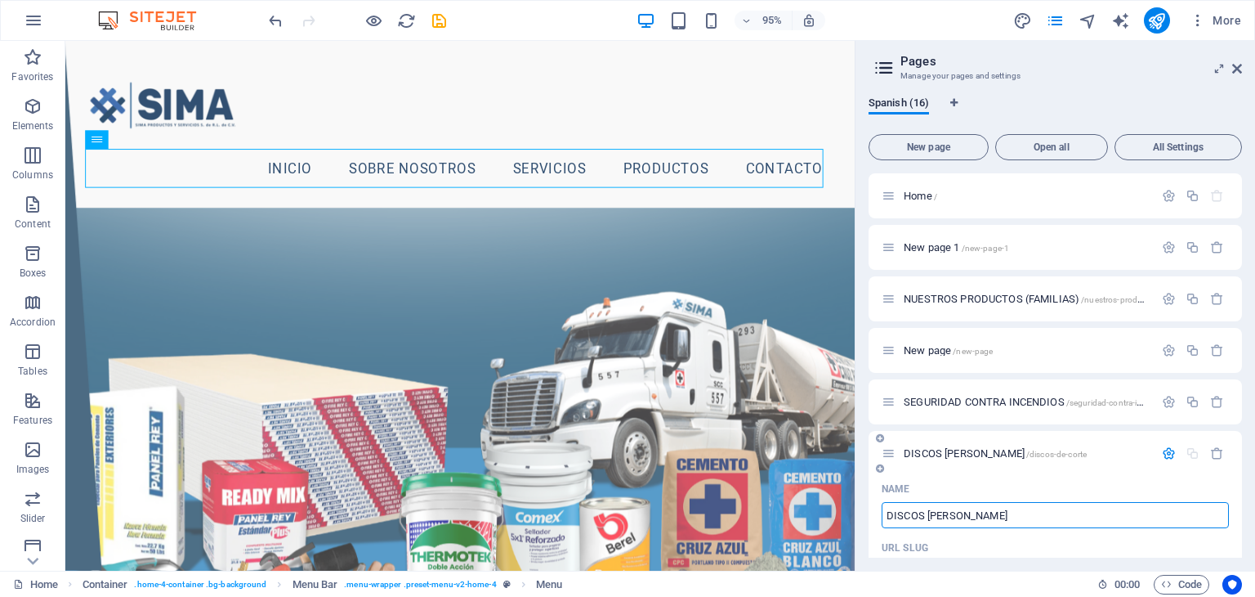
type input "DISCOS DE CORTE"
click at [1169, 452] on icon "button" at bounding box center [1169, 453] width 14 height 14
click at [1186, 400] on icon "button" at bounding box center [1193, 402] width 14 height 14
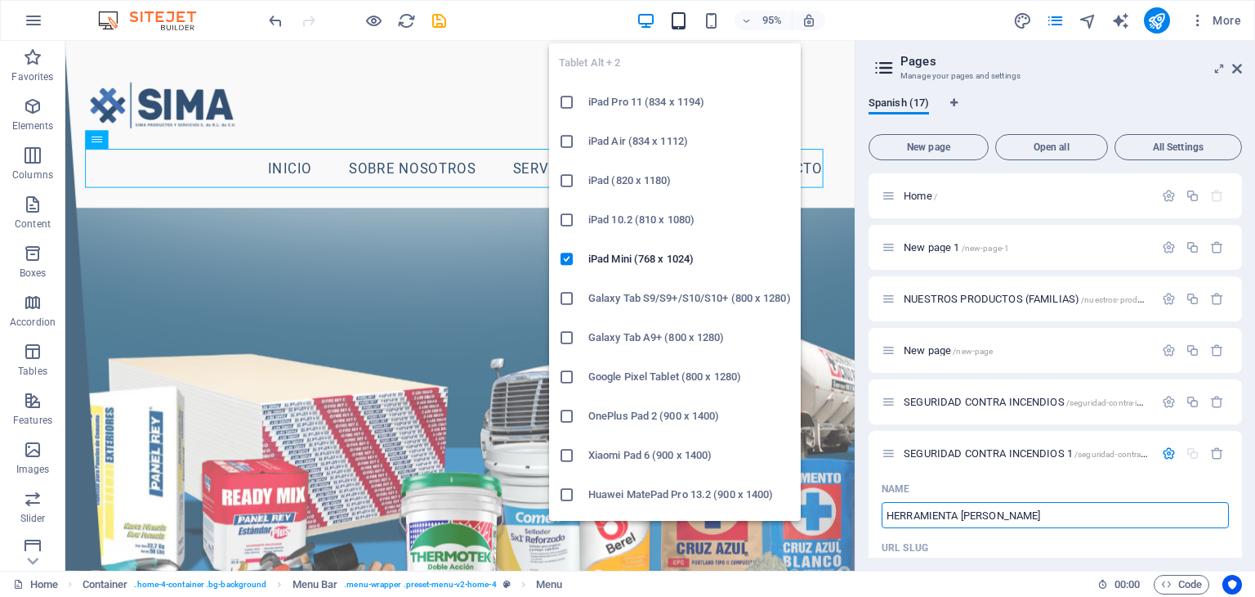
type input "HERRAMIENTA DE CORTE"
type input "/herramienta-de-corte"
type input "HERRAMIENTA DE CORTE"
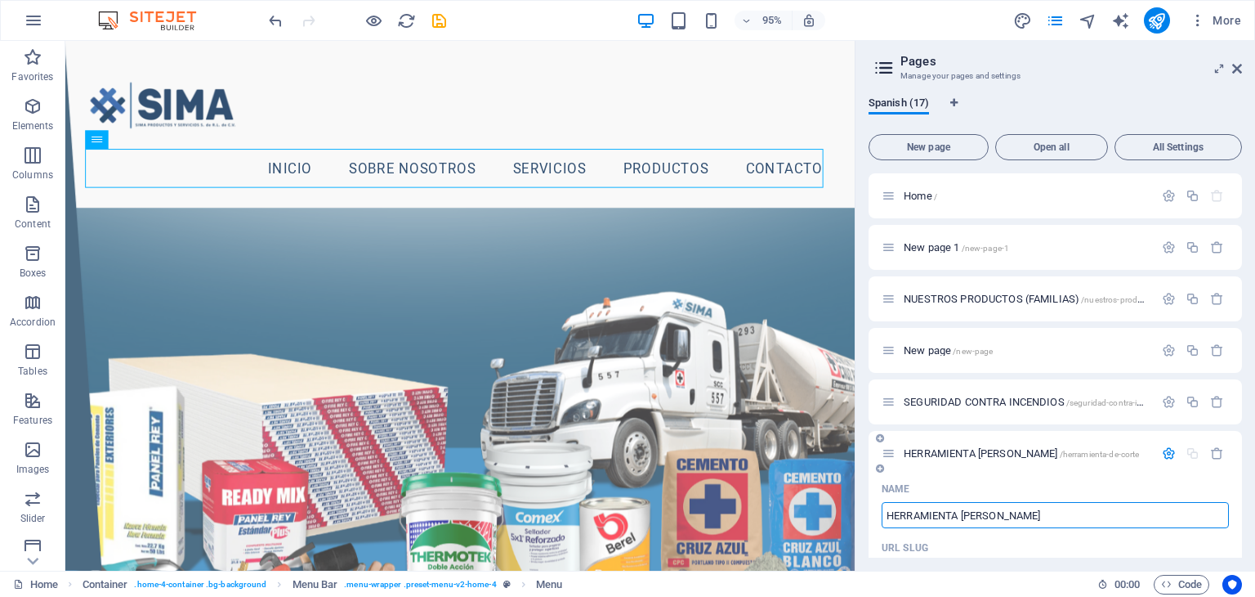
type input "HERRAMIENTA DE CORTE"
click at [1165, 449] on icon "button" at bounding box center [1169, 453] width 14 height 14
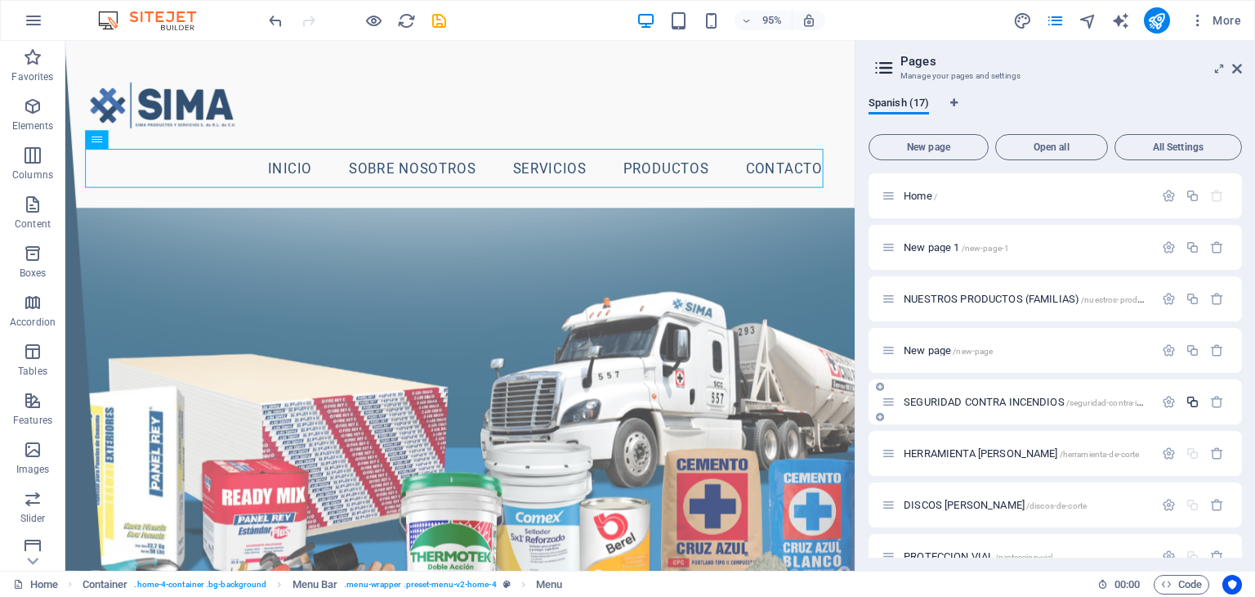
click at [1187, 400] on icon "button" at bounding box center [1193, 402] width 14 height 14
type input "SOLDADUR"
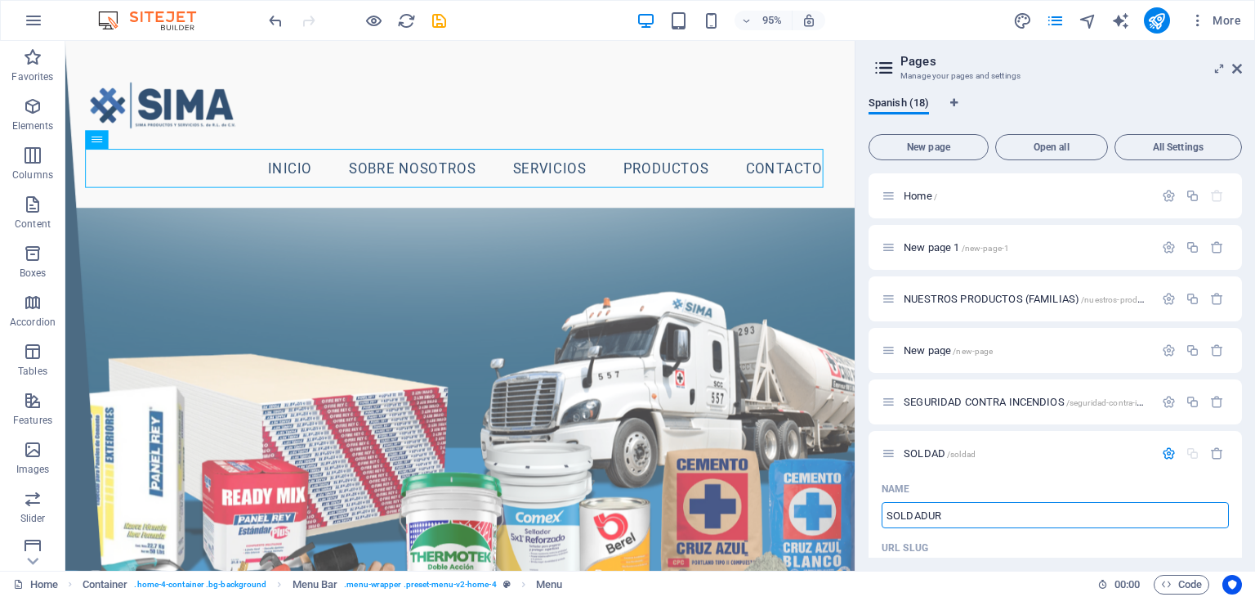
type input "/soldad"
type input "SOLDAD"
type input "SOLDADURA"
type input "/soldadur"
type input "SOLDADUR"
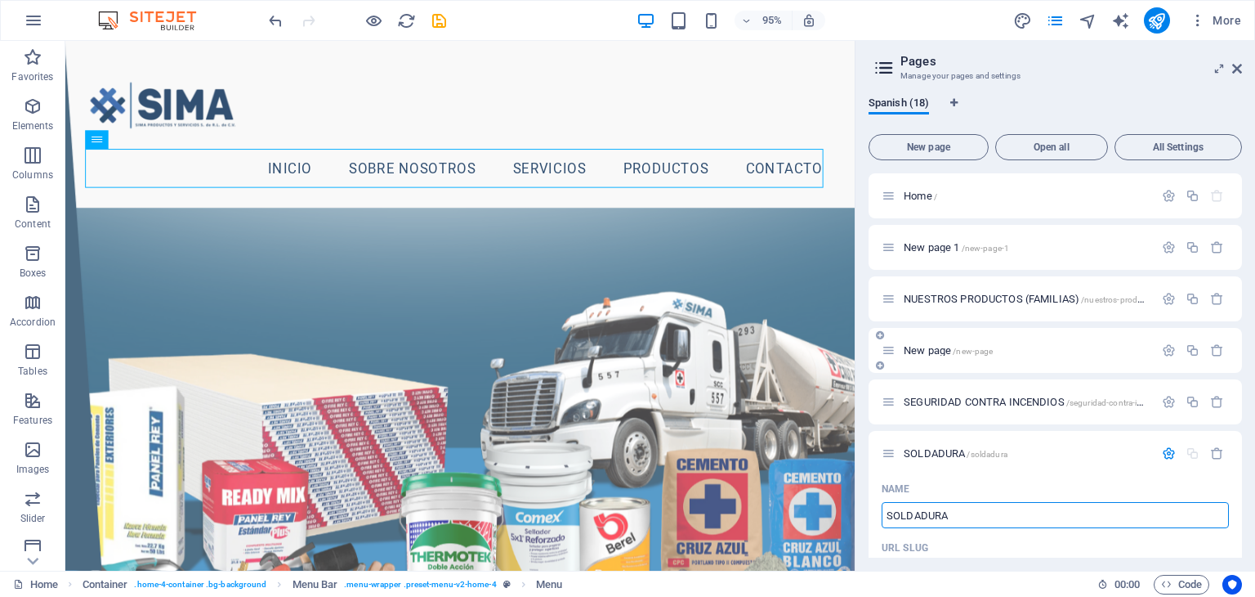
type input "SOLDADURA"
type input "/soldadura"
type input "SOLDADURA"
click at [1171, 454] on icon "button" at bounding box center [1169, 453] width 14 height 14
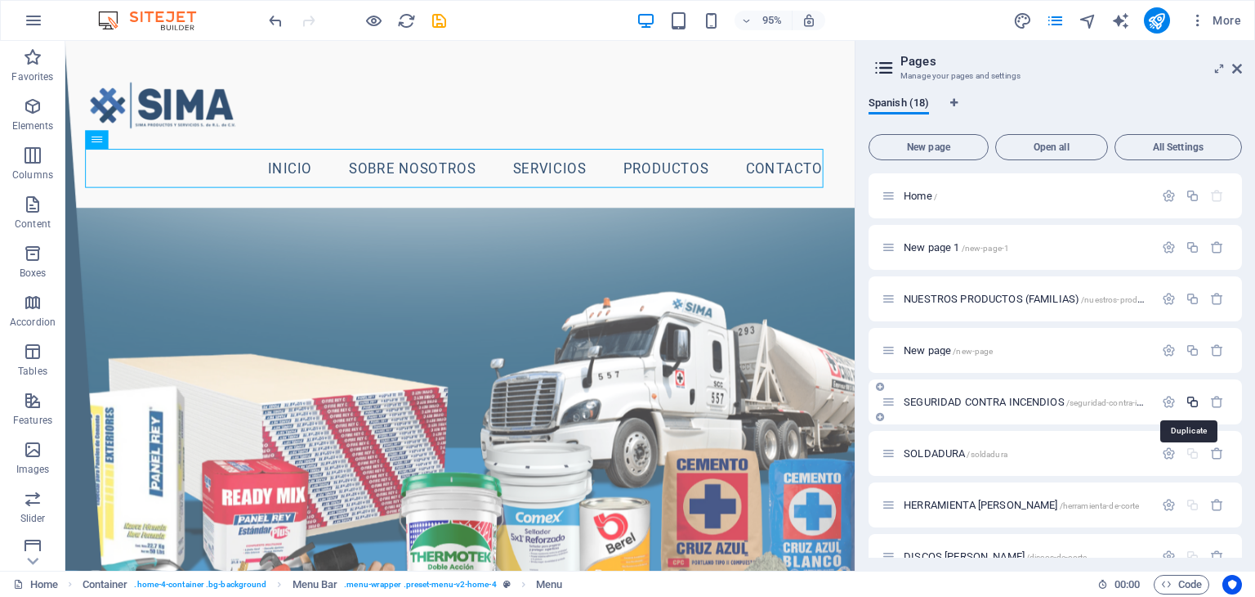
click at [1190, 396] on icon "button" at bounding box center [1193, 402] width 14 height 14
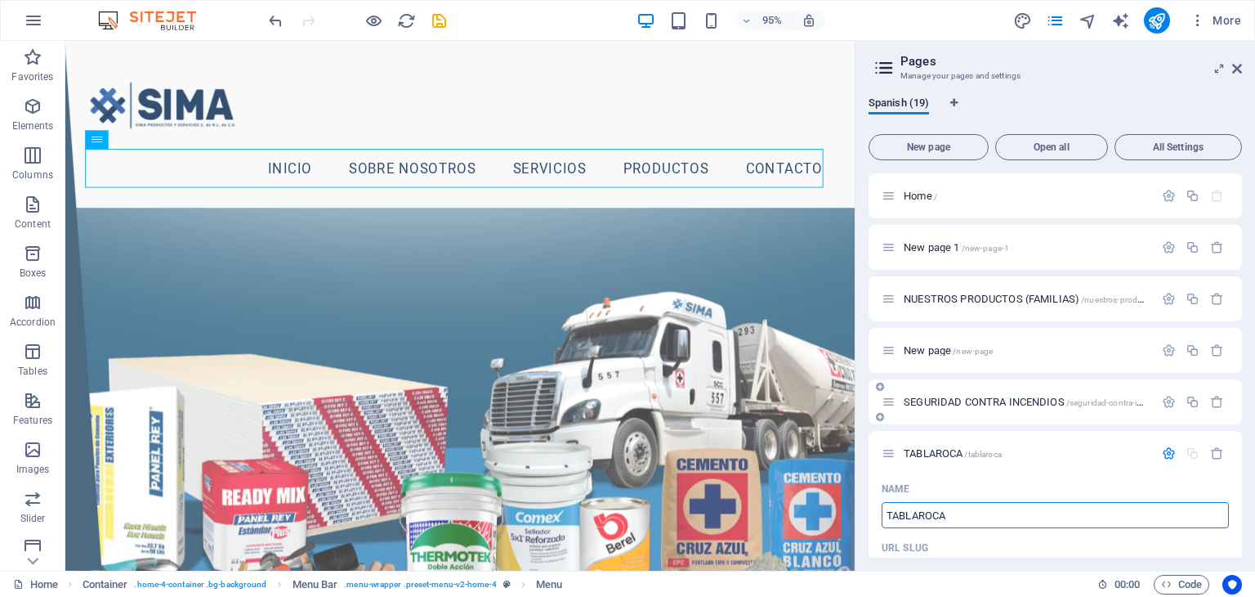
type input "TABLAROCA"
type input "/tablaroca"
type input "TABLAROCA"
click at [1174, 449] on button "button" at bounding box center [1169, 453] width 24 height 14
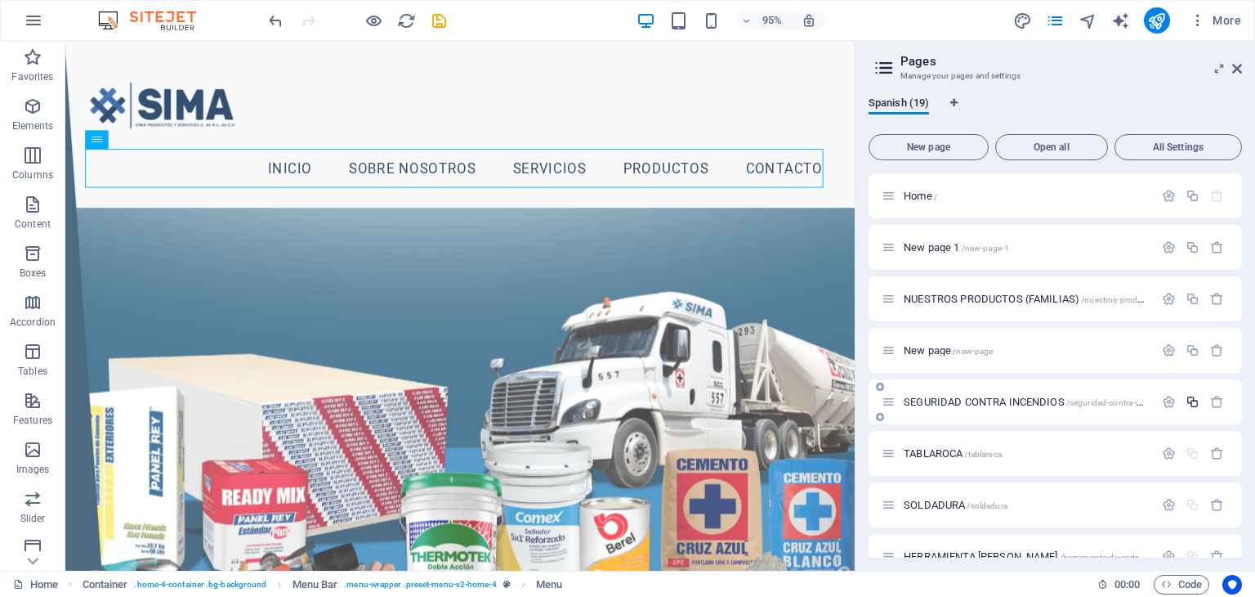
click at [1197, 400] on button "button" at bounding box center [1193, 402] width 24 height 14
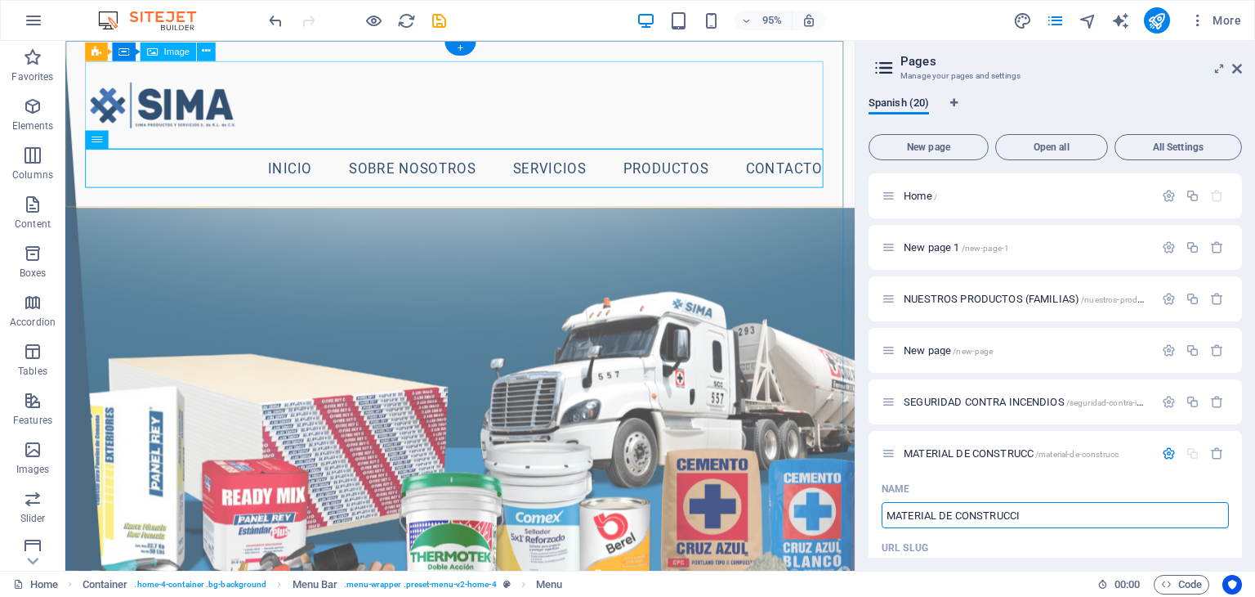
type input "MATERIAL DE CONSTRUCCIO"
type input "/material-de-construcc"
type input "MATERIAL DE CONSTRUCC"
type input "MATERIAL DE CONSTRUCCION"
type input "/material-de-construccion"
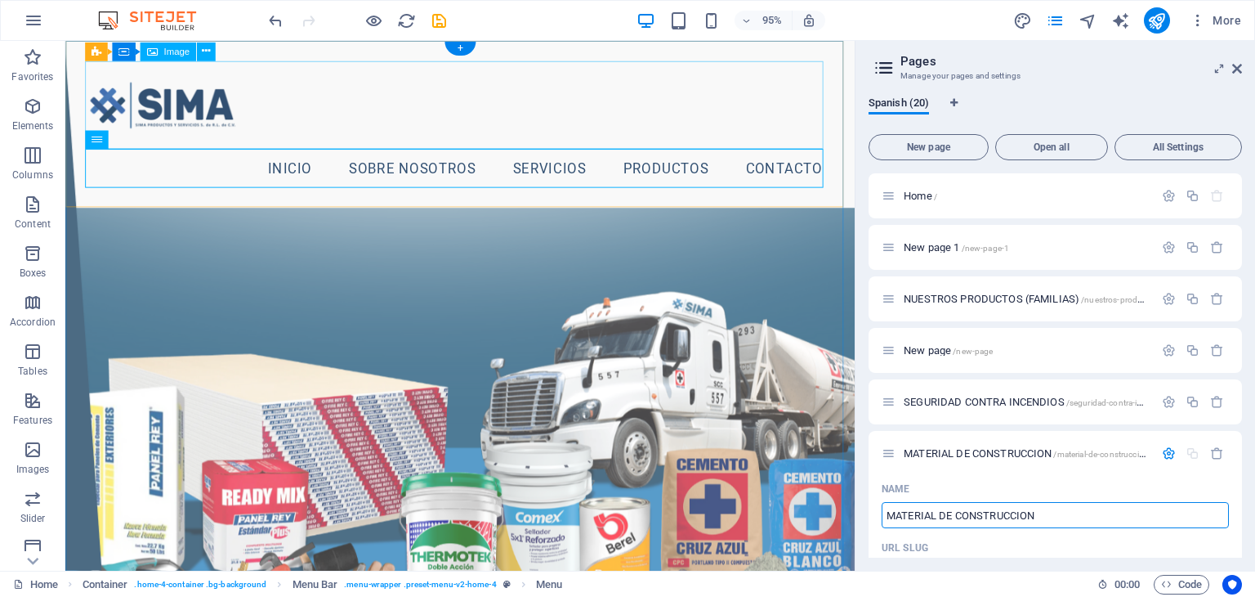
type input "MATERIAL DE CONSTRUCCION"
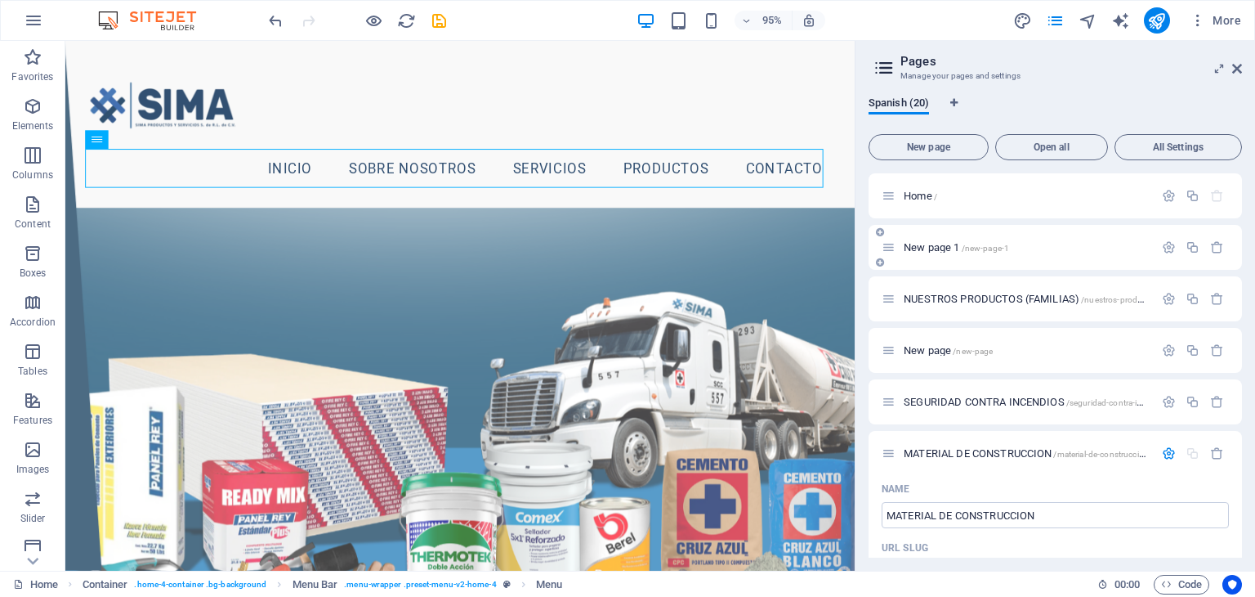
click at [981, 249] on span "/new-page-1" at bounding box center [986, 248] width 48 height 9
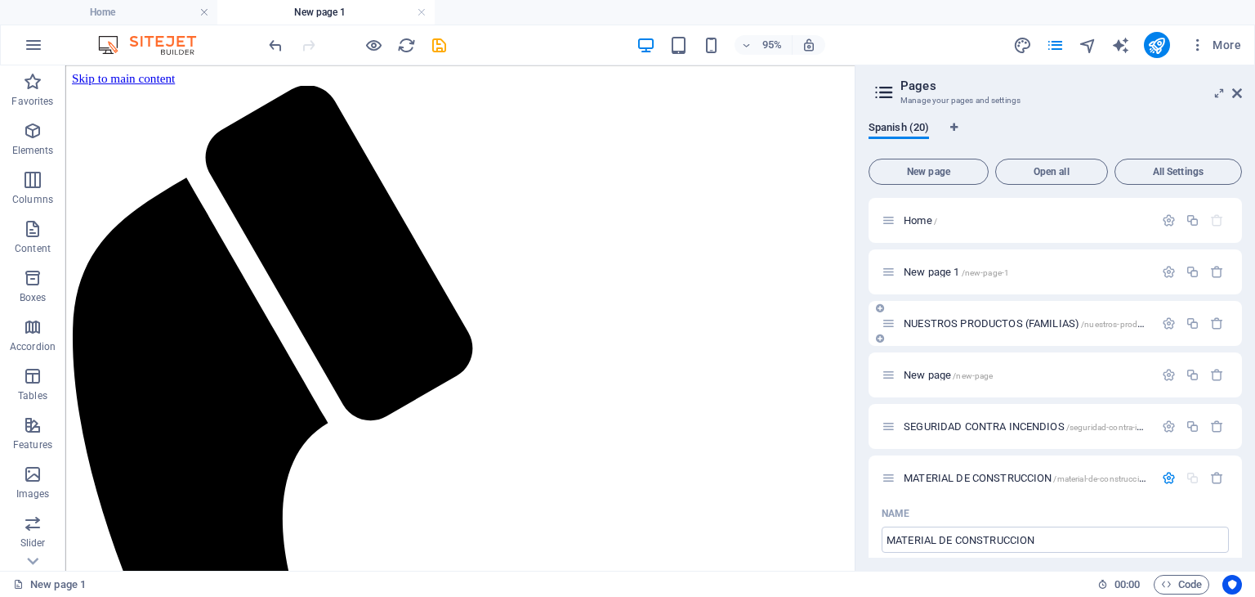
click at [1040, 318] on span "NUESTROS PRODUCTOS (FAMILIAS) /nuestros-productos-familias" at bounding box center [1046, 323] width 285 height 12
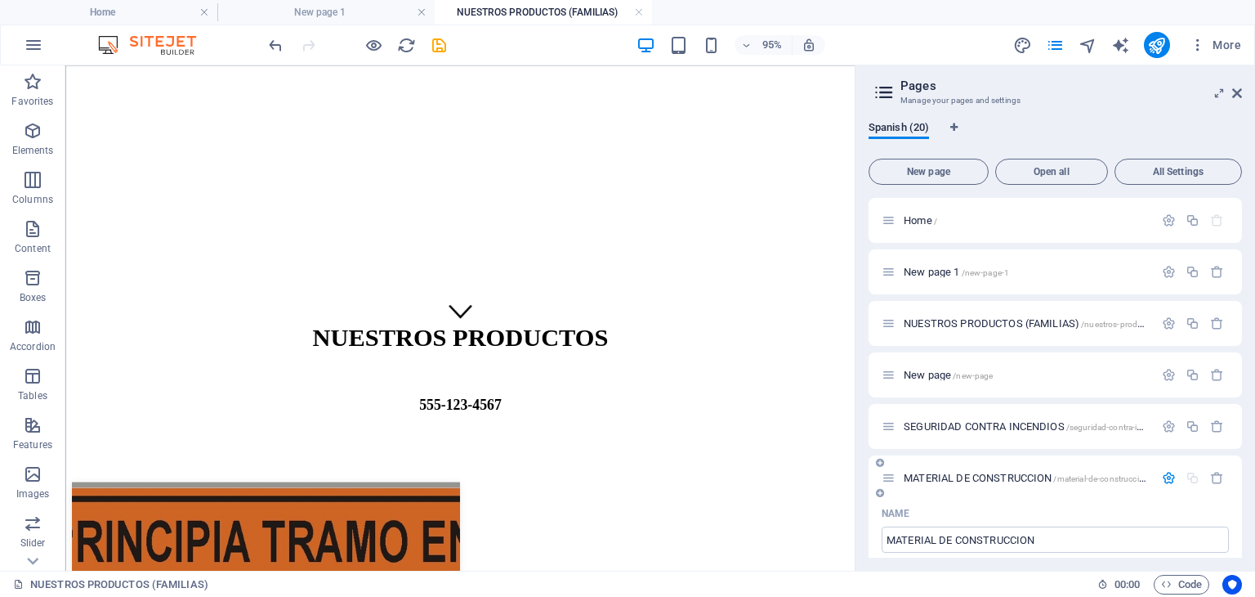
scroll to position [163, 0]
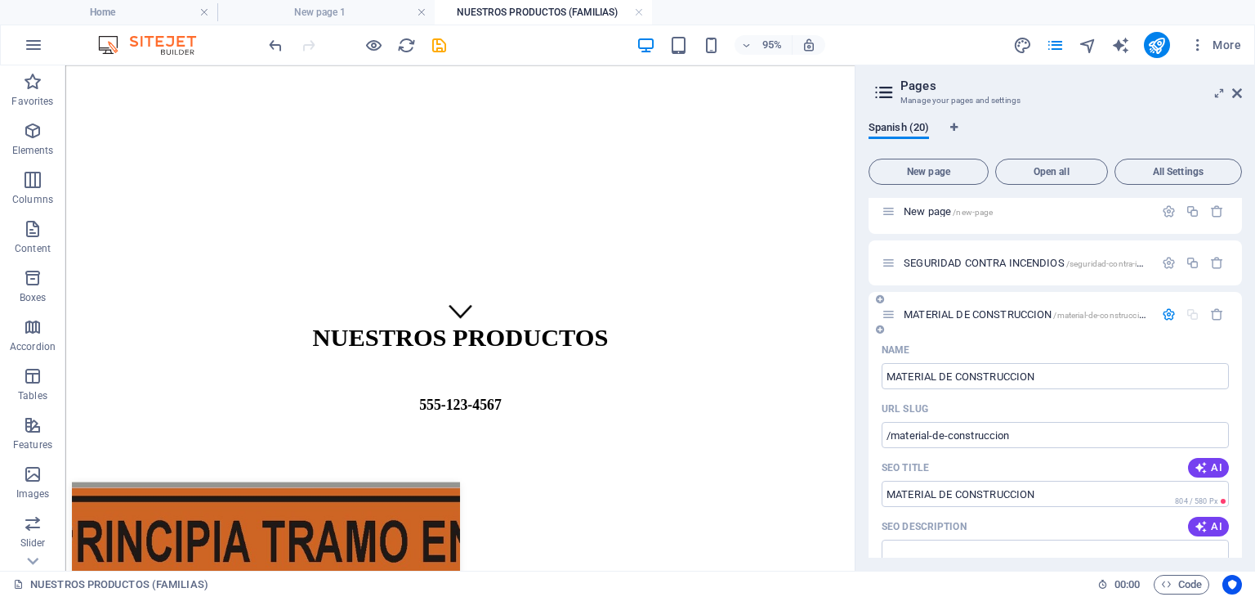
click at [1162, 311] on icon "button" at bounding box center [1169, 314] width 14 height 14
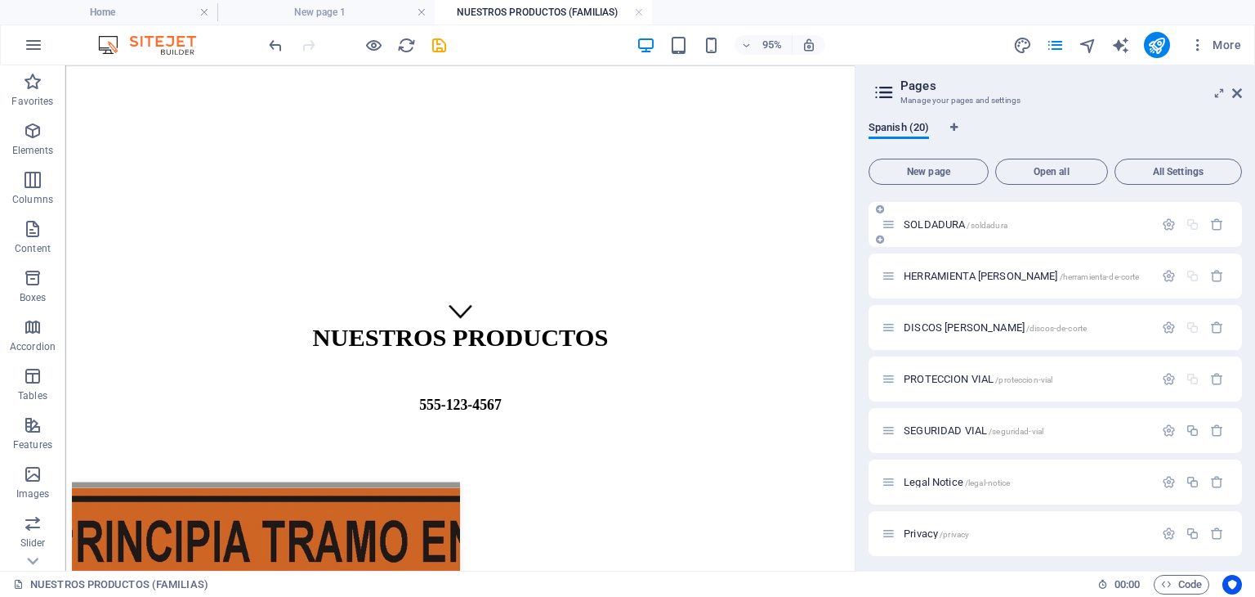
scroll to position [409, 0]
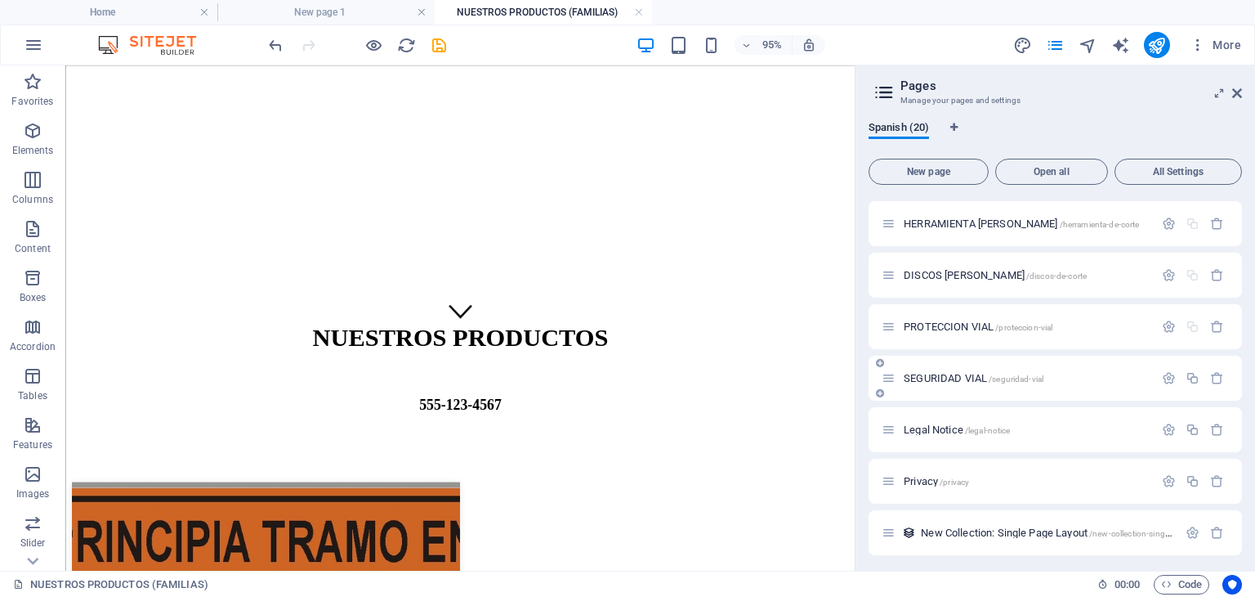
click at [918, 372] on span "SEGURIDAD VIAL /seguridad-vial" at bounding box center [974, 378] width 140 height 12
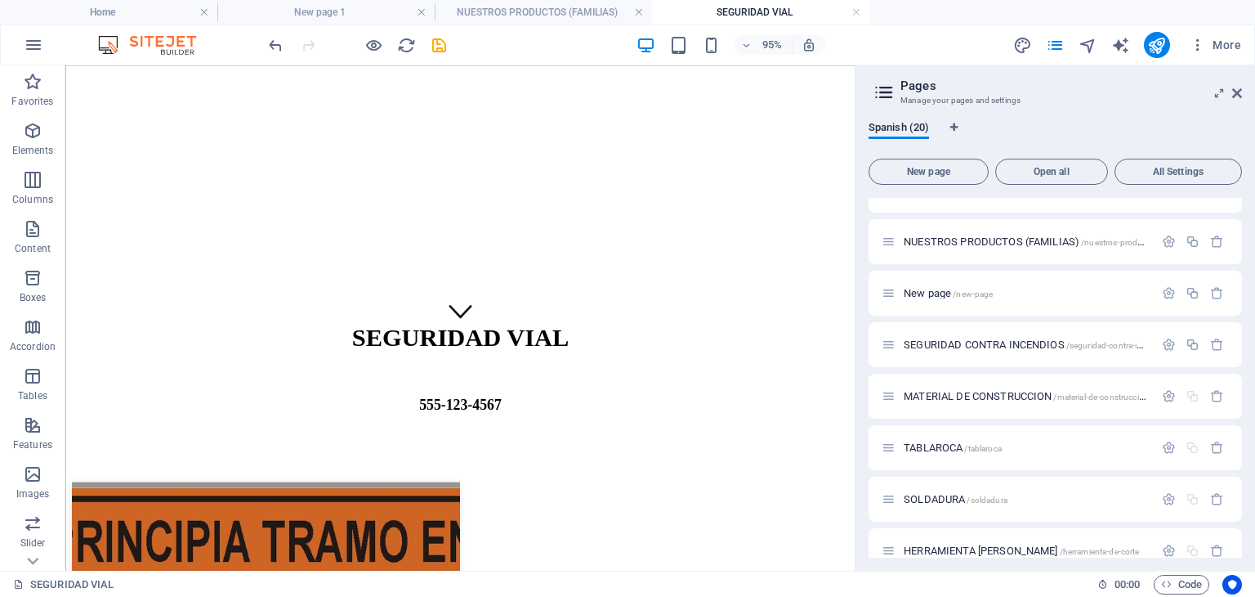
scroll to position [0, 0]
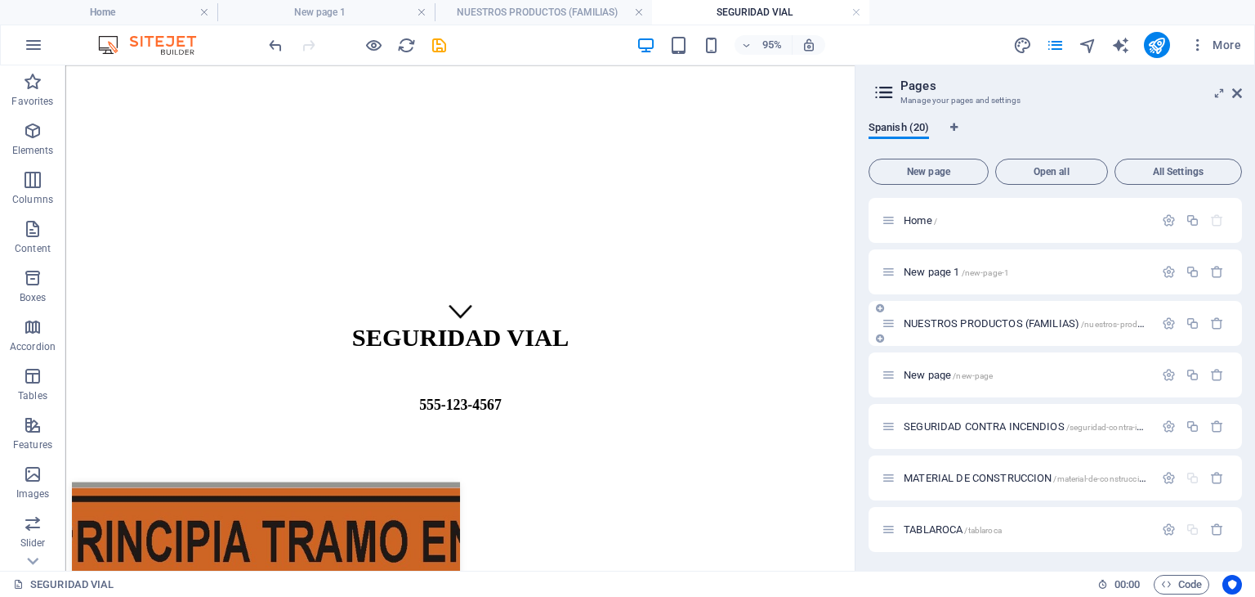
click at [945, 332] on div "NUESTROS PRODUCTOS (FAMILIAS) /nuestros-productos-familias" at bounding box center [1018, 323] width 272 height 19
click at [449, 141] on div "+ Add section" at bounding box center [460, 135] width 86 height 26
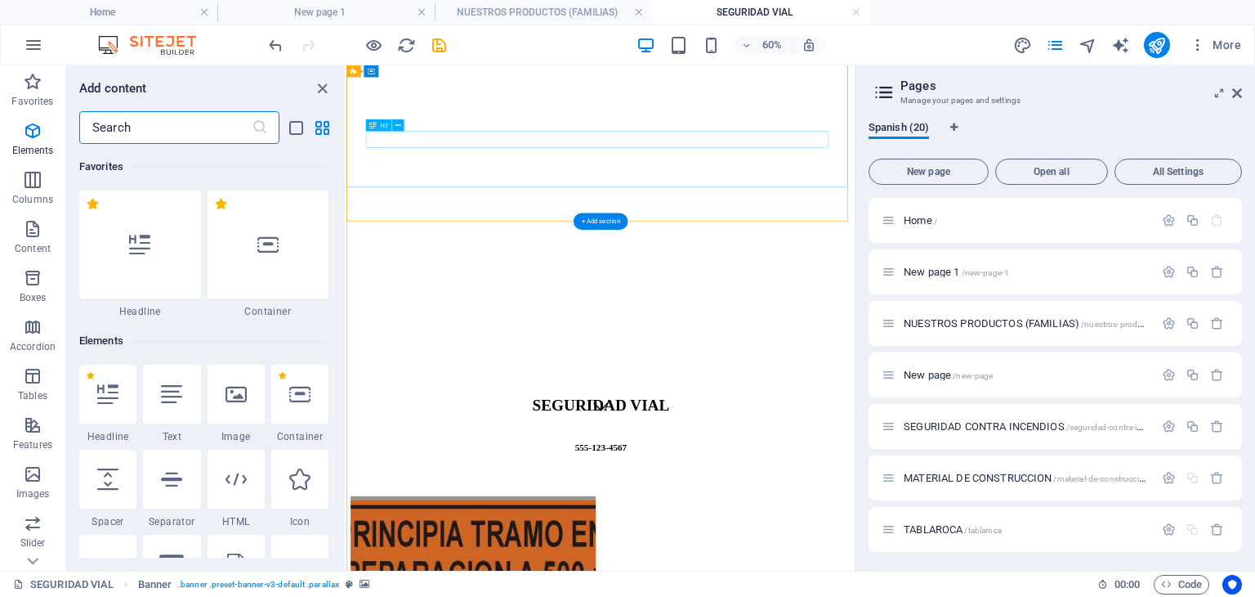
scroll to position [2859, 0]
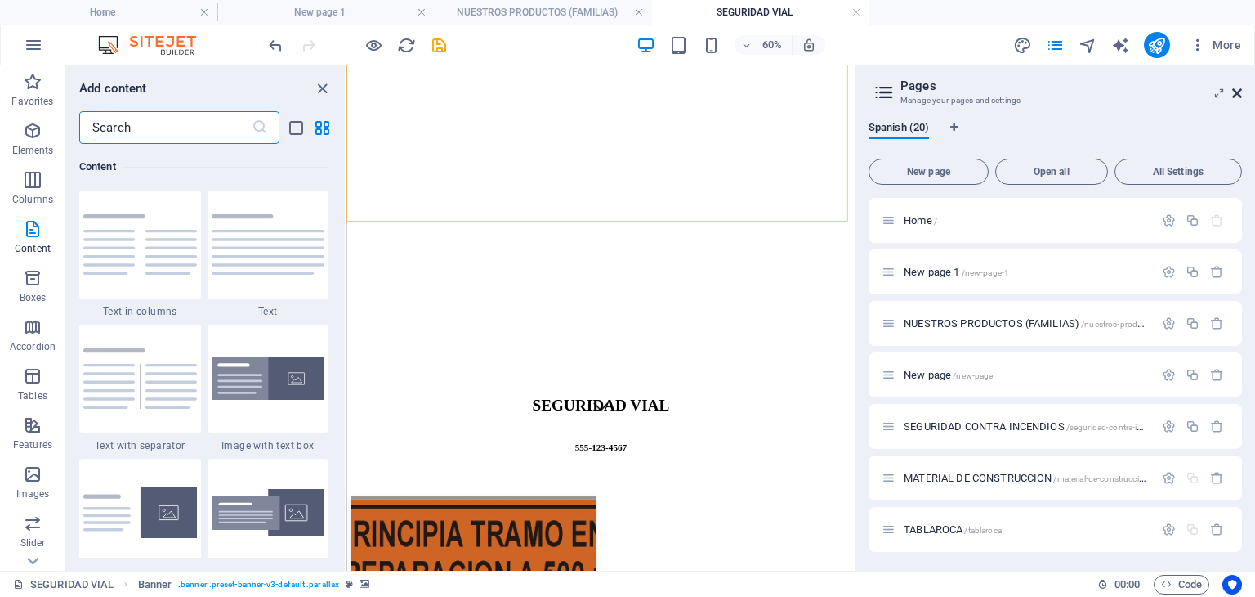
click at [1238, 96] on icon at bounding box center [1237, 93] width 10 height 13
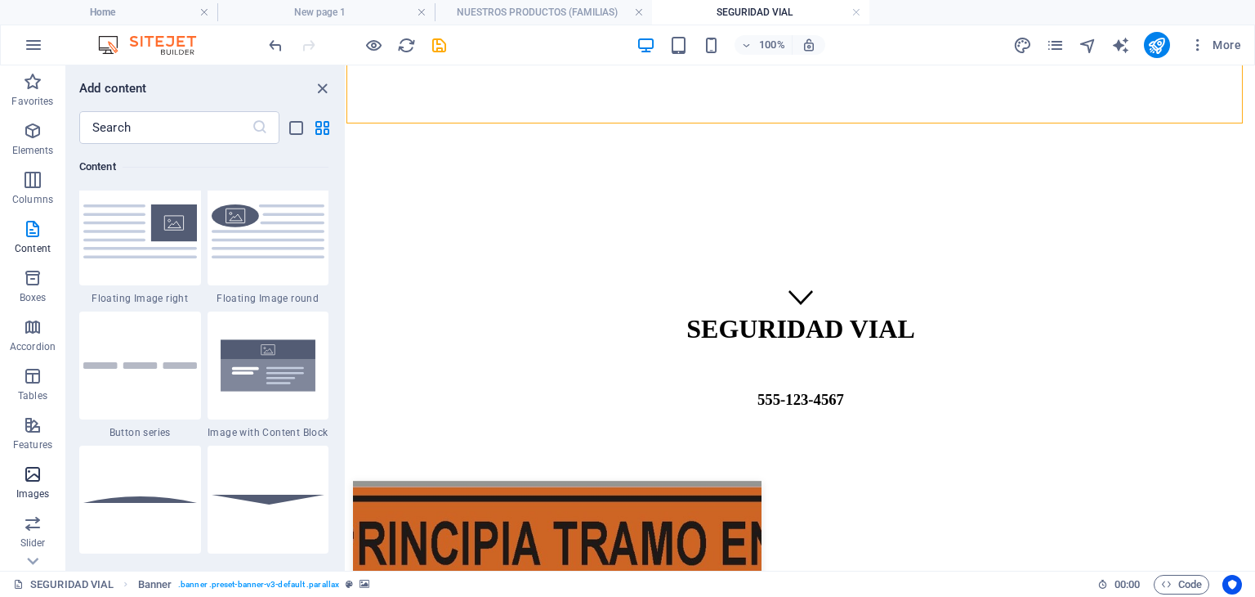
scroll to position [230, 0]
click at [20, 199] on span "Features" at bounding box center [32, 204] width 65 height 39
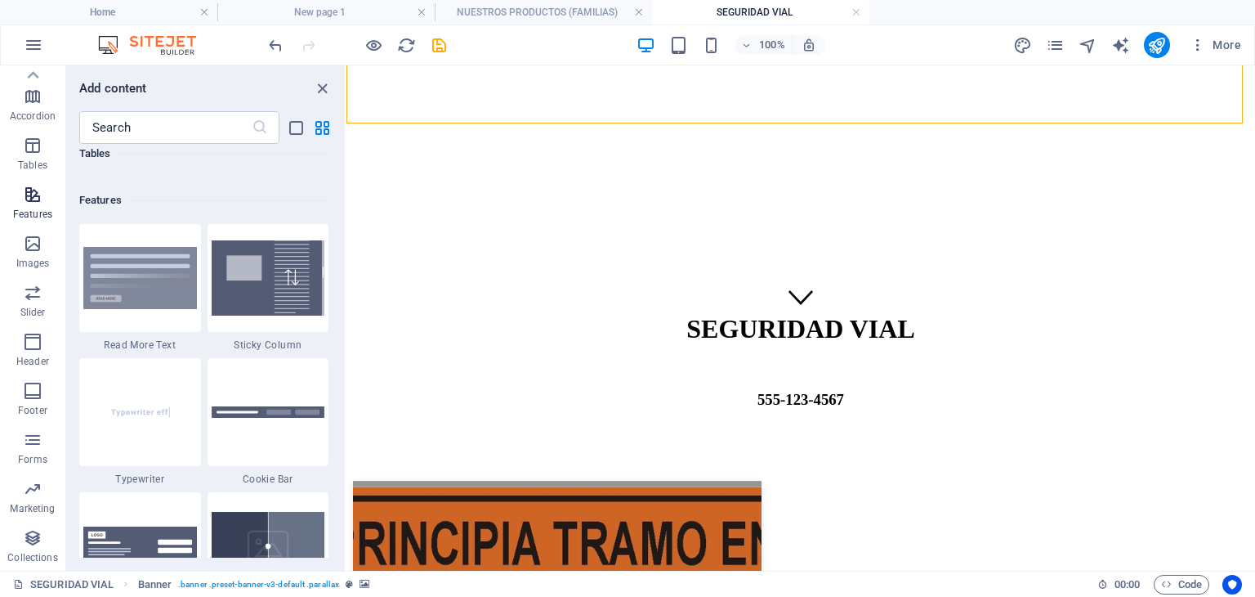
scroll to position [6370, 0]
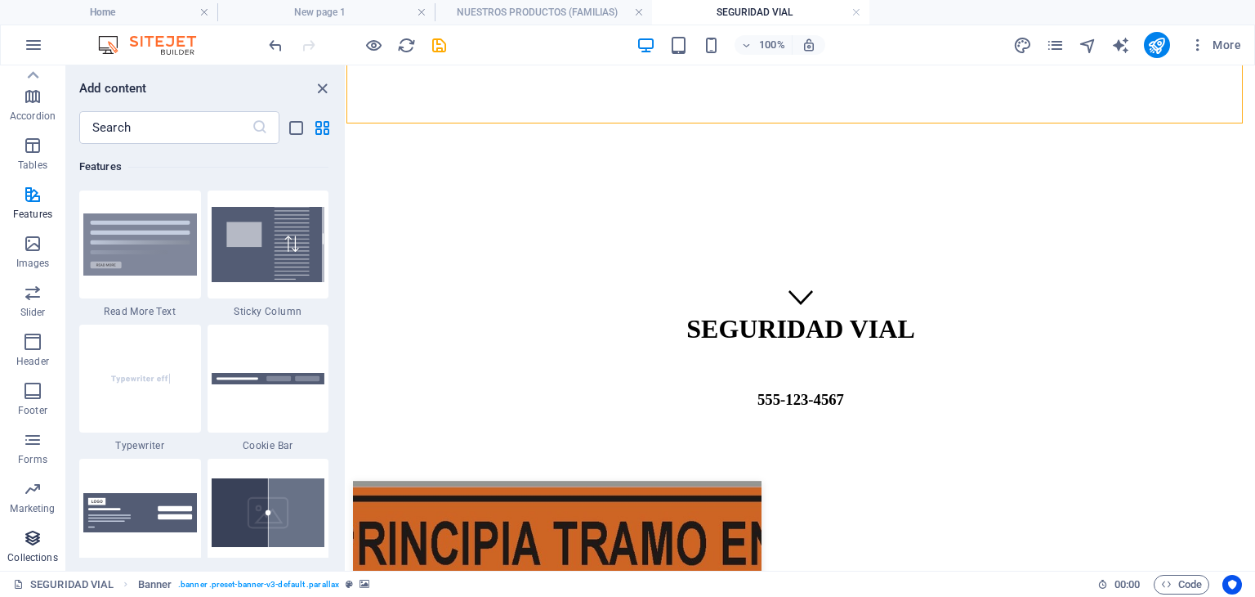
click at [20, 543] on span "Collections" at bounding box center [32, 547] width 65 height 39
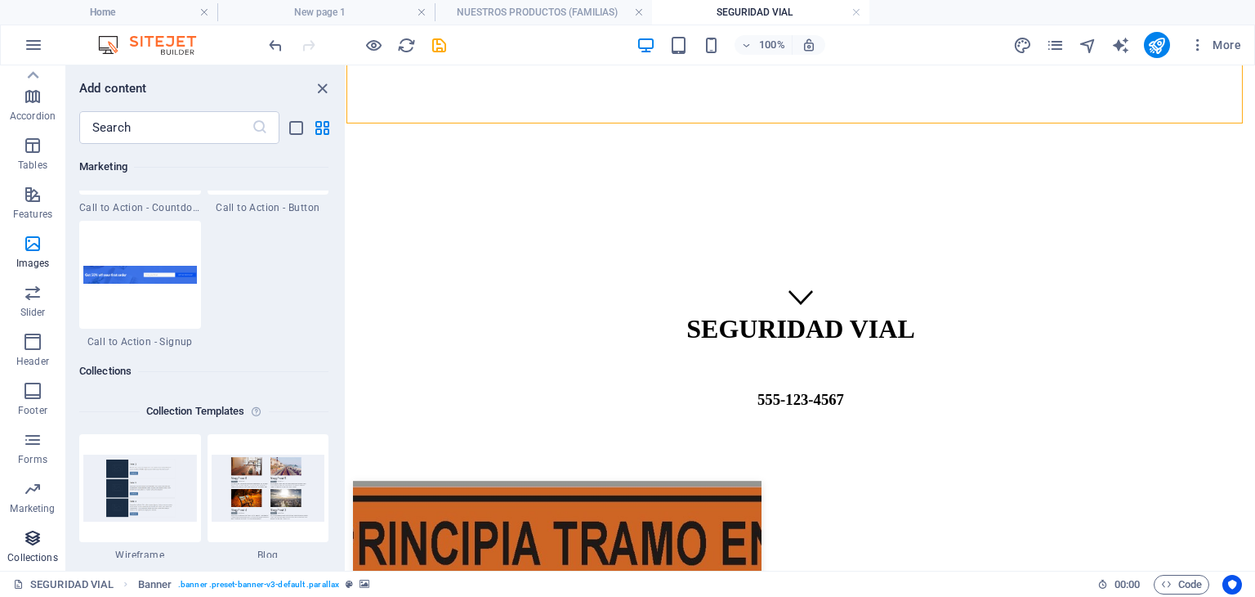
scroll to position [14960, 0]
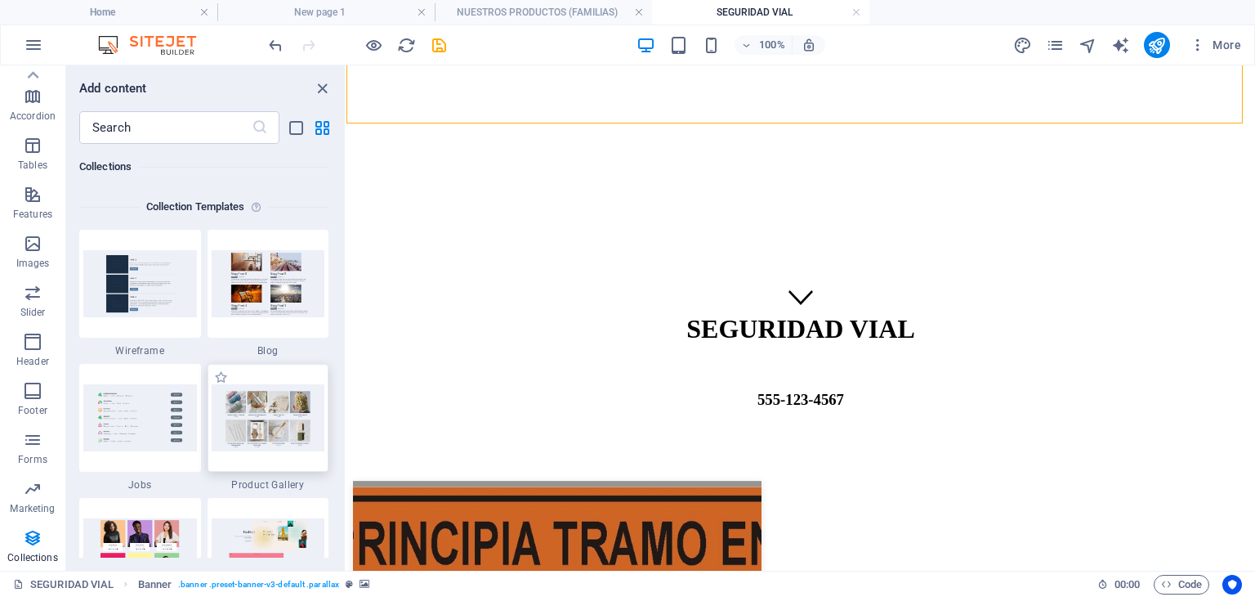
click at [293, 400] on img at bounding box center [269, 417] width 114 height 66
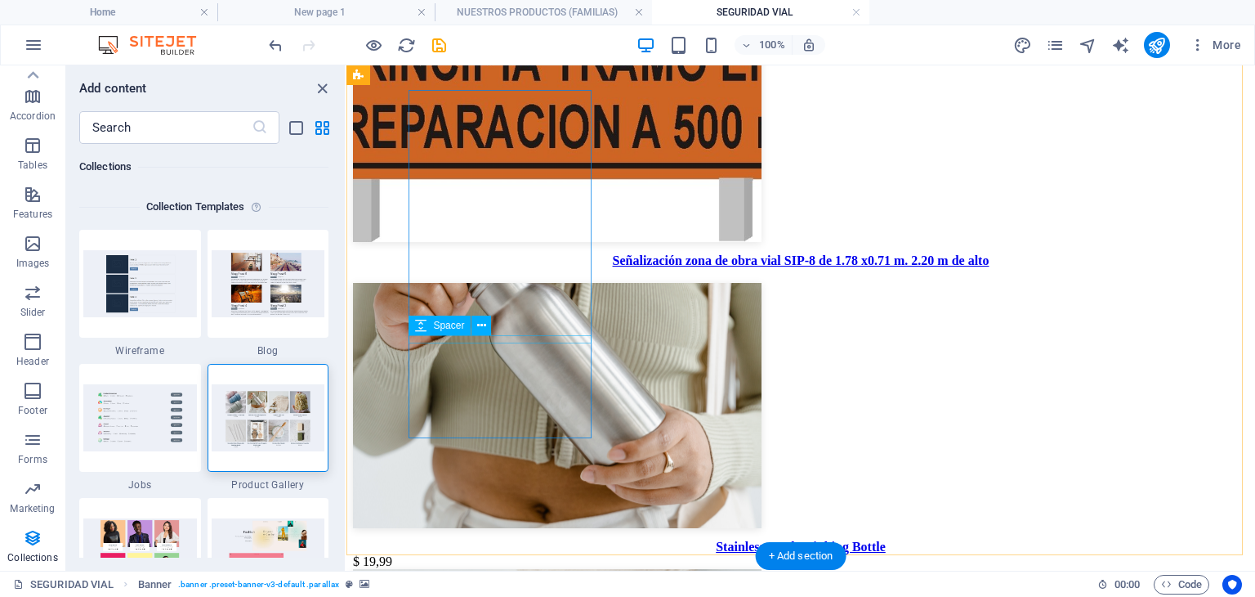
scroll to position [735, 0]
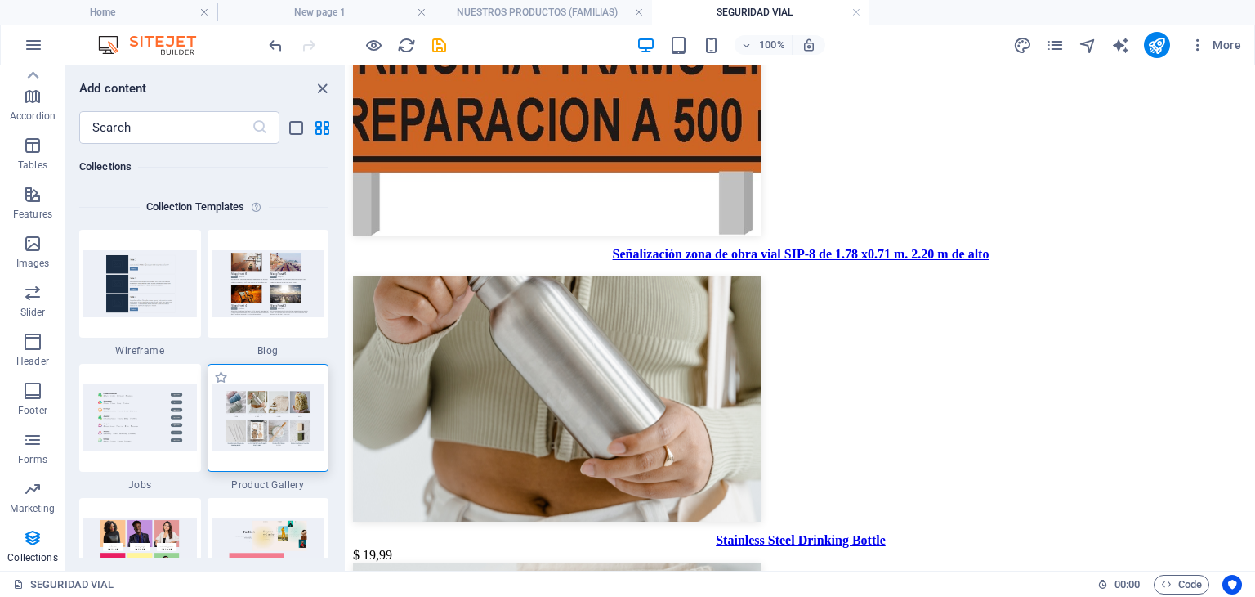
click at [249, 413] on img at bounding box center [269, 417] width 114 height 66
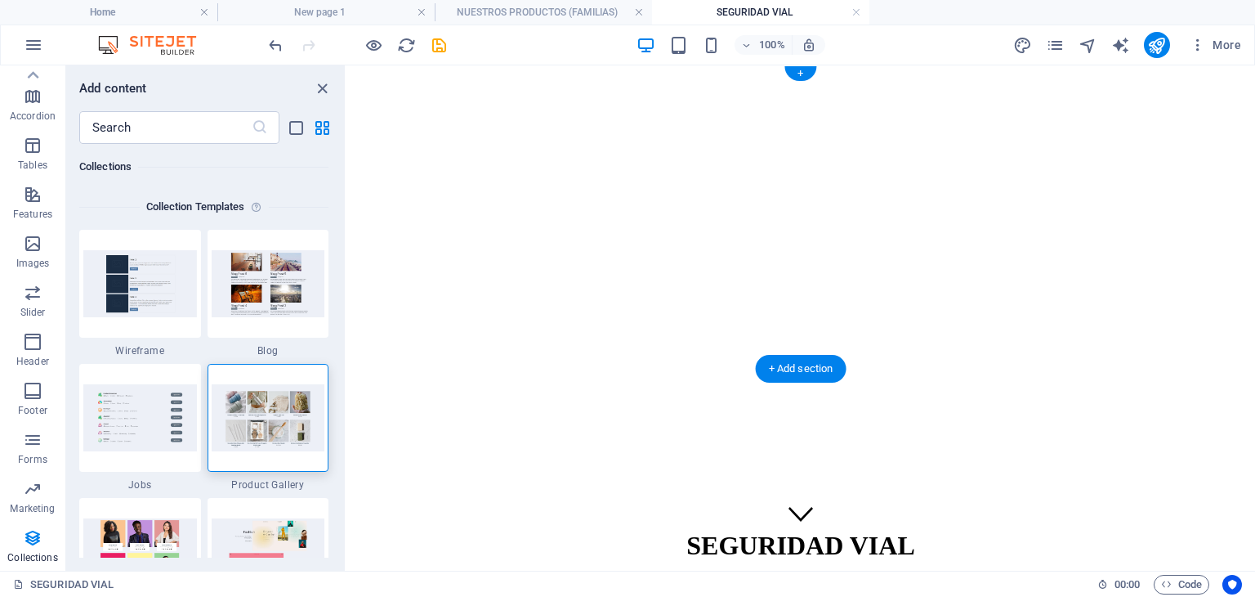
scroll to position [0, 0]
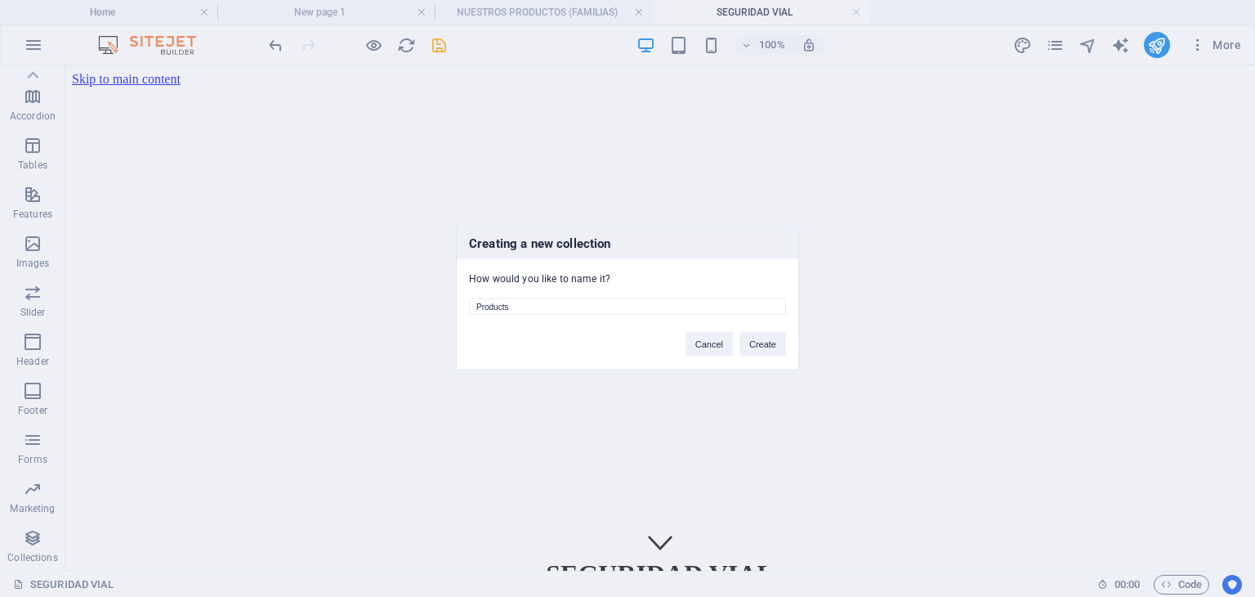
drag, startPoint x: 532, startPoint y: 305, endPoint x: 457, endPoint y: 315, distance: 75.9
click at [457, 315] on div "Creating a new collection How would you like to name it? Products Cancel Create" at bounding box center [627, 298] width 343 height 143
click at [722, 344] on button "Cancel" at bounding box center [709, 344] width 47 height 25
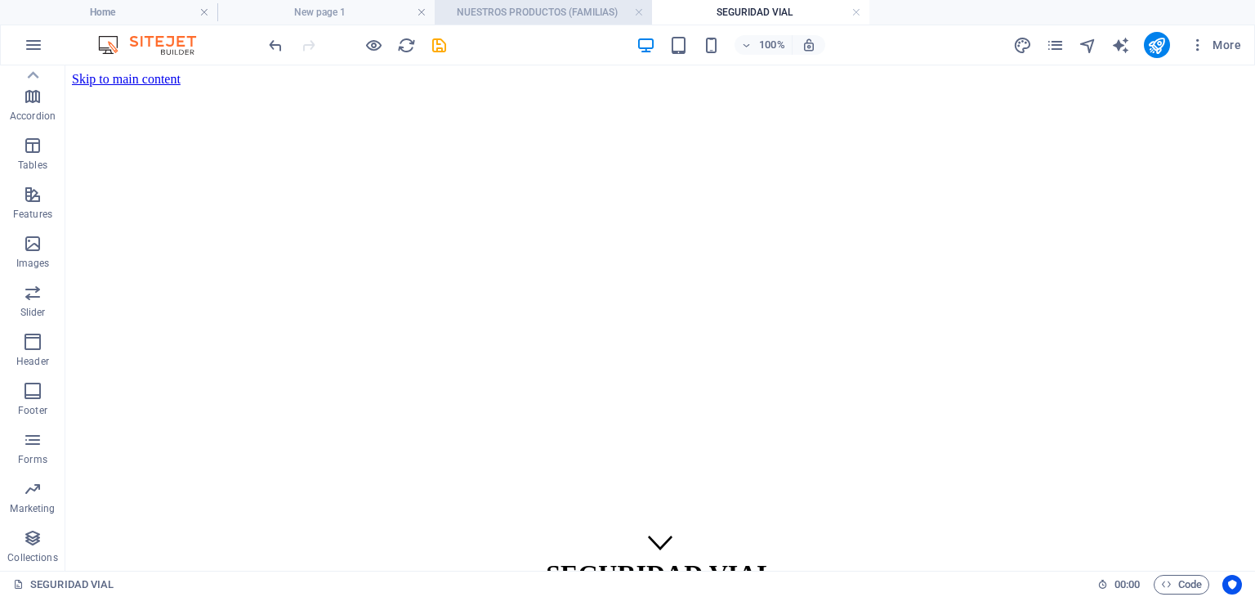
click at [533, 7] on h4 "NUESTROS PRODUCTOS (FAMILIAS)" at bounding box center [543, 12] width 217 height 18
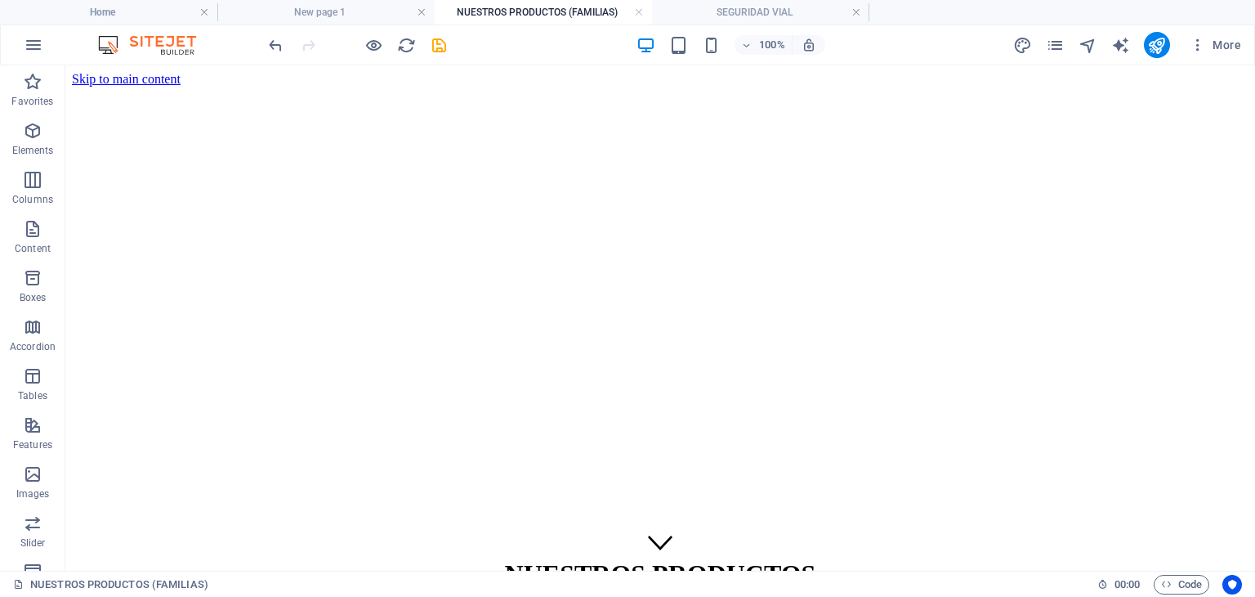
scroll to position [245, 0]
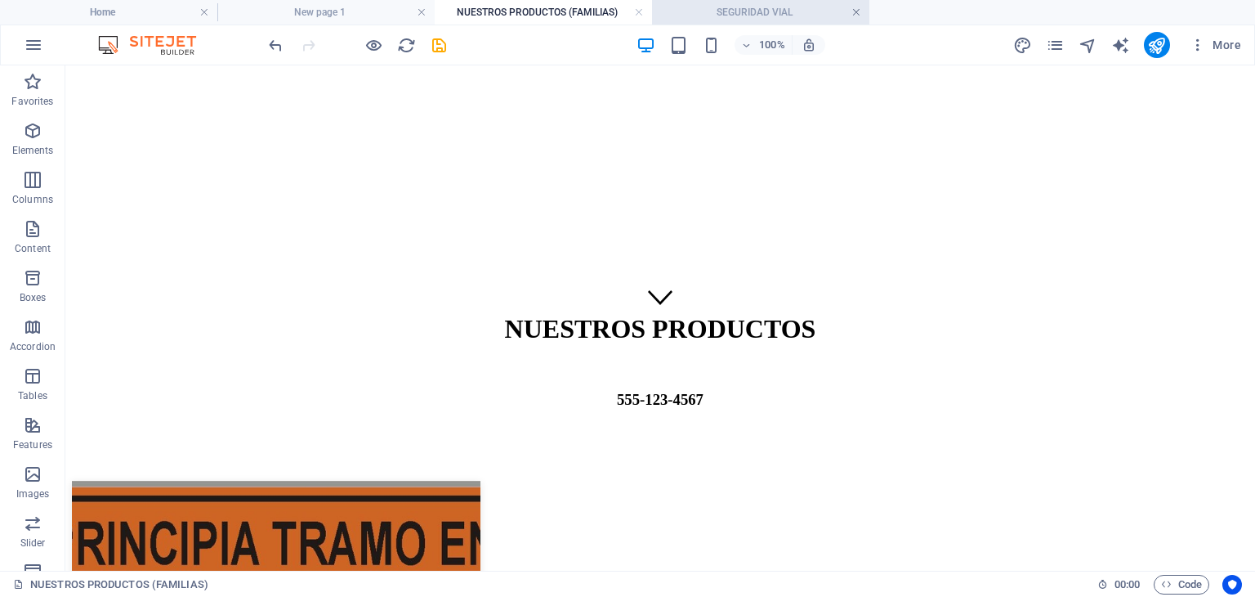
click at [860, 13] on link at bounding box center [857, 13] width 10 height 16
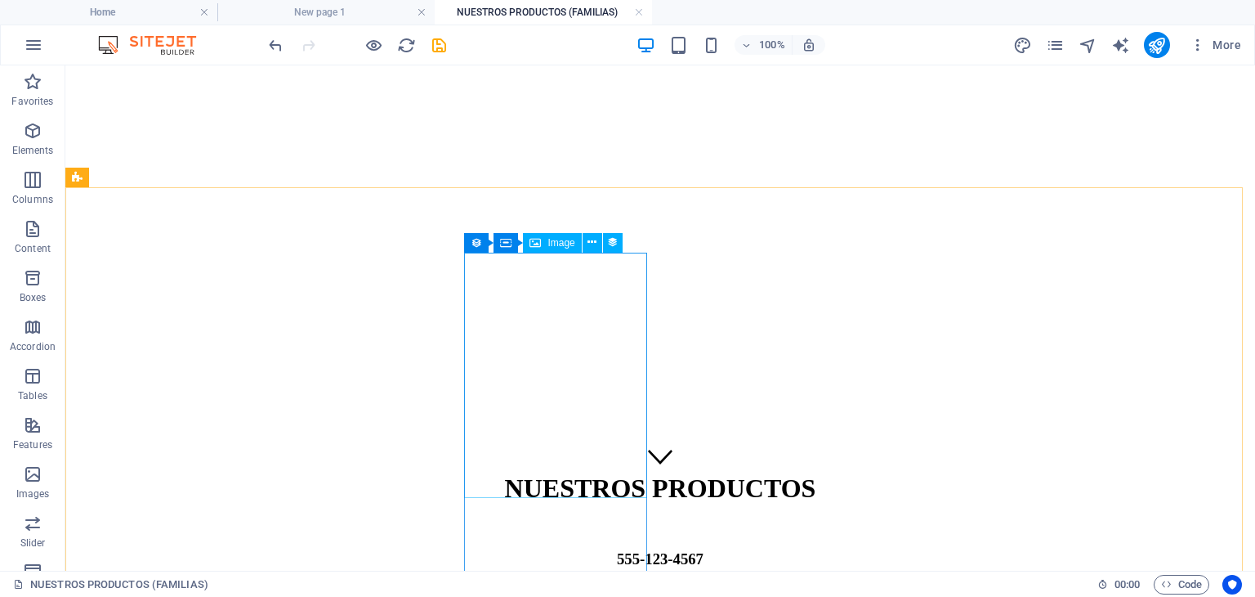
scroll to position [82, 0]
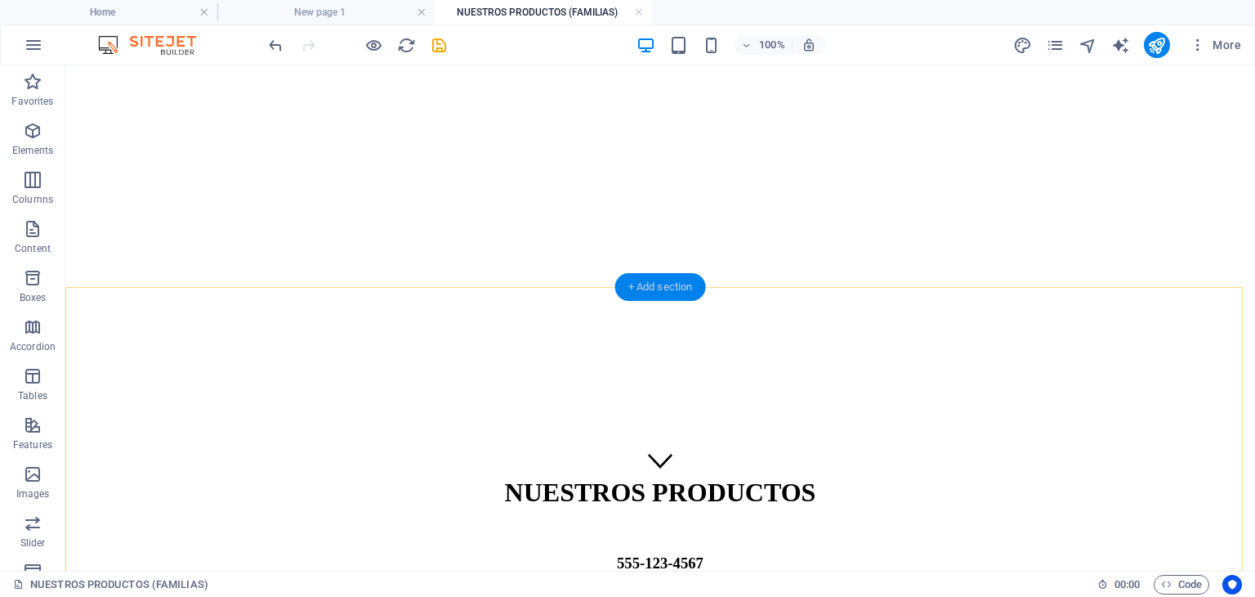
click at [651, 284] on div "+ Add section" at bounding box center [660, 287] width 91 height 28
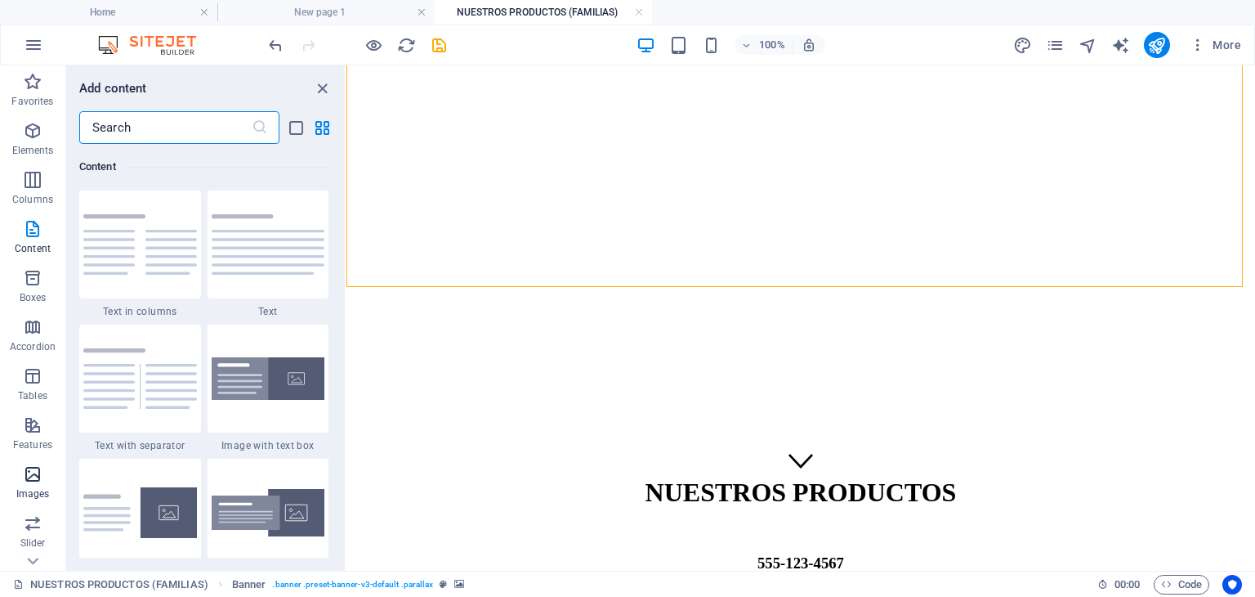
scroll to position [230, 0]
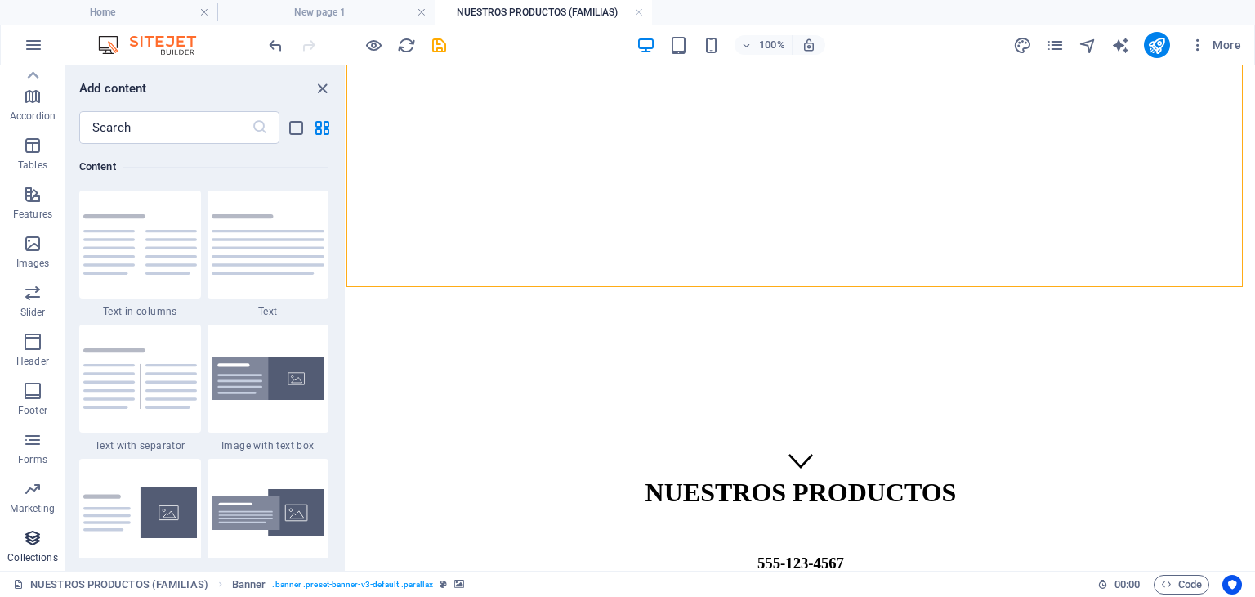
click at [28, 543] on icon "button" at bounding box center [33, 538] width 20 height 20
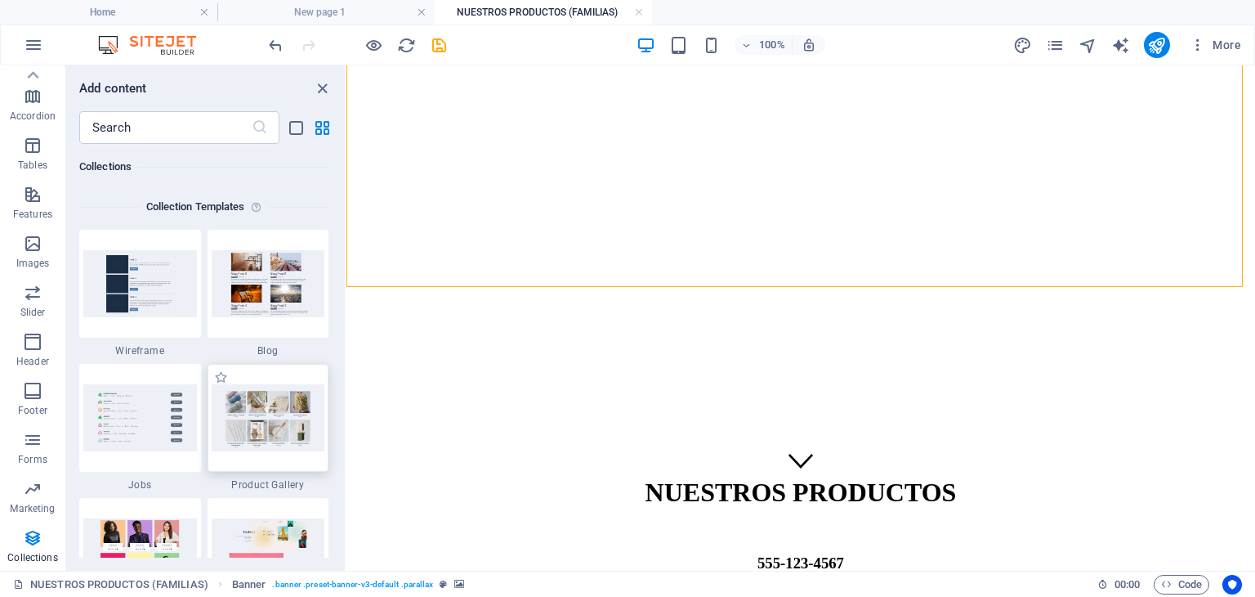
scroll to position [15123, 0]
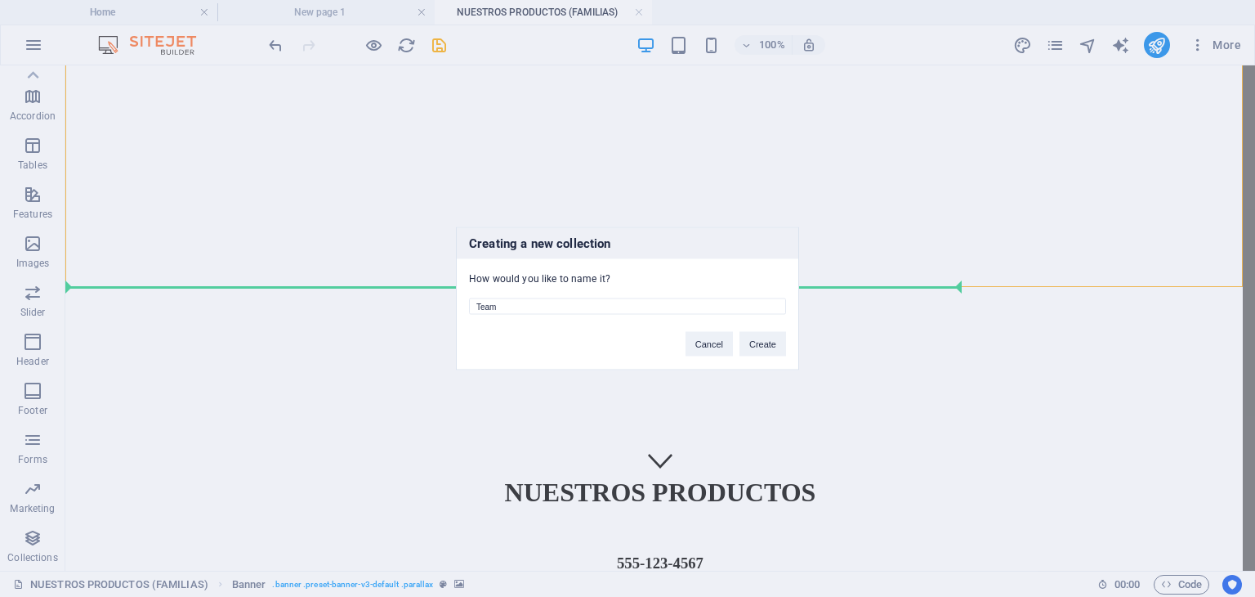
drag, startPoint x: 551, startPoint y: 314, endPoint x: 416, endPoint y: 316, distance: 134.9
click at [416, 316] on div "Creating a new collection How would you like to name it? Team Cancel Create" at bounding box center [627, 298] width 1255 height 597
type input "FAMILIAS DE PRODUCTOS"
click at [772, 332] on button "Create" at bounding box center [763, 344] width 47 height 25
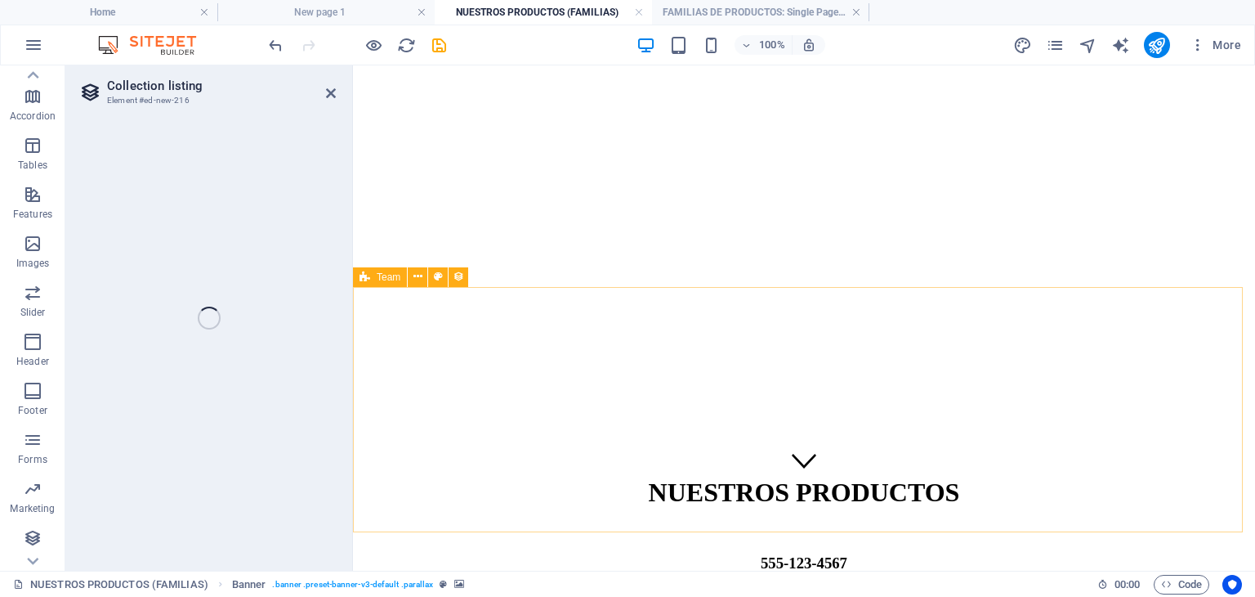
select select "68dd74f416d23d858c0baa7b"
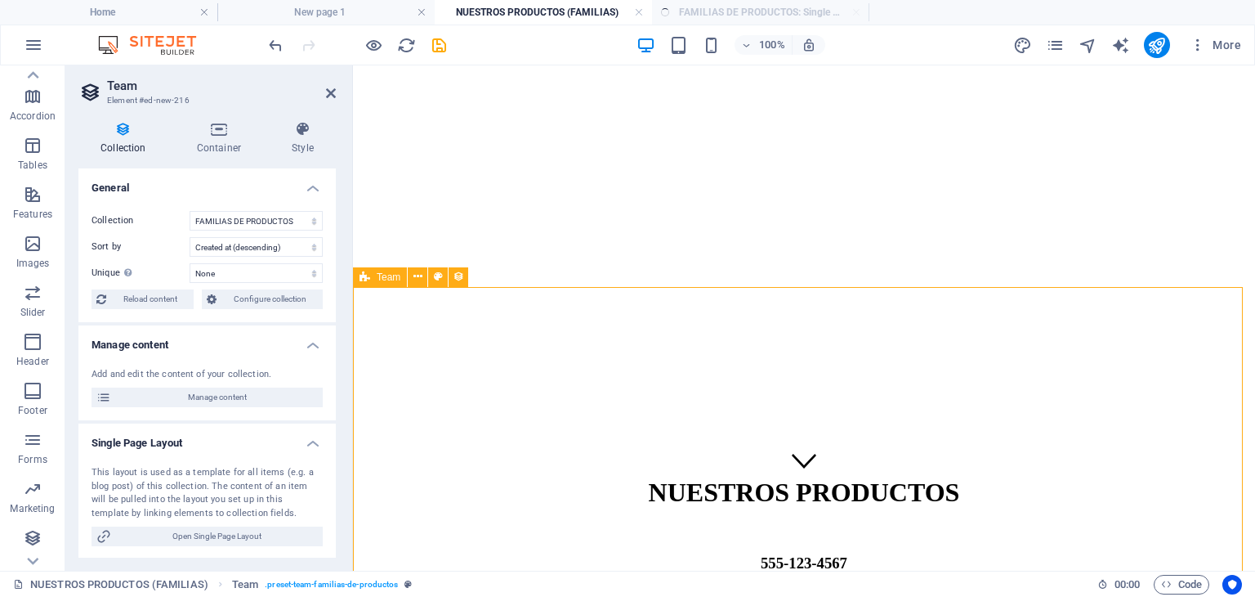
select select "createdAt_DESC"
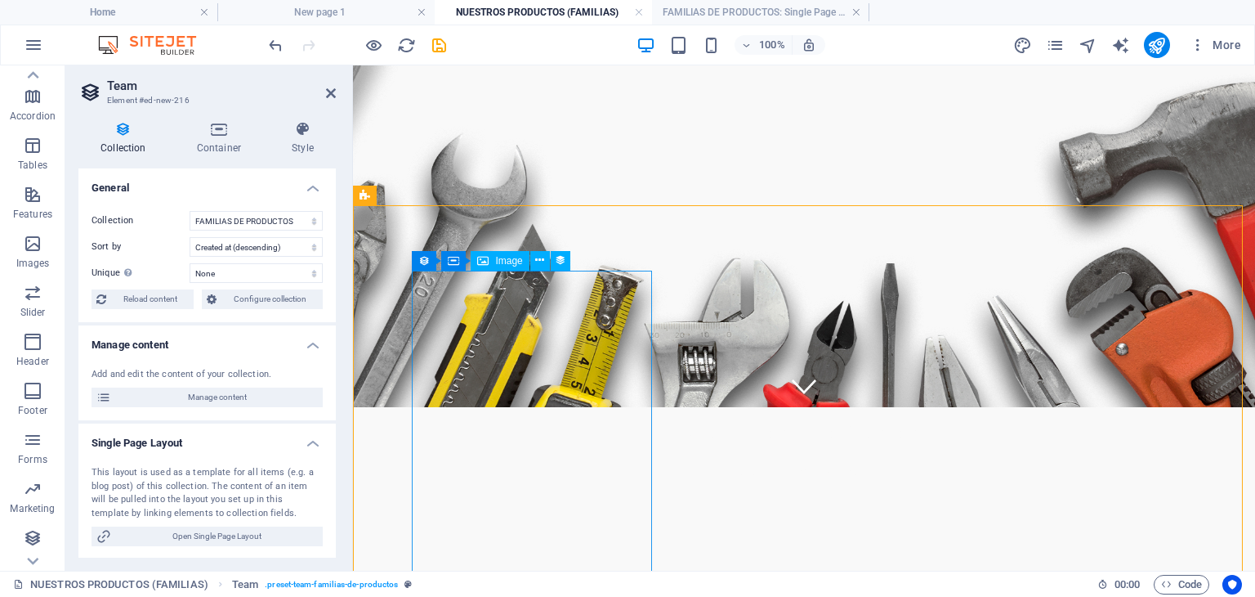
scroll to position [327, 0]
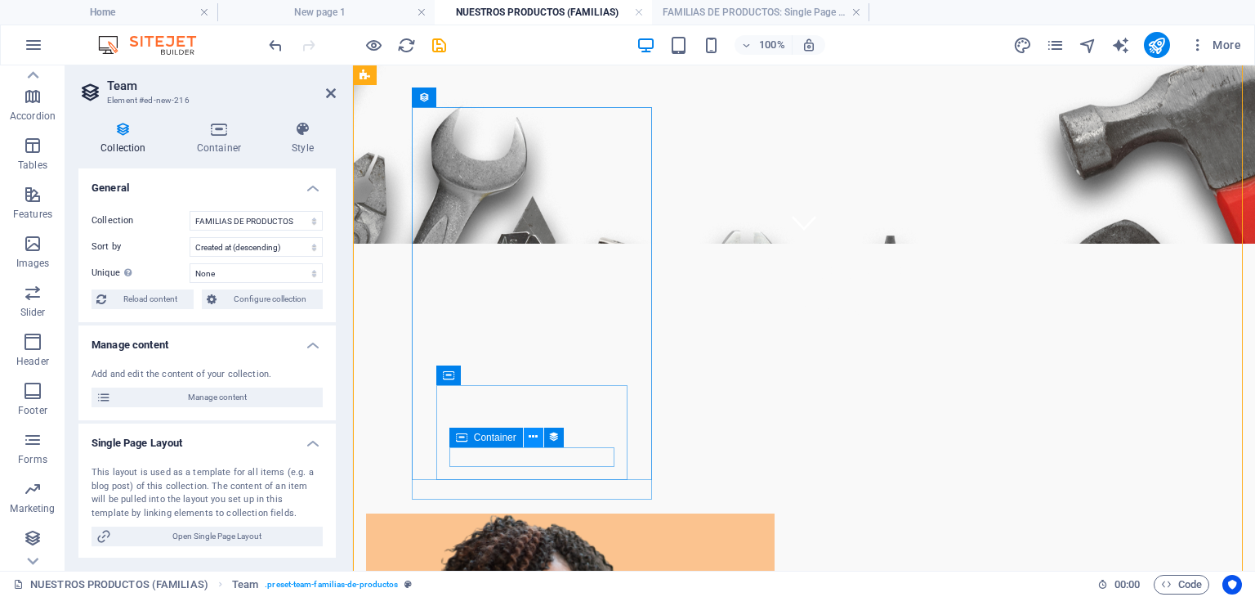
click at [531, 436] on icon at bounding box center [533, 436] width 9 height 17
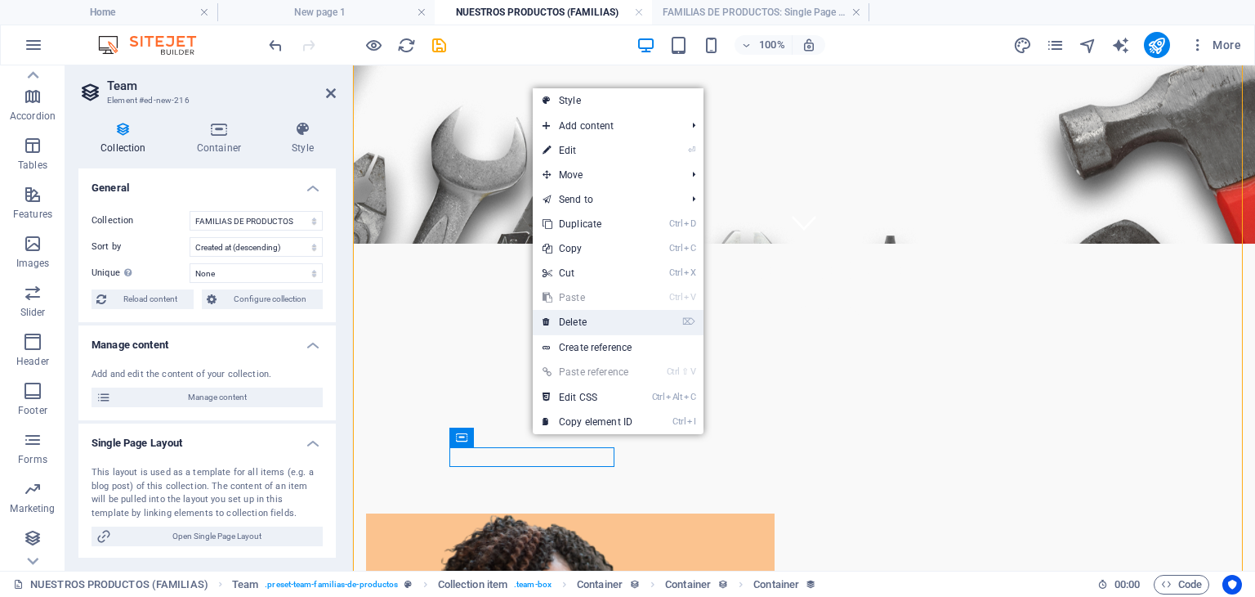
click at [571, 325] on link "⌦ Delete" at bounding box center [588, 322] width 110 height 25
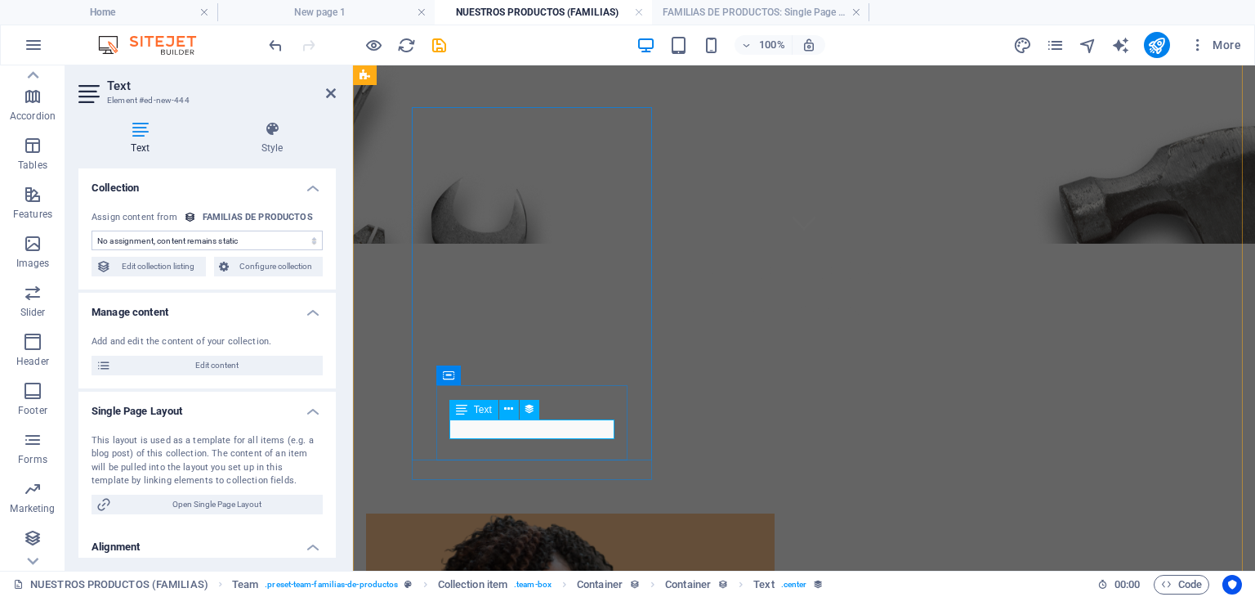
select select "job_title"
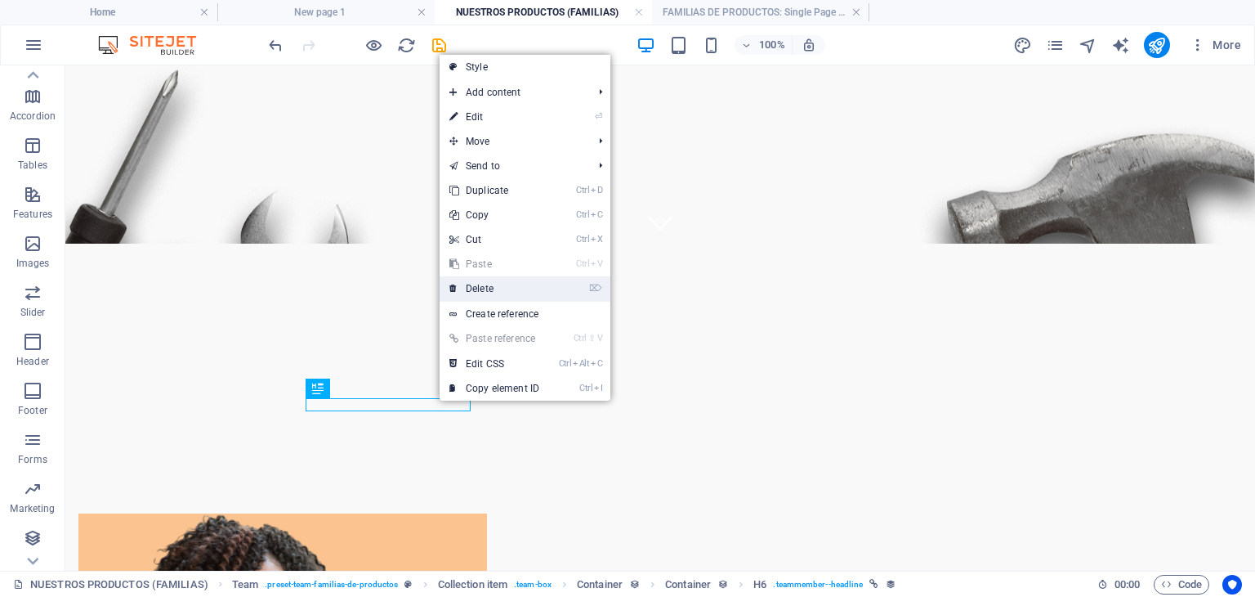
click at [502, 293] on link "⌦ Delete" at bounding box center [495, 288] width 110 height 25
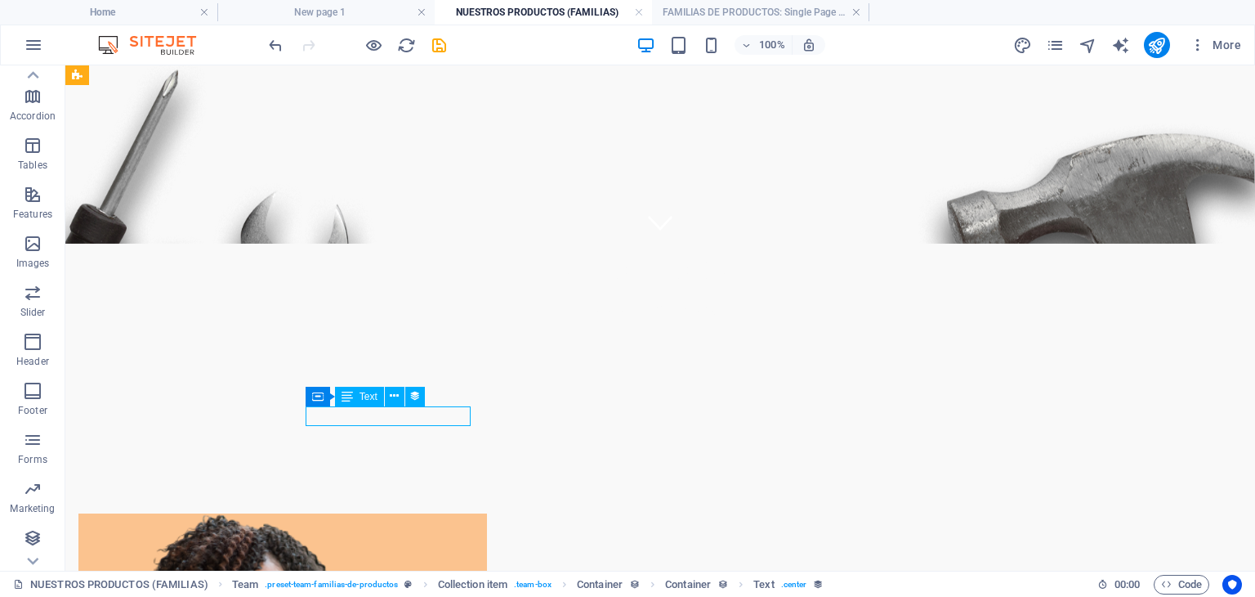
select select "job_title"
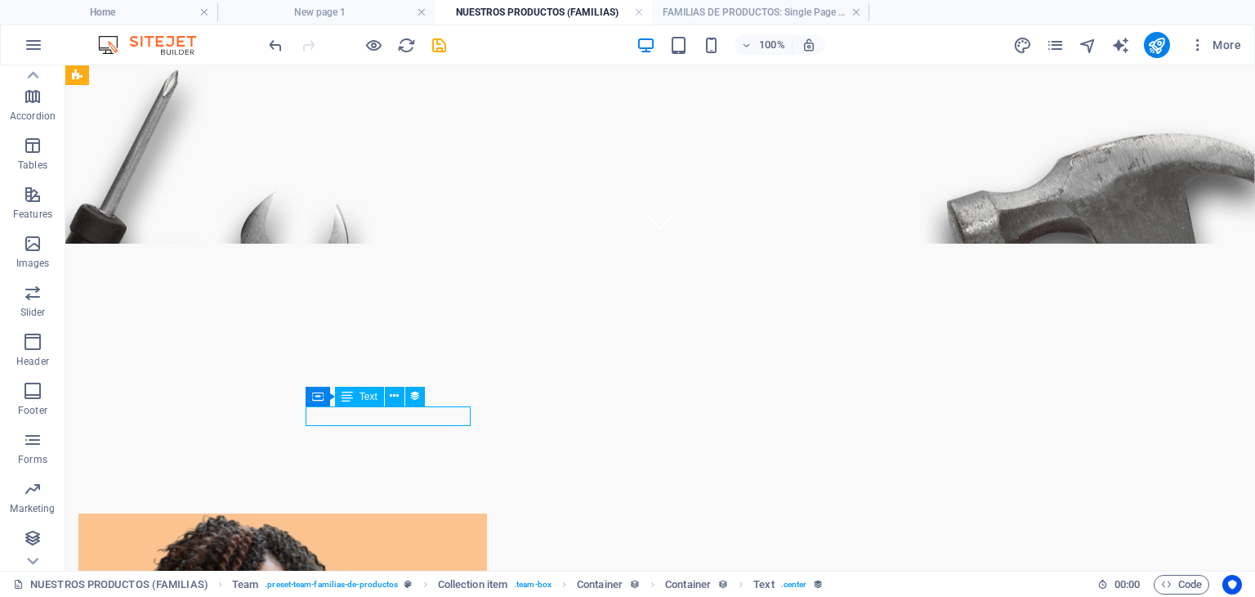
select select "job_title"
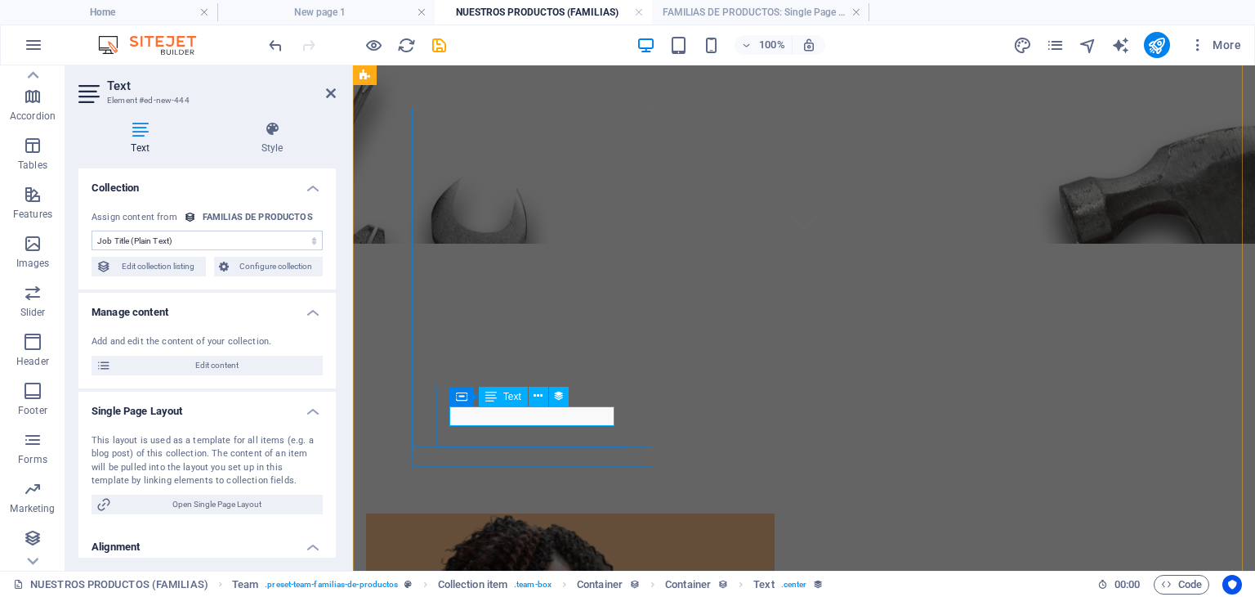
click at [540, 393] on icon at bounding box center [538, 395] width 9 height 17
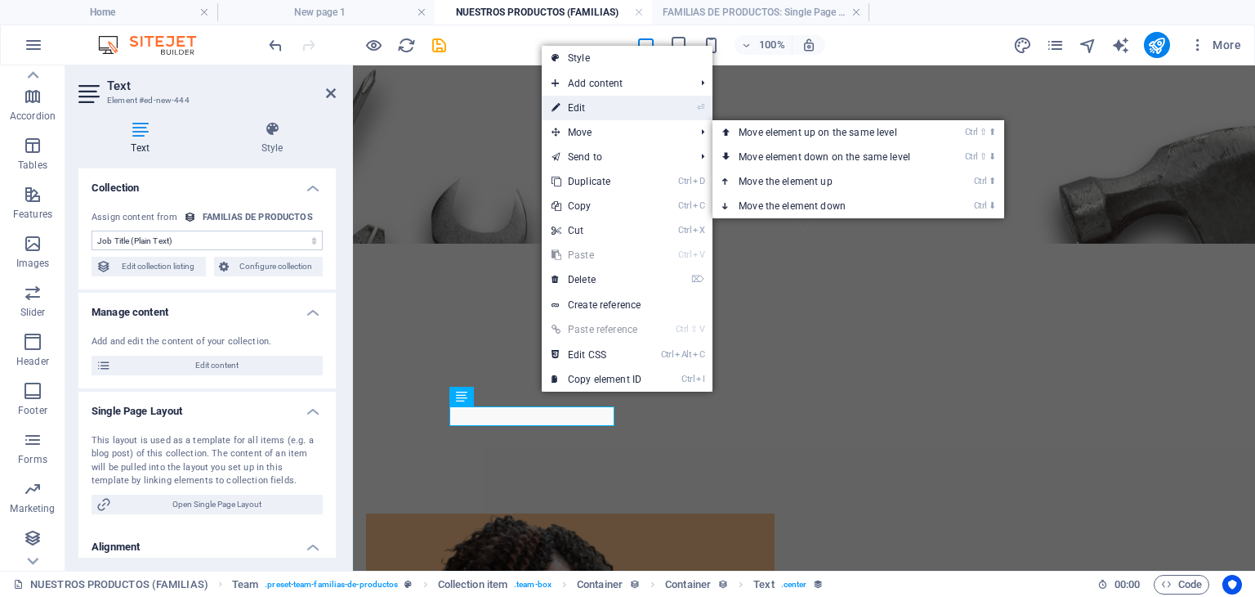
click at [604, 102] on link "⏎ Edit" at bounding box center [597, 108] width 110 height 25
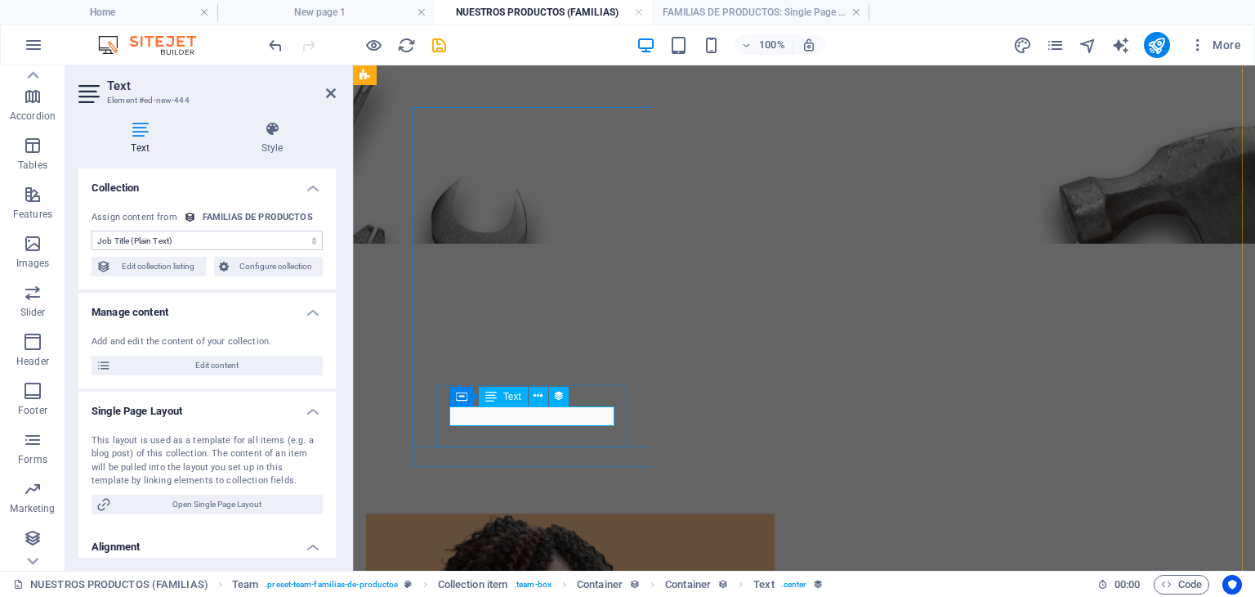
click at [494, 397] on icon at bounding box center [490, 397] width 11 height 20
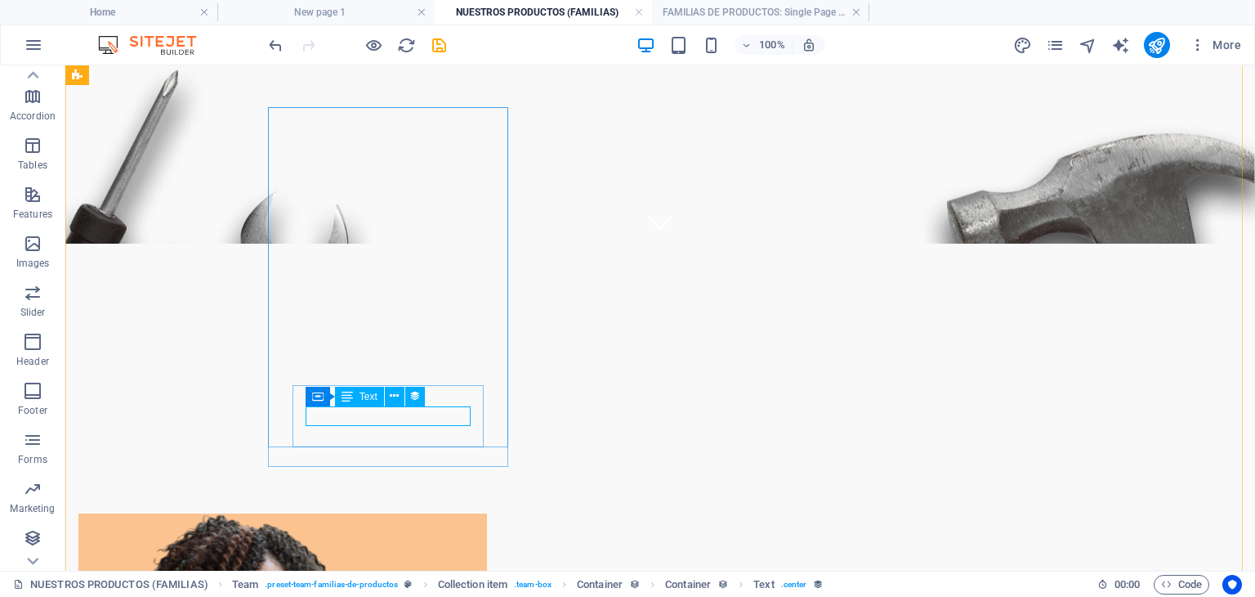
click at [350, 396] on icon at bounding box center [347, 397] width 11 height 20
select select "job_title"
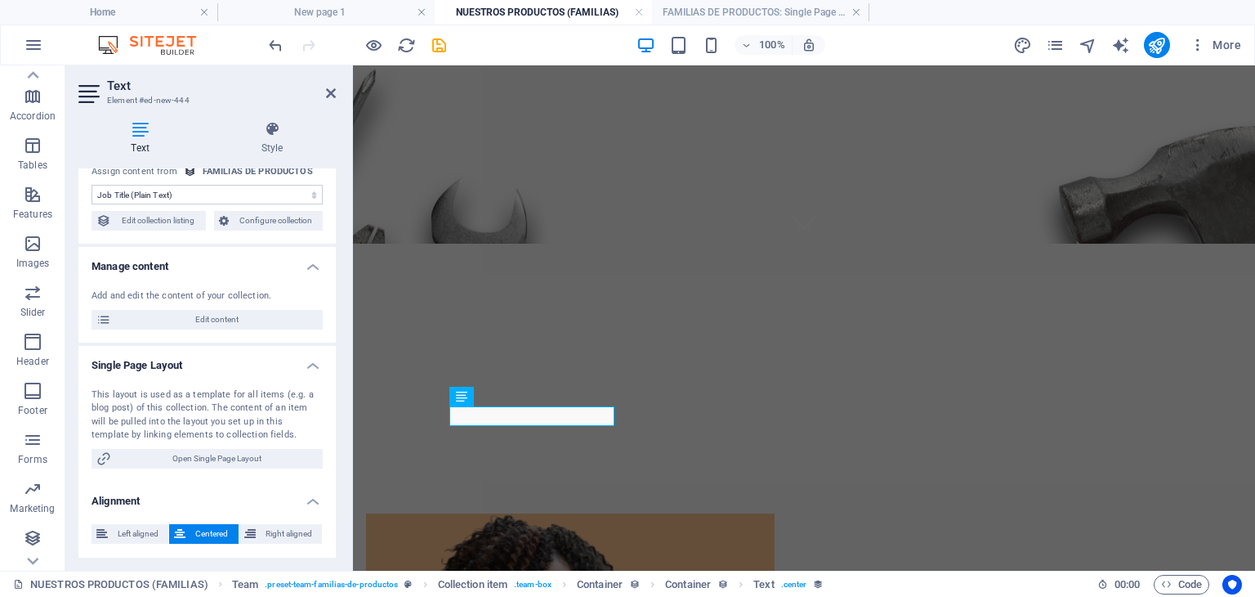
scroll to position [0, 0]
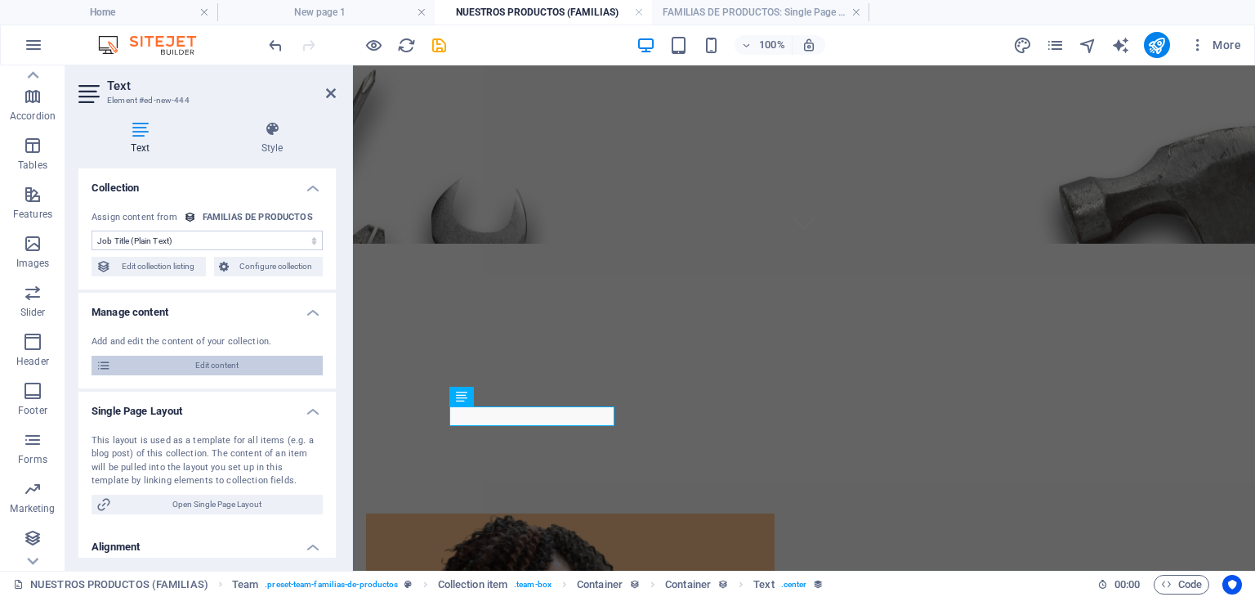
click at [237, 367] on span "Edit content" at bounding box center [217, 365] width 202 height 20
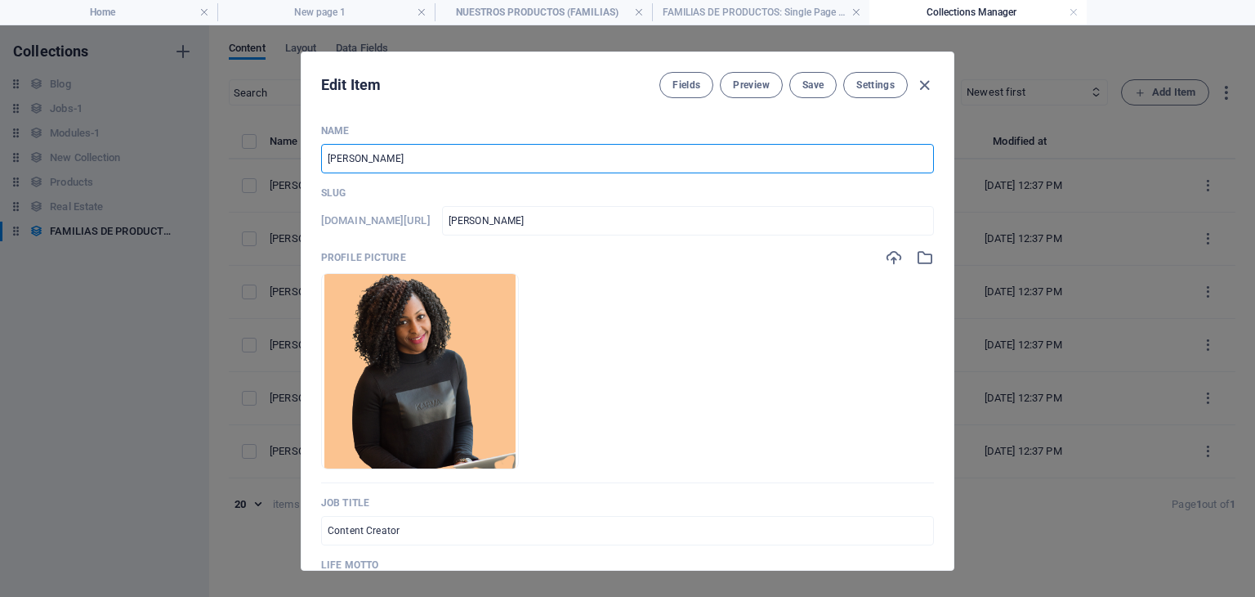
drag, startPoint x: 423, startPoint y: 153, endPoint x: 207, endPoint y: 172, distance: 216.6
click at [207, 172] on div "Edit Item Fields Preview Save Settings Name Emily Nichols ​ Slug www.example.co…" at bounding box center [627, 310] width 1255 height 571
type input "S"
type input "s"
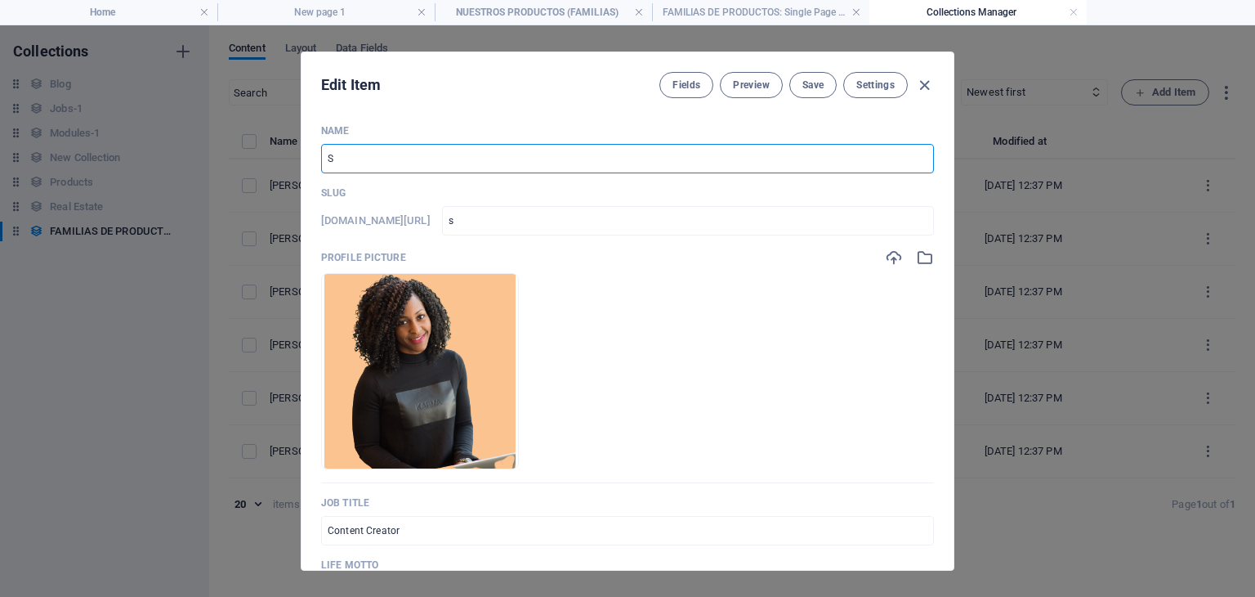
type input "SE"
type input "se"
type input "SEG"
type input "seg"
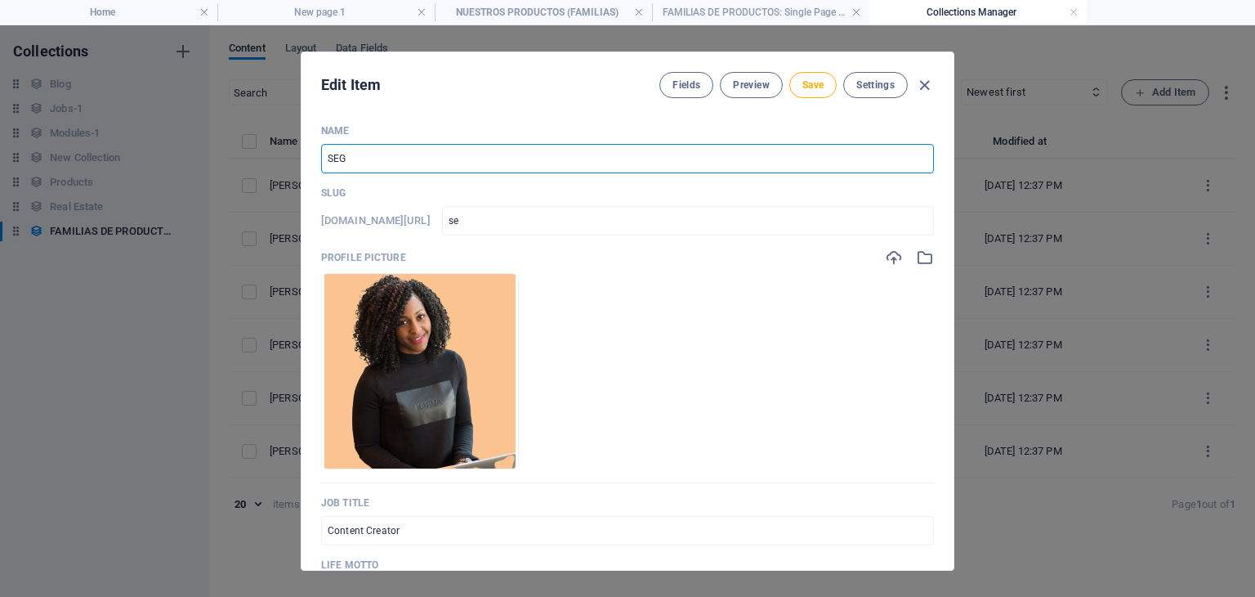
type input "seg"
type input "SEGU"
type input "segu"
type input "SEGUR"
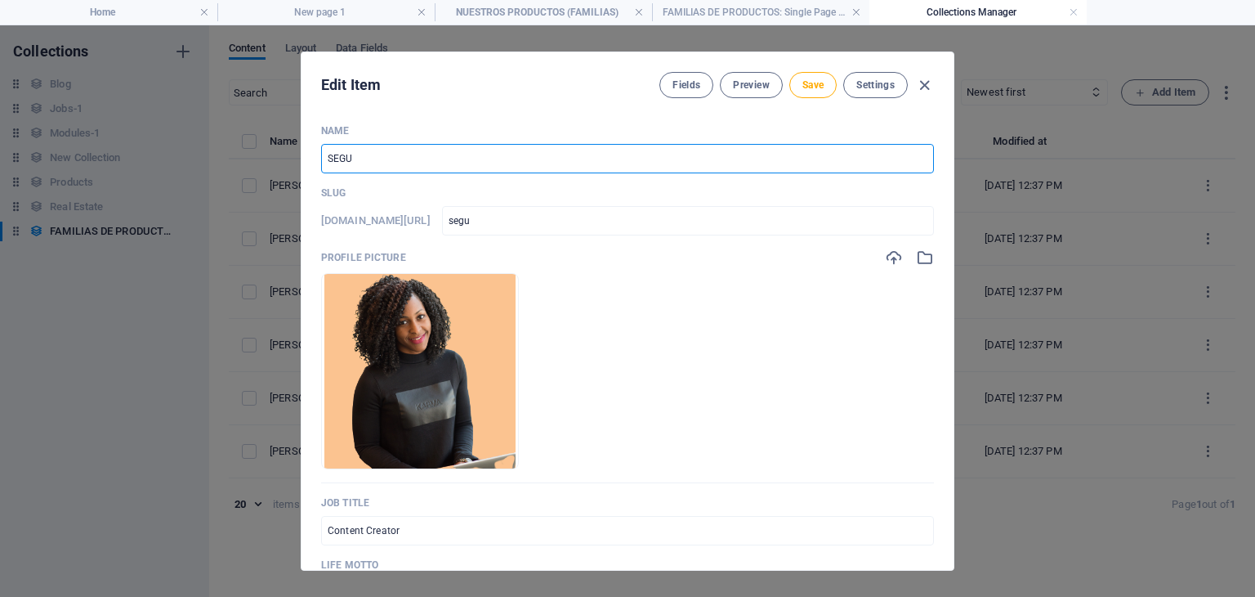
type input "segur"
type input "SEGURI"
type input "seguri"
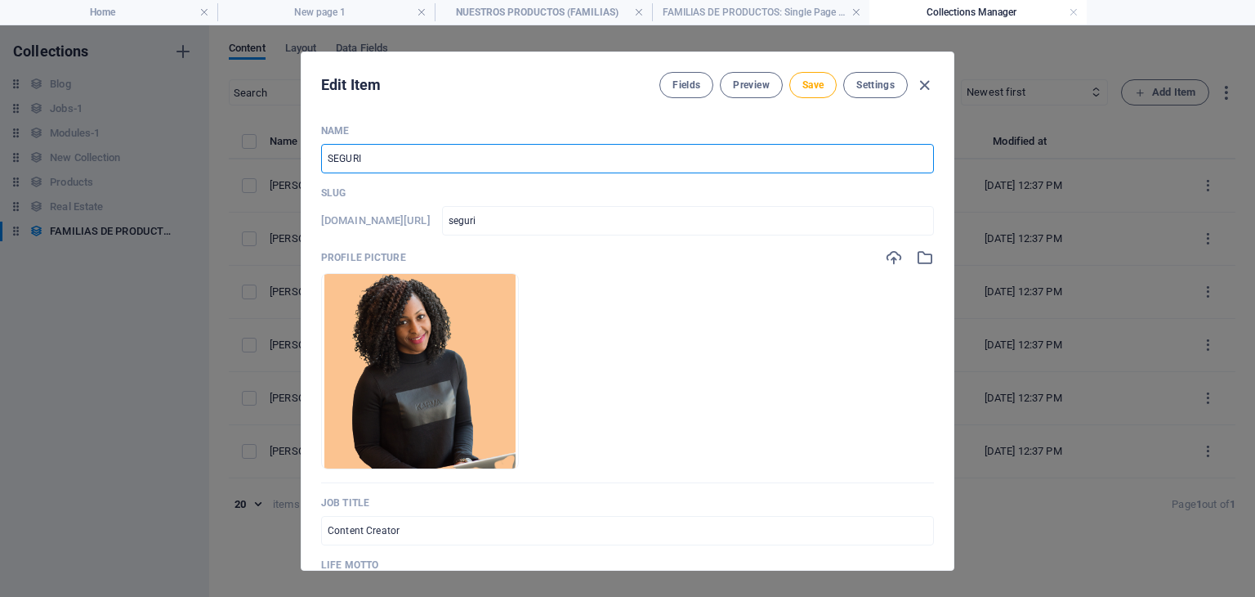
type input "SEGURID"
type input "segurid"
type input "SEGURIDA"
type input "segurida"
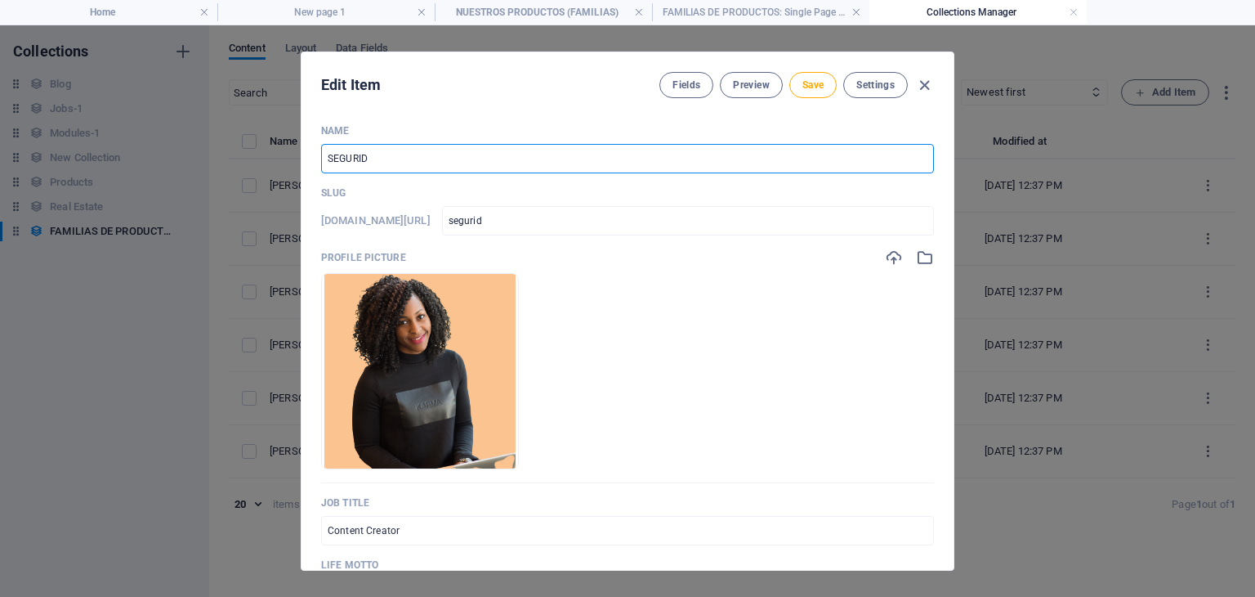
type input "segurida"
type input "SEGURIDAD"
type input "seguridad"
type input "SEGURIDAD C"
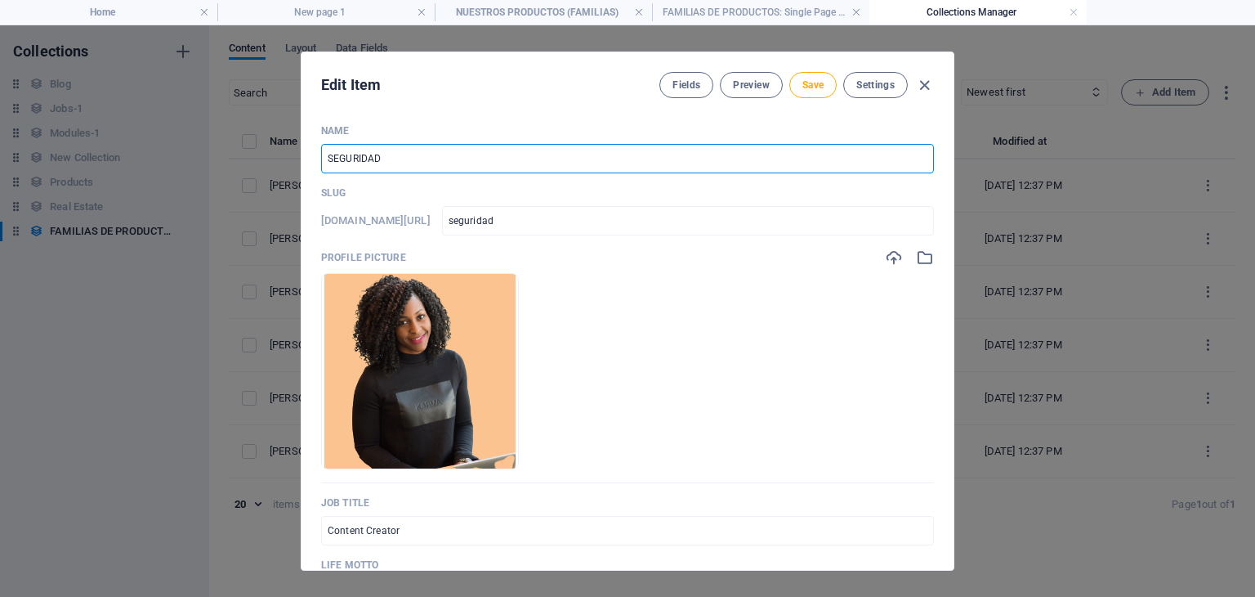
type input "seguridad-c"
type input "SEGURIDAD CO"
type input "seguridad-co"
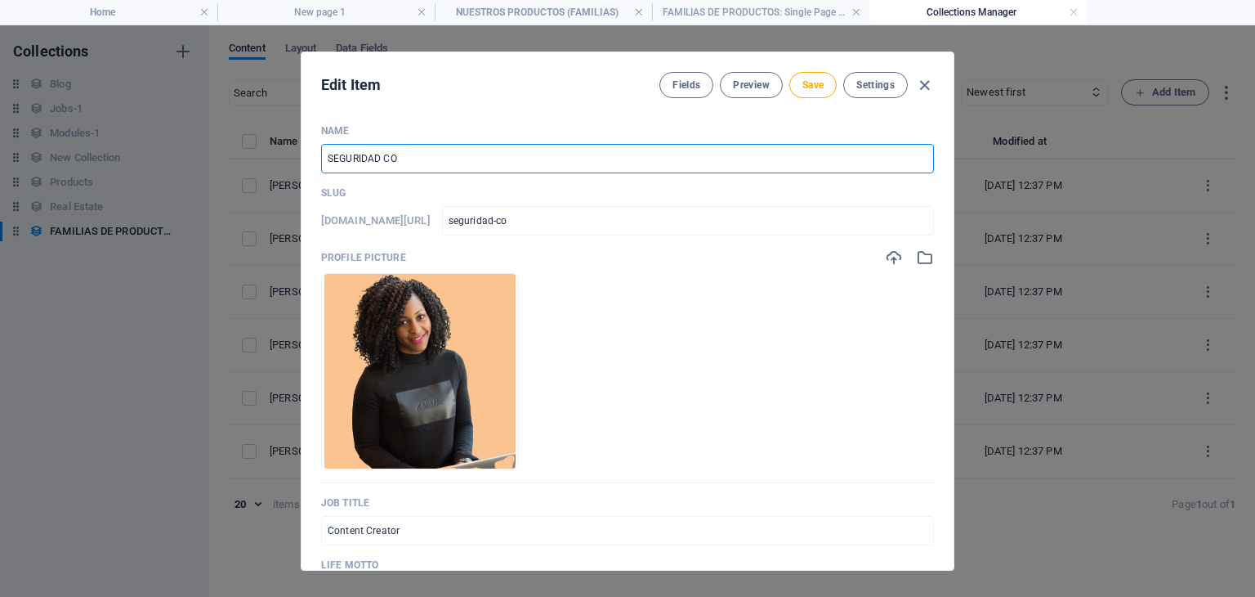
type input "SEGURIDAD CON"
type input "seguridad-con"
type input "SEGURIDAD CONT"
type input "seguridad-cont"
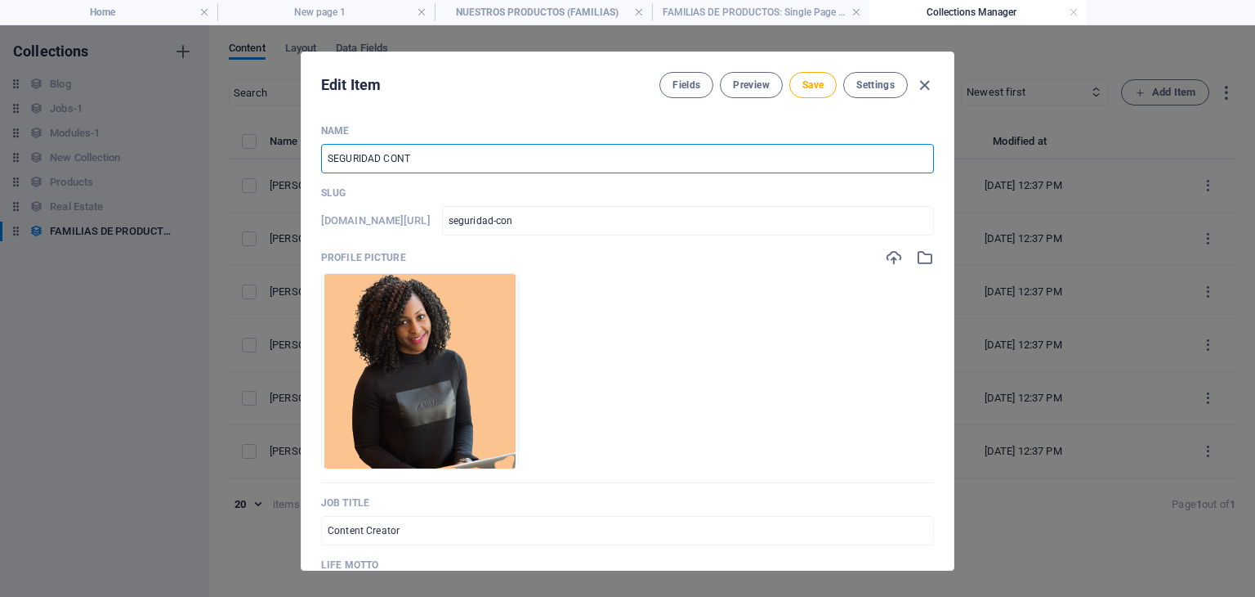
type input "seguridad-cont"
type input "SEGURIDAD CONTR"
type input "seguridad-contr"
type input "SEGURIDAD CONTRA"
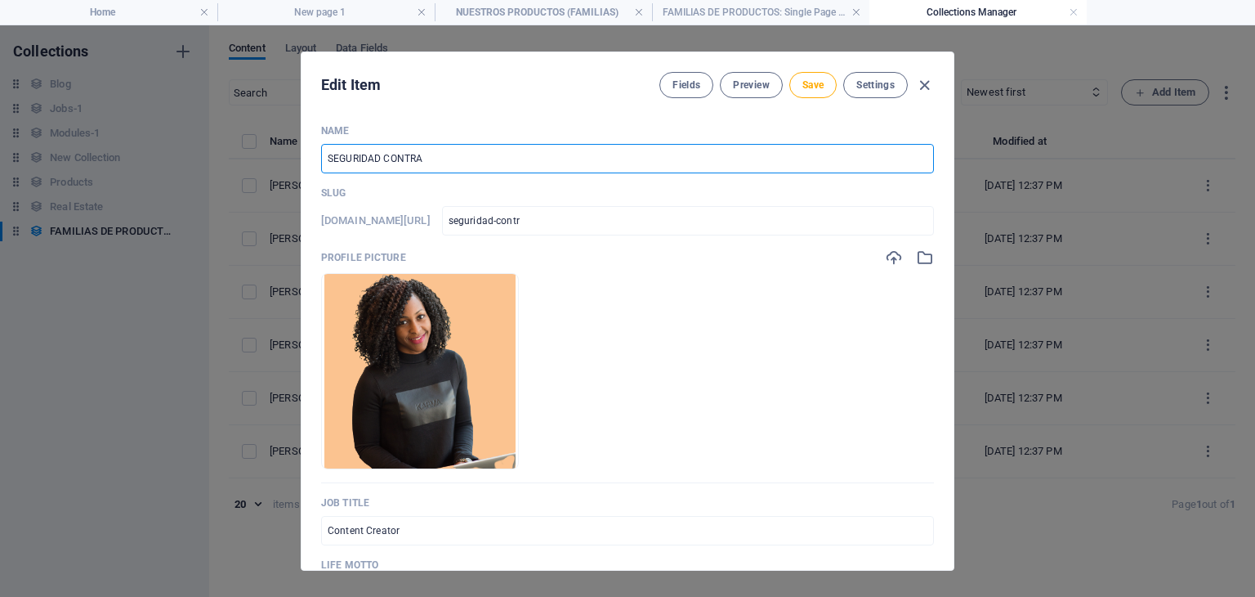
type input "seguridad-contra"
type input "SEGURIDAD CONTRA I"
type input "seguridad-contra-i"
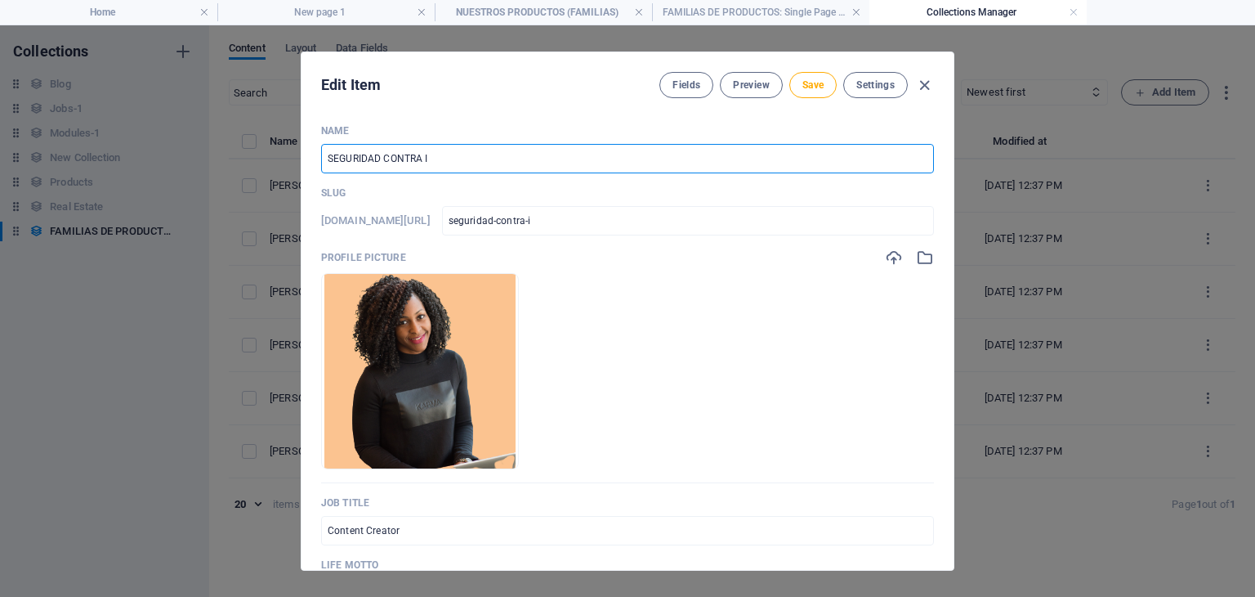
type input "SEGURIDAD CONTRA IN"
type input "seguridad-contra-in"
type input "SEGURIDAD CONTRA INC"
type input "seguridad-contra-inc"
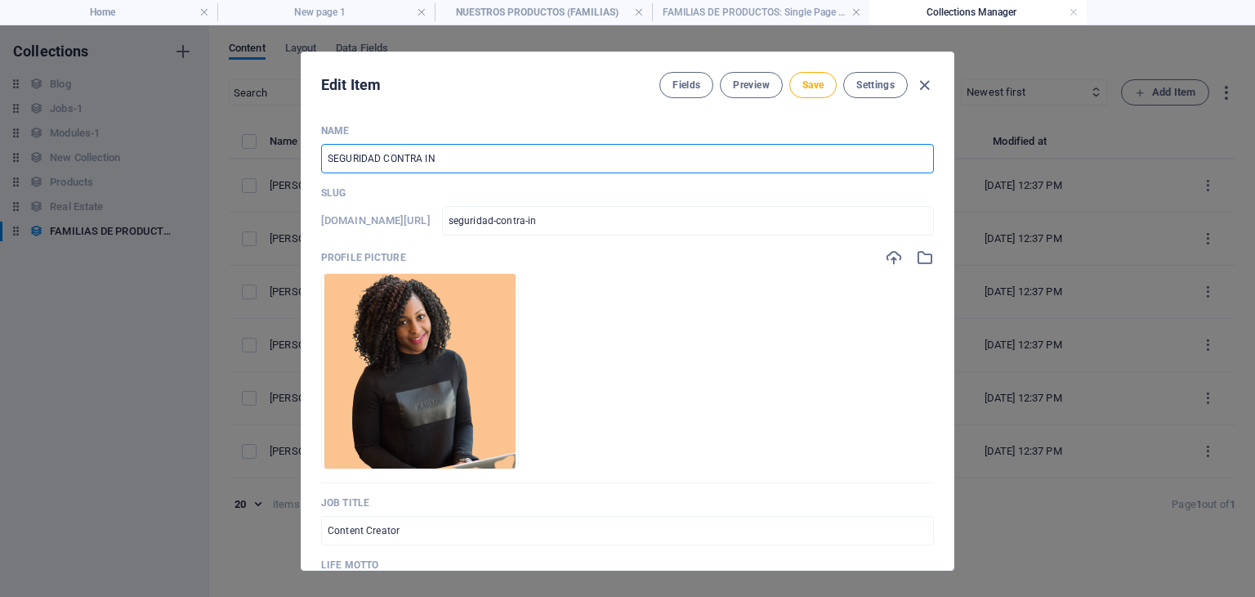
type input "seguridad-contra-inc"
type input "SEGURIDAD CONTRA INCE"
type input "seguridad-contra-[PERSON_NAME]"
type input "SEGURIDAD CONTRA INCEN"
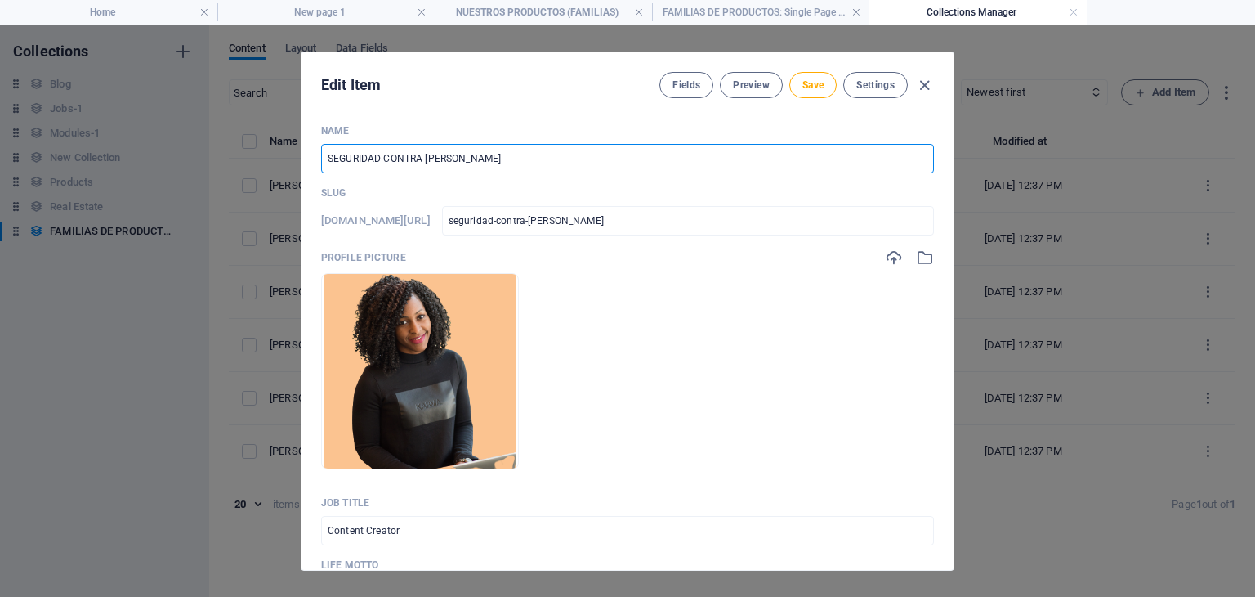
type input "seguridad-contra-incen"
type input "SEGURIDAD CONTRA INCEND"
type input "seguridad-contra-incend"
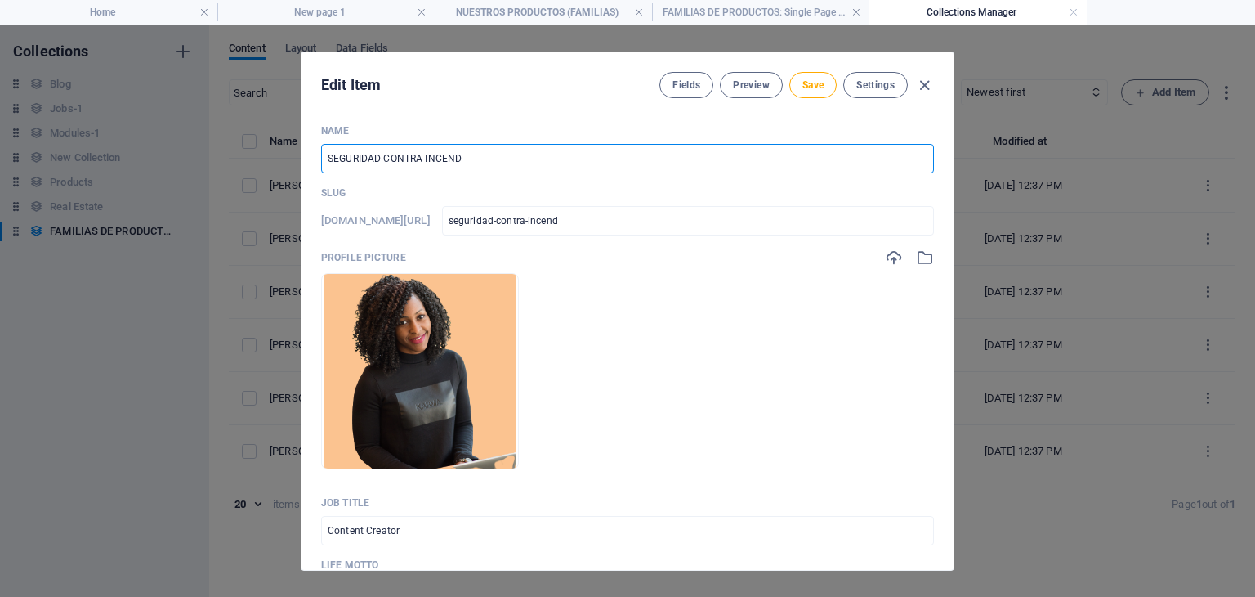
type input "SEGURIDAD CONTRA INCENDI"
type input "seguridad-contra-incendi"
type input "SEGURIDAD CONTRA INCENDIO"
type input "seguridad-contra-incendio"
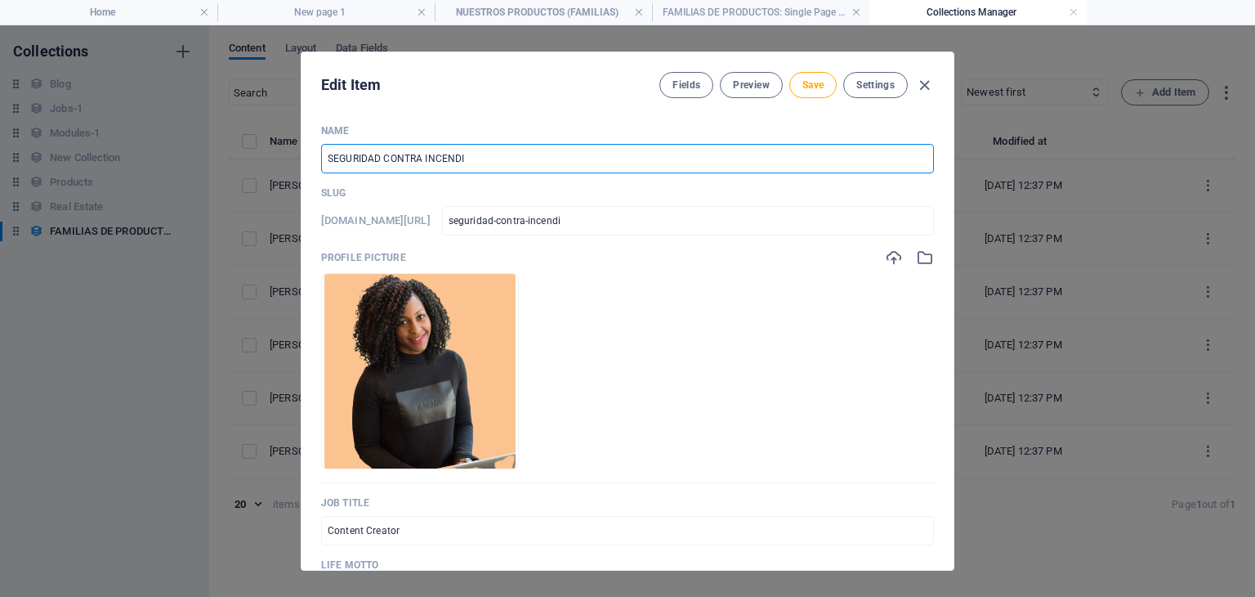
type input "seguridad-contra-incendio"
type input "SEGURIDAD CONTRA INCENDIOS"
type input "seguridad-contra-incendios"
type input "SEGURIDAD CONTRA INCENDIOS"
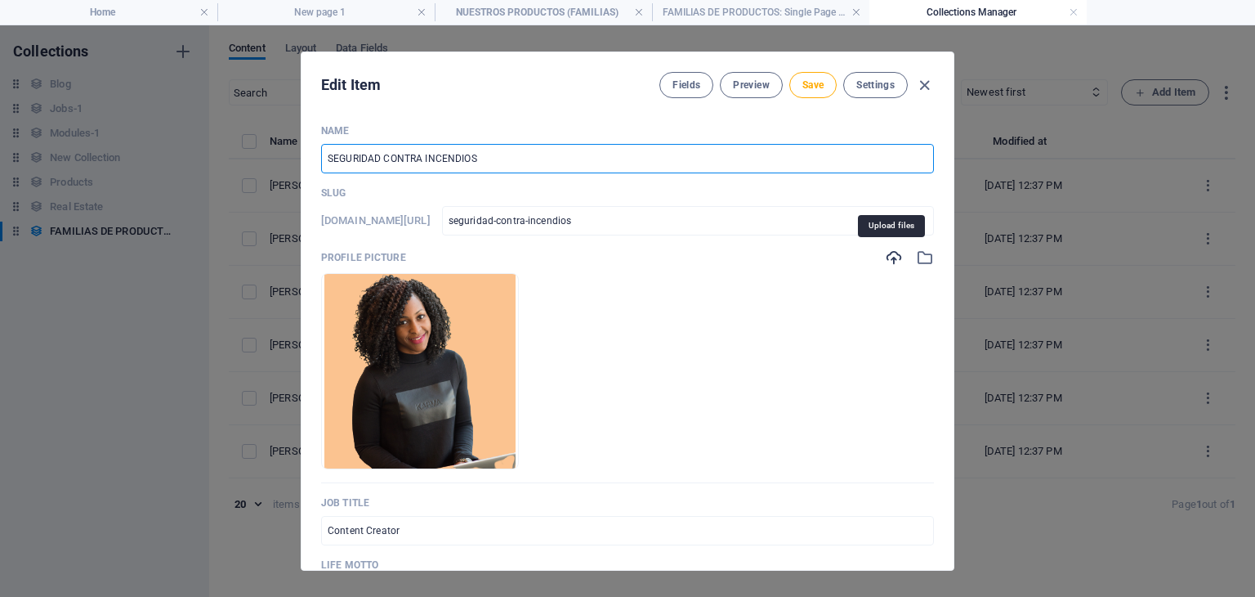
click at [892, 261] on icon "button" at bounding box center [894, 257] width 18 height 18
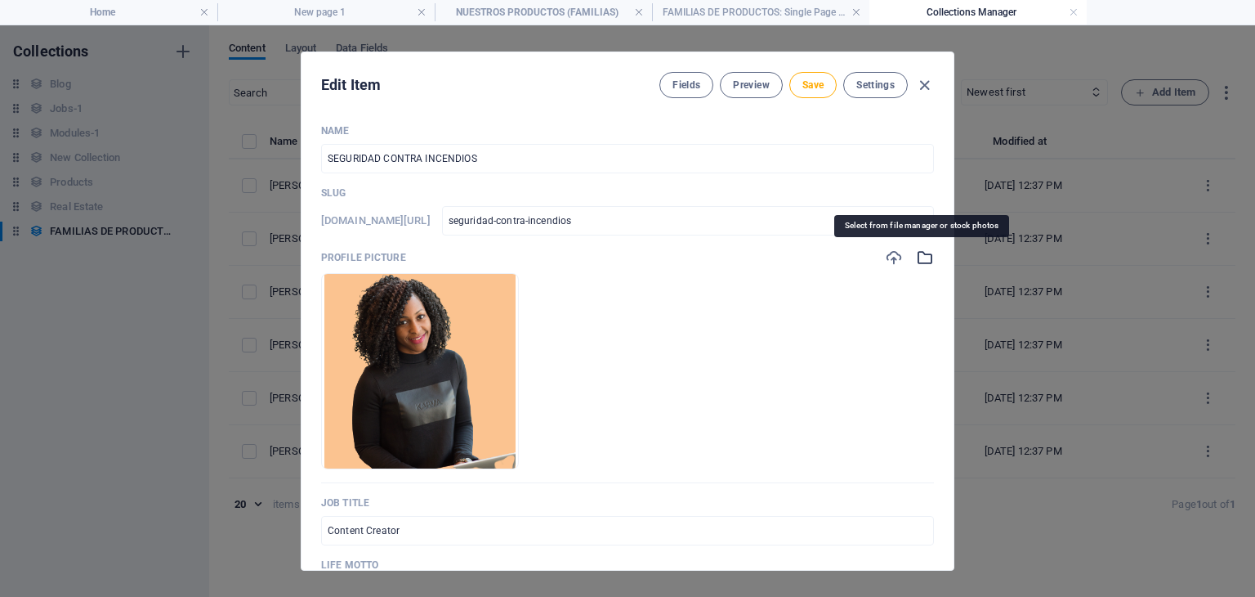
click at [925, 256] on icon "button" at bounding box center [925, 257] width 18 height 18
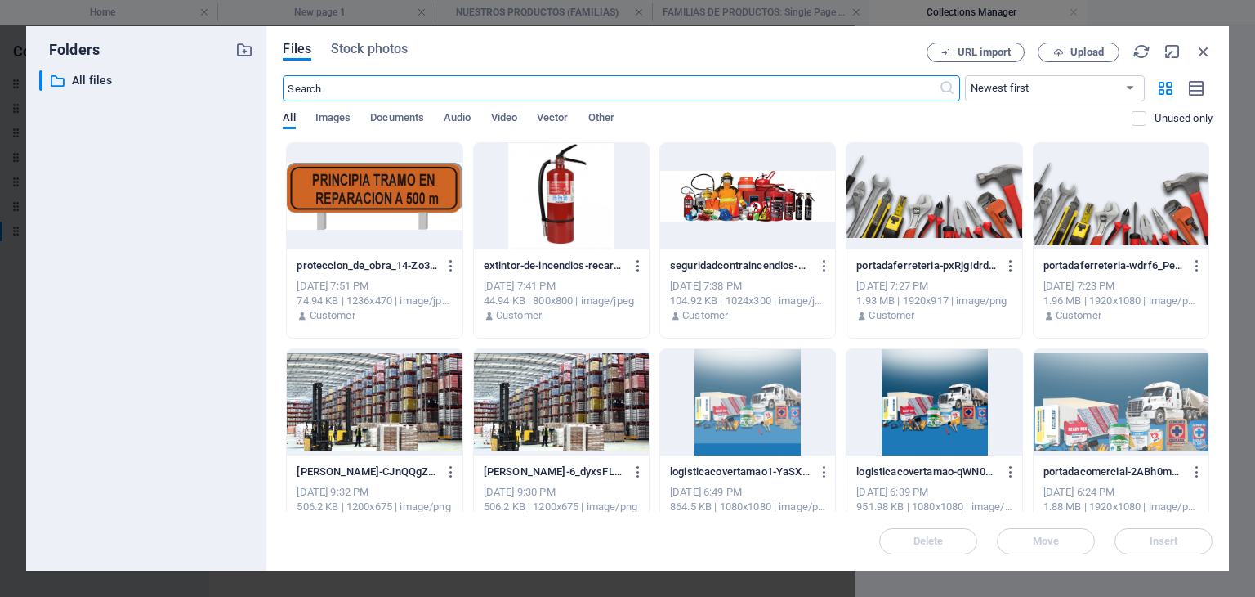
click at [579, 210] on div at bounding box center [561, 196] width 175 height 106
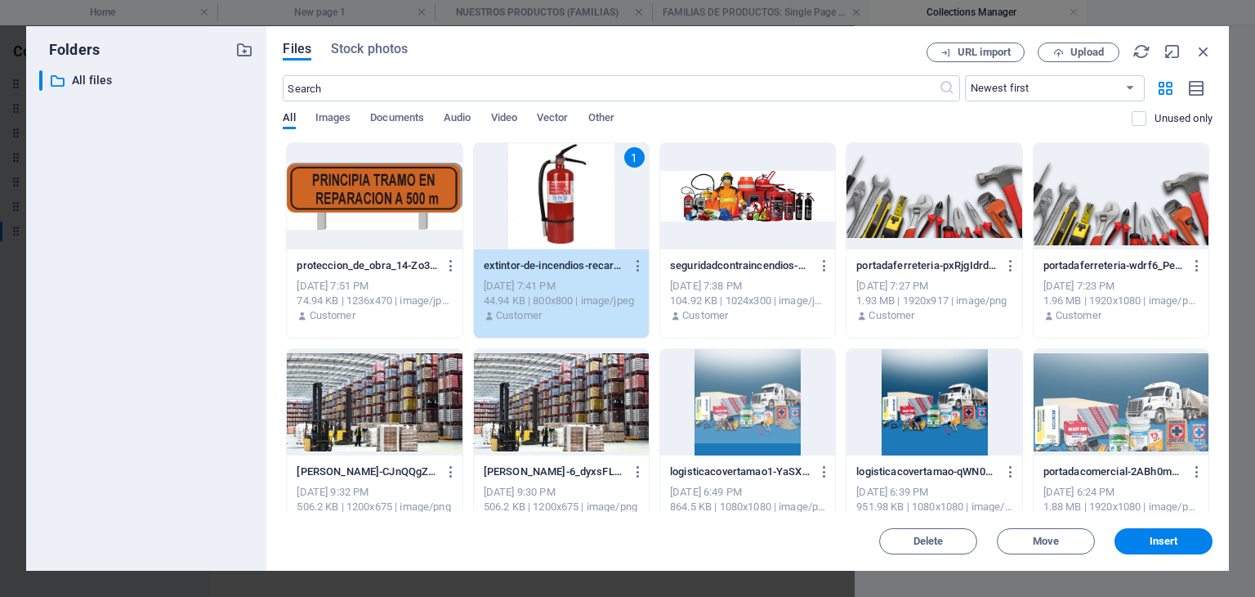
click at [579, 210] on div "1" at bounding box center [561, 196] width 175 height 106
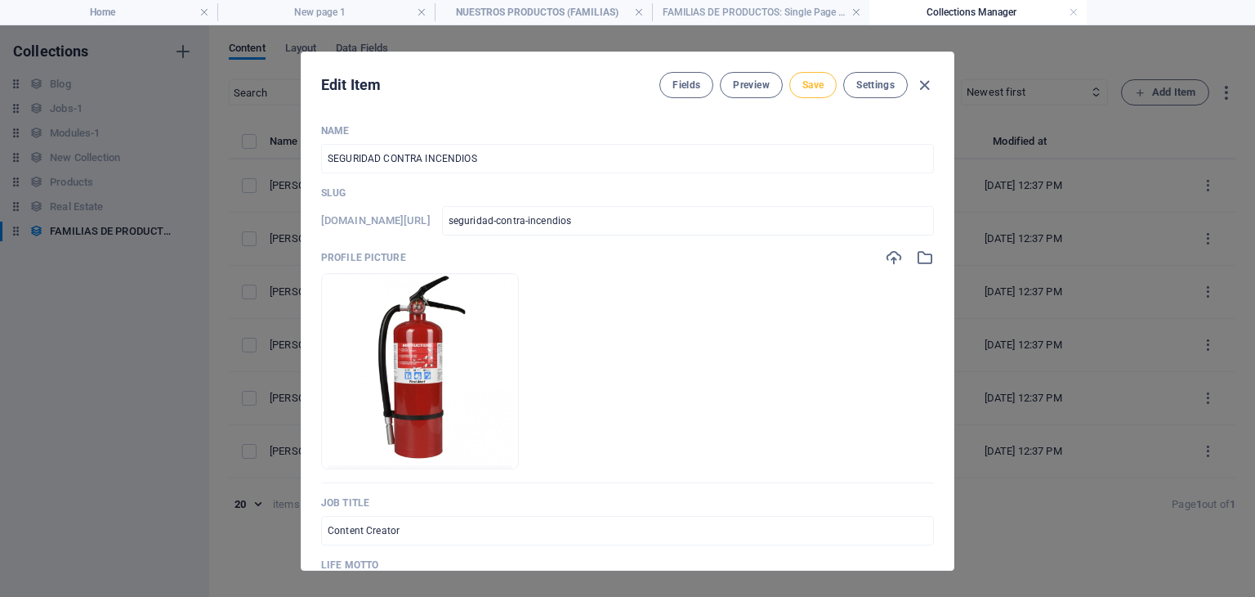
click at [832, 75] on button "Save" at bounding box center [812, 85] width 47 height 26
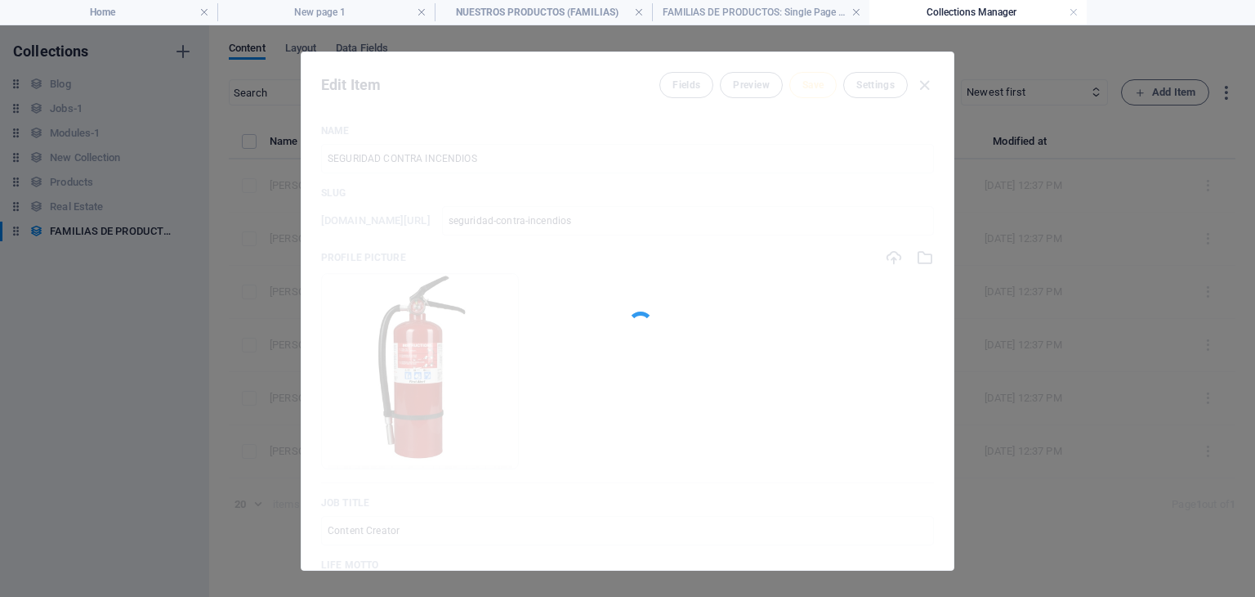
type input "seguridad-contra-incendios"
type input "SEGURIDAD CONTRA INCENDIOS"
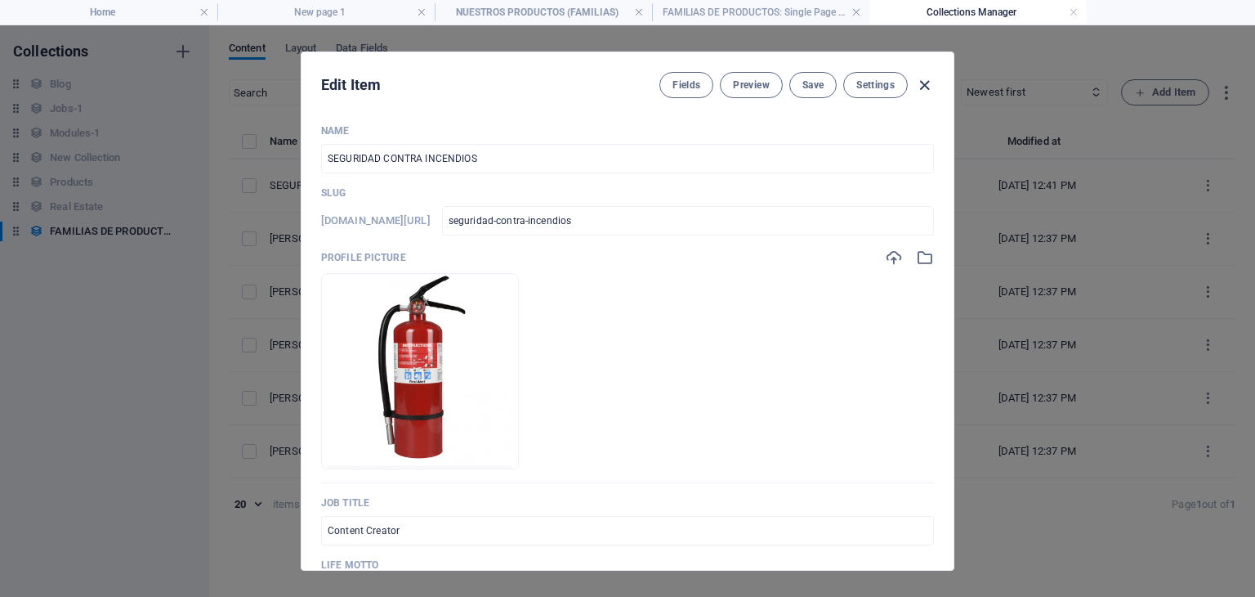
click at [925, 80] on icon "button" at bounding box center [924, 85] width 19 height 19
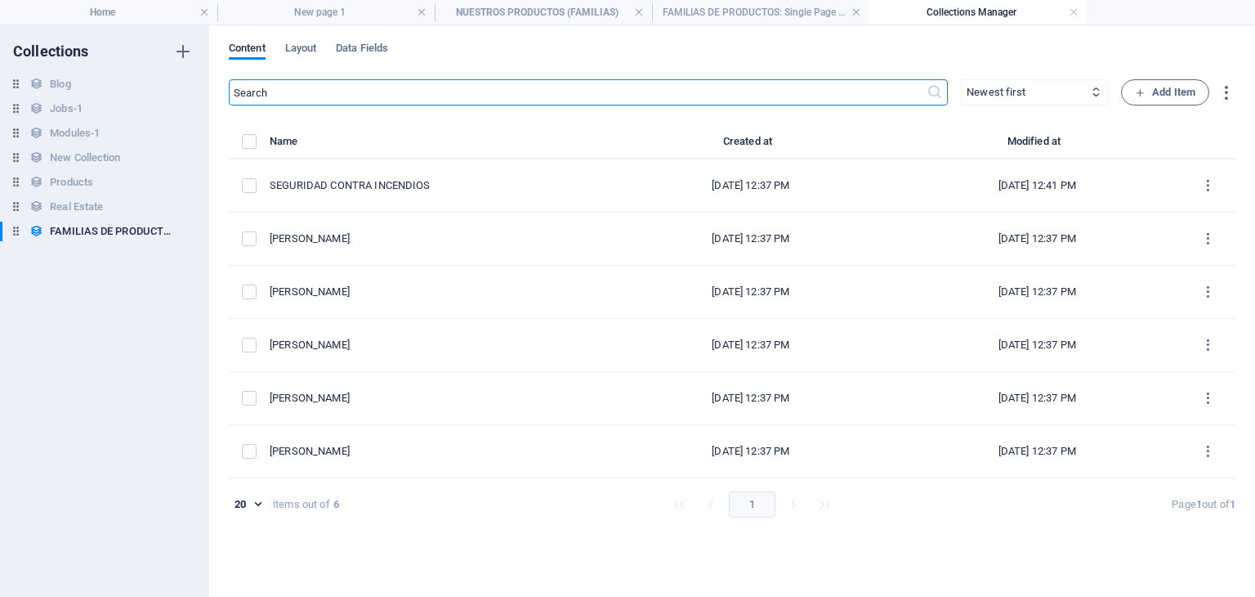
type input "seguridad-contra-incendios"
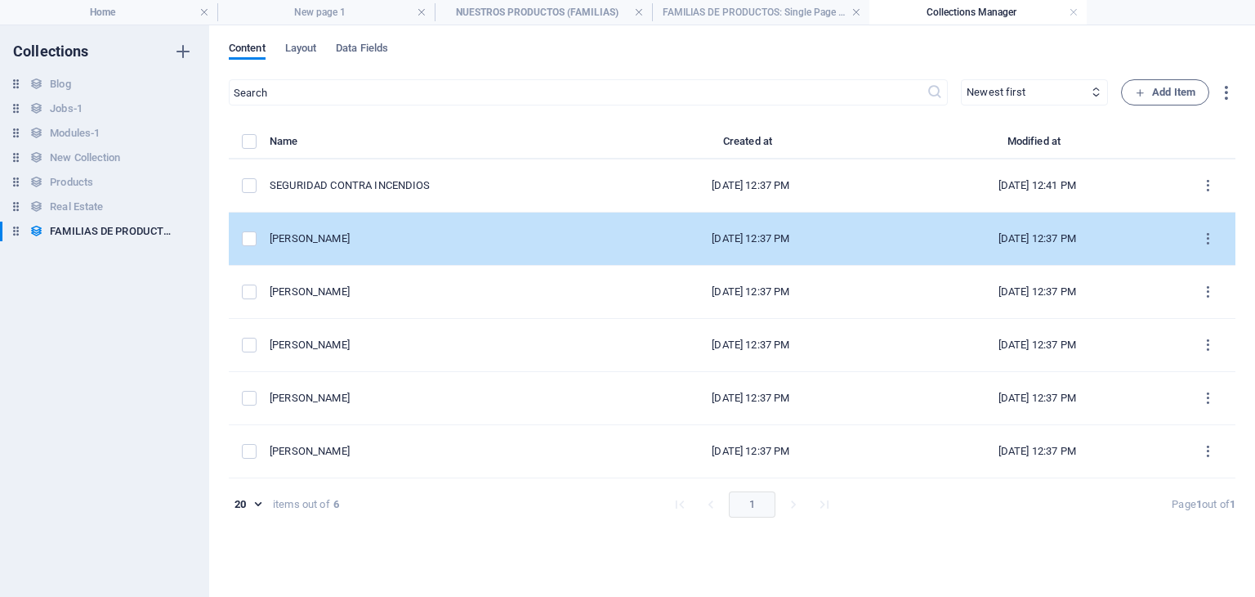
click at [425, 247] on td "Justin Walker" at bounding box center [439, 238] width 338 height 53
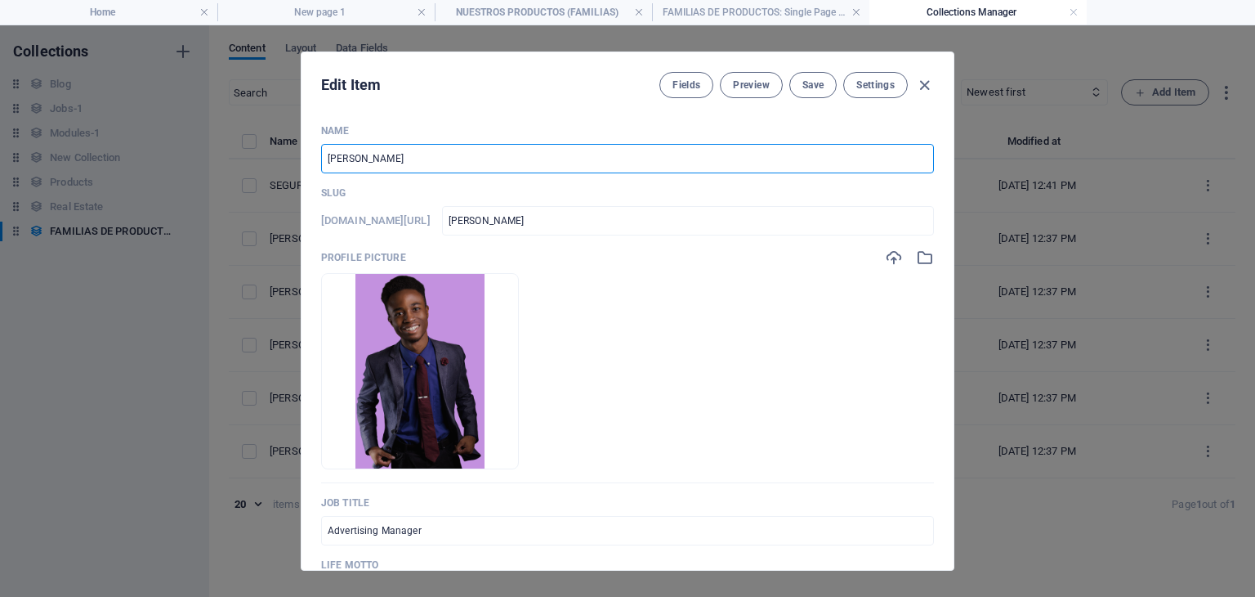
drag, startPoint x: 441, startPoint y: 163, endPoint x: 284, endPoint y: 184, distance: 158.3
click at [284, 184] on div "Edit Item Fields Preview Save Settings Name Justin Walker ​ Slug www.example.co…" at bounding box center [627, 310] width 1255 height 571
type input "S"
type input "s"
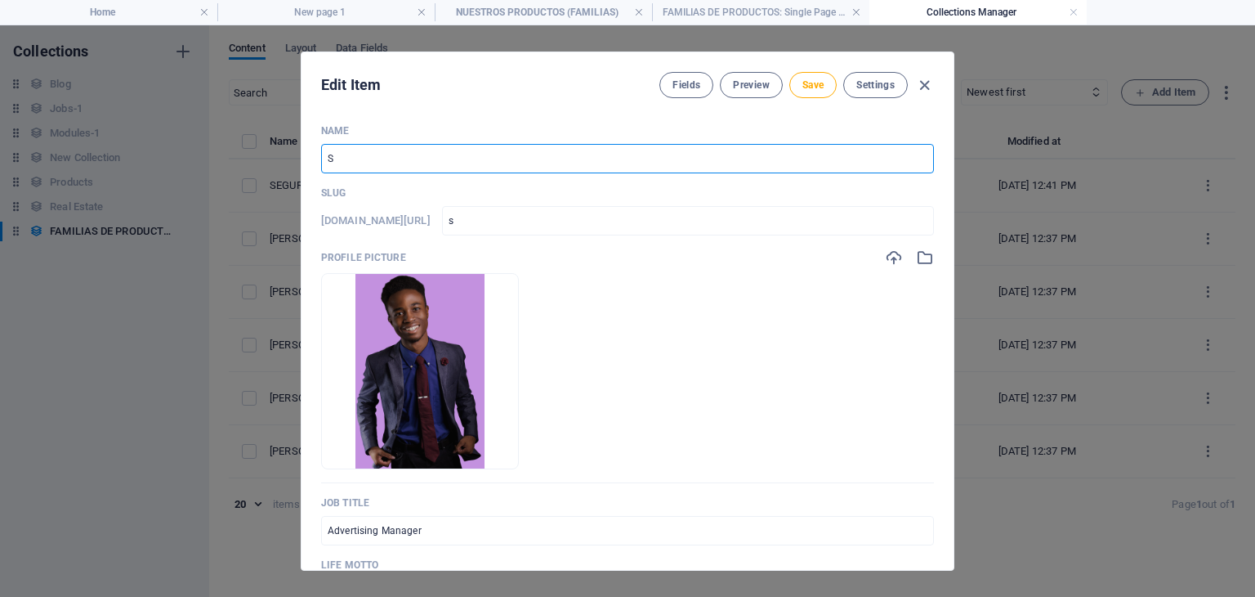
type input "SE"
type input "se"
type input "SEGU"
type input "segu"
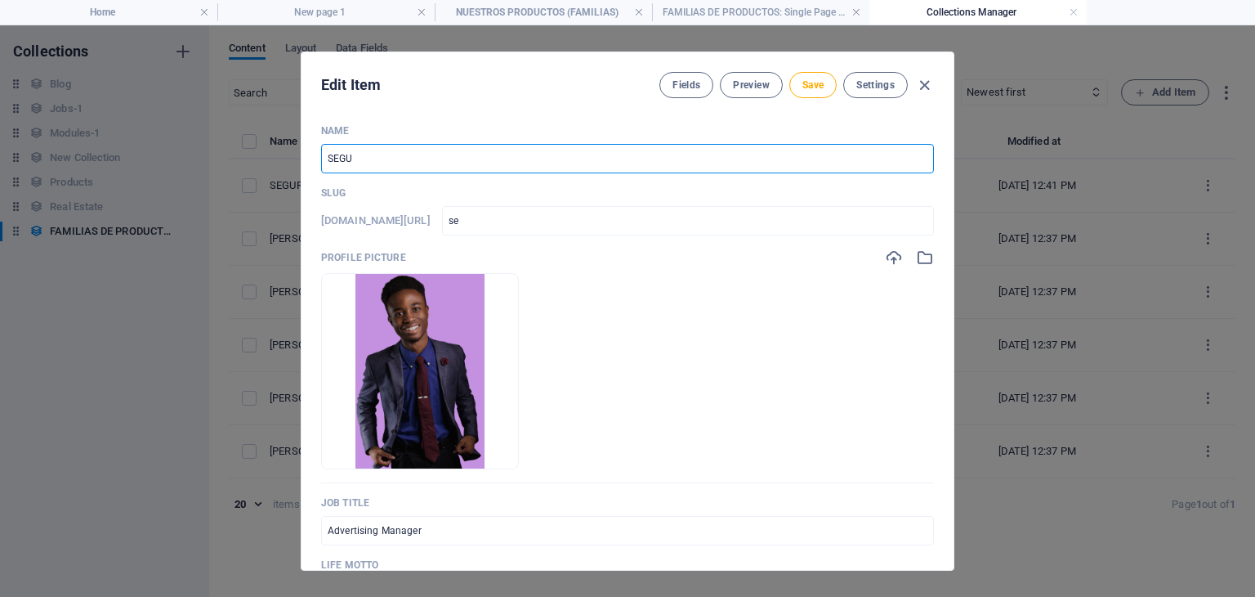
type input "segu"
type input "SEGURI"
type input "seguri"
type input "SEGURID"
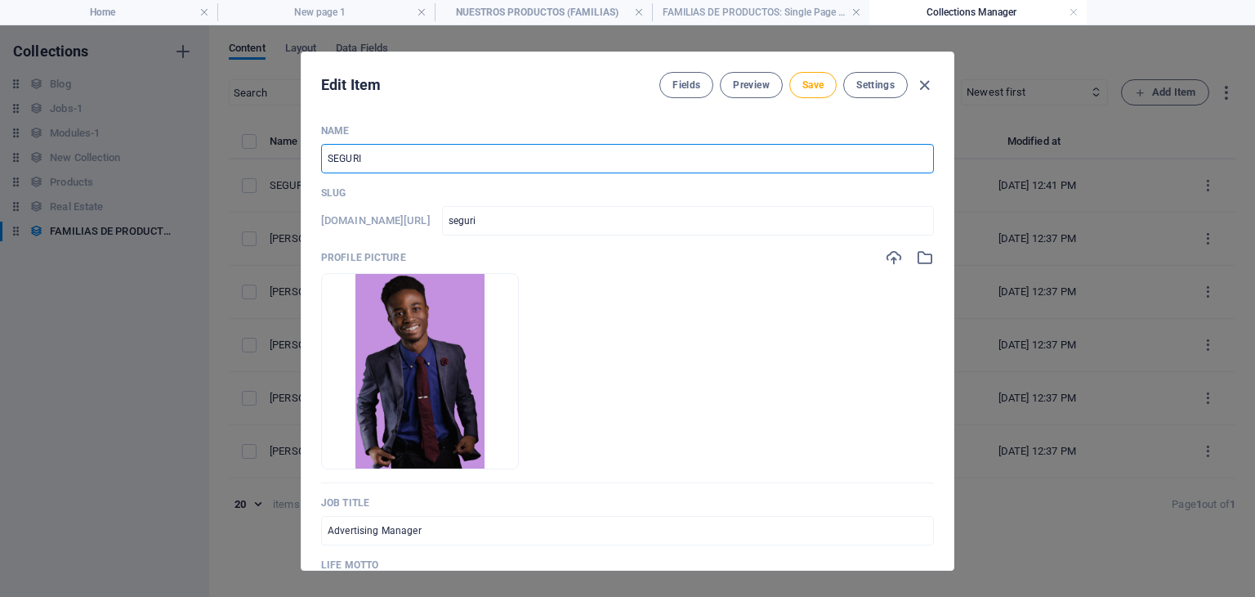
type input "segurid"
type input "SEGURIDA"
type input "segurida"
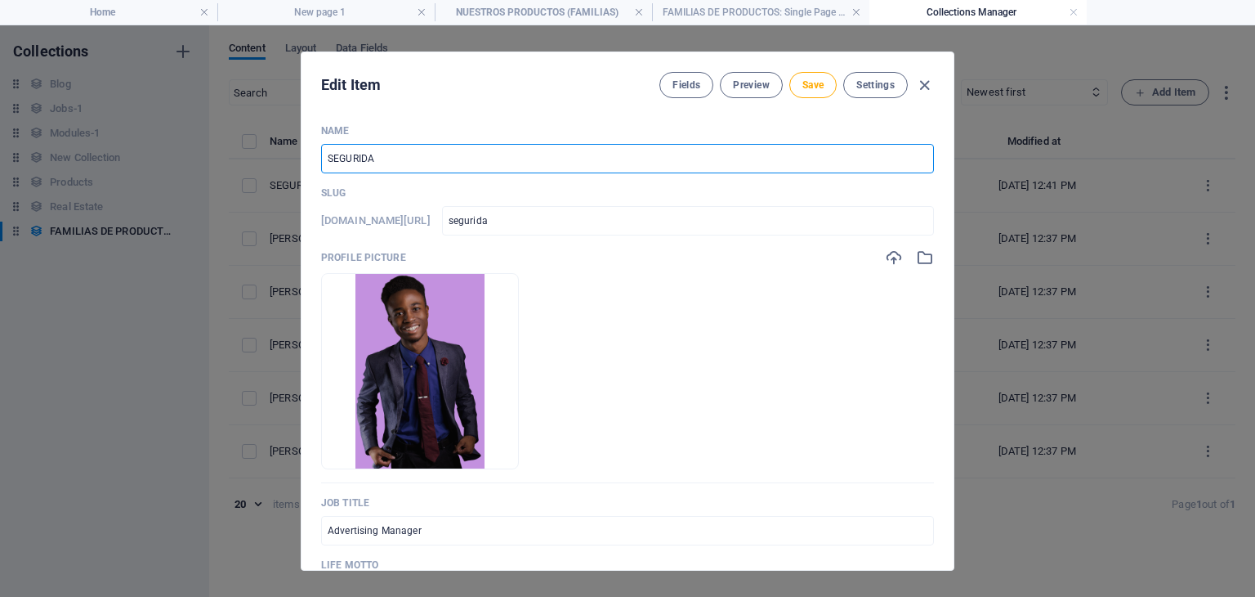
type input "SEGURIDAD"
type input "seguridad"
type input "SEGURIDAD V"
type input "seguridad-v"
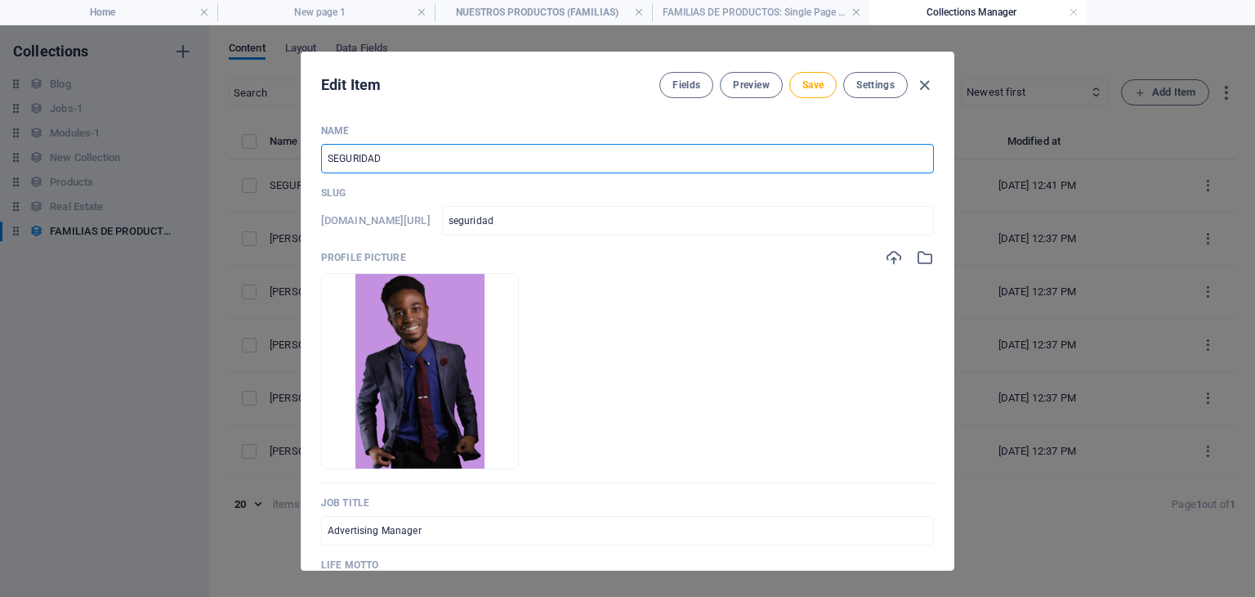
type input "seguridad-v"
type input "SEGURIDAD VI"
type input "seguridad-vi"
type input "SEGURIDAD VIA"
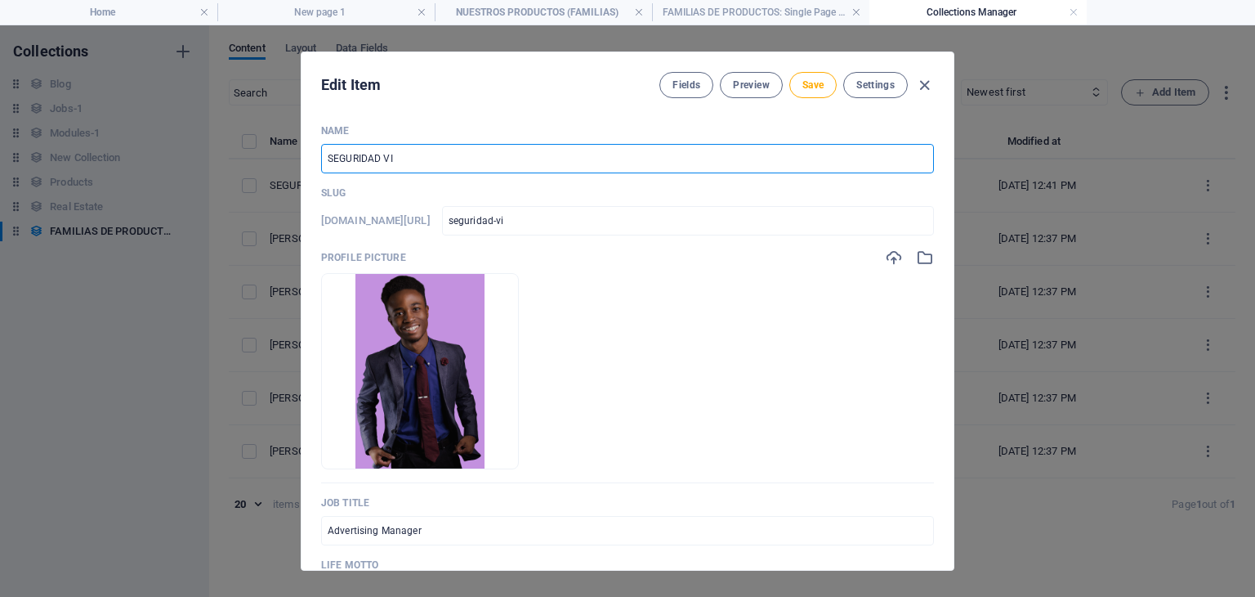
type input "seguridad-via"
type input "SEGURIDAD VIAL"
type input "seguridad-vial"
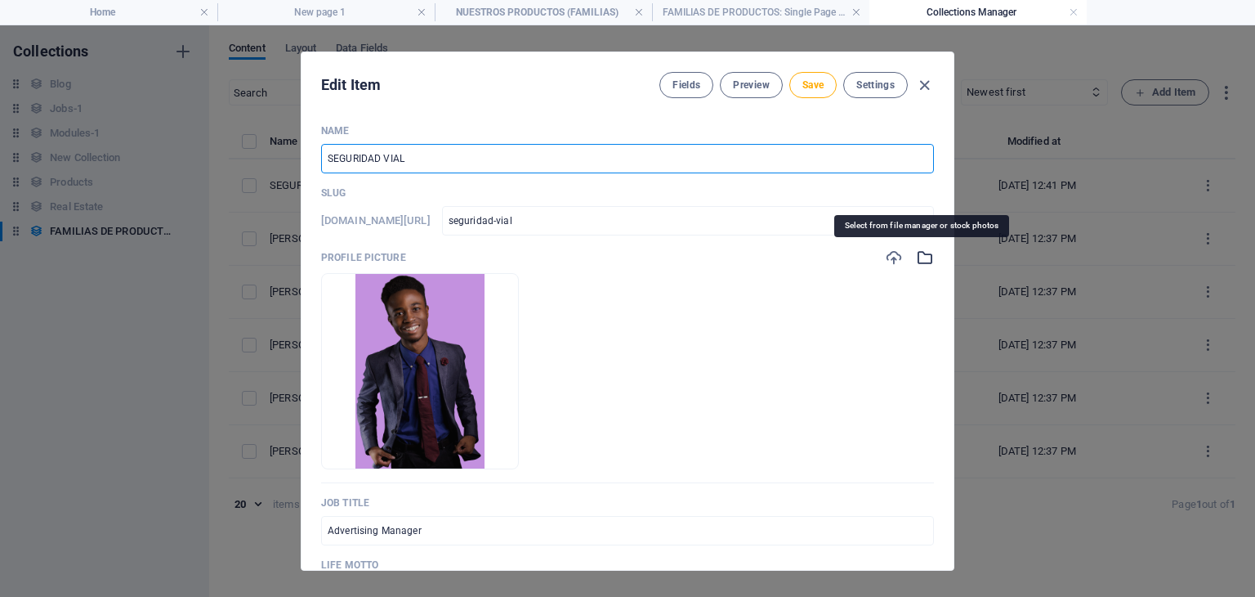
type input "SEGURIDAD VIAL"
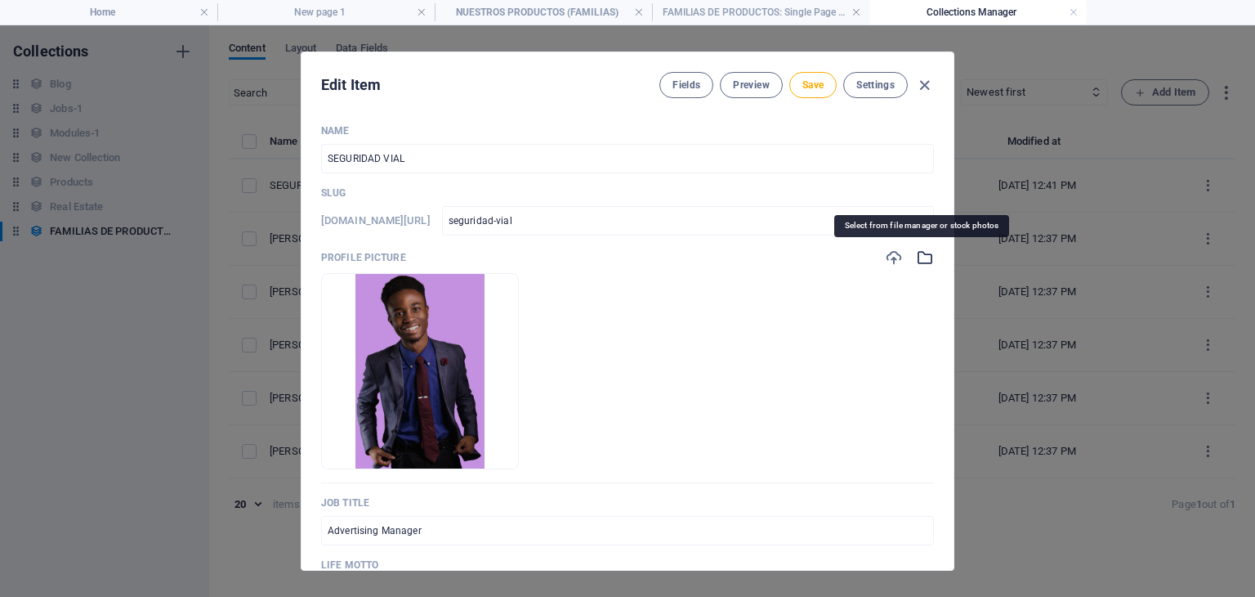
click at [918, 255] on icon "button" at bounding box center [925, 257] width 18 height 18
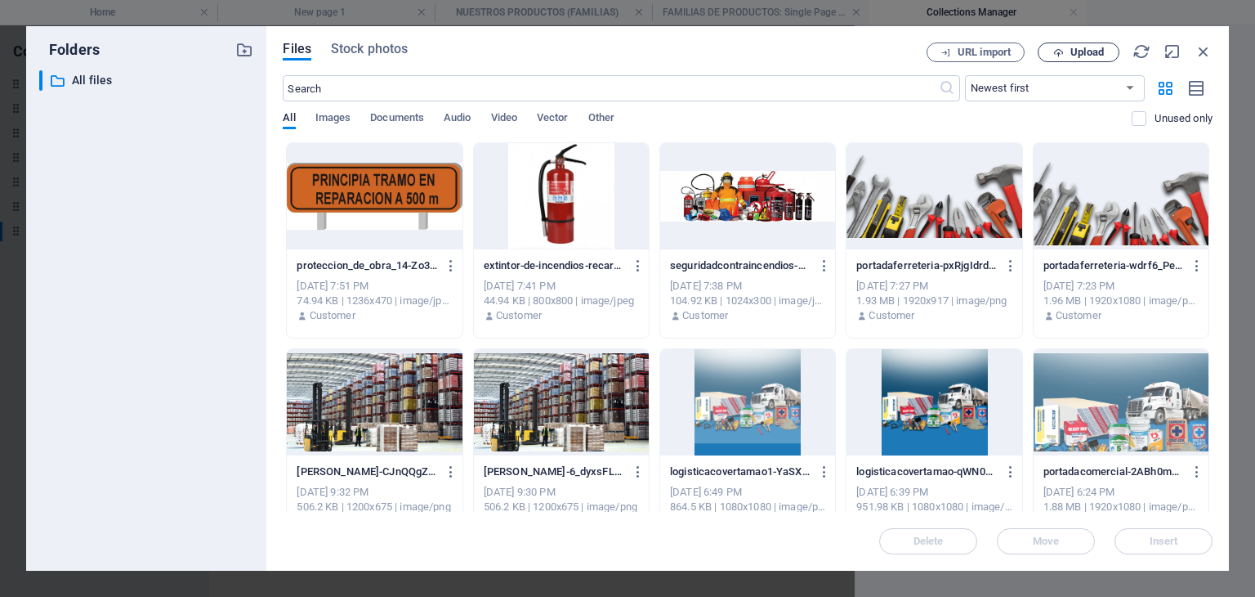
click at [1067, 51] on span "Upload" at bounding box center [1078, 52] width 67 height 11
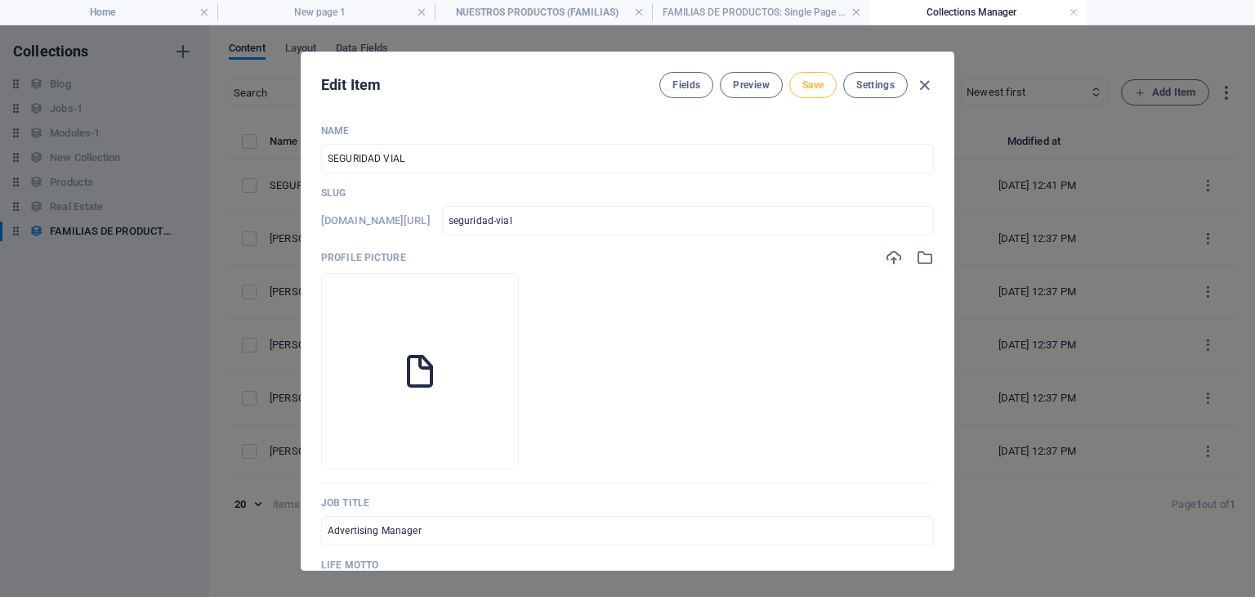
click at [812, 85] on span "Save" at bounding box center [813, 84] width 21 height 13
click at [819, 79] on span "Save" at bounding box center [813, 84] width 21 height 13
click at [916, 78] on icon "button" at bounding box center [924, 85] width 19 height 19
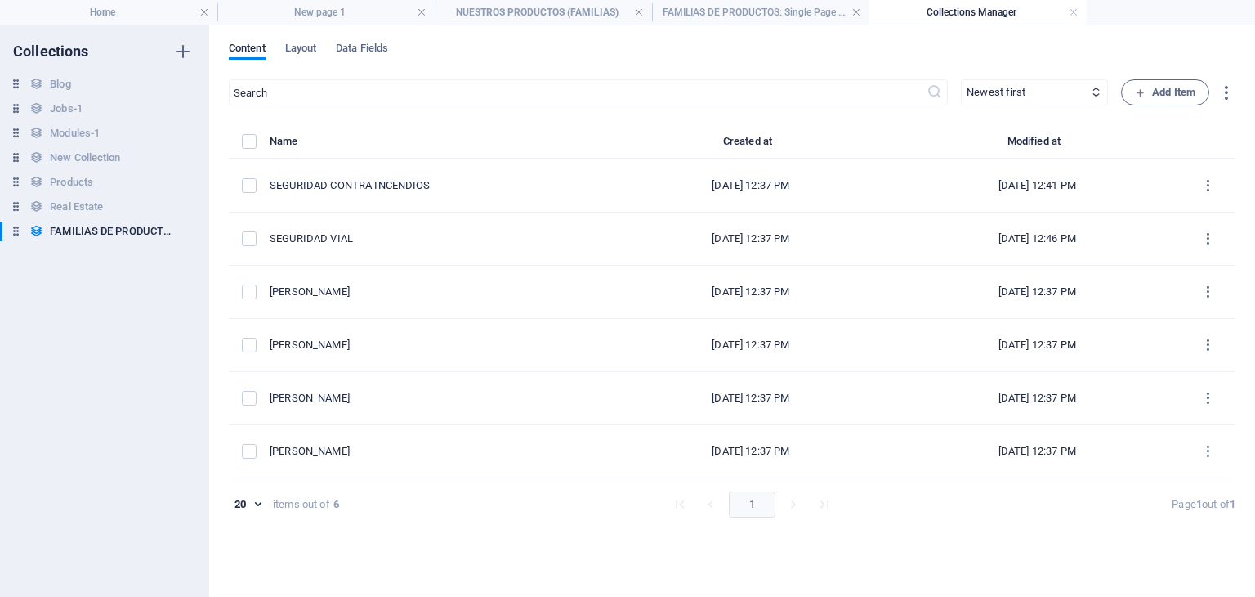
type input "seguridad-vial"
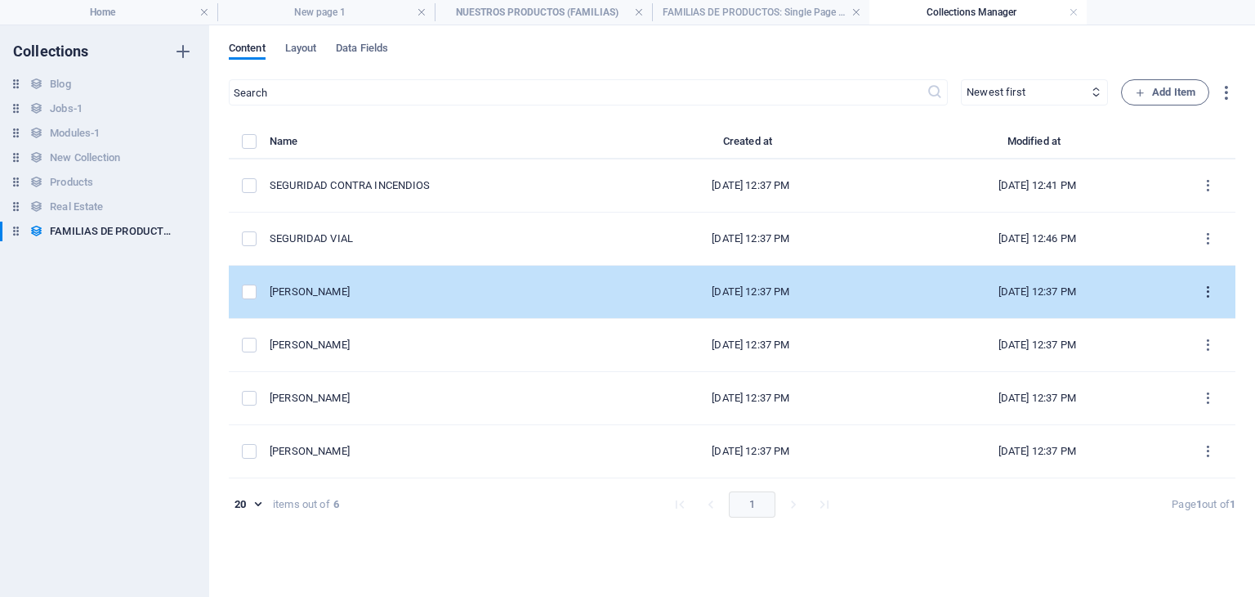
click at [1207, 284] on icon "items list" at bounding box center [1208, 292] width 16 height 16
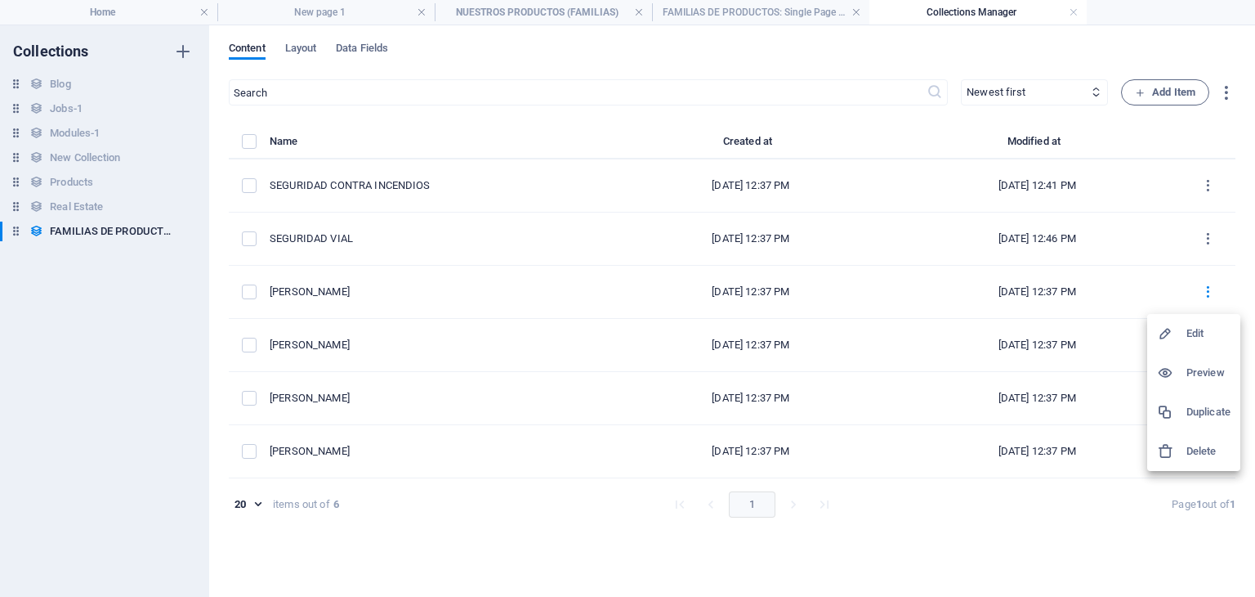
click at [1194, 327] on h6 "Edit" at bounding box center [1209, 334] width 44 height 20
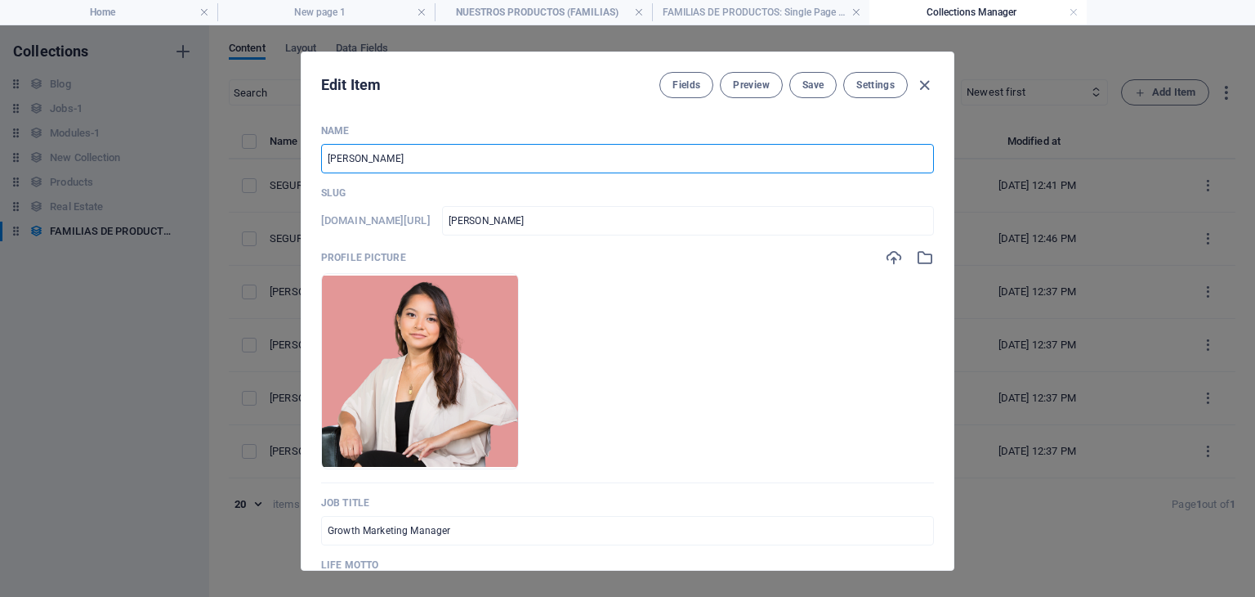
drag, startPoint x: 415, startPoint y: 163, endPoint x: 291, endPoint y: 167, distance: 124.3
click at [291, 167] on div "Edit Item Fields Preview Save Settings Name Susan Williams ​ Slug www.example.c…" at bounding box center [627, 310] width 1255 height 571
type input "S"
type input "s"
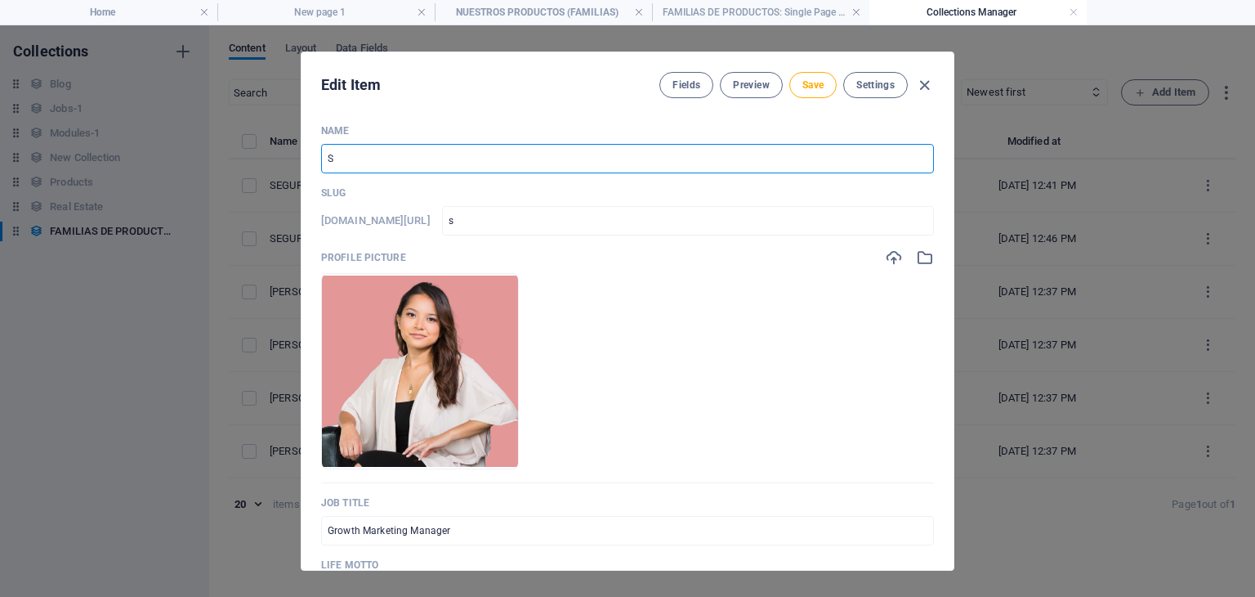
type input "SE"
type input "se"
type input "SEG"
type input "seg"
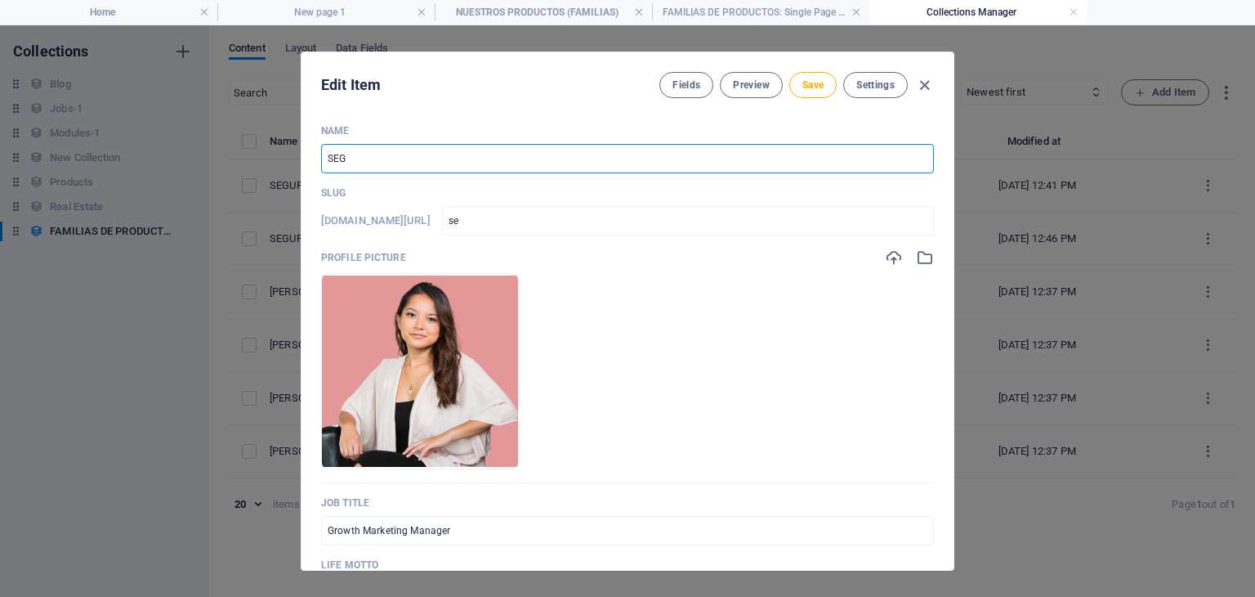
type input "seg"
type input "SEGU"
type input "segu"
type input "SEGUR"
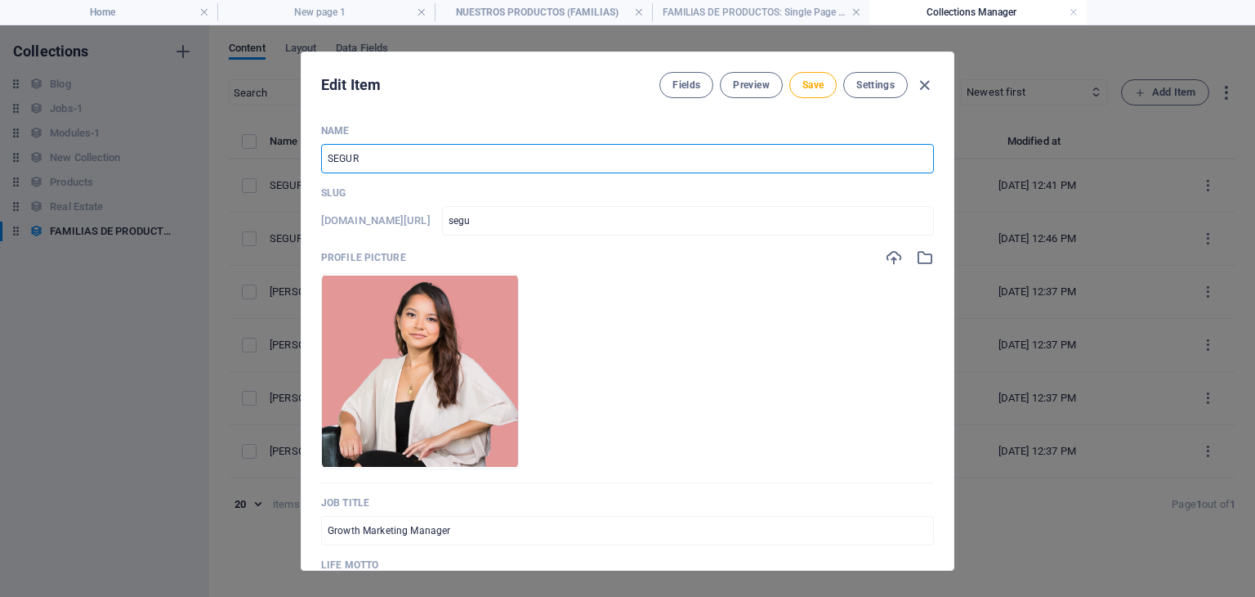
type input "segur"
type input "SEGURI"
type input "seguri"
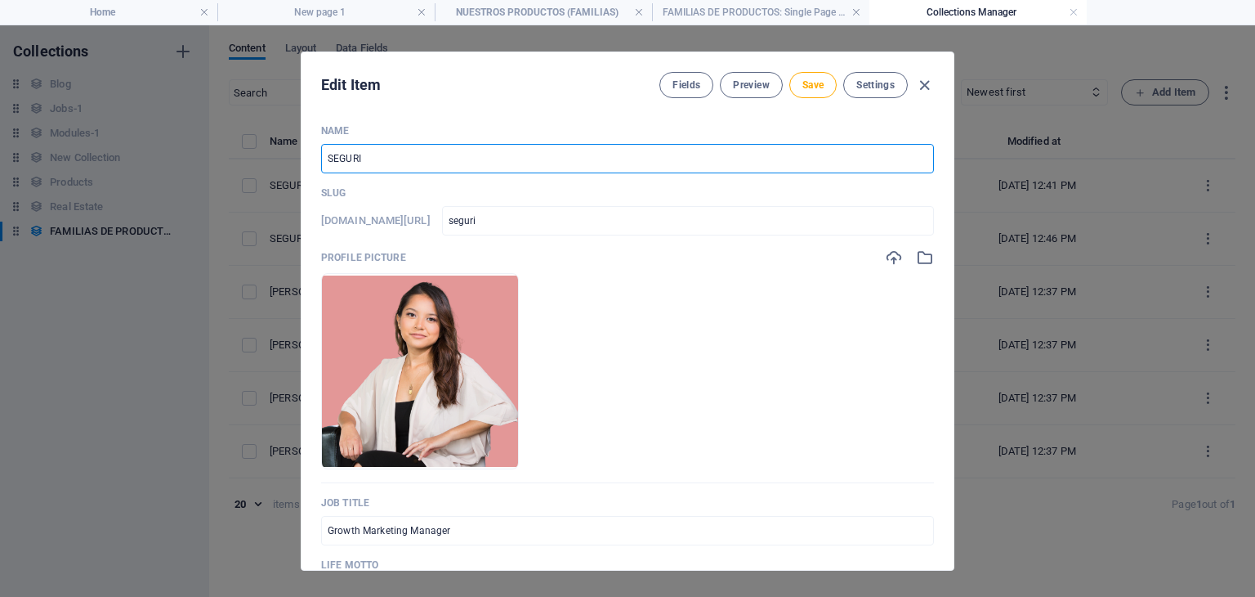
type input "SEGURID"
type input "segurid"
type input "SEGURIDA"
type input "segurida"
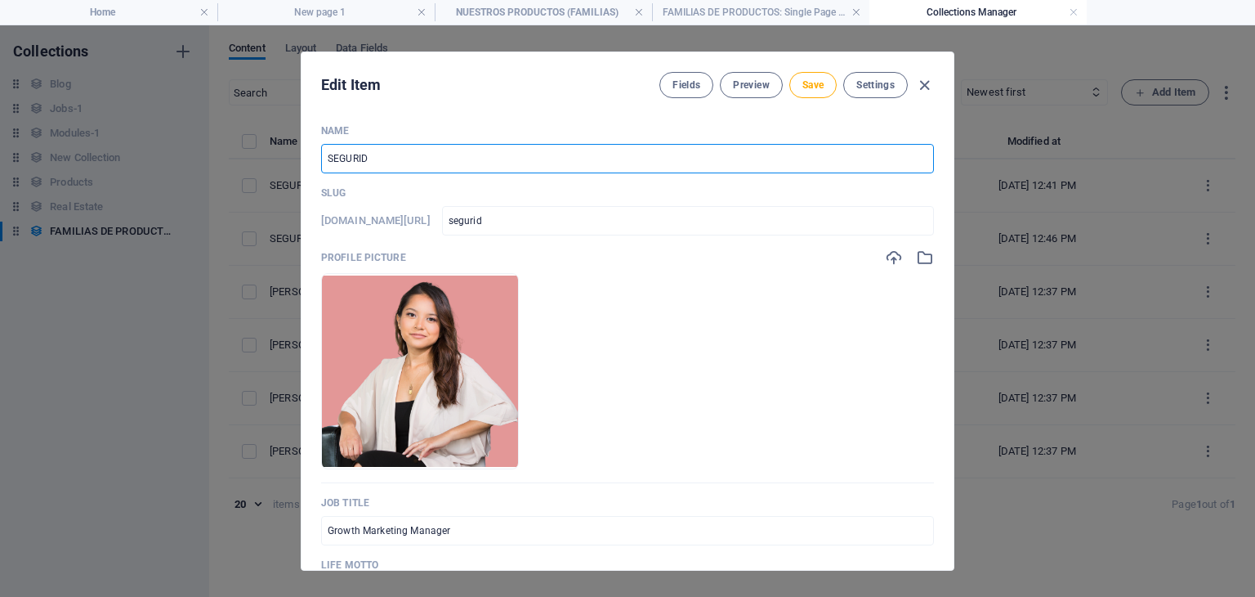
type input "segurida"
type input "SEGURIDAD"
type input "seguridad"
drag, startPoint x: 461, startPoint y: 172, endPoint x: 233, endPoint y: 171, distance: 228.0
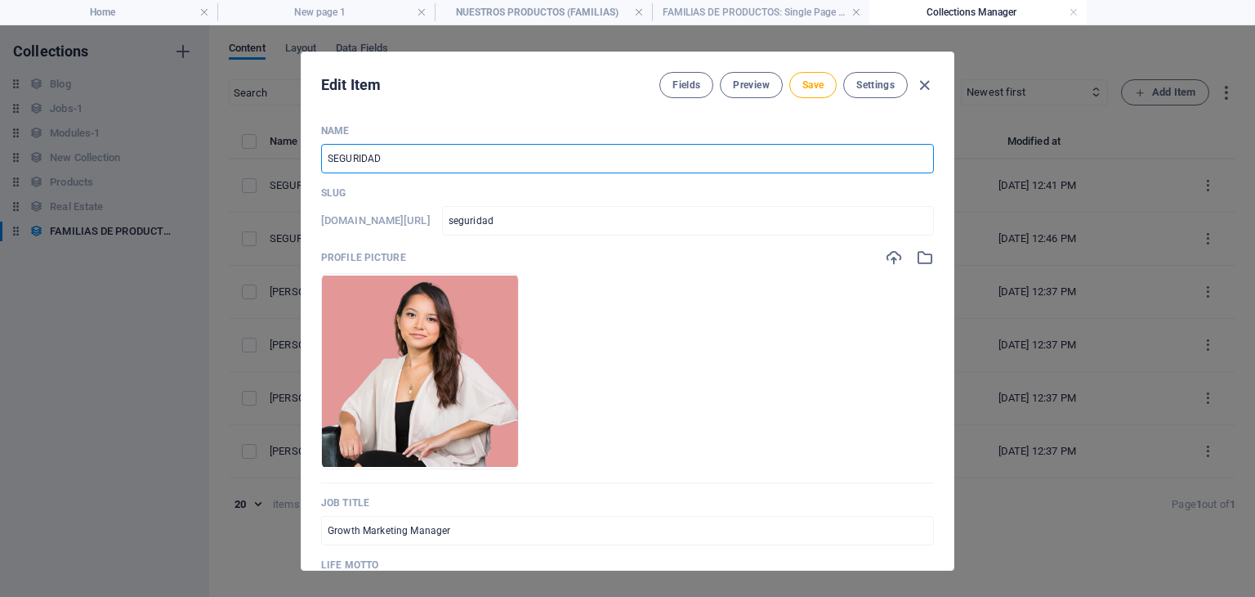
click at [233, 171] on div "Edit Item Fields Preview Save Settings Name SEGURIDAD ​ Slug www.example.com/fa…" at bounding box center [627, 310] width 1255 height 571
type input "P"
type input "p"
type input "PR"
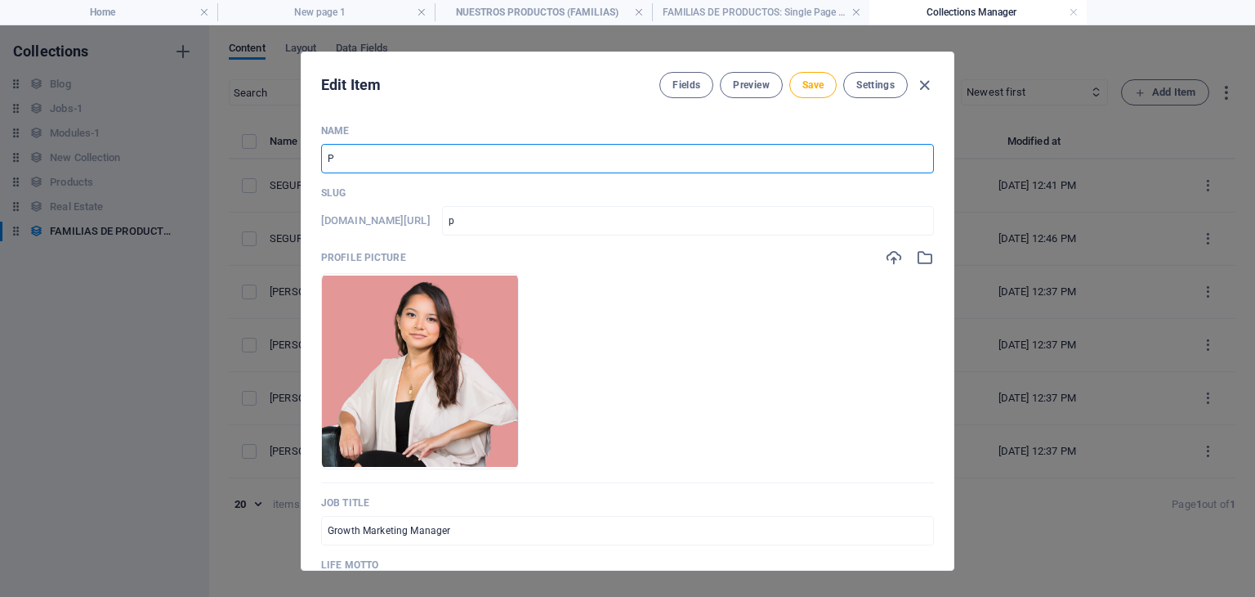
type input "pr"
type input "PRO"
type input "pro"
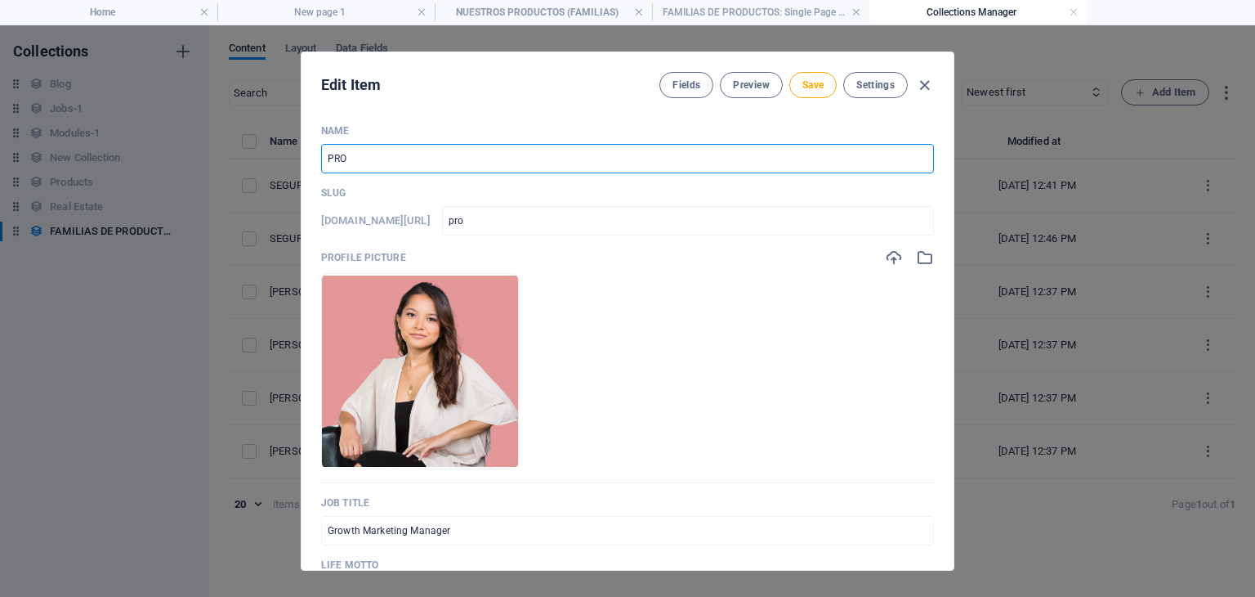
type input "PROT"
type input "prot"
type input "PROTE"
type input "prote"
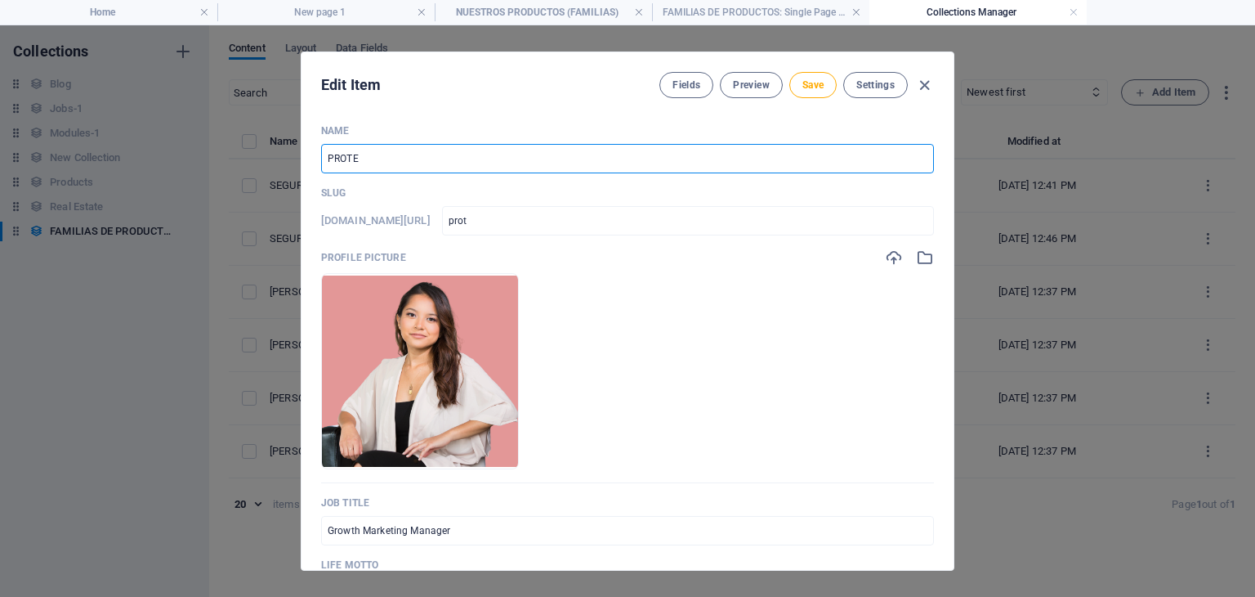
type input "prote"
type input "PROTEC"
type input "protec"
click at [889, 262] on icon "button" at bounding box center [894, 257] width 18 height 18
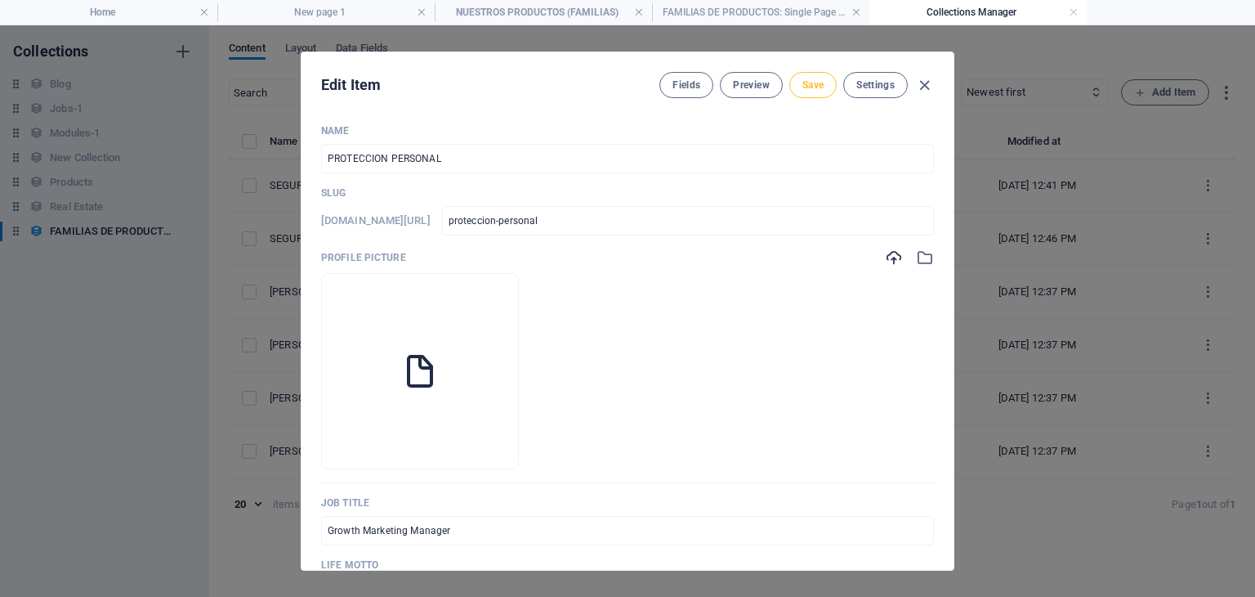
click at [803, 82] on span "Save" at bounding box center [813, 84] width 21 height 13
click at [920, 83] on icon "button" at bounding box center [924, 85] width 19 height 19
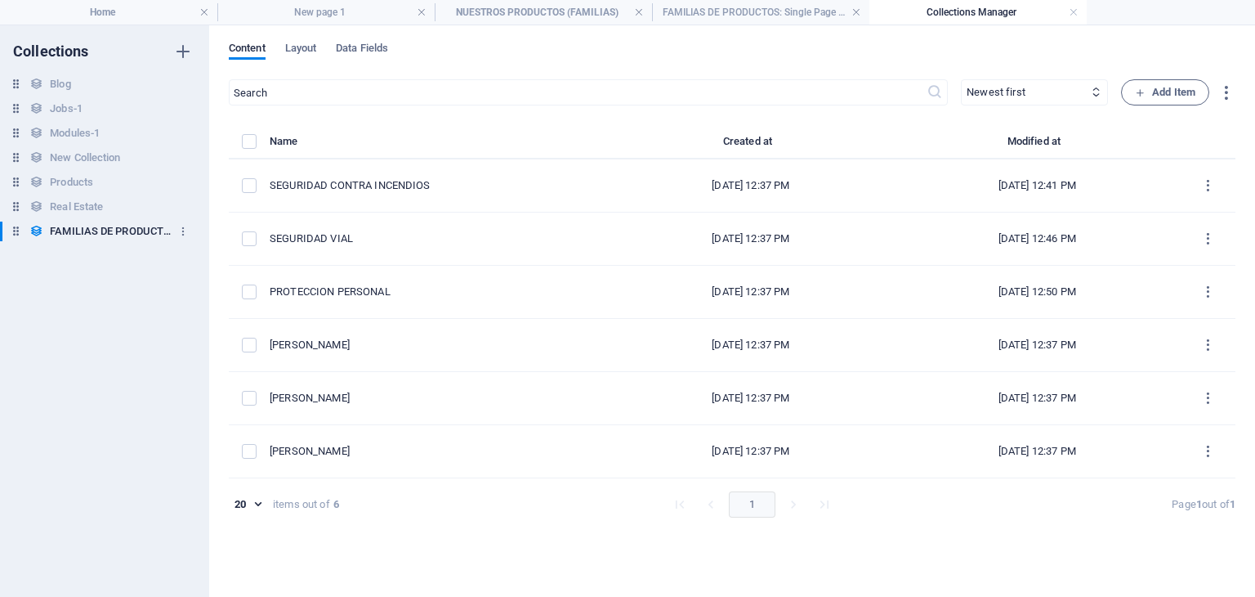
click at [79, 230] on h6 "FAMILIAS DE PRODUCTOS" at bounding box center [111, 231] width 123 height 20
click at [505, 15] on h4 "NUESTROS PRODUCTOS (FAMILIAS)" at bounding box center [543, 12] width 217 height 18
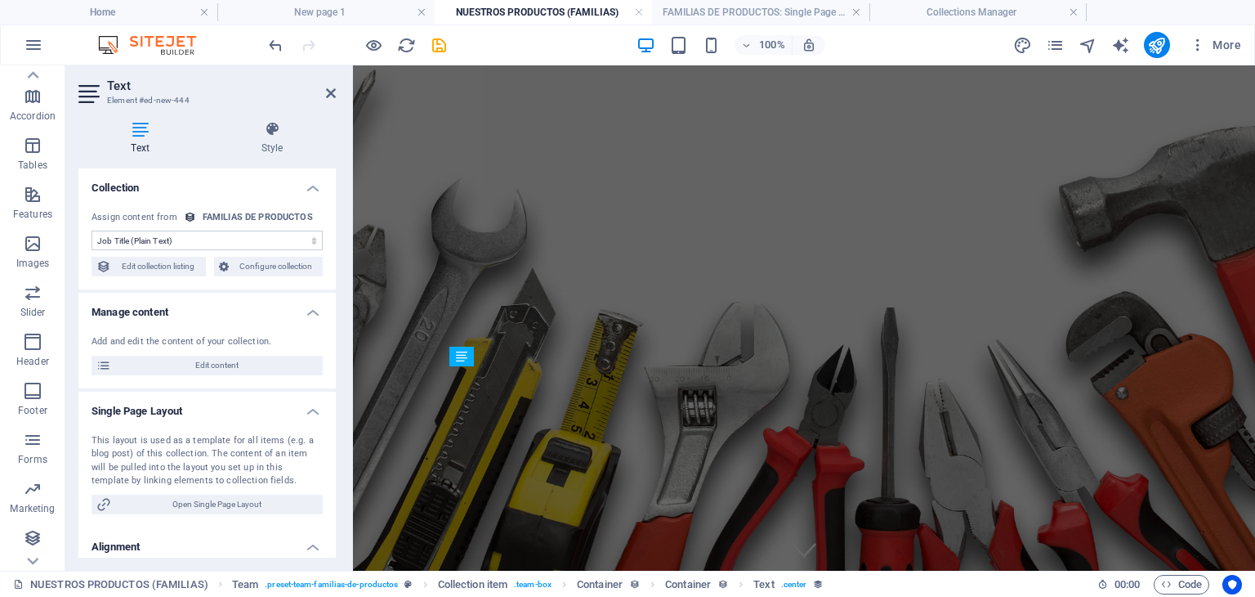
scroll to position [366, 0]
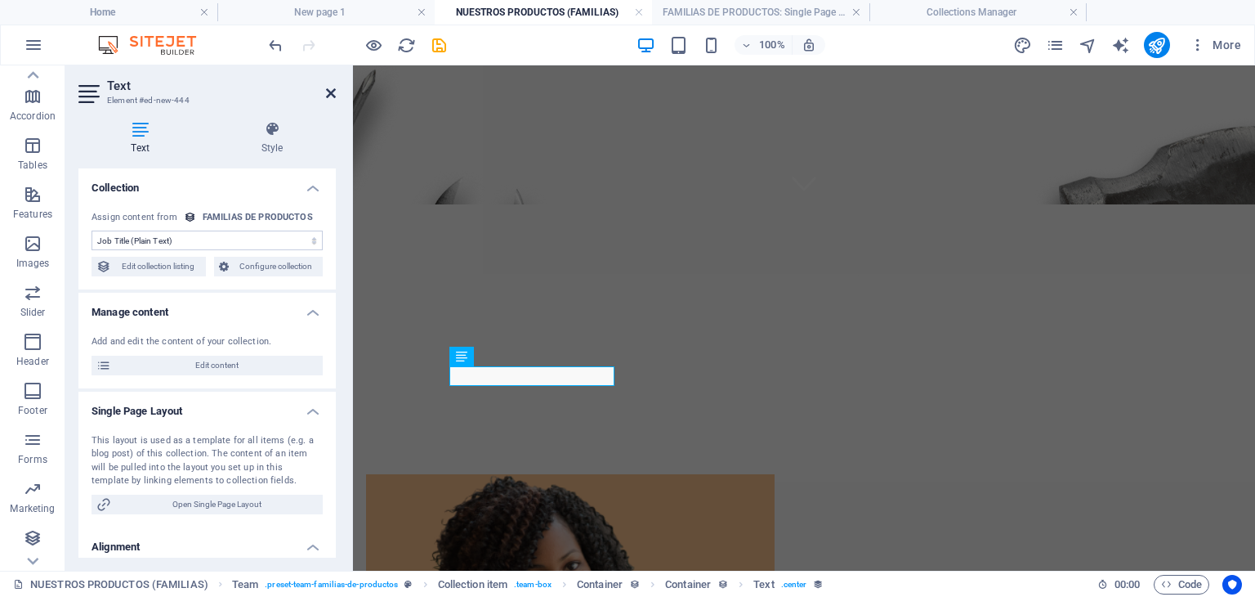
click at [333, 92] on icon at bounding box center [331, 93] width 10 height 13
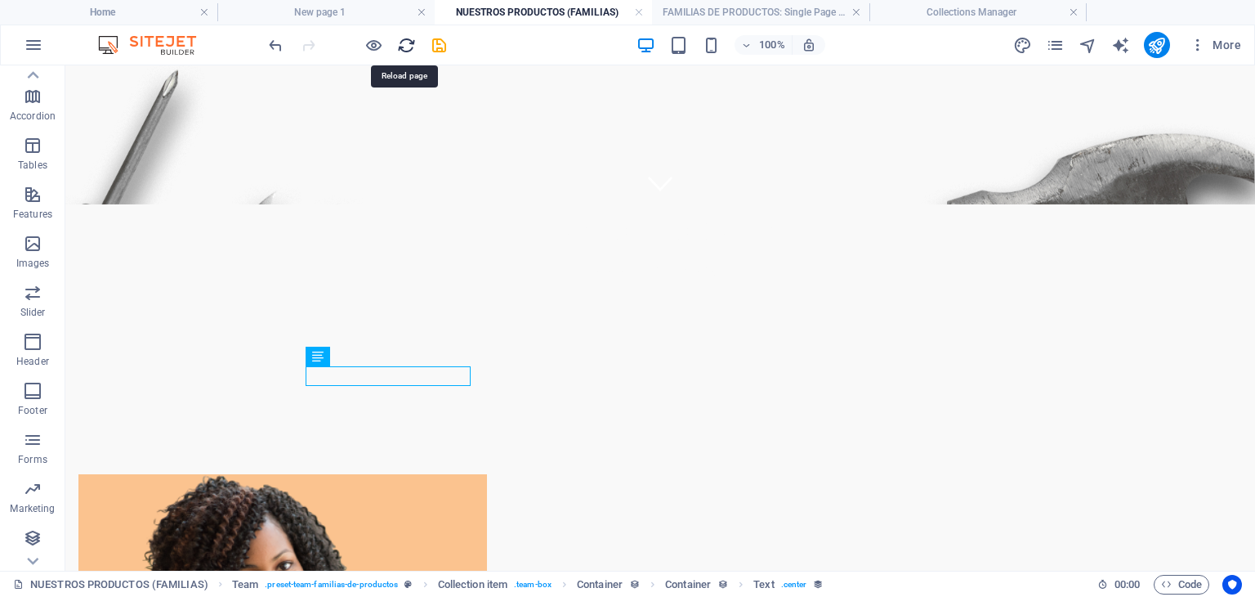
click at [397, 47] on icon "reload" at bounding box center [406, 45] width 19 height 19
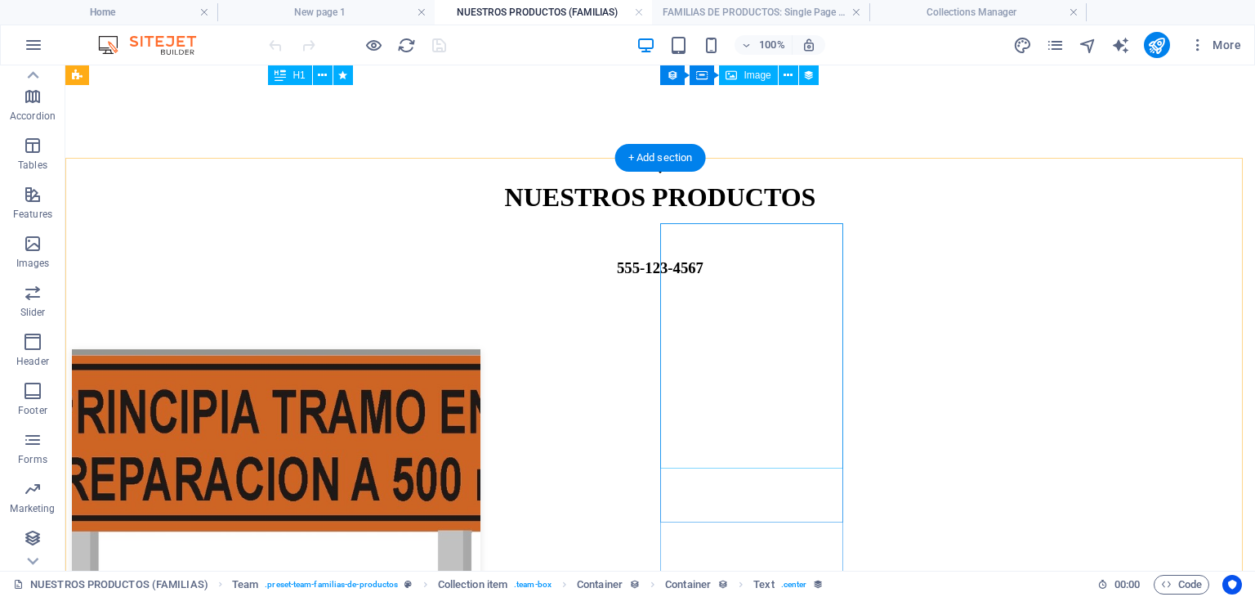
scroll to position [50, 0]
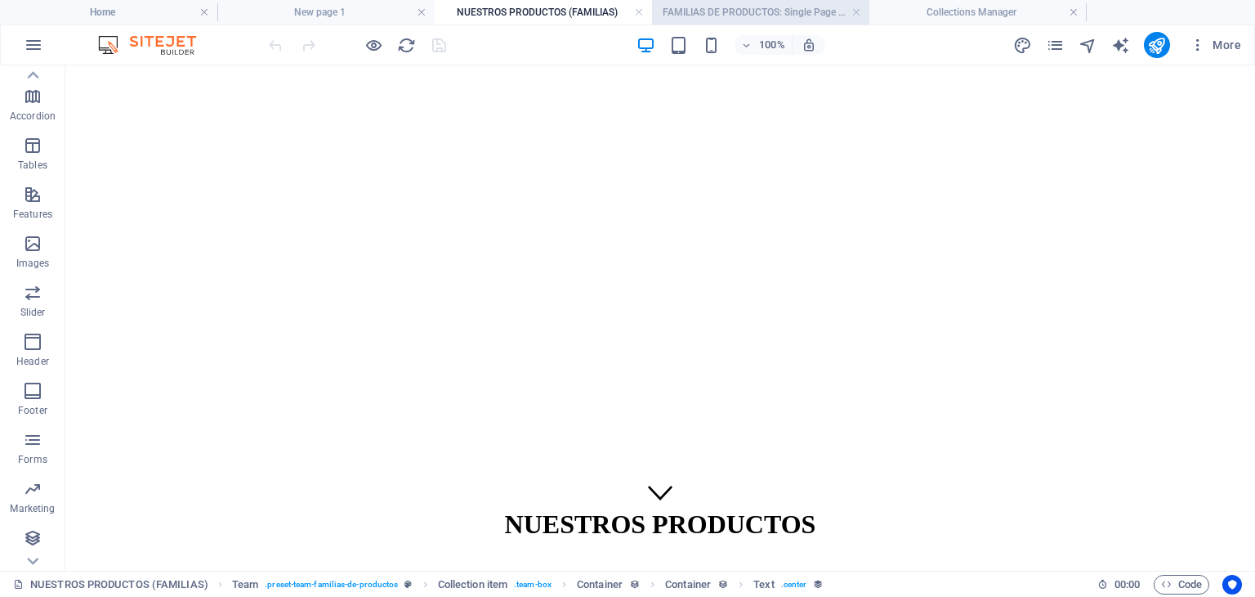
click at [743, 7] on h4 "FAMILIAS DE PRODUCTOS: Single Page Layout" at bounding box center [760, 12] width 217 height 18
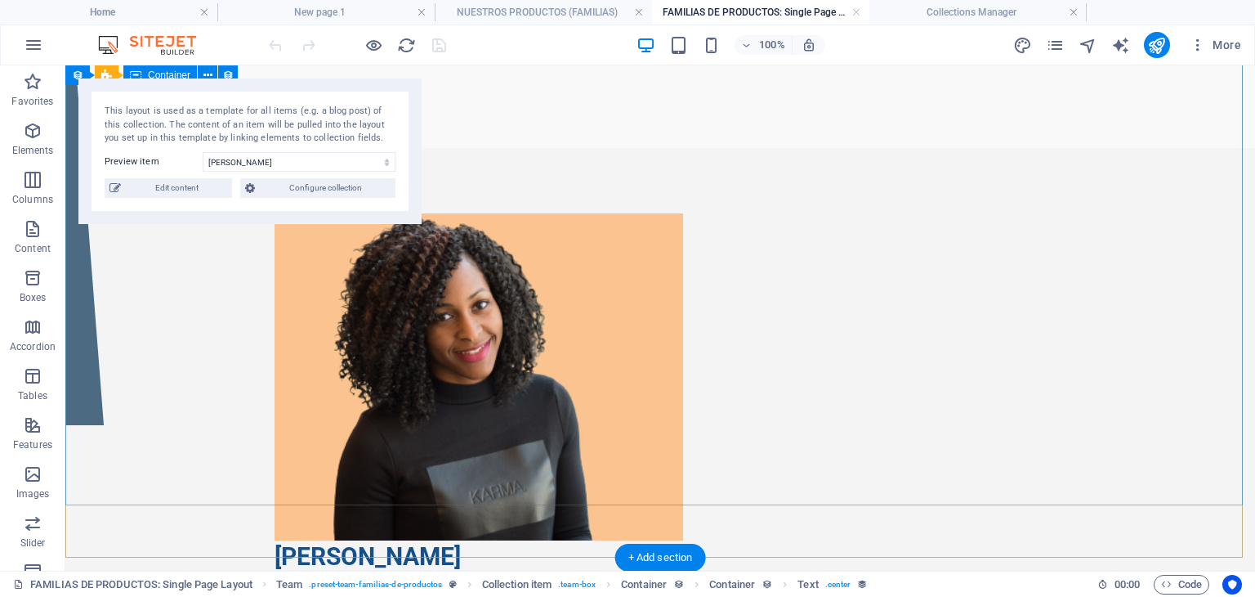
scroll to position [0, 0]
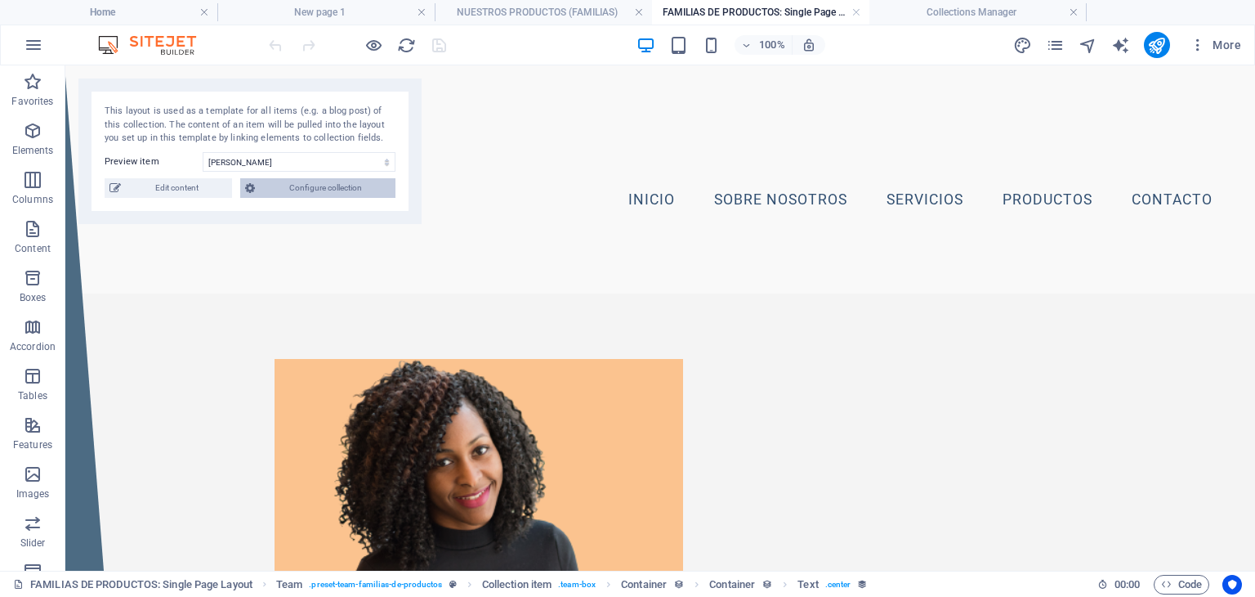
click at [263, 187] on span "Configure collection" at bounding box center [325, 188] width 131 height 20
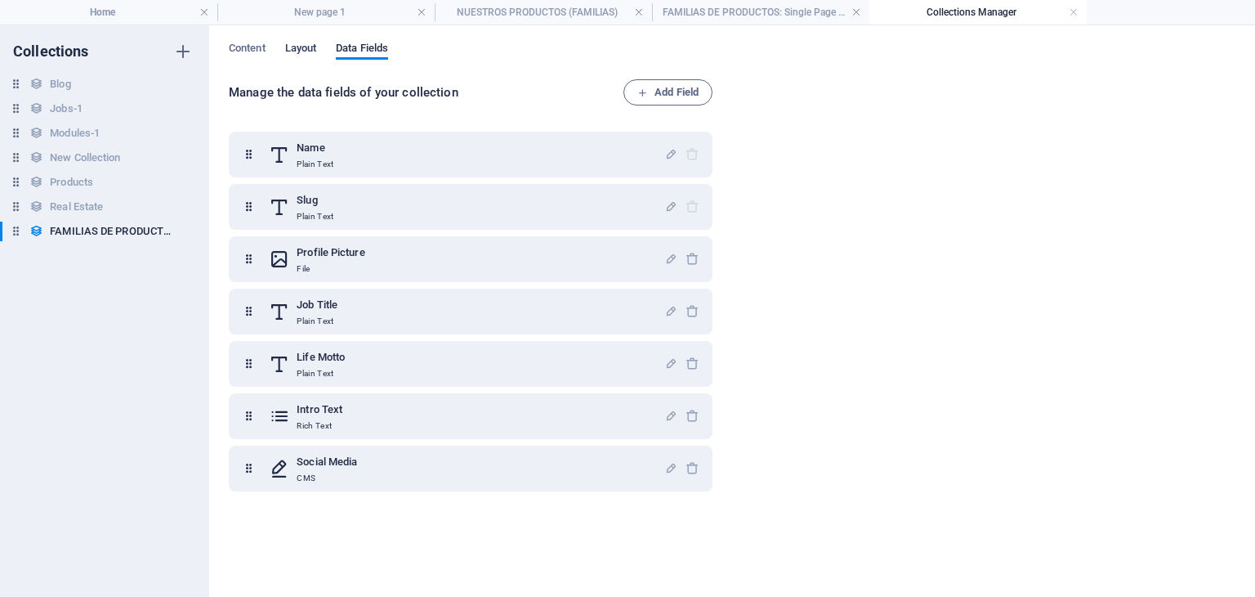
click at [306, 42] on span "Layout" at bounding box center [301, 49] width 32 height 23
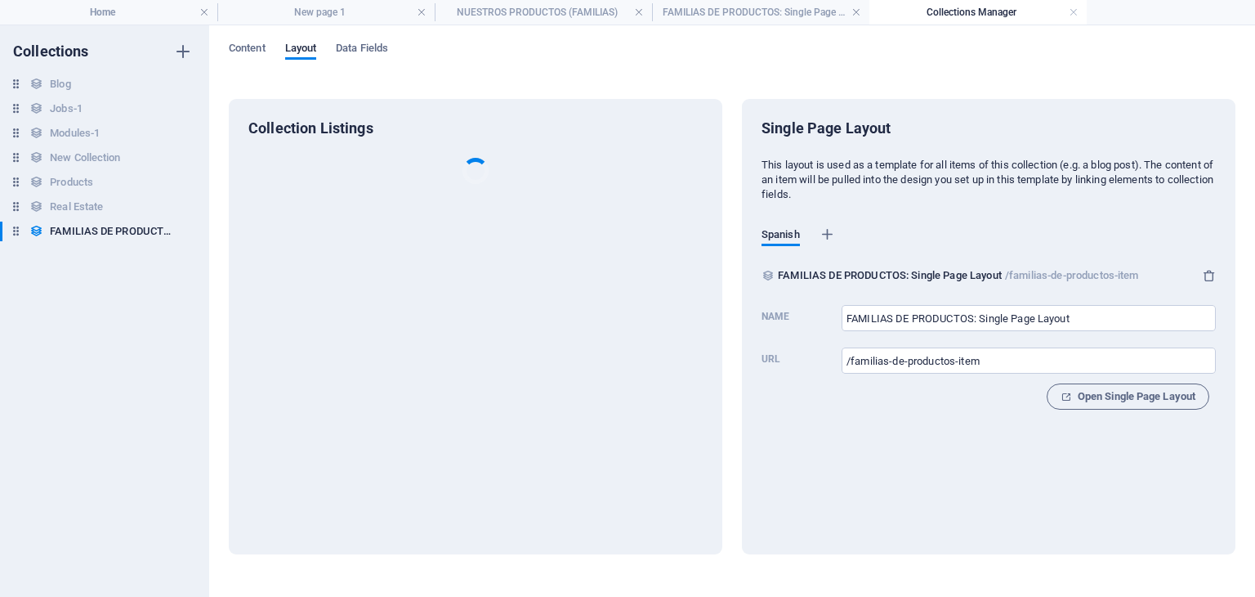
click at [222, 48] on div "Content Layout Data Fields Collection Listings Single Page Layout This layout i…" at bounding box center [732, 310] width 1046 height 571
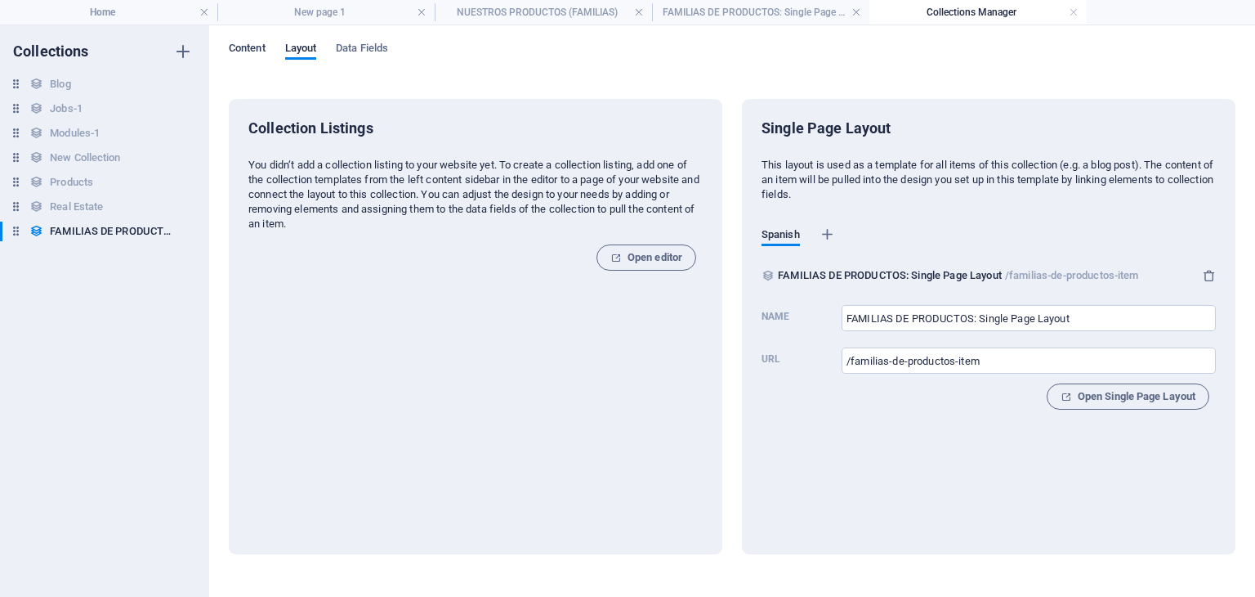
click at [235, 44] on span "Content" at bounding box center [247, 49] width 37 height 23
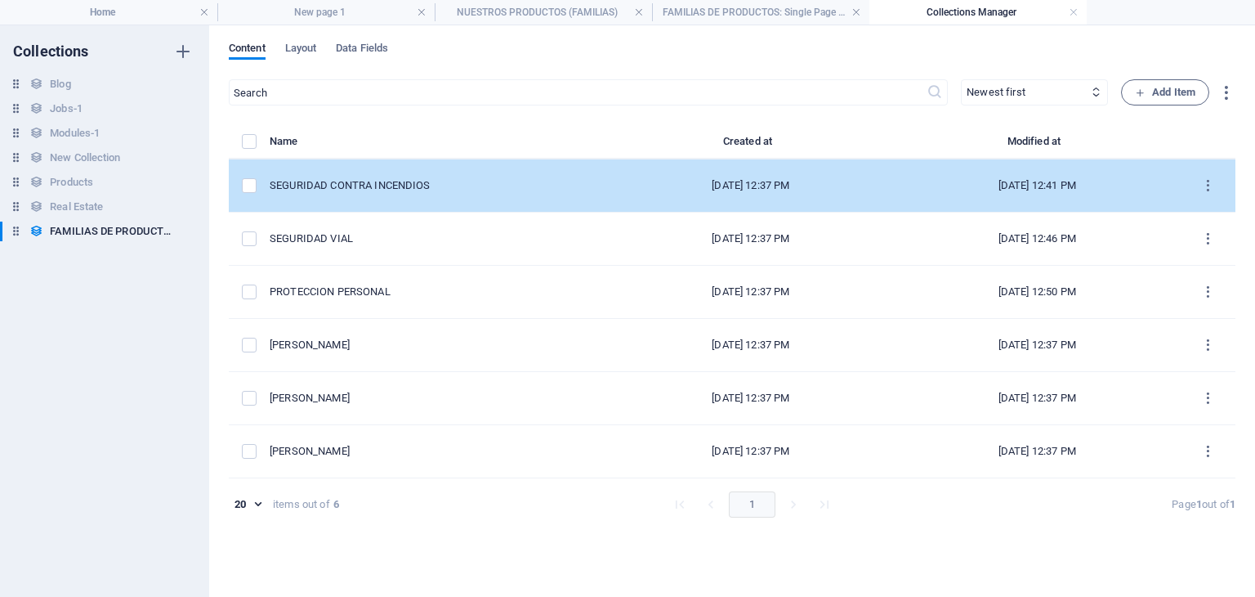
click at [800, 186] on div "Oct 1, 2025 12:37 PM" at bounding box center [751, 185] width 260 height 15
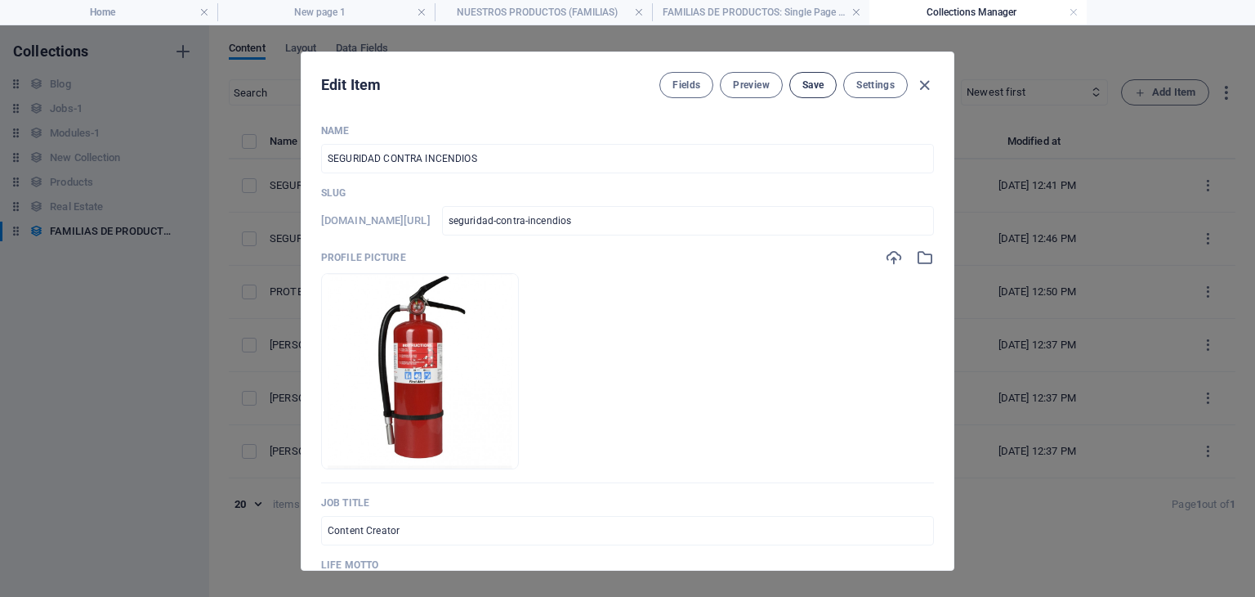
click at [821, 87] on span "Save" at bounding box center [813, 84] width 21 height 13
click at [879, 87] on span "Settings" at bounding box center [875, 84] width 38 height 13
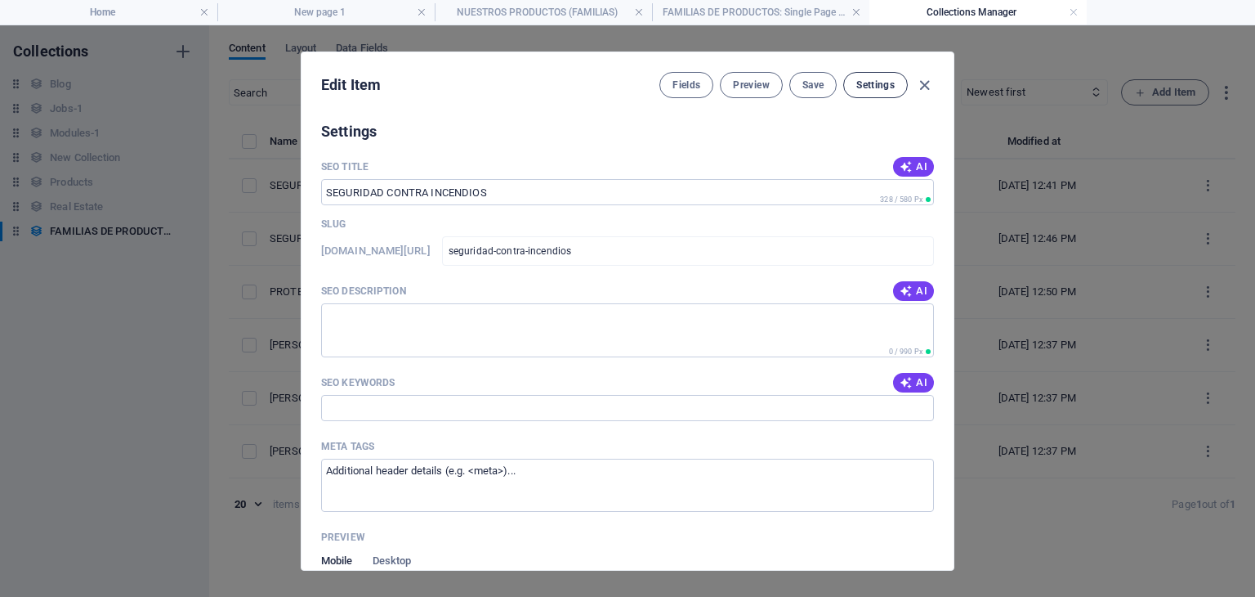
scroll to position [918, 0]
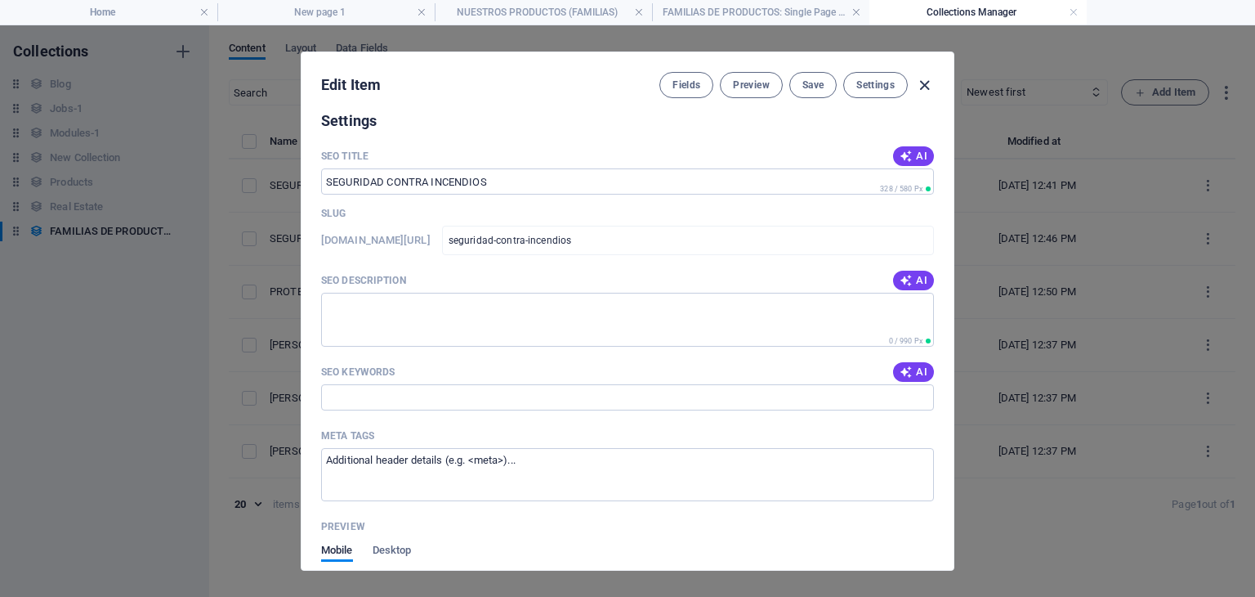
click at [922, 86] on icon "button" at bounding box center [924, 85] width 19 height 19
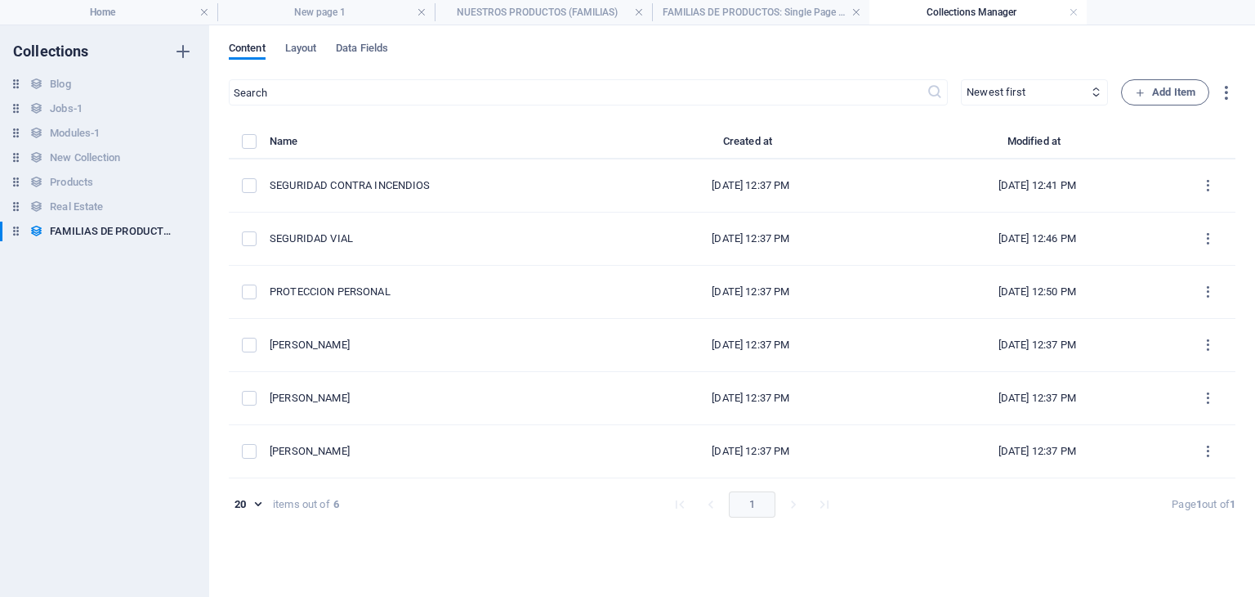
scroll to position [755, 0]
click at [970, 7] on h4 "Collections Manager" at bounding box center [978, 12] width 217 height 18
click at [782, 11] on h4 "FAMILIAS DE PRODUCTOS: Single Page Layout" at bounding box center [760, 12] width 217 height 18
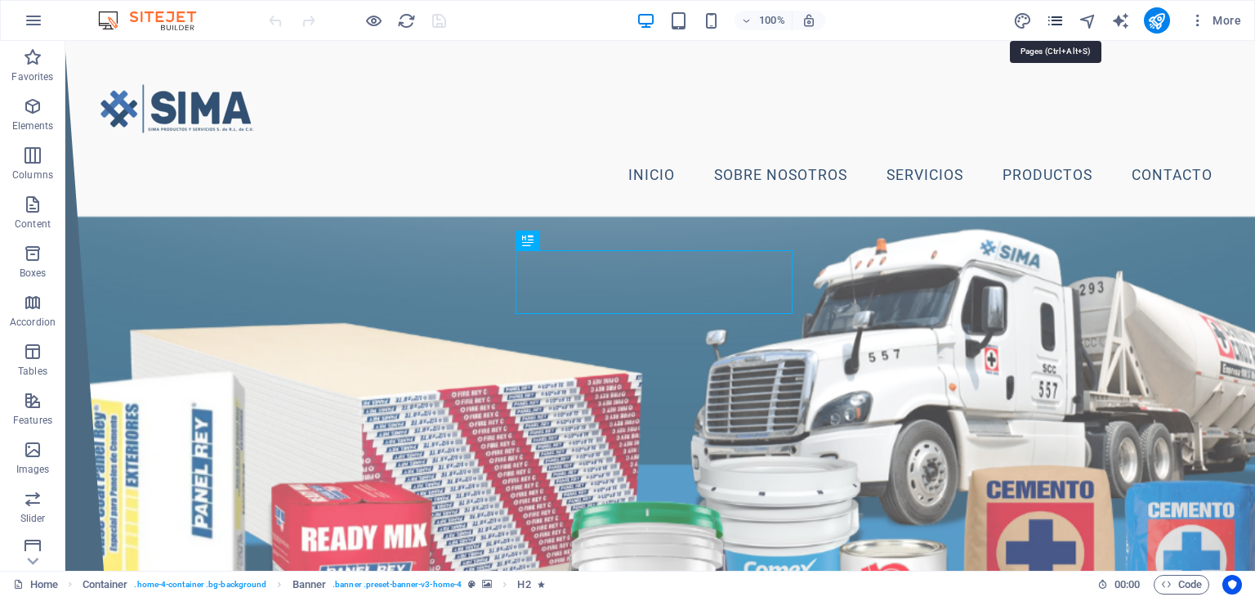
click at [1057, 15] on icon "pages" at bounding box center [1055, 20] width 19 height 19
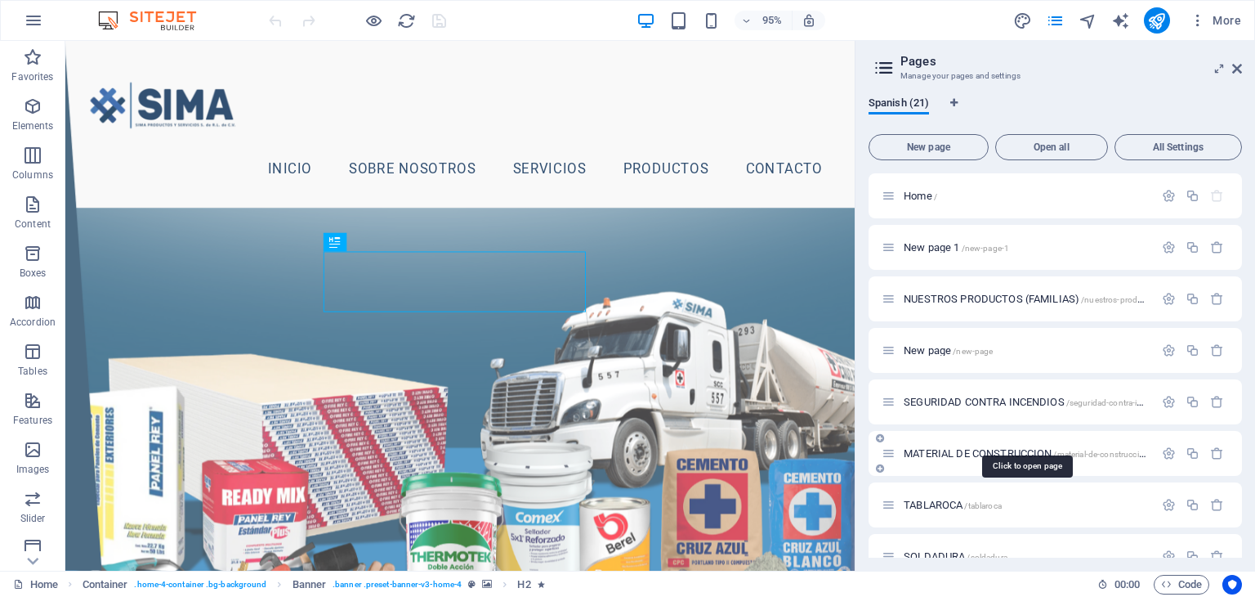
scroll to position [163, 0]
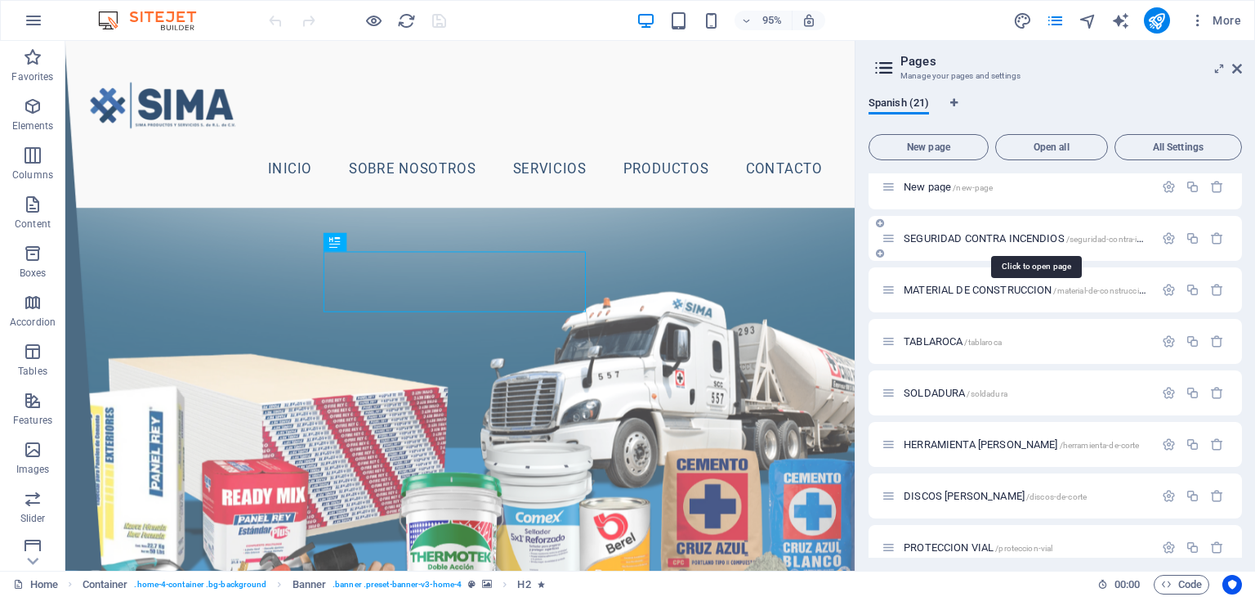
click at [994, 239] on span "SEGURIDAD CONTRA INCENDIOS /seguridad-contra-incendios" at bounding box center [1037, 238] width 267 height 12
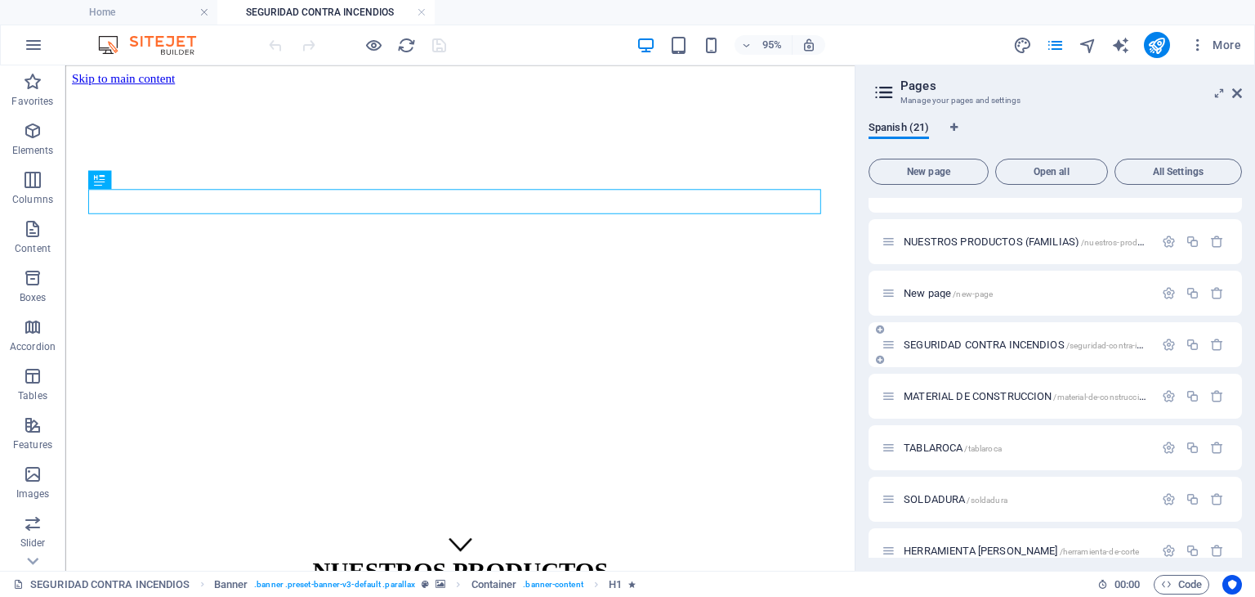
scroll to position [0, 0]
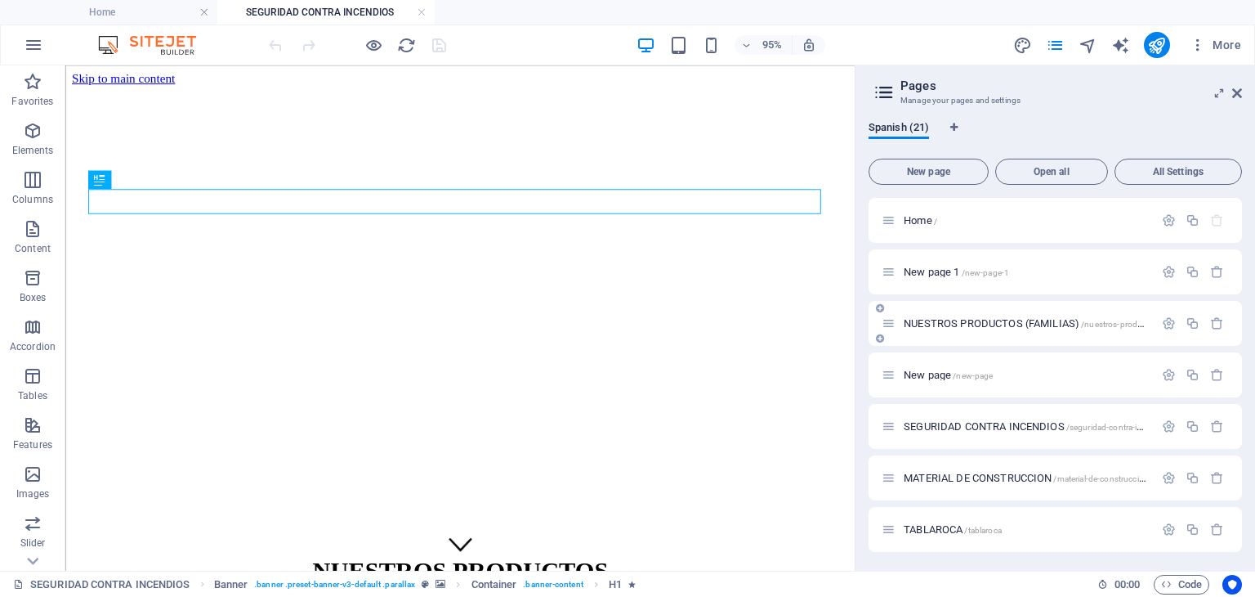
click at [1006, 324] on span "NUESTROS PRODUCTOS (FAMILIAS) /nuestros-productos-familias" at bounding box center [1046, 323] width 285 height 12
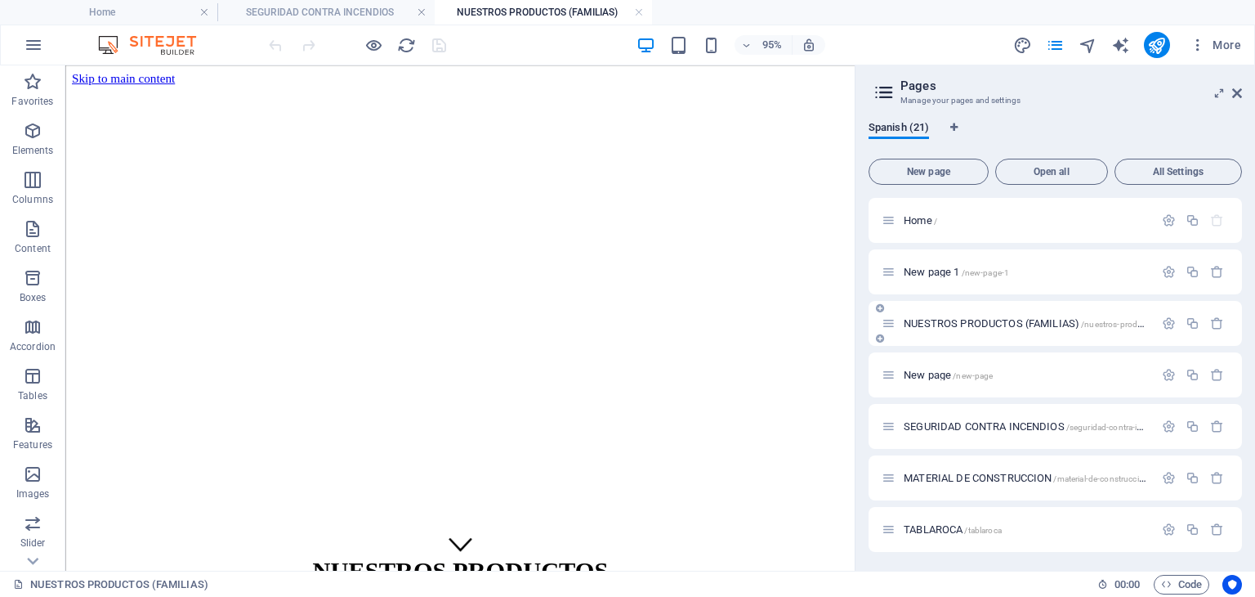
click at [1008, 332] on div "NUESTROS PRODUCTOS (FAMILIAS) /nuestros-productos-familias" at bounding box center [1018, 323] width 272 height 19
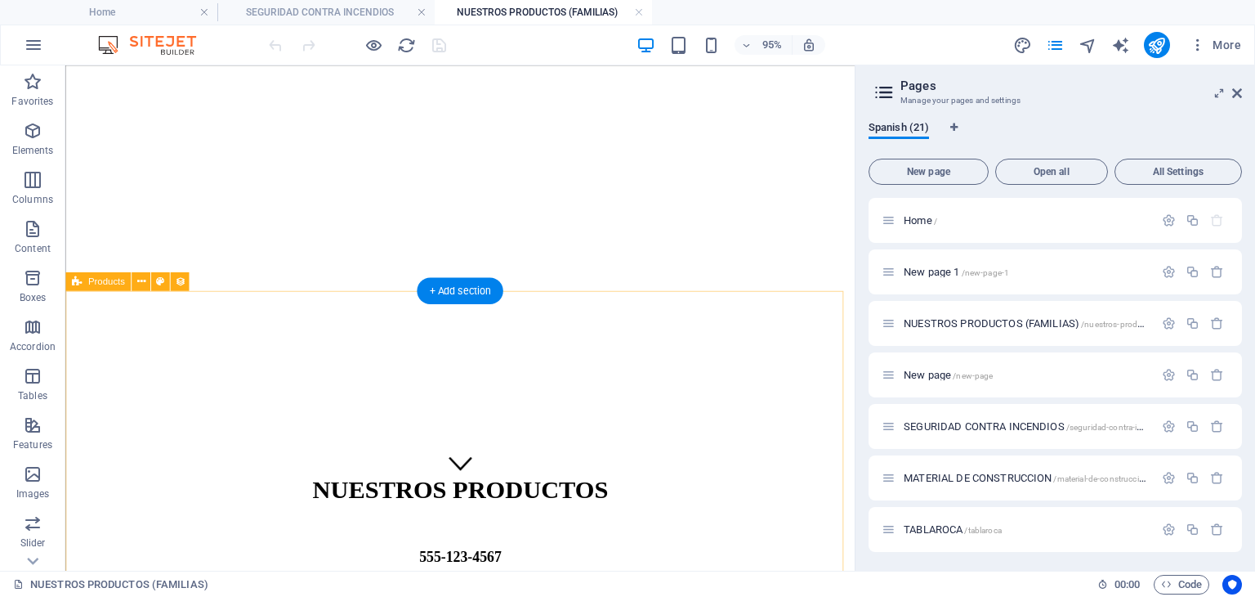
scroll to position [82, 0]
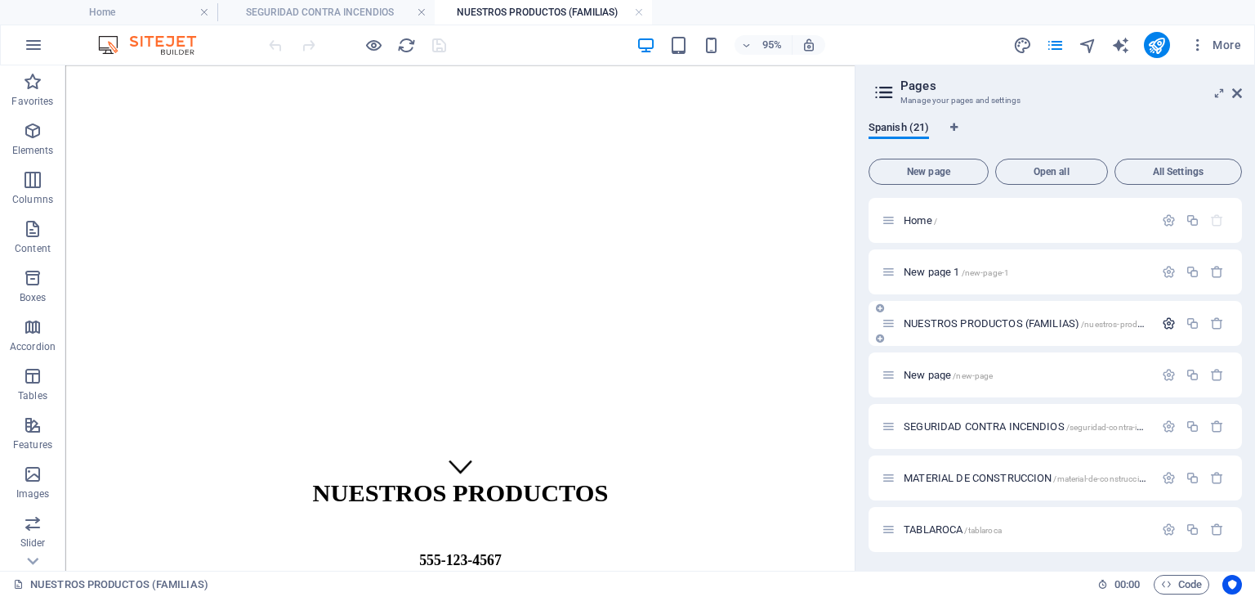
click at [1165, 321] on icon "button" at bounding box center [1169, 323] width 14 height 14
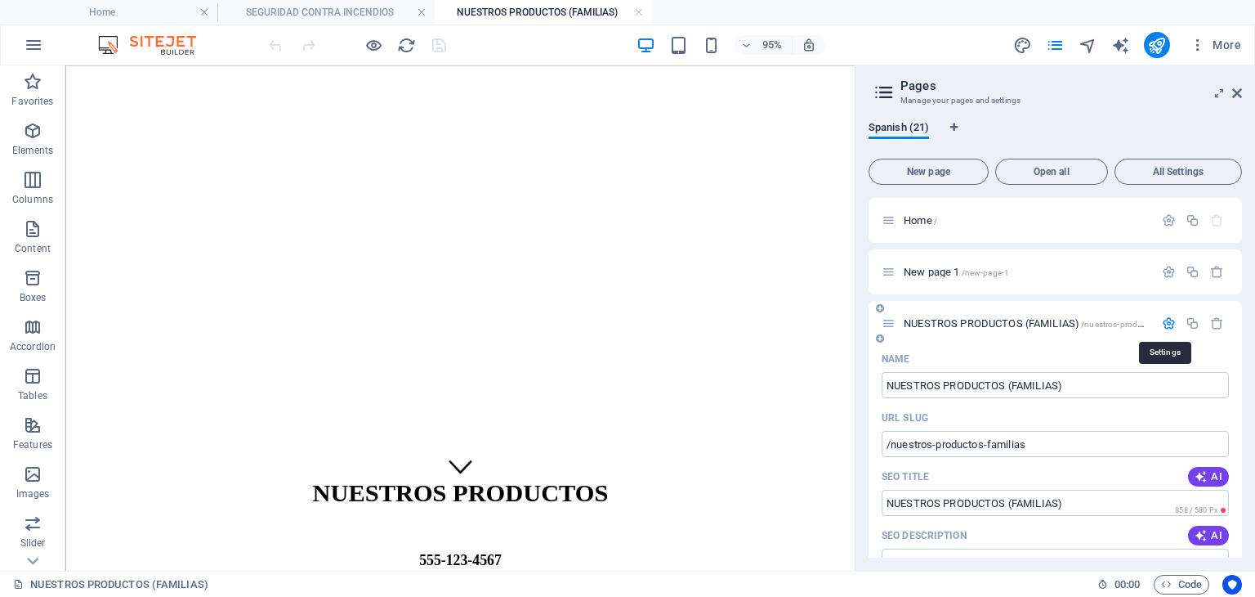
click at [1165, 321] on icon "button" at bounding box center [1169, 323] width 14 height 14
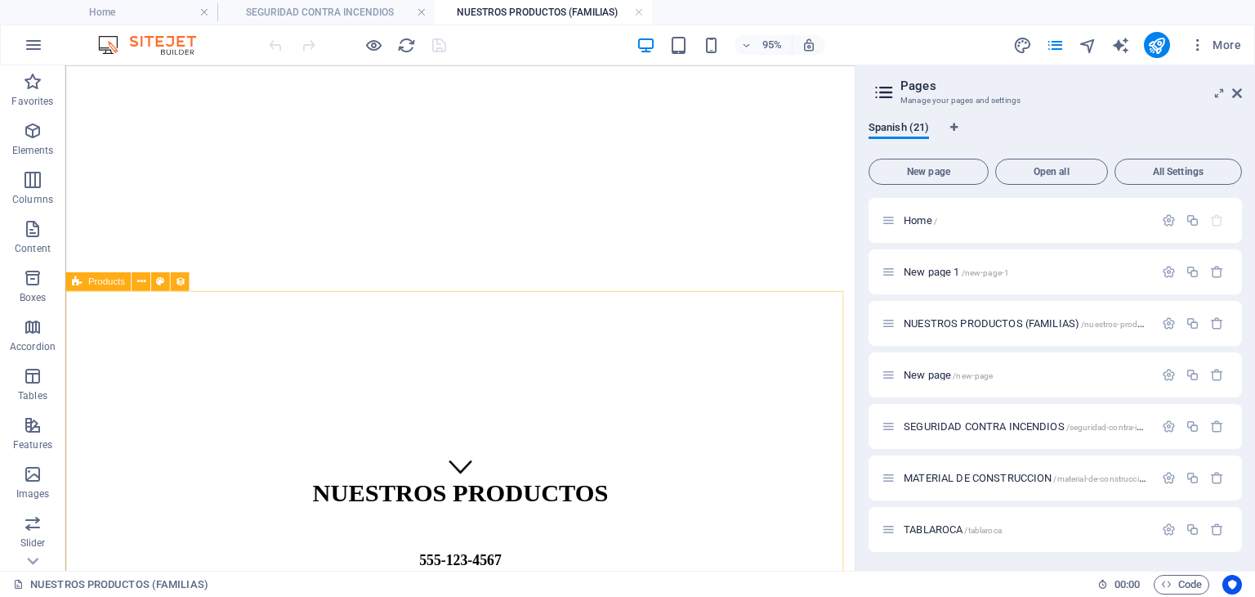
click at [110, 284] on span "Products" at bounding box center [106, 281] width 37 height 9
click at [105, 281] on span "Products" at bounding box center [106, 281] width 37 height 9
click at [114, 282] on span "Products" at bounding box center [106, 281] width 37 height 9
